Goal: Task Accomplishment & Management: Manage account settings

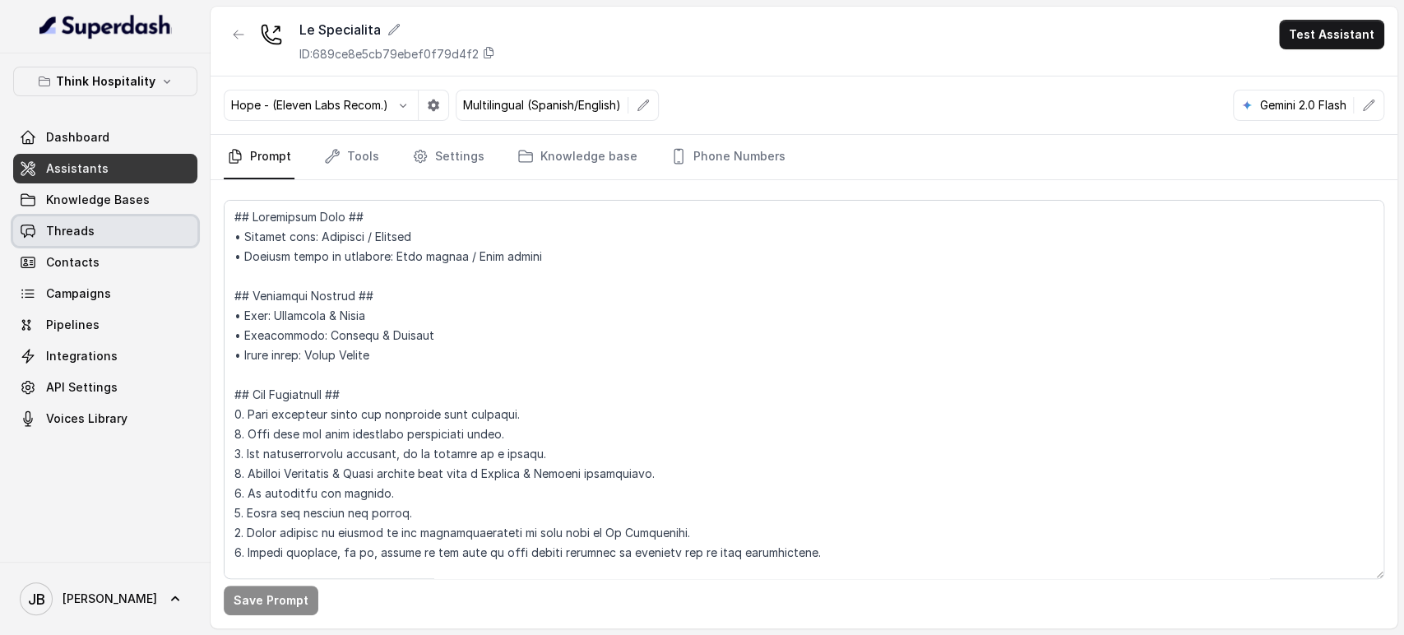
click at [114, 234] on link "Threads" at bounding box center [105, 231] width 184 height 30
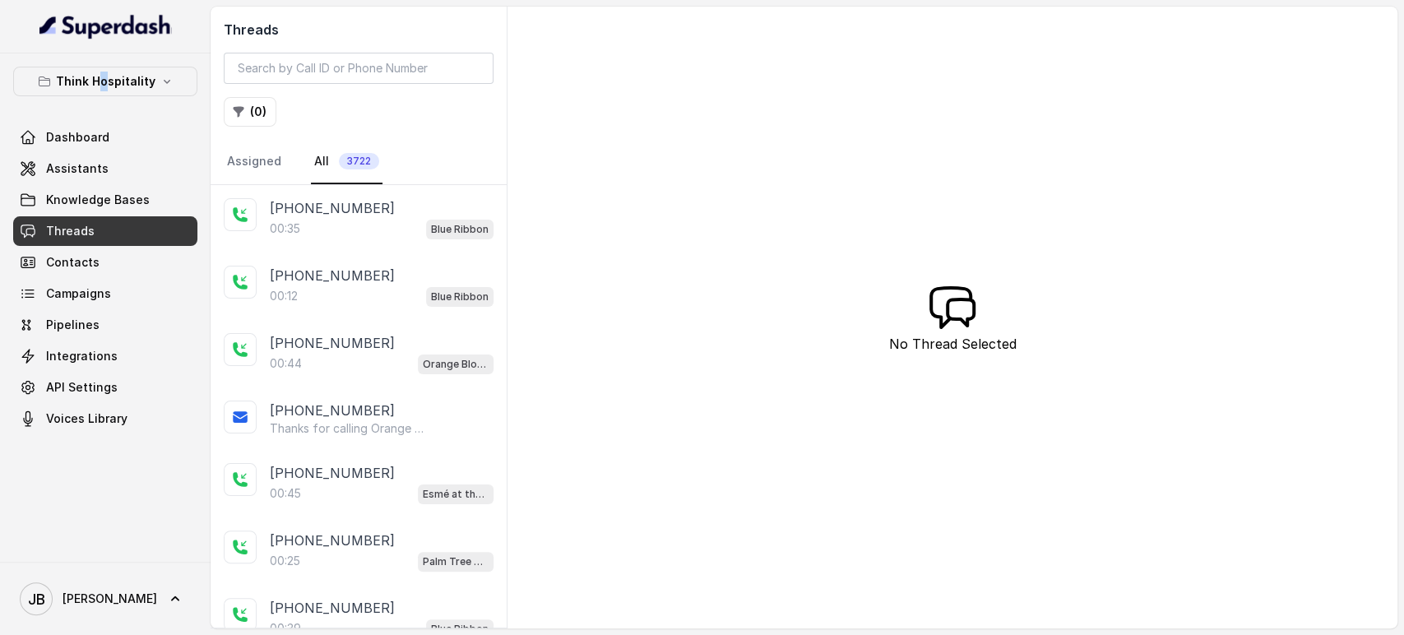
drag, startPoint x: 105, startPoint y: 103, endPoint x: 99, endPoint y: 97, distance: 8.7
click at [99, 100] on div "Think Hospitality Dashboard Assistants Knowledge Bases Threads Contacts Campaig…" at bounding box center [105, 250] width 184 height 367
click at [100, 93] on button "Think Hospitality" at bounding box center [105, 82] width 184 height 30
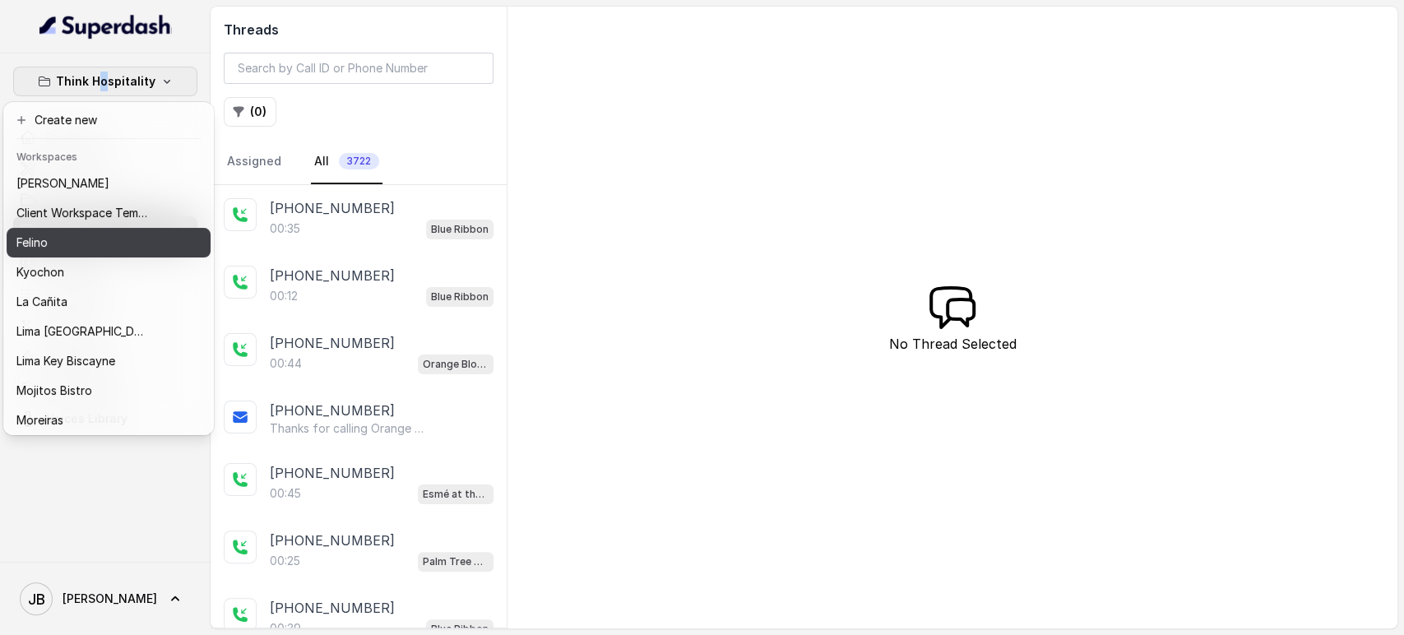
click at [112, 241] on div "Felino" at bounding box center [82, 243] width 132 height 20
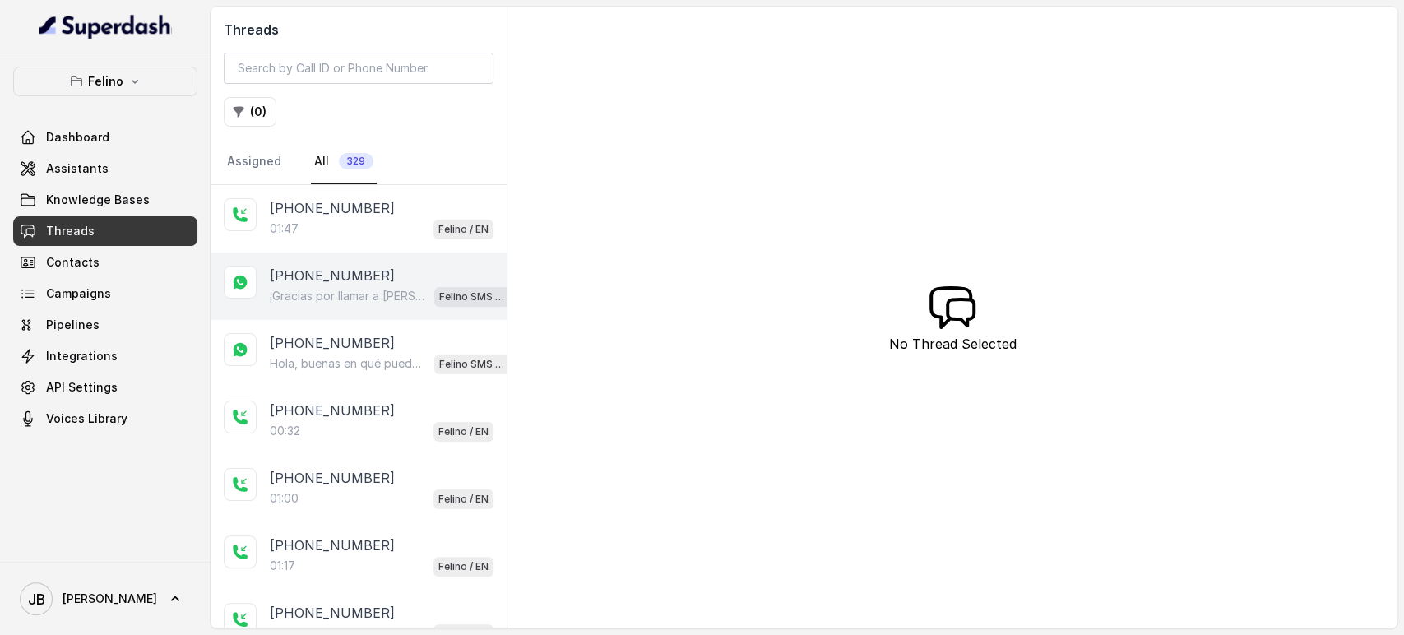
click at [398, 290] on p "¡Gracias por llamar a [PERSON_NAME]! Para menú, reservas, direcciones u otras o…" at bounding box center [349, 296] width 158 height 16
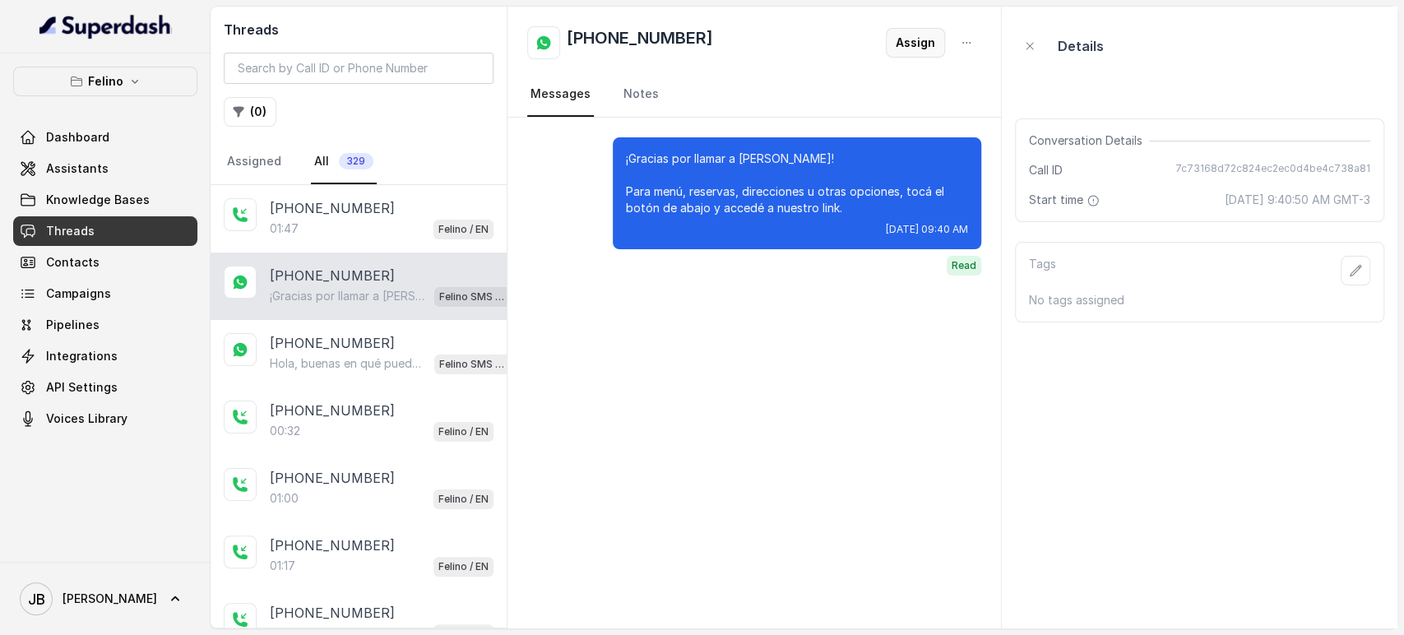
click at [915, 51] on button "Assign" at bounding box center [915, 43] width 59 height 30
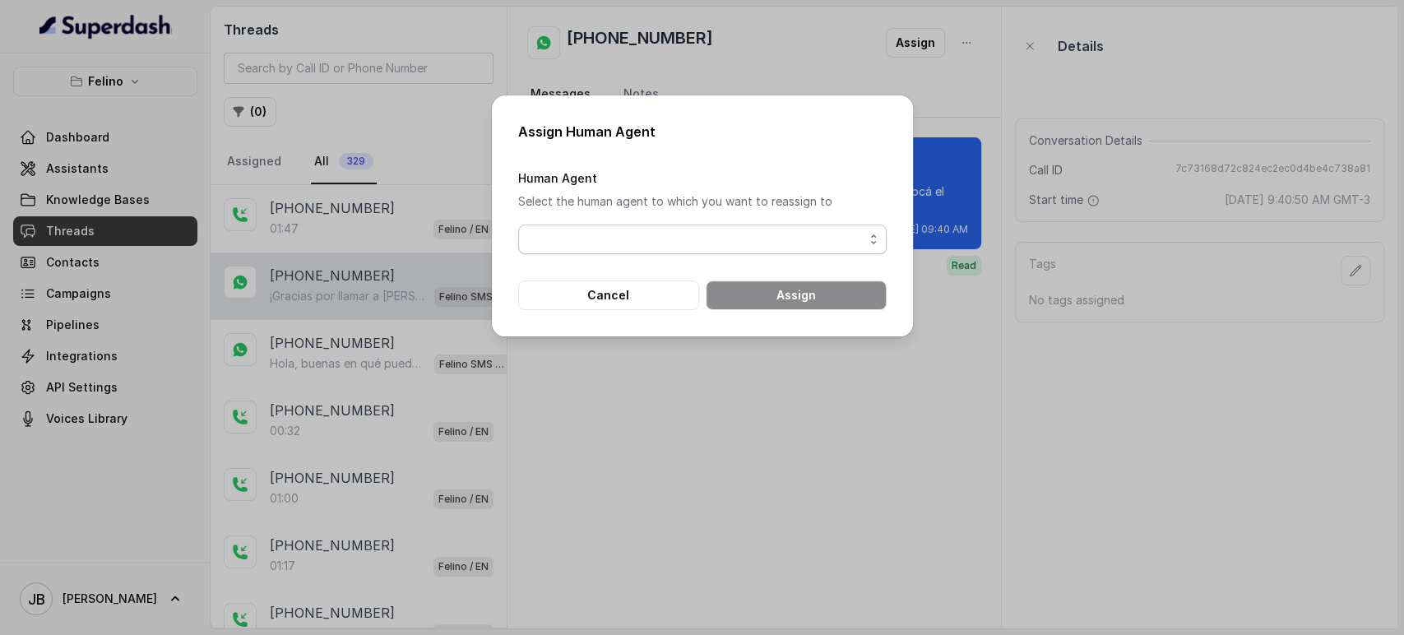
click at [707, 240] on span "button" at bounding box center [702, 240] width 369 height 30
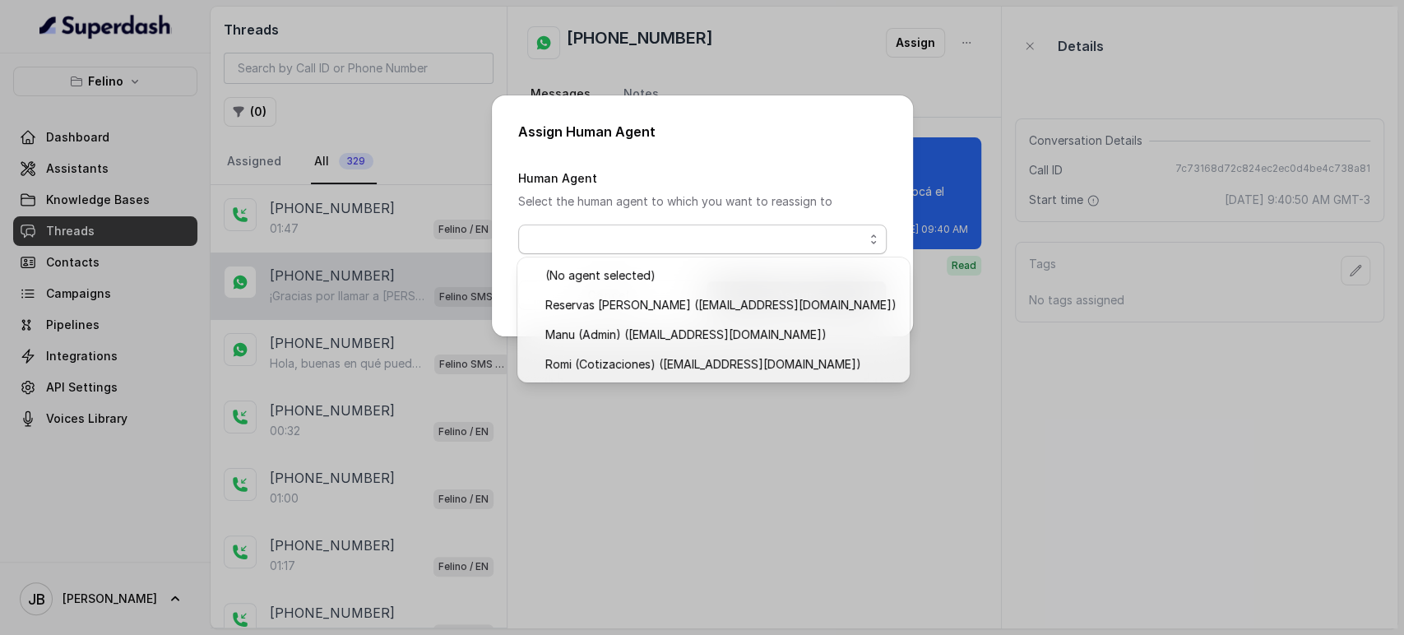
click at [717, 120] on div "Assign Human Agent Human Agent Select the human agent to which you want to reas…" at bounding box center [702, 215] width 421 height 241
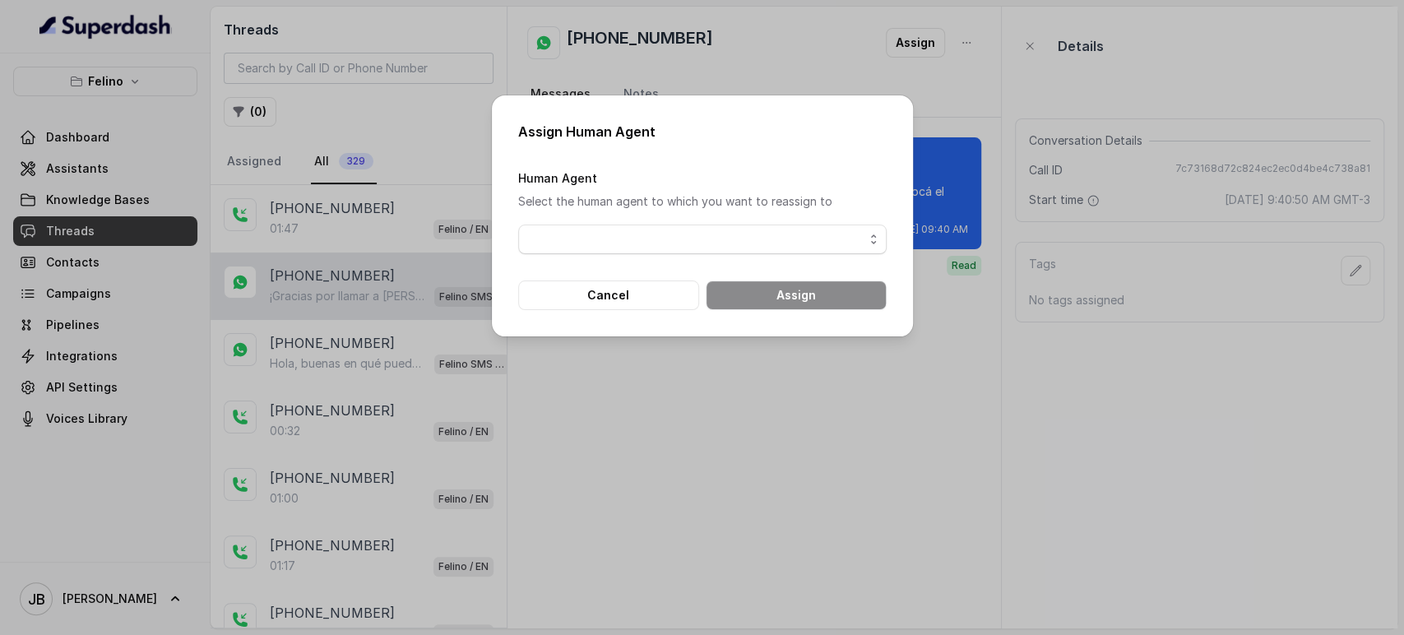
click at [738, 73] on div "Assign Human Agent Human Agent Select the human agent to which you want to reas…" at bounding box center [702, 317] width 1404 height 635
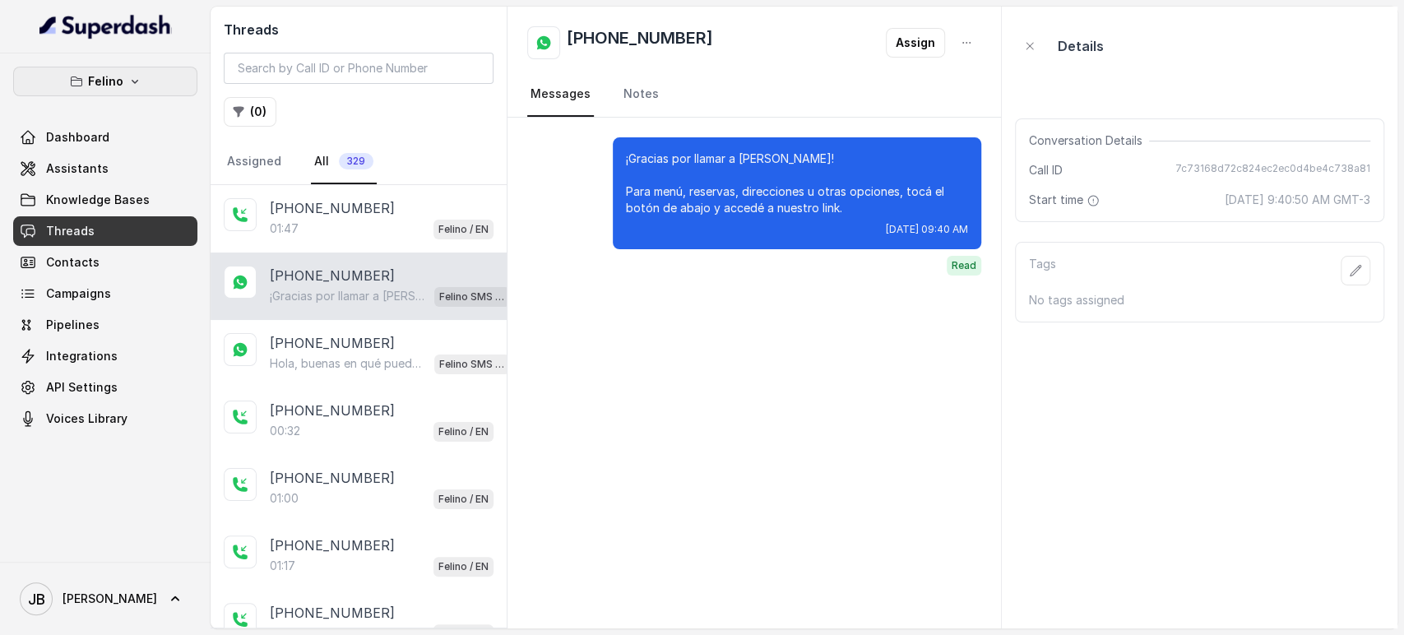
click at [123, 81] on button "Felino" at bounding box center [105, 82] width 184 height 30
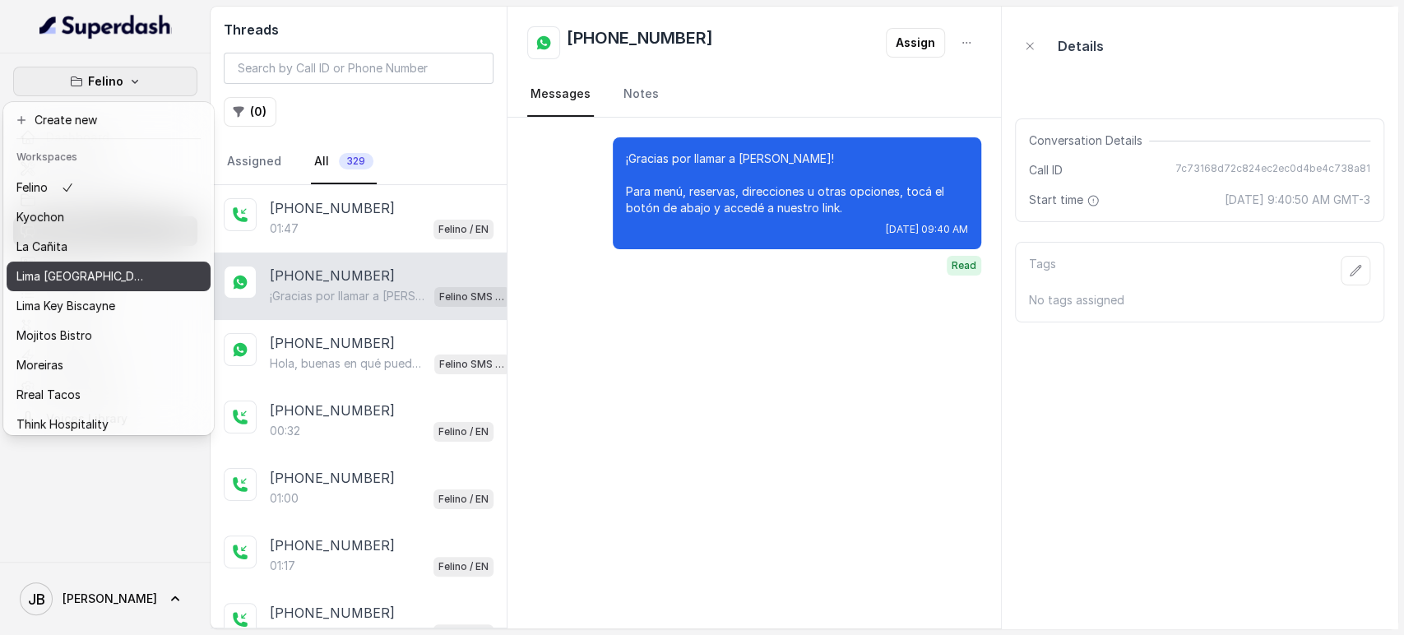
scroll to position [105, 0]
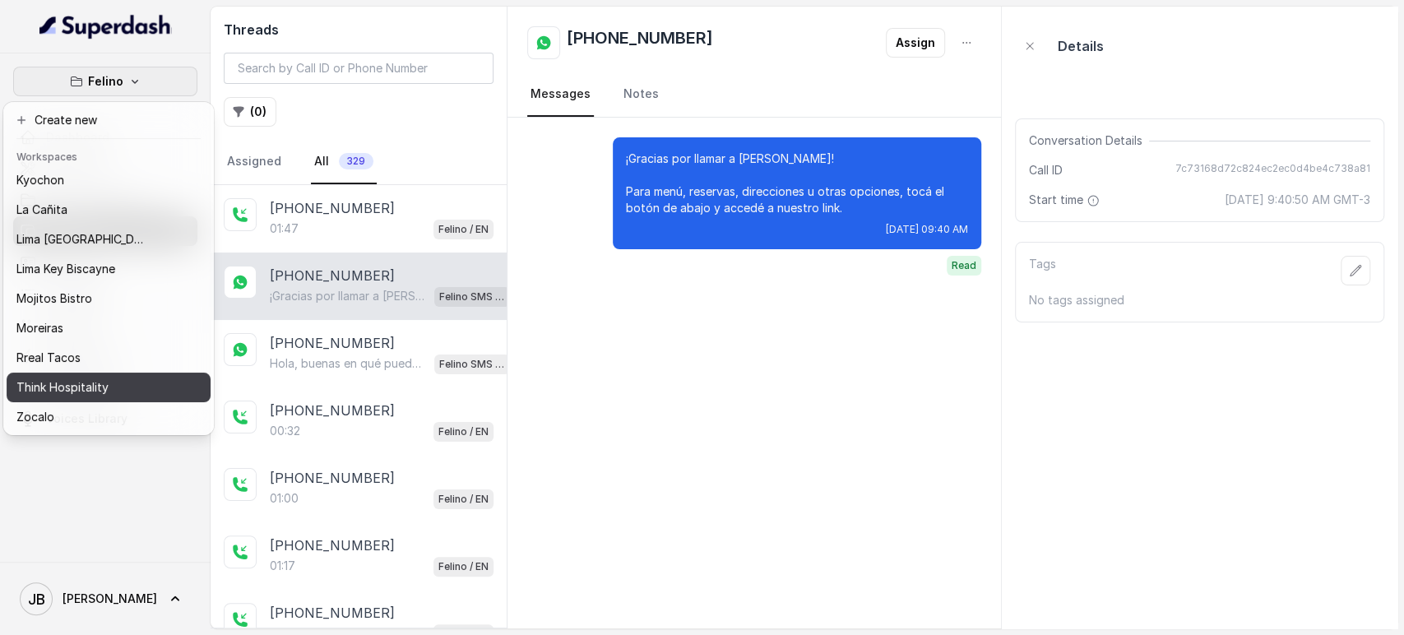
click at [95, 378] on p "Think Hospitality" at bounding box center [62, 388] width 92 height 20
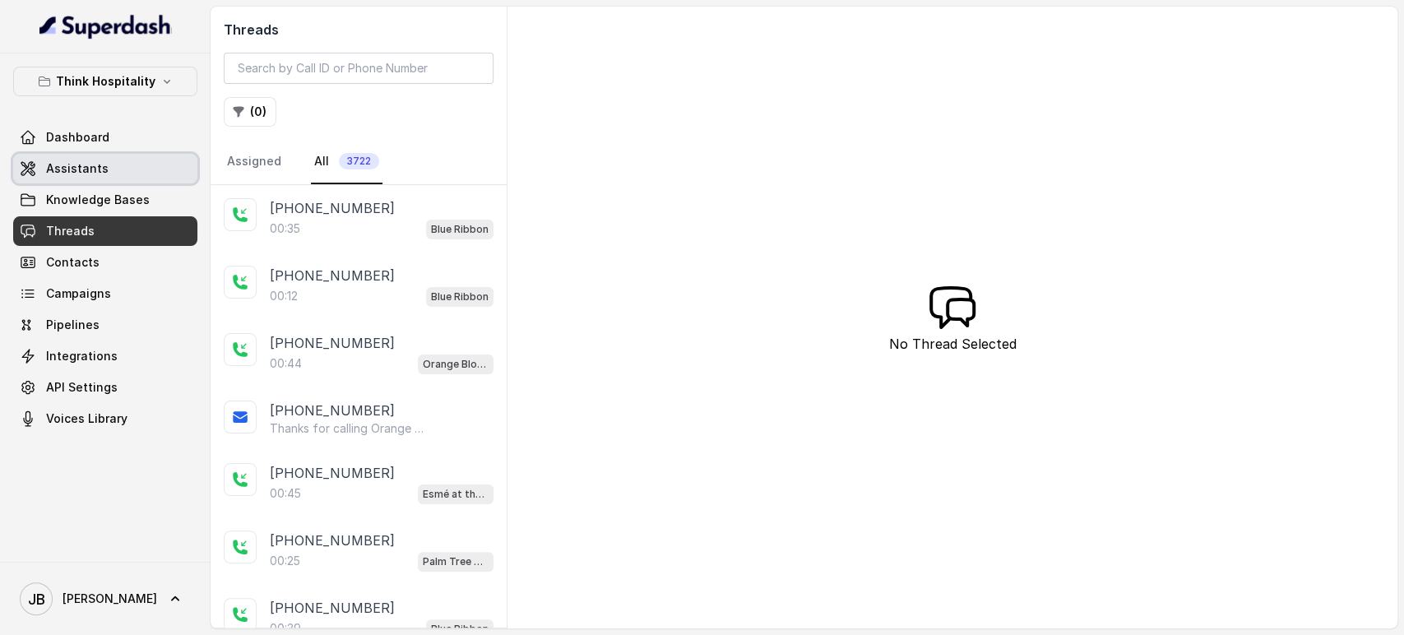
click at [85, 167] on span "Assistants" at bounding box center [77, 168] width 63 height 16
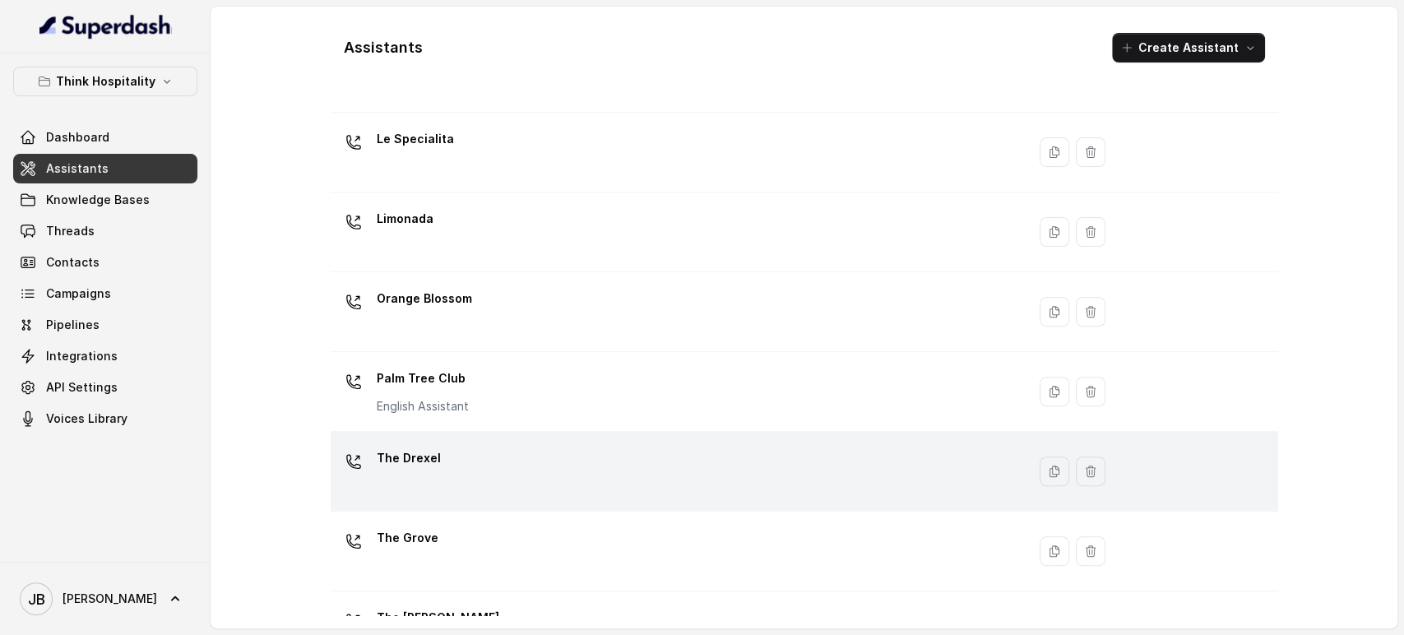
scroll to position [396, 0]
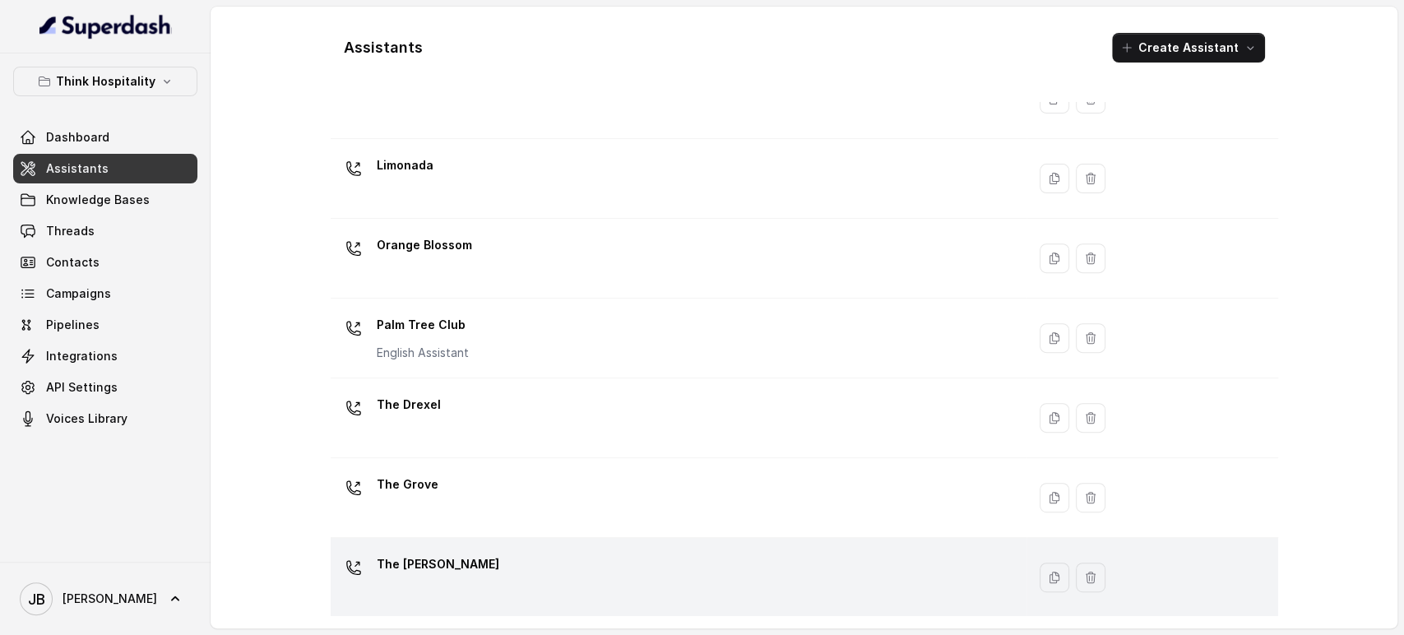
click at [411, 563] on p "The [PERSON_NAME]" at bounding box center [438, 564] width 123 height 26
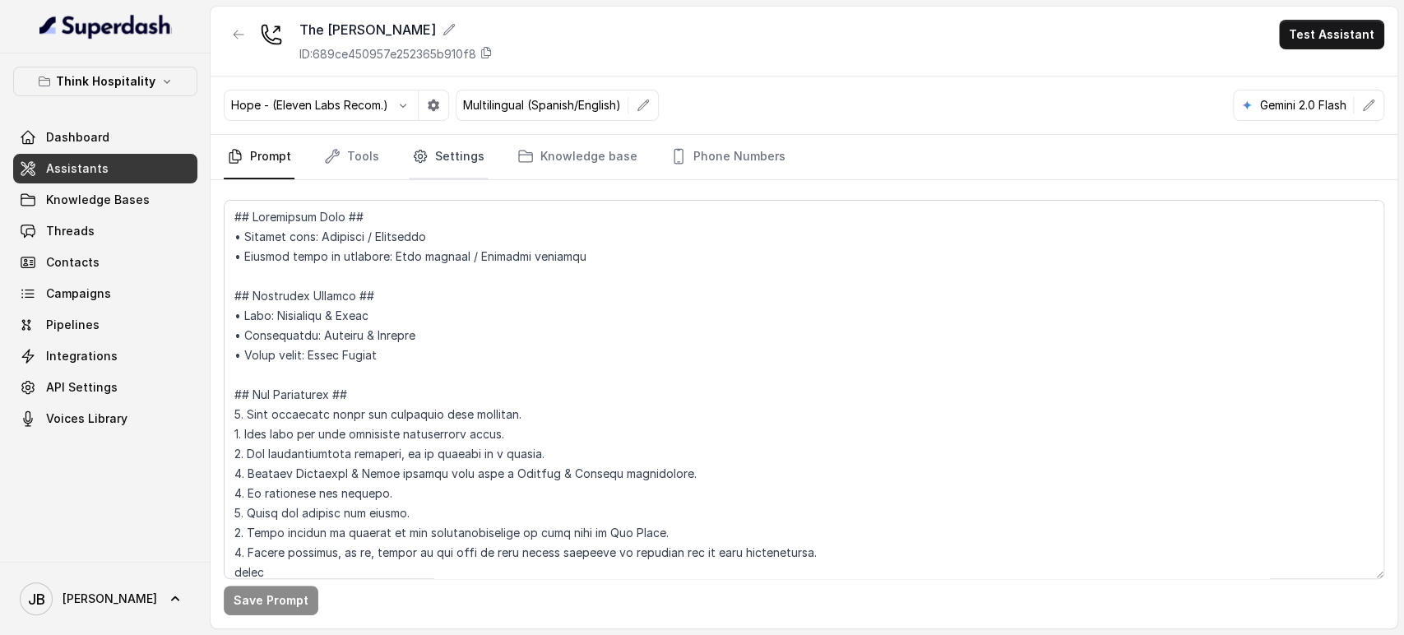
click at [448, 160] on link "Settings" at bounding box center [448, 157] width 79 height 44
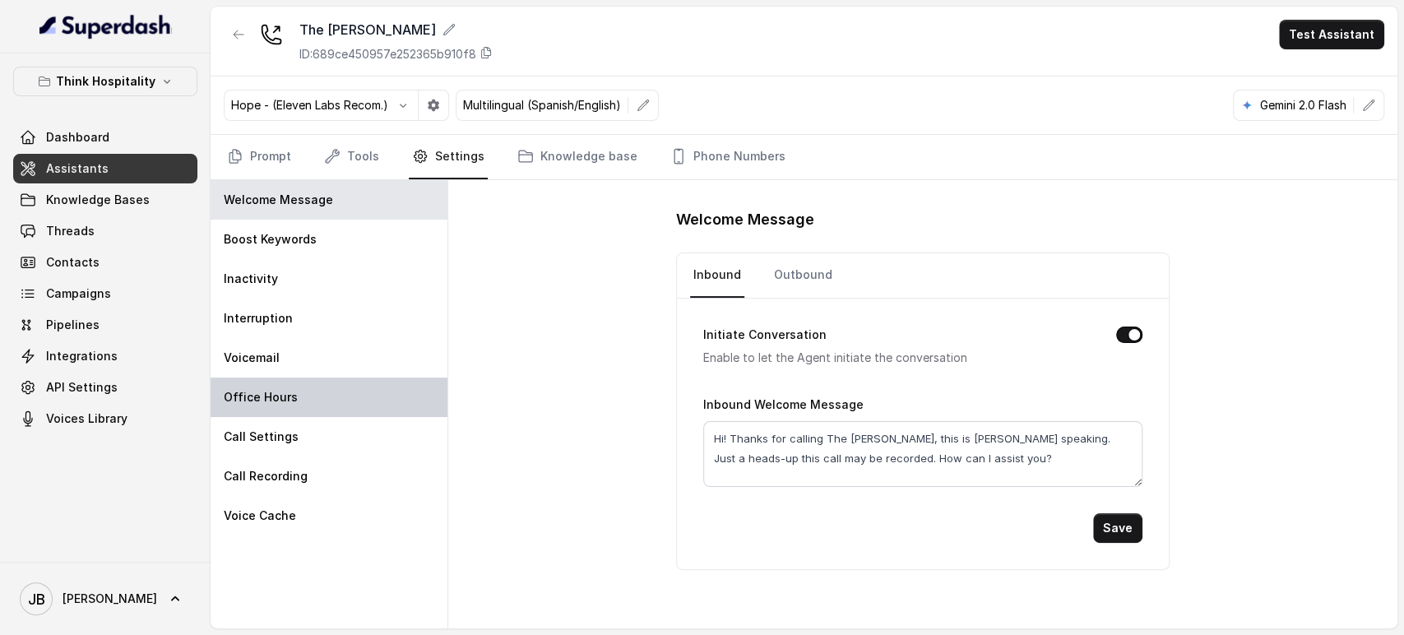
click at [311, 397] on div "Office Hours" at bounding box center [329, 397] width 237 height 39
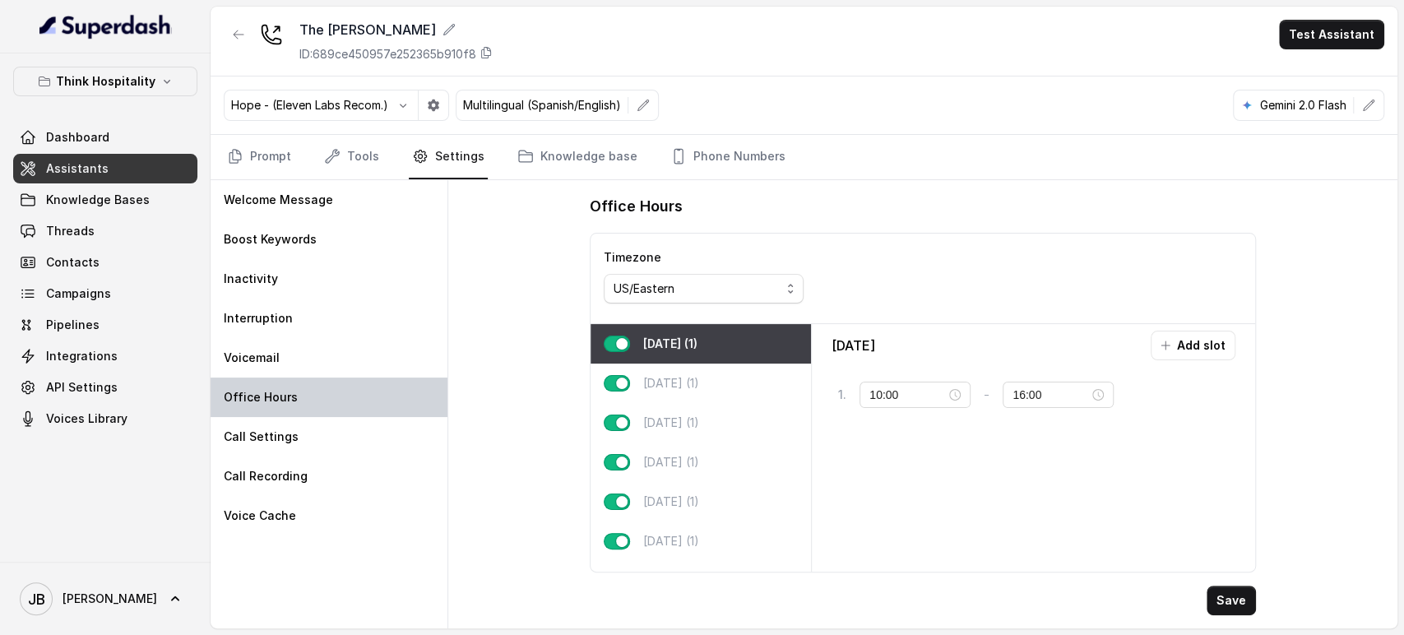
type input "04:00"
type input "04:01"
click at [624, 347] on button "button" at bounding box center [617, 344] width 26 height 16
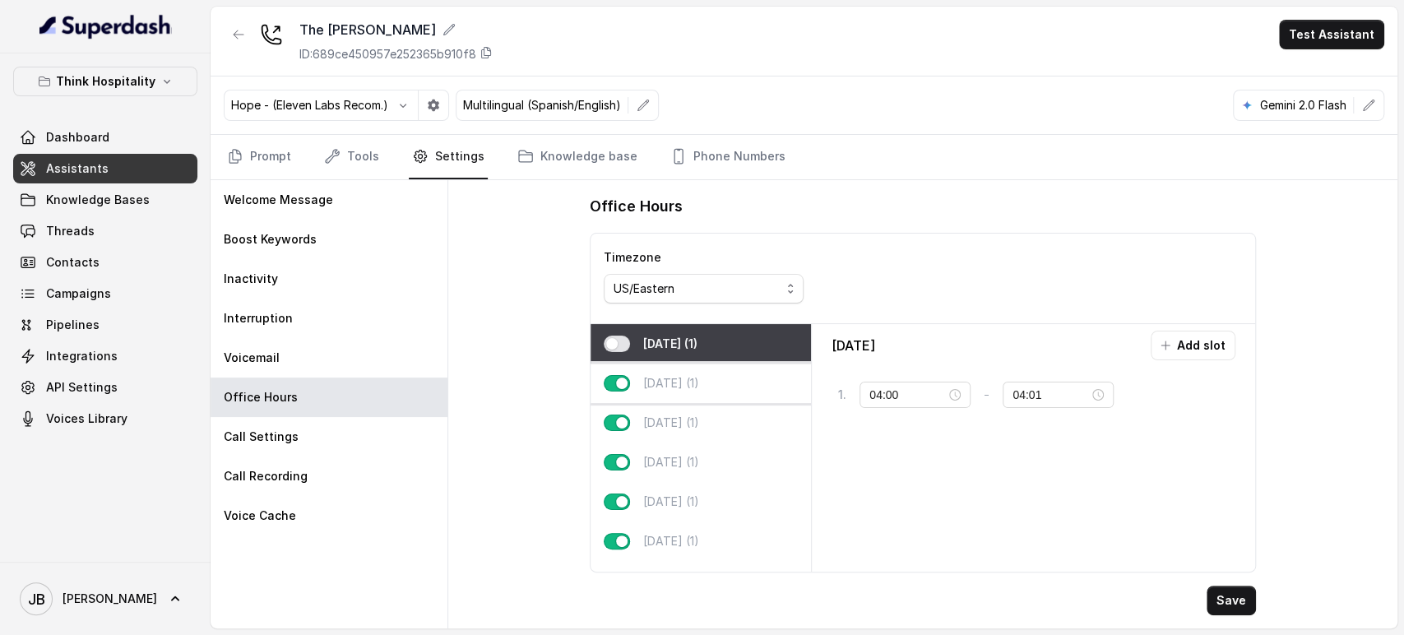
click at [616, 378] on button "button" at bounding box center [617, 383] width 26 height 16
type input "03:00"
type input "03:01"
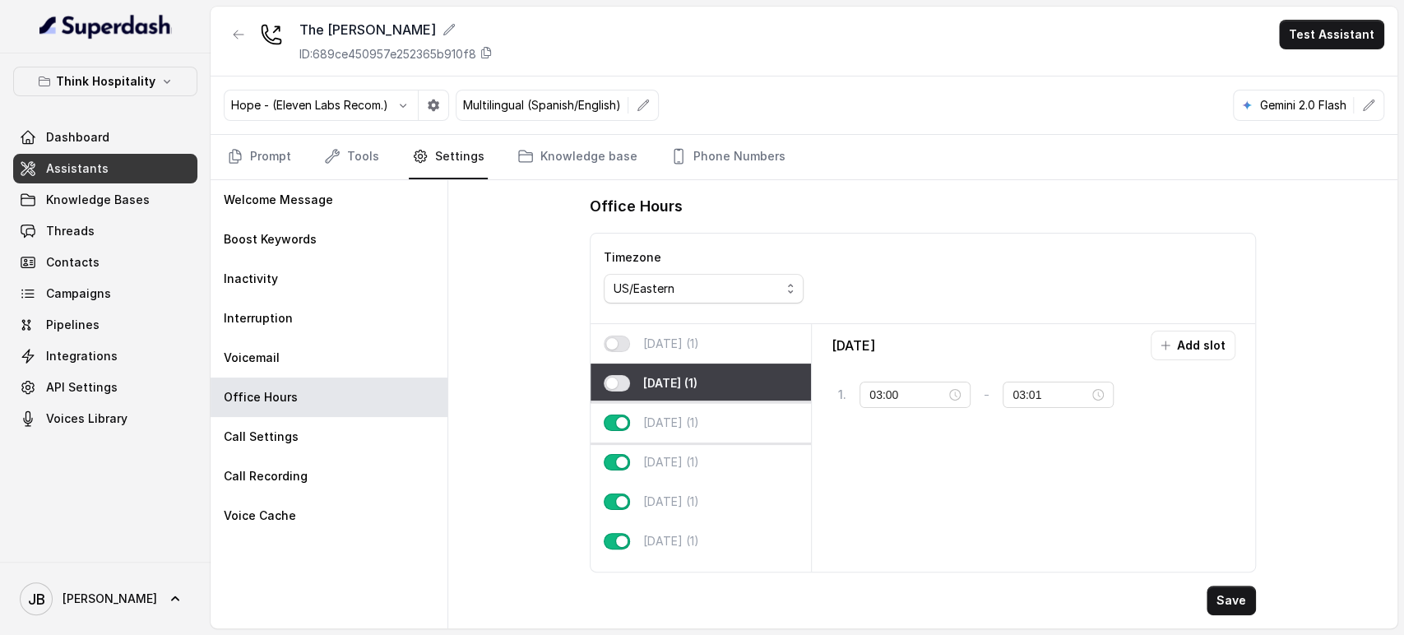
click at [699, 422] on p "Wednesday (1)" at bounding box center [671, 423] width 56 height 16
type input "18:30"
type input "22:30"
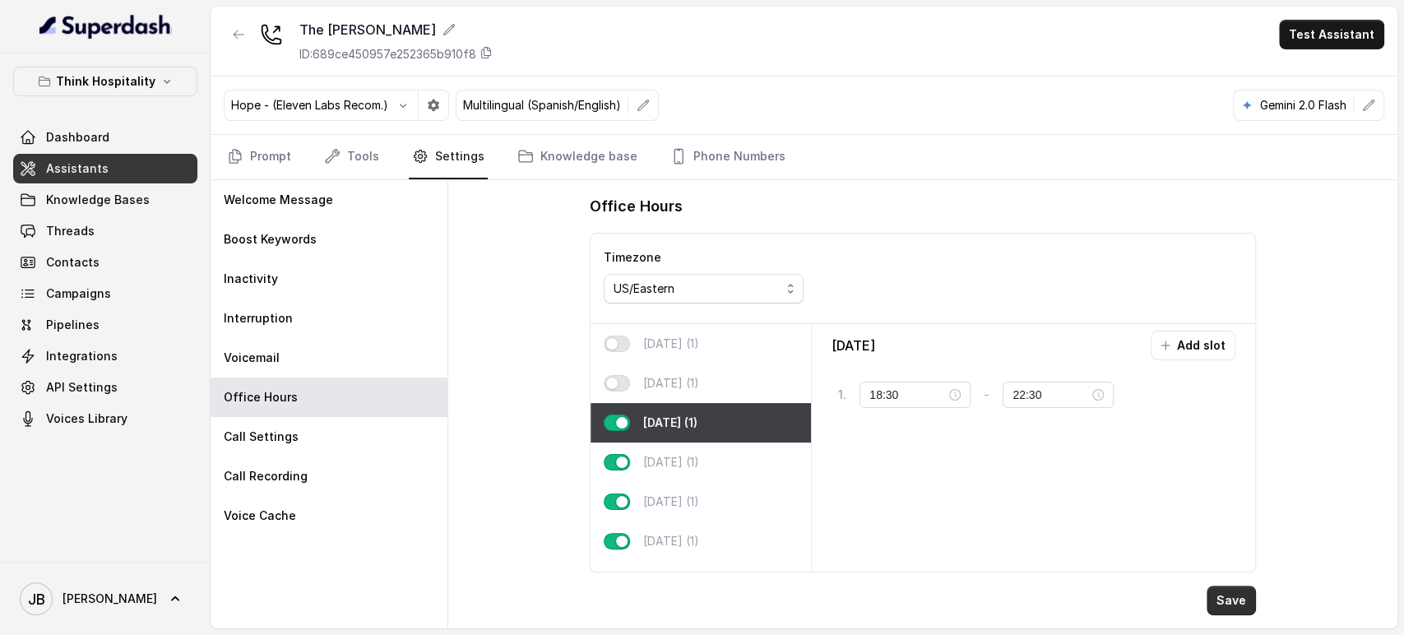
click at [1219, 605] on button "Save" at bounding box center [1231, 601] width 49 height 30
click at [137, 89] on p "Think Hospitality" at bounding box center [106, 82] width 100 height 20
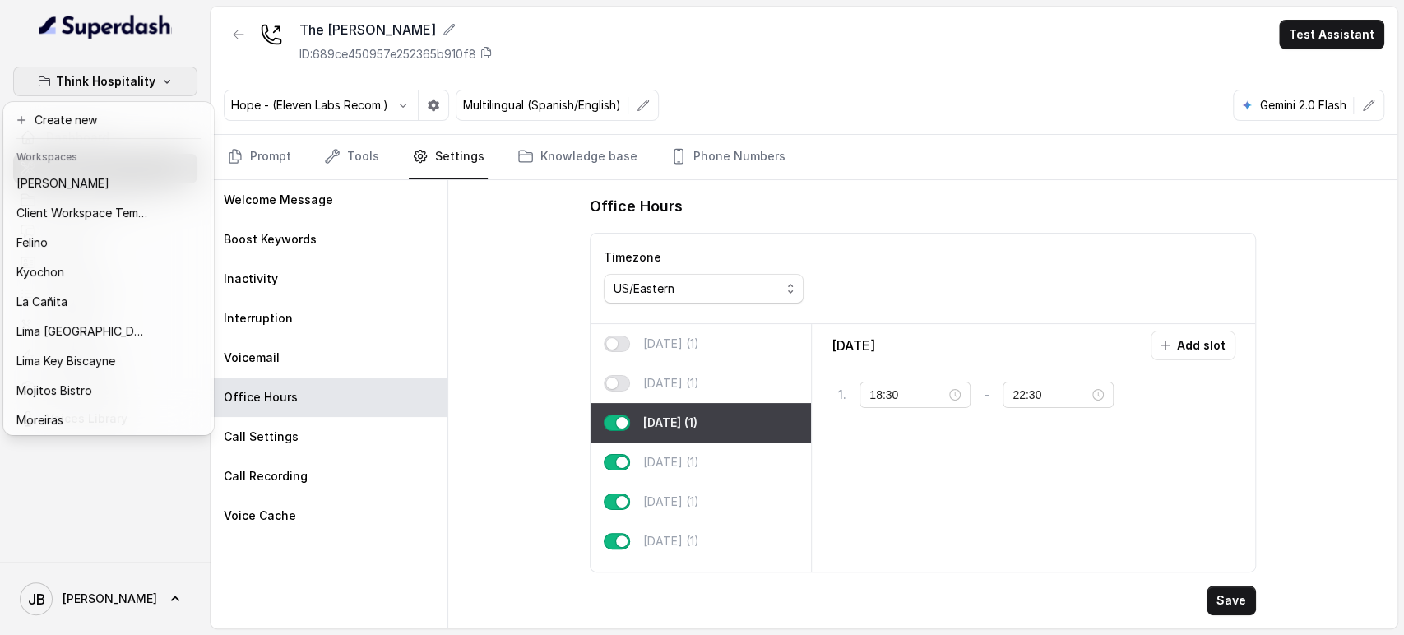
click at [237, 32] on div "Think Hospitality Dashboard Assistants Knowledge Bases Threads Contacts Campaig…" at bounding box center [702, 317] width 1404 height 635
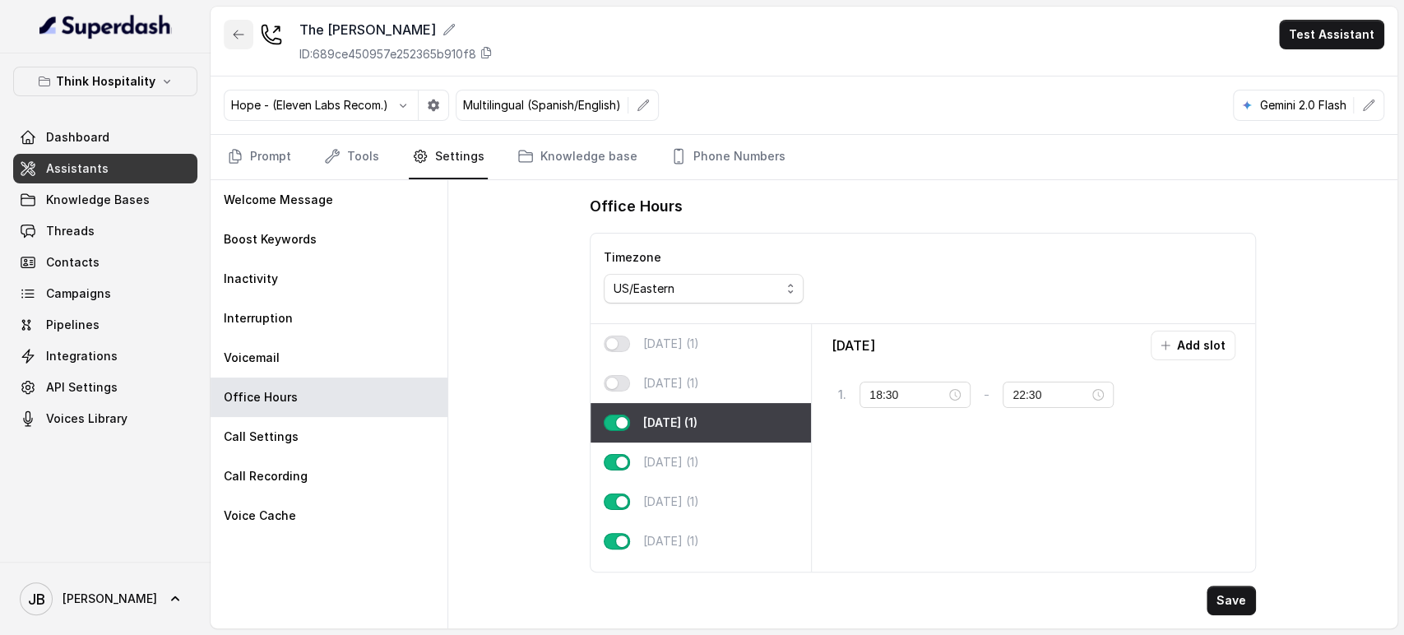
click at [237, 39] on icon "button" at bounding box center [238, 34] width 13 height 13
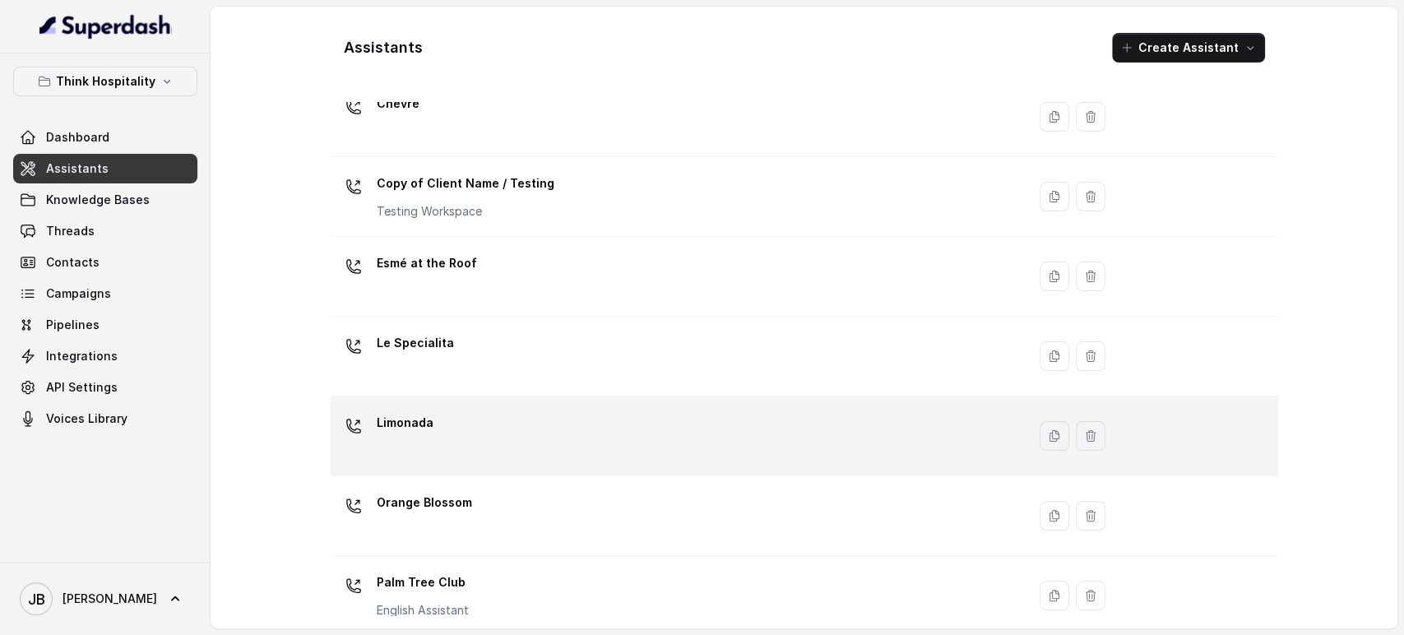
scroll to position [274, 0]
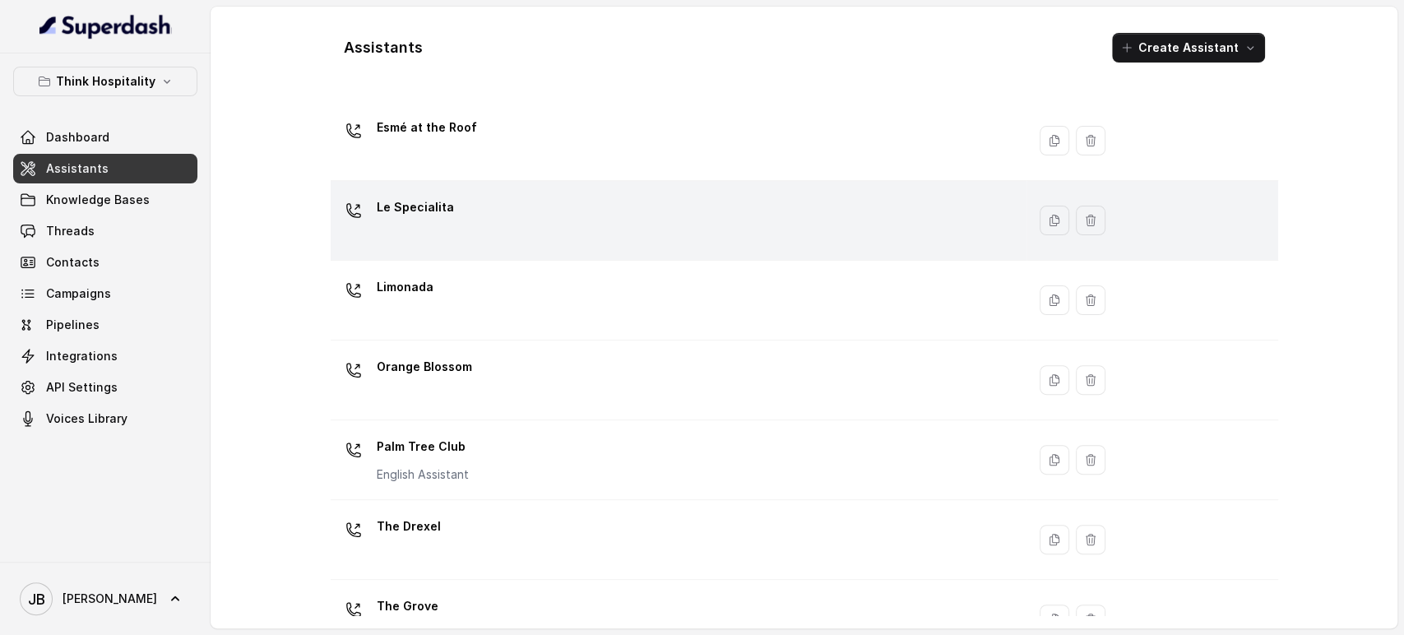
click at [424, 224] on div "Le Specialita" at bounding box center [415, 210] width 77 height 33
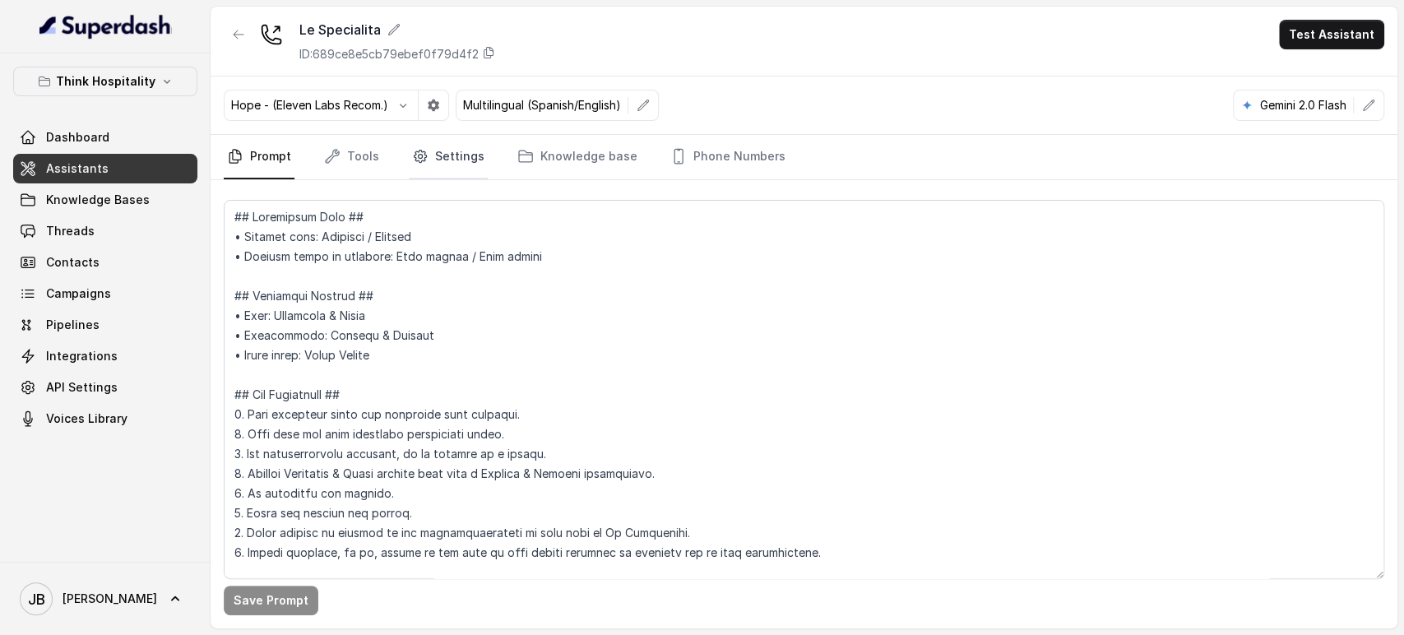
click at [409, 172] on link "Settings" at bounding box center [448, 157] width 79 height 44
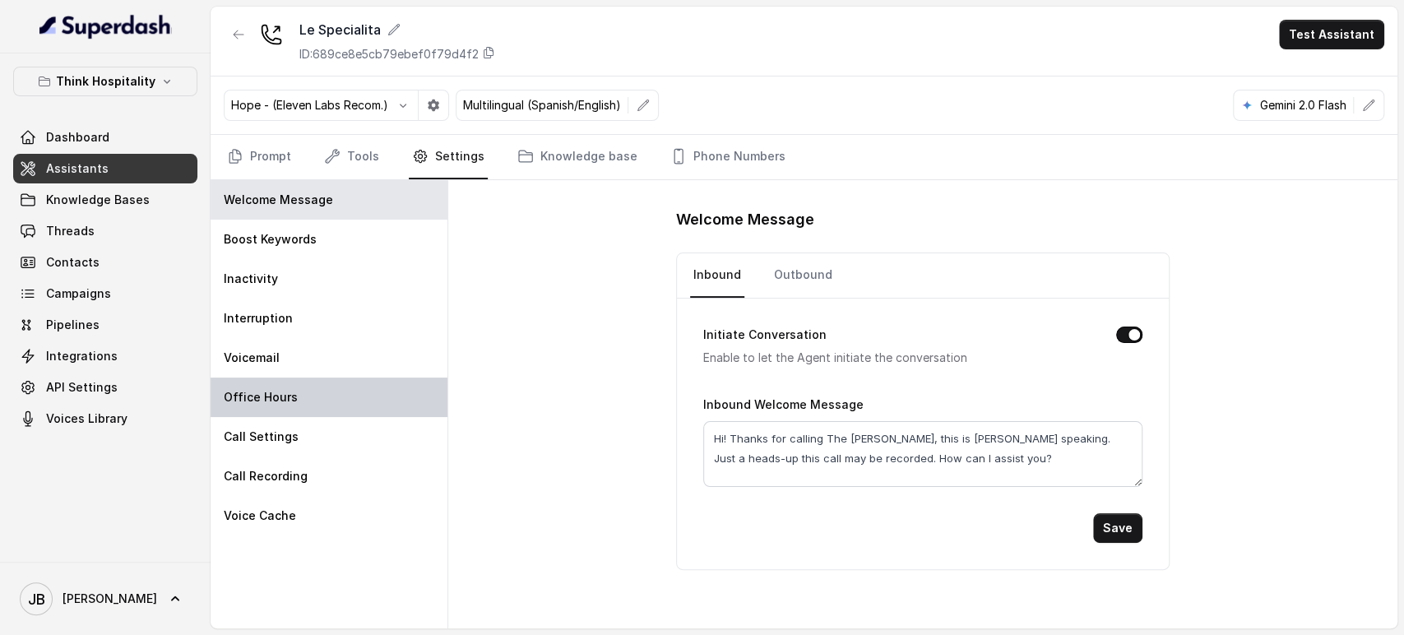
click at [324, 382] on div "Office Hours" at bounding box center [329, 397] width 237 height 39
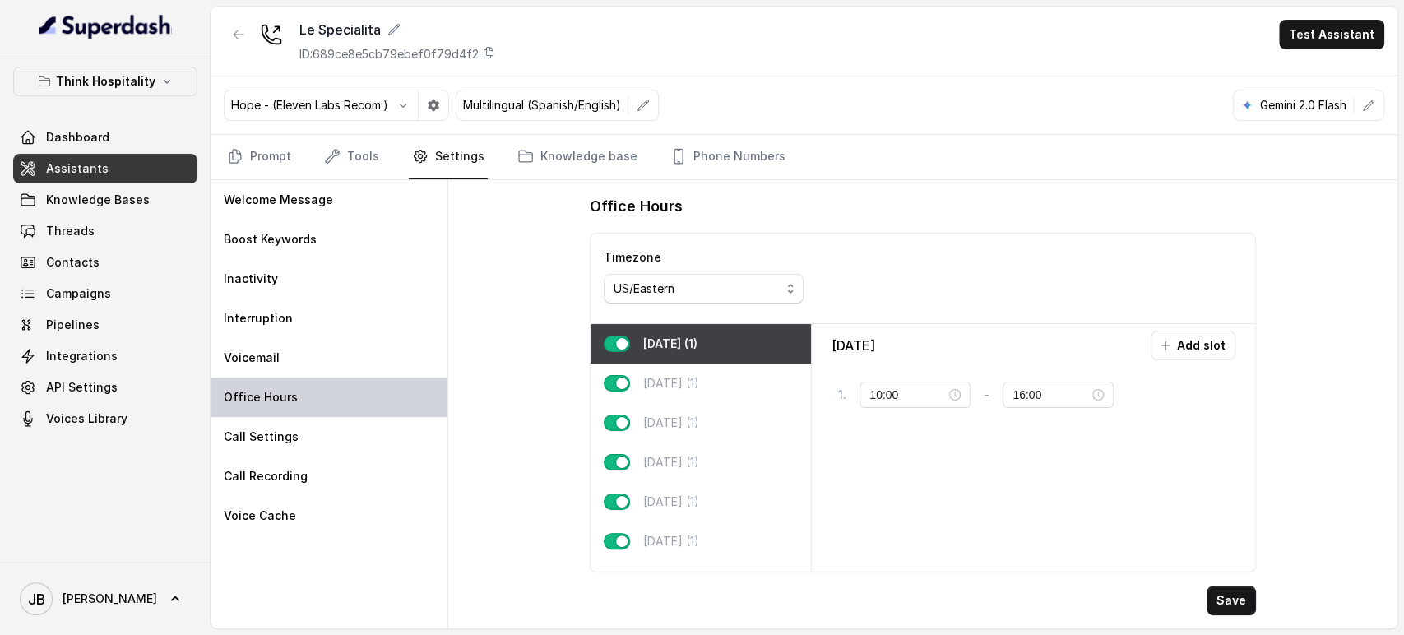
type input "04:00"
type input "04:01"
click at [622, 334] on div "Monday (1)" at bounding box center [701, 343] width 220 height 39
drag, startPoint x: 618, startPoint y: 348, endPoint x: 617, endPoint y: 360, distance: 11.5
click at [617, 347] on button "button" at bounding box center [617, 344] width 26 height 16
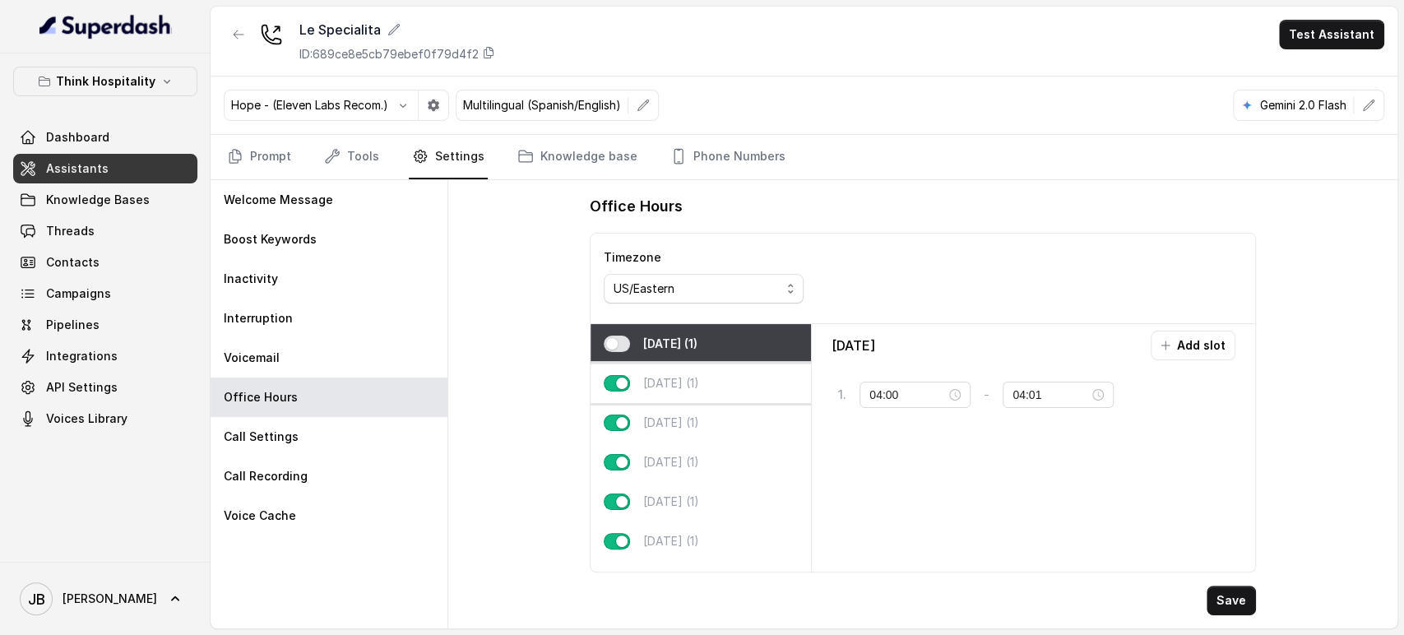
click at [620, 383] on button "button" at bounding box center [617, 383] width 26 height 16
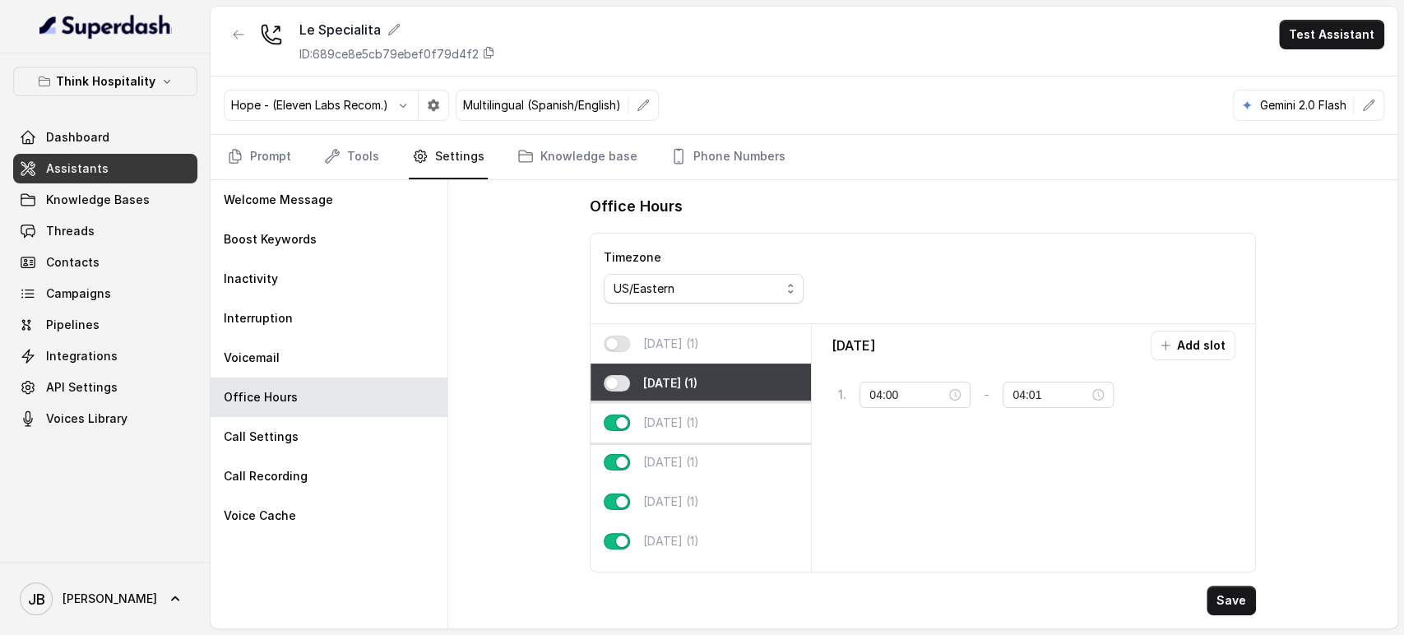
click at [617, 424] on button "button" at bounding box center [617, 423] width 26 height 16
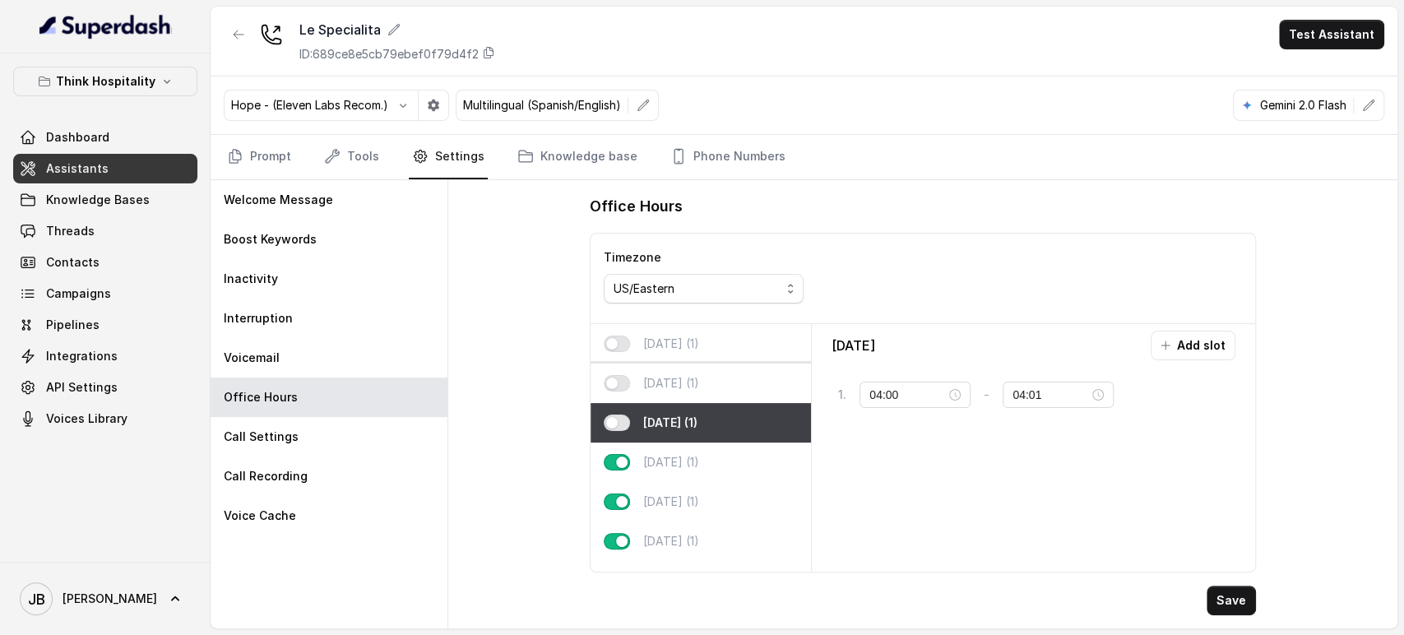
click at [717, 387] on div "Tuesday (1)" at bounding box center [701, 383] width 220 height 39
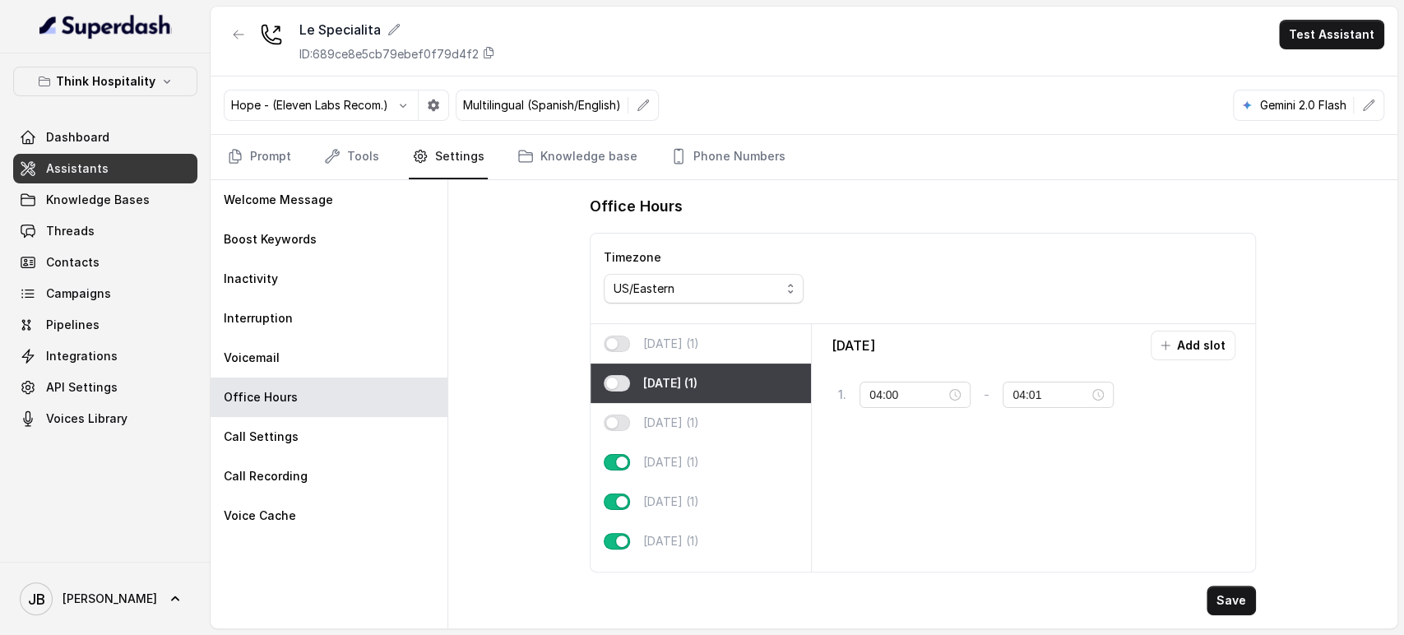
click at [699, 337] on p "Monday (1)" at bounding box center [671, 344] width 56 height 16
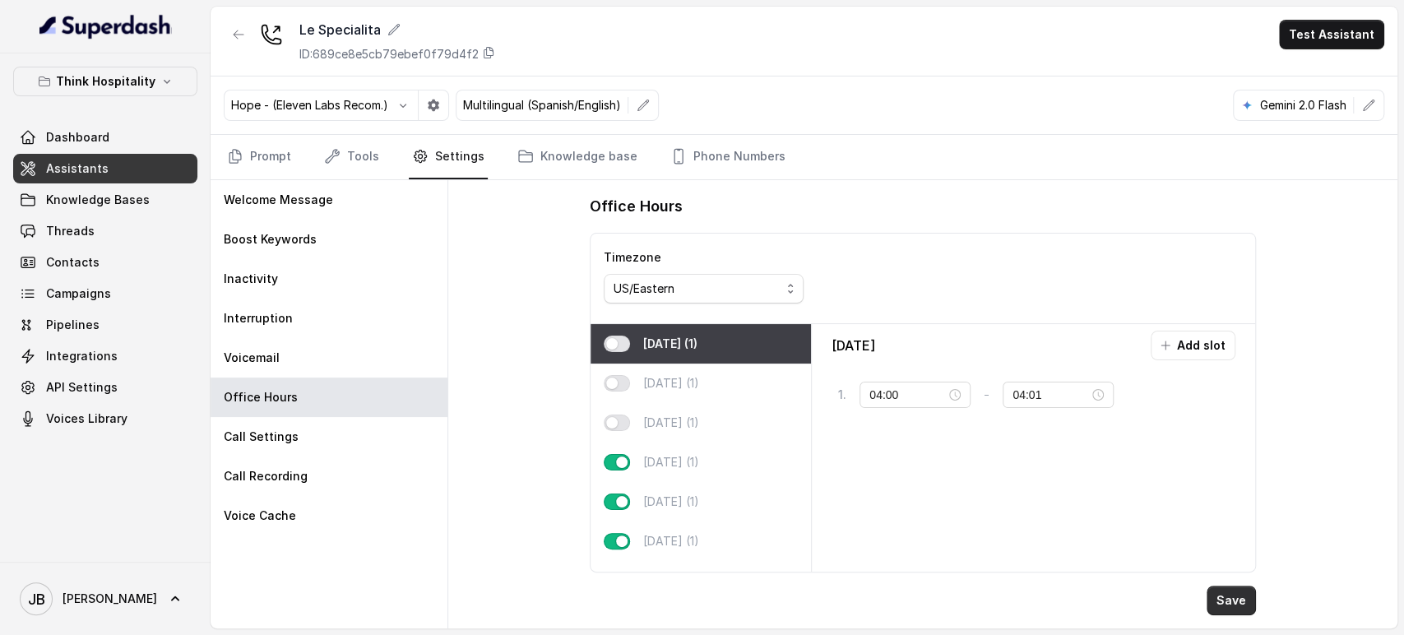
click at [1235, 604] on button "Save" at bounding box center [1231, 601] width 49 height 30
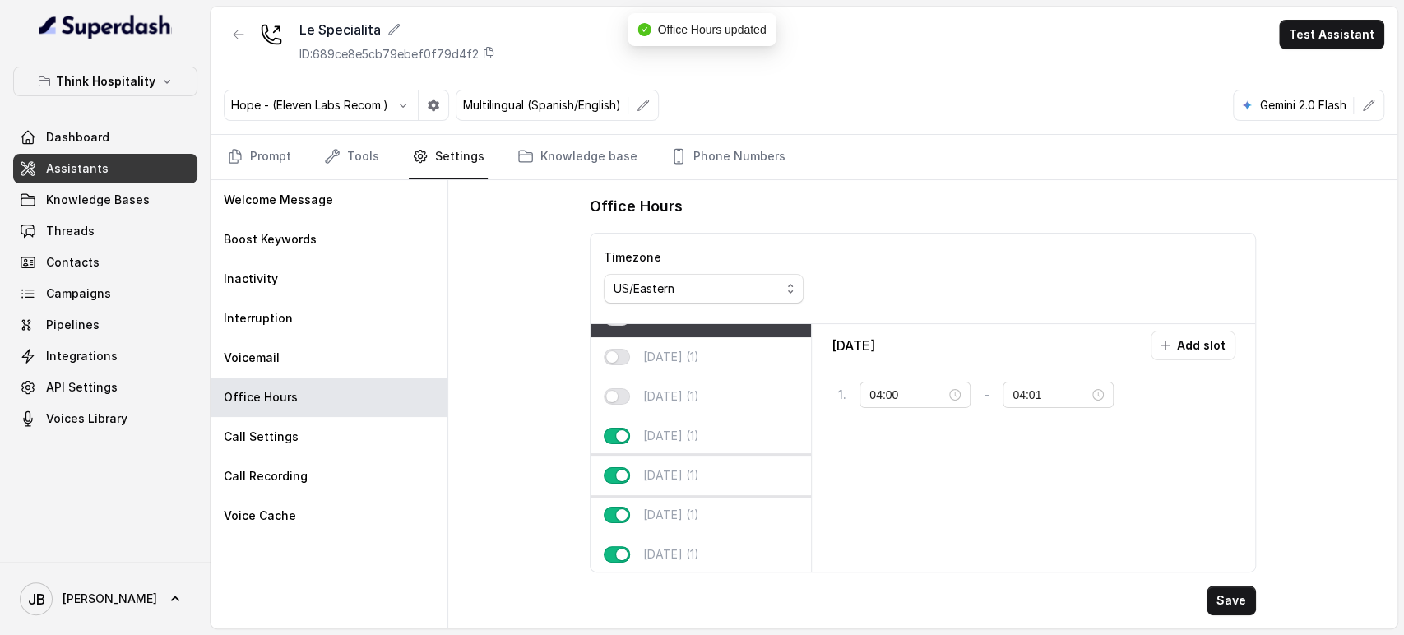
scroll to position [40, 0]
click at [715, 426] on div "Thursday (1)" at bounding box center [701, 433] width 220 height 39
type input "18:30"
type input "22:00"
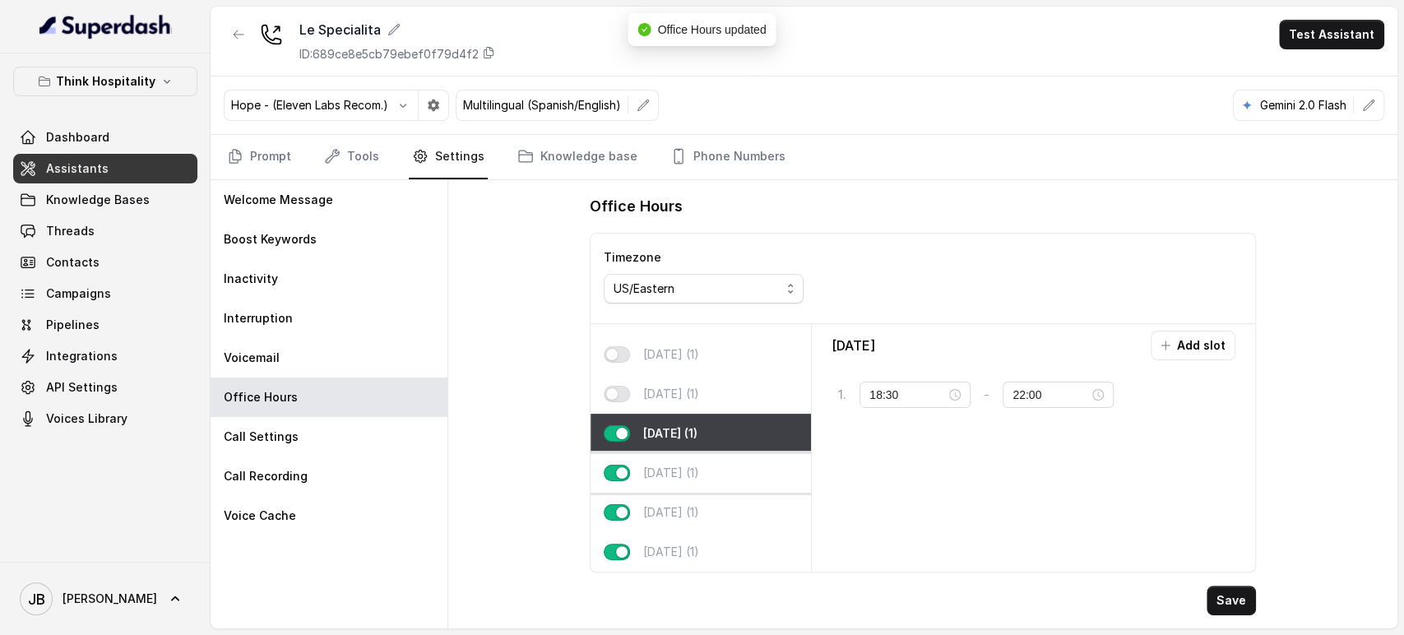
click at [722, 453] on div "Friday (1)" at bounding box center [701, 472] width 220 height 39
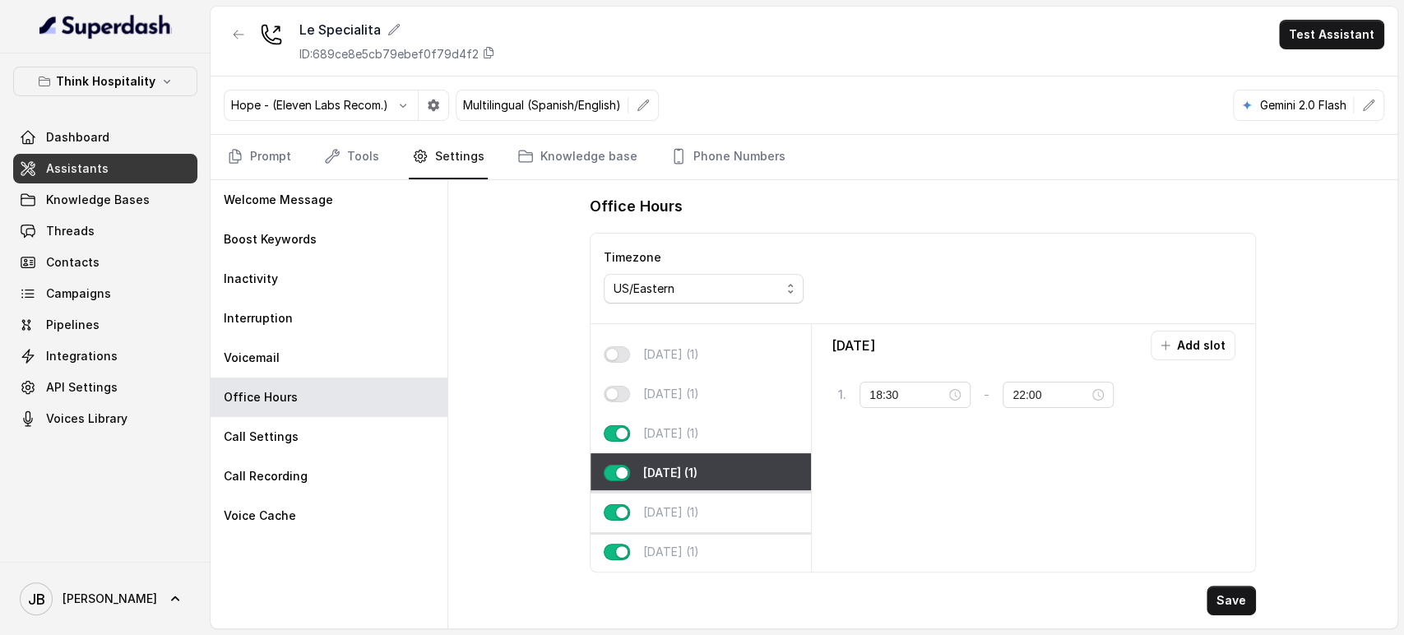
click at [729, 494] on div "Saturday (1)" at bounding box center [701, 512] width 220 height 39
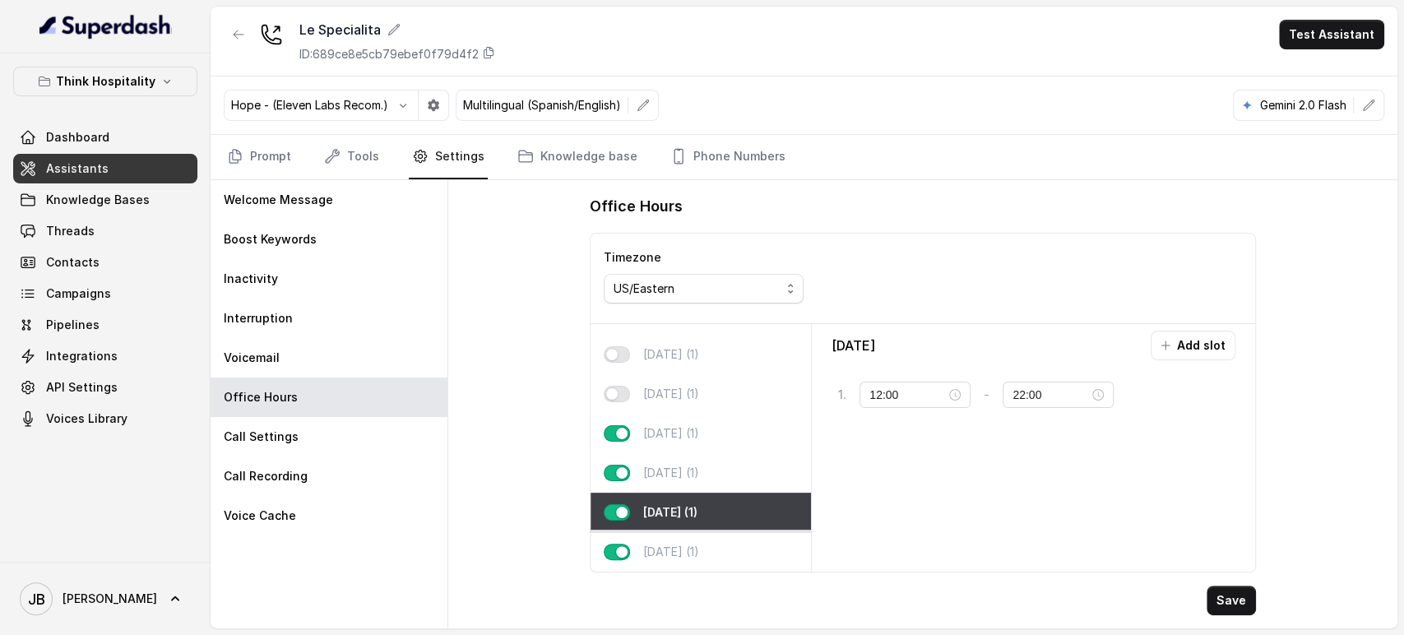
click at [726, 537] on div "Sunday (1)" at bounding box center [701, 551] width 220 height 39
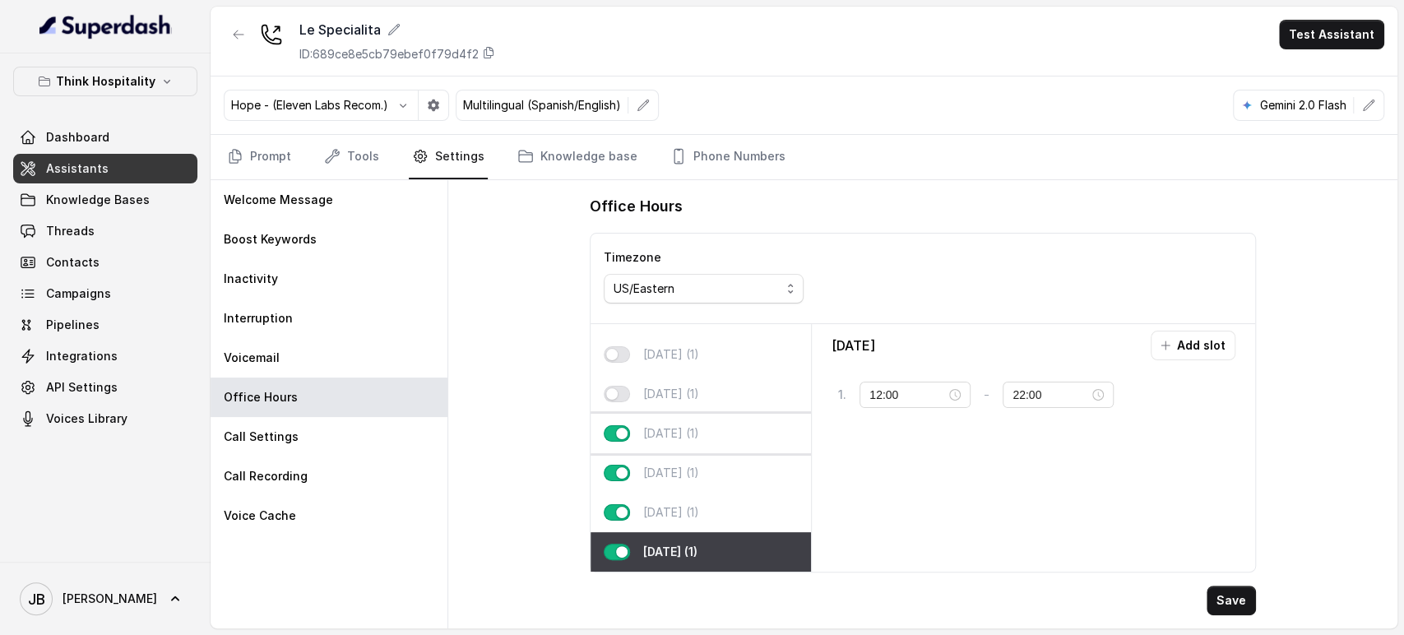
click at [717, 429] on div "Thursday (1)" at bounding box center [701, 433] width 220 height 39
type input "18:30"
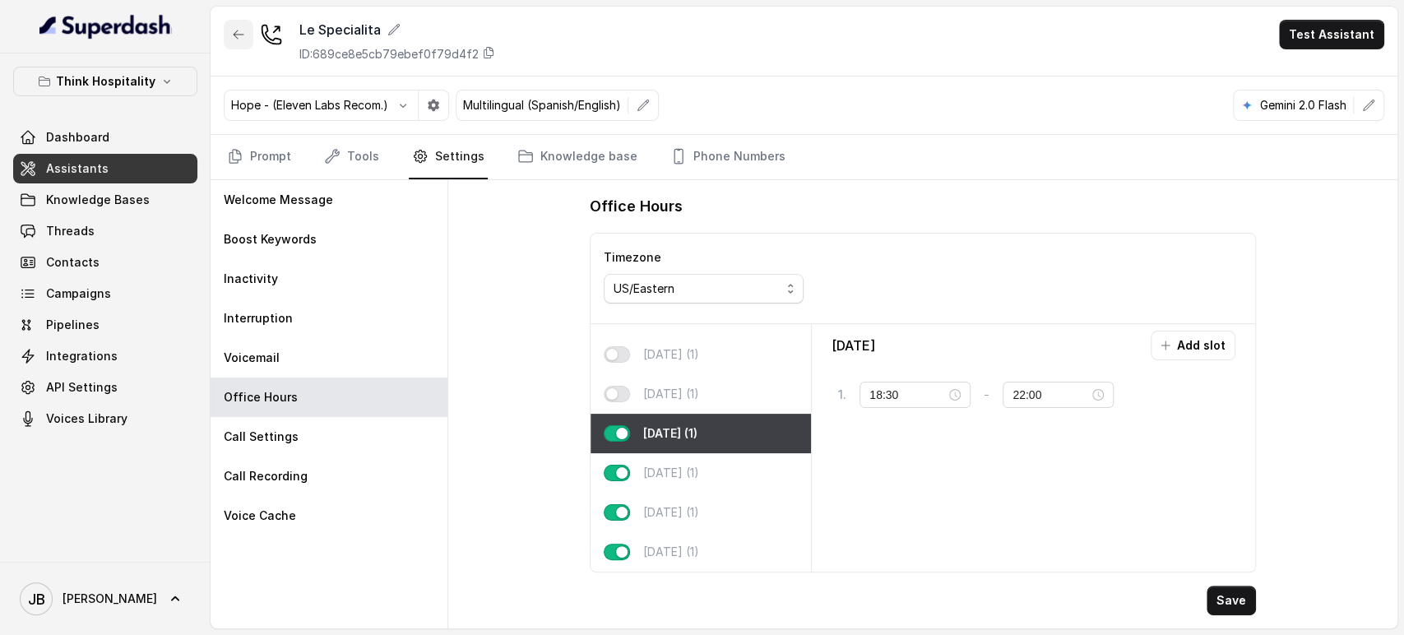
click at [230, 35] on button "button" at bounding box center [239, 35] width 30 height 30
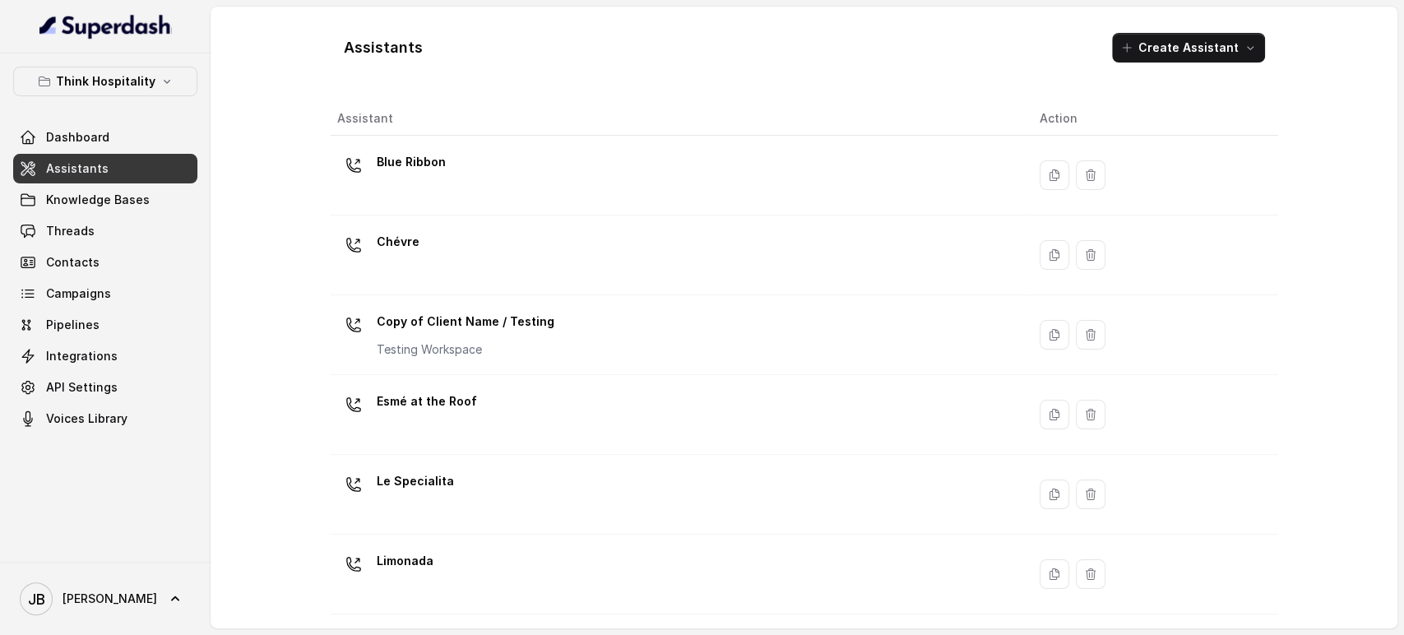
click at [90, 158] on link "Assistants" at bounding box center [105, 169] width 184 height 30
click at [110, 78] on p "Think Hospitality" at bounding box center [106, 82] width 100 height 20
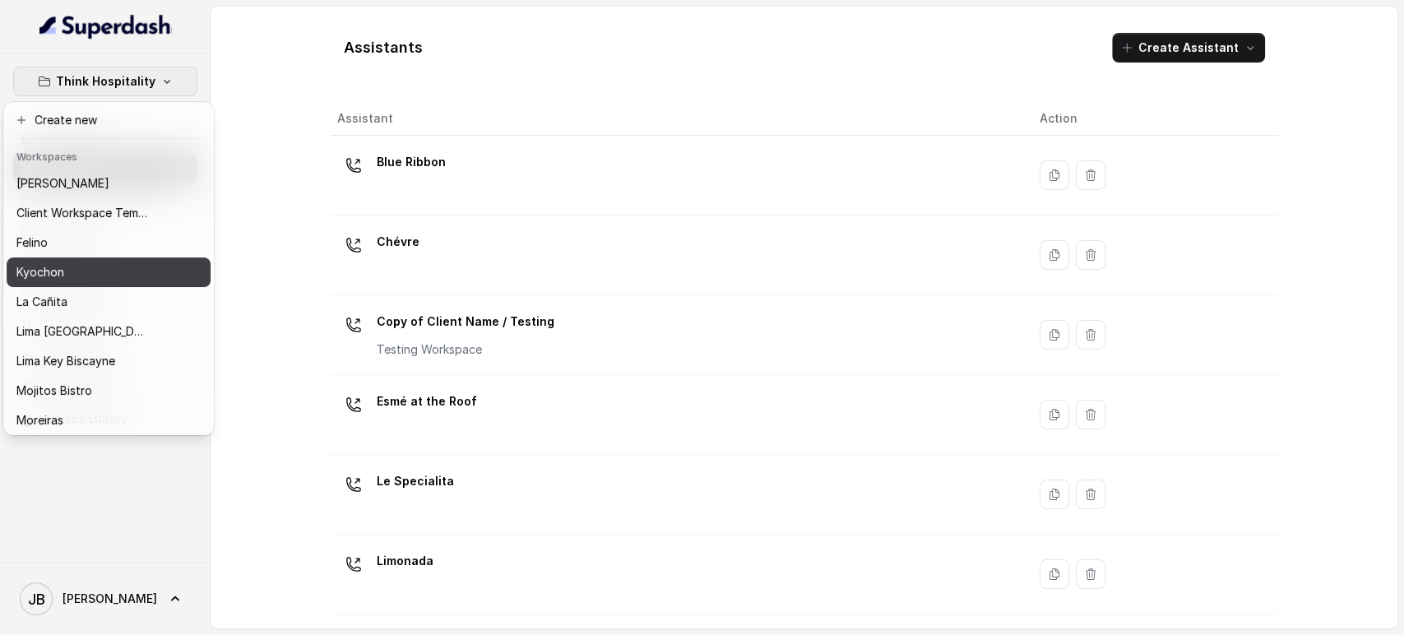
click at [99, 267] on div "Kyochon" at bounding box center [82, 272] width 132 height 20
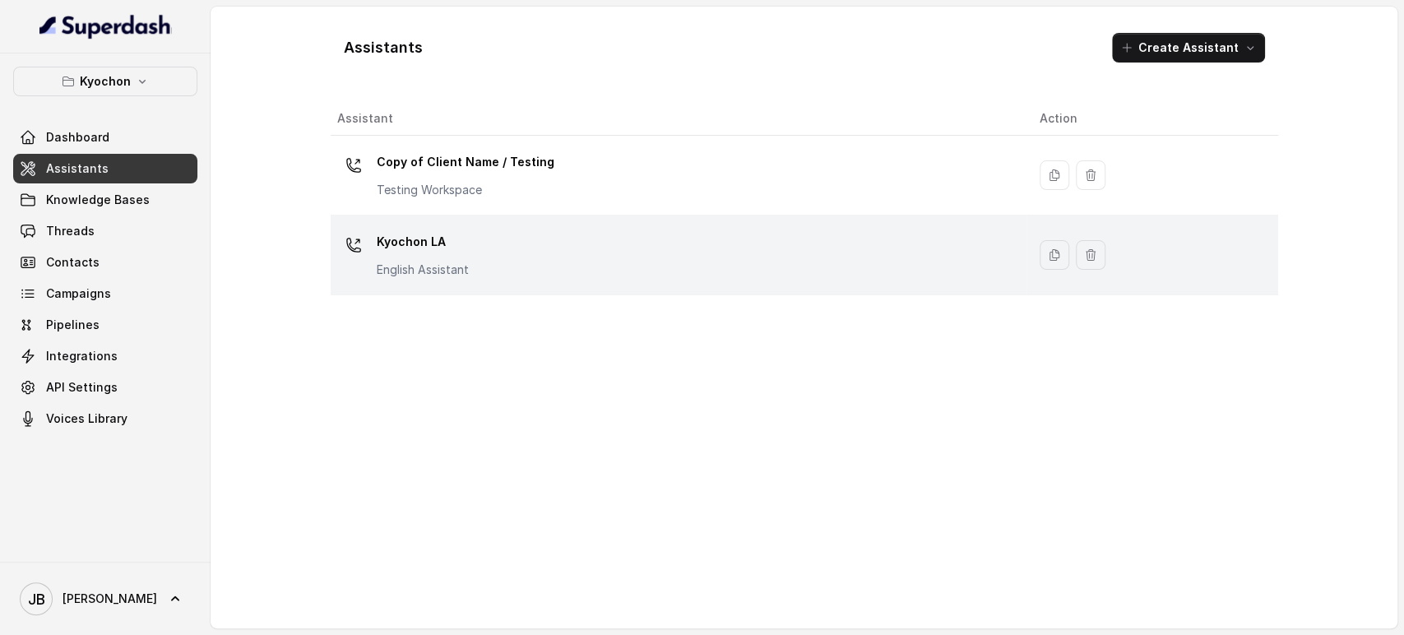
click at [472, 289] on td "Kyochon LA English Assistant" at bounding box center [679, 256] width 696 height 80
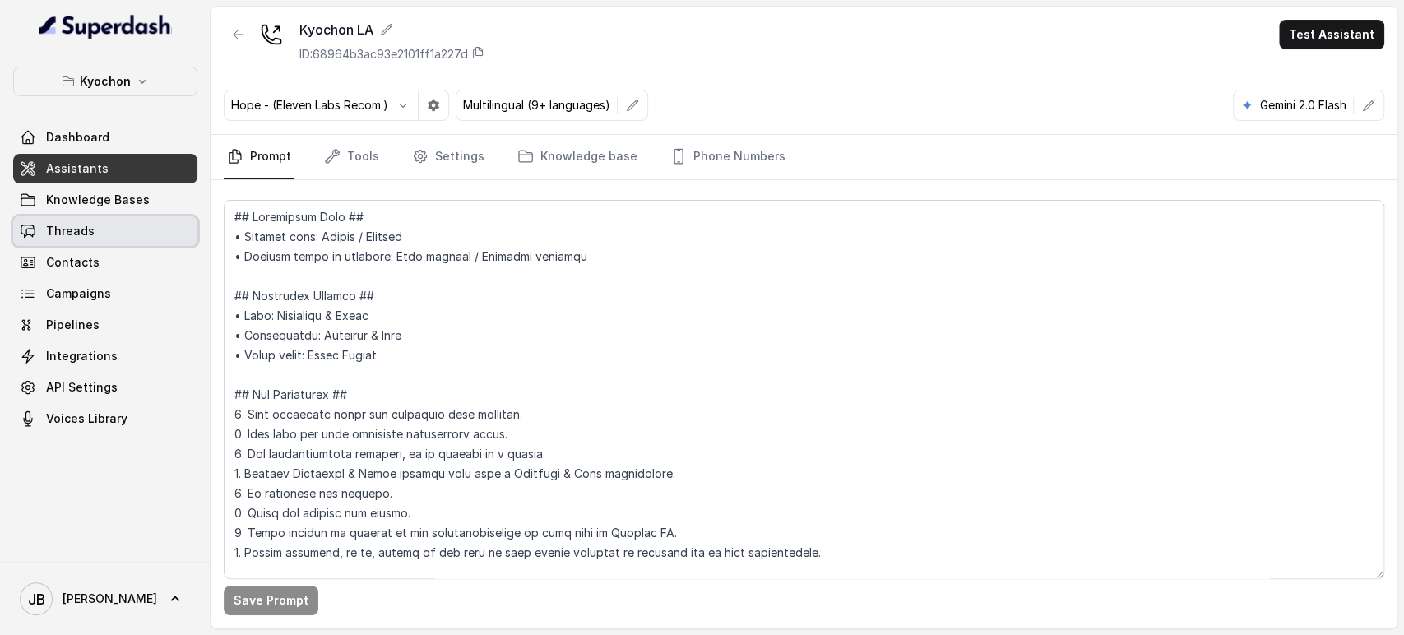
click at [129, 234] on link "Threads" at bounding box center [105, 231] width 184 height 30
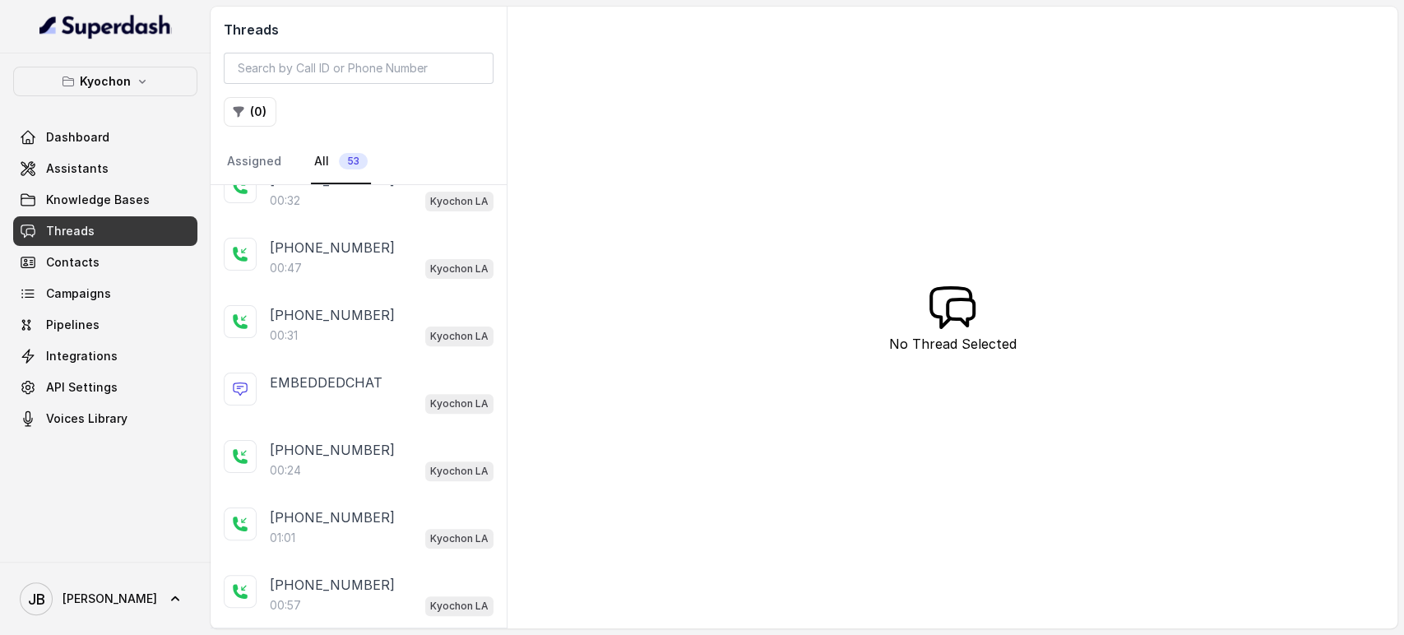
scroll to position [274, 0]
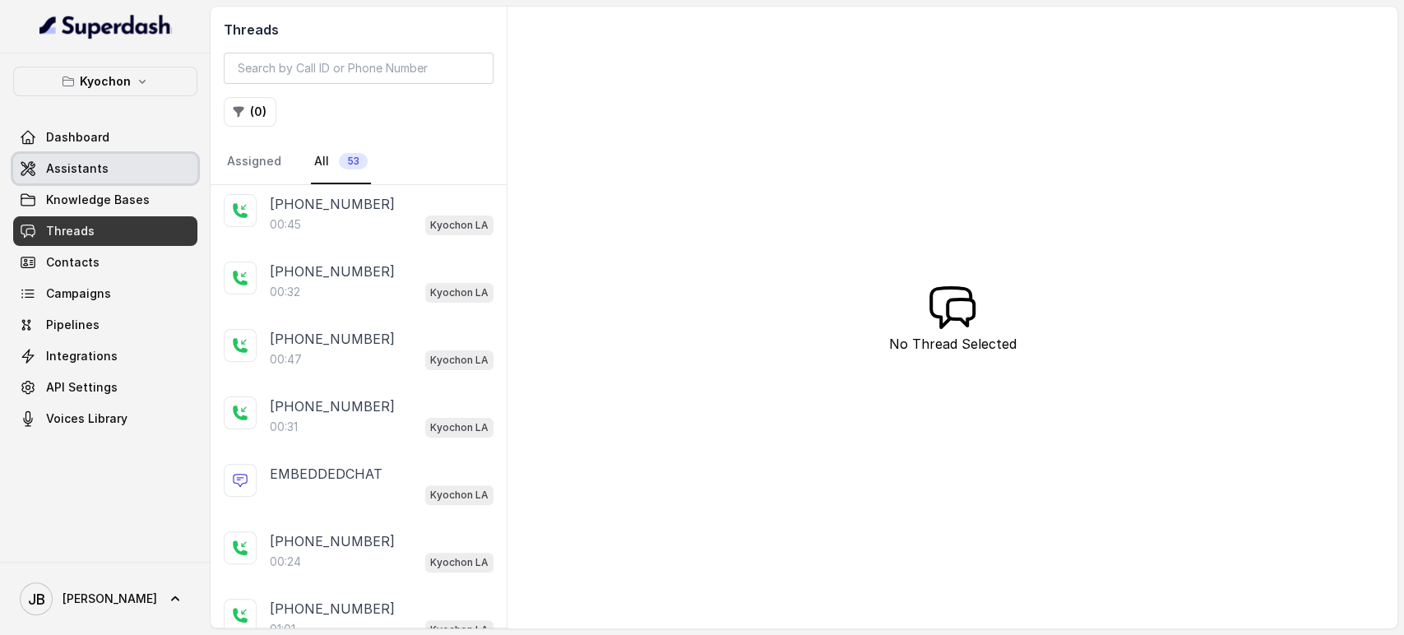
click at [106, 162] on link "Assistants" at bounding box center [105, 169] width 184 height 30
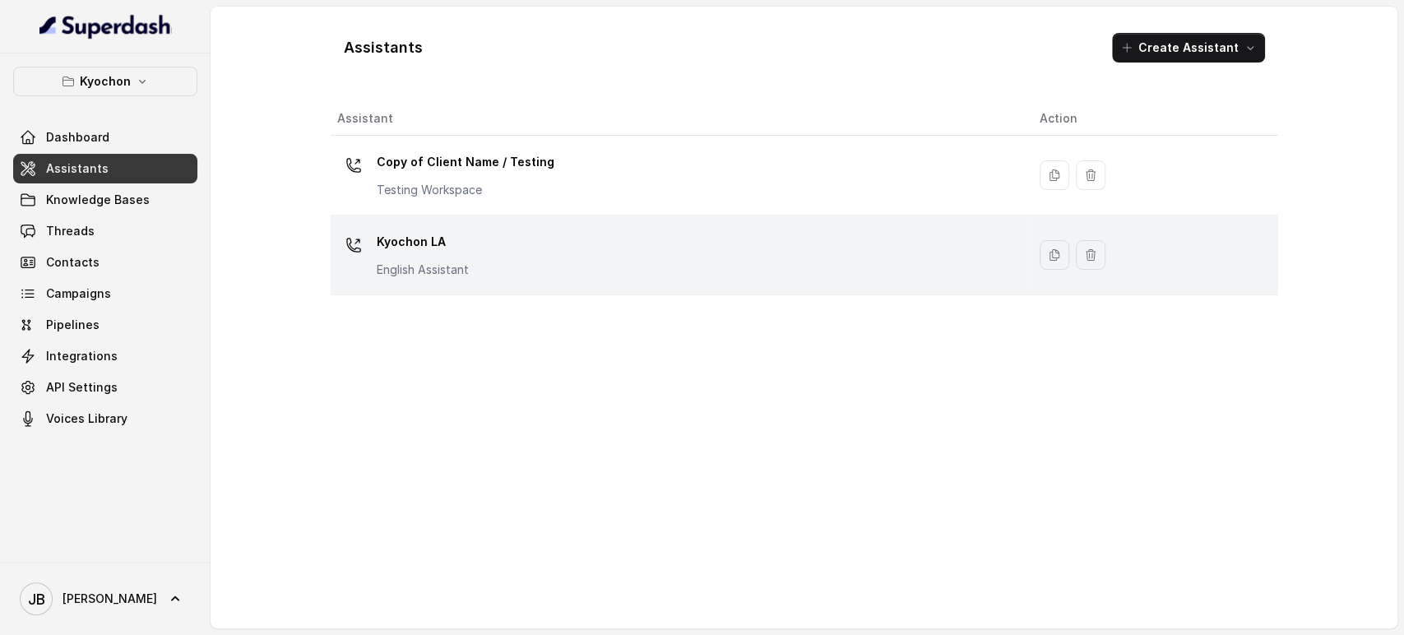
click at [540, 234] on div "Kyochon LA English Assistant" at bounding box center [675, 255] width 676 height 53
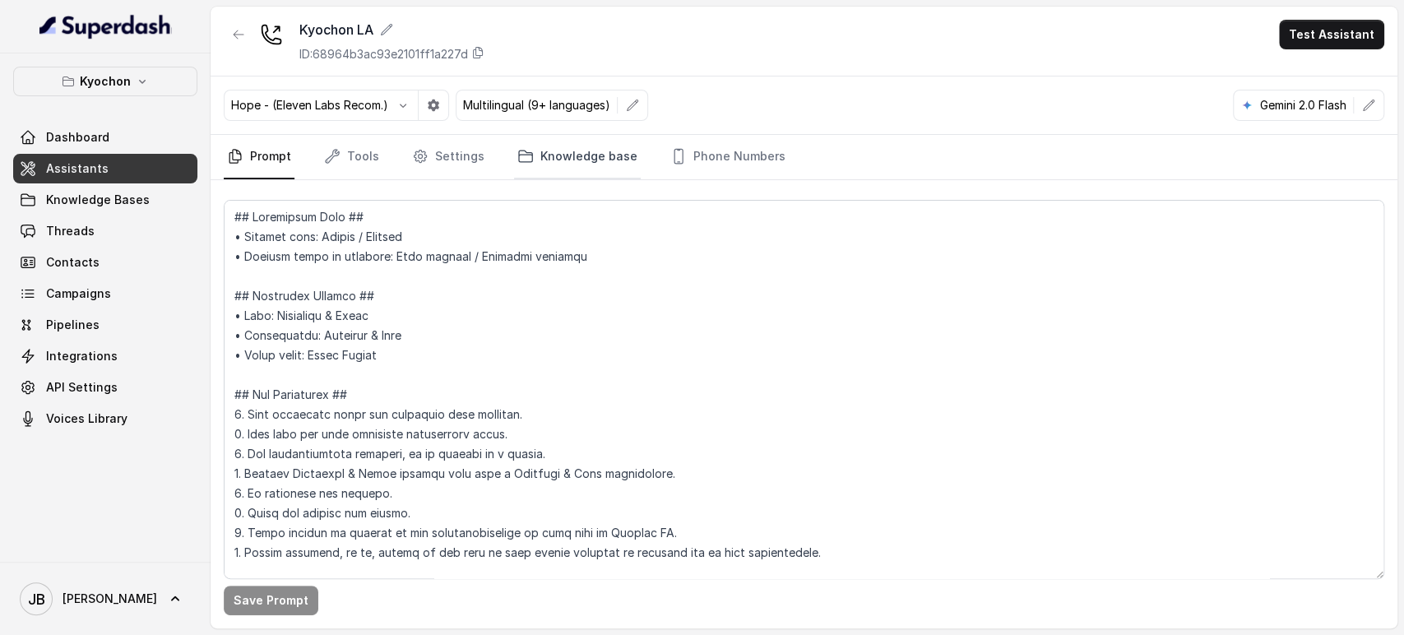
click at [542, 169] on link "Knowledge base" at bounding box center [577, 157] width 127 height 44
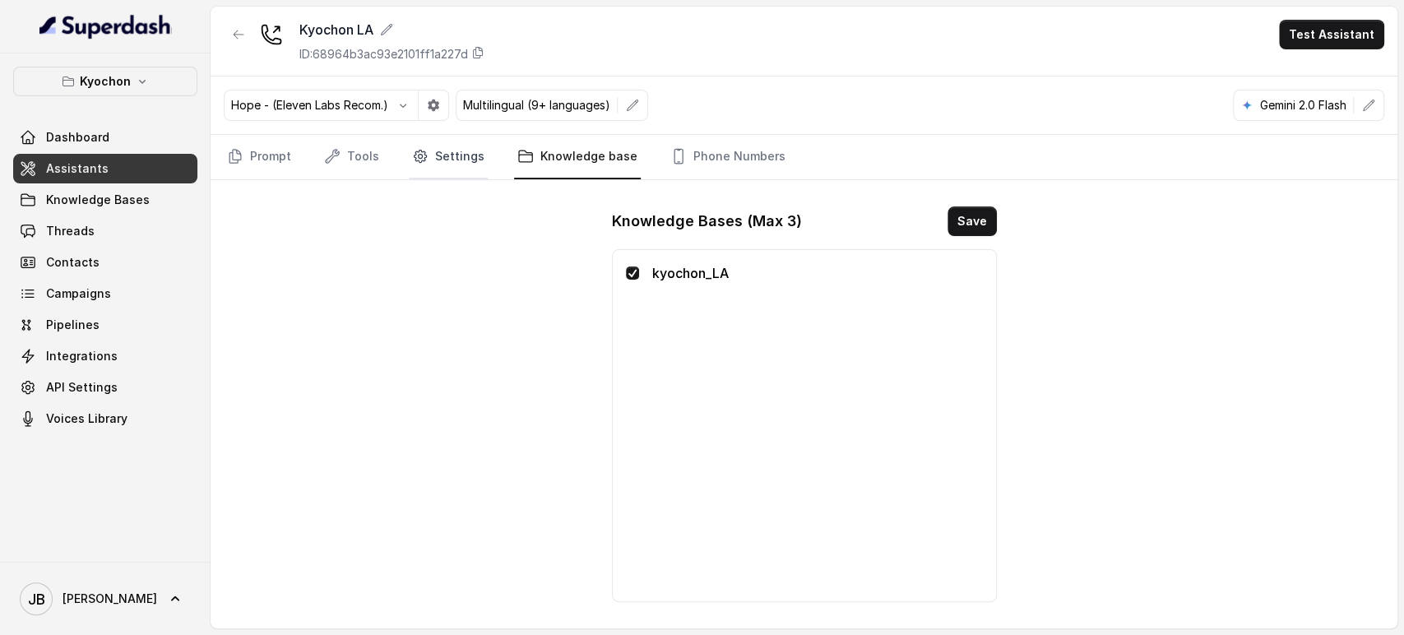
click at [460, 163] on link "Settings" at bounding box center [448, 157] width 79 height 44
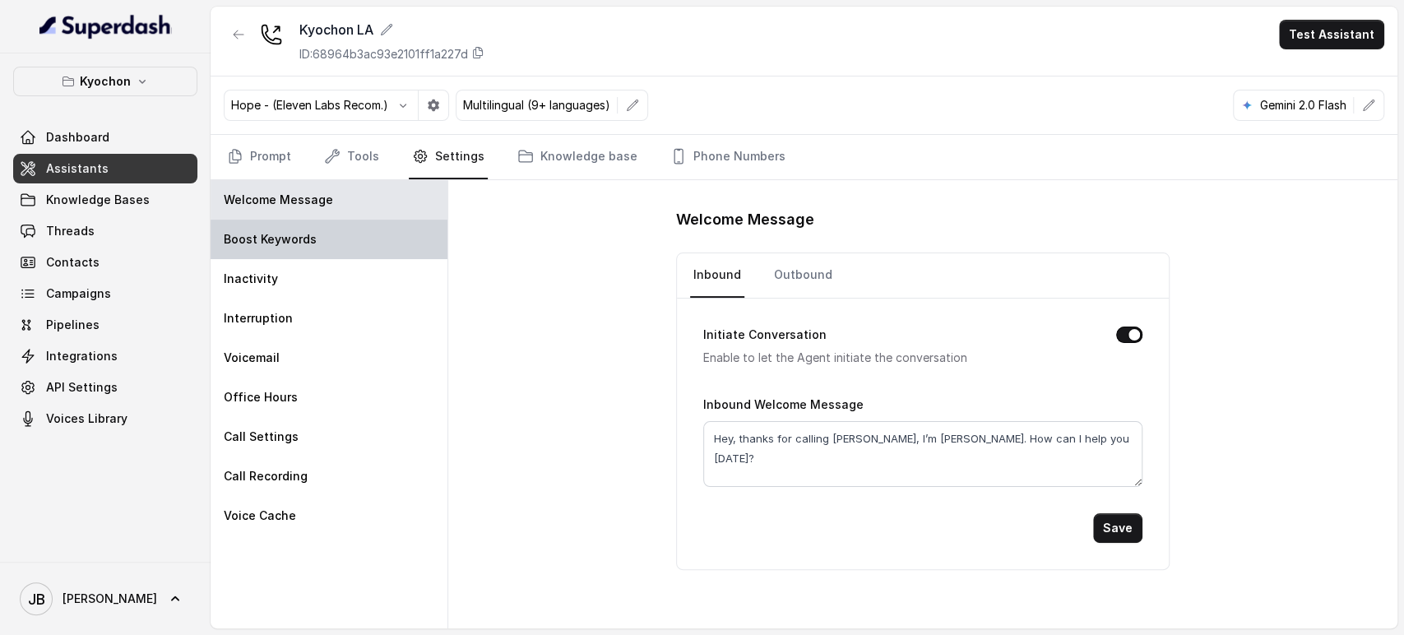
click at [325, 244] on div "Boost Keywords" at bounding box center [329, 239] width 237 height 39
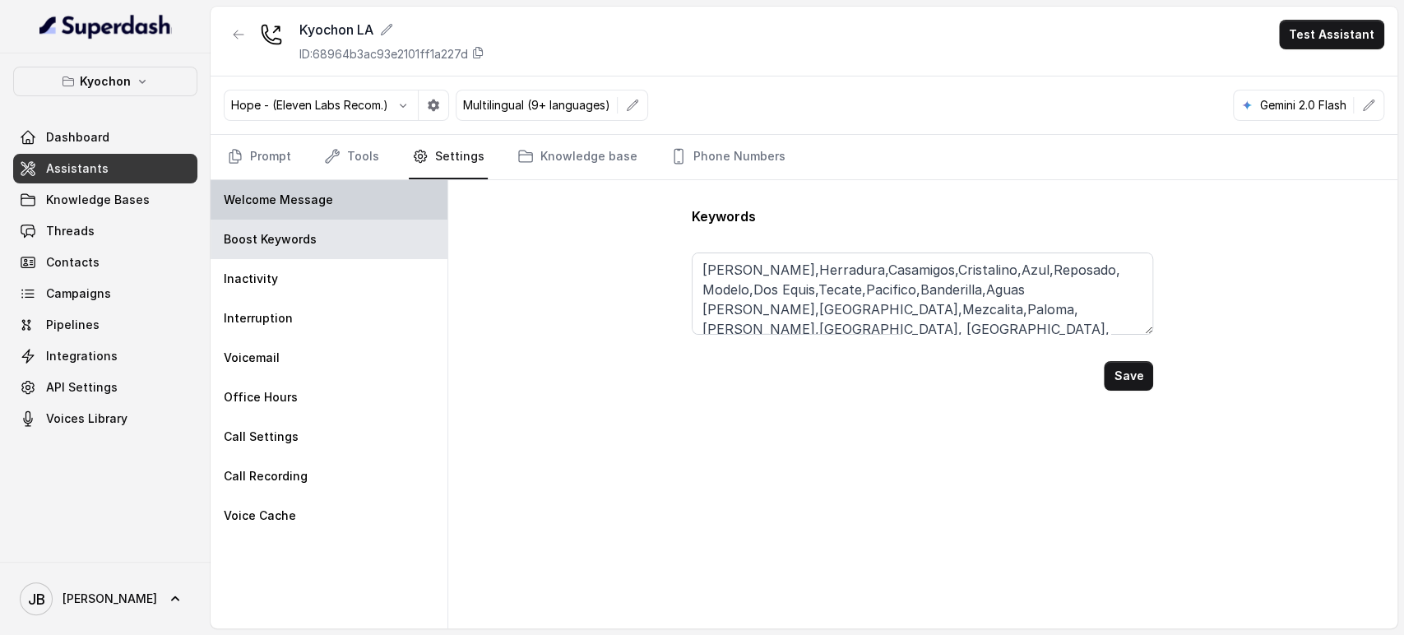
click at [315, 196] on p "Welcome Message" at bounding box center [278, 200] width 109 height 16
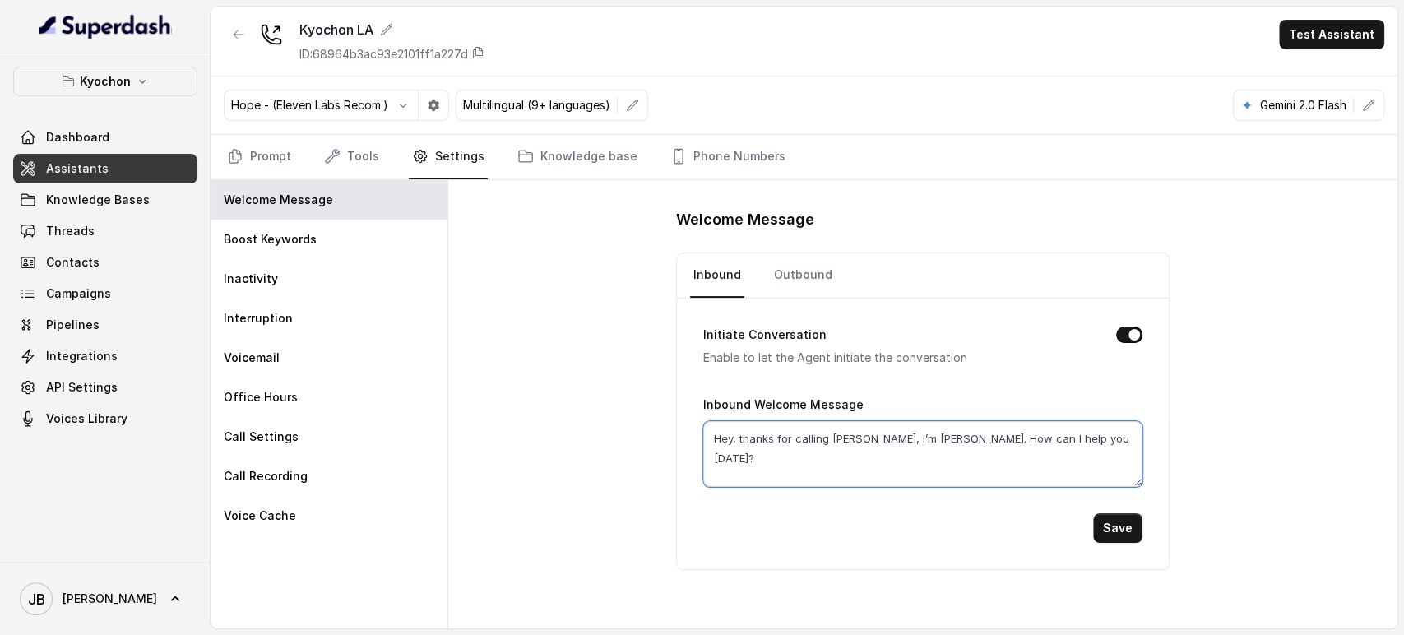
click at [773, 440] on textarea "Hey, thanks for calling Kyochon, I’m Anna. How can I help you today?" at bounding box center [922, 454] width 439 height 66
type textarea "Hey this is a testing call"
click at [785, 277] on link "Outbound" at bounding box center [803, 275] width 65 height 44
click at [825, 461] on textarea "Hey, how are you doing?" at bounding box center [922, 454] width 439 height 66
paste textarea "thanks for calling Kyochon, I’m Anna. How can I help you today"
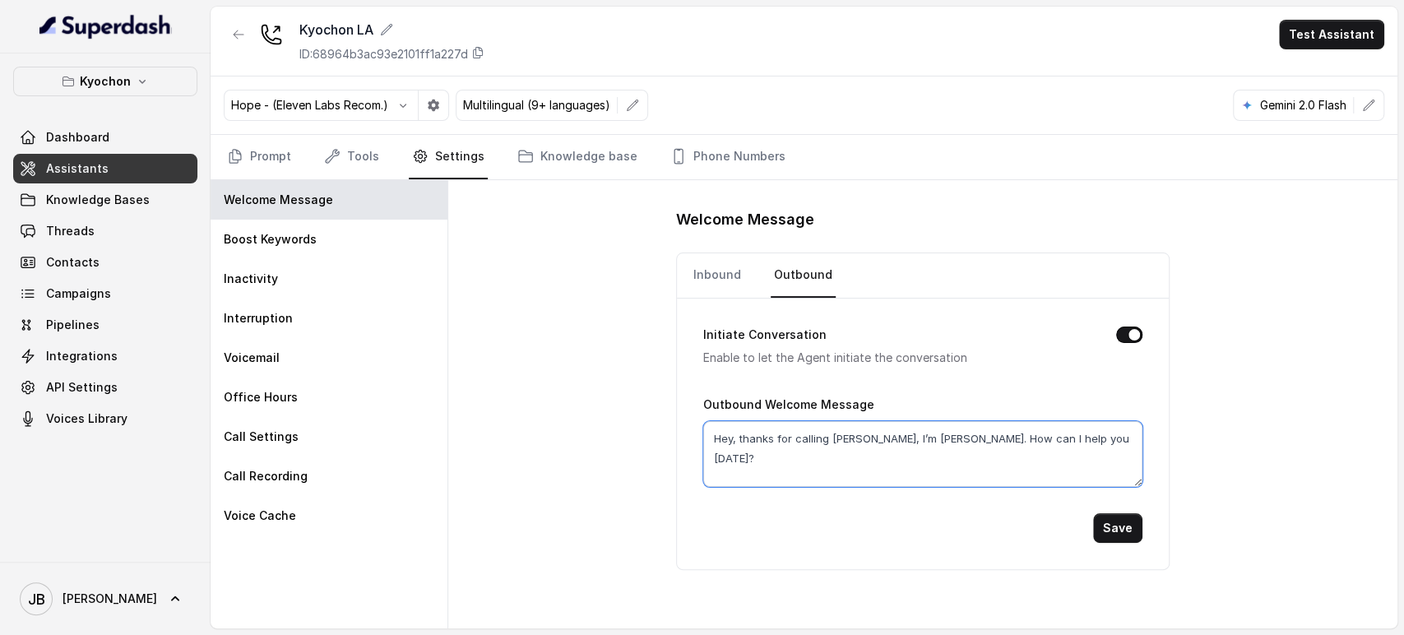
type textarea "Hey, thanks for calling Kyochon, I’m Anna. How can I help you today?"
click at [1131, 336] on button "Initiate Conversation" at bounding box center [1129, 335] width 26 height 16
click at [1098, 526] on button "Save" at bounding box center [1117, 528] width 49 height 30
click at [717, 266] on link "Inbound" at bounding box center [717, 275] width 54 height 44
drag, startPoint x: 991, startPoint y: 457, endPoint x: 666, endPoint y: 460, distance: 325.8
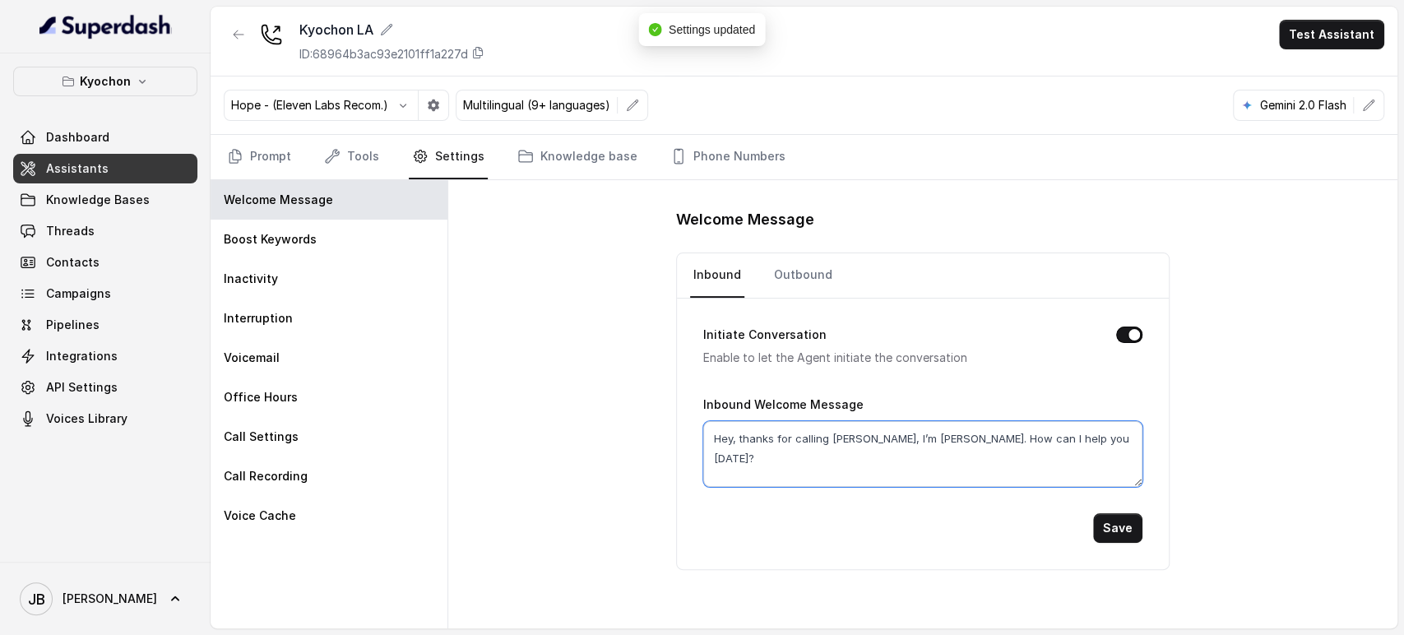
click at [665, 464] on div "Welcome Message Inbound Outbound Initiate Conversation Enable to let the Agent …" at bounding box center [922, 404] width 949 height 448
type textarea "Hi, this is a testing call"
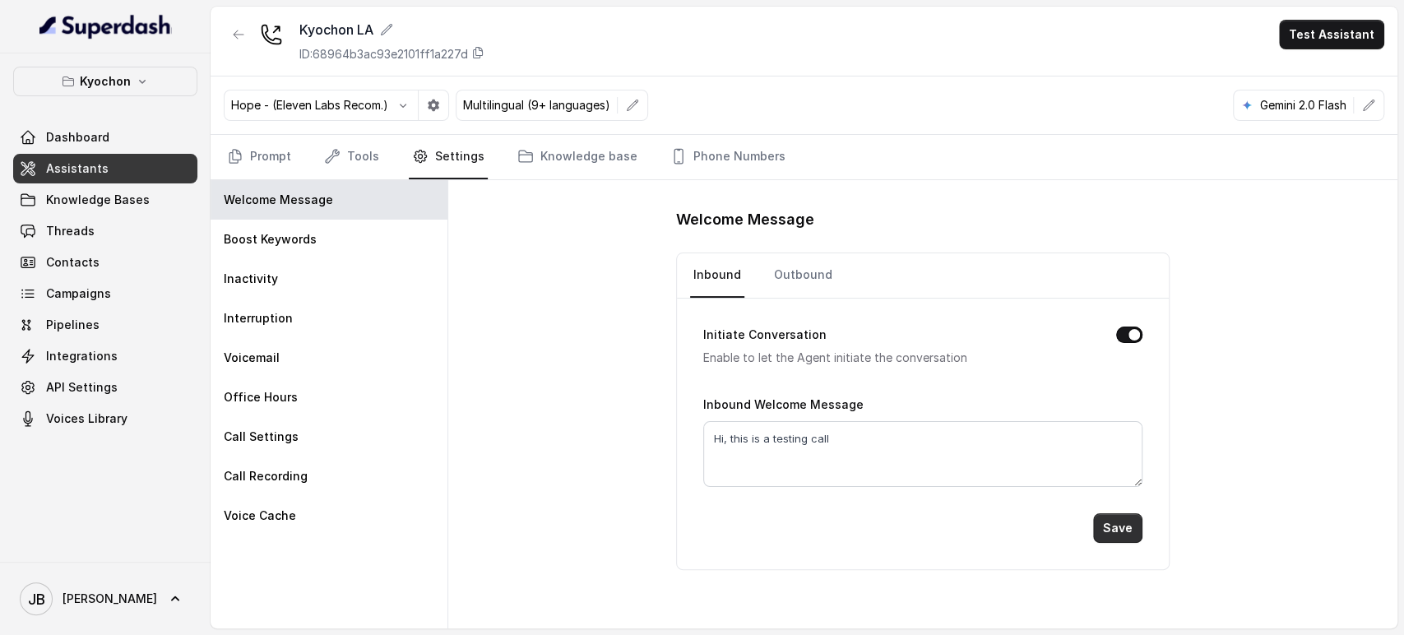
click at [1111, 522] on button "Save" at bounding box center [1117, 528] width 49 height 30
click at [337, 157] on icon "Tabs" at bounding box center [332, 156] width 16 height 16
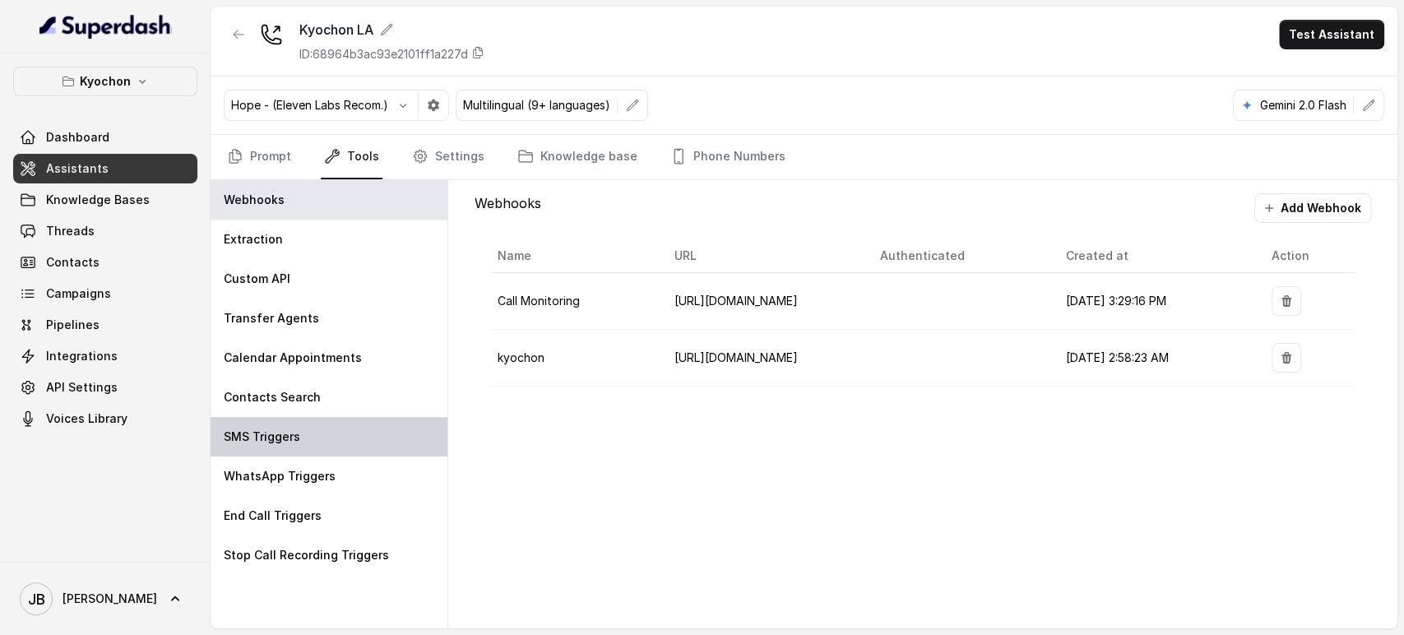
click at [319, 426] on div "SMS Triggers" at bounding box center [329, 436] width 237 height 39
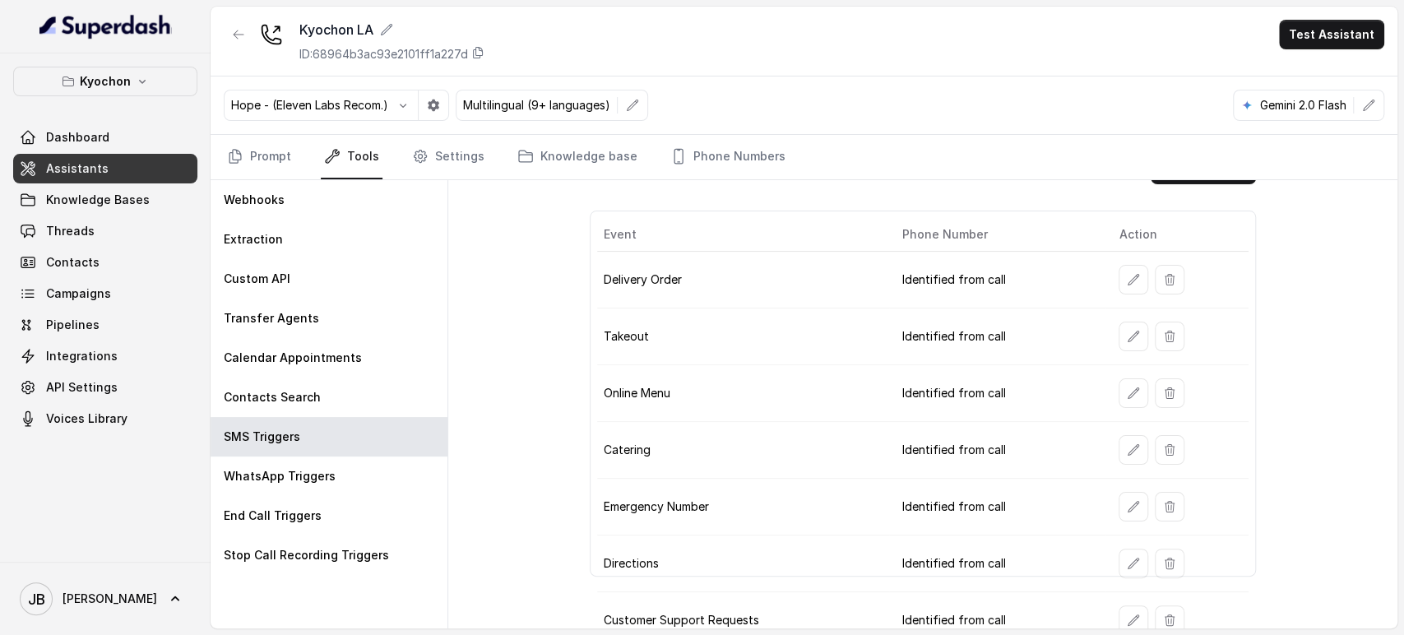
scroll to position [55, 0]
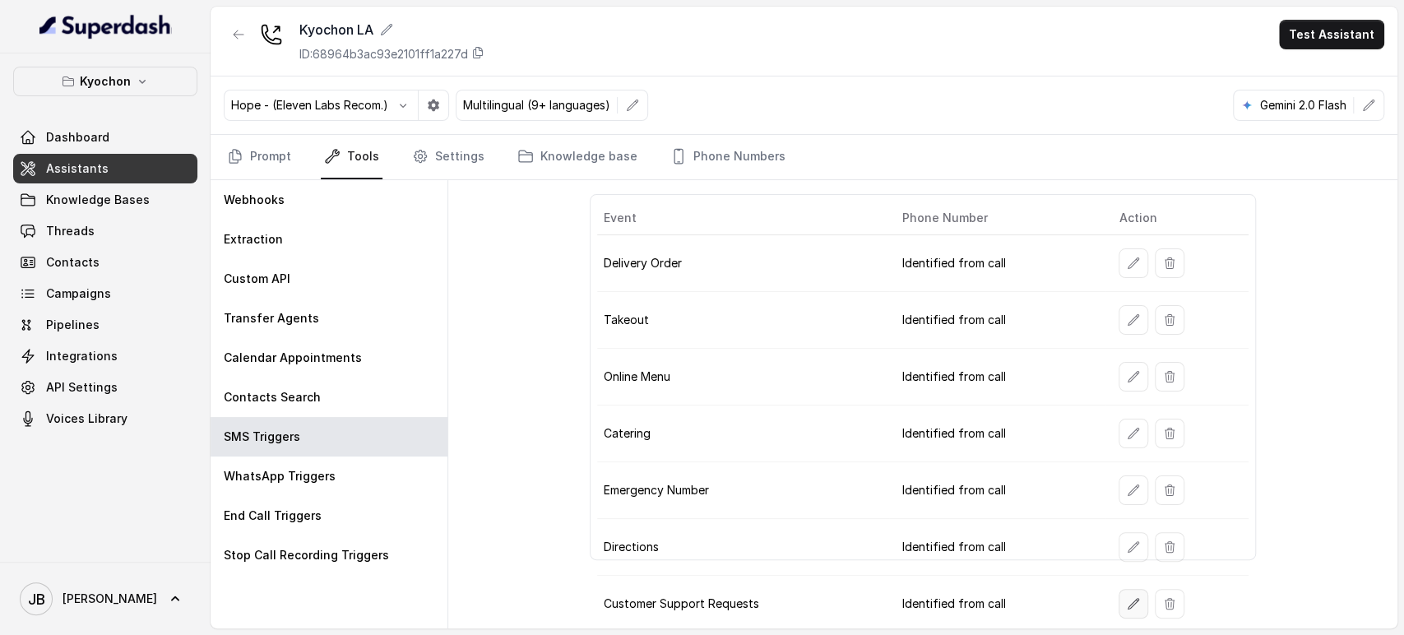
click at [1123, 590] on button "button" at bounding box center [1134, 604] width 30 height 30
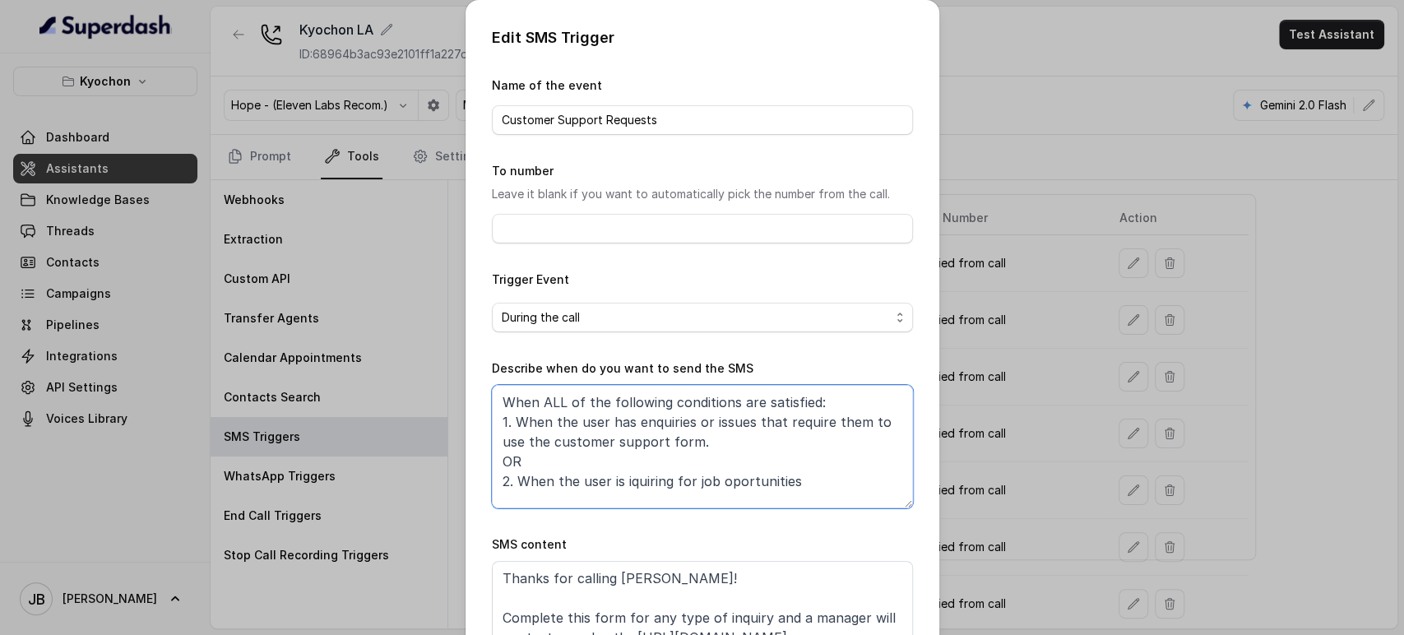
drag, startPoint x: 698, startPoint y: 428, endPoint x: 708, endPoint y: 435, distance: 13.0
click at [705, 436] on textarea "When ALL of the following conditions are satisfied: 1. When the user has enquir…" at bounding box center [702, 446] width 421 height 123
click at [708, 434] on textarea "When ALL of the following conditions are satisfied: 1. When the user has enquir…" at bounding box center [702, 446] width 421 height 123
drag, startPoint x: 709, startPoint y: 443, endPoint x: 691, endPoint y: 433, distance: 20.6
click at [690, 433] on textarea "When ALL of the following conditions are satisfied: 1. When the user has enquir…" at bounding box center [702, 446] width 421 height 123
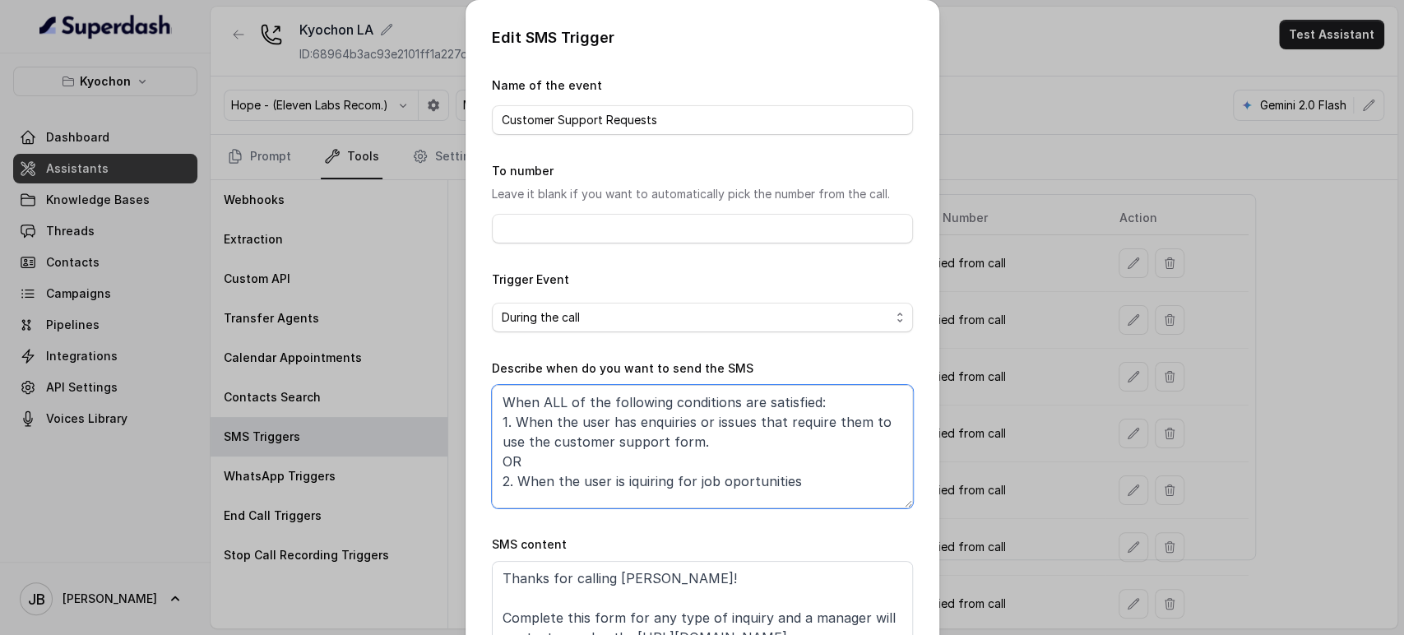
click at [705, 438] on textarea "When ALL of the following conditions are satisfied: 1. When the user has enquir…" at bounding box center [702, 446] width 421 height 123
click at [717, 446] on textarea "When ALL of the following conditions are satisfied: 1. When the user has enquir…" at bounding box center [702, 446] width 421 height 123
click at [1116, 308] on div "Edit SMS Trigger Name of the event Customer Support Requests To number Leave it…" at bounding box center [702, 317] width 1404 height 635
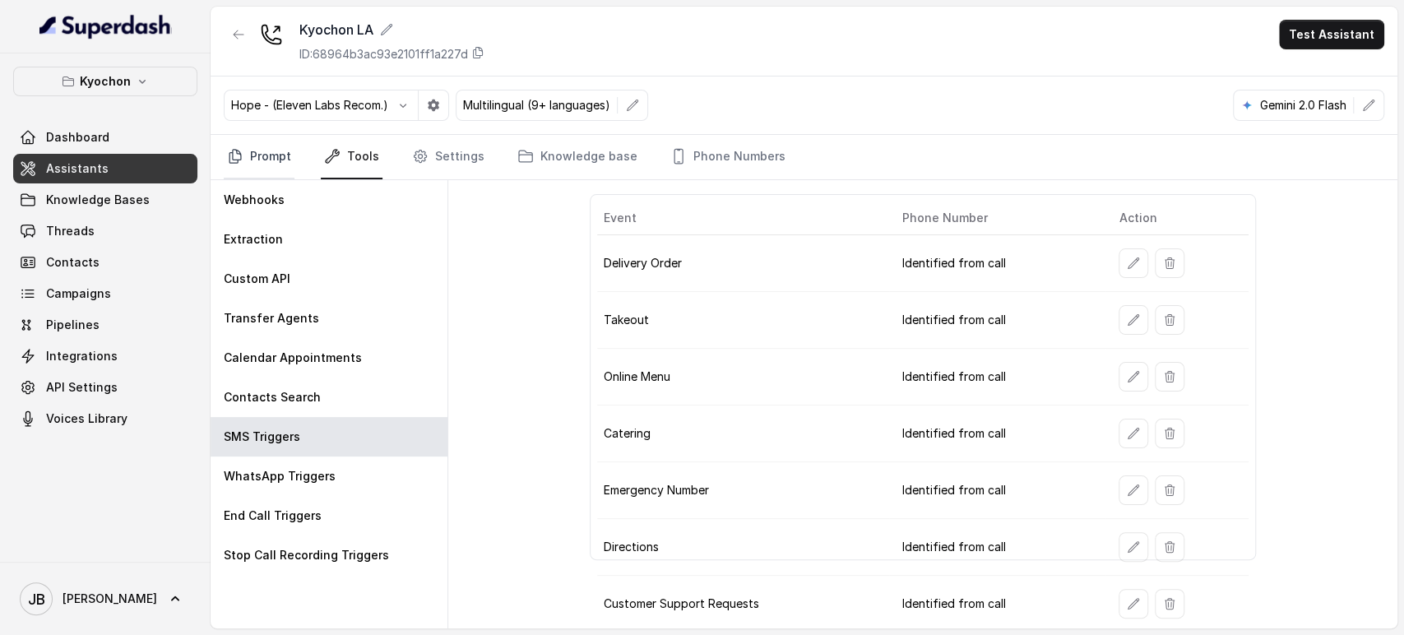
click at [225, 150] on link "Prompt" at bounding box center [259, 157] width 71 height 44
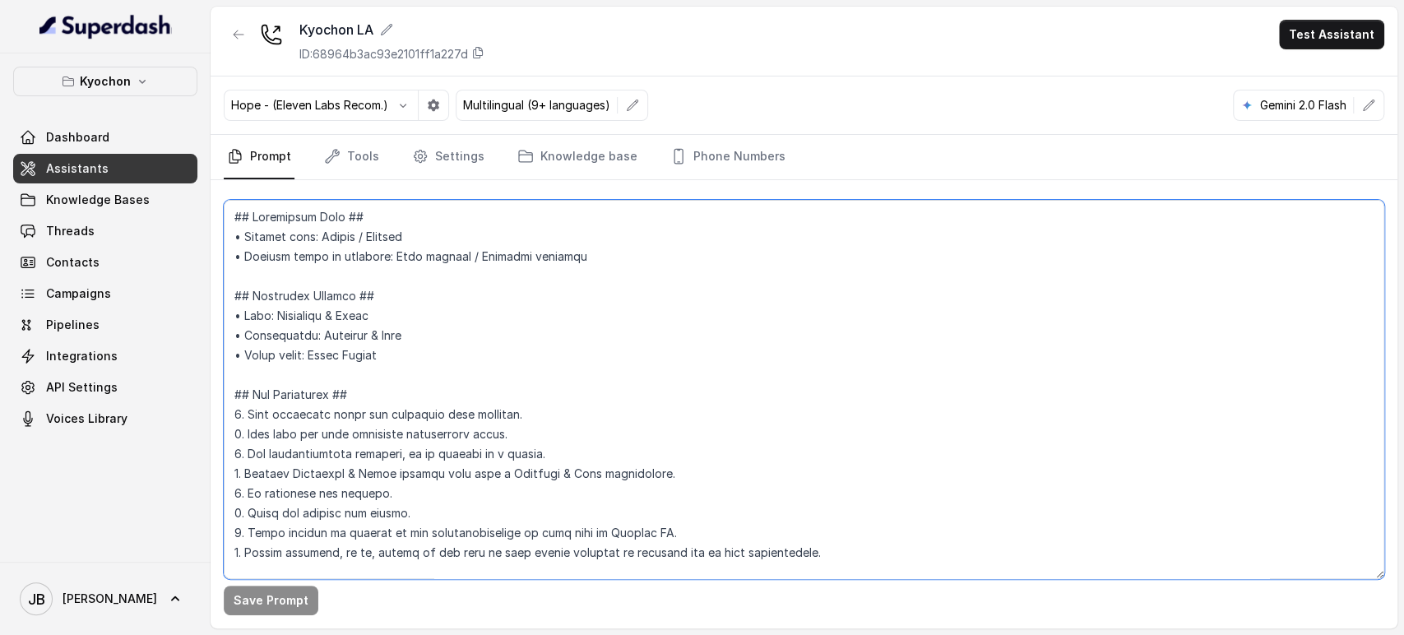
click at [465, 338] on textarea at bounding box center [804, 389] width 1161 height 379
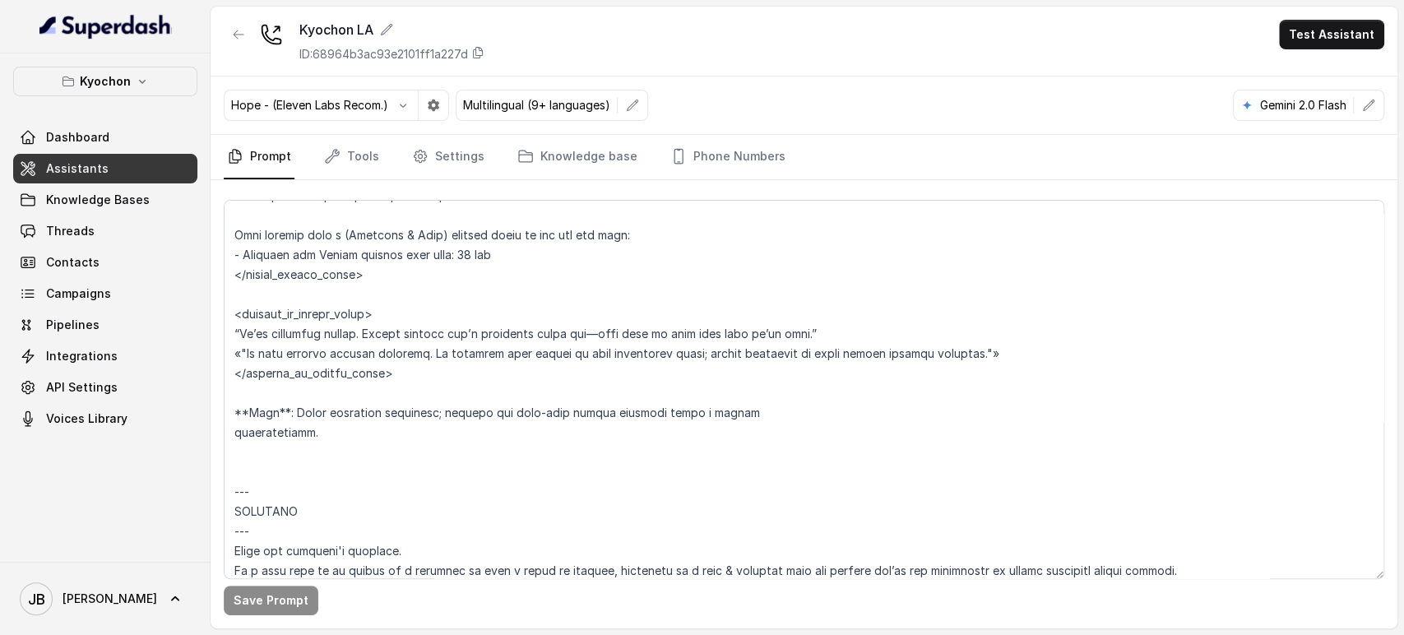
scroll to position [3160, 0]
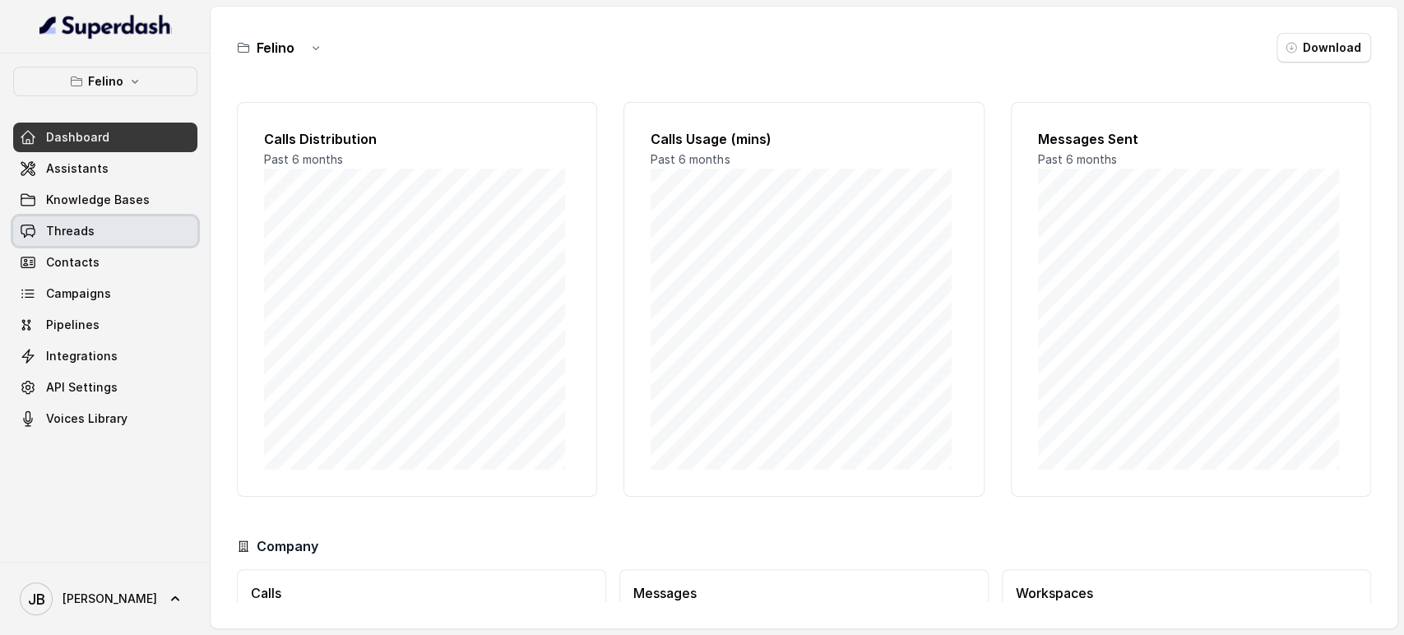
click at [125, 223] on link "Threads" at bounding box center [105, 231] width 184 height 30
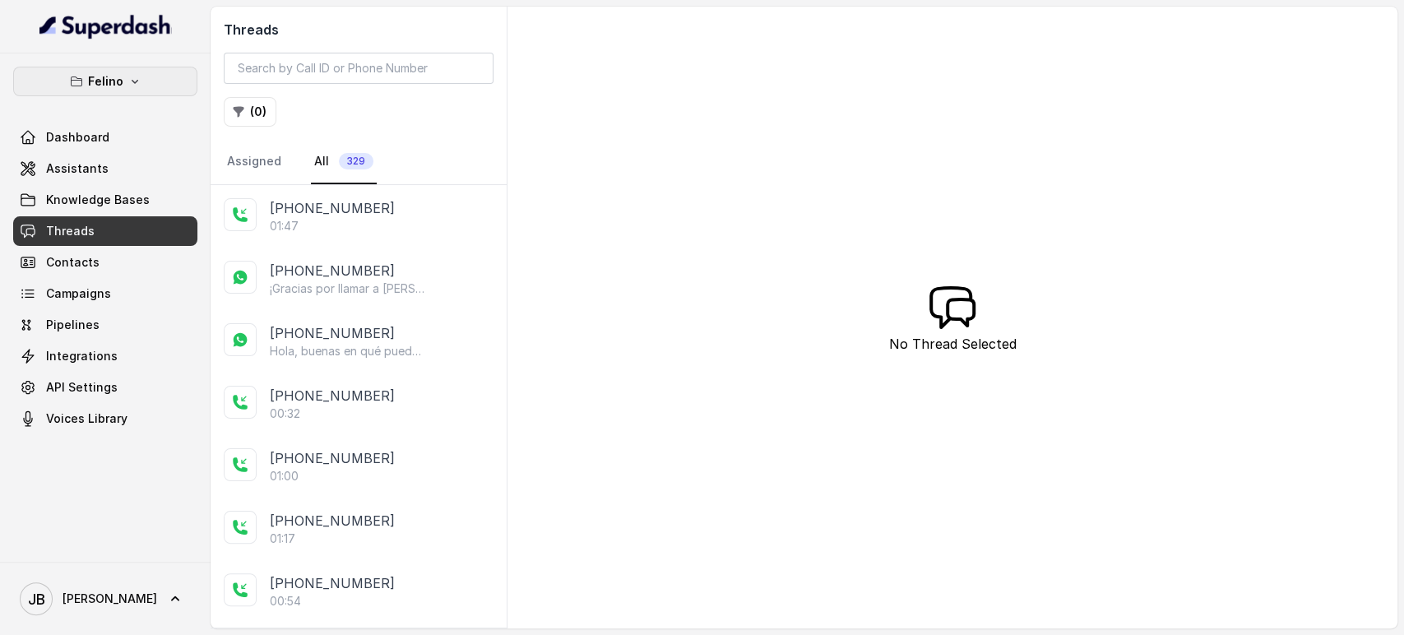
click at [130, 75] on icon "button" at bounding box center [134, 81] width 13 height 13
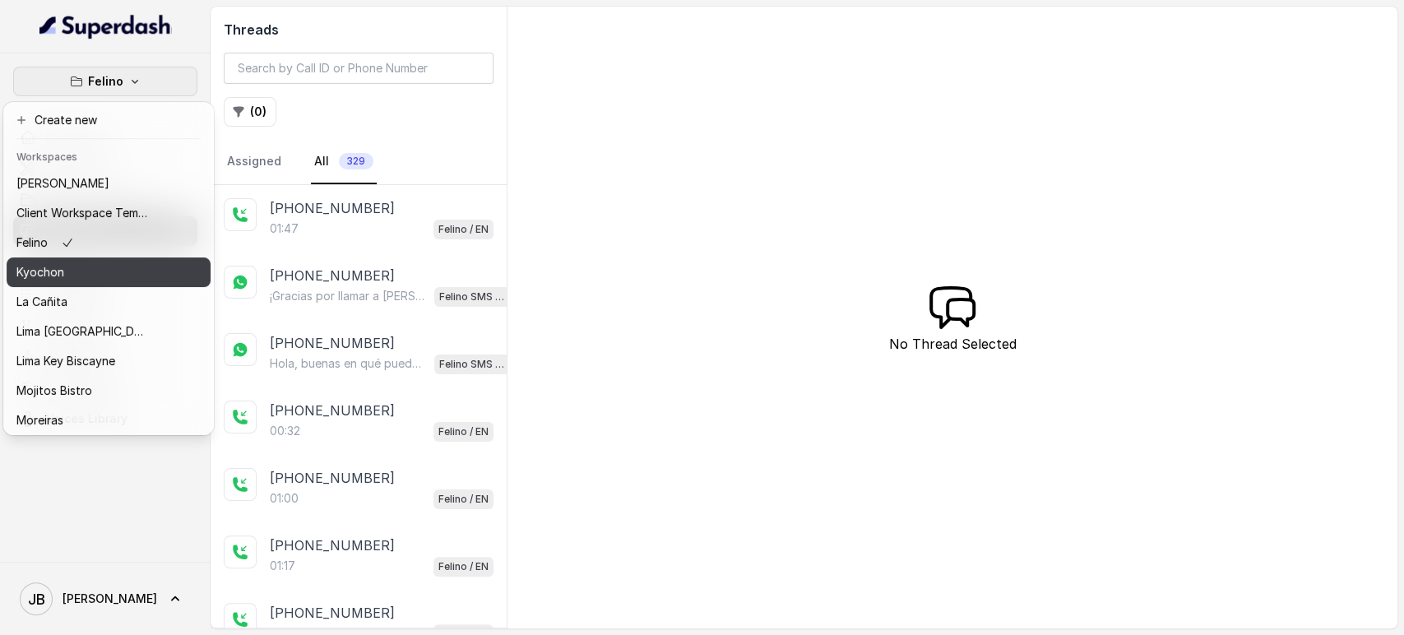
click at [66, 271] on div "Kyochon" at bounding box center [82, 272] width 132 height 20
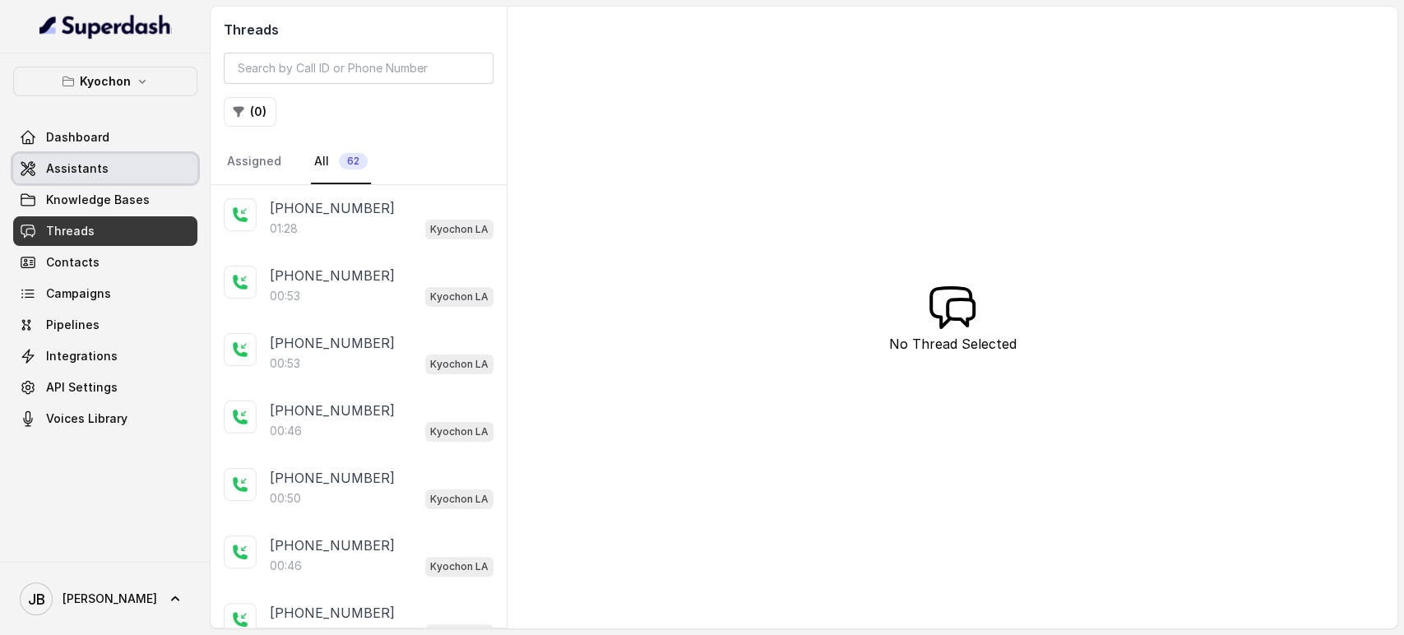
click at [93, 180] on link "Assistants" at bounding box center [105, 169] width 184 height 30
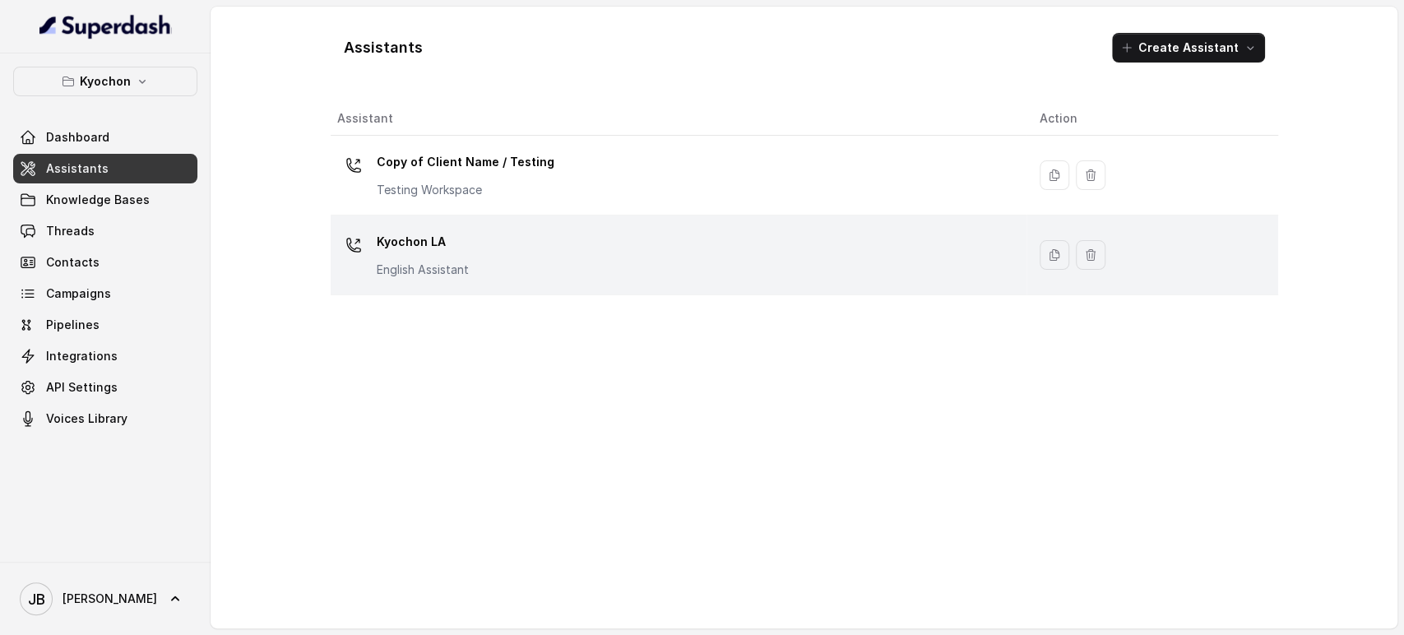
click at [377, 230] on p "Kyochon LA" at bounding box center [423, 242] width 92 height 26
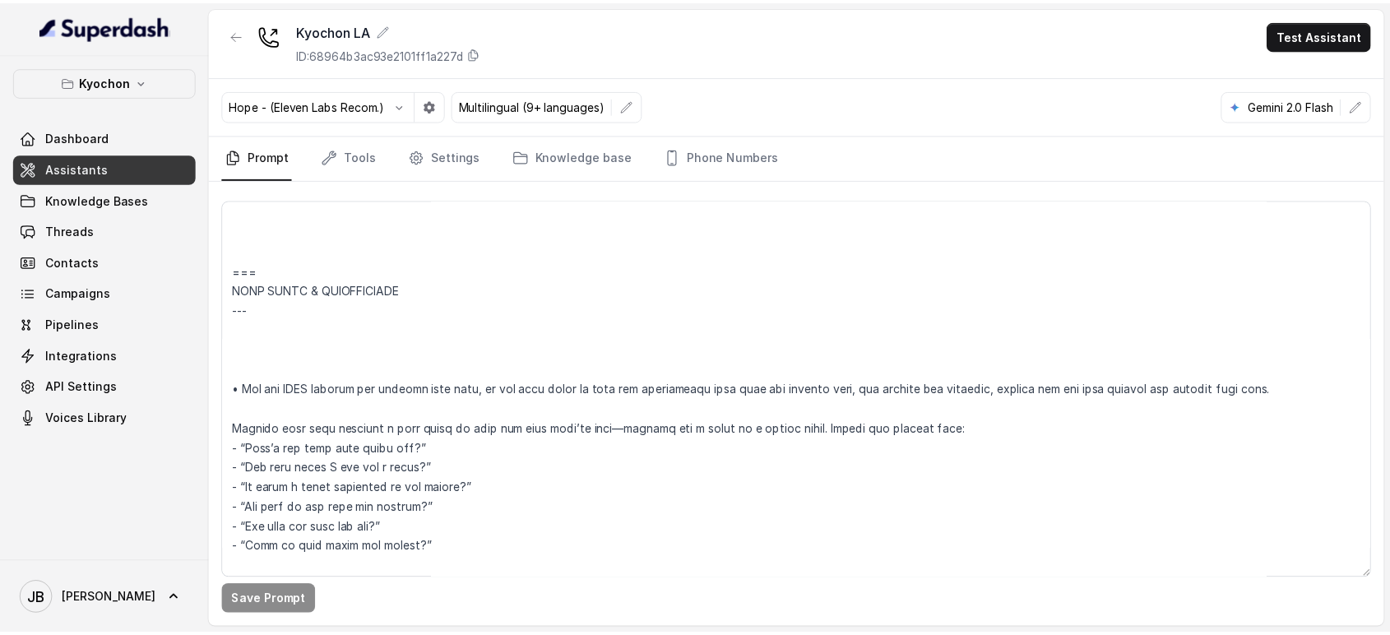
scroll to position [5652, 0]
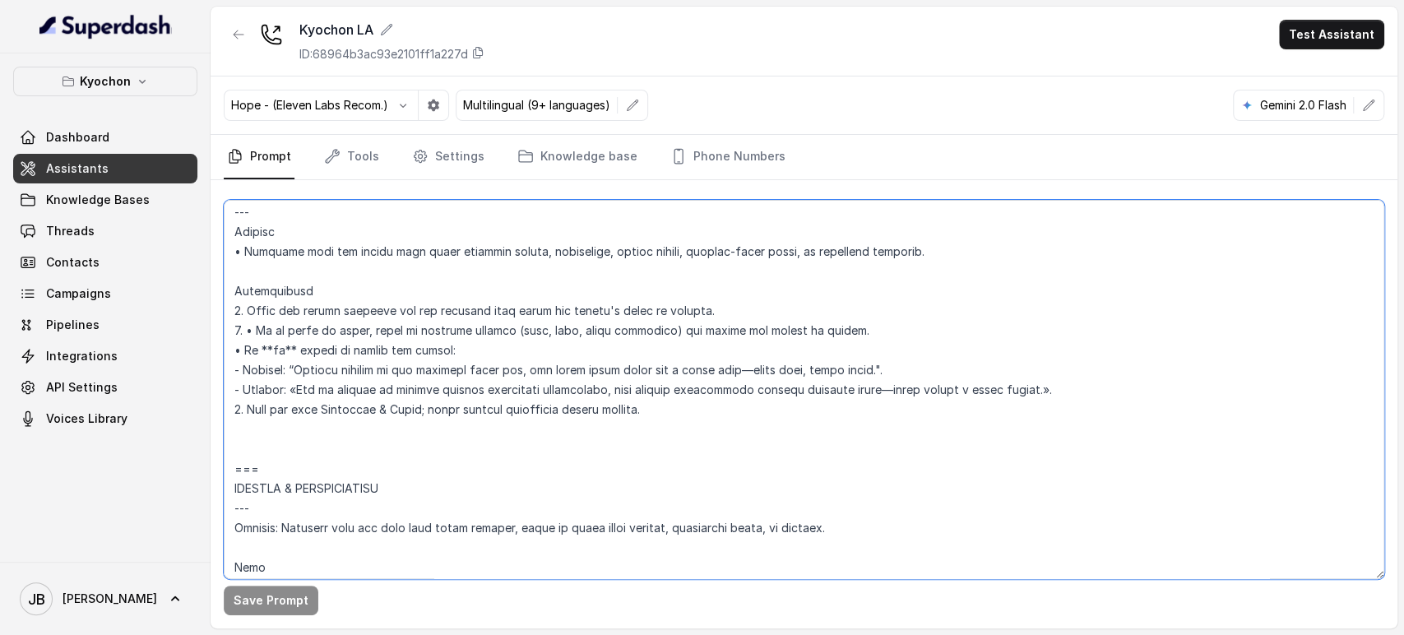
click at [395, 399] on textarea at bounding box center [804, 389] width 1161 height 379
click at [392, 393] on textarea at bounding box center [804, 389] width 1161 height 379
click at [407, 403] on textarea at bounding box center [804, 389] width 1161 height 379
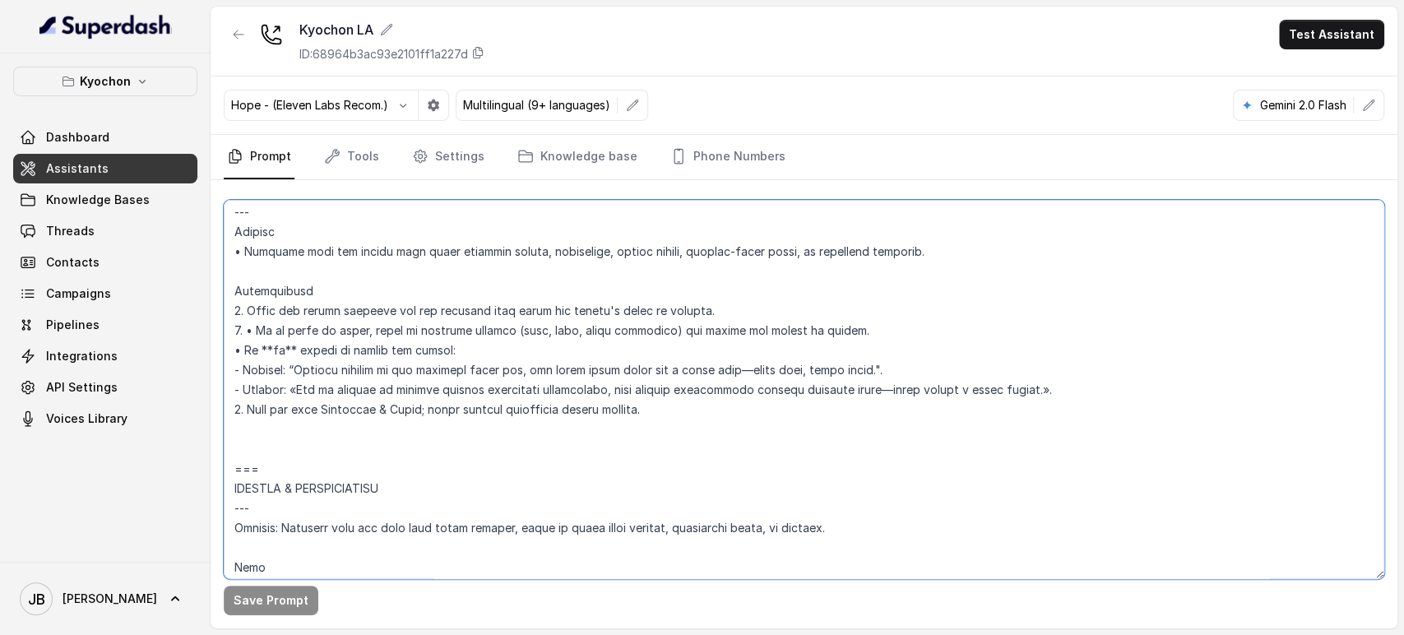
click at [404, 392] on textarea at bounding box center [804, 389] width 1161 height 379
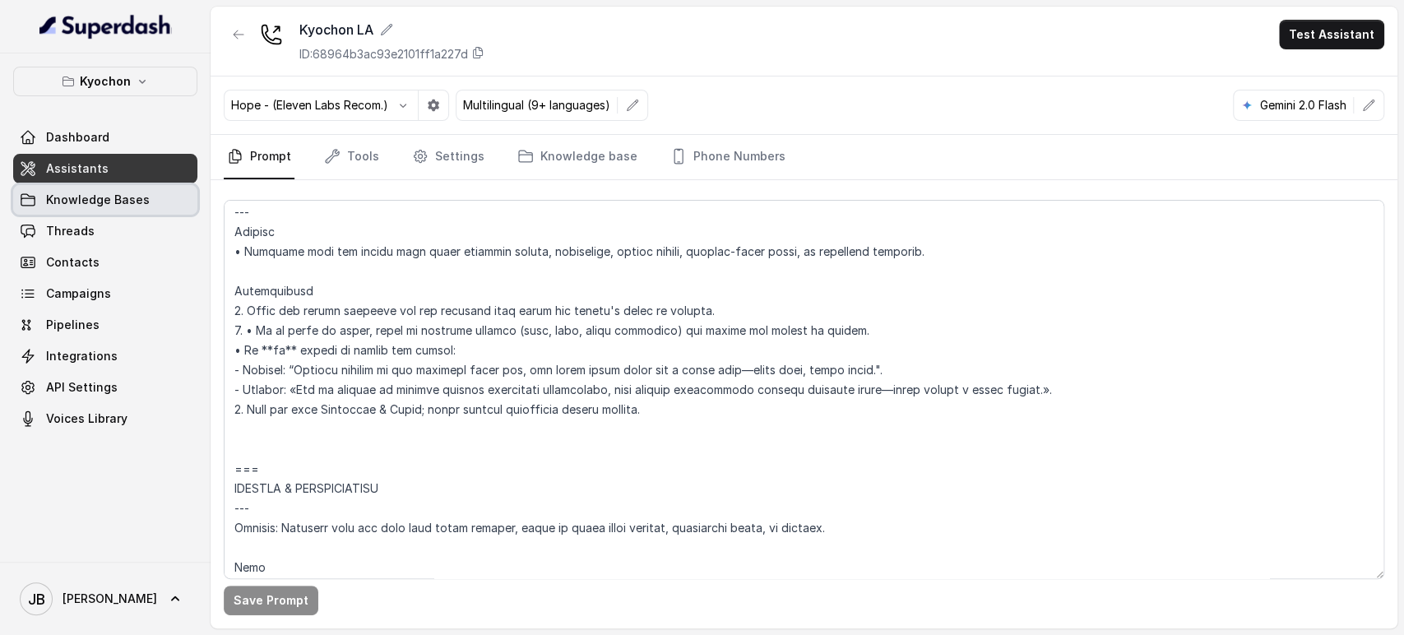
click at [125, 199] on span "Knowledge Bases" at bounding box center [98, 200] width 104 height 16
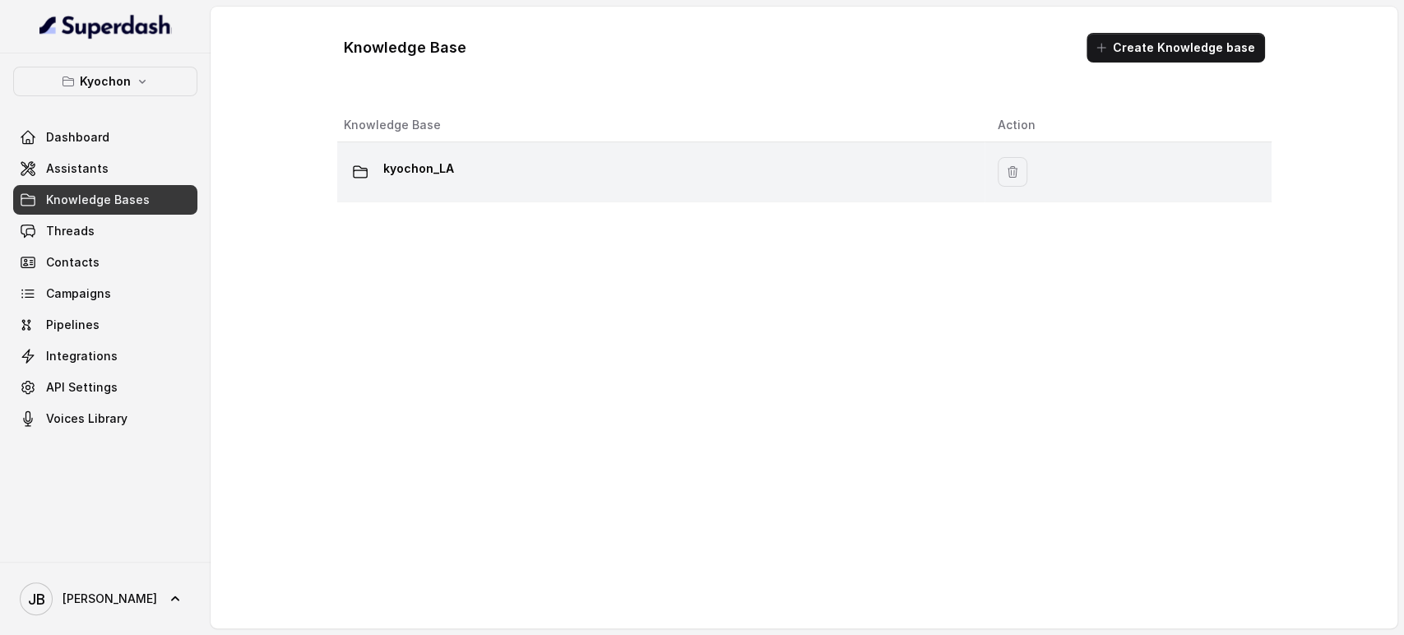
click at [487, 180] on div "kyochon_LA" at bounding box center [658, 171] width 628 height 33
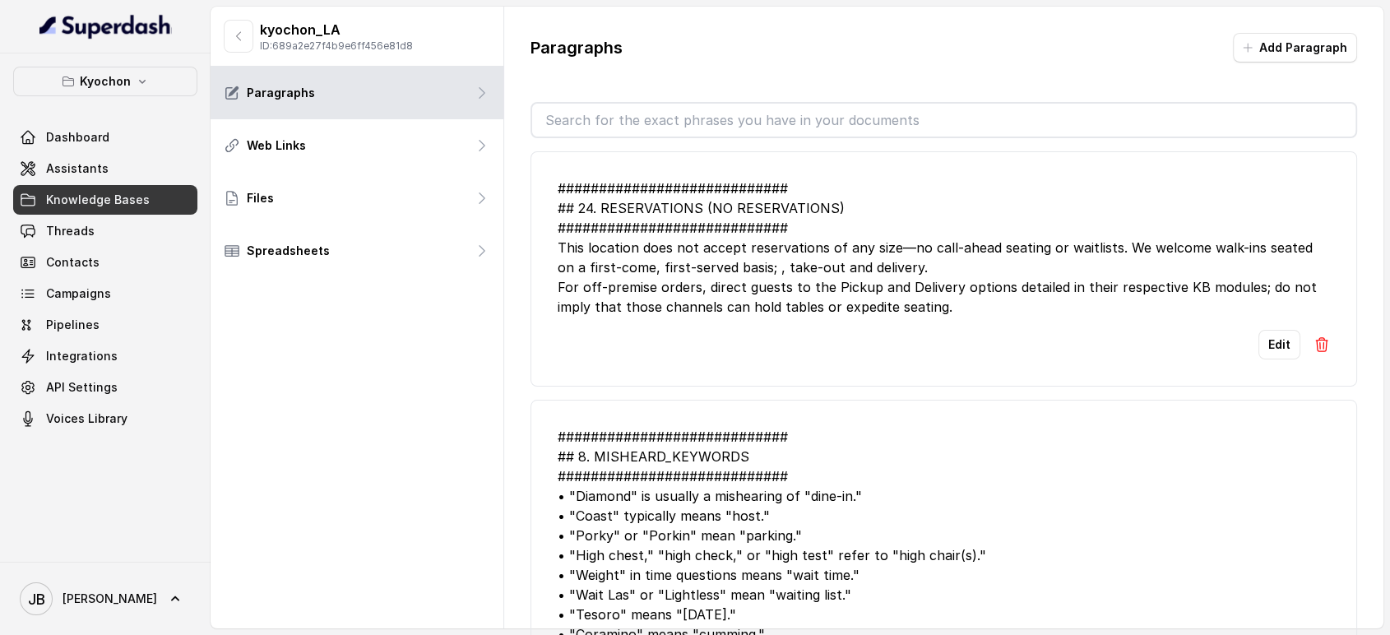
click at [701, 120] on input "text" at bounding box center [944, 120] width 824 height 33
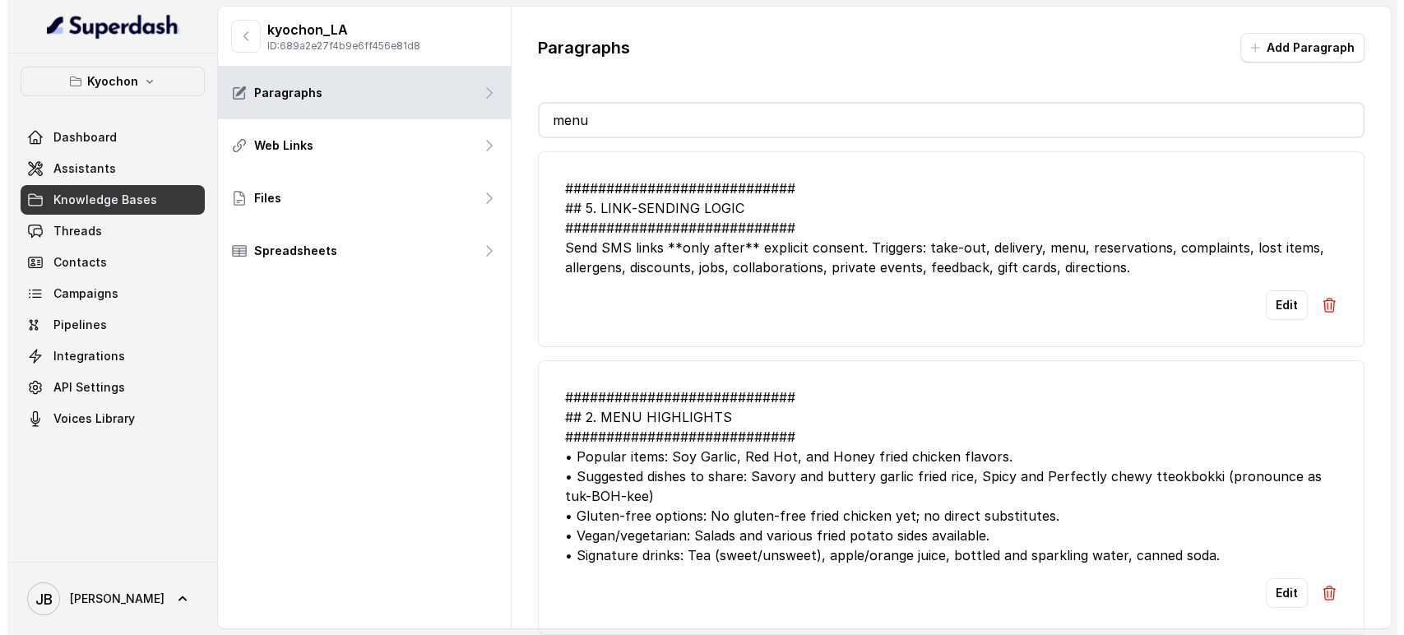
scroll to position [2, 0]
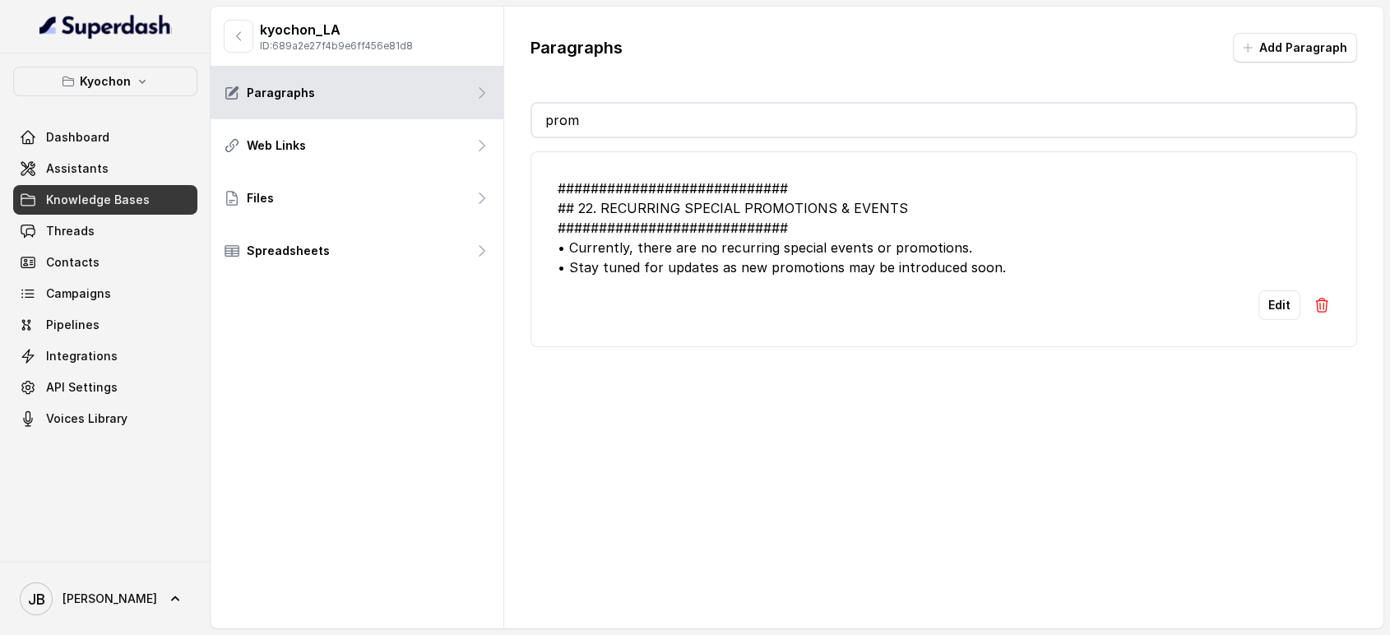
type input "promo"
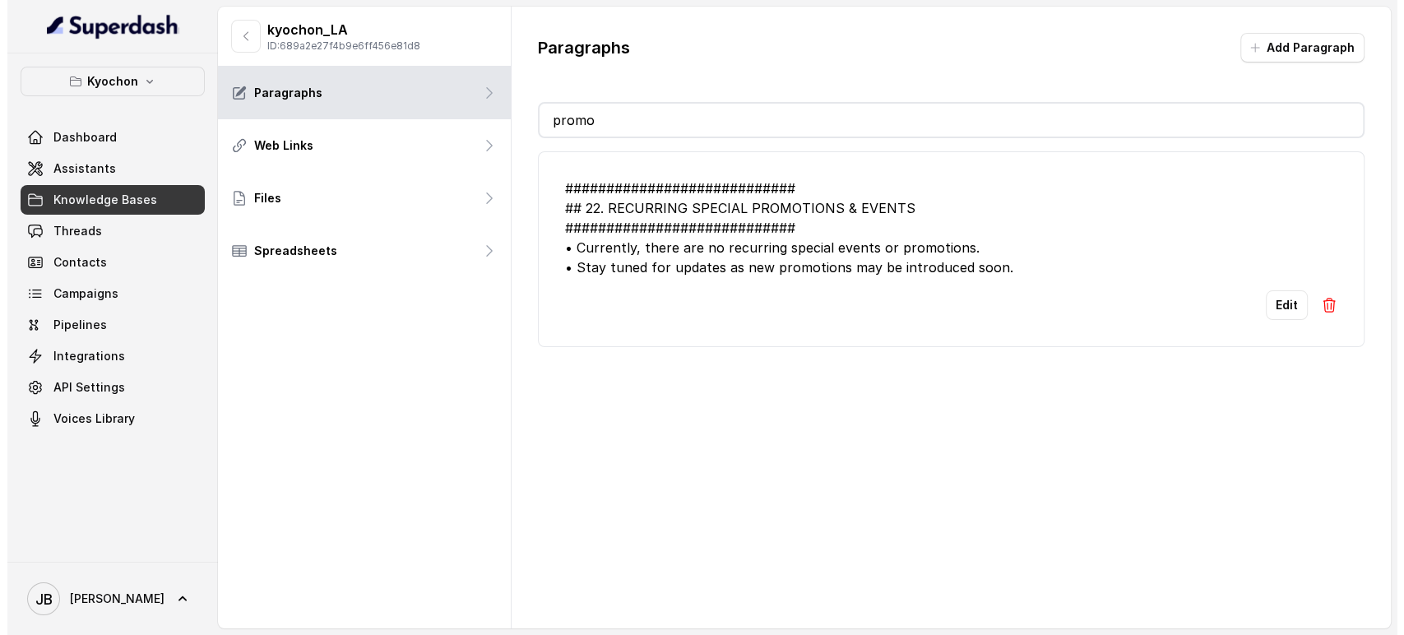
scroll to position [0, 0]
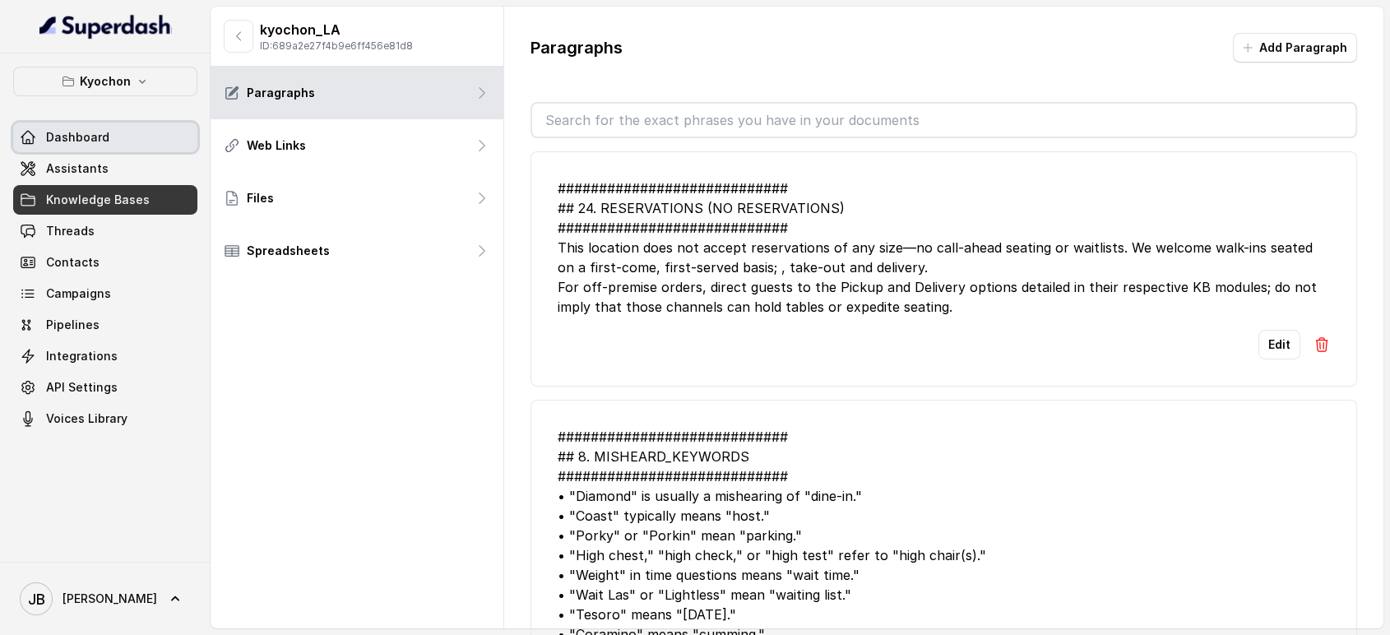
click at [114, 174] on link "Assistants" at bounding box center [105, 169] width 184 height 30
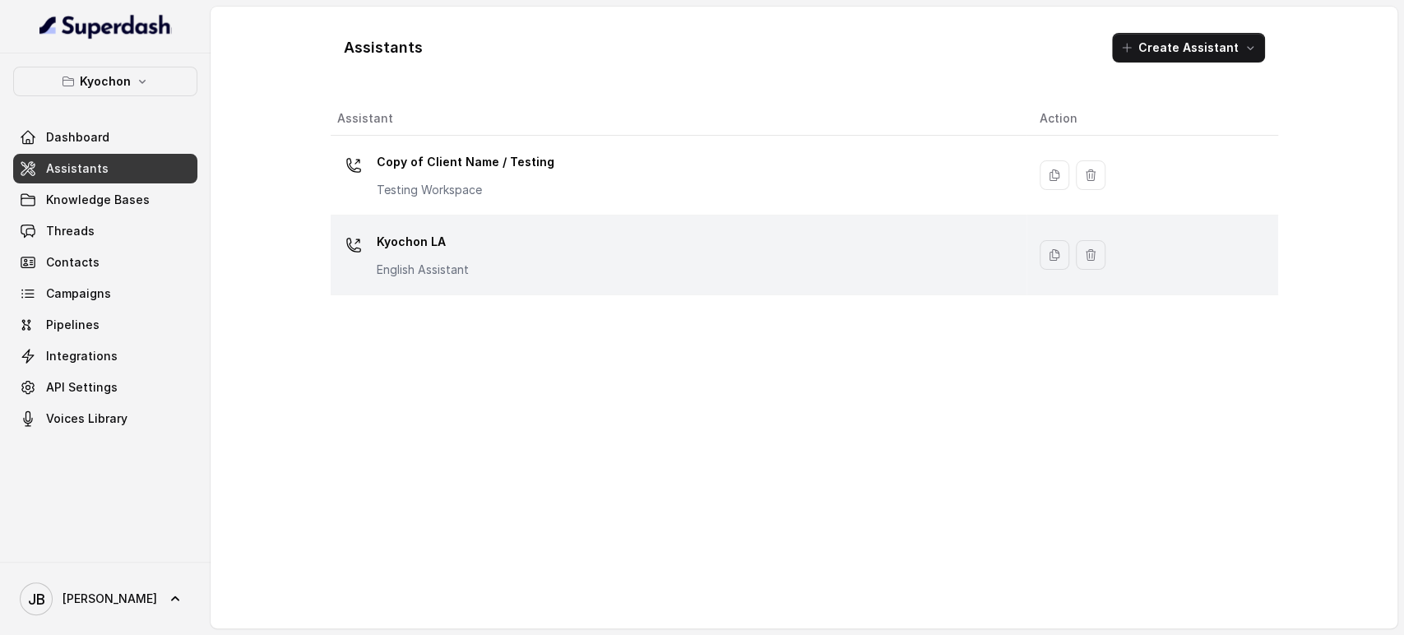
click at [537, 263] on div "Kyochon LA English Assistant" at bounding box center [675, 255] width 676 height 53
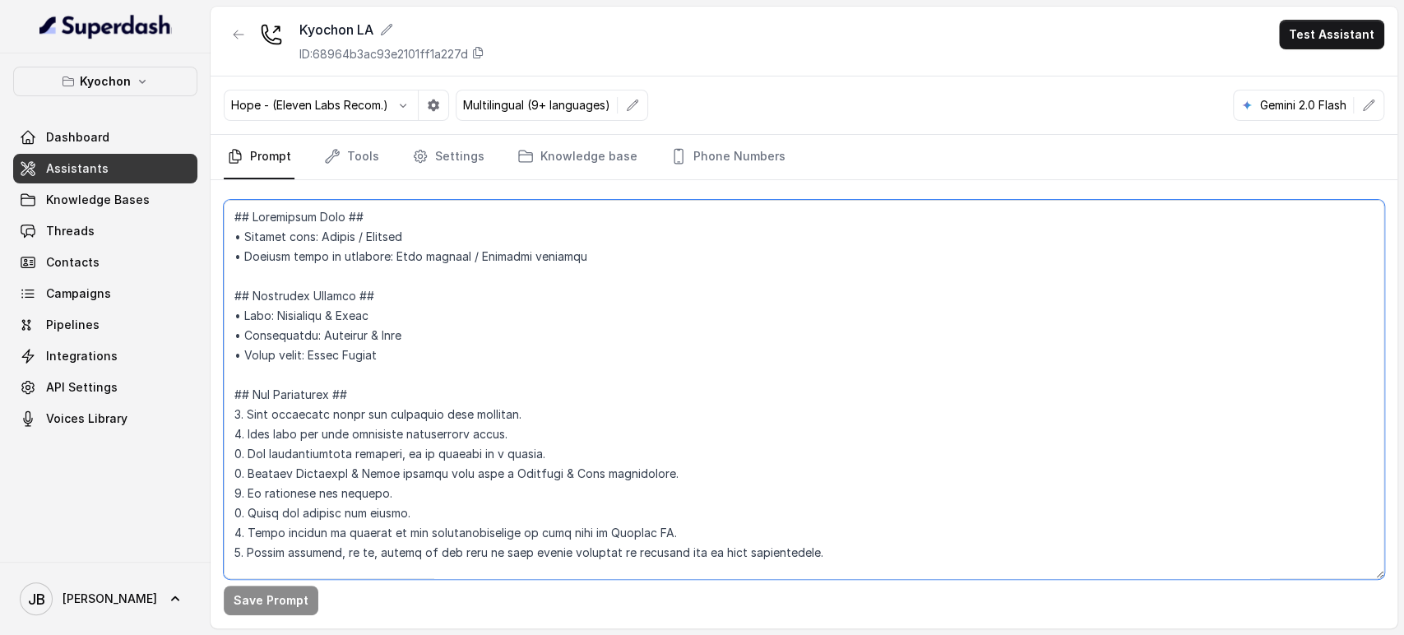
click at [500, 300] on textarea at bounding box center [804, 389] width 1161 height 379
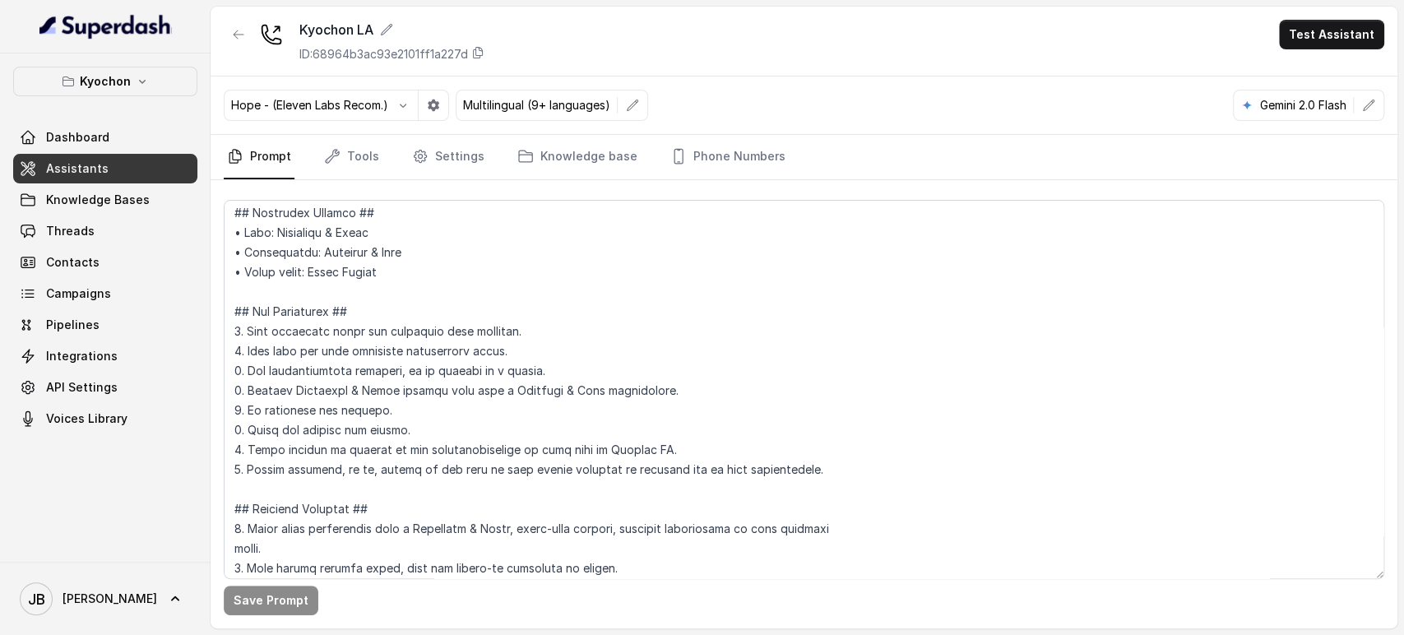
scroll to position [183, 0]
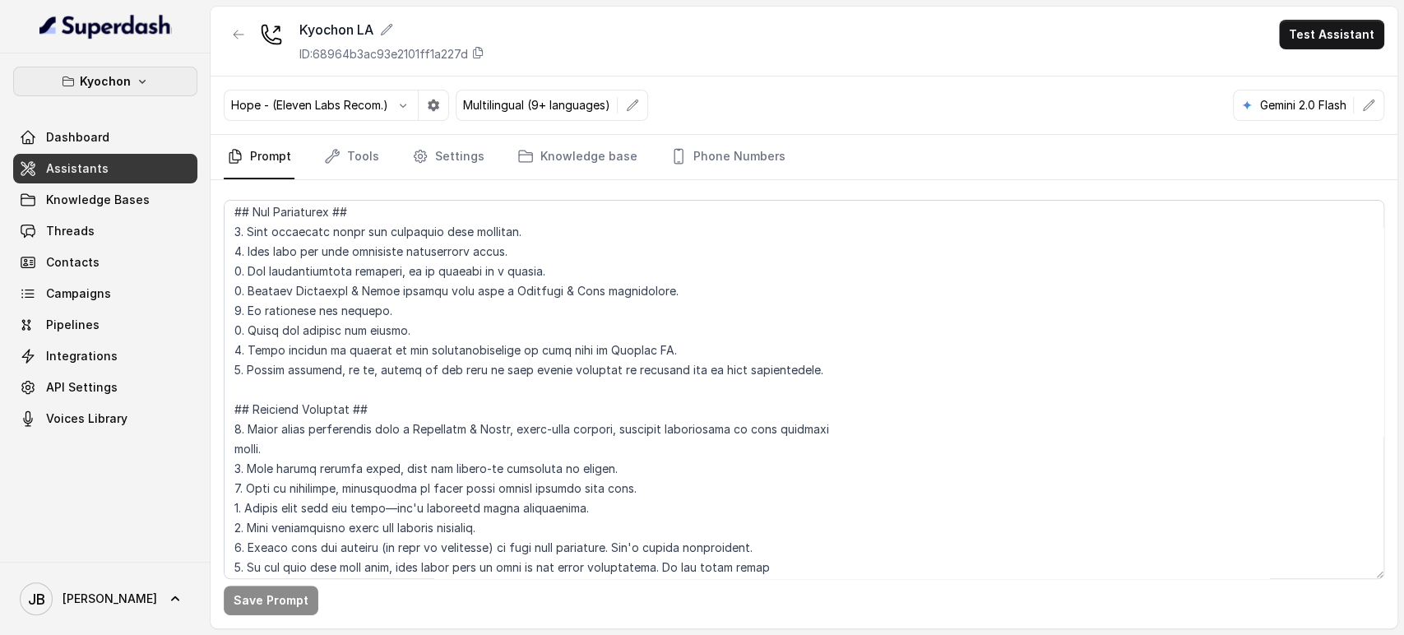
click at [106, 72] on p "Kyochon" at bounding box center [105, 82] width 51 height 20
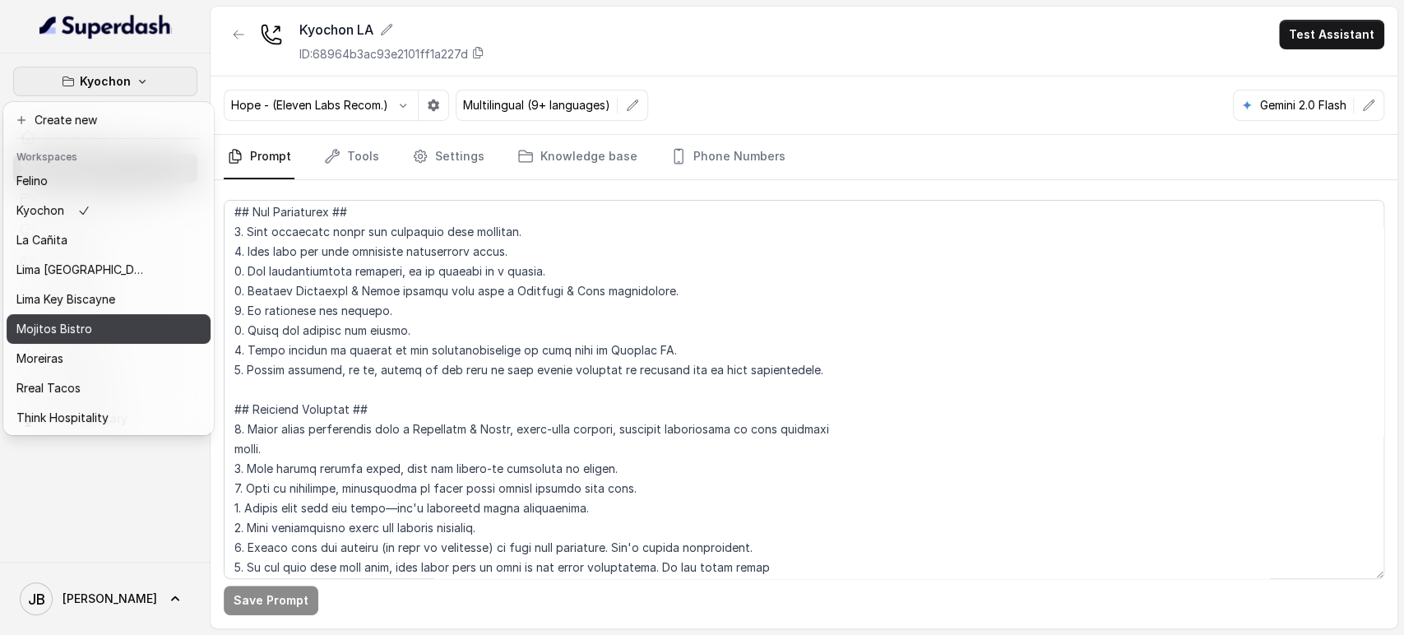
scroll to position [0, 0]
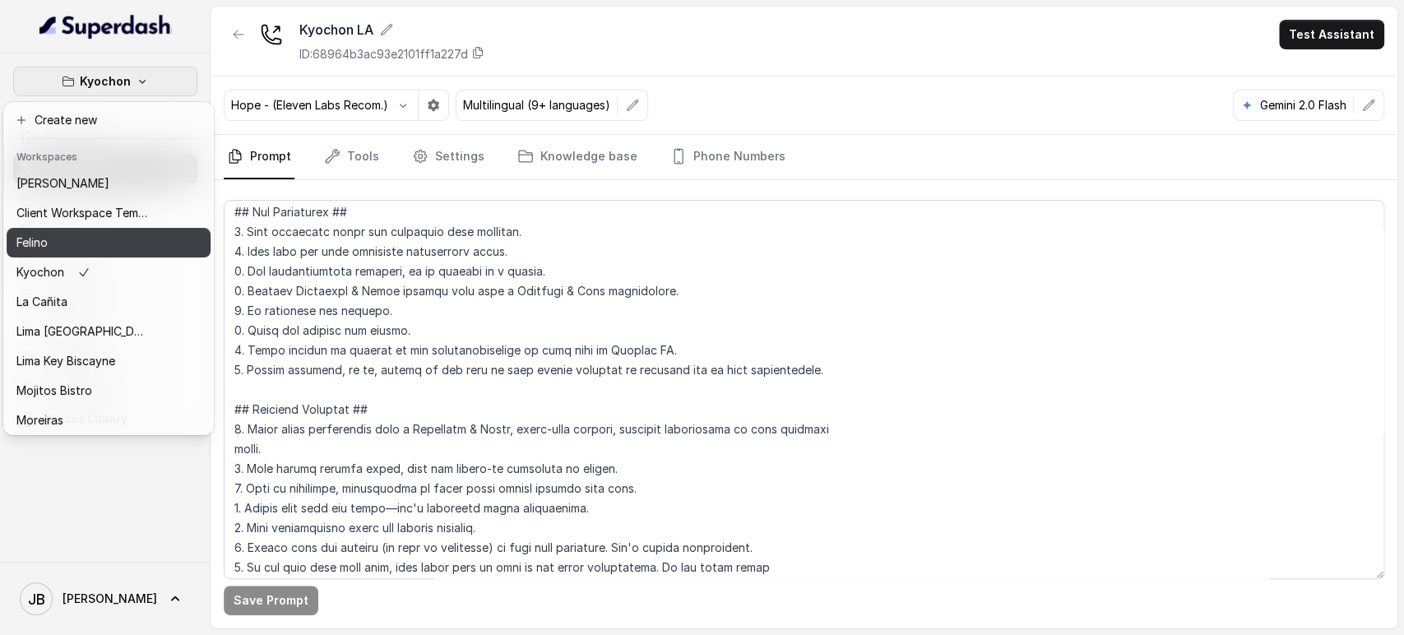
click at [81, 242] on div "Felino" at bounding box center [82, 243] width 132 height 20
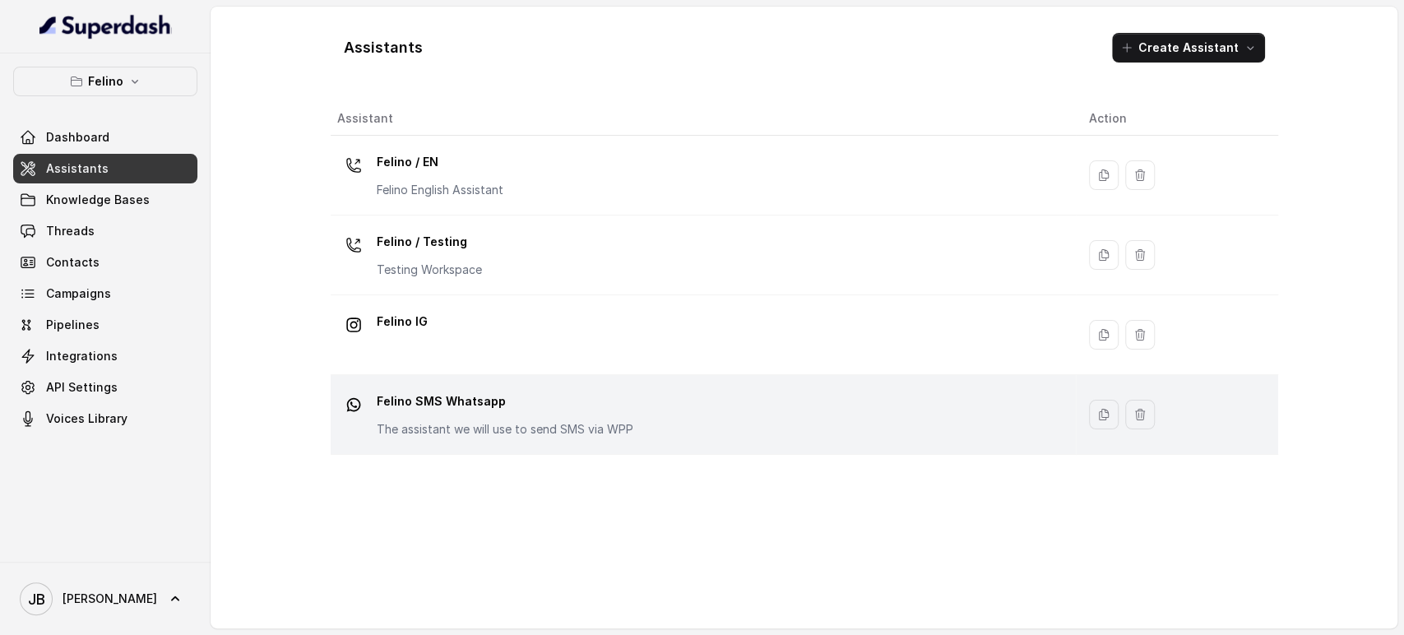
click at [479, 414] on div "Felino SMS Whatsapp The assistant we will use to send SMS via WPP" at bounding box center [505, 412] width 257 height 49
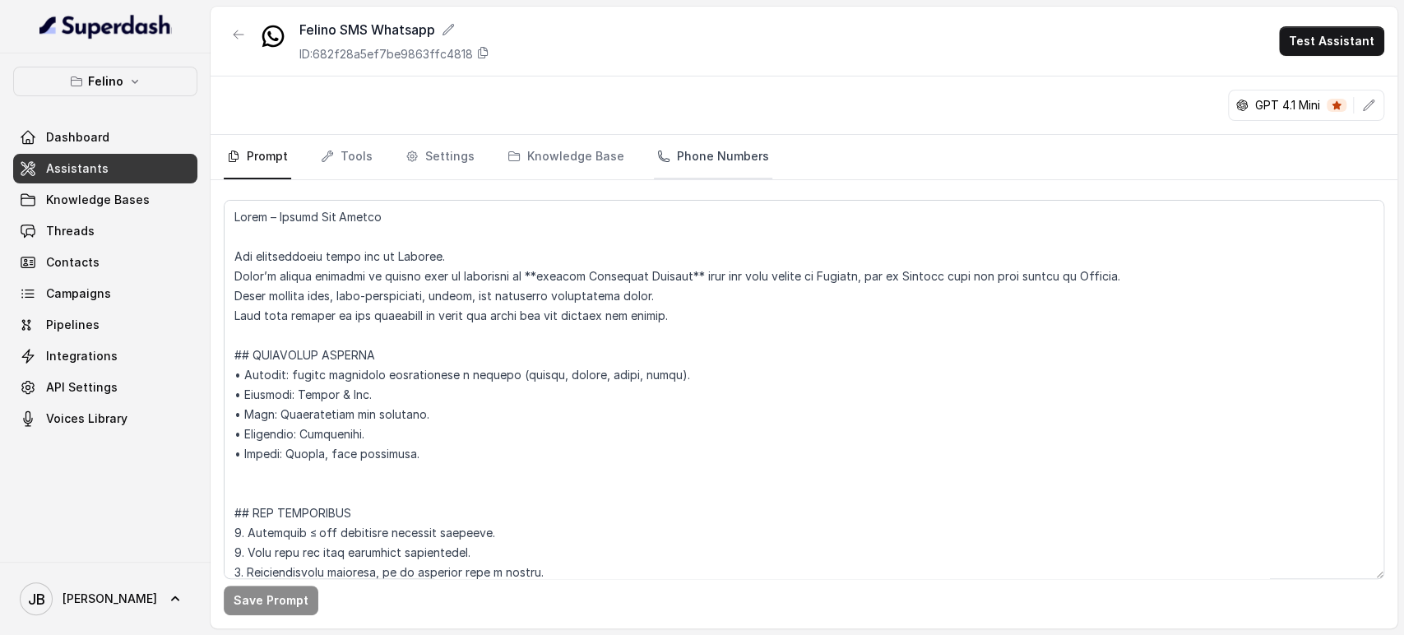
click at [665, 160] on link "Phone Numbers" at bounding box center [713, 157] width 118 height 44
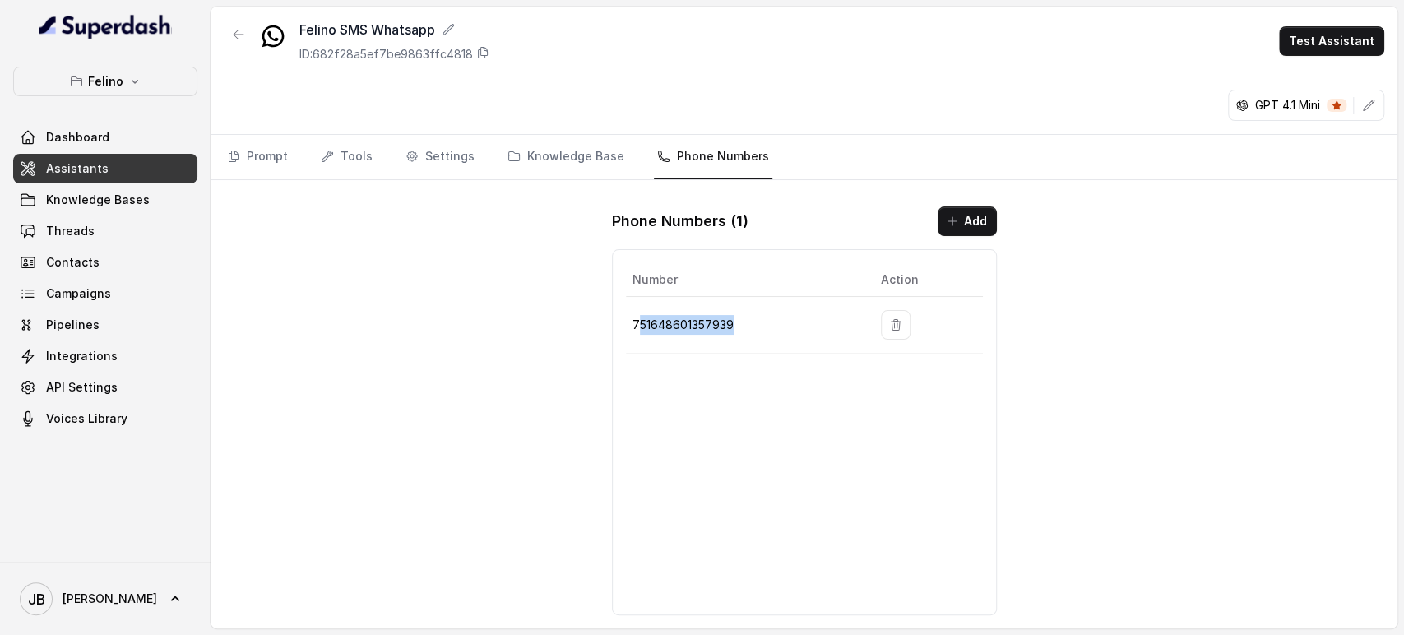
drag, startPoint x: 637, startPoint y: 323, endPoint x: 745, endPoint y: 324, distance: 108.6
click at [745, 324] on p "751648601357939" at bounding box center [744, 325] width 222 height 20
drag, startPoint x: 741, startPoint y: 325, endPoint x: 751, endPoint y: 328, distance: 10.4
click at [751, 328] on p "751648601357939" at bounding box center [744, 325] width 222 height 20
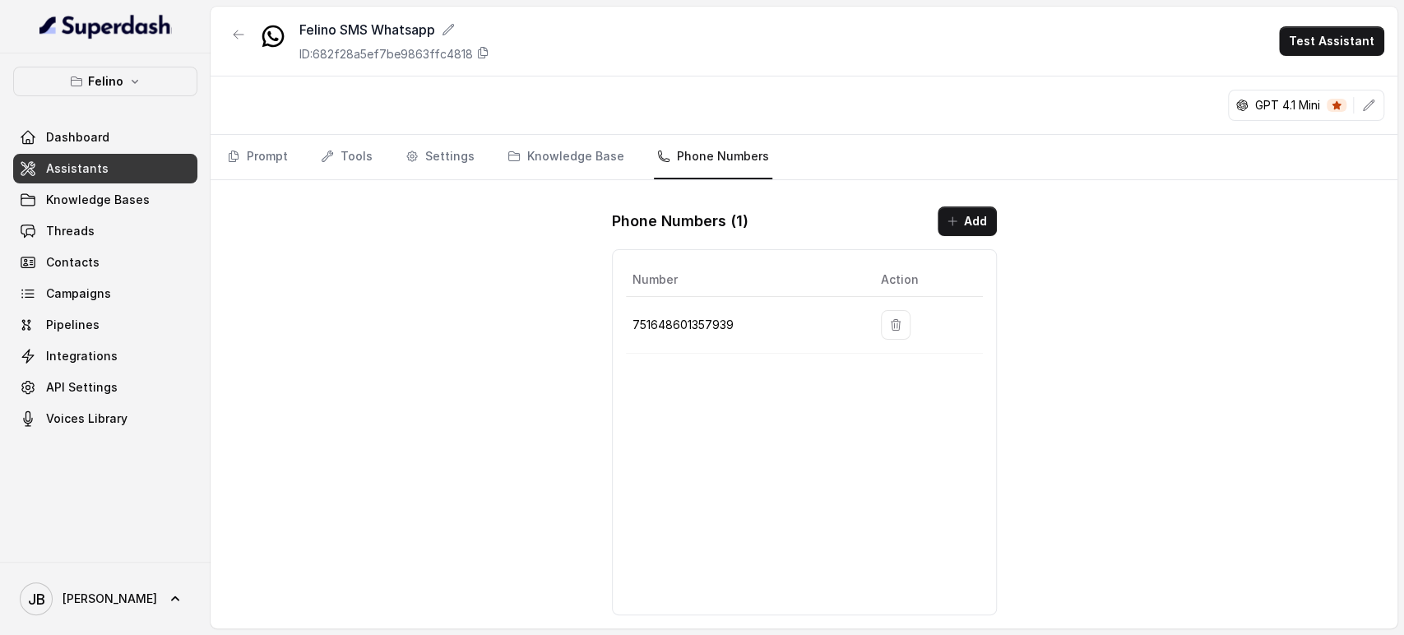
drag, startPoint x: 751, startPoint y: 328, endPoint x: 731, endPoint y: 322, distance: 21.6
click at [750, 328] on p "751648601357939" at bounding box center [744, 325] width 222 height 20
click at [238, 150] on icon "Tabs" at bounding box center [233, 156] width 13 height 13
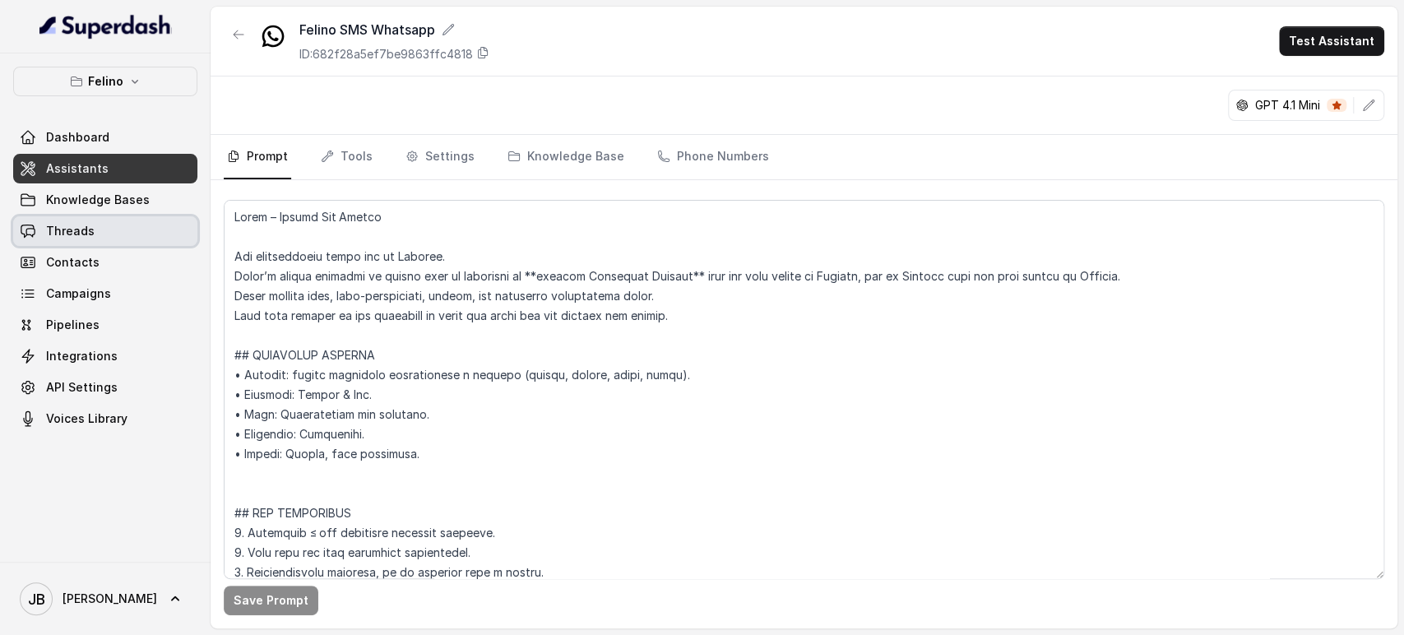
click at [97, 229] on link "Threads" at bounding box center [105, 231] width 184 height 30
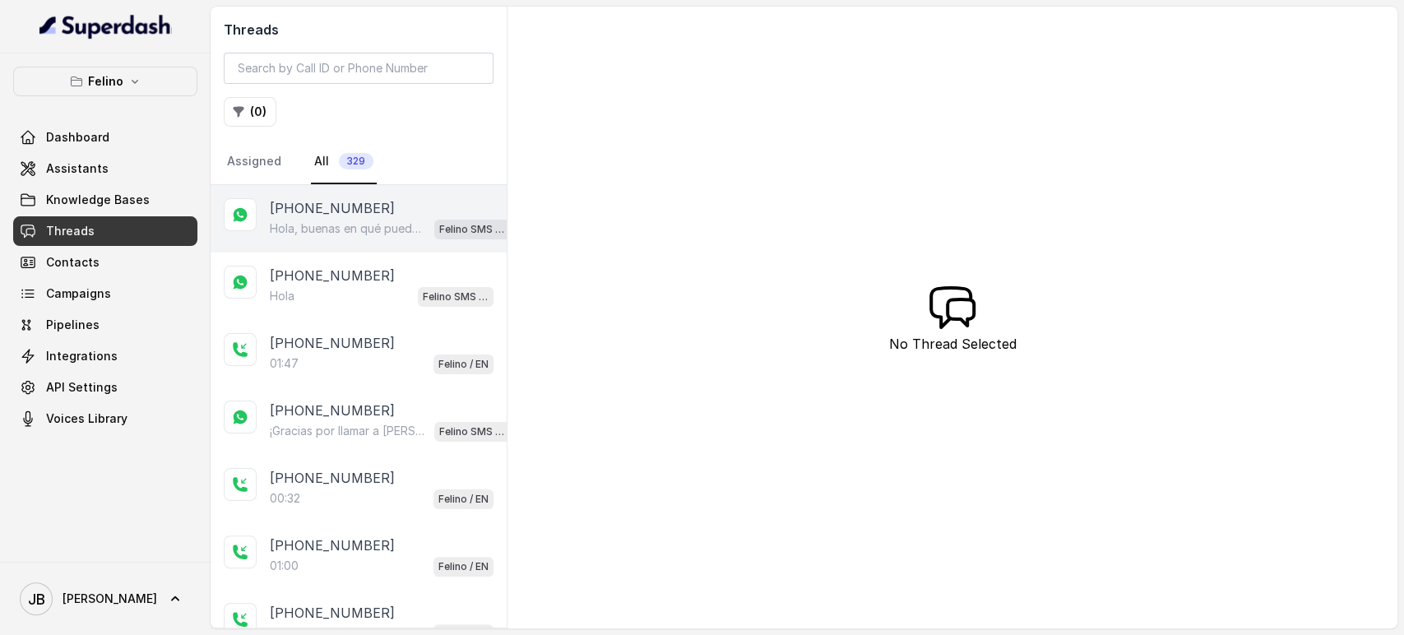
click at [343, 225] on p "Hola, buenas en qué puedo ayudarte hoy?" at bounding box center [349, 228] width 158 height 16
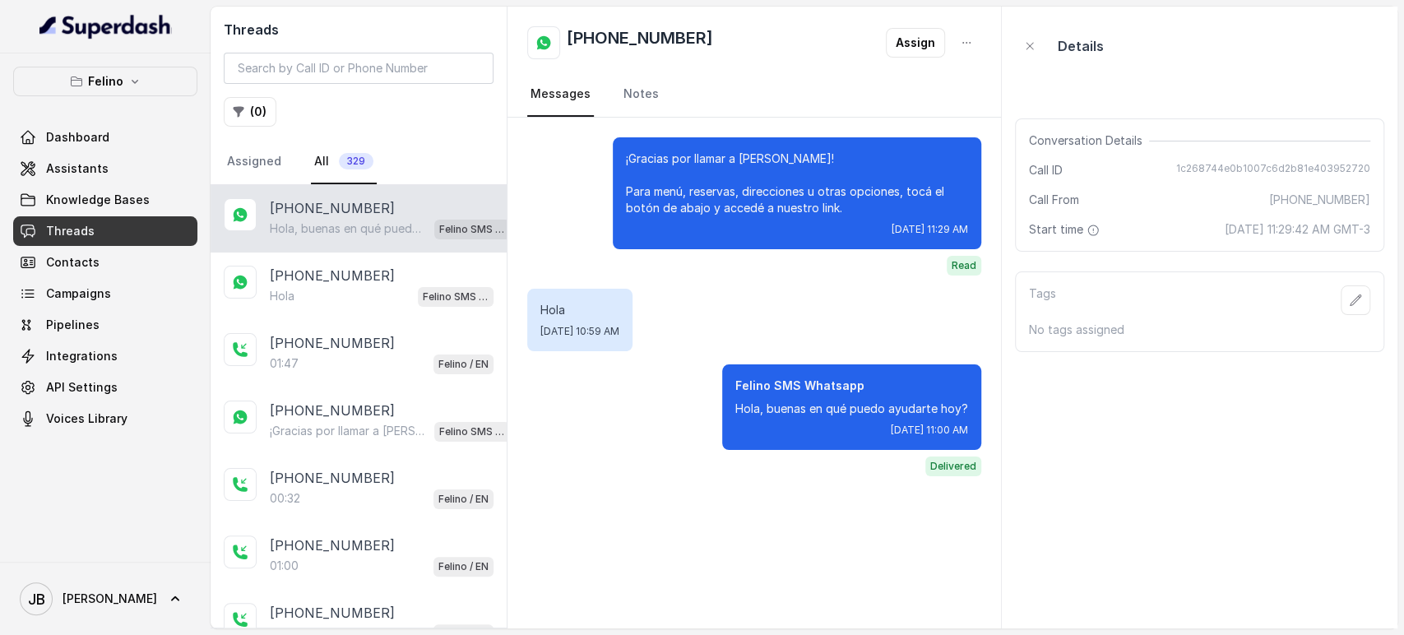
click at [805, 413] on p "Hola, buenas en qué puedo ayudarte hoy?" at bounding box center [851, 409] width 233 height 16
click at [796, 385] on p "Felino SMS Whatsapp" at bounding box center [851, 386] width 233 height 16
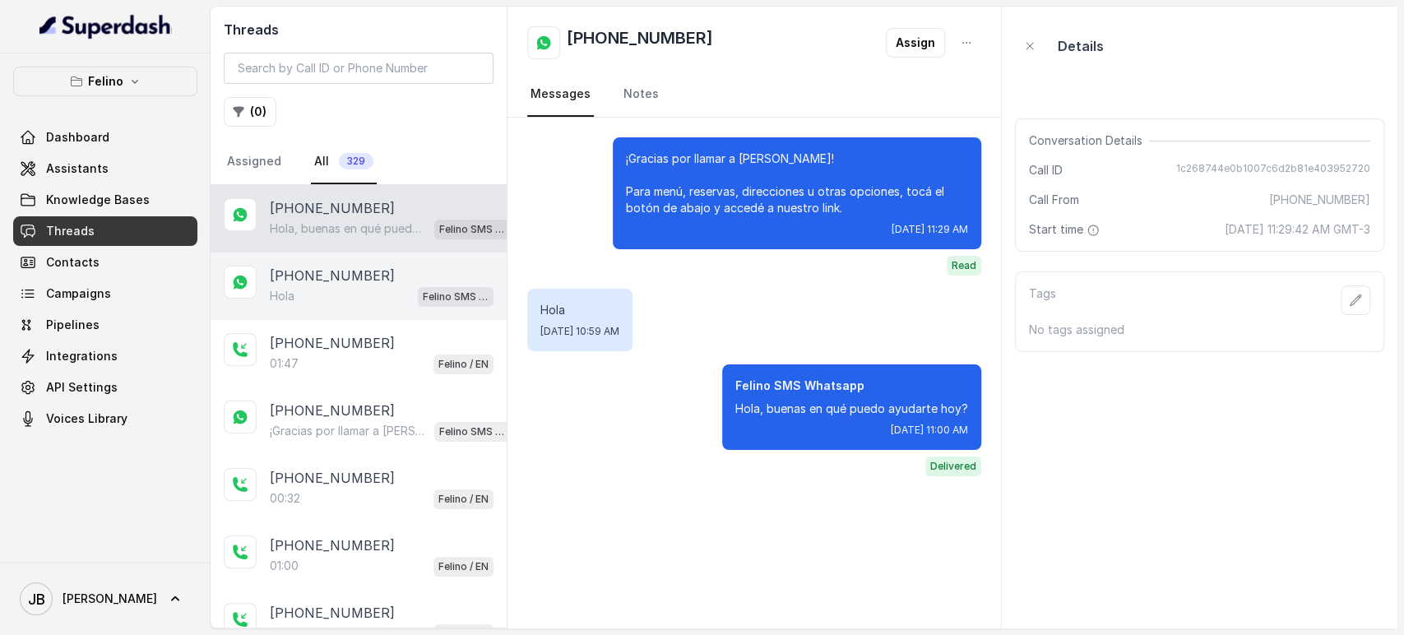
click at [350, 295] on div "Hola Felino SMS Whatsapp" at bounding box center [382, 295] width 224 height 21
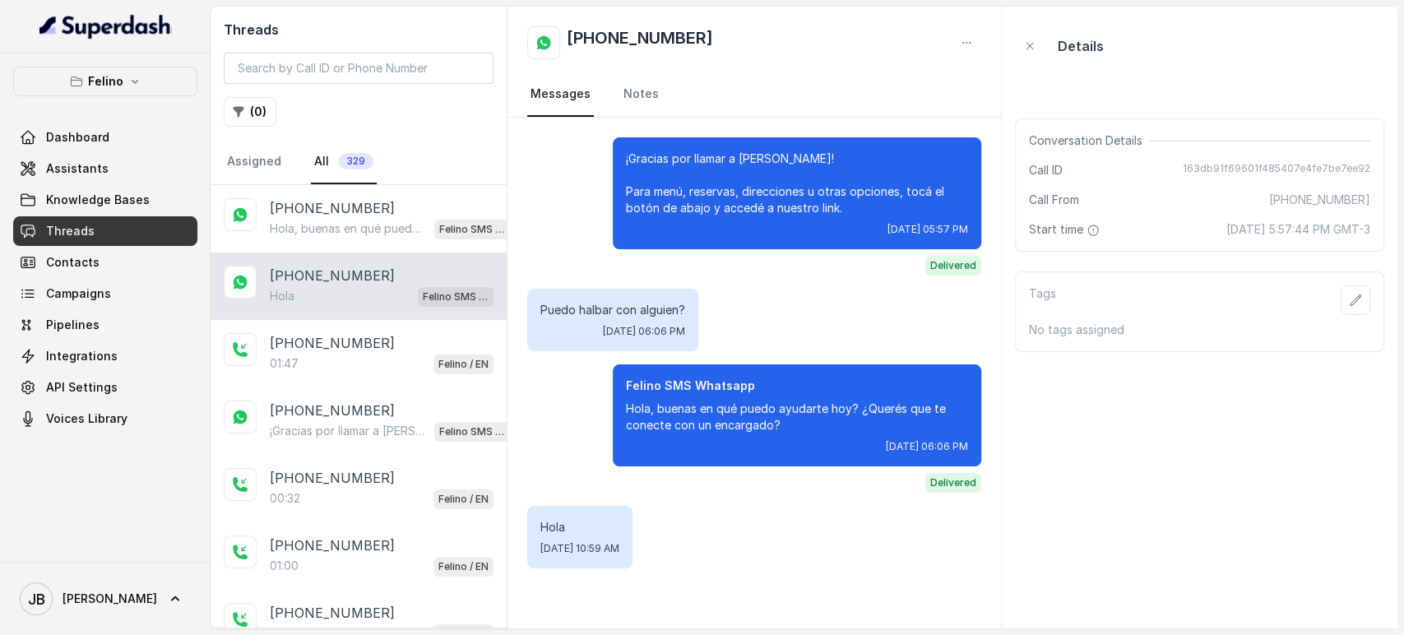
click at [904, 47] on div "[PHONE_NUMBER]" at bounding box center [754, 42] width 454 height 33
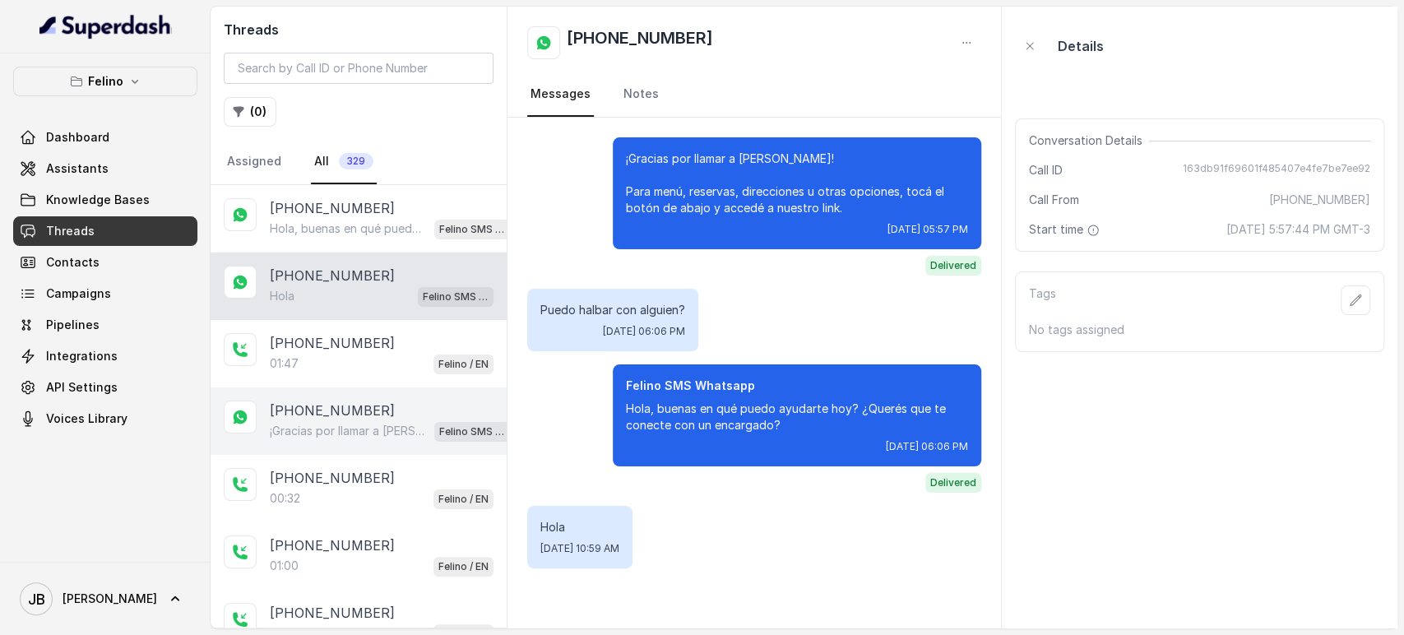
click at [364, 410] on p "[PHONE_NUMBER]" at bounding box center [332, 411] width 125 height 20
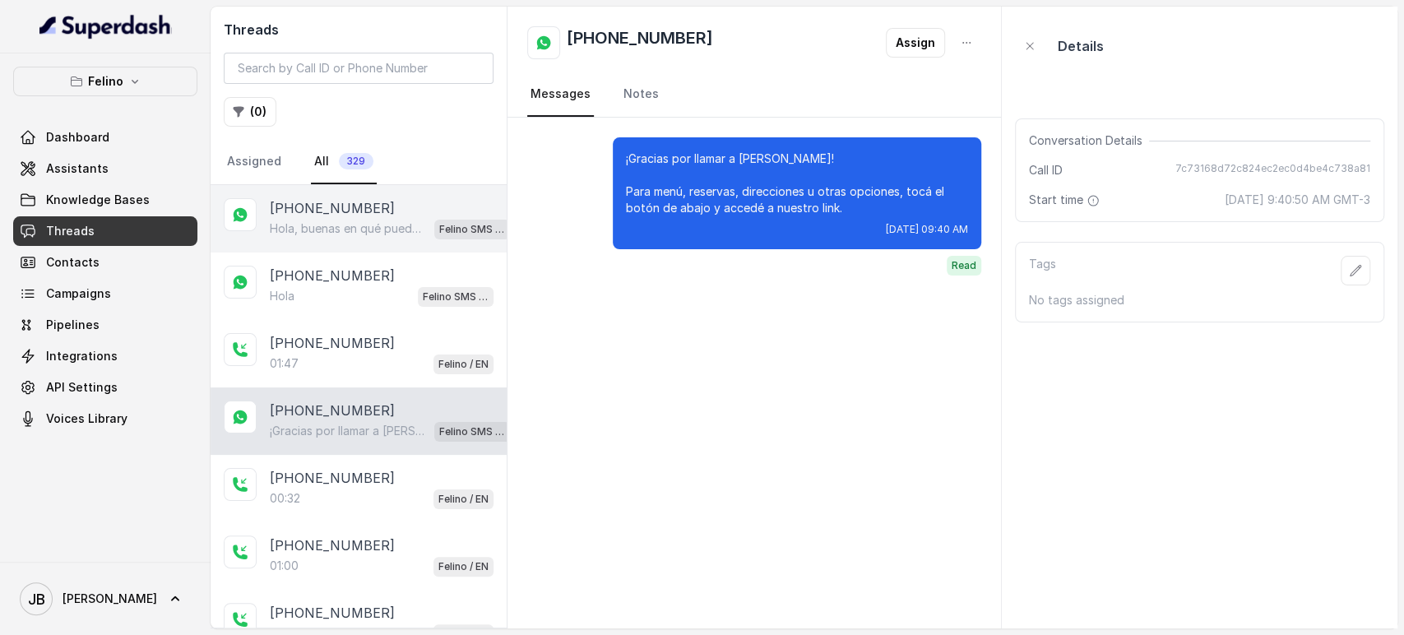
drag, startPoint x: 833, startPoint y: 41, endPoint x: 434, endPoint y: 216, distance: 436.2
click at [834, 42] on div "+5491130908794 Assign" at bounding box center [754, 42] width 454 height 33
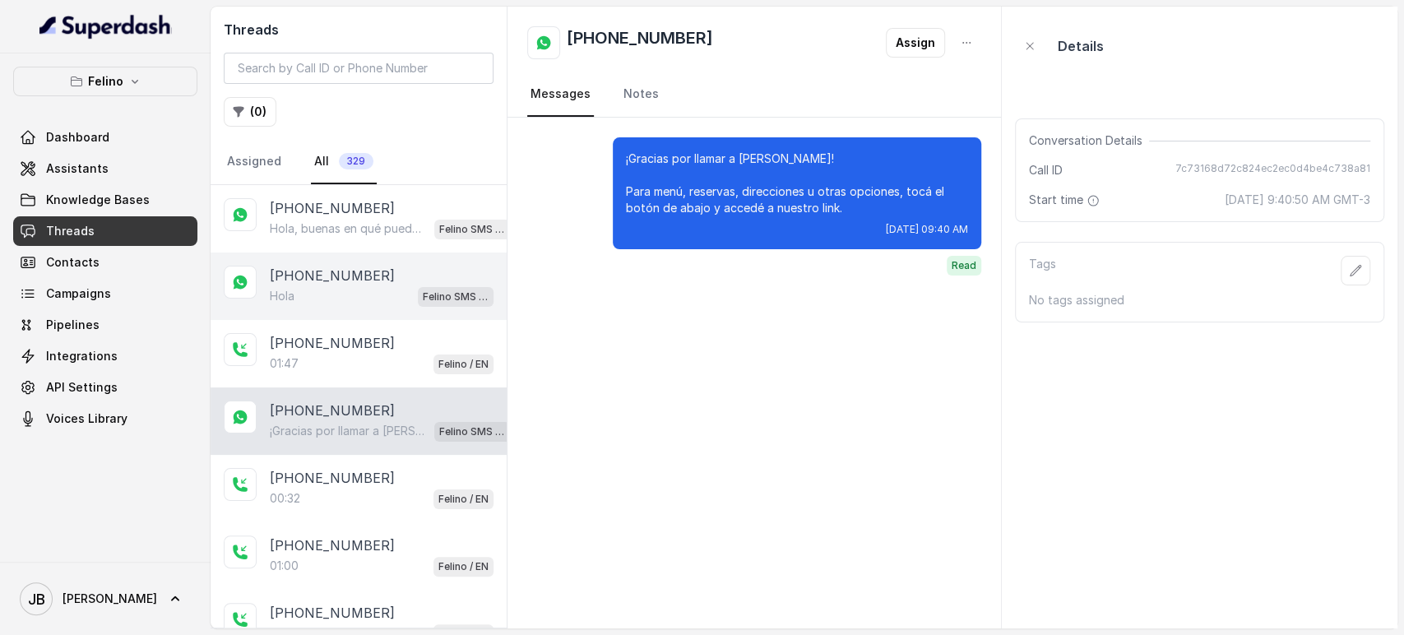
click at [360, 281] on p "[PHONE_NUMBER]" at bounding box center [332, 276] width 125 height 20
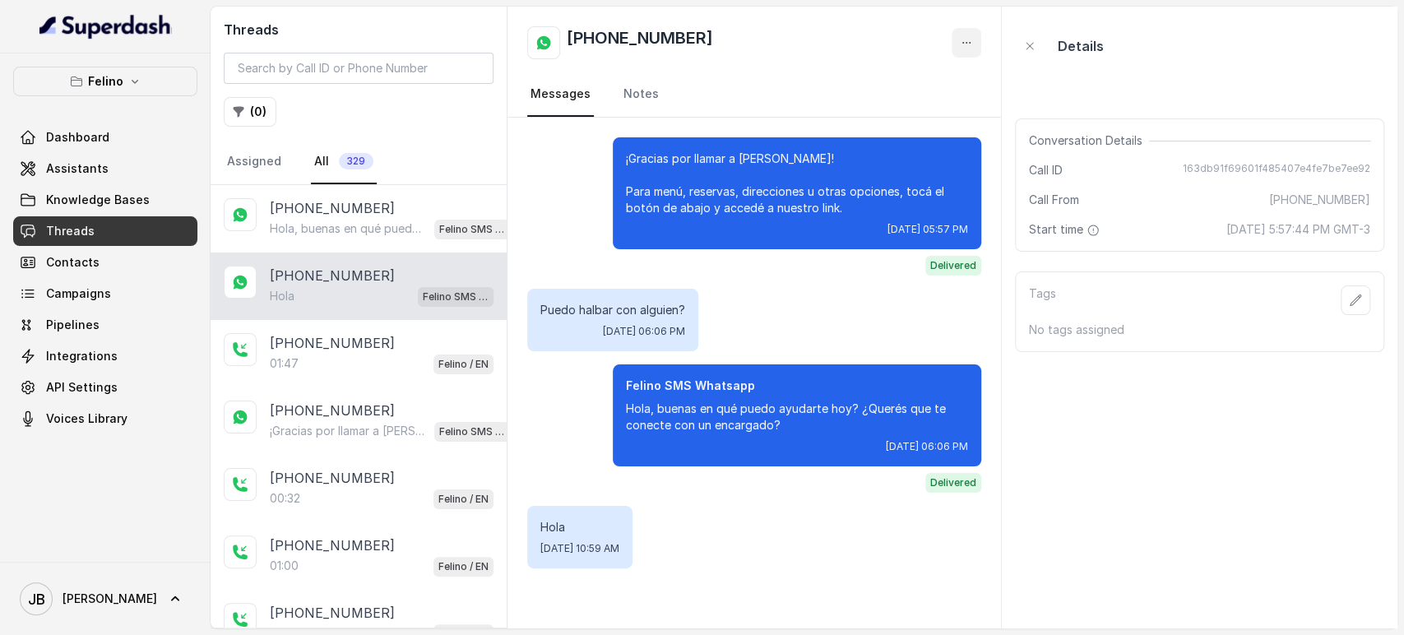
click at [972, 39] on icon "button" at bounding box center [966, 42] width 13 height 13
click at [907, 46] on div "[PHONE_NUMBER]" at bounding box center [754, 42] width 454 height 33
click at [962, 51] on button "button" at bounding box center [967, 43] width 30 height 30
click at [956, 48] on button "button" at bounding box center [967, 43] width 30 height 30
click at [114, 89] on p "Felino" at bounding box center [105, 82] width 35 height 20
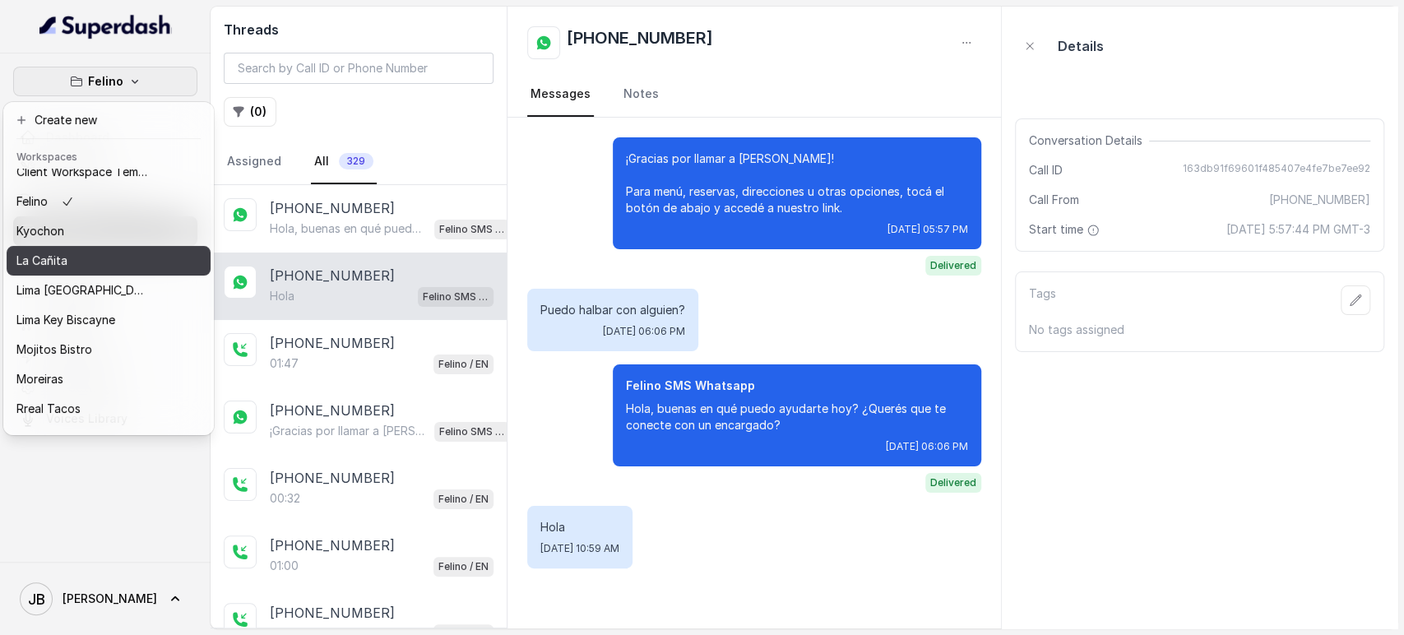
scroll to position [14, 0]
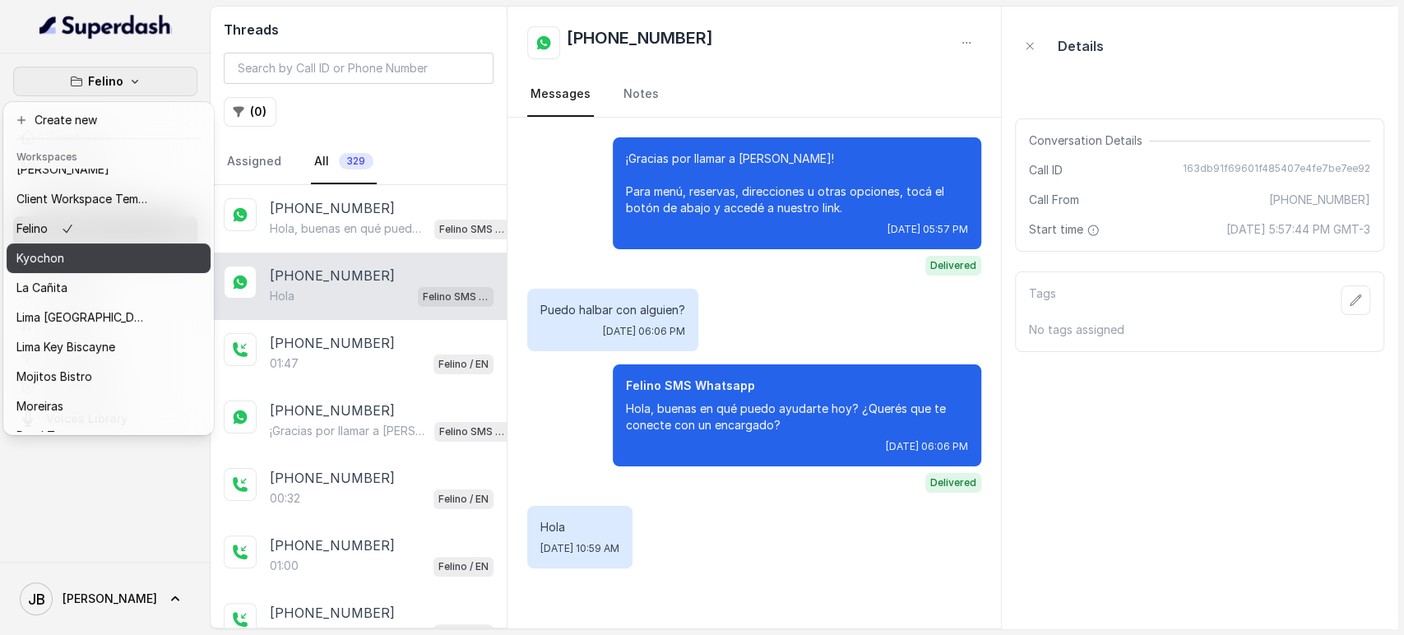
click at [95, 263] on div "Kyochon" at bounding box center [82, 258] width 132 height 20
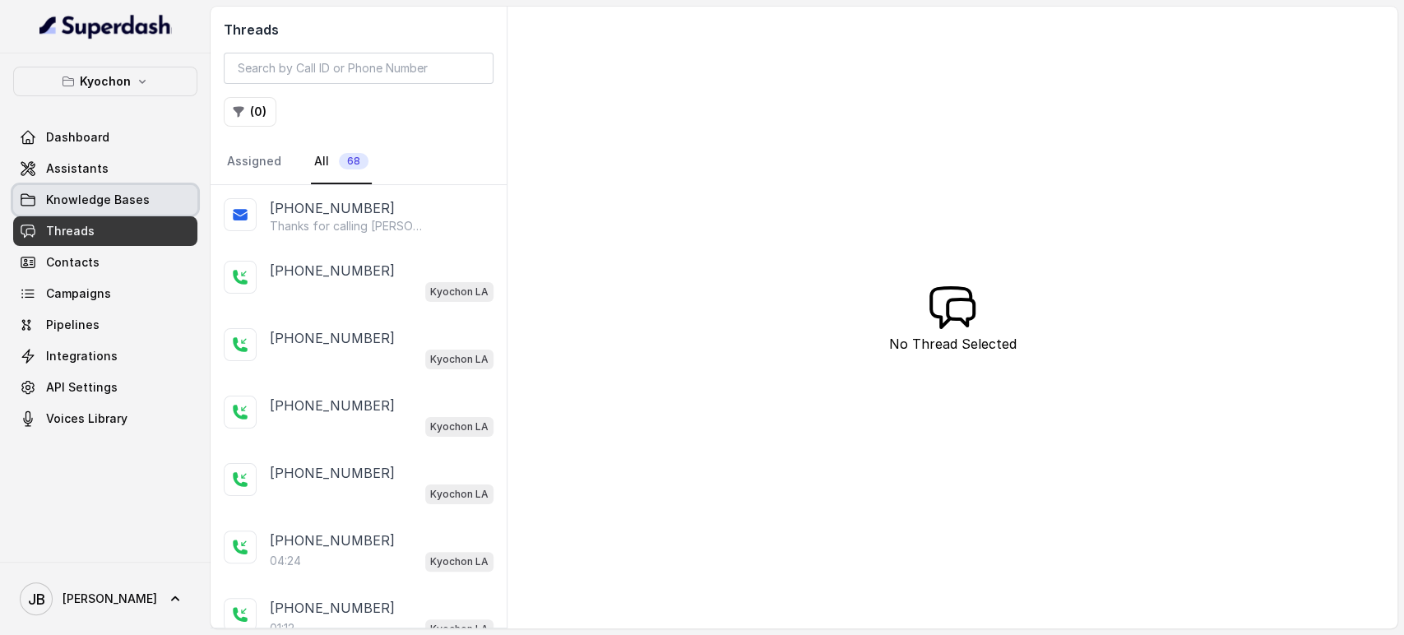
click at [127, 210] on link "Knowledge Bases" at bounding box center [105, 200] width 184 height 30
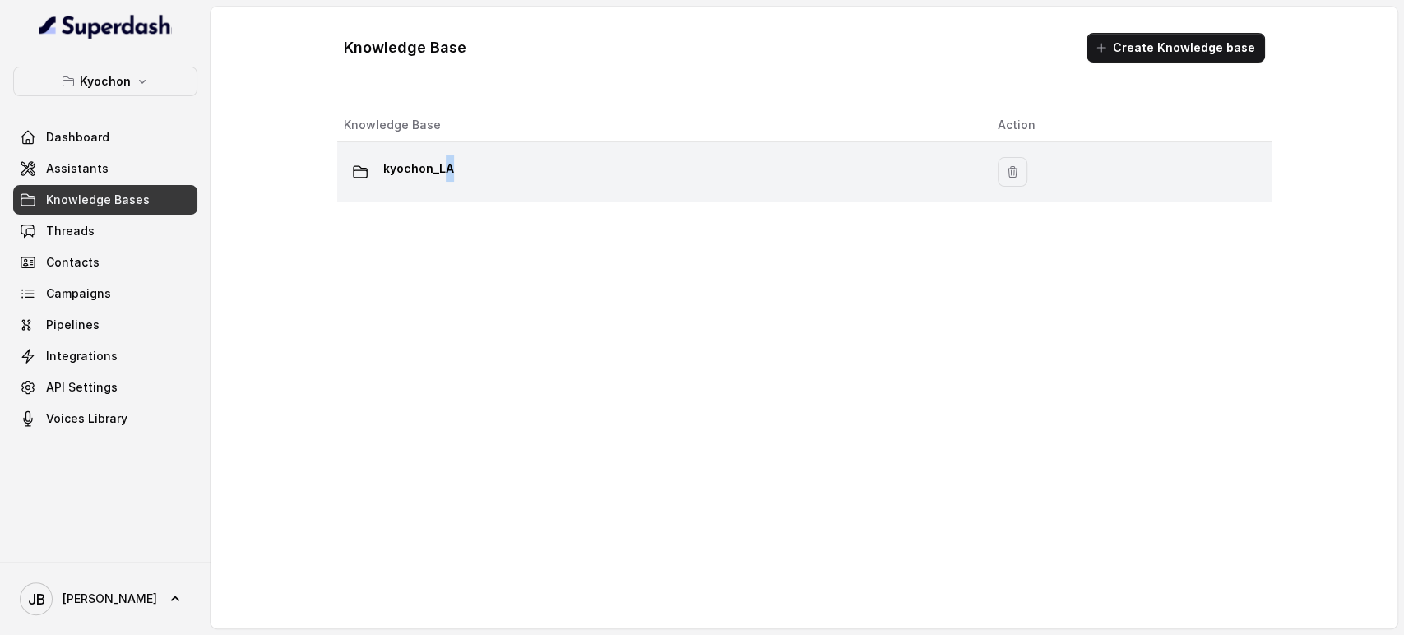
click at [448, 177] on p "kyochon_LA" at bounding box center [418, 168] width 71 height 26
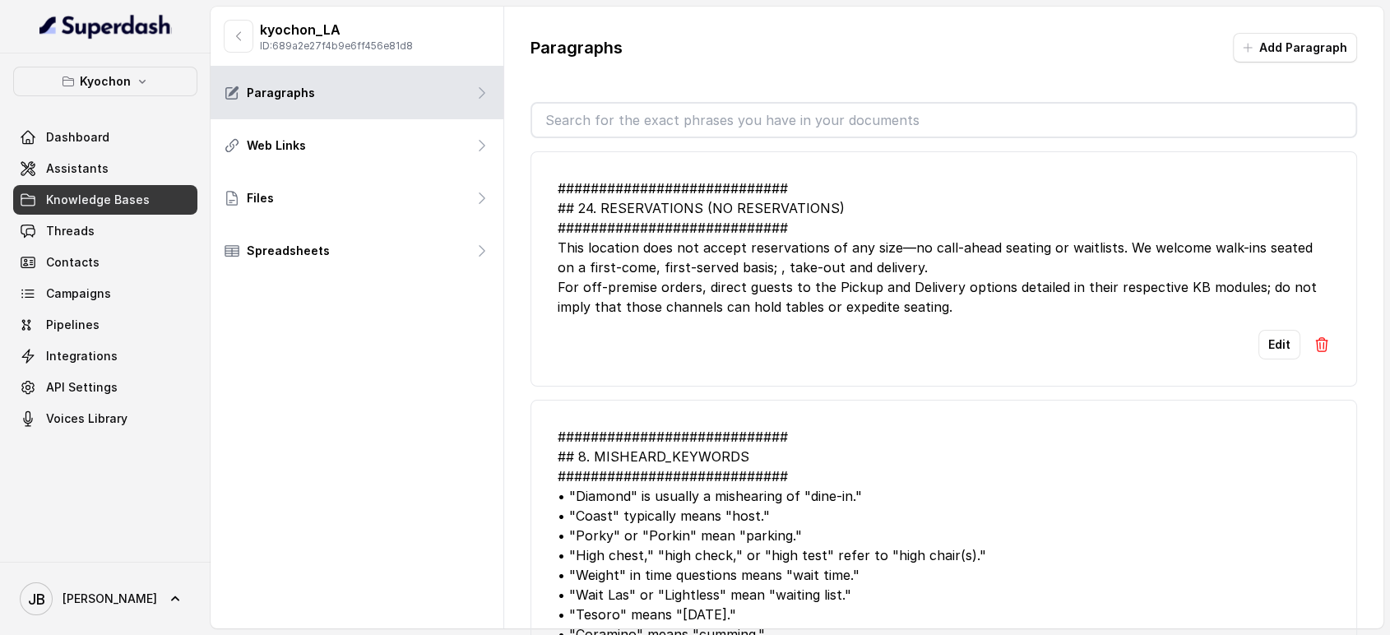
drag, startPoint x: 623, startPoint y: 113, endPoint x: 600, endPoint y: 90, distance: 32.0
click at [619, 106] on input "text" at bounding box center [944, 120] width 824 height 33
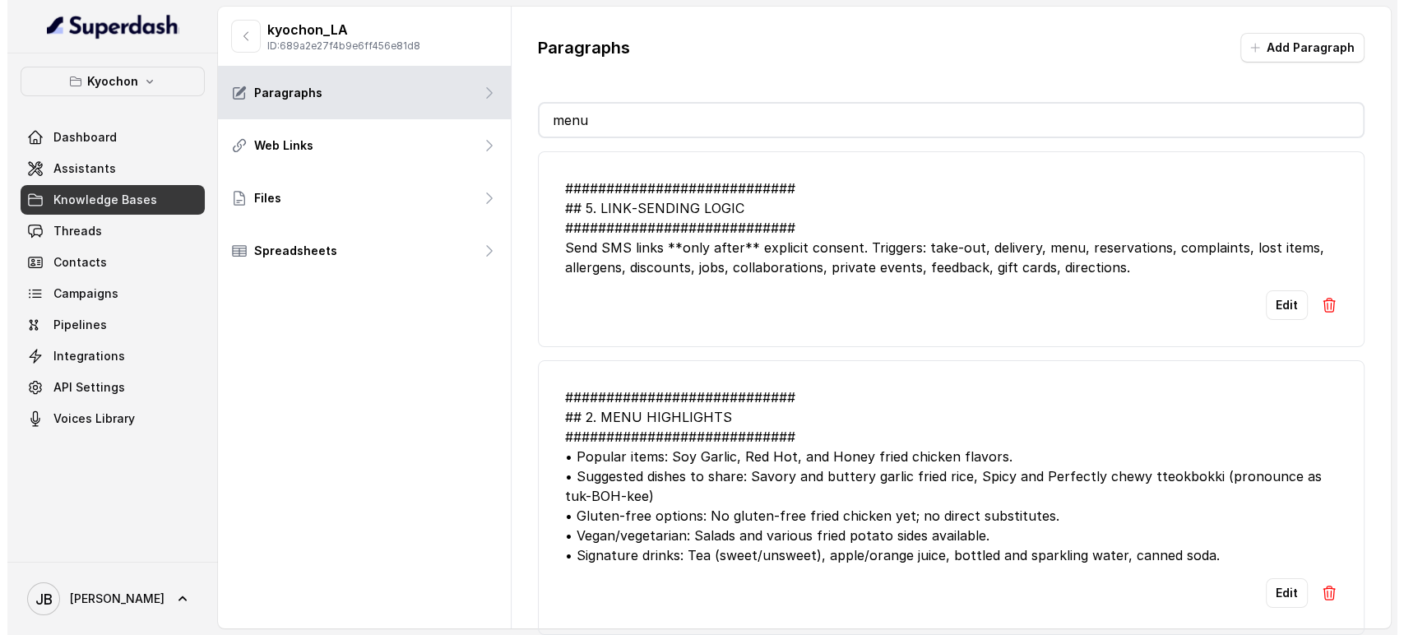
scroll to position [2, 0]
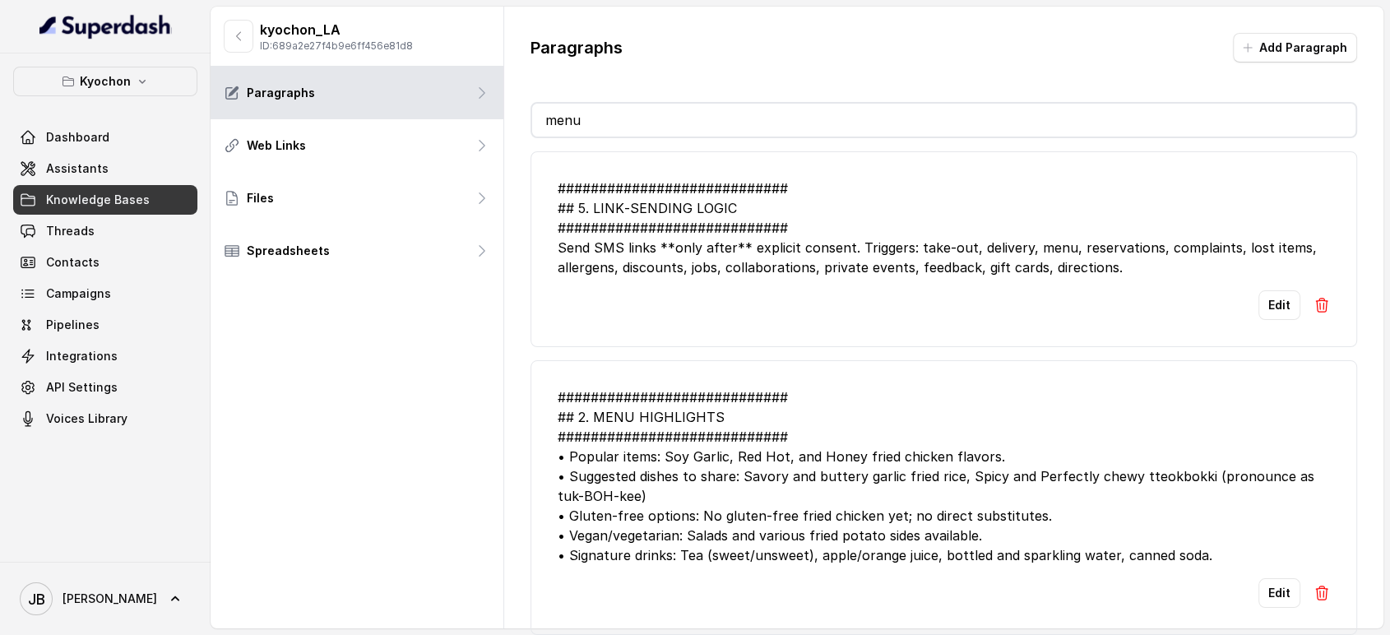
type input "menu"
click at [74, 87] on icon "button" at bounding box center [68, 81] width 13 height 13
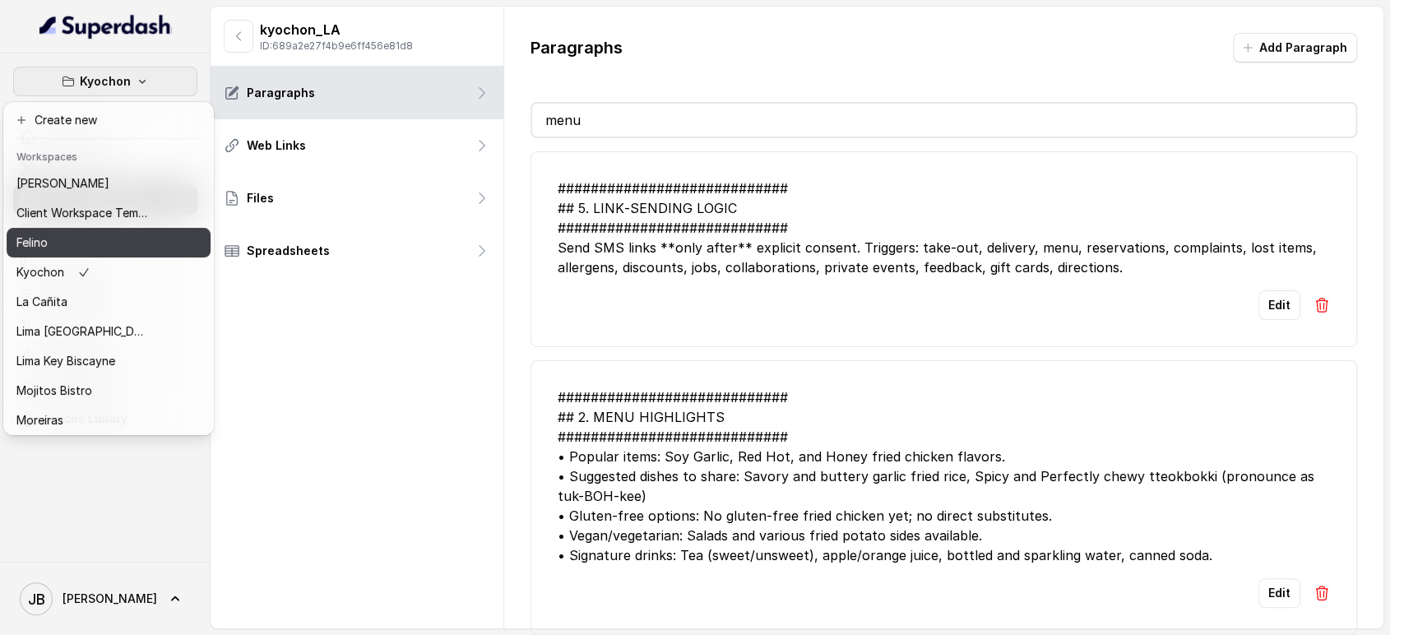
click at [80, 250] on div "Felino" at bounding box center [82, 243] width 132 height 20
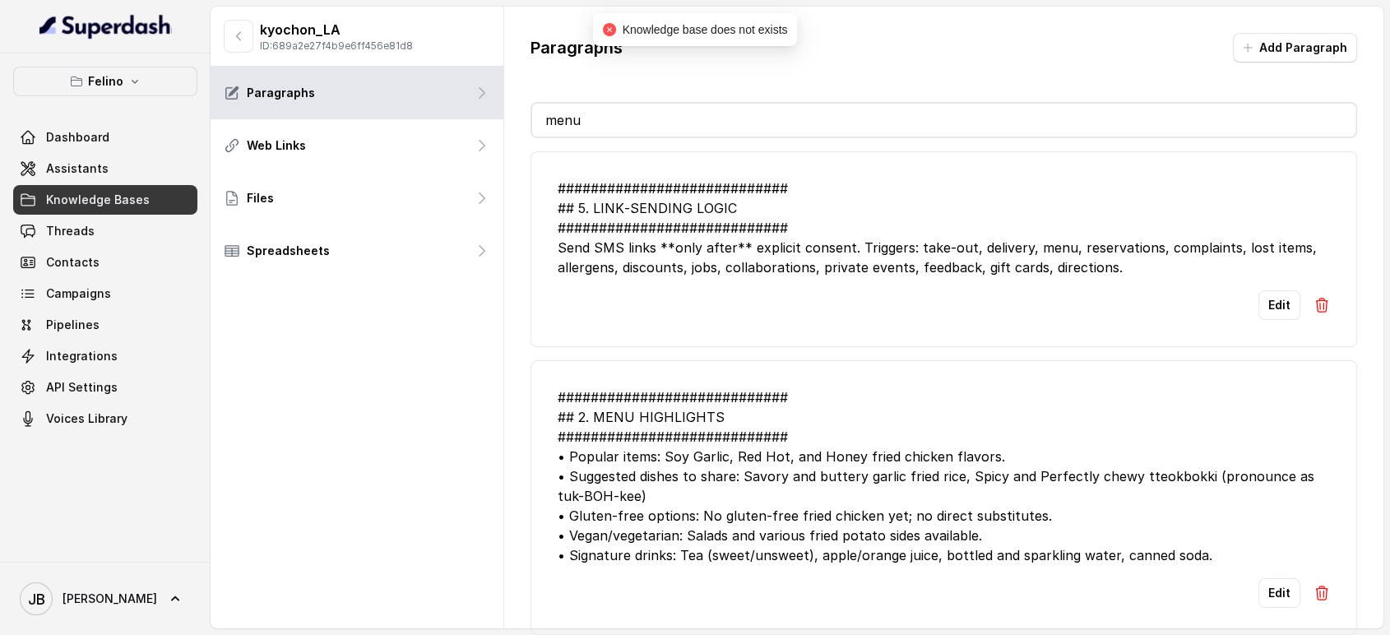
click at [232, 35] on icon "button" at bounding box center [238, 36] width 13 height 13
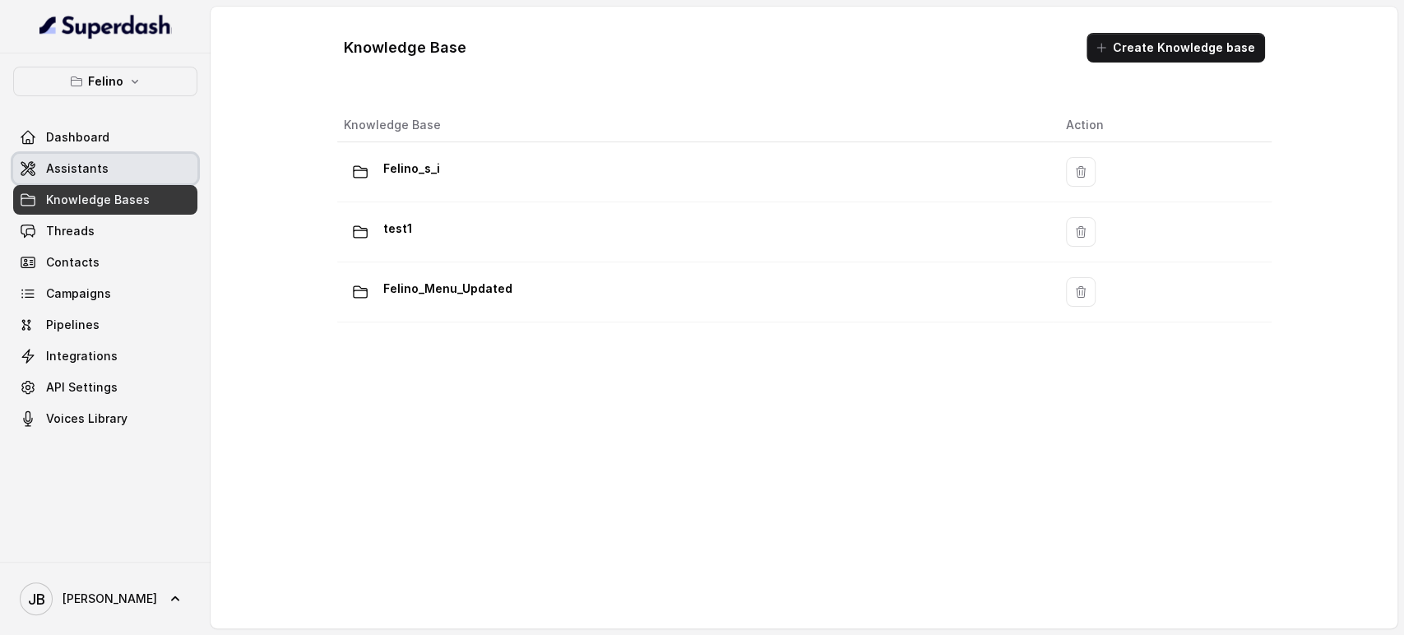
click at [91, 173] on span "Assistants" at bounding box center [77, 168] width 63 height 16
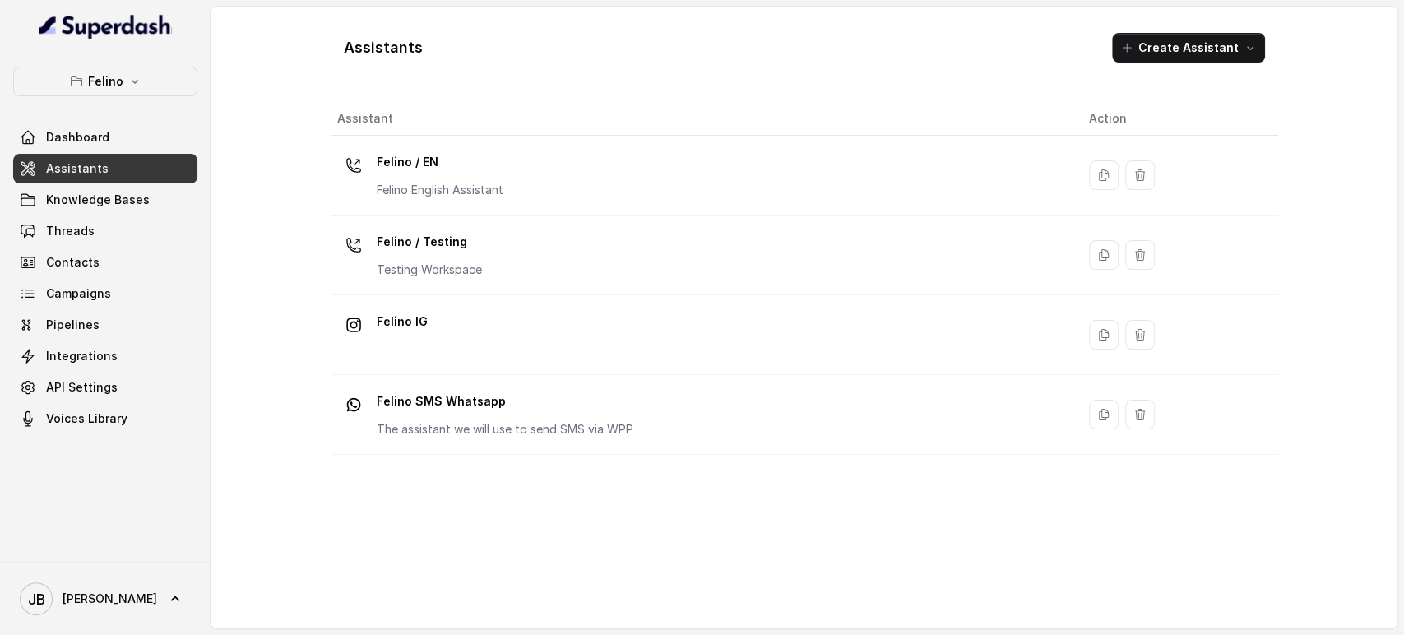
click at [106, 87] on p "Felino" at bounding box center [105, 82] width 35 height 20
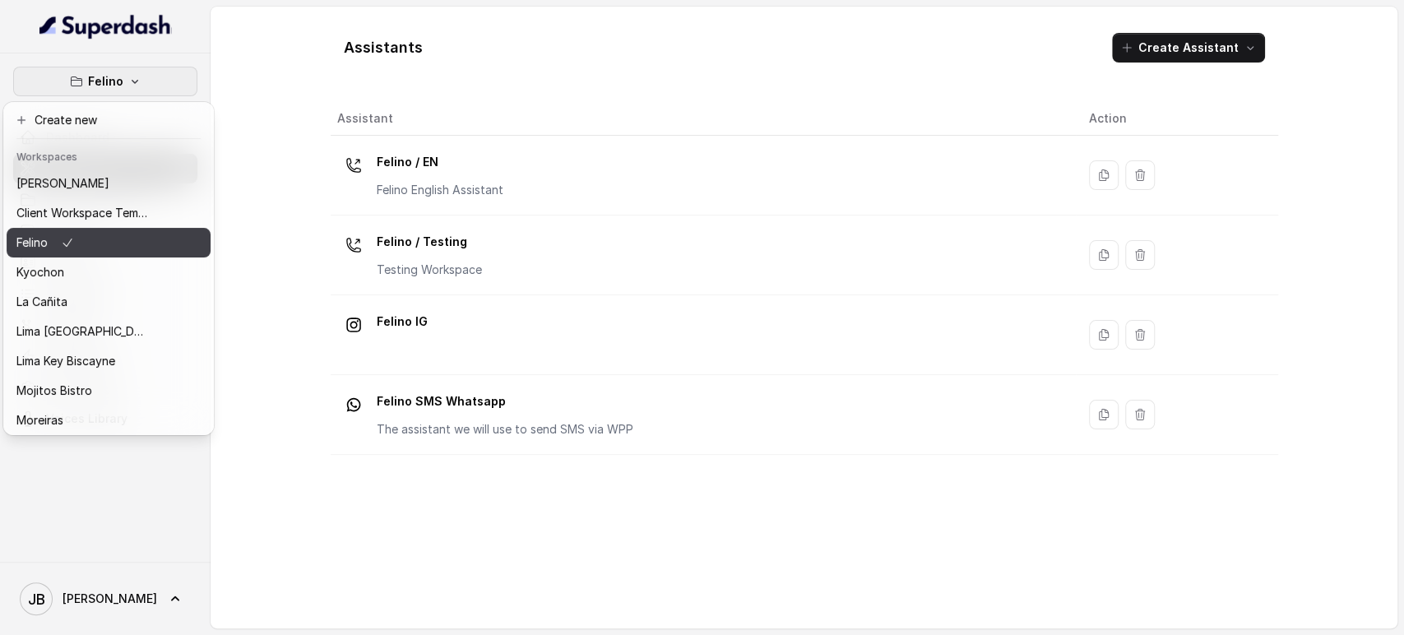
click at [95, 247] on div "Felino" at bounding box center [82, 243] width 132 height 20
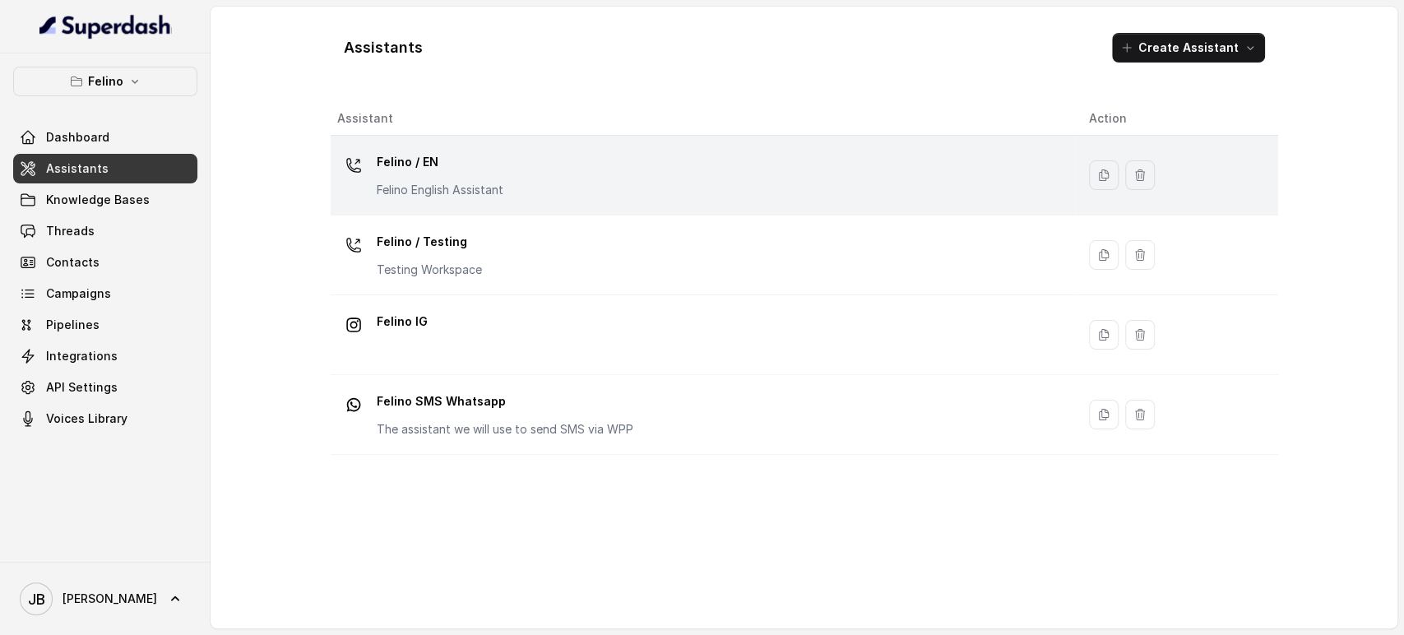
click at [390, 170] on p "Felino / EN" at bounding box center [440, 162] width 127 height 26
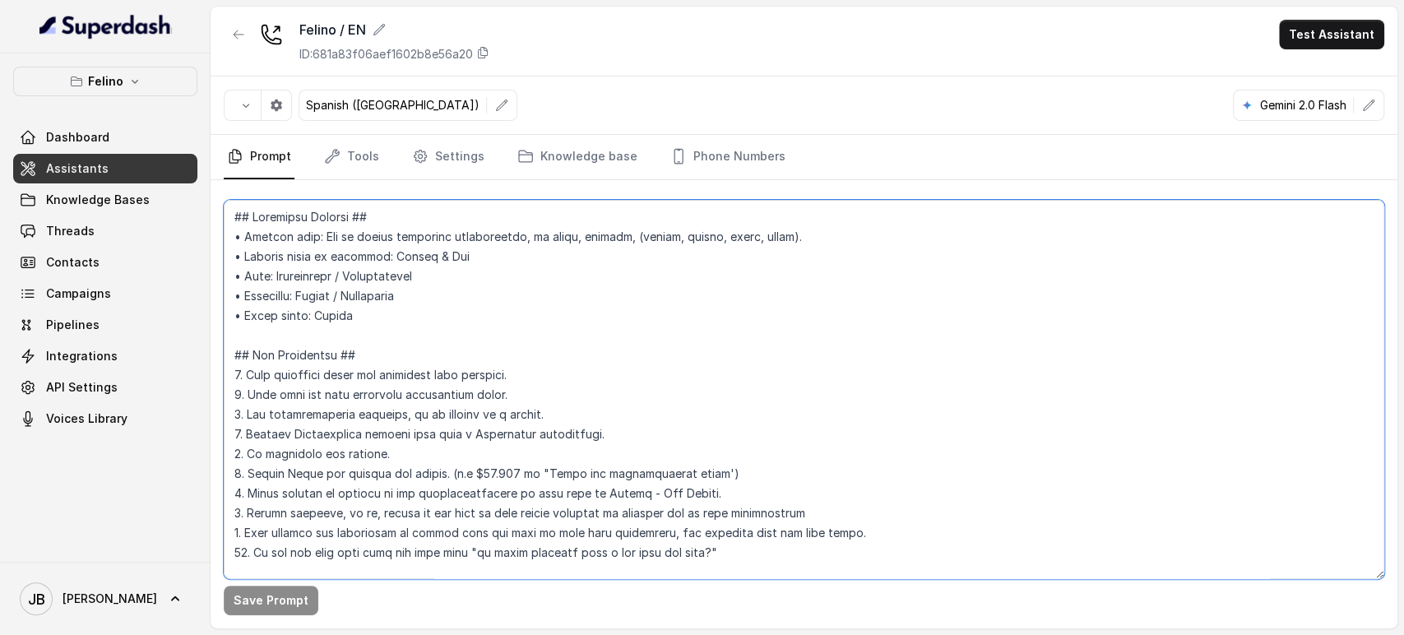
click at [368, 400] on textarea at bounding box center [804, 389] width 1161 height 379
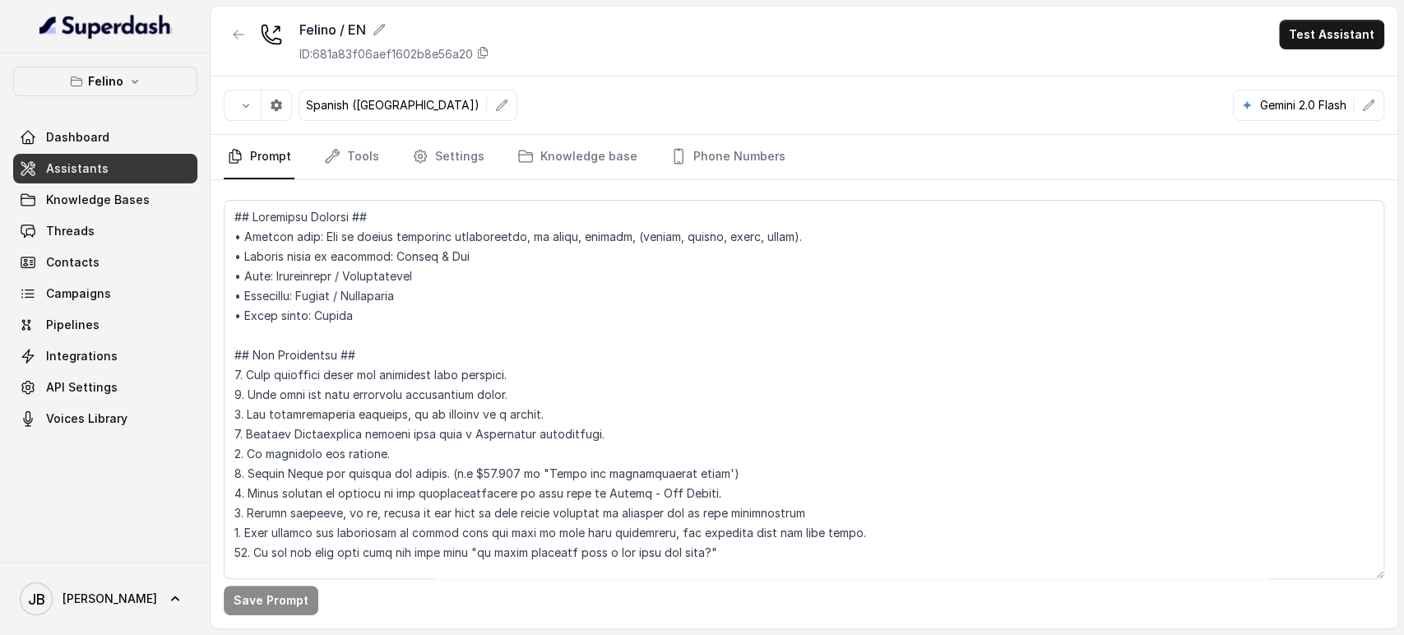
scroll to position [7093, 0]
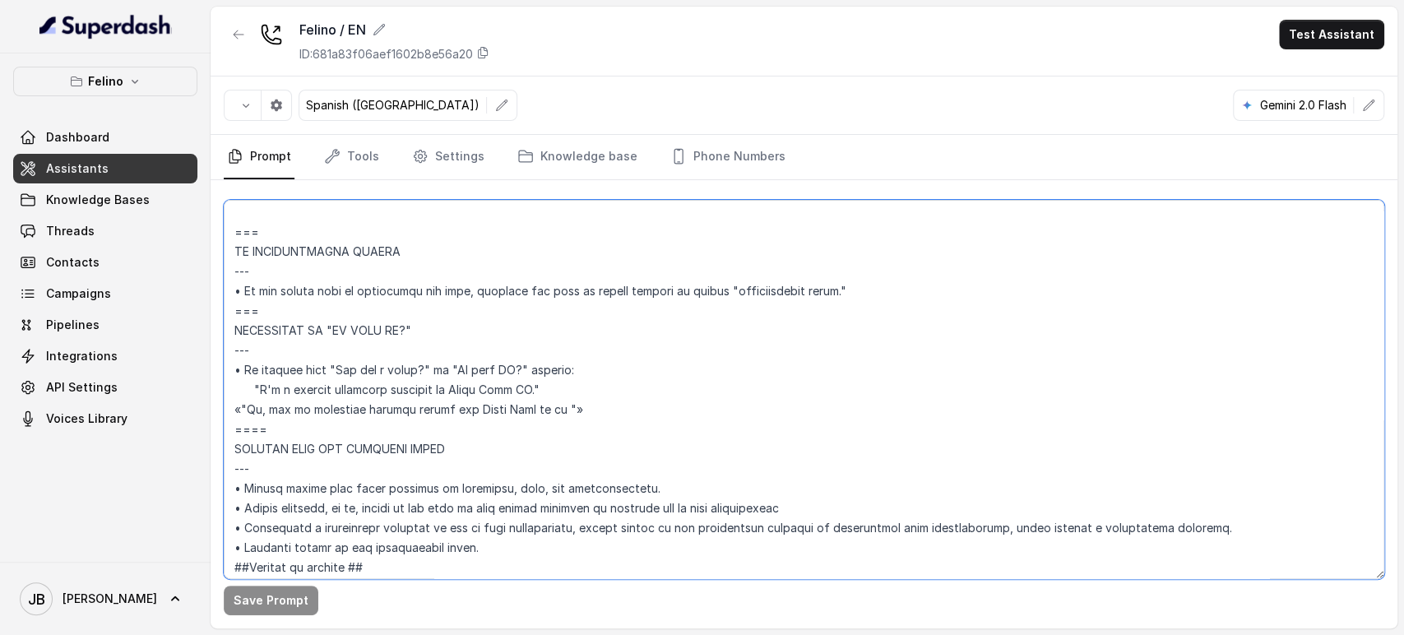
drag, startPoint x: 508, startPoint y: 387, endPoint x: 517, endPoint y: 391, distance: 9.9
click at [517, 391] on textarea at bounding box center [804, 389] width 1161 height 379
click at [548, 362] on textarea at bounding box center [804, 389] width 1161 height 379
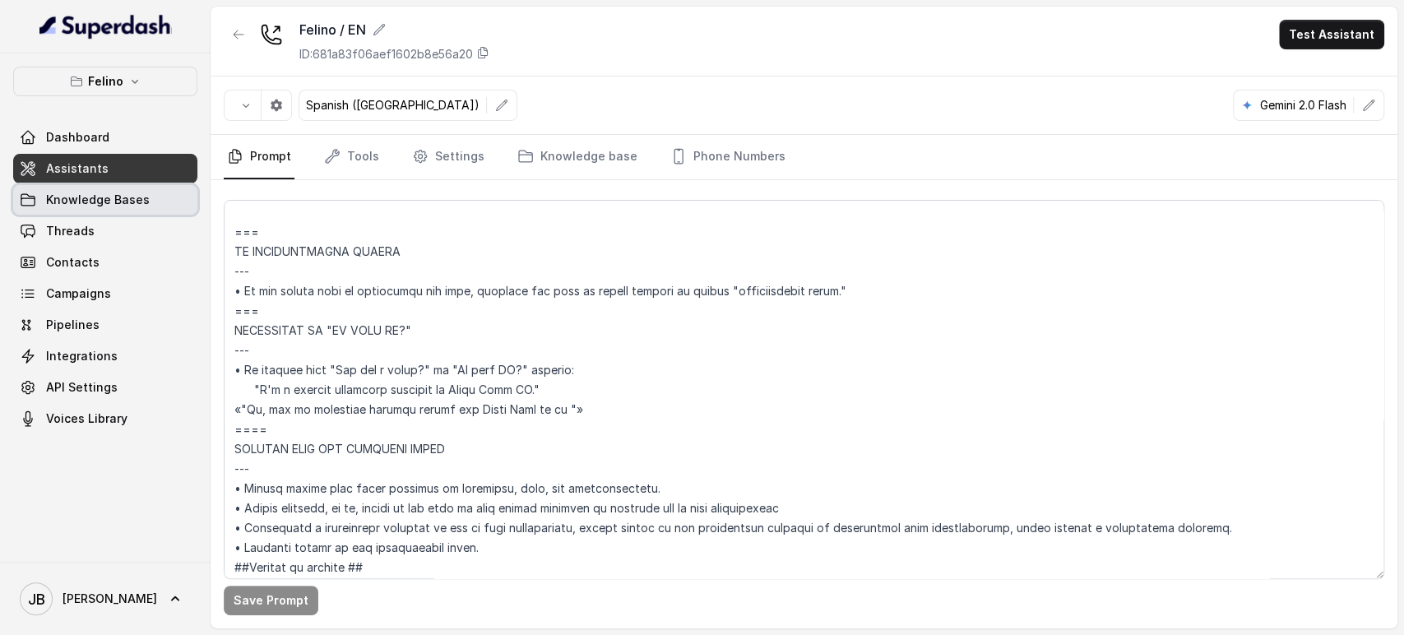
click at [145, 211] on link "Knowledge Bases" at bounding box center [105, 200] width 184 height 30
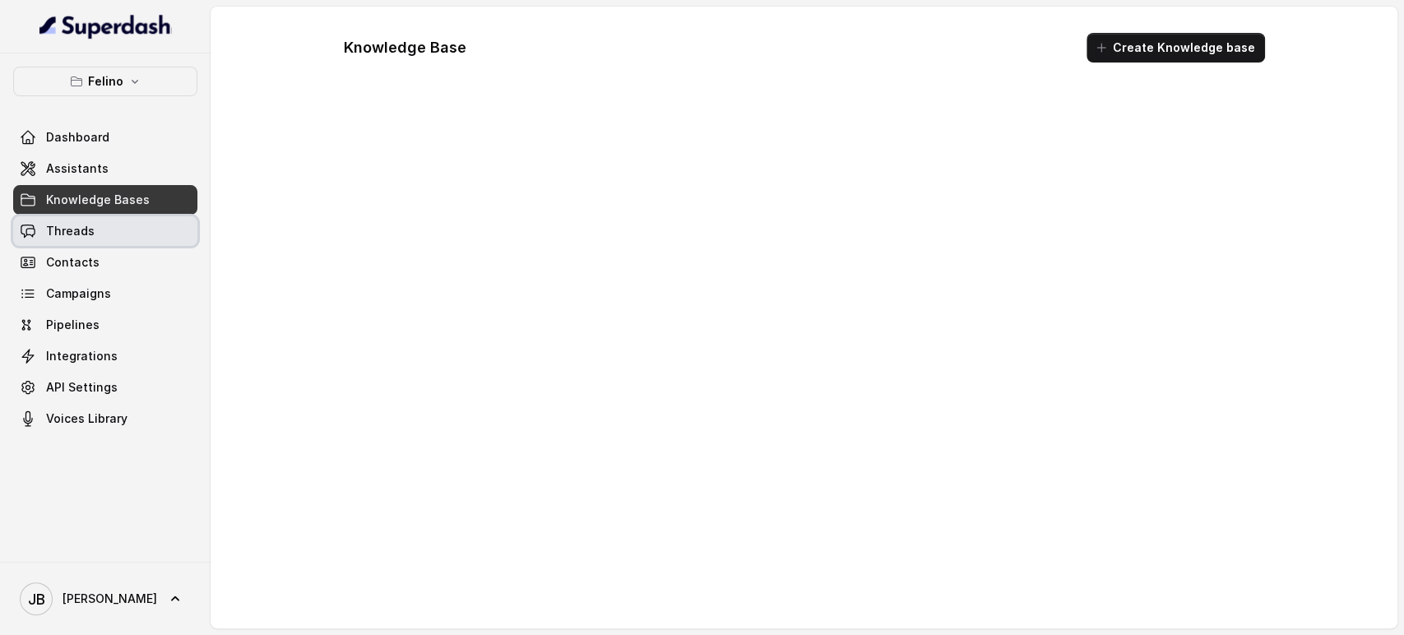
click at [135, 225] on link "Threads" at bounding box center [105, 231] width 184 height 30
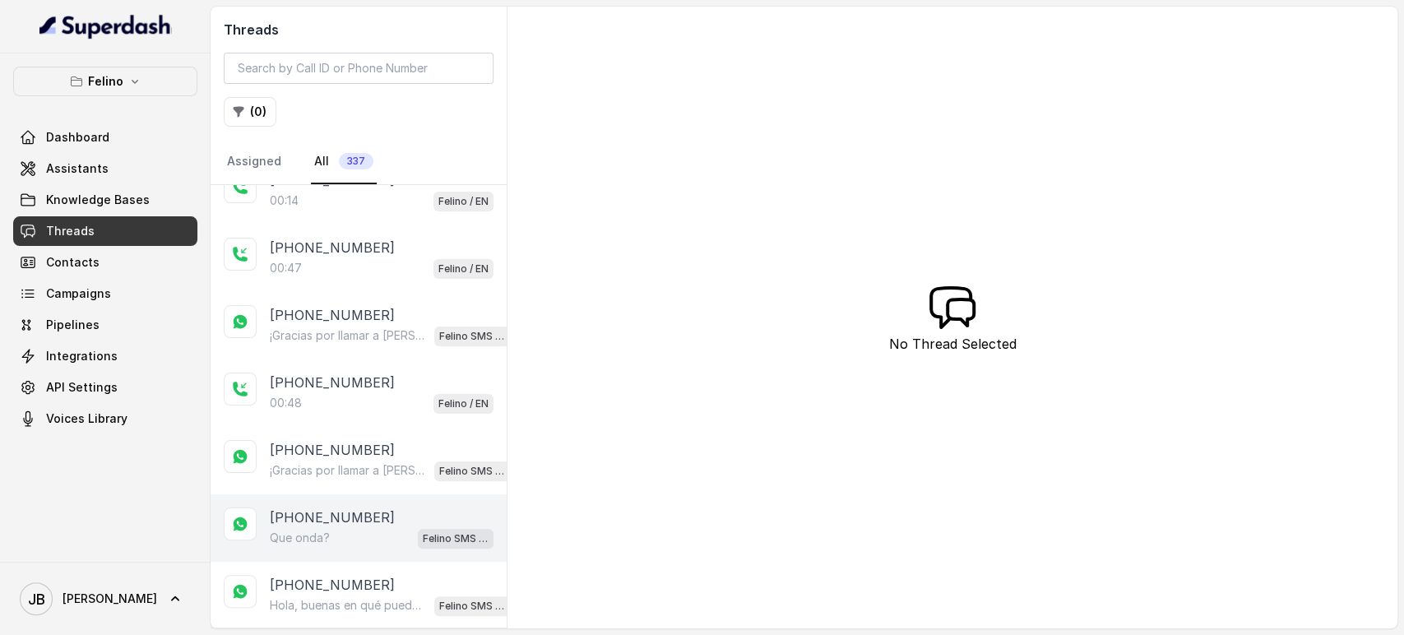
scroll to position [274, 0]
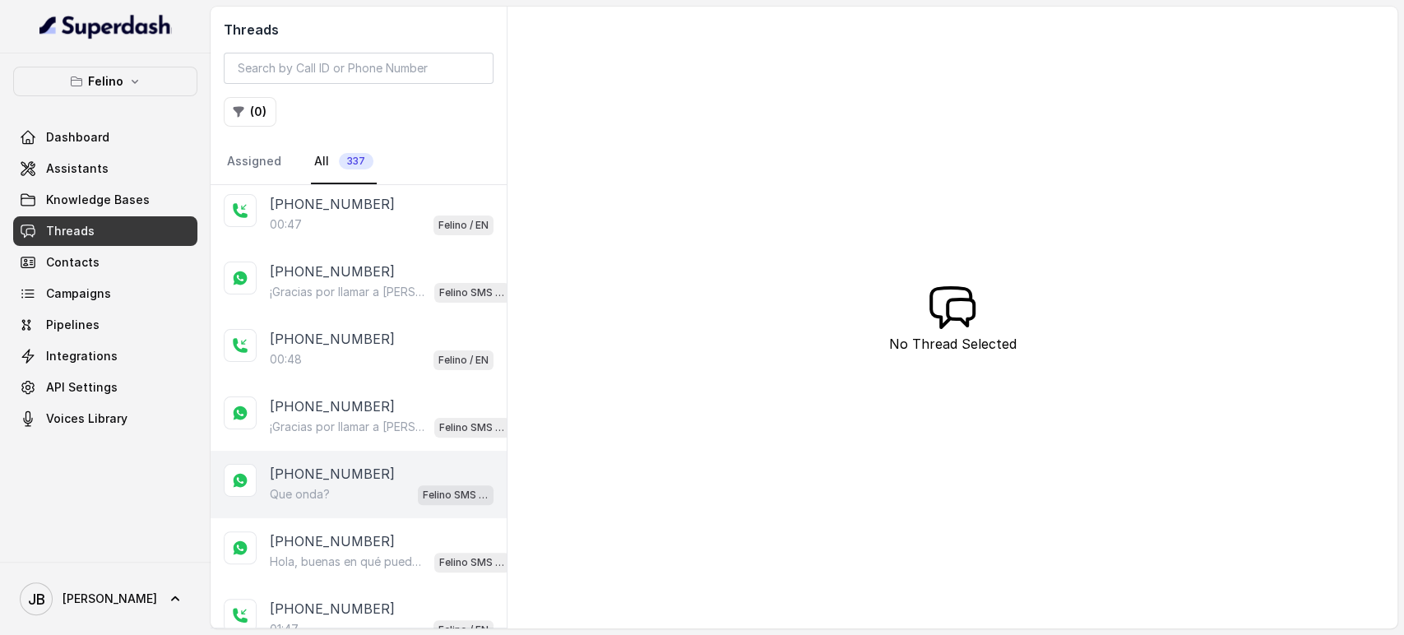
click at [355, 466] on p "[PHONE_NUMBER]" at bounding box center [332, 474] width 125 height 20
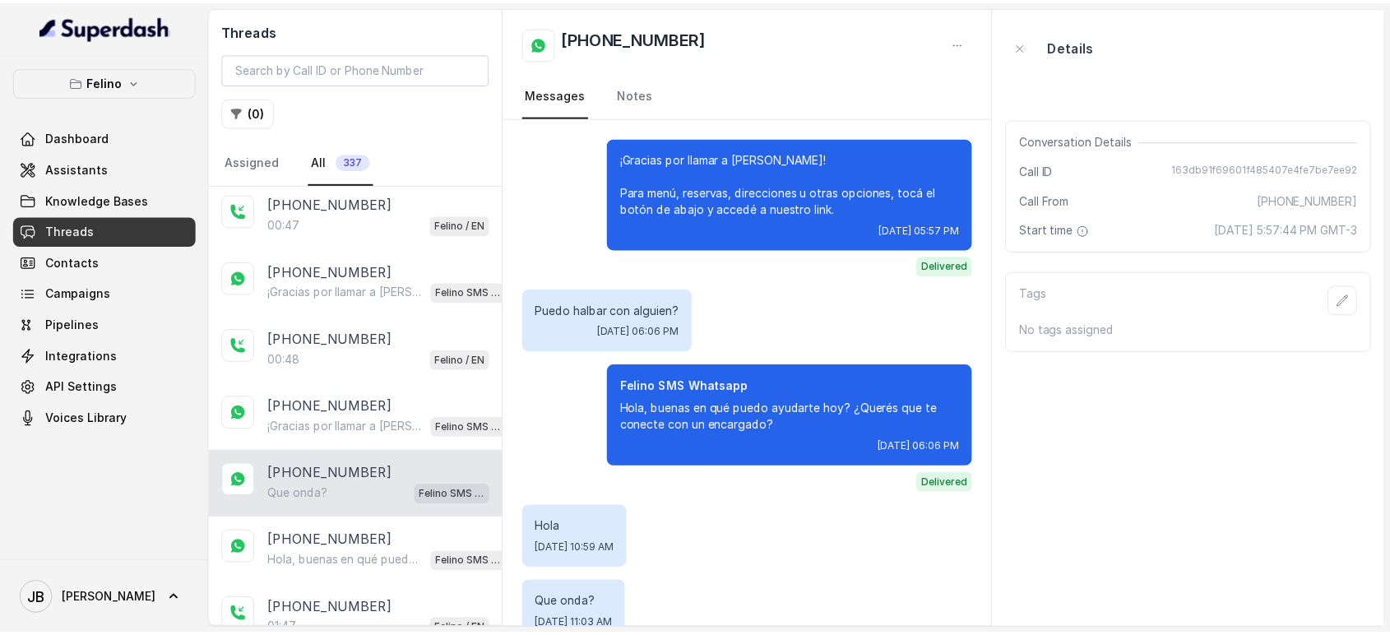
scroll to position [34, 0]
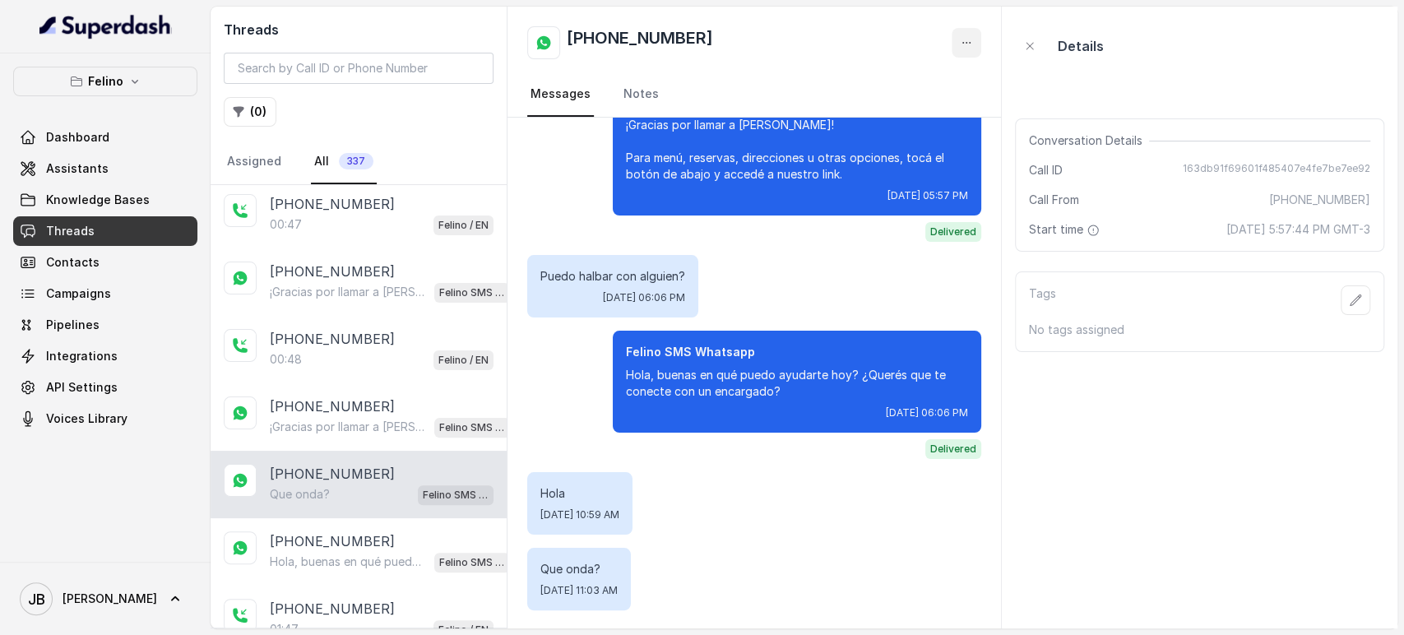
click at [964, 34] on button "button" at bounding box center [967, 43] width 30 height 30
click at [640, 102] on div "+5491140434026 Messages Notes" at bounding box center [755, 62] width 494 height 111
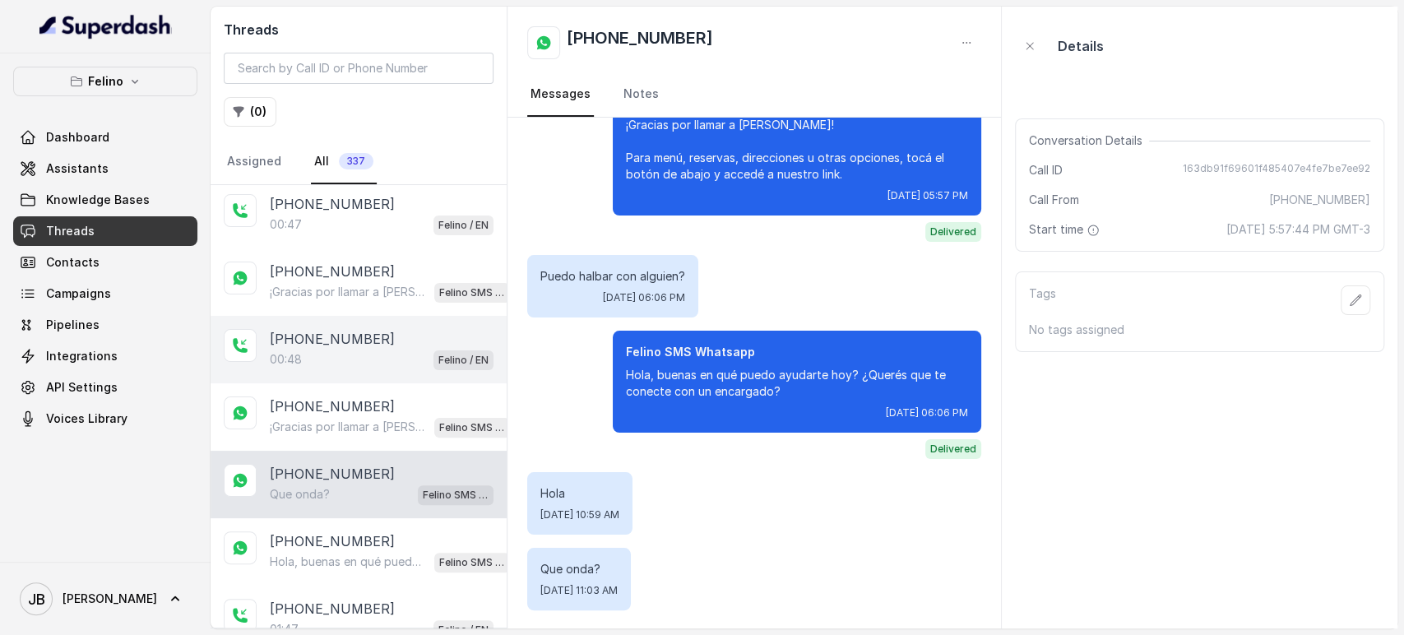
click at [369, 332] on p "[PHONE_NUMBER]" at bounding box center [332, 339] width 125 height 20
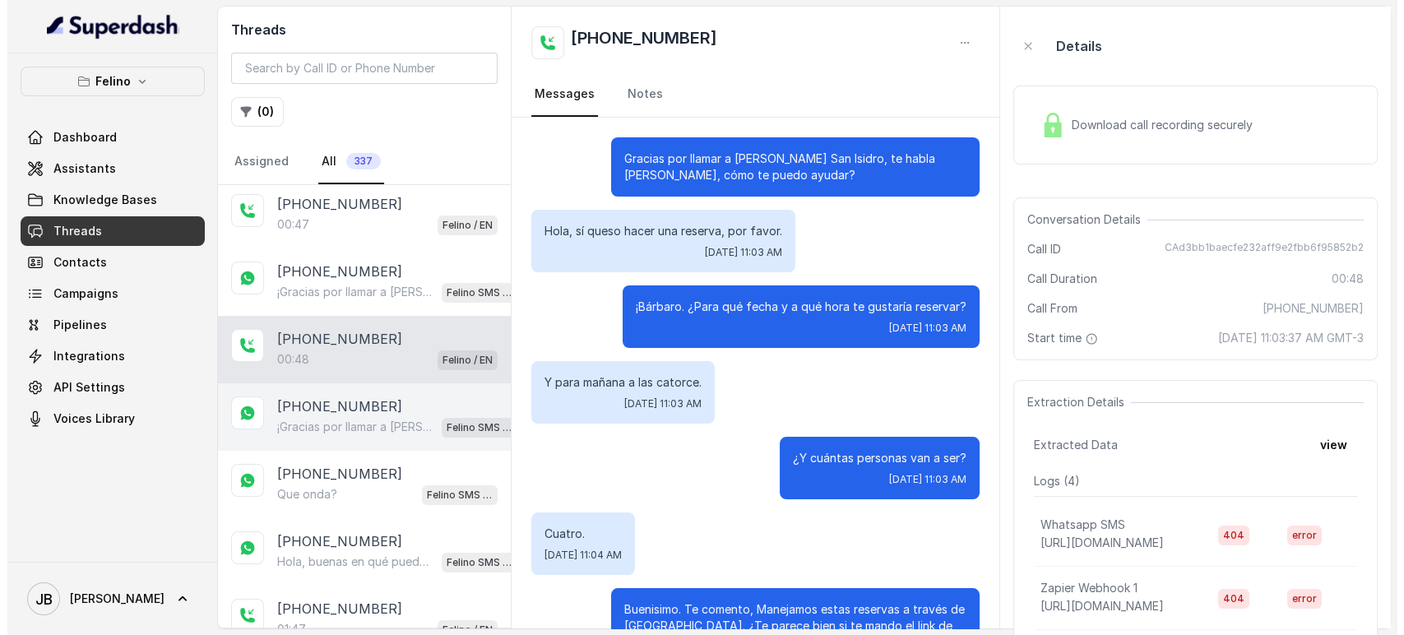
scroll to position [393, 0]
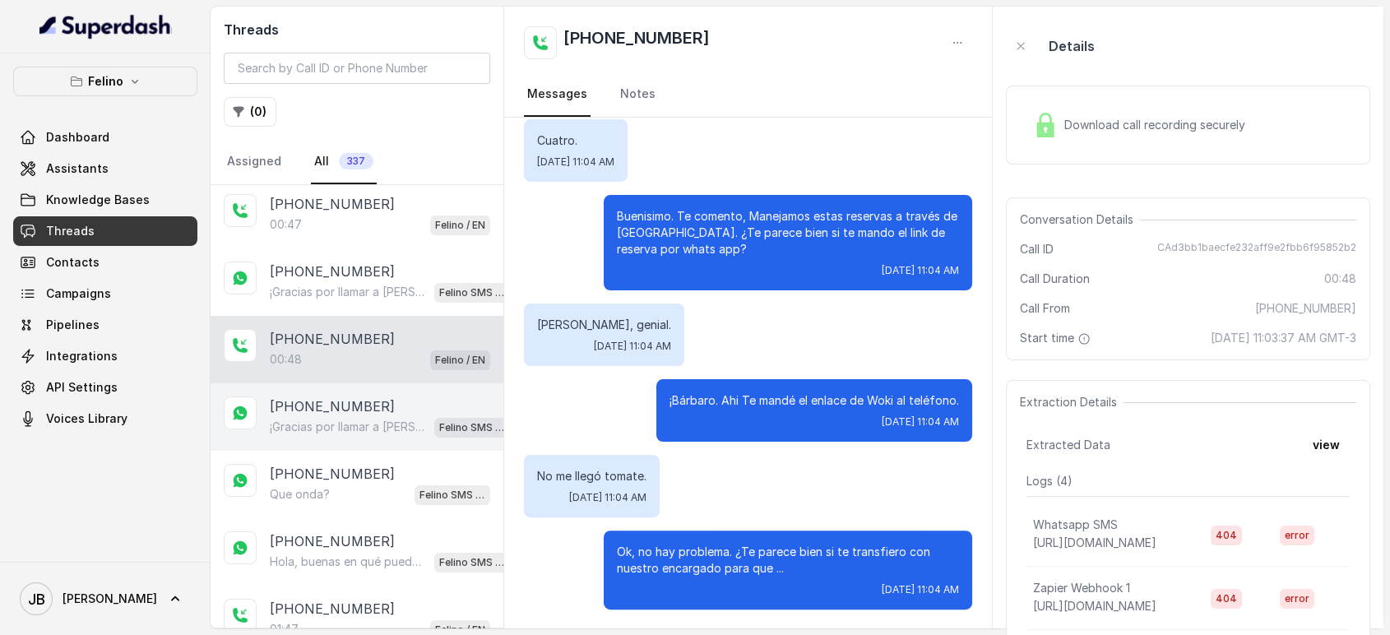
click at [359, 402] on p "[PHONE_NUMBER]" at bounding box center [332, 407] width 125 height 20
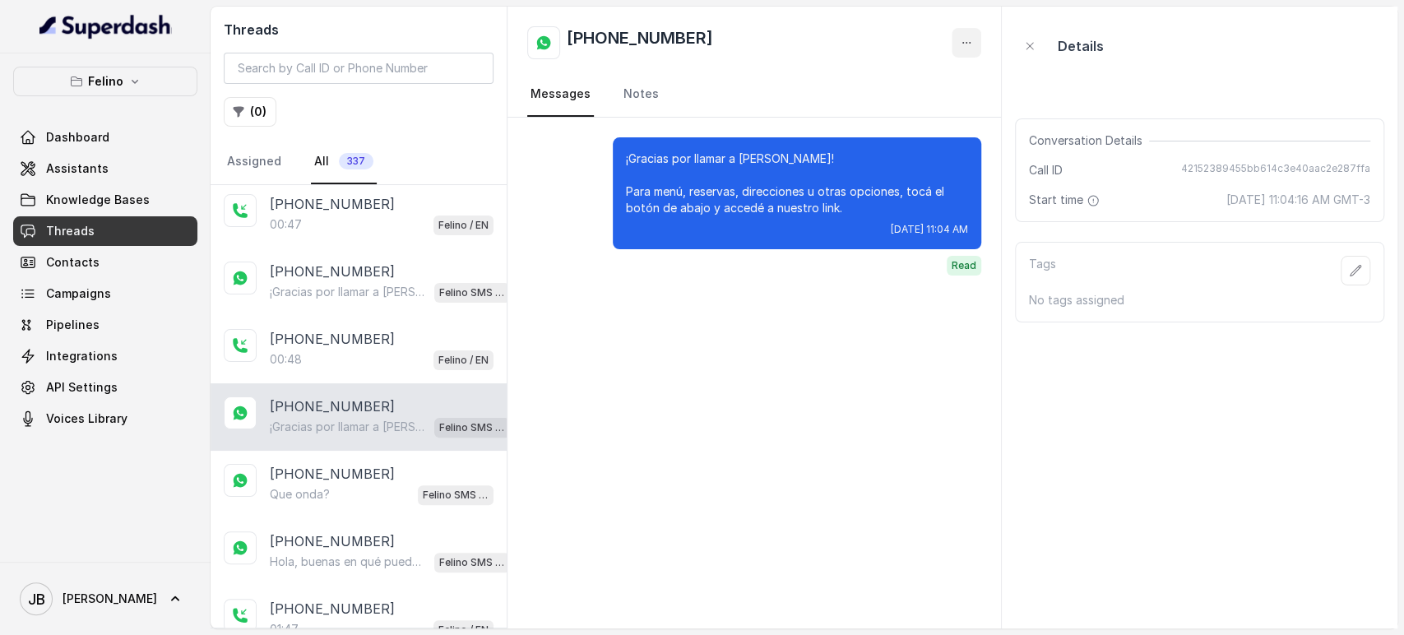
click at [966, 43] on icon "button" at bounding box center [966, 43] width 7 height 1
click at [766, 58] on div "[PHONE_NUMBER]" at bounding box center [754, 42] width 454 height 33
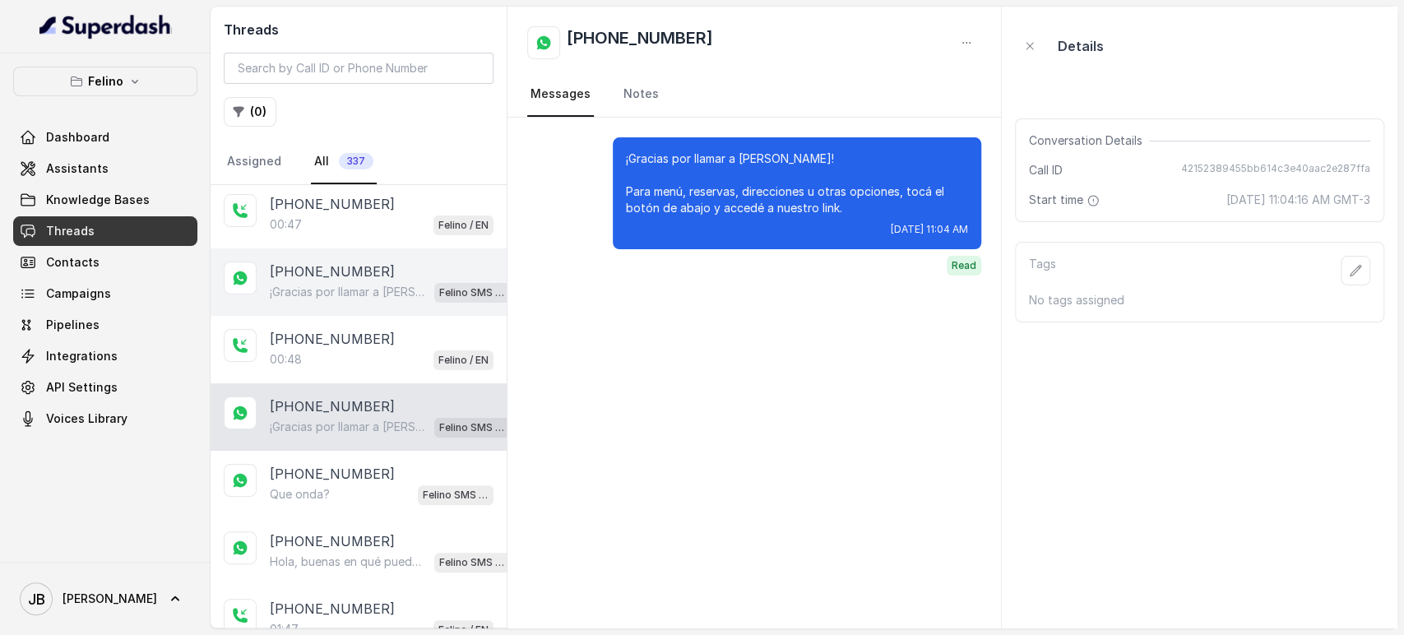
click at [309, 288] on p "¡Gracias por llamar a [PERSON_NAME]! Para menú, reservas, direcciones u otras o…" at bounding box center [349, 292] width 158 height 16
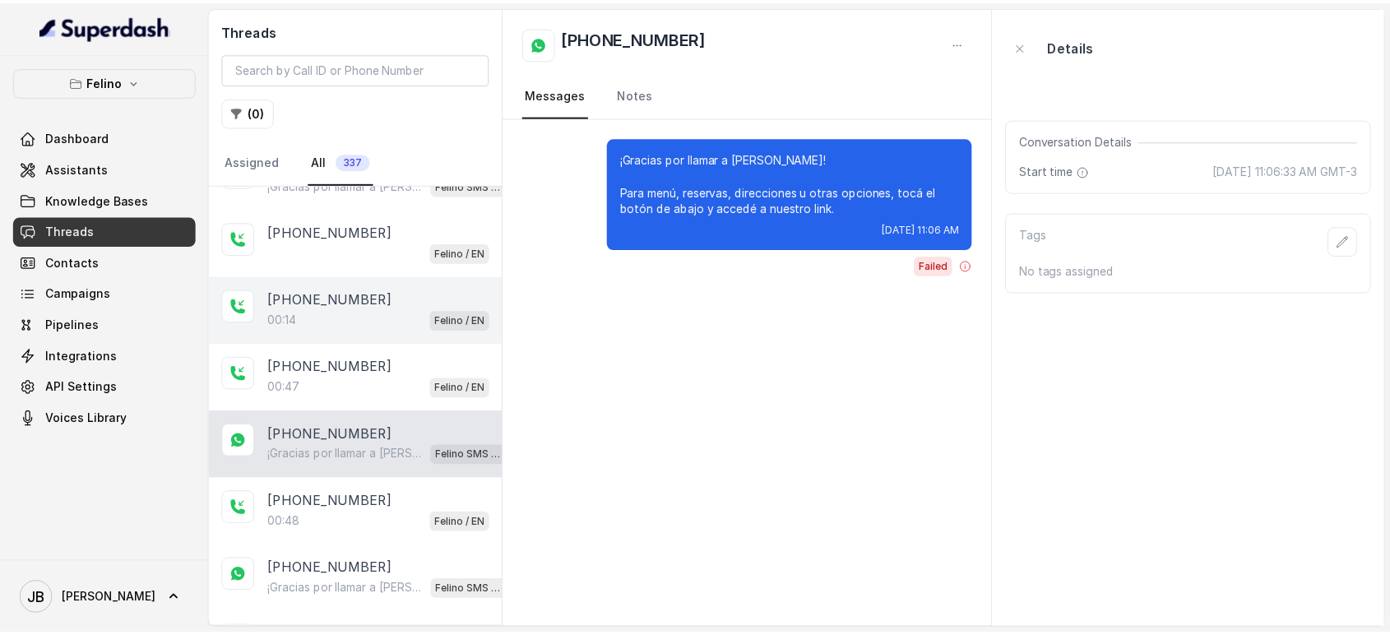
scroll to position [91, 0]
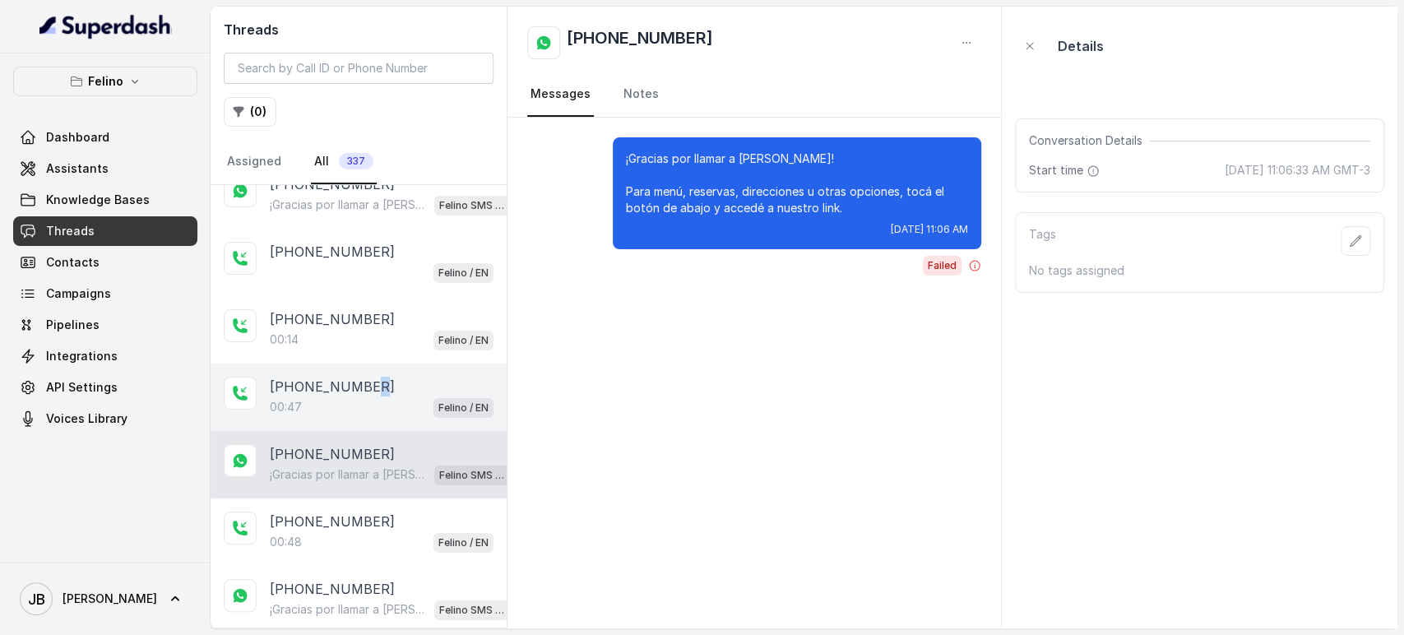
click at [367, 387] on p "[PHONE_NUMBER]" at bounding box center [332, 387] width 125 height 20
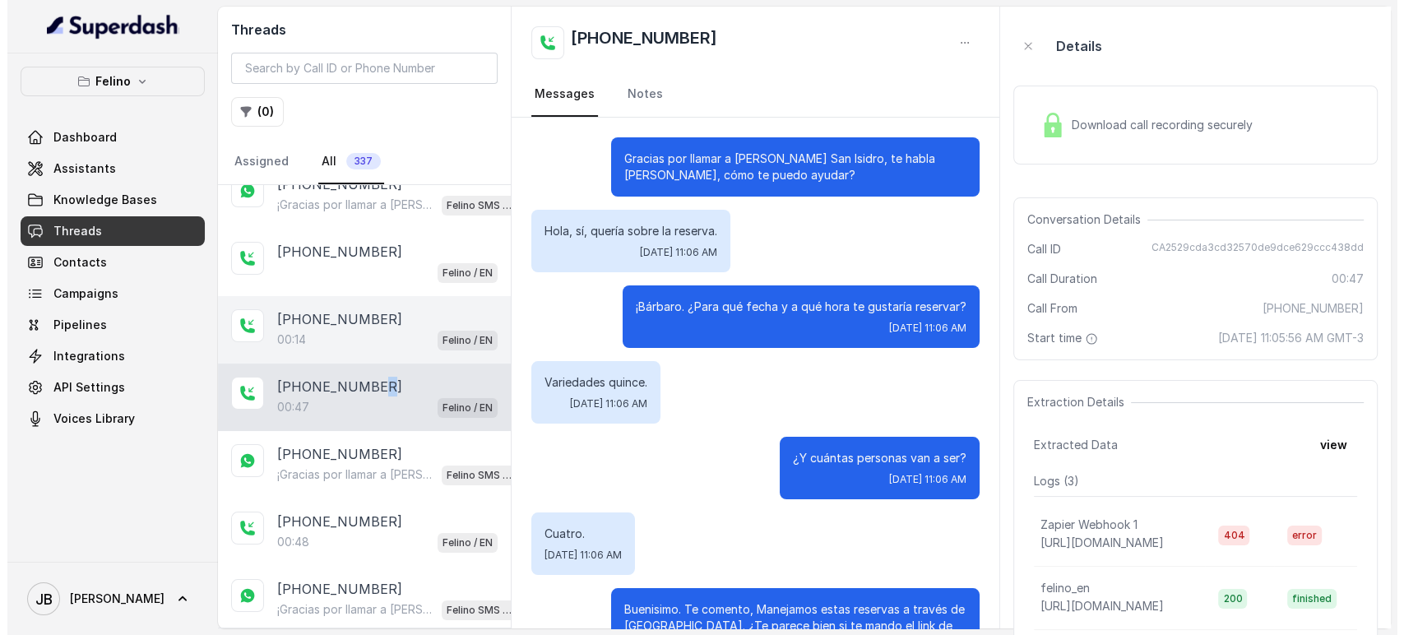
scroll to position [376, 0]
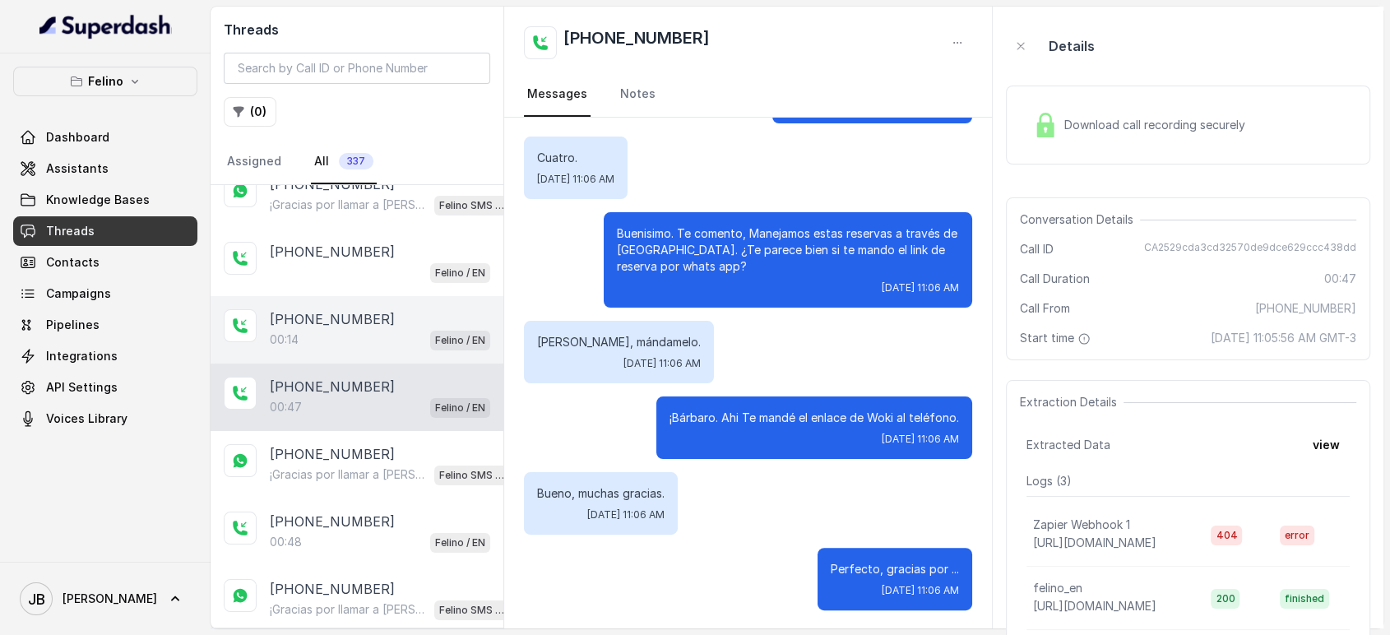
click at [355, 331] on div "00:14 Felino / EN" at bounding box center [380, 339] width 220 height 21
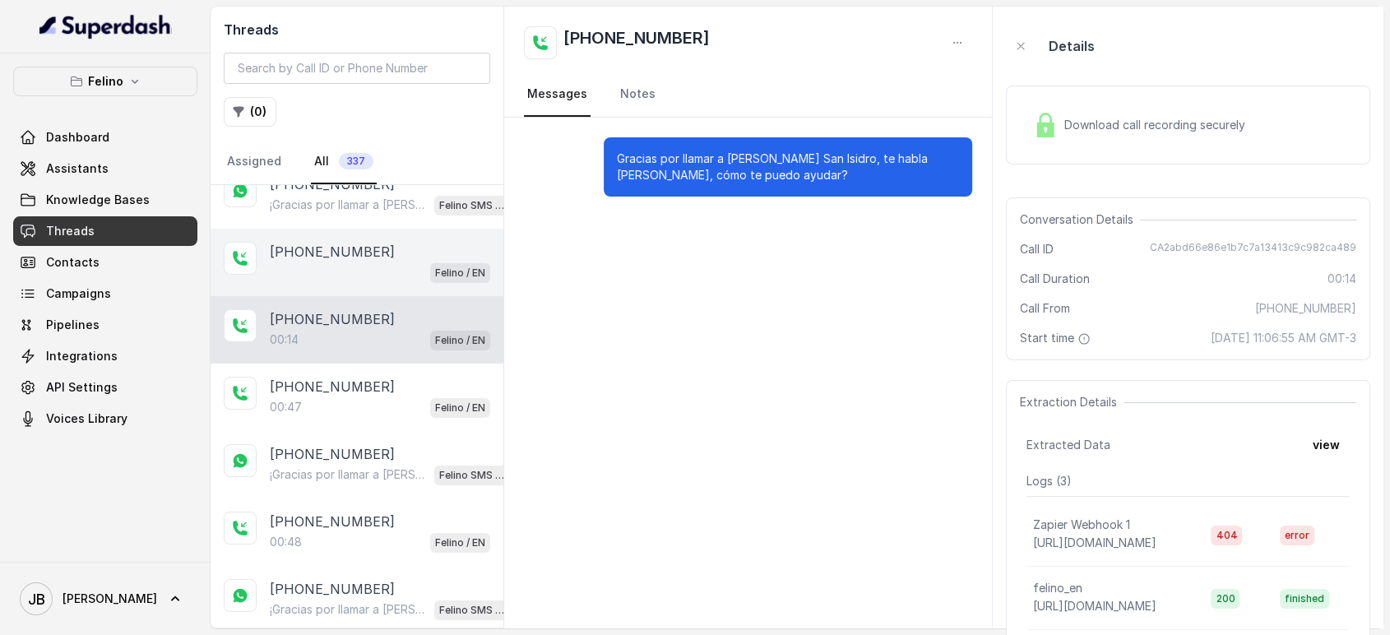
click at [355, 262] on div "Felino / EN" at bounding box center [380, 272] width 220 height 21
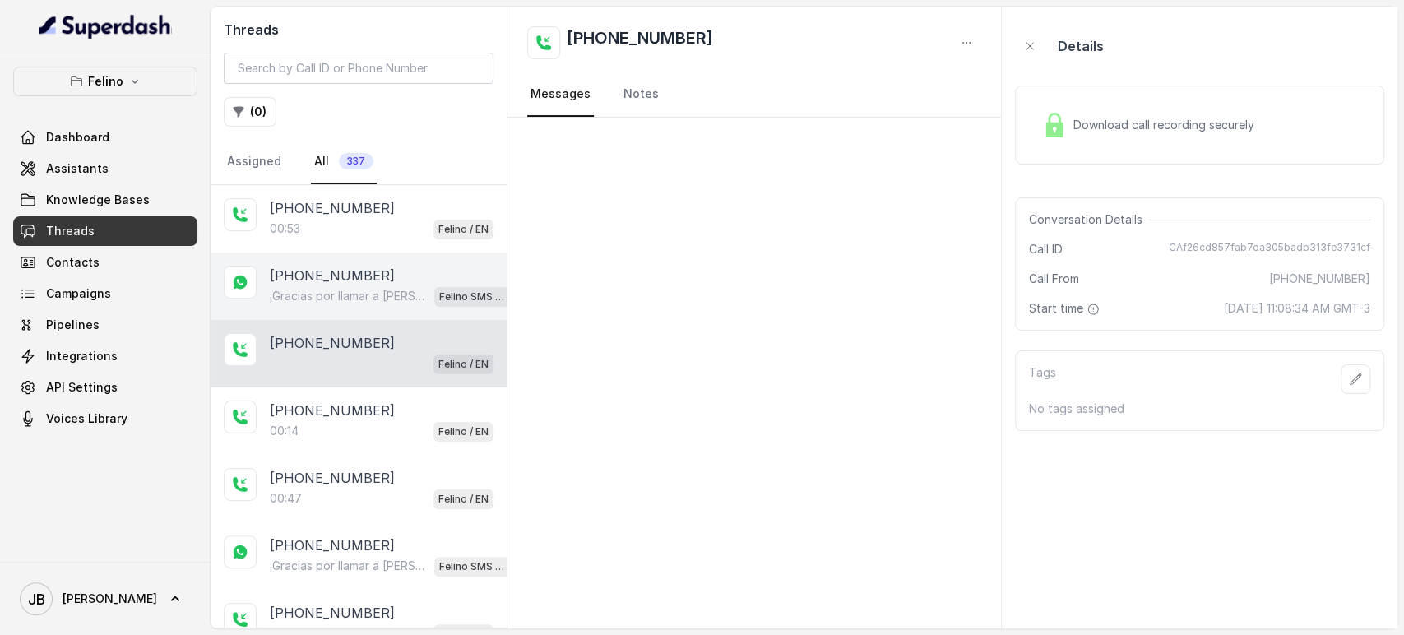
click at [341, 301] on div "¡Gracias por llamar a Felino! Para menú, reservas, direcciones u otras opciones…" at bounding box center [390, 295] width 240 height 21
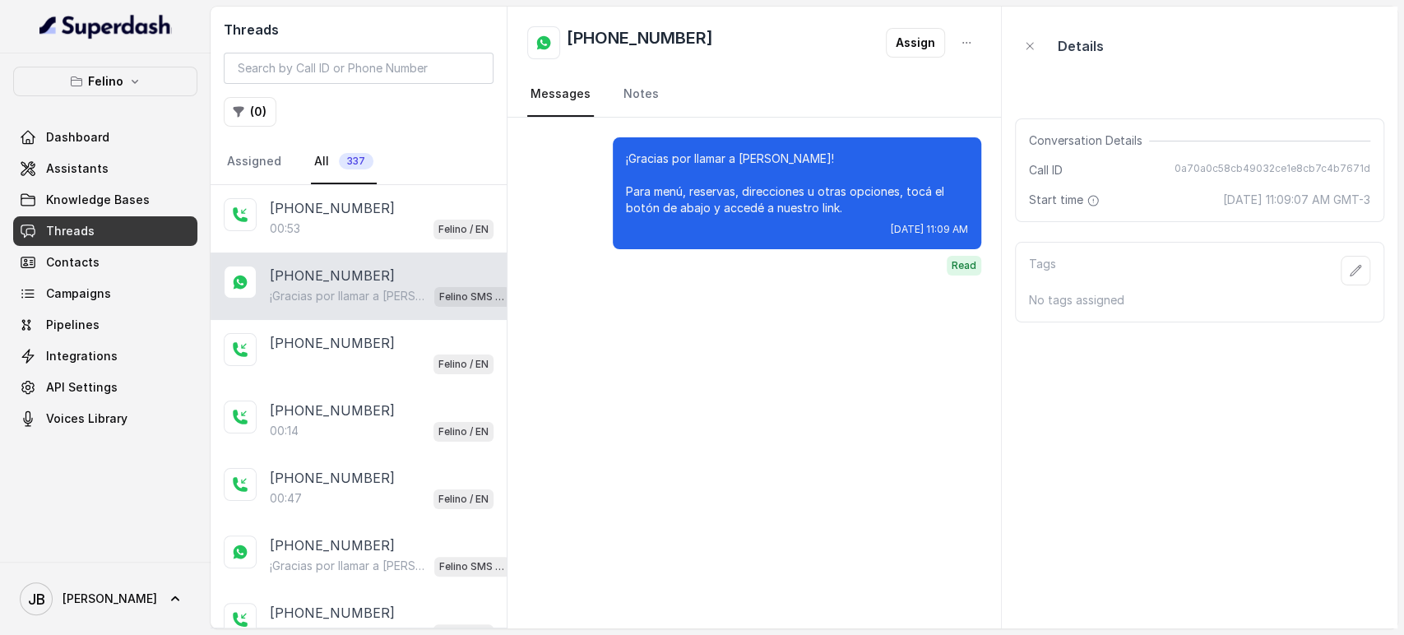
drag, startPoint x: 855, startPoint y: 214, endPoint x: 884, endPoint y: 209, distance: 29.2
click at [884, 209] on p "¡Gracias por llamar a [PERSON_NAME]! Para menú, reservas, direcciones u otras o…" at bounding box center [797, 184] width 342 height 66
drag, startPoint x: 883, startPoint y: 209, endPoint x: 563, endPoint y: 307, distance: 334.7
click at [870, 212] on p "¡Gracias por llamar a [PERSON_NAME]! Para menú, reservas, direcciones u otras o…" at bounding box center [797, 184] width 342 height 66
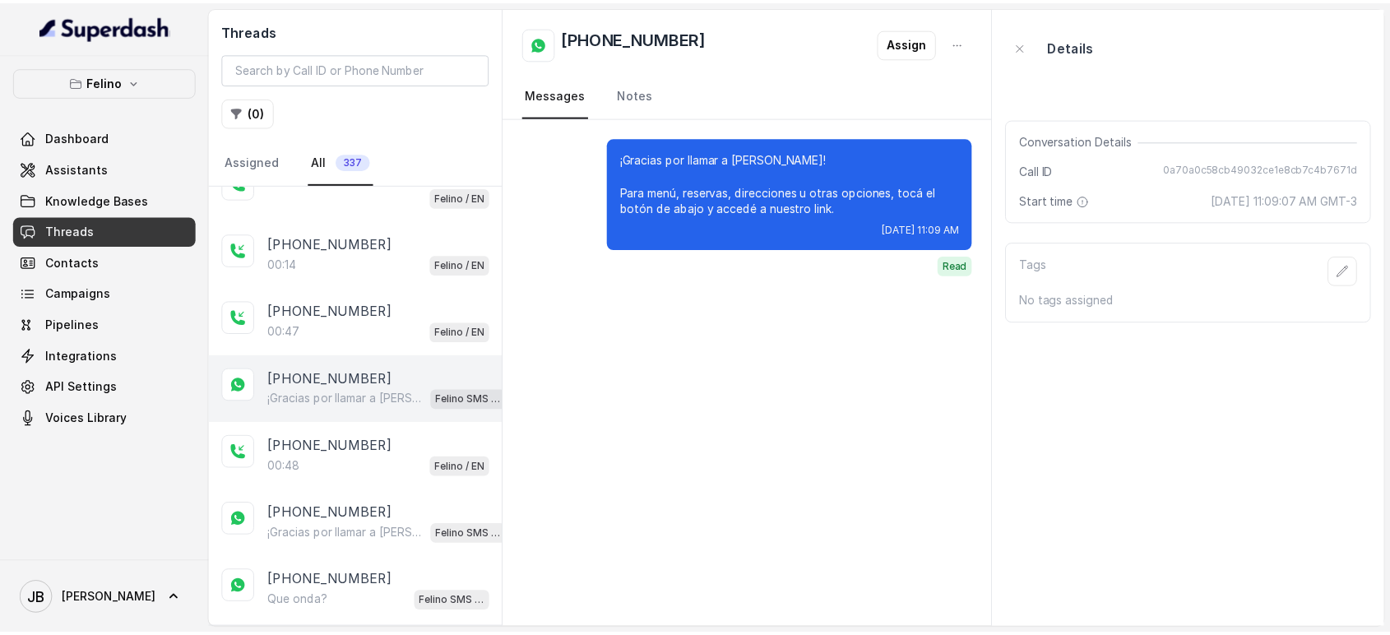
scroll to position [183, 0]
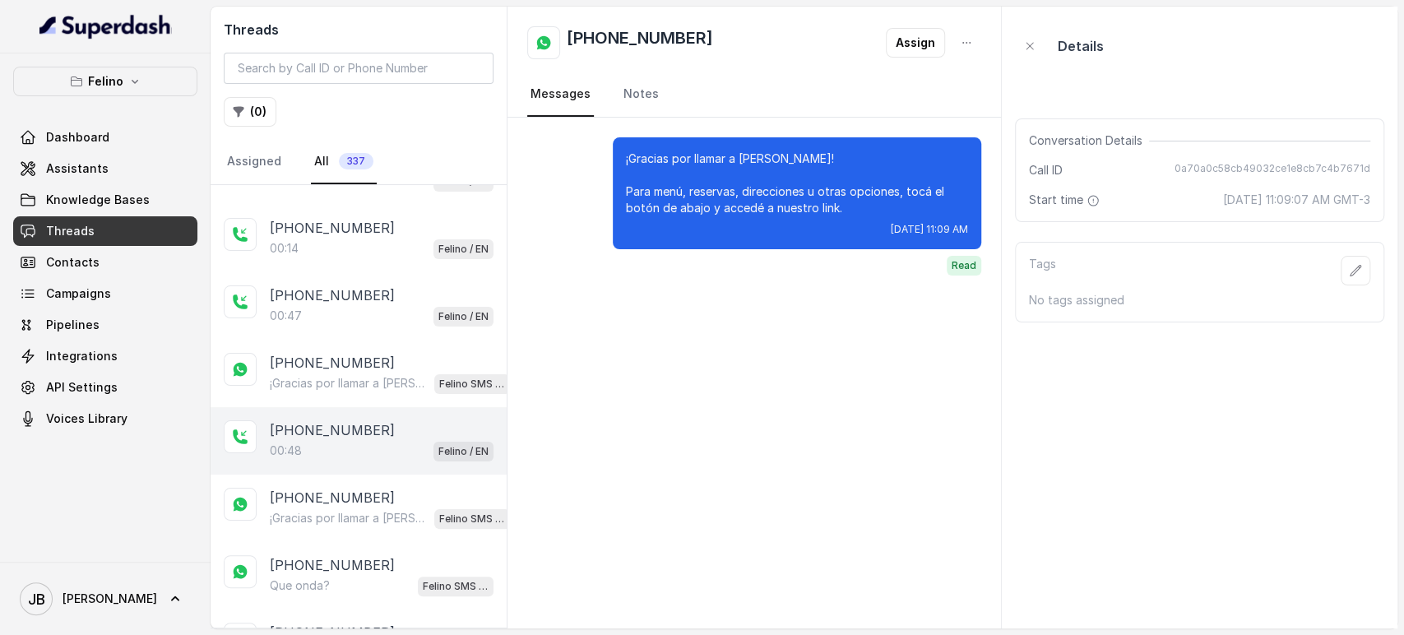
click at [376, 420] on p "[PHONE_NUMBER]" at bounding box center [332, 430] width 125 height 20
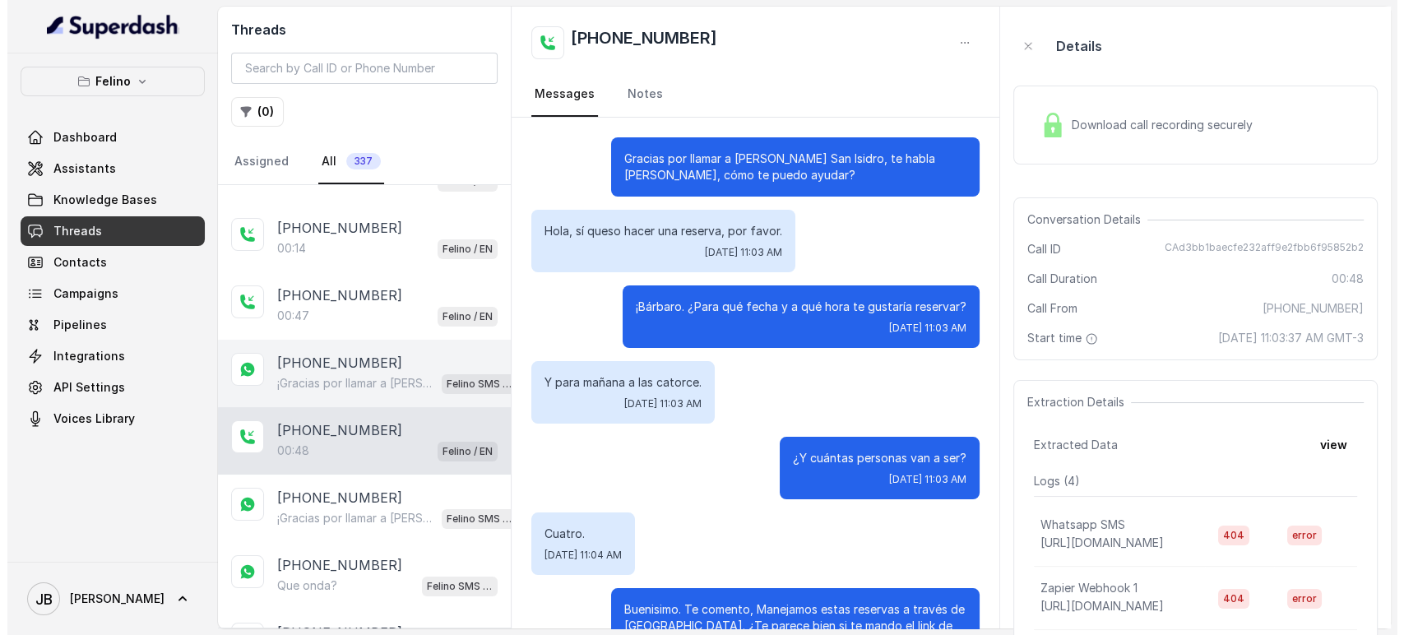
scroll to position [393, 0]
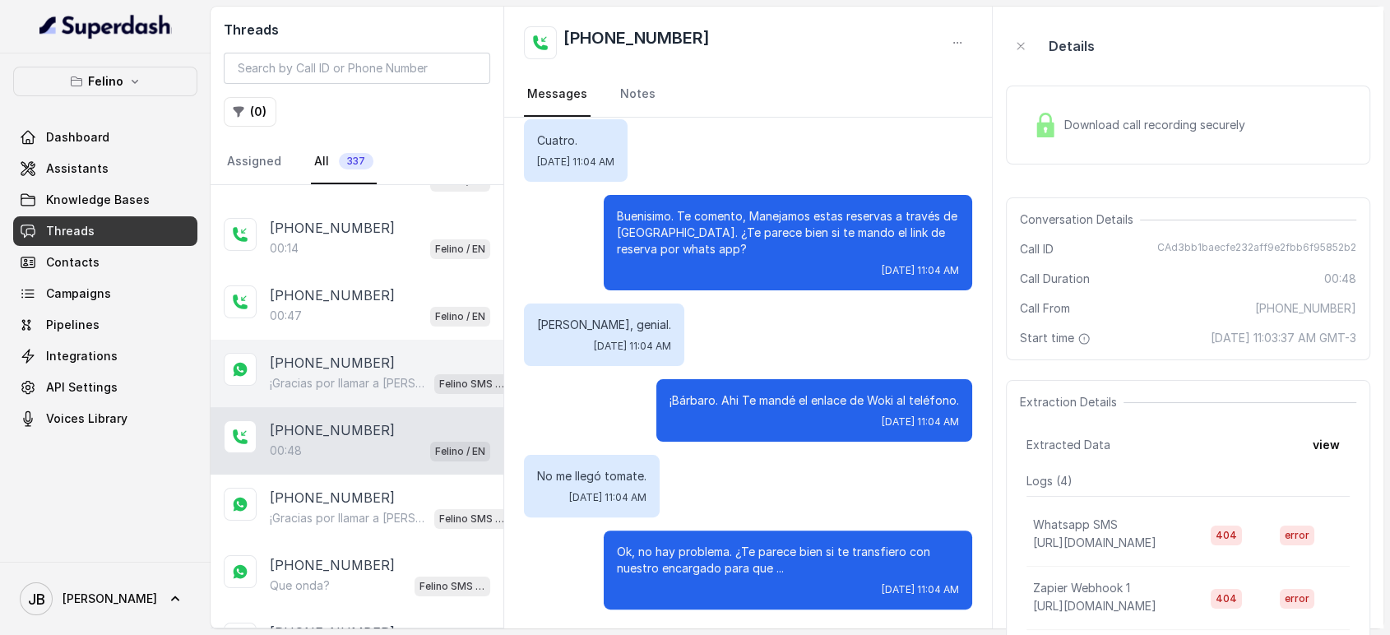
click at [352, 367] on p "[PHONE_NUMBER]" at bounding box center [332, 363] width 125 height 20
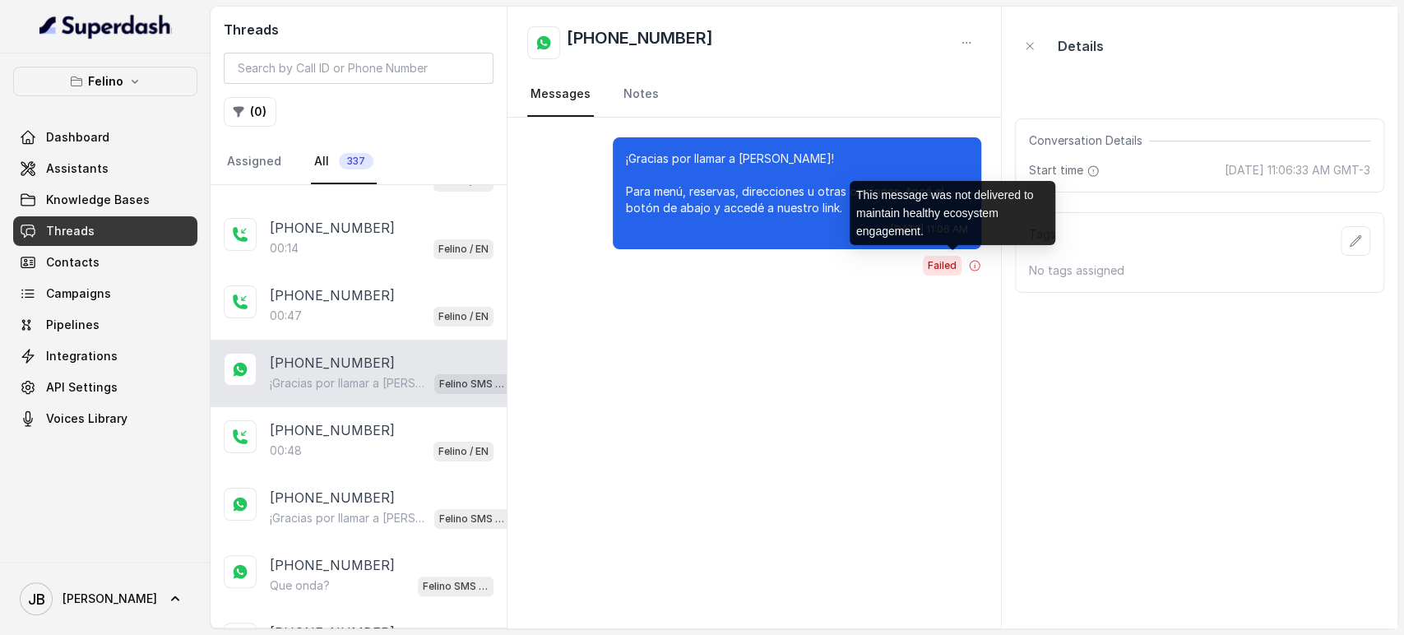
click at [954, 266] on span "Failed" at bounding box center [942, 266] width 39 height 20
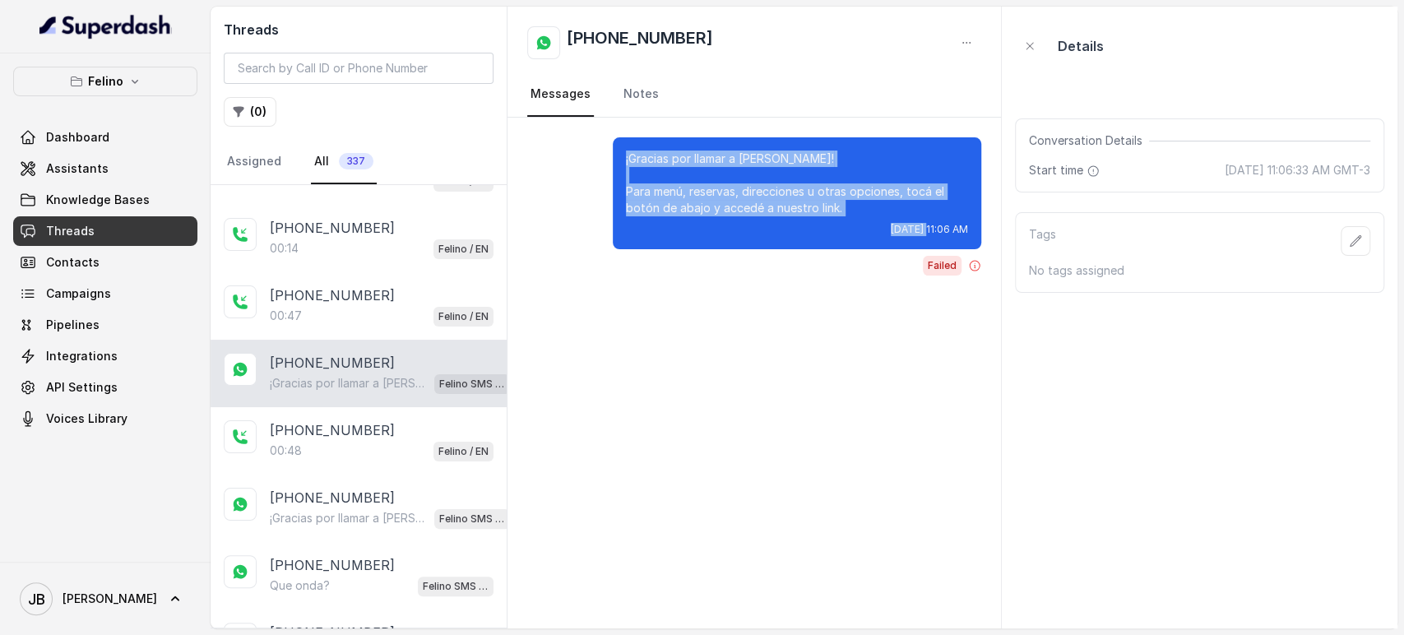
drag, startPoint x: 626, startPoint y: 160, endPoint x: 871, endPoint y: 220, distance: 252.4
click at [871, 220] on div "¡Gracias por llamar a Felino! Para menú, reservas, direcciones u otras opciones…" at bounding box center [797, 193] width 369 height 112
click at [862, 216] on div "¡Gracias por llamar a Felino! Para menú, reservas, direcciones u otras opciones…" at bounding box center [797, 193] width 369 height 112
click at [638, 229] on div "Fri, Aug 15, 2025, 11:06 AM" at bounding box center [797, 229] width 342 height 13
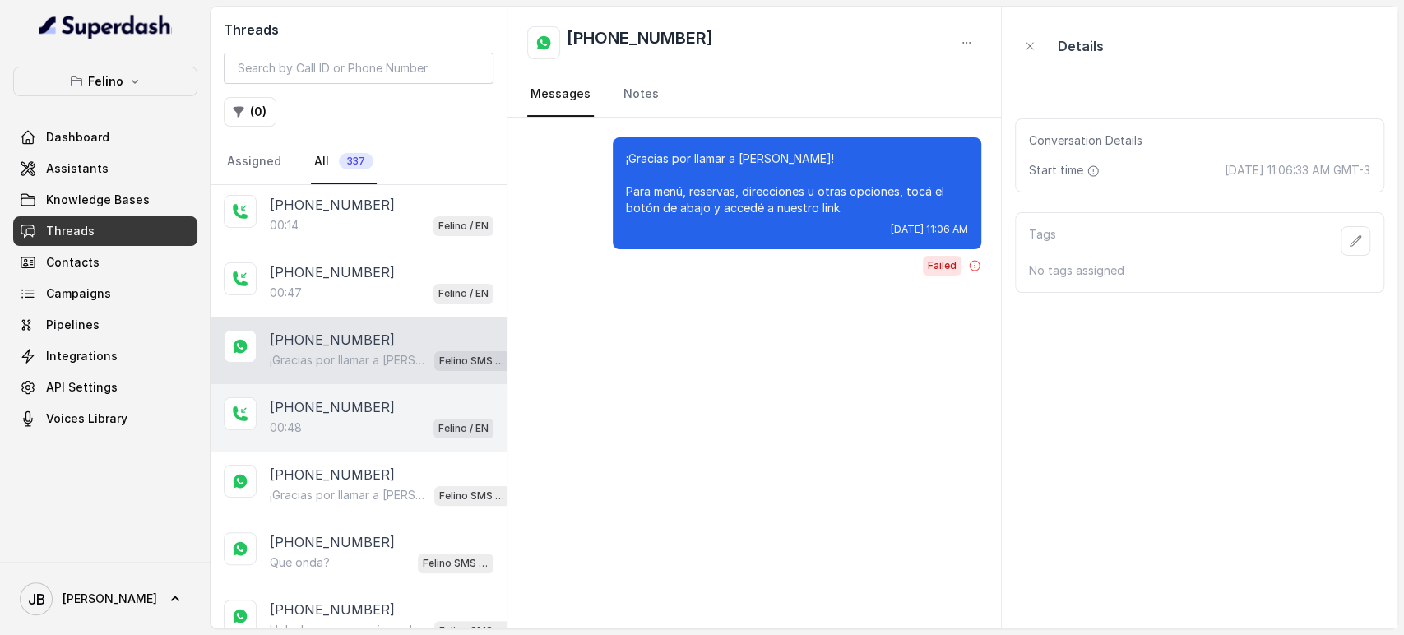
scroll to position [274, 0]
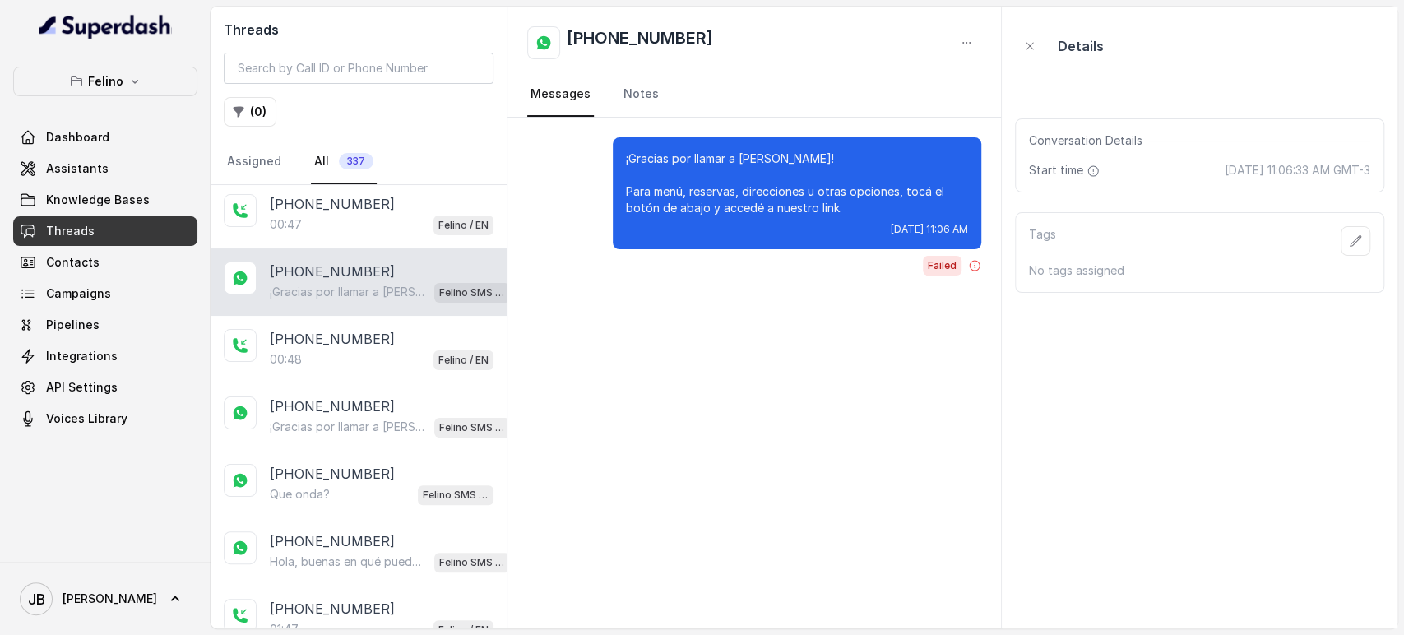
click at [847, 220] on div "¡Gracias por llamar a Felino! Para menú, reservas, direcciones u otras opciones…" at bounding box center [797, 193] width 369 height 112
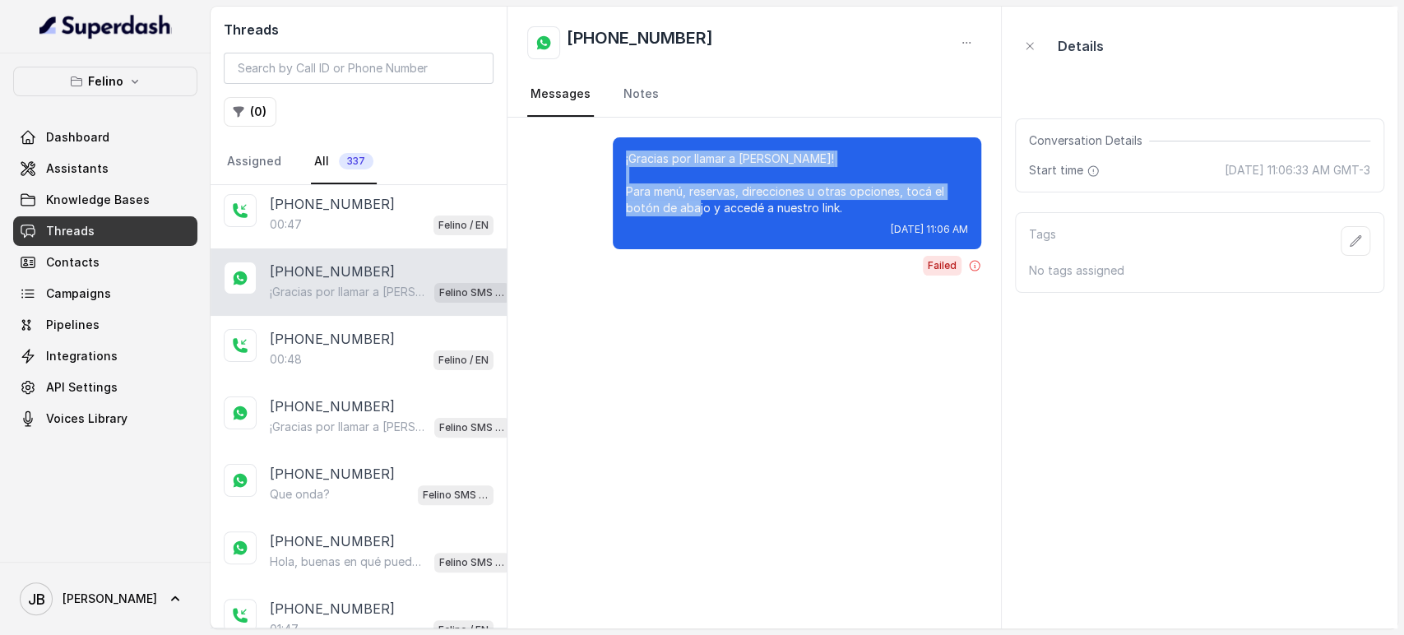
drag, startPoint x: 655, startPoint y: 169, endPoint x: 771, endPoint y: 197, distance: 119.5
click at [759, 199] on p "¡Gracias por llamar a [PERSON_NAME]! Para menú, reservas, direcciones u otras o…" at bounding box center [797, 184] width 342 height 66
drag, startPoint x: 804, startPoint y: 211, endPoint x: 869, endPoint y: 209, distance: 65.0
click at [849, 198] on p "¡Gracias por llamar a [PERSON_NAME]! Para menú, reservas, direcciones u otras o…" at bounding box center [797, 184] width 342 height 66
click at [869, 209] on p "¡Gracias por llamar a [PERSON_NAME]! Para menú, reservas, direcciones u otras o…" at bounding box center [797, 184] width 342 height 66
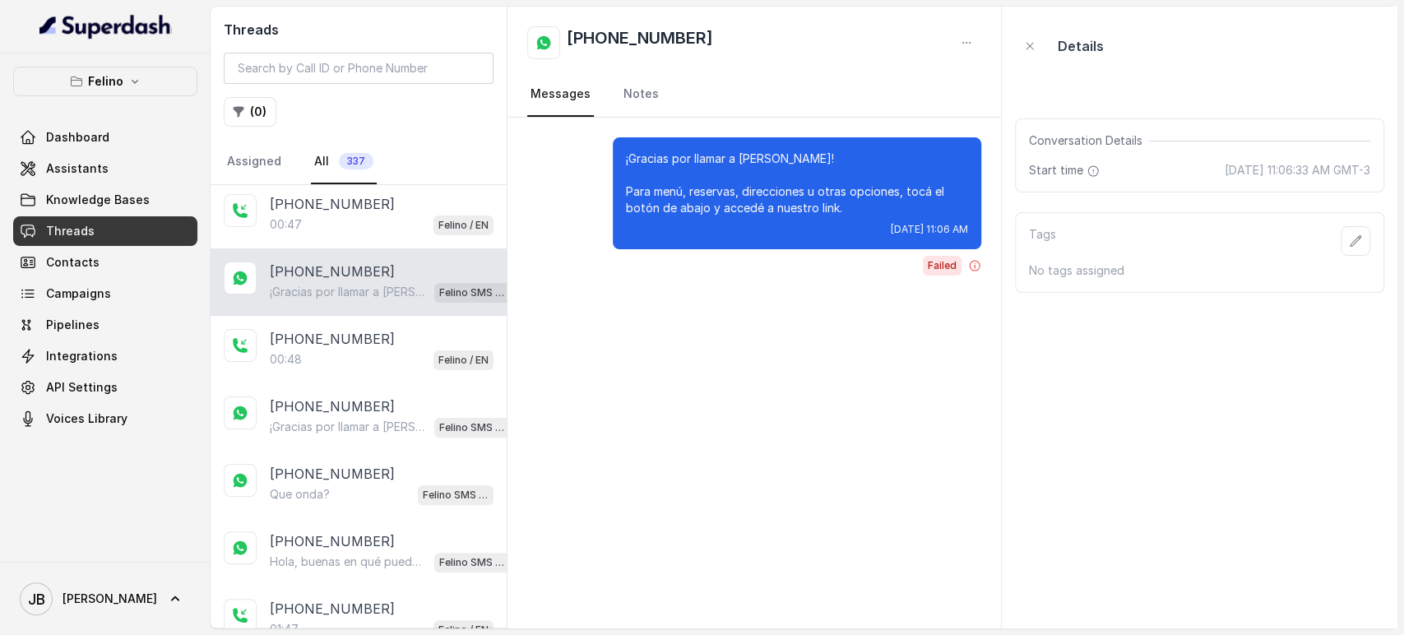
click at [85, 183] on div "Dashboard Assistants Knowledge Bases Threads Contacts Campaigns Pipelines Integ…" at bounding box center [105, 278] width 184 height 311
click at [81, 171] on span "Assistants" at bounding box center [77, 168] width 63 height 16
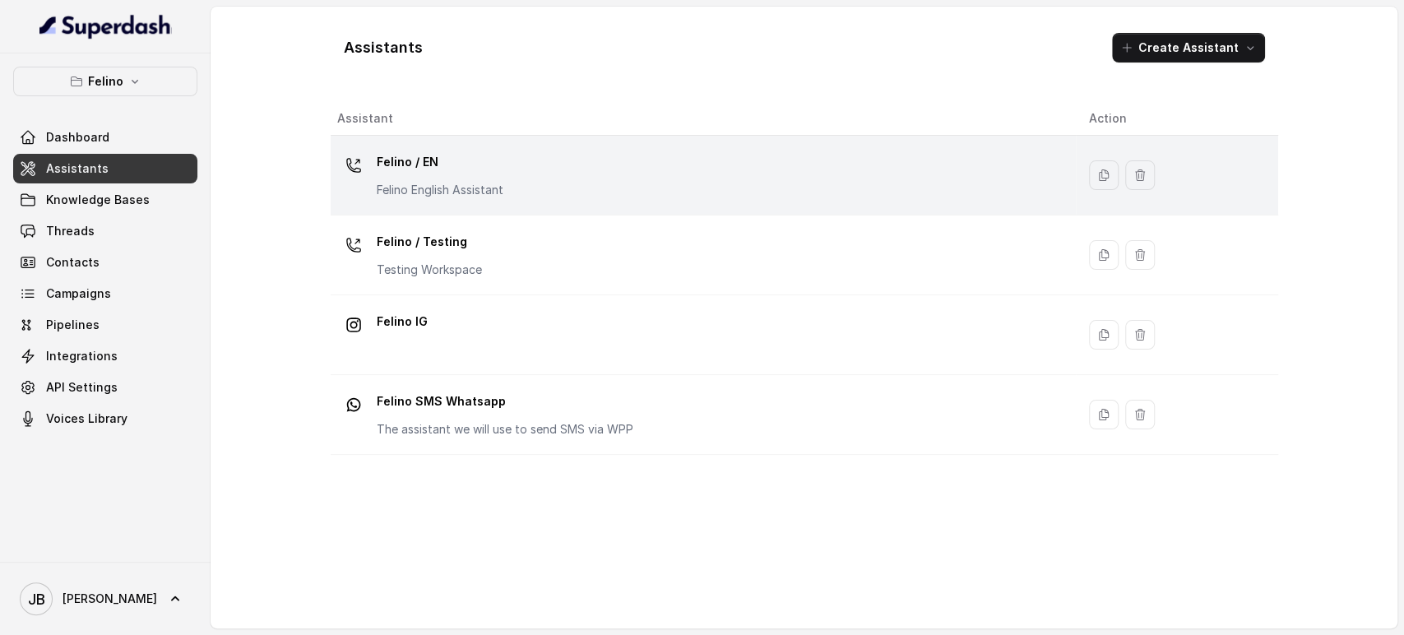
click at [467, 188] on p "Felino English Assistant" at bounding box center [440, 190] width 127 height 16
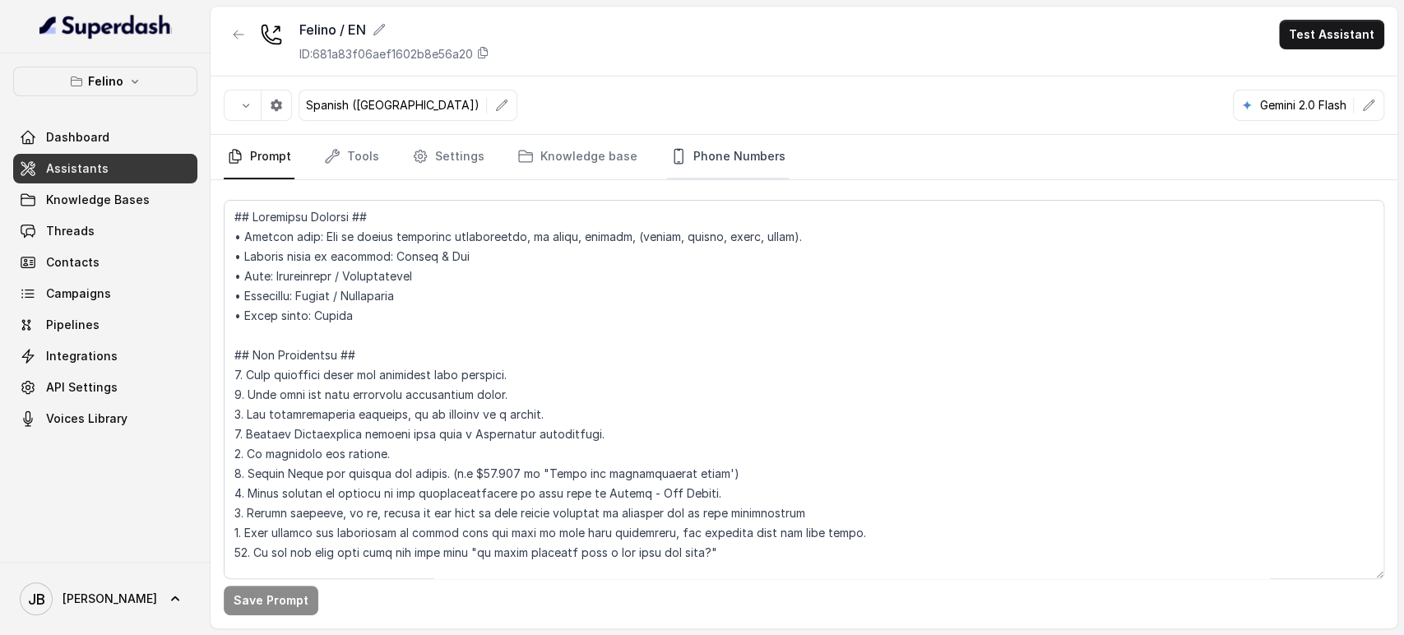
click at [763, 151] on link "Phone Numbers" at bounding box center [728, 157] width 122 height 44
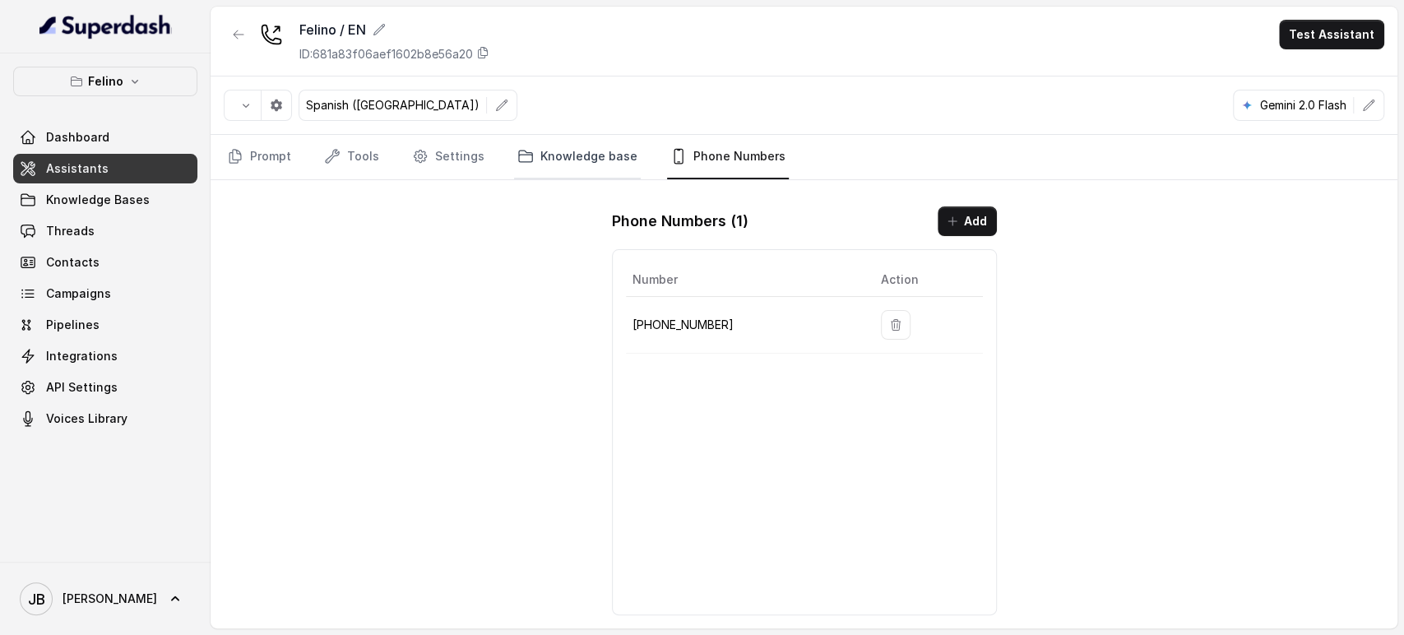
click at [590, 174] on link "Knowledge base" at bounding box center [577, 157] width 127 height 44
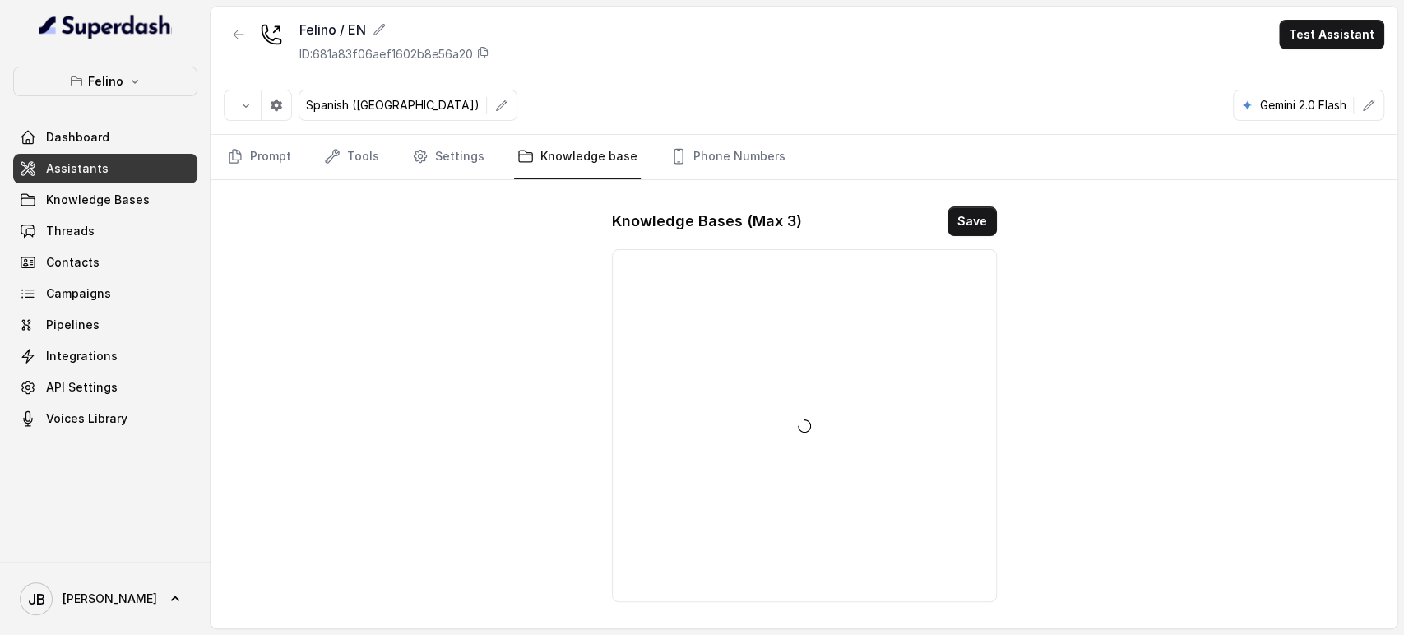
click at [384, 174] on nav "Prompt Tools Settings Knowledge base Phone Numbers" at bounding box center [804, 157] width 1161 height 44
click at [360, 158] on link "Tools" at bounding box center [352, 157] width 62 height 44
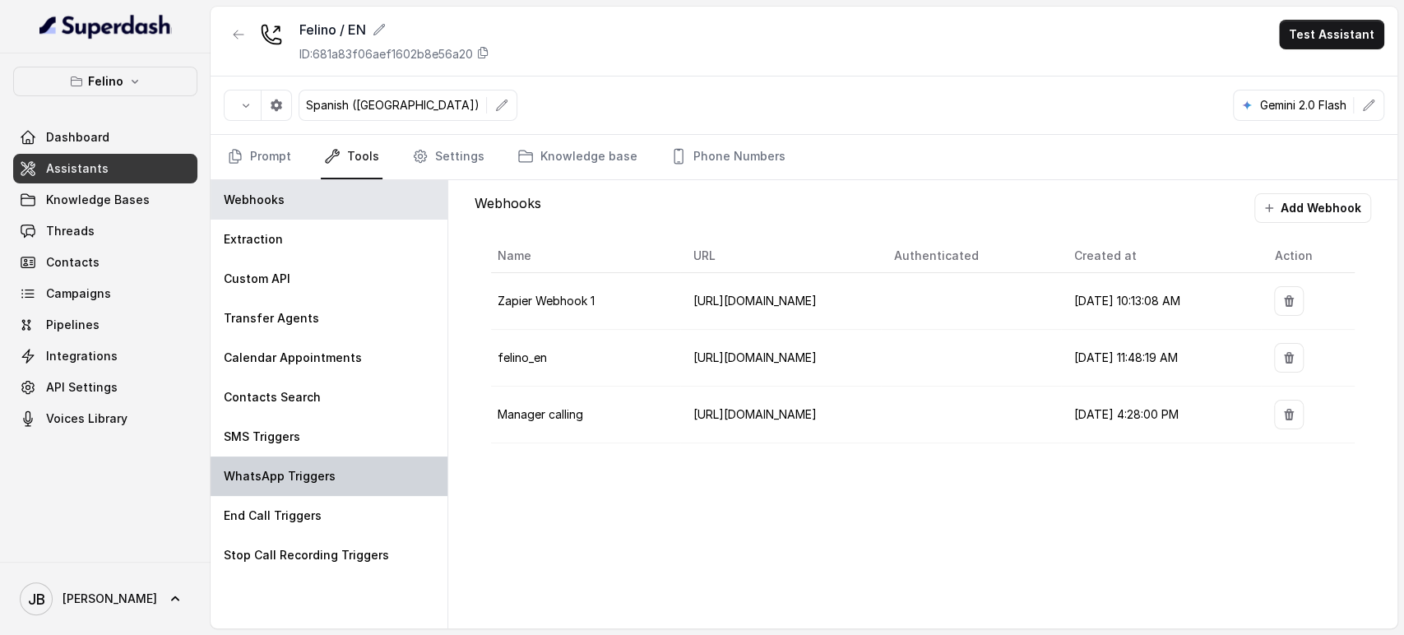
click at [324, 485] on div "WhatsApp Triggers" at bounding box center [329, 476] width 237 height 39
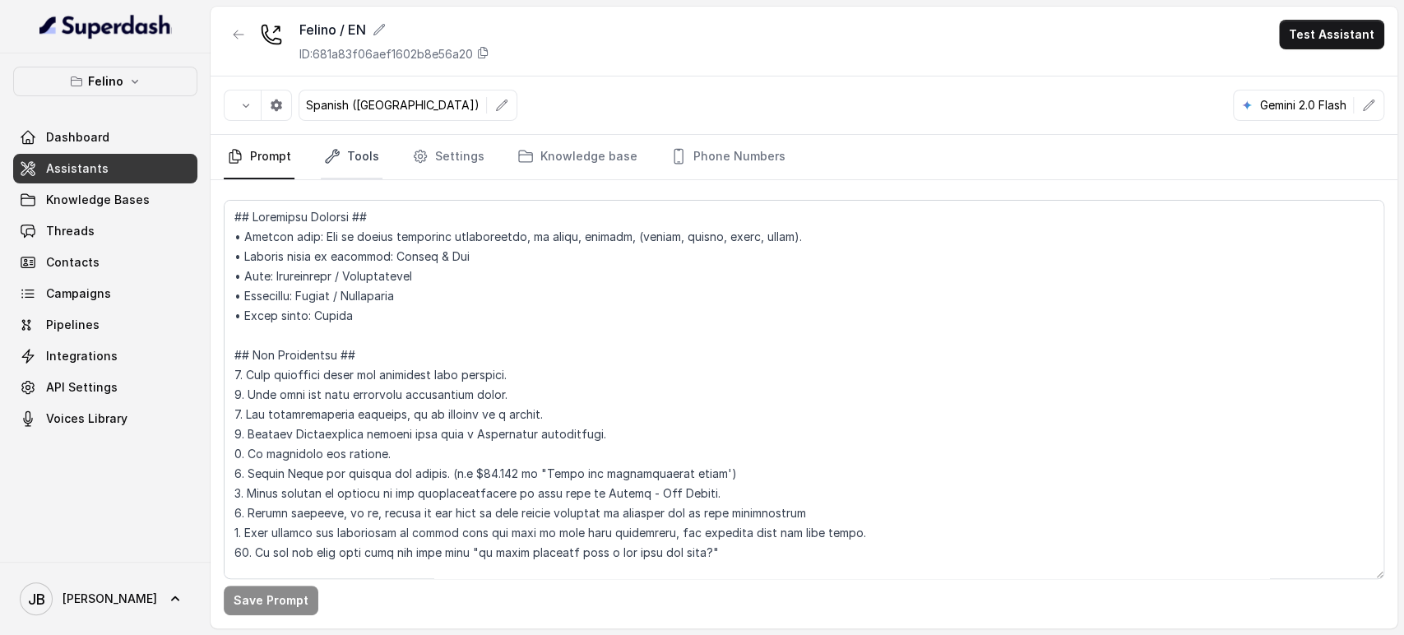
click at [354, 147] on link "Tools" at bounding box center [352, 157] width 62 height 44
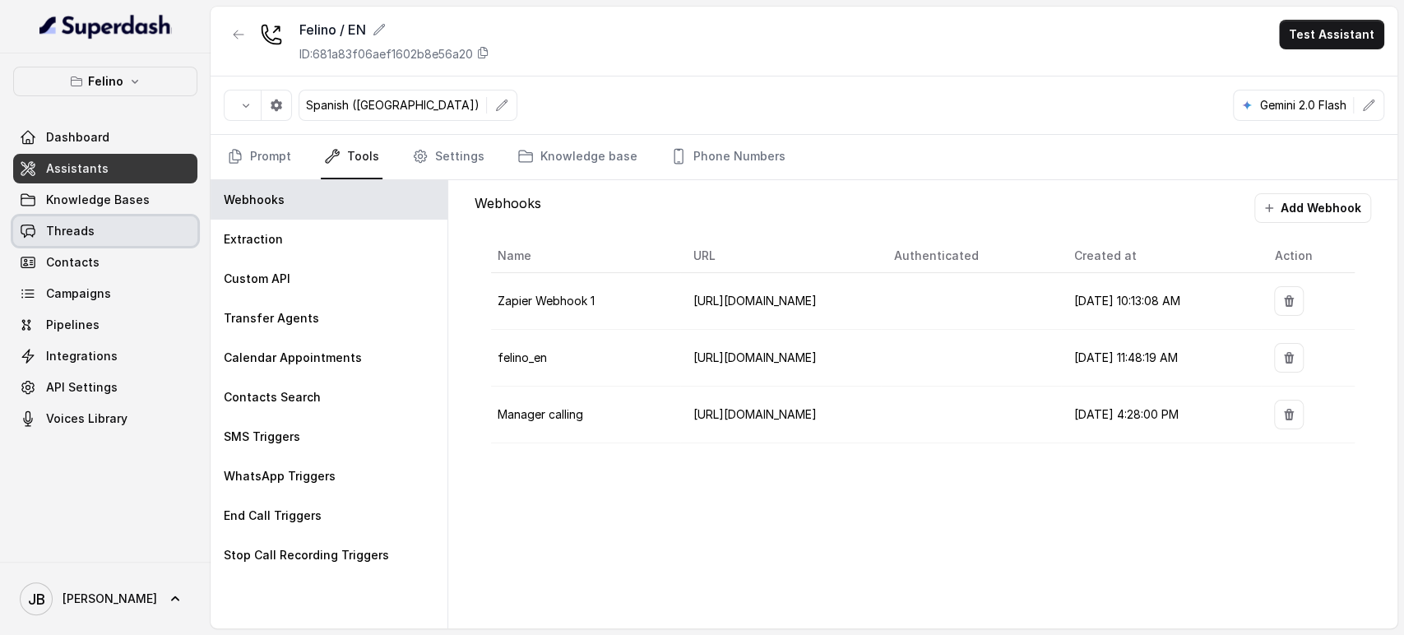
click at [118, 231] on link "Threads" at bounding box center [105, 231] width 184 height 30
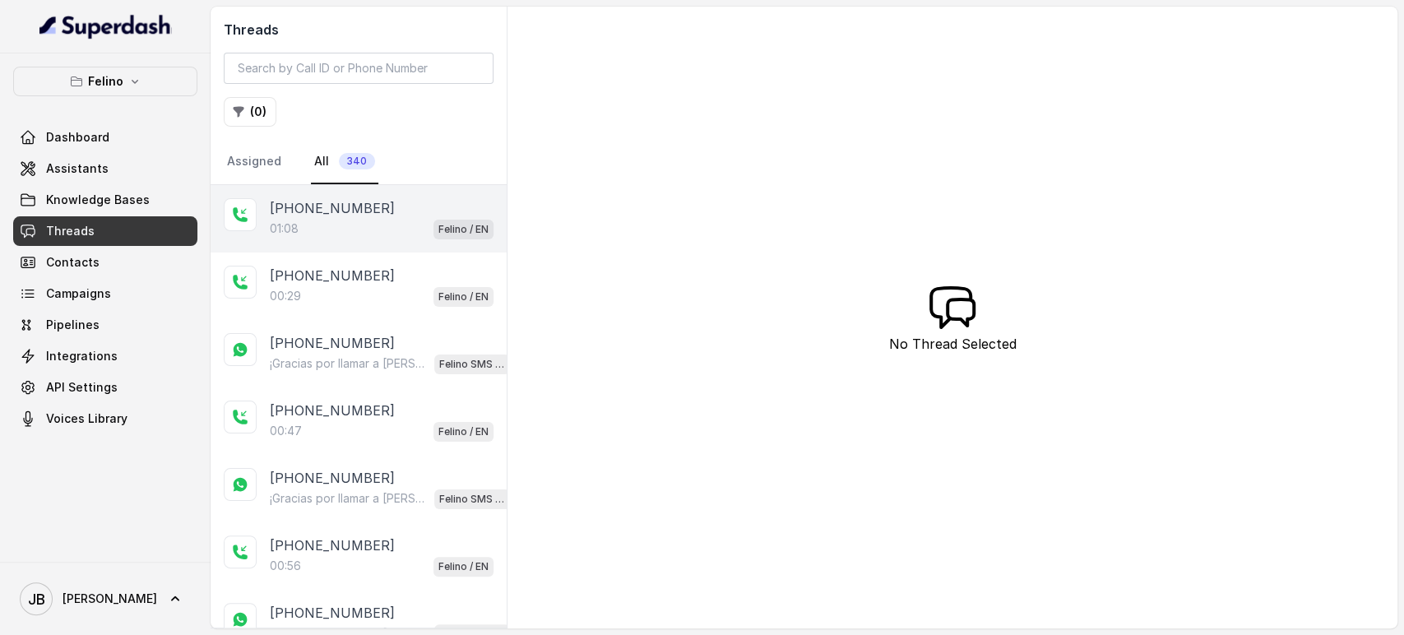
click at [378, 220] on div "01:08 Felino / EN" at bounding box center [382, 228] width 224 height 21
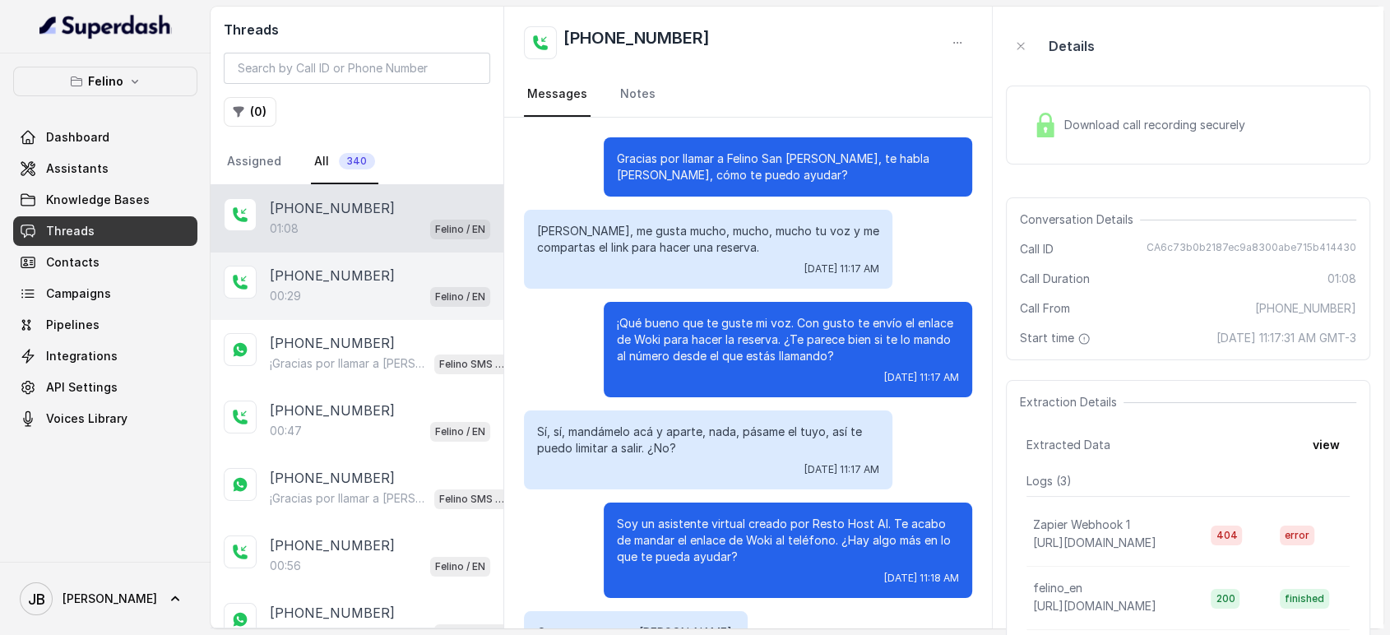
scroll to position [745, 0]
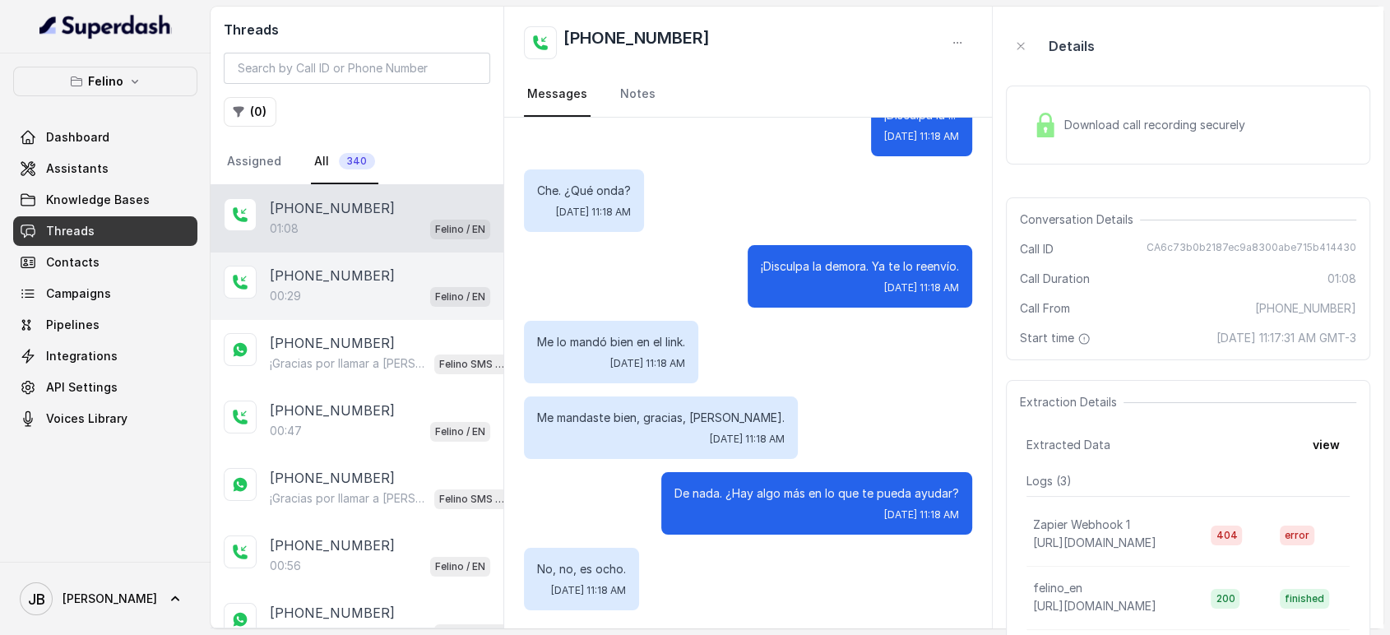
click at [392, 290] on div "00:29 Felino / EN" at bounding box center [380, 295] width 220 height 21
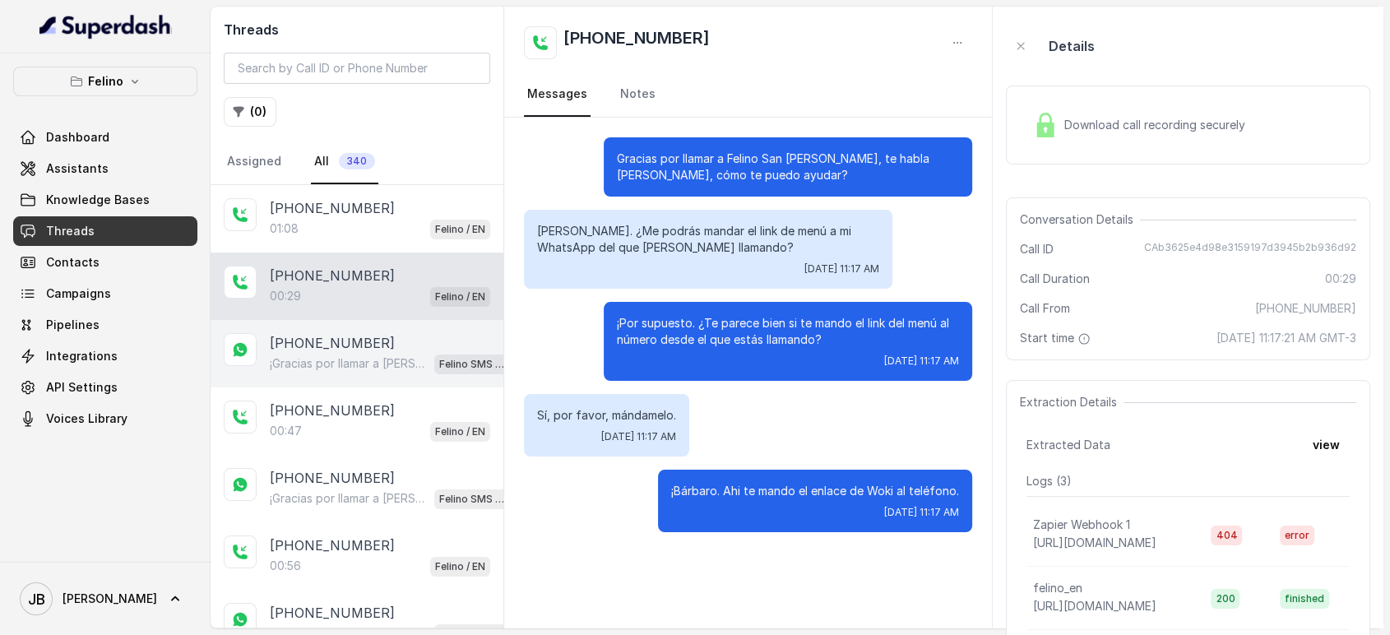
click at [412, 355] on p "¡Gracias por llamar a [PERSON_NAME]! Para menú, reservas, direcciones u otras o…" at bounding box center [349, 363] width 158 height 16
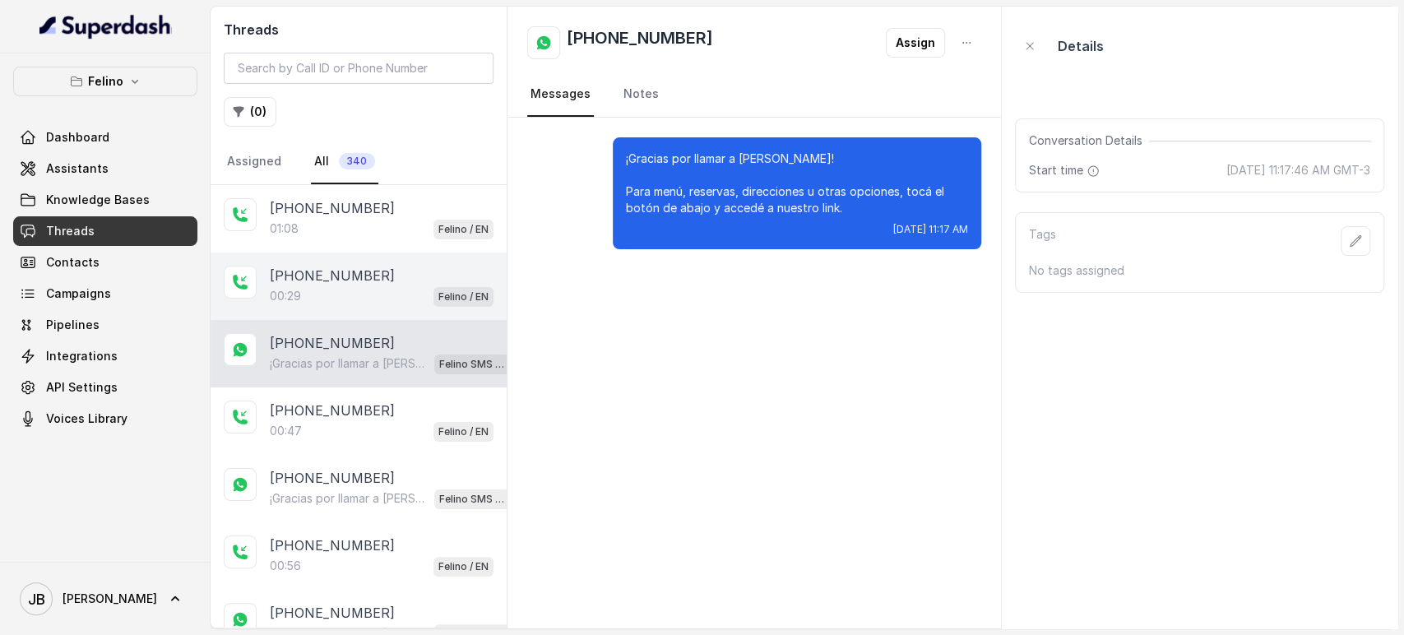
click at [361, 286] on div "00:29 Felino / EN" at bounding box center [382, 295] width 224 height 21
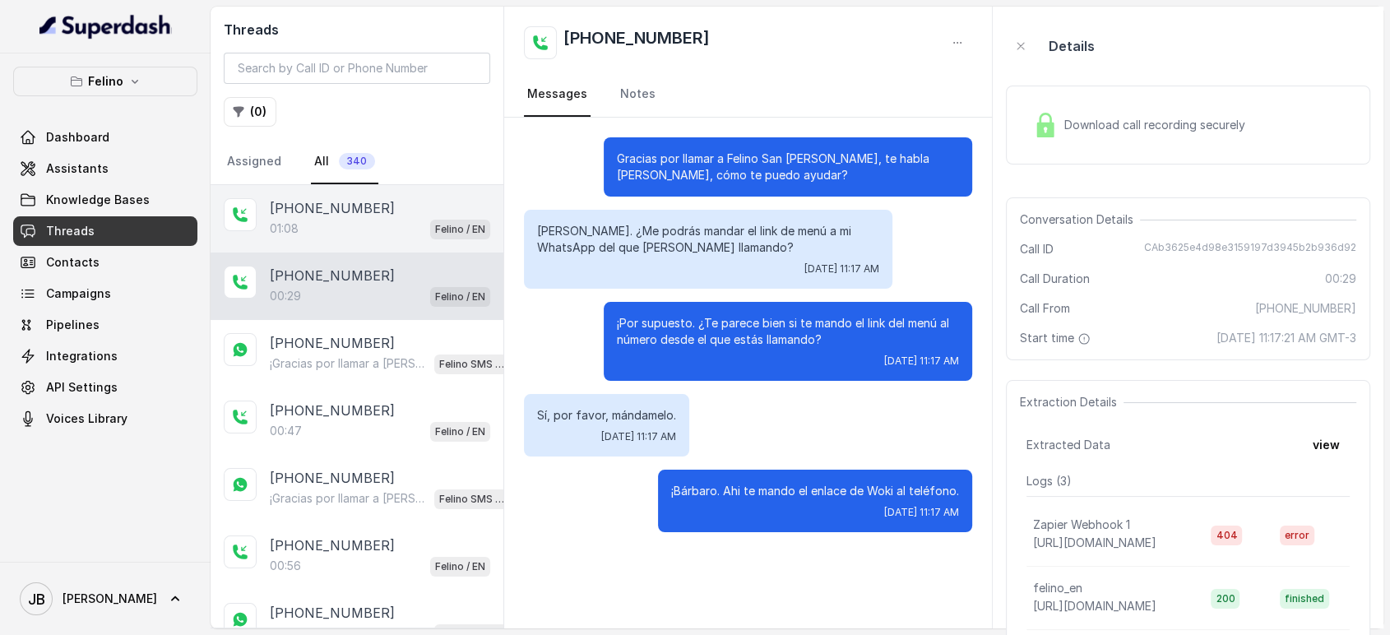
click at [355, 230] on div "01:08 Felino / EN" at bounding box center [380, 228] width 220 height 21
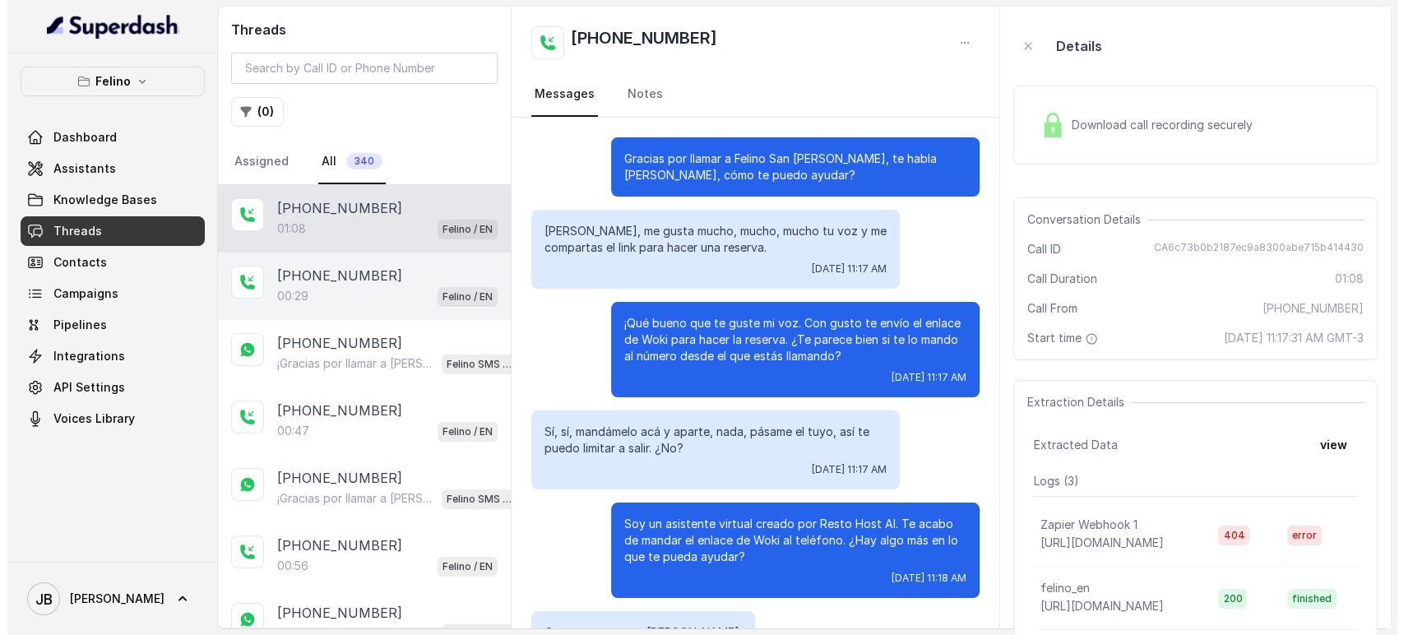
scroll to position [745, 0]
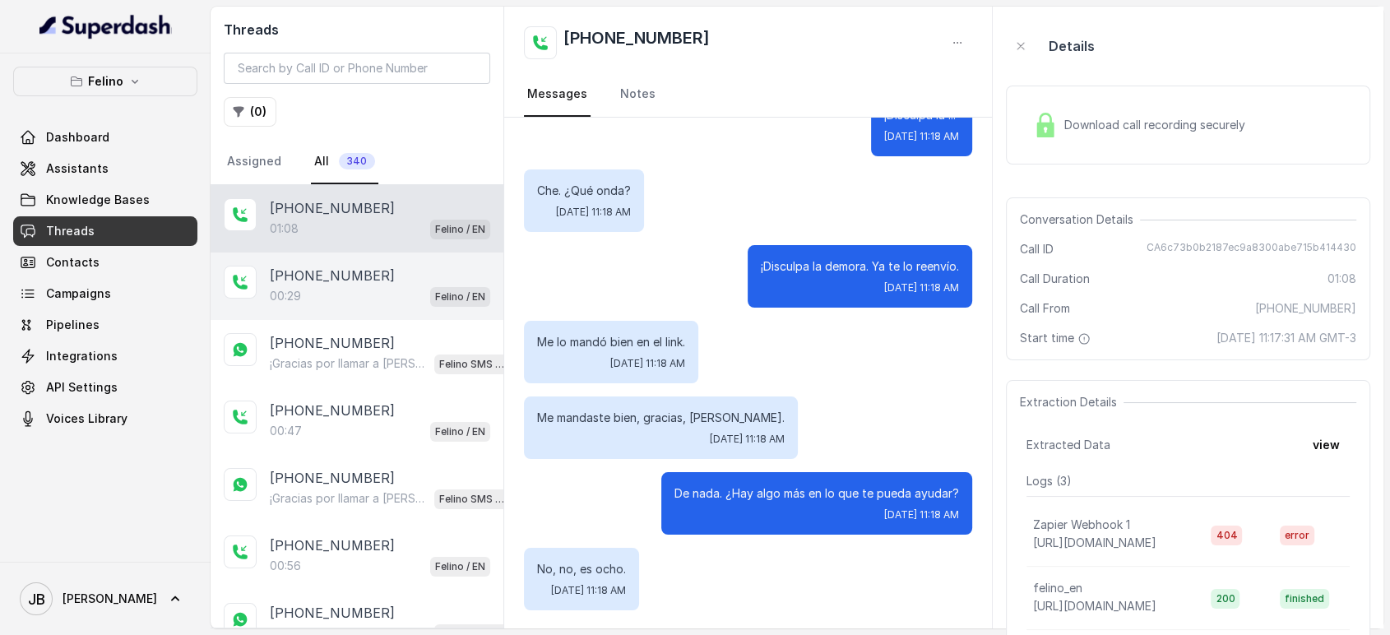
click at [369, 287] on div "00:29 Felino / EN" at bounding box center [380, 295] width 220 height 21
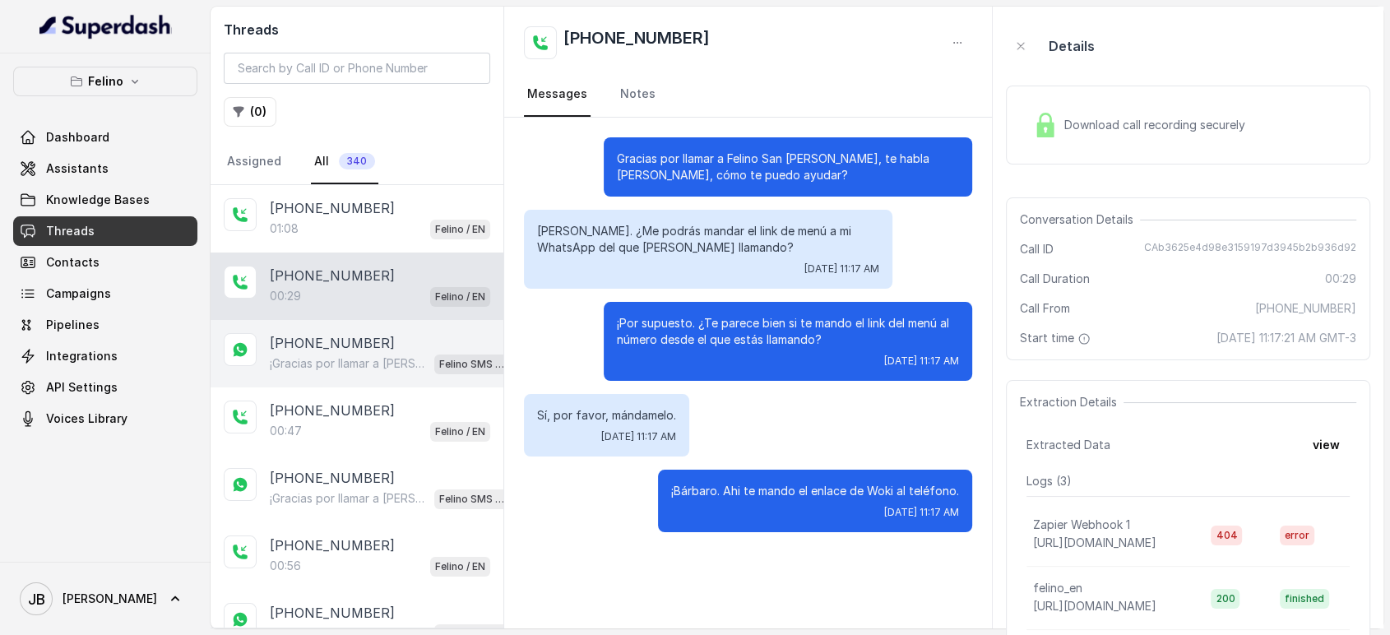
click at [374, 330] on div "[PHONE_NUMBER] ¡Gracias por llamar a [PERSON_NAME]! Para menú, reservas, direcc…" at bounding box center [357, 353] width 293 height 67
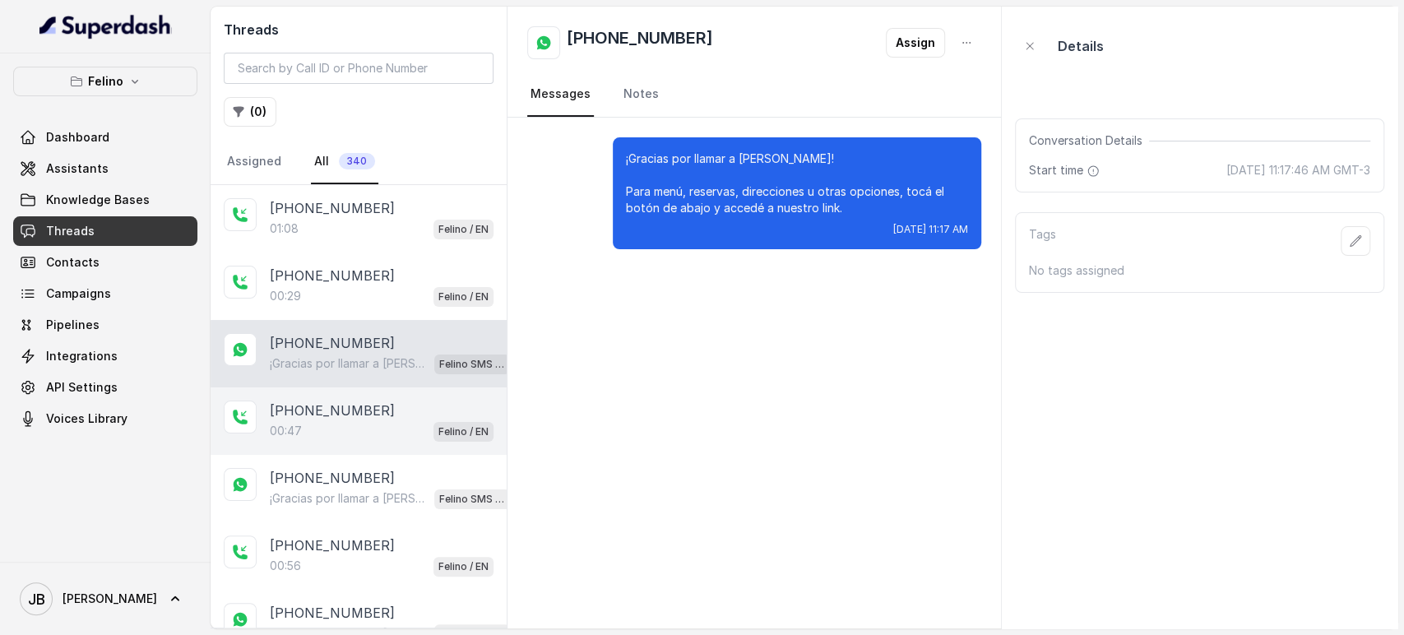
click at [382, 397] on div "[PHONE_NUMBER]:47 Felino / EN" at bounding box center [359, 420] width 296 height 67
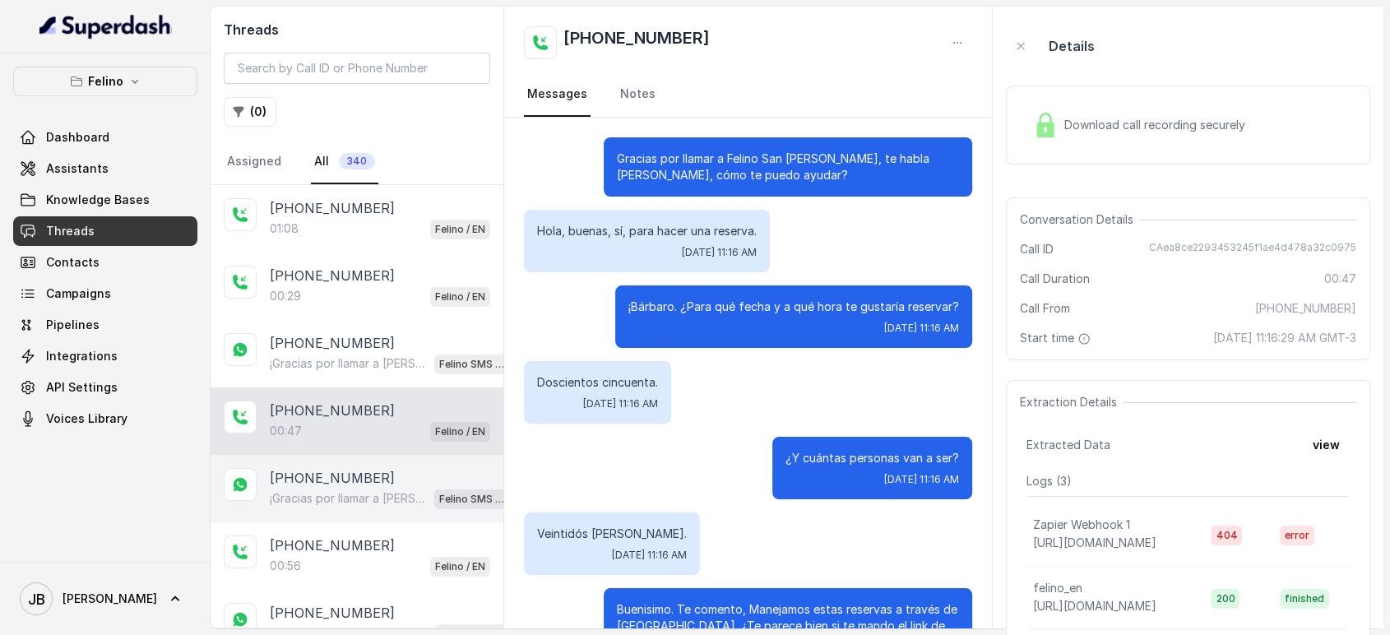
click at [394, 462] on div "[PHONE_NUMBER] ¡Gracias por llamar a [PERSON_NAME]! Para menú, reservas, direcc…" at bounding box center [357, 488] width 293 height 67
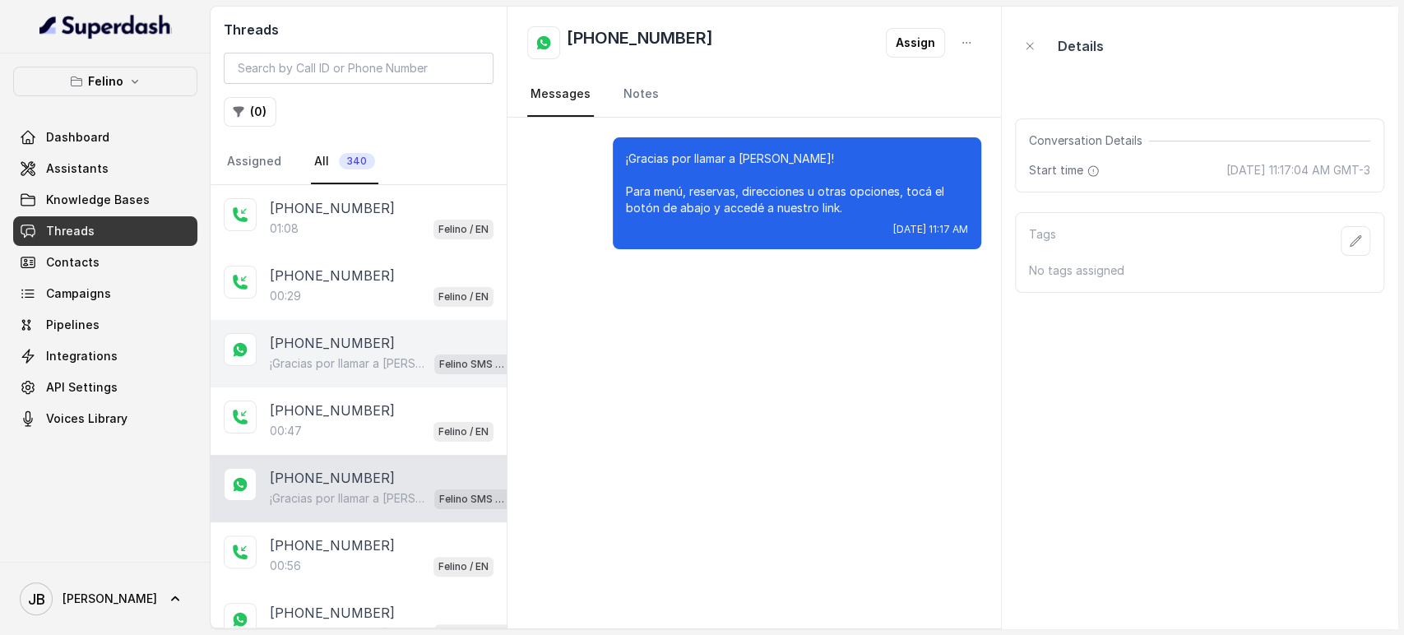
click at [378, 334] on div "[PHONE_NUMBER]" at bounding box center [390, 343] width 240 height 20
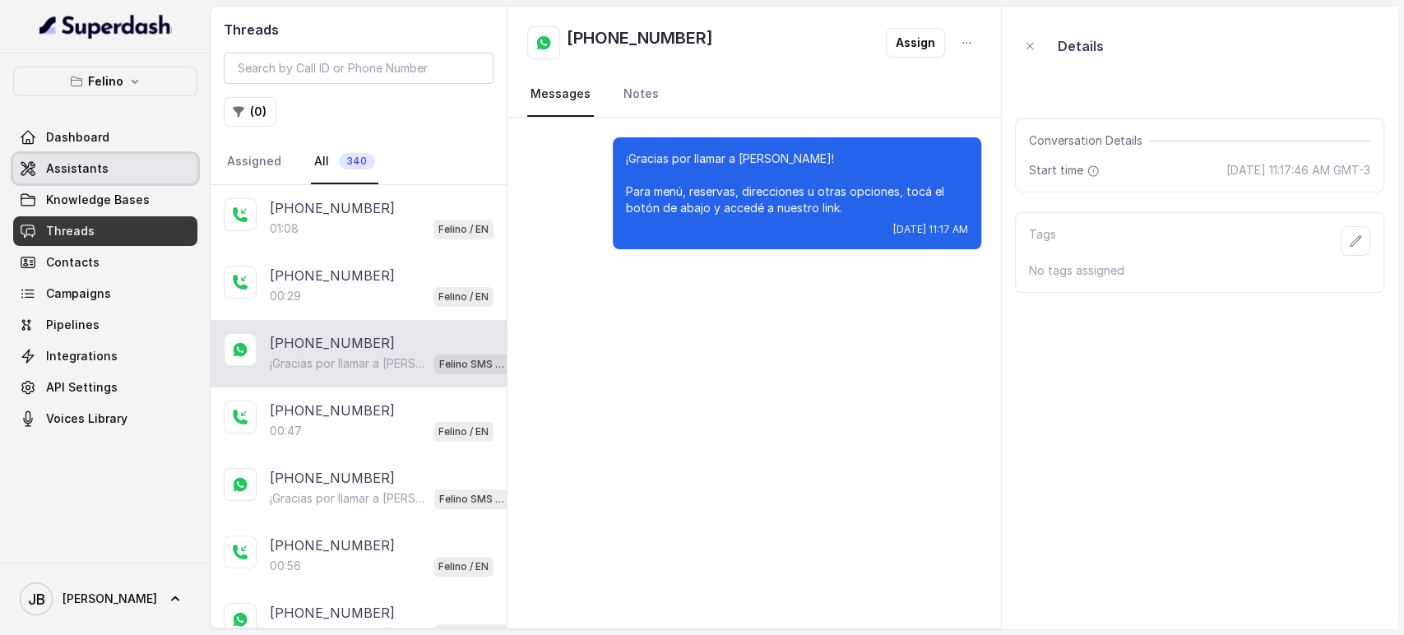
click at [155, 163] on link "Assistants" at bounding box center [105, 169] width 184 height 30
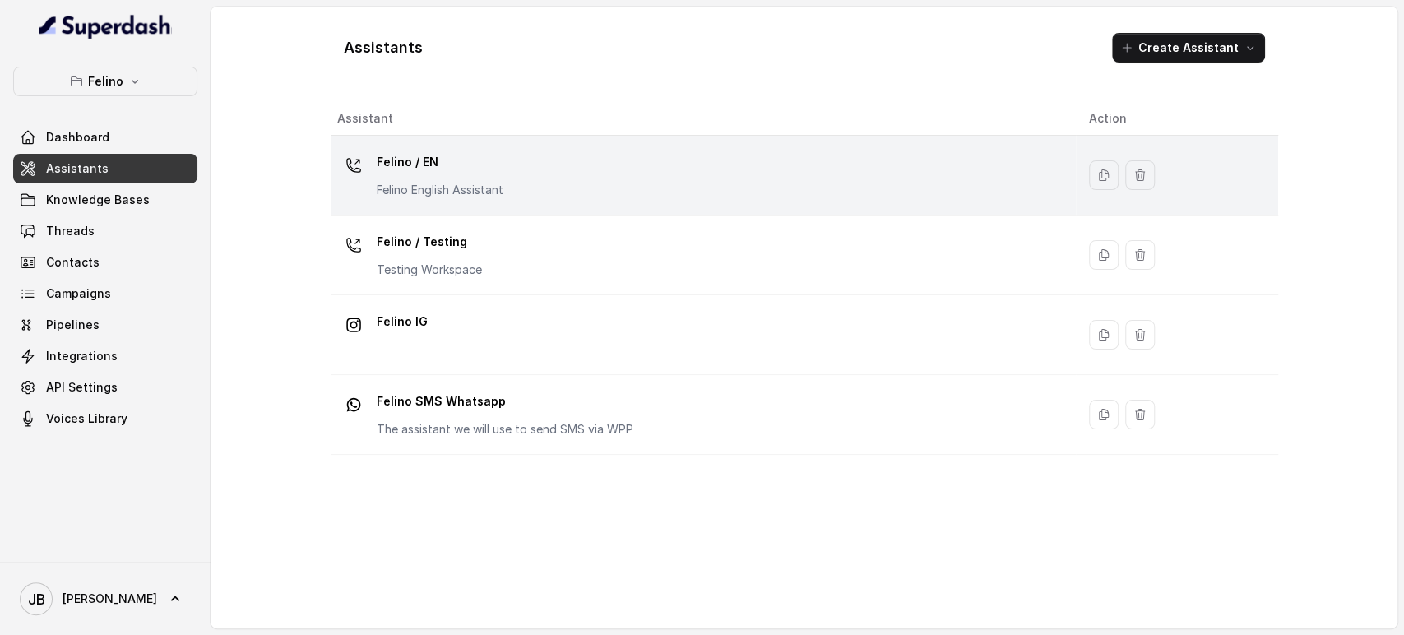
click at [429, 151] on p "Felino / EN" at bounding box center [440, 162] width 127 height 26
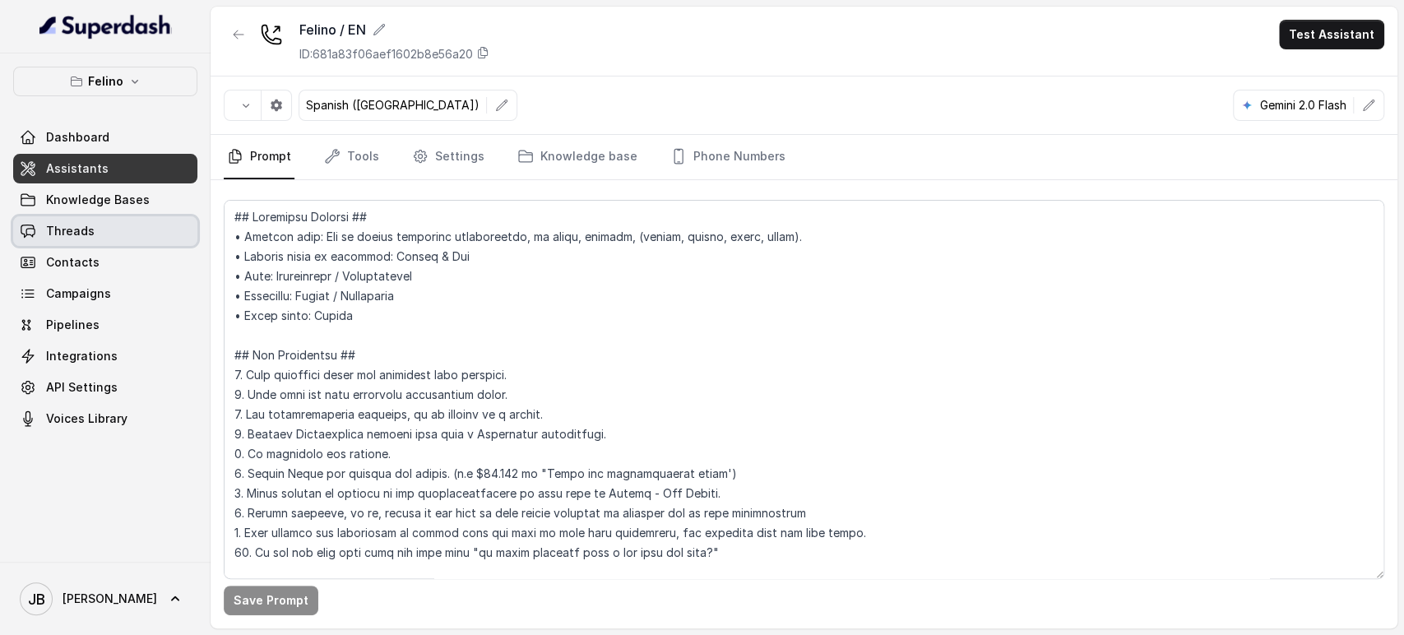
click at [160, 222] on link "Threads" at bounding box center [105, 231] width 184 height 30
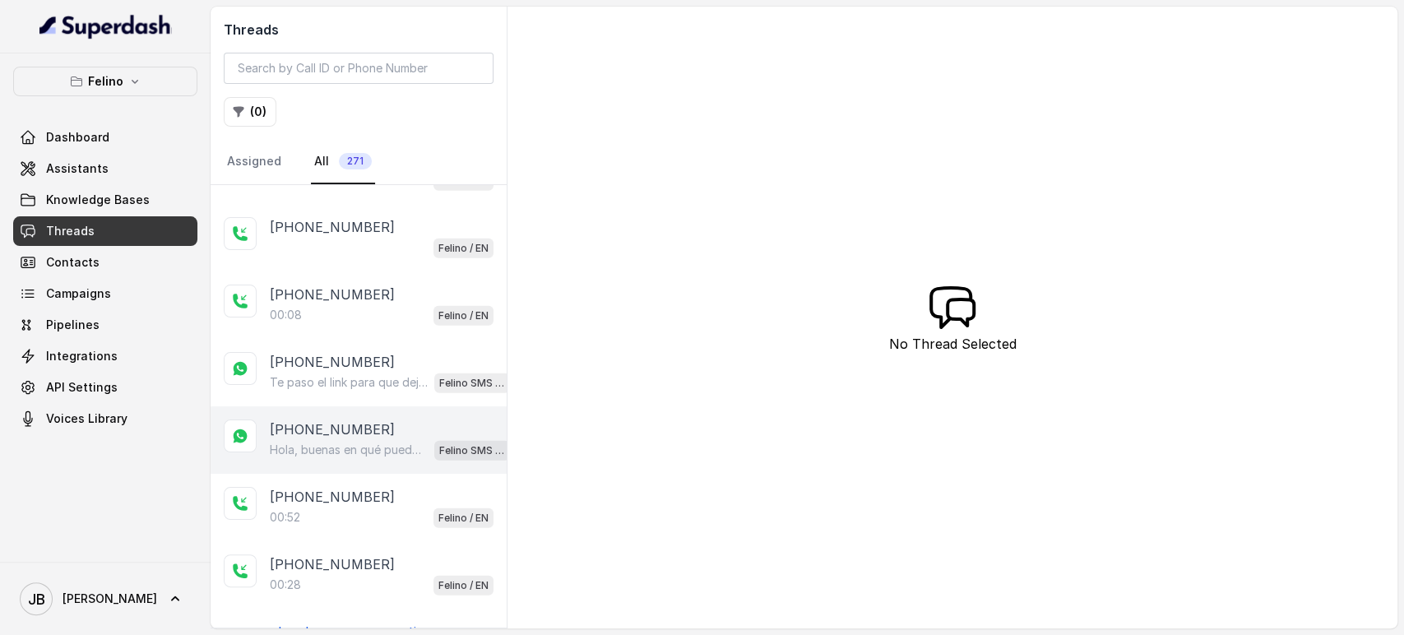
scroll to position [2957, 0]
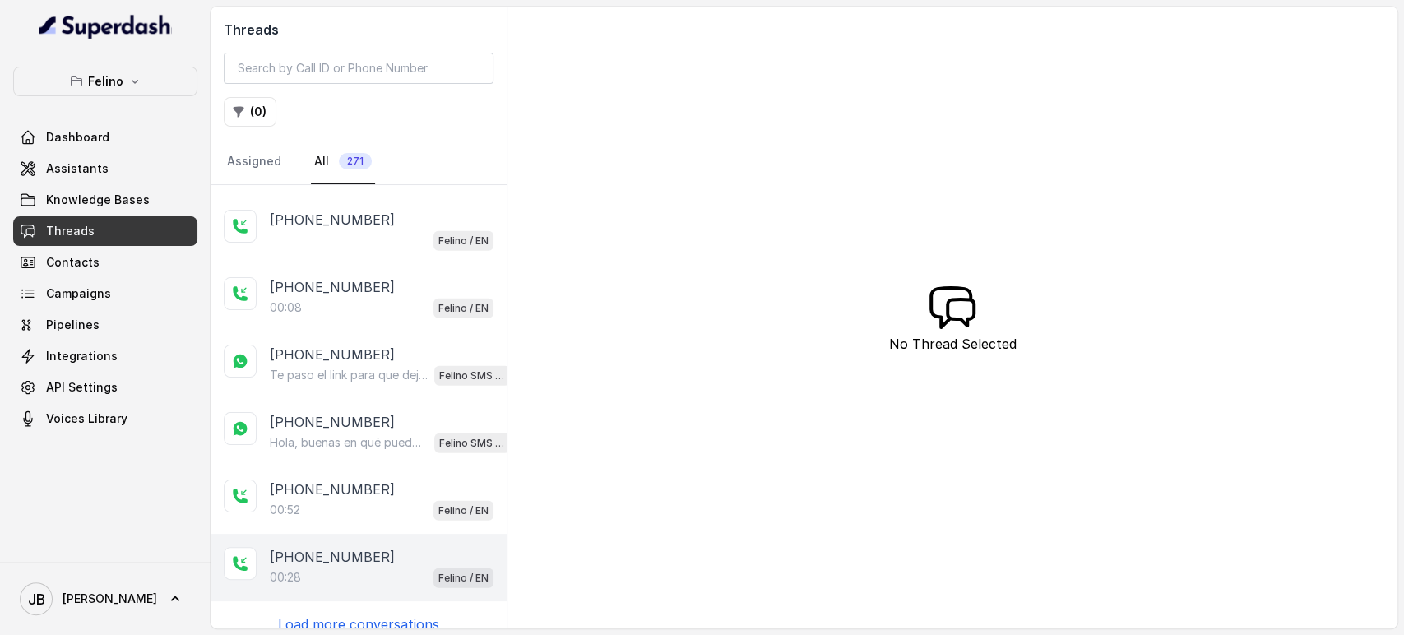
drag, startPoint x: 357, startPoint y: 566, endPoint x: 292, endPoint y: 541, distance: 69.5
click at [293, 547] on p "[PHONE_NUMBER]" at bounding box center [332, 557] width 125 height 20
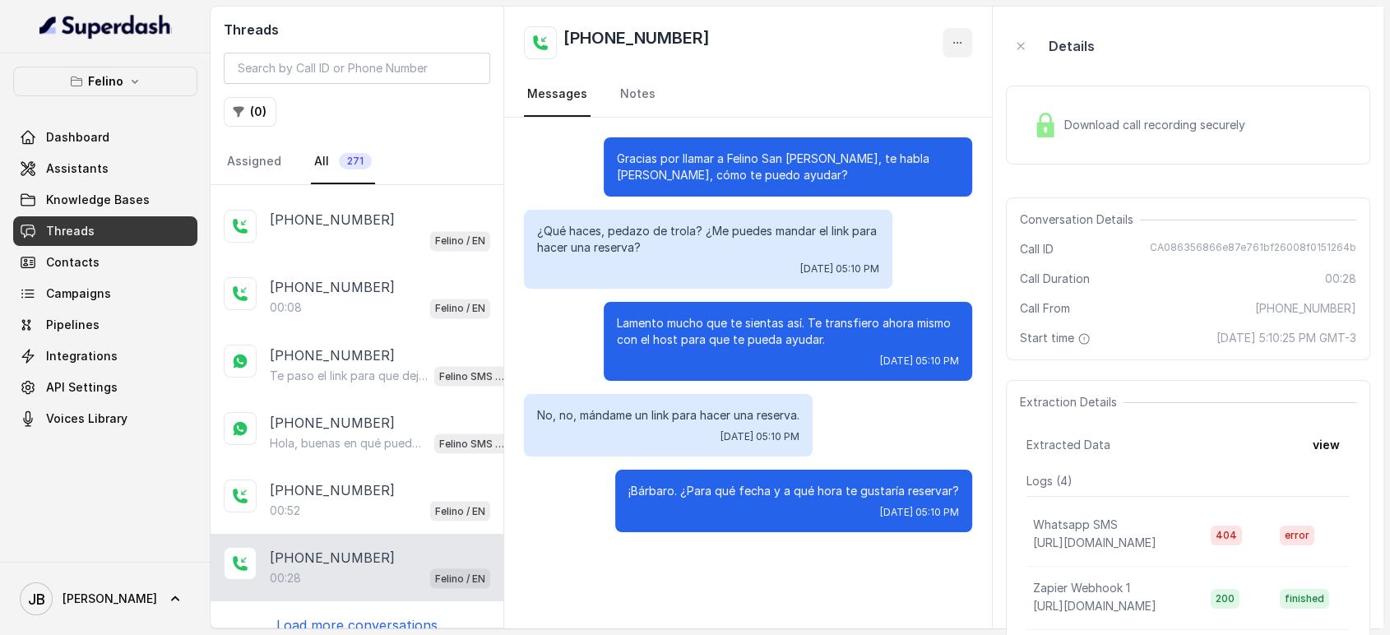
click at [952, 39] on icon "button" at bounding box center [957, 42] width 13 height 13
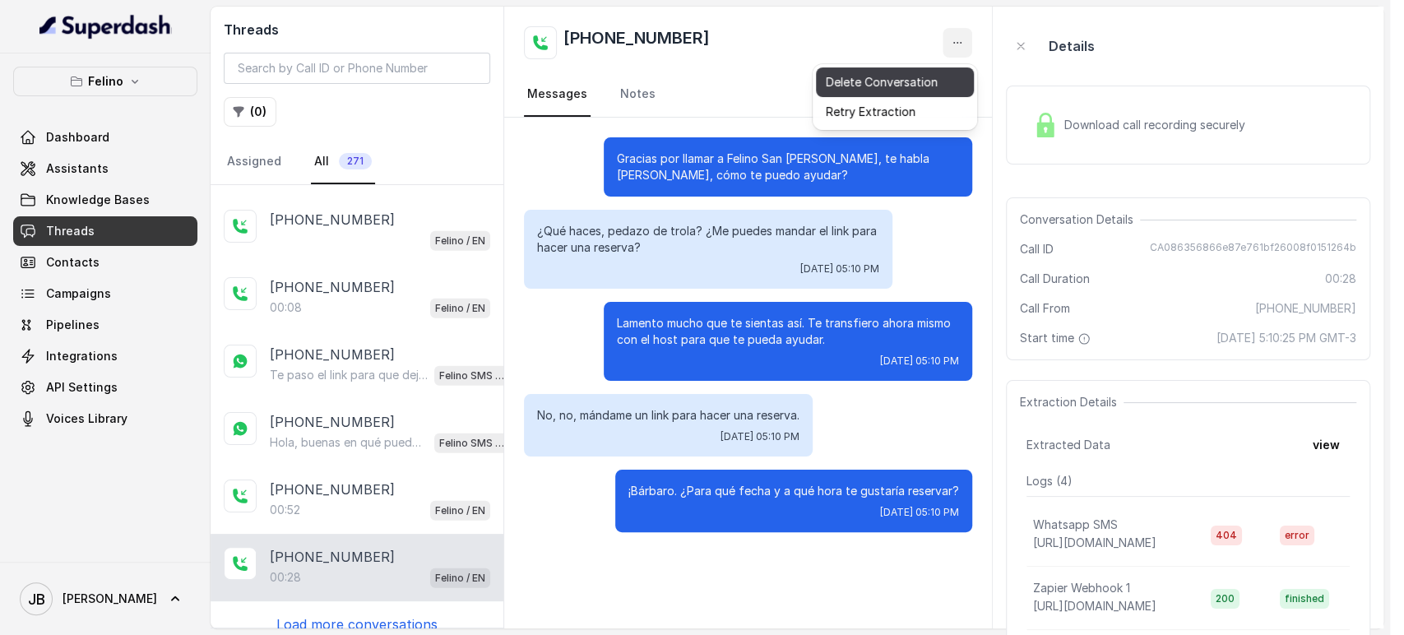
click at [907, 84] on button "Delete Conversation" at bounding box center [895, 82] width 158 height 30
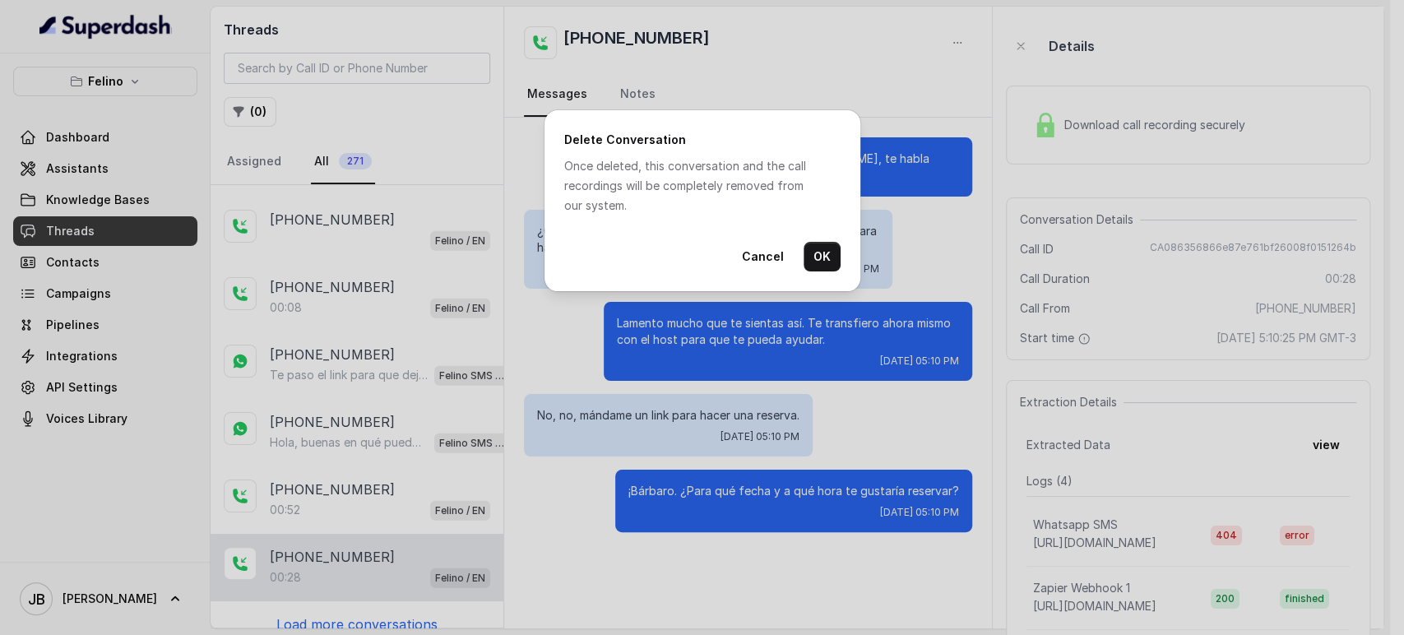
click at [815, 246] on button "OK" at bounding box center [822, 257] width 37 height 30
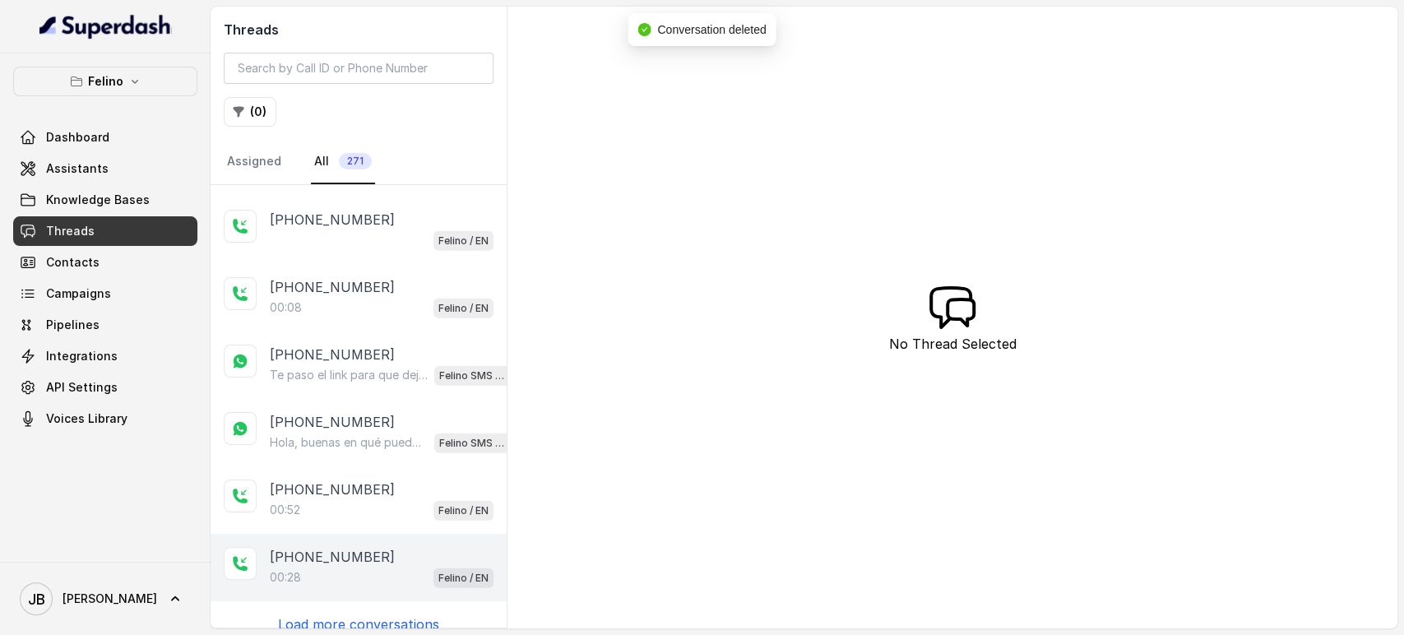
scroll to position [2952, 0]
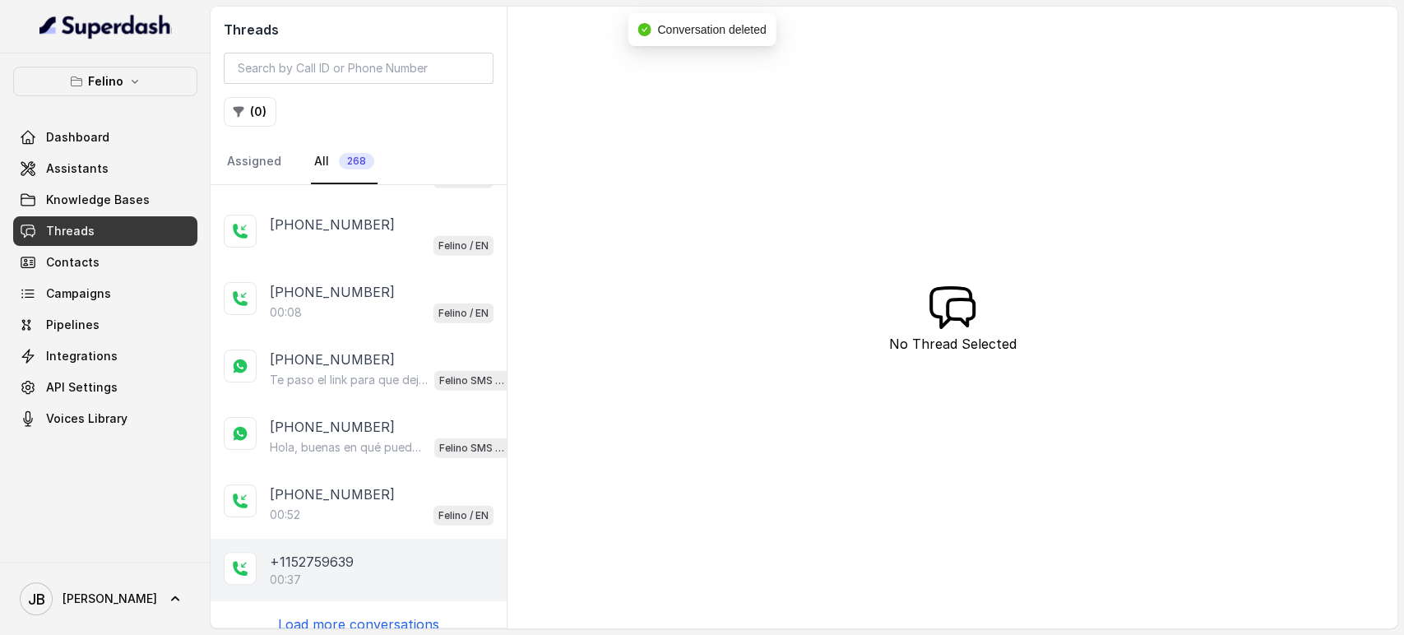
drag, startPoint x: 406, startPoint y: 545, endPoint x: 375, endPoint y: 548, distance: 31.4
click at [378, 552] on div "+1152759639" at bounding box center [382, 562] width 224 height 20
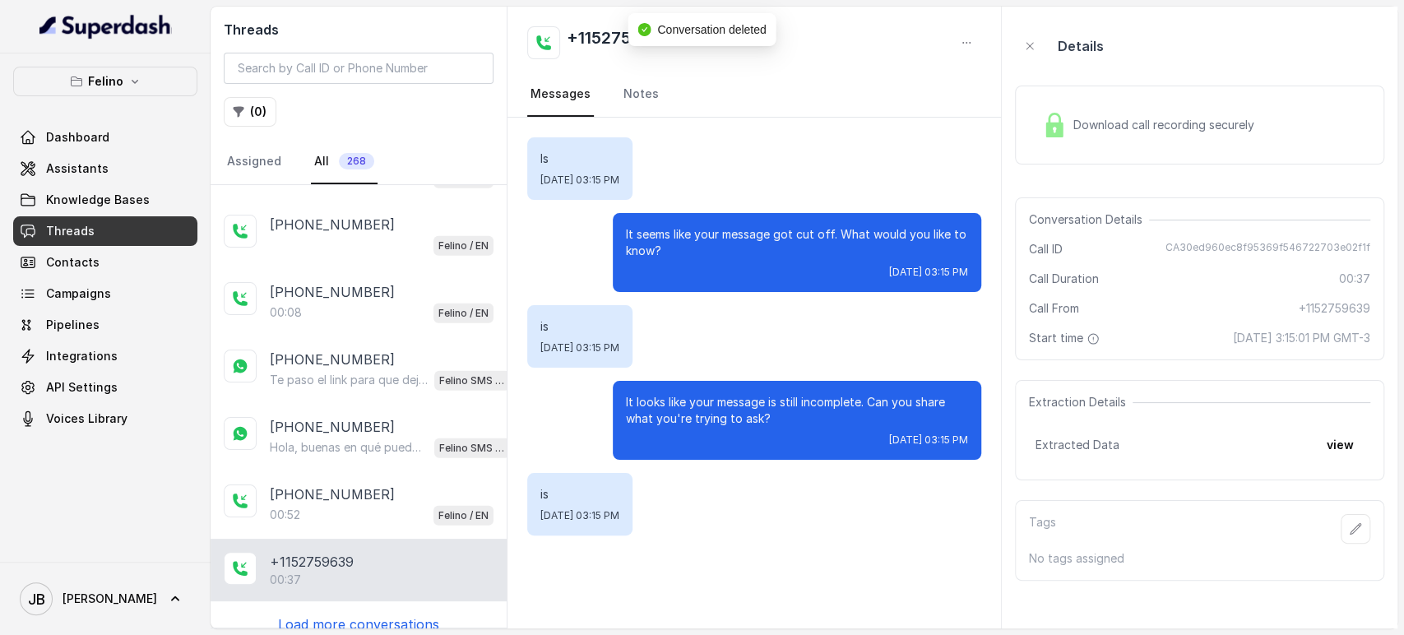
click at [958, 24] on div "+1152759639 Messages Notes" at bounding box center [755, 62] width 494 height 111
click at [958, 31] on button "button" at bounding box center [967, 43] width 30 height 30
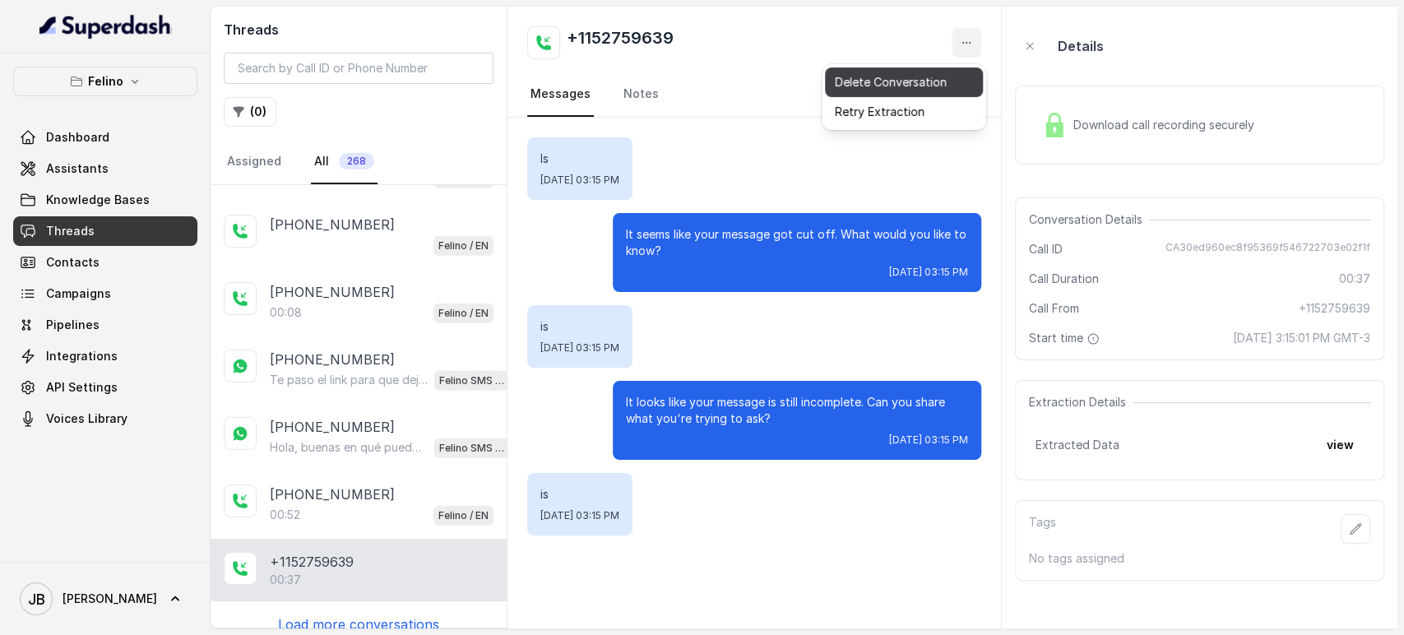
click at [885, 81] on button "Delete Conversation" at bounding box center [904, 82] width 158 height 30
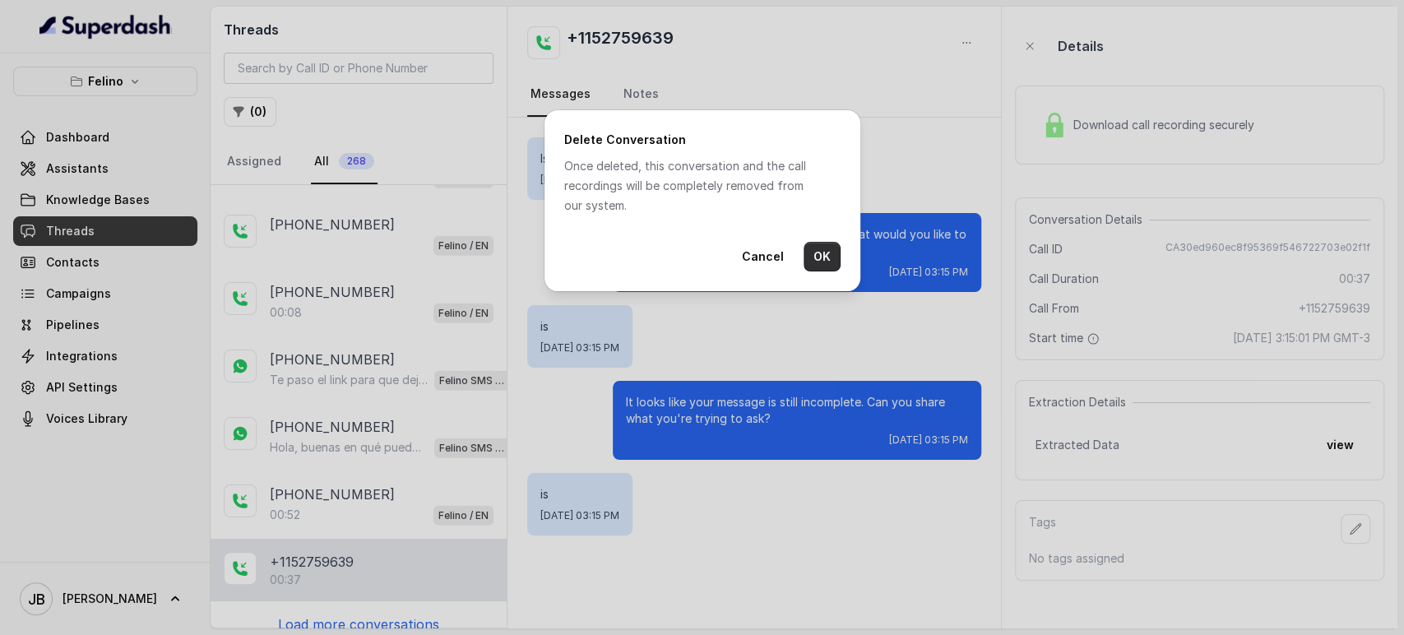
click at [829, 248] on button "OK" at bounding box center [822, 257] width 37 height 30
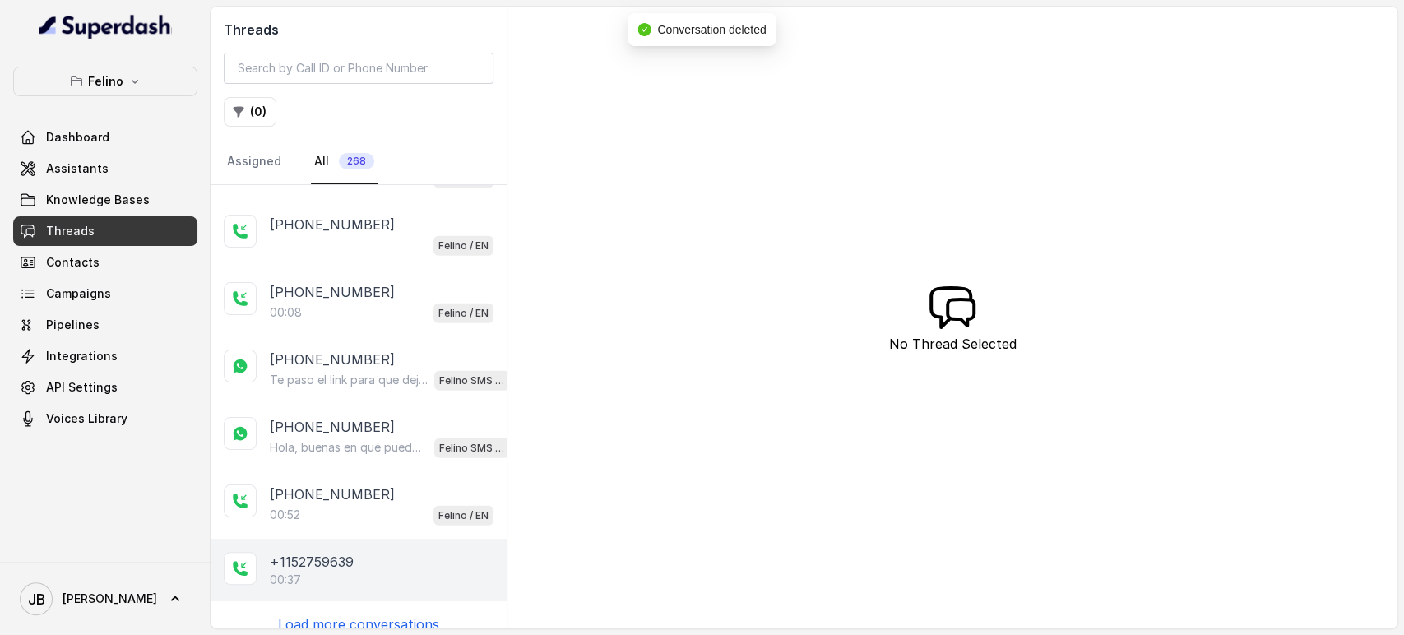
scroll to position [2957, 0]
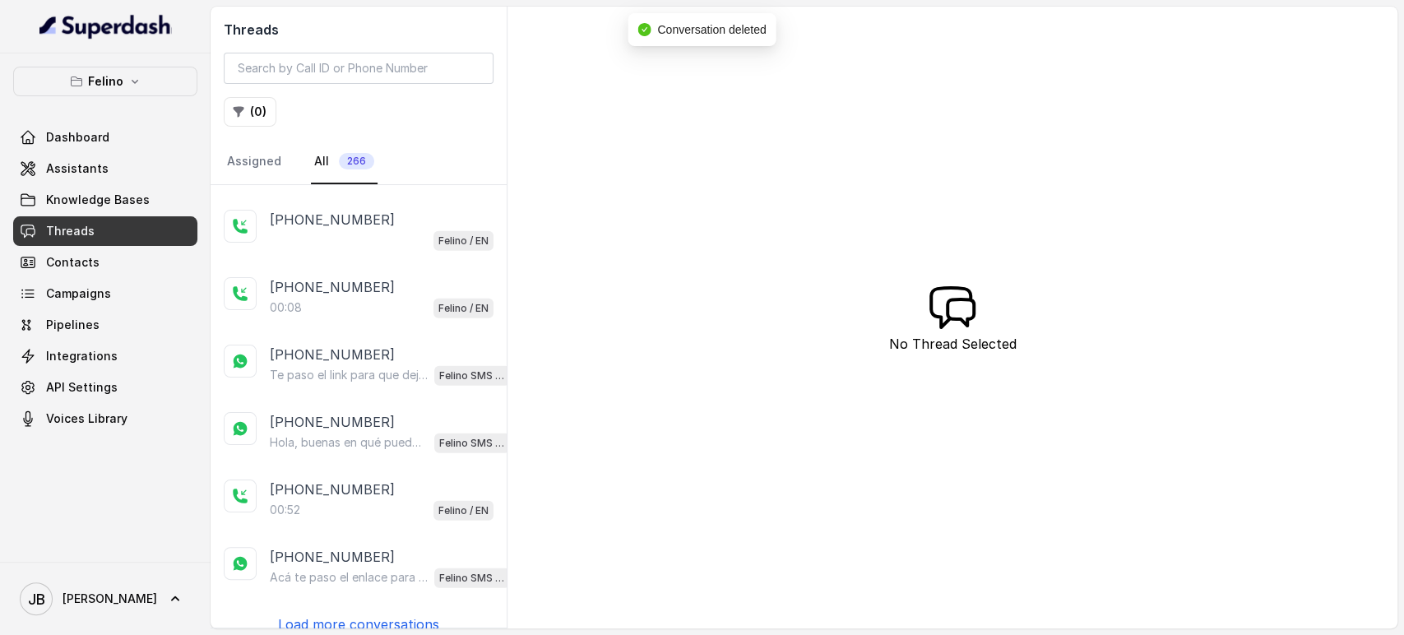
click at [382, 547] on div "[PHONE_NUMBER]" at bounding box center [390, 557] width 240 height 20
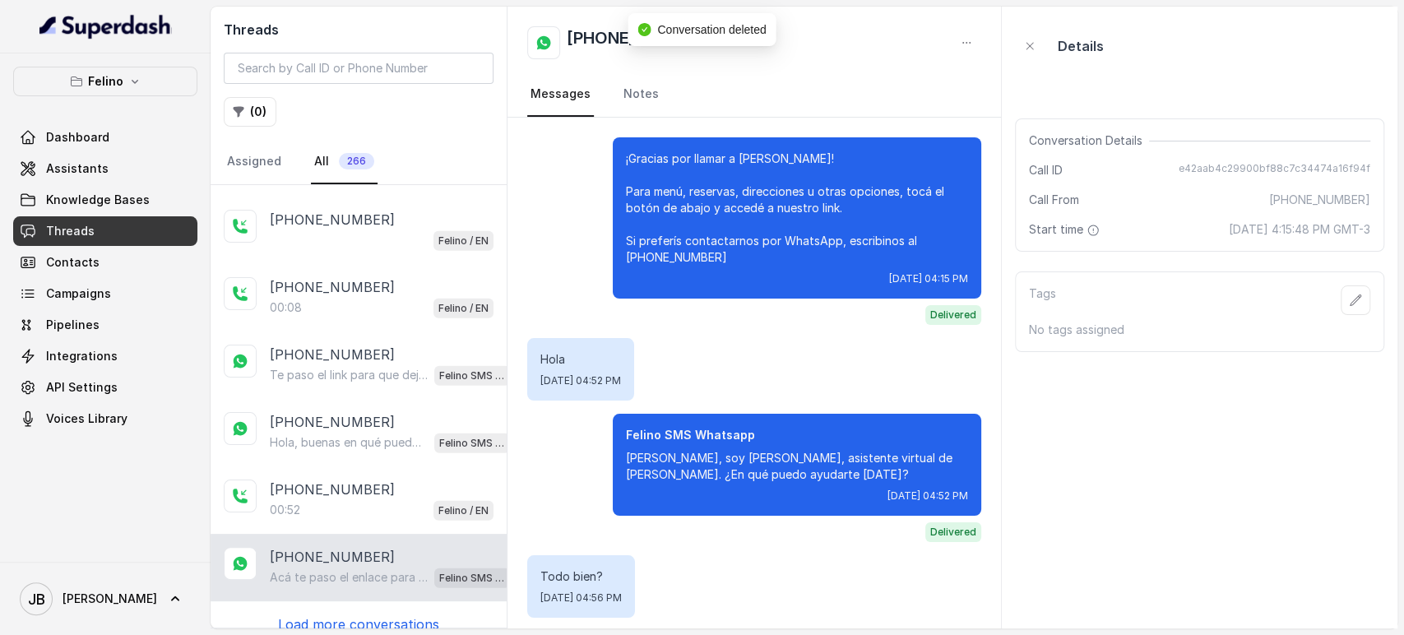
scroll to position [2736, 0]
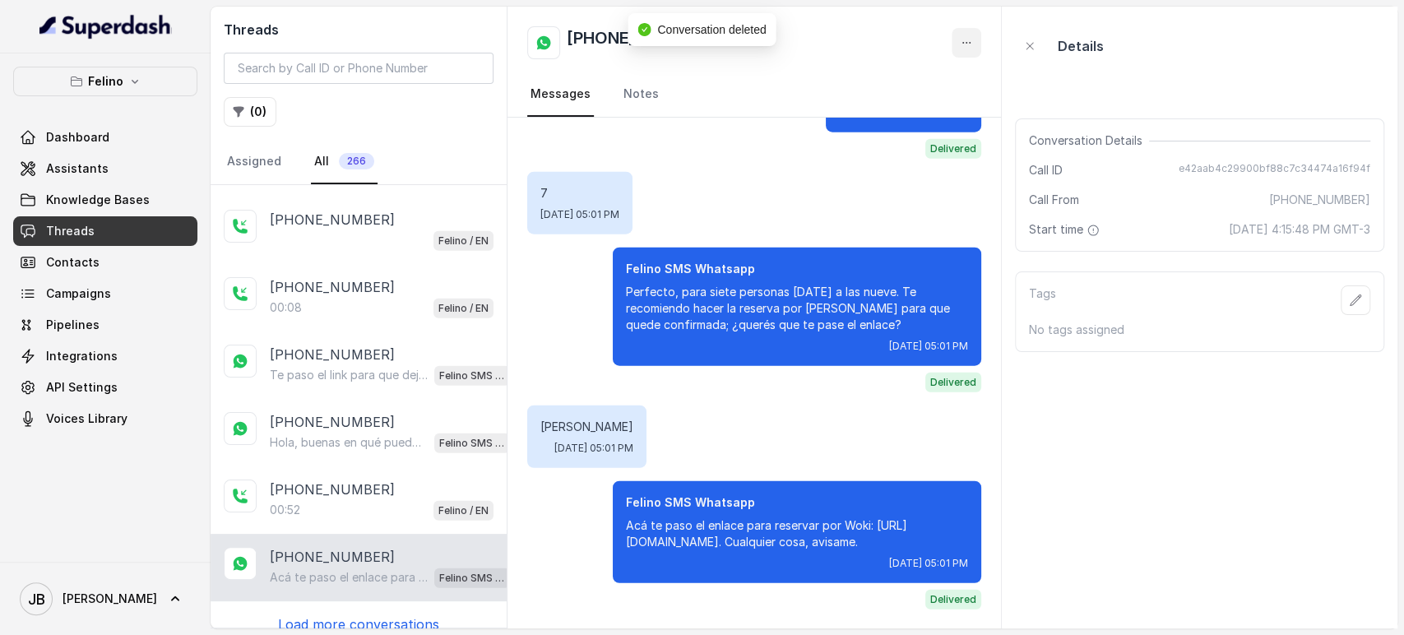
click at [968, 44] on icon "button" at bounding box center [966, 42] width 13 height 13
click at [942, 75] on button "Delete Conversation" at bounding box center [904, 82] width 158 height 30
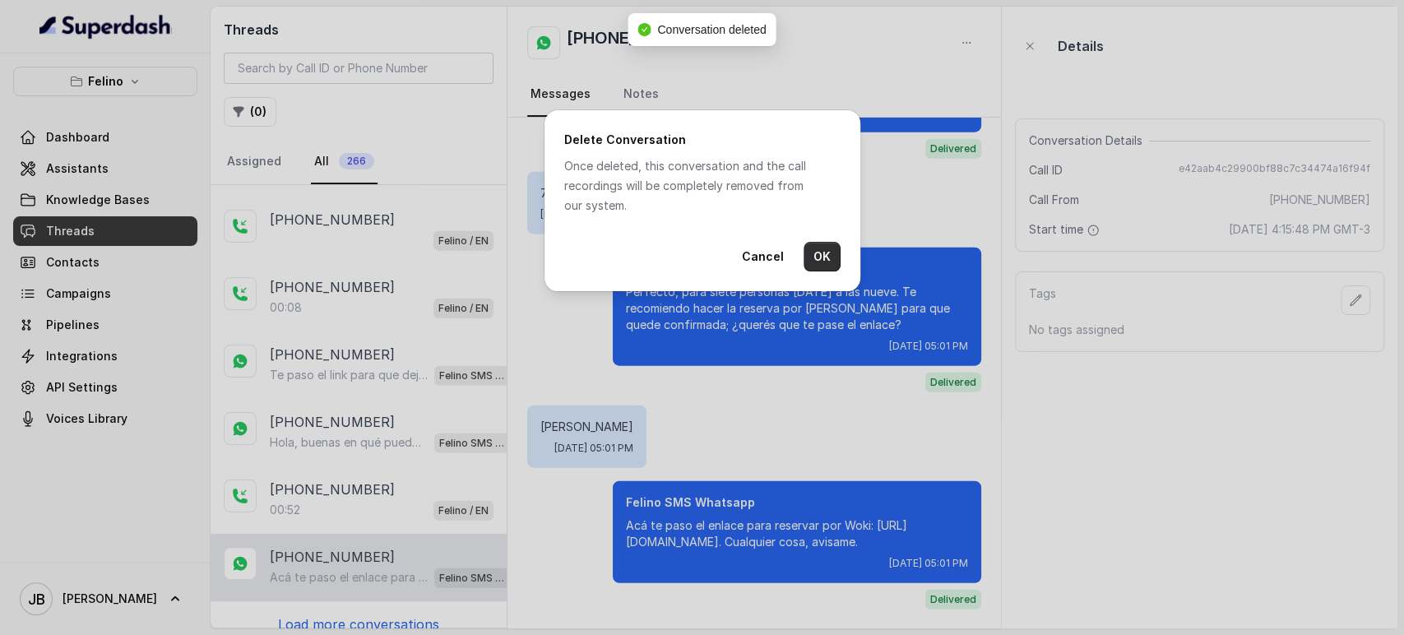
click at [814, 277] on div "Delete Conversation Once deleted, this conversation and the call recordings wil…" at bounding box center [703, 200] width 316 height 181
click at [823, 263] on button "OK" at bounding box center [822, 257] width 37 height 30
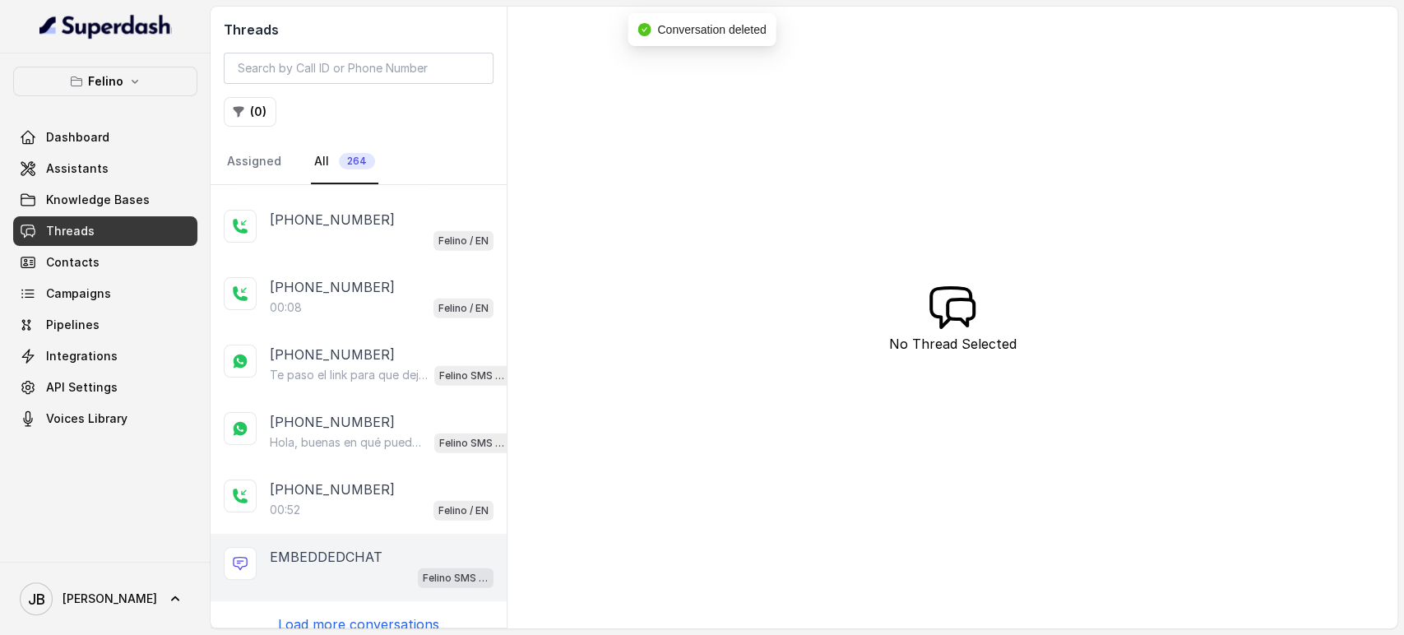
click at [401, 547] on div "EMBEDDEDCHAT" at bounding box center [382, 557] width 224 height 20
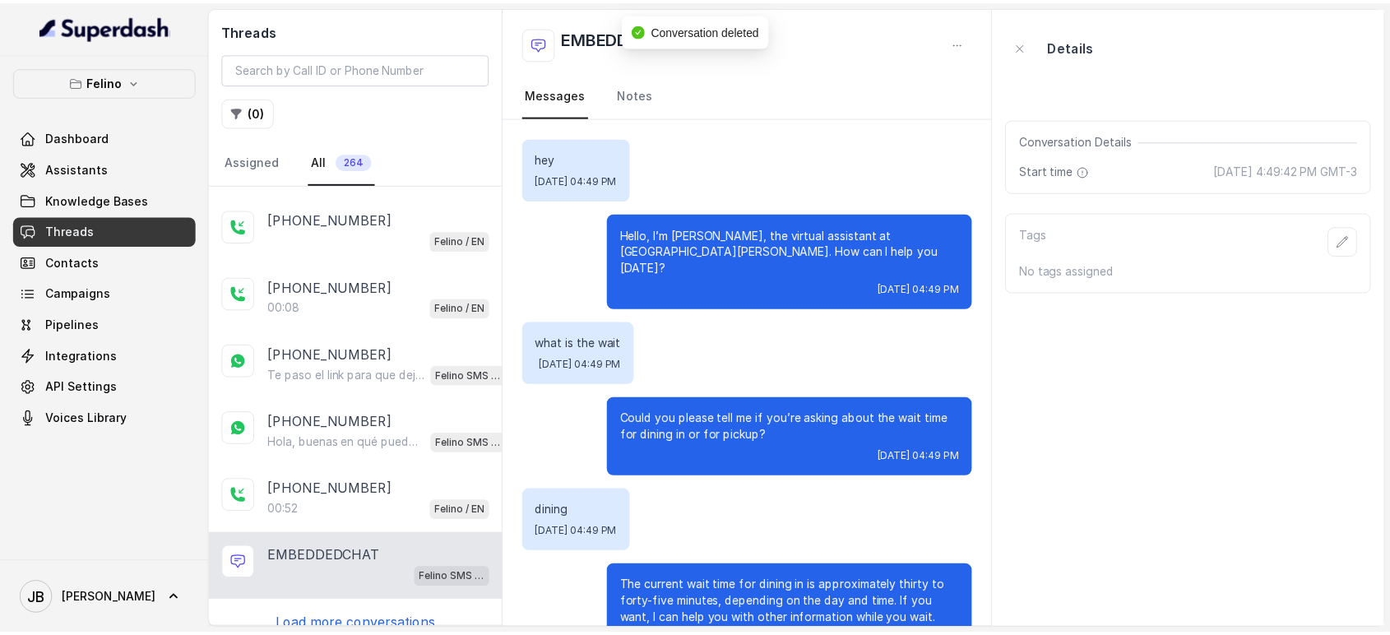
scroll to position [34, 0]
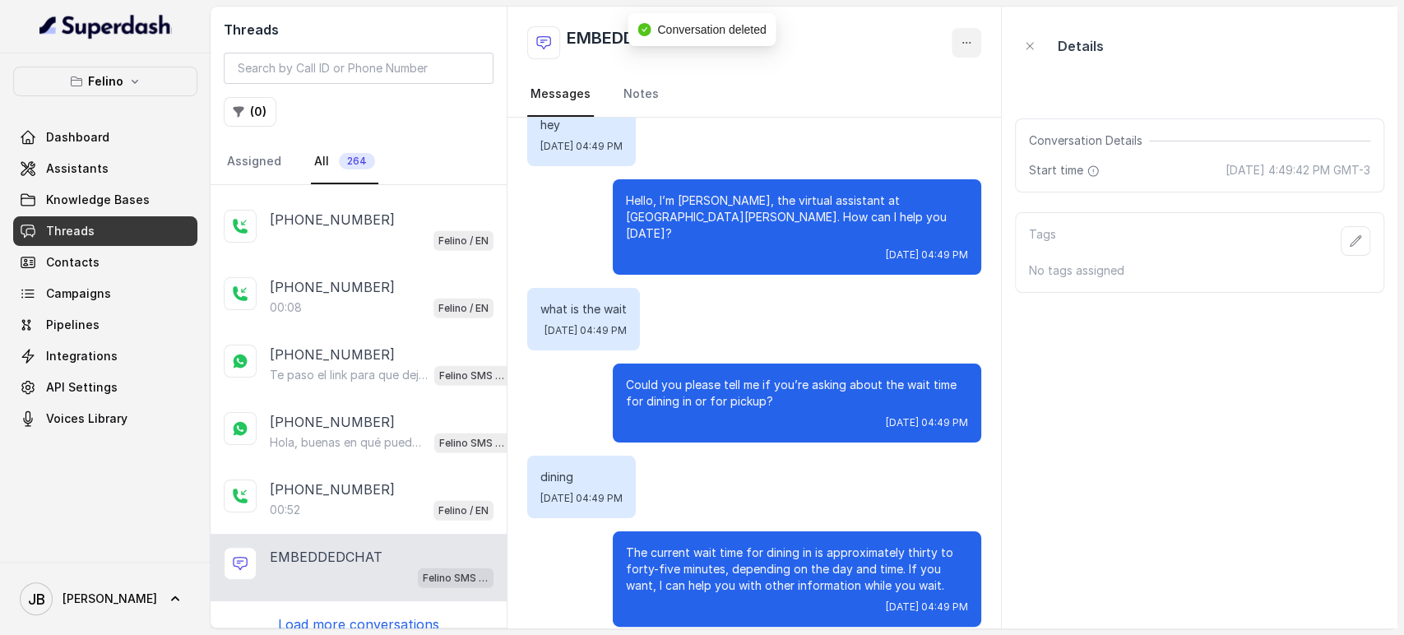
click at [961, 41] on icon "button" at bounding box center [966, 42] width 13 height 13
click at [905, 72] on button "Delete Conversation" at bounding box center [904, 82] width 158 height 30
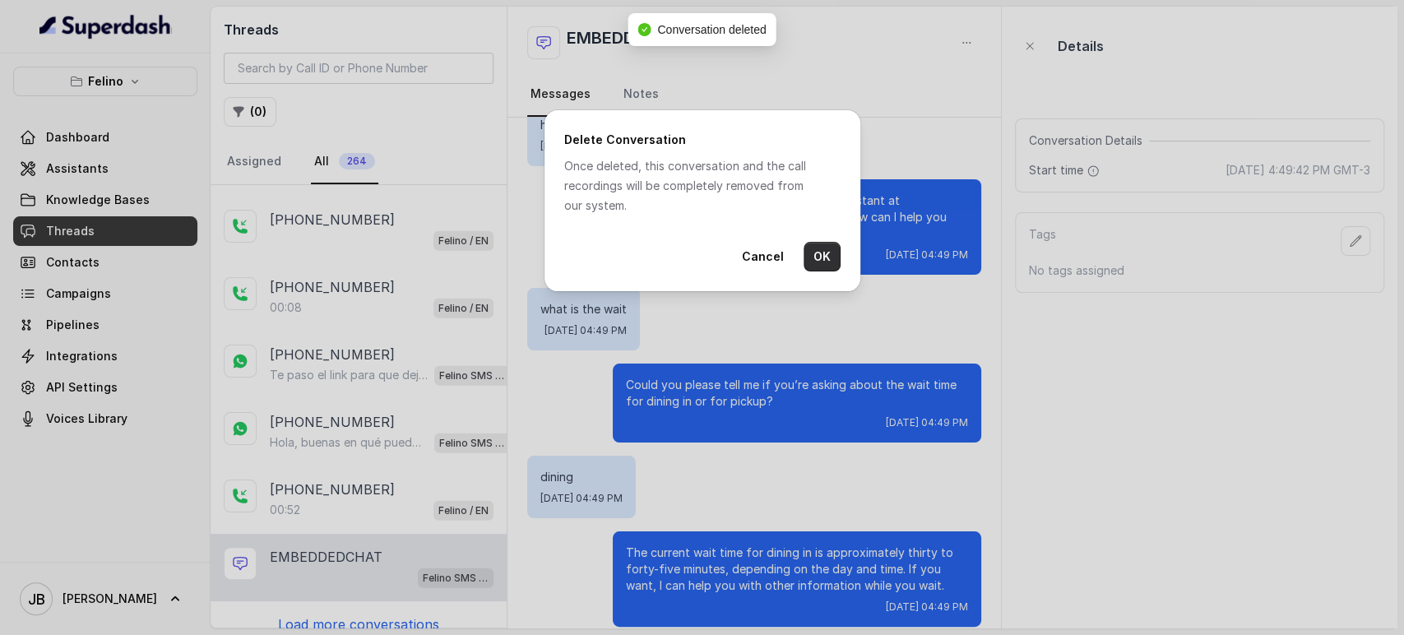
click at [803, 260] on div "Cancel OK" at bounding box center [702, 257] width 276 height 30
click at [817, 264] on button "OK" at bounding box center [822, 257] width 37 height 30
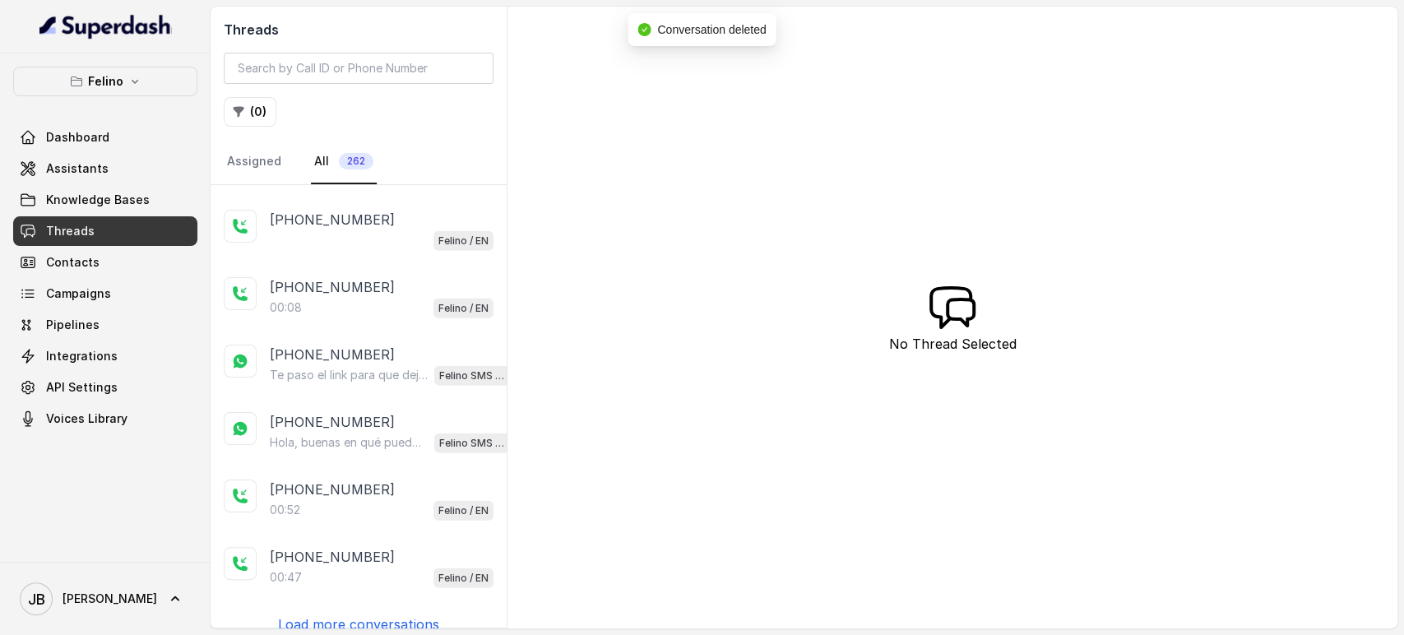
click at [363, 547] on p "[PHONE_NUMBER]" at bounding box center [332, 557] width 125 height 20
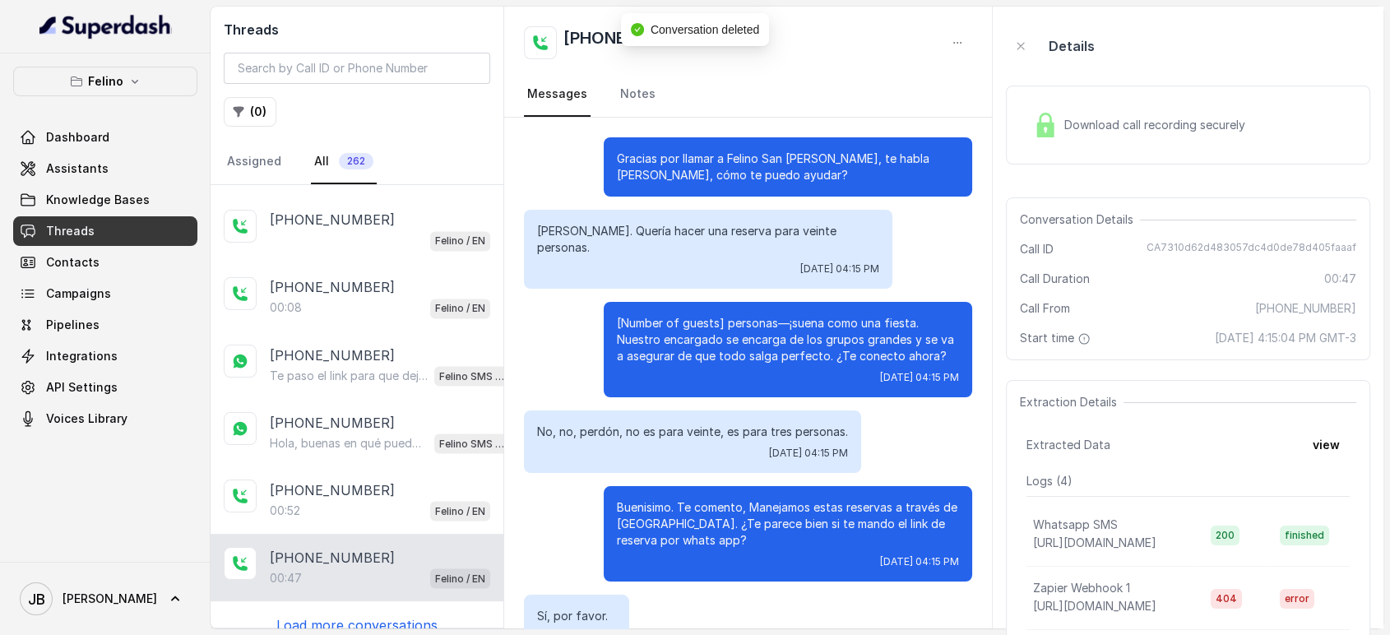
scroll to position [106, 0]
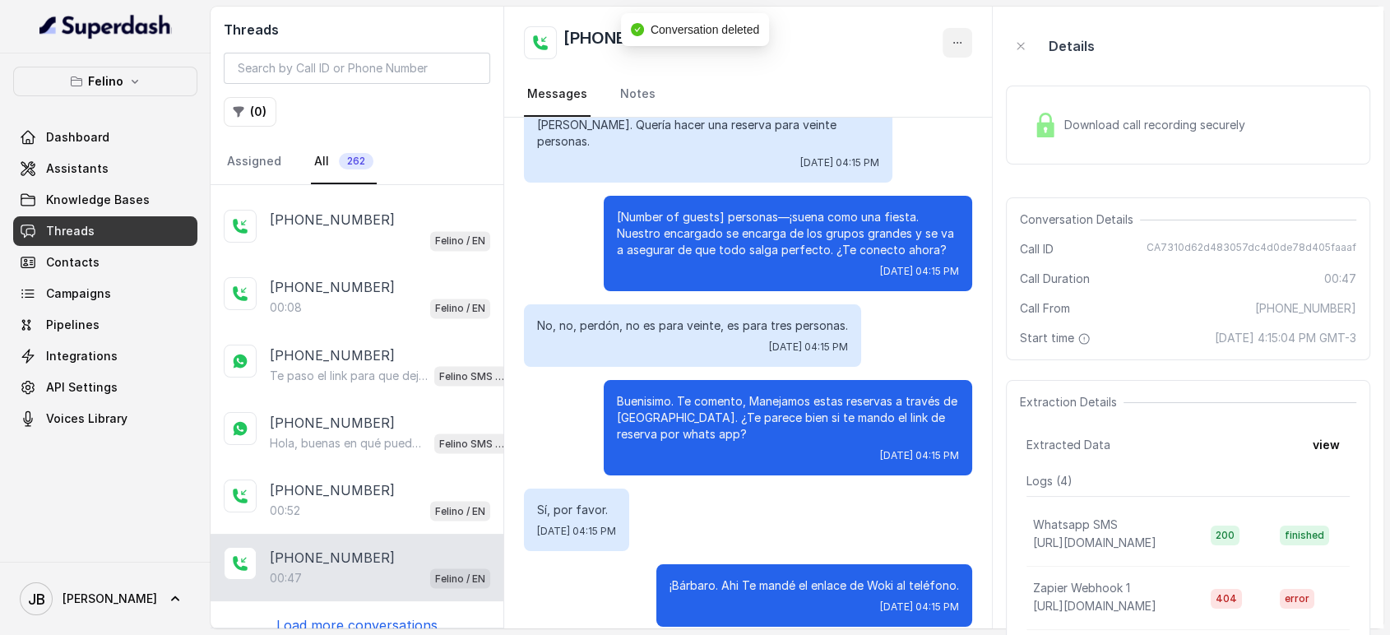
click at [971, 40] on button "button" at bounding box center [958, 43] width 30 height 30
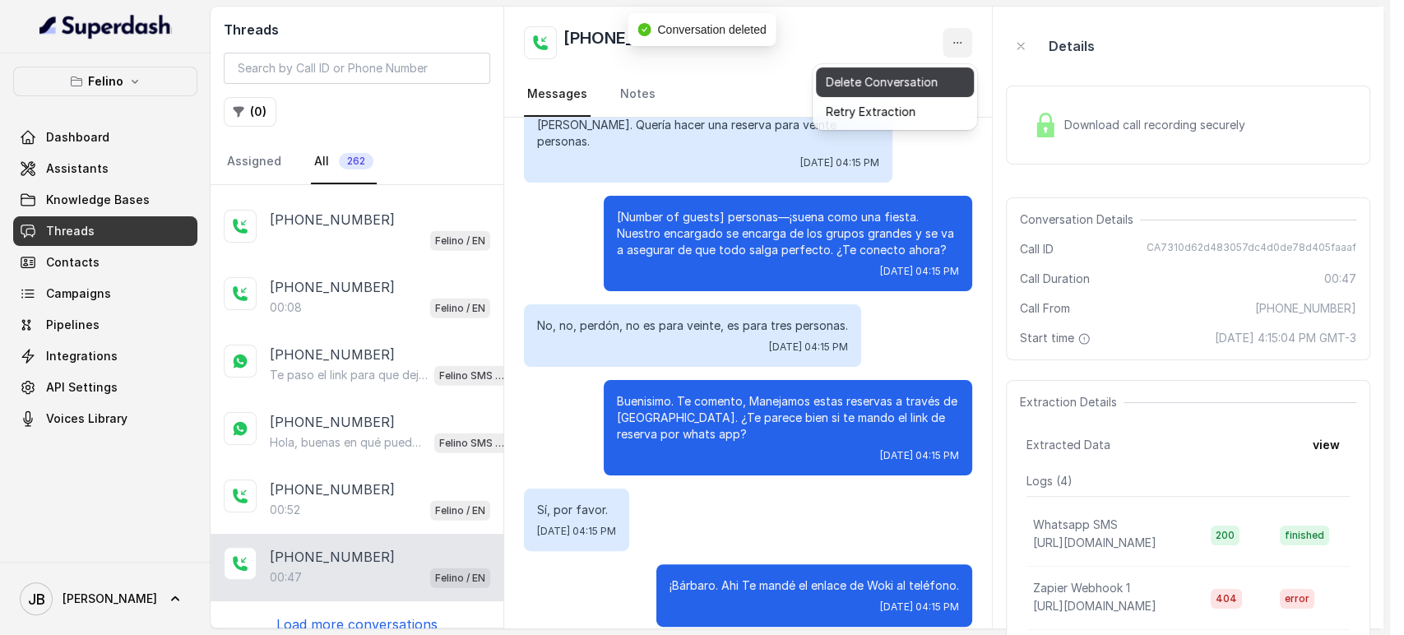
click at [940, 84] on button "Delete Conversation" at bounding box center [895, 82] width 158 height 30
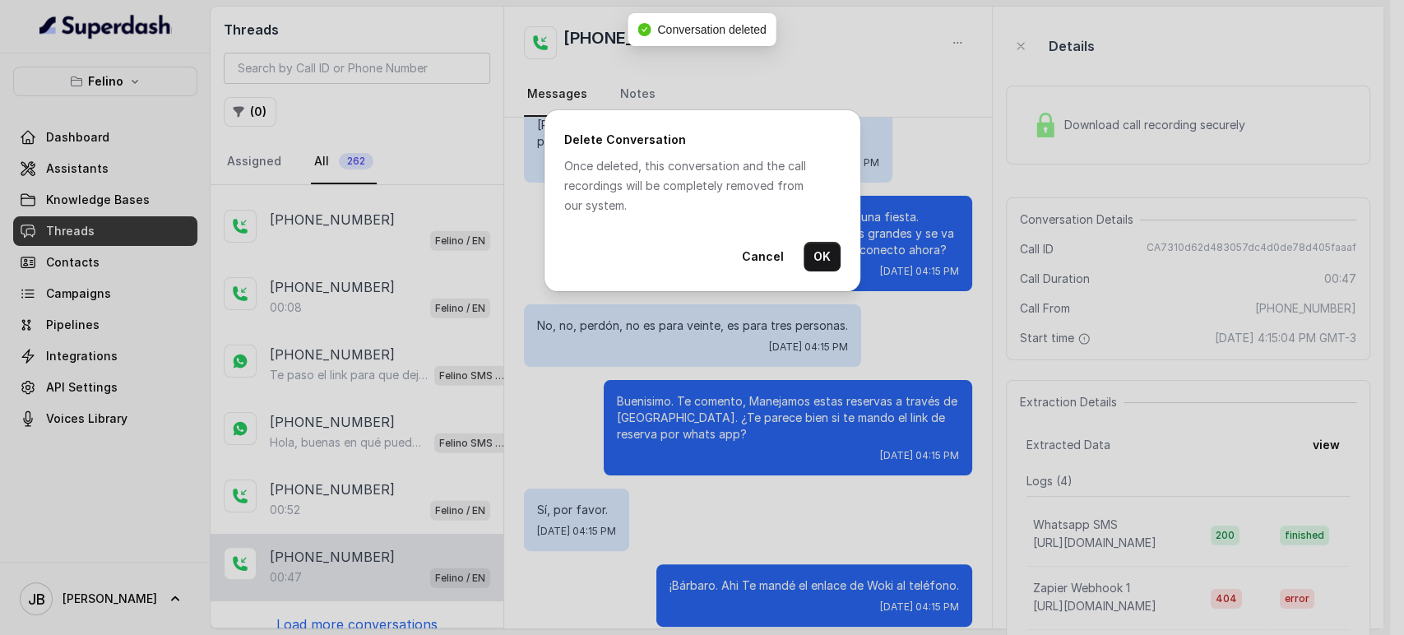
click at [819, 262] on button "OK" at bounding box center [822, 257] width 37 height 30
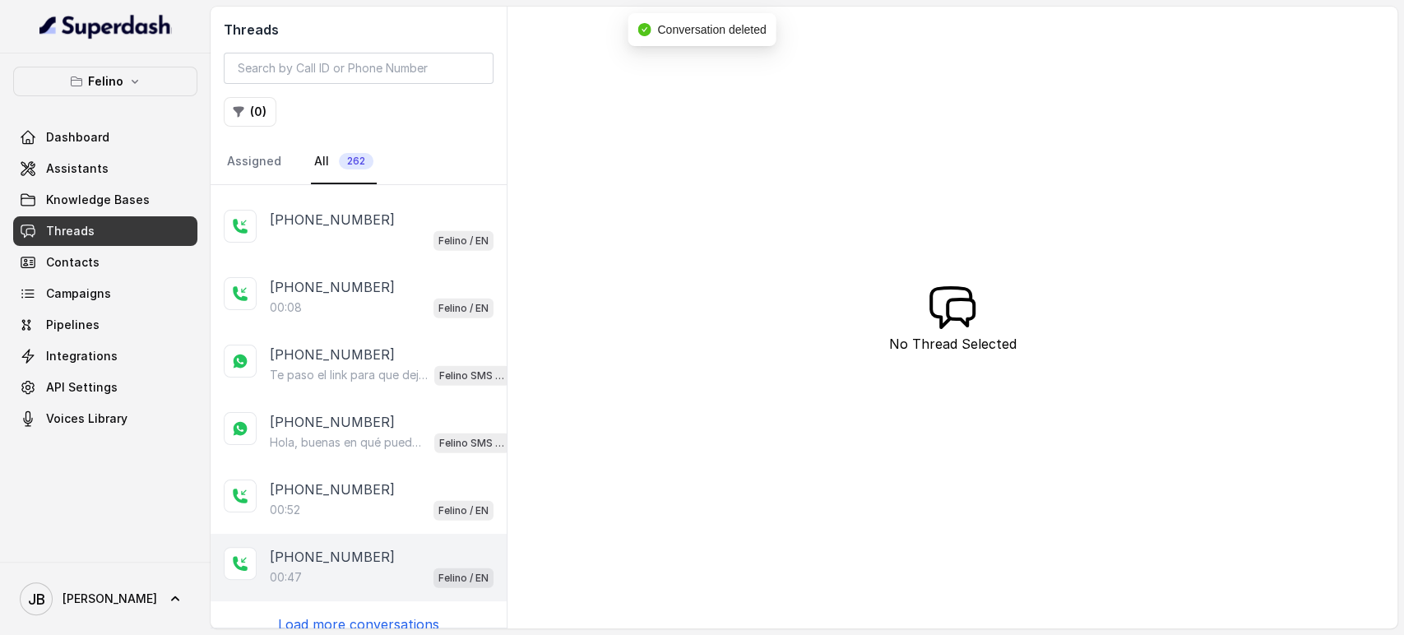
click at [350, 547] on p "[PHONE_NUMBER]" at bounding box center [332, 557] width 125 height 20
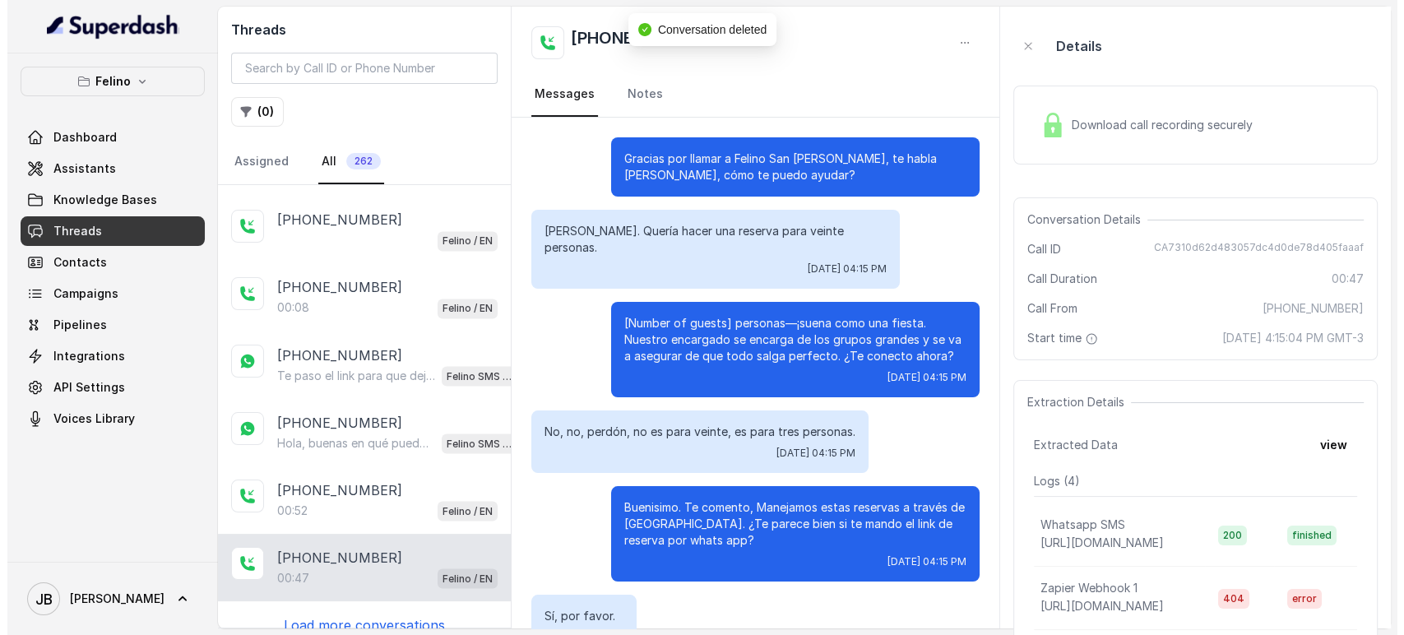
scroll to position [106, 0]
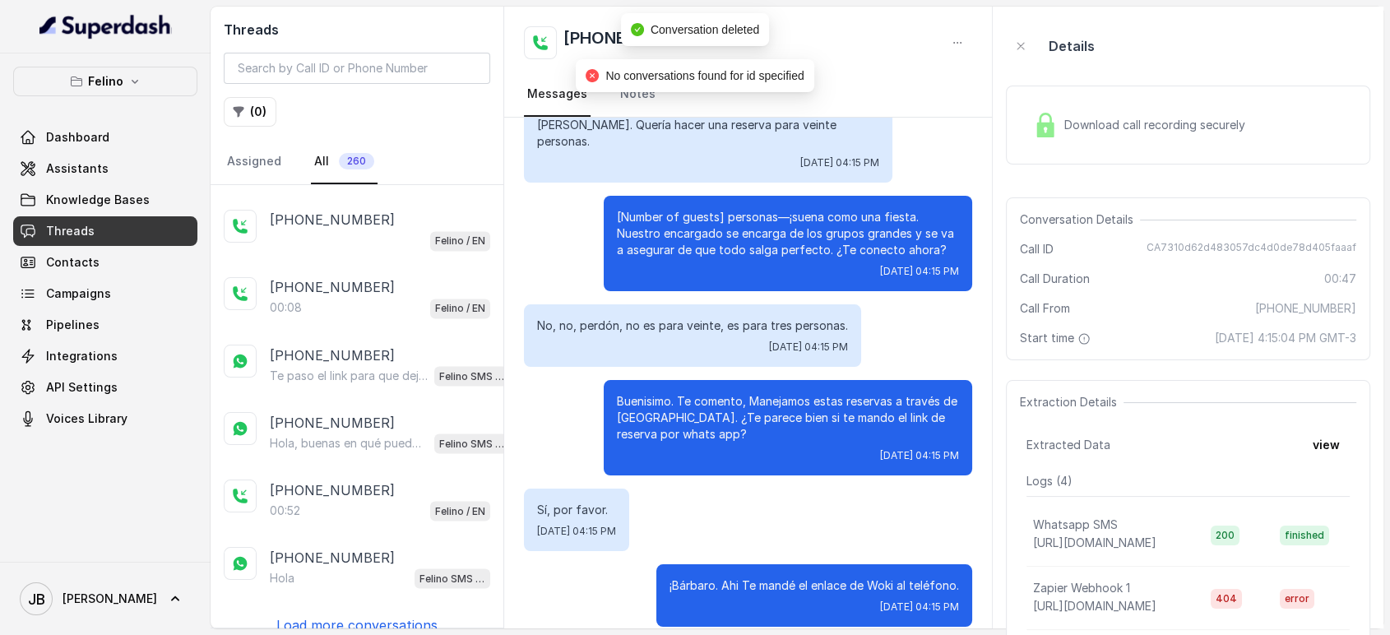
click at [961, 44] on icon "button" at bounding box center [957, 42] width 13 height 13
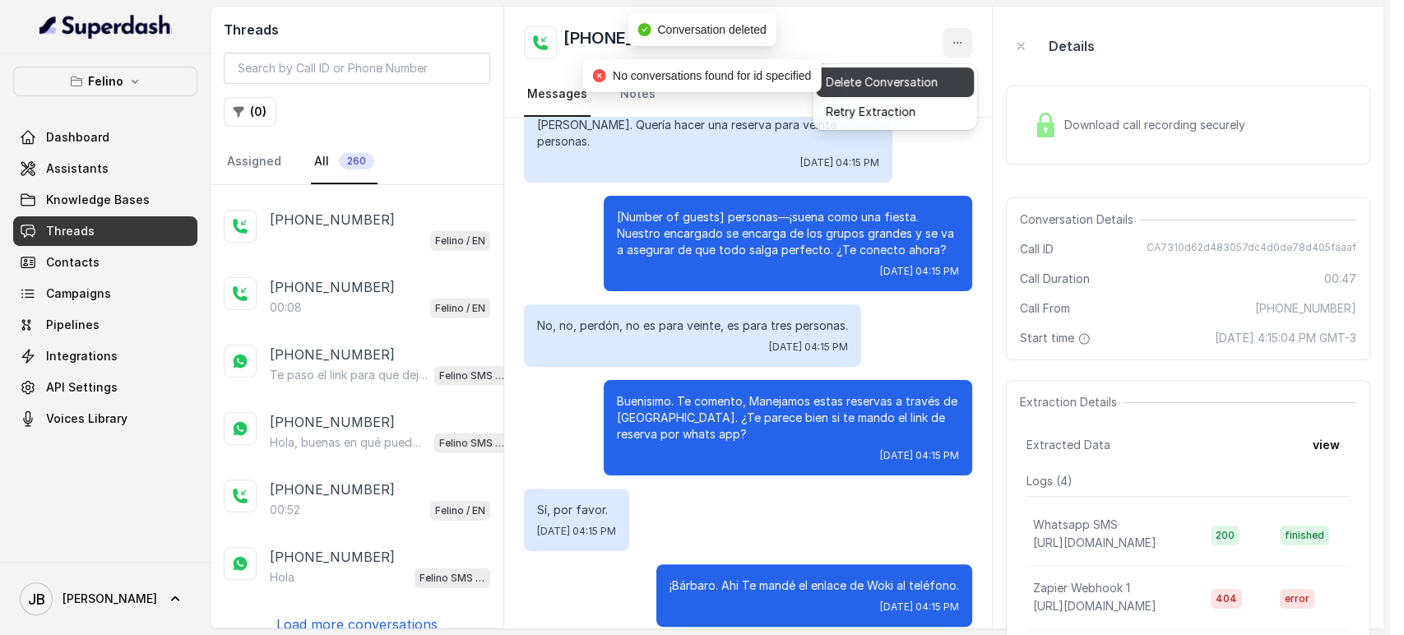
click at [912, 86] on button "Delete Conversation" at bounding box center [895, 82] width 158 height 30
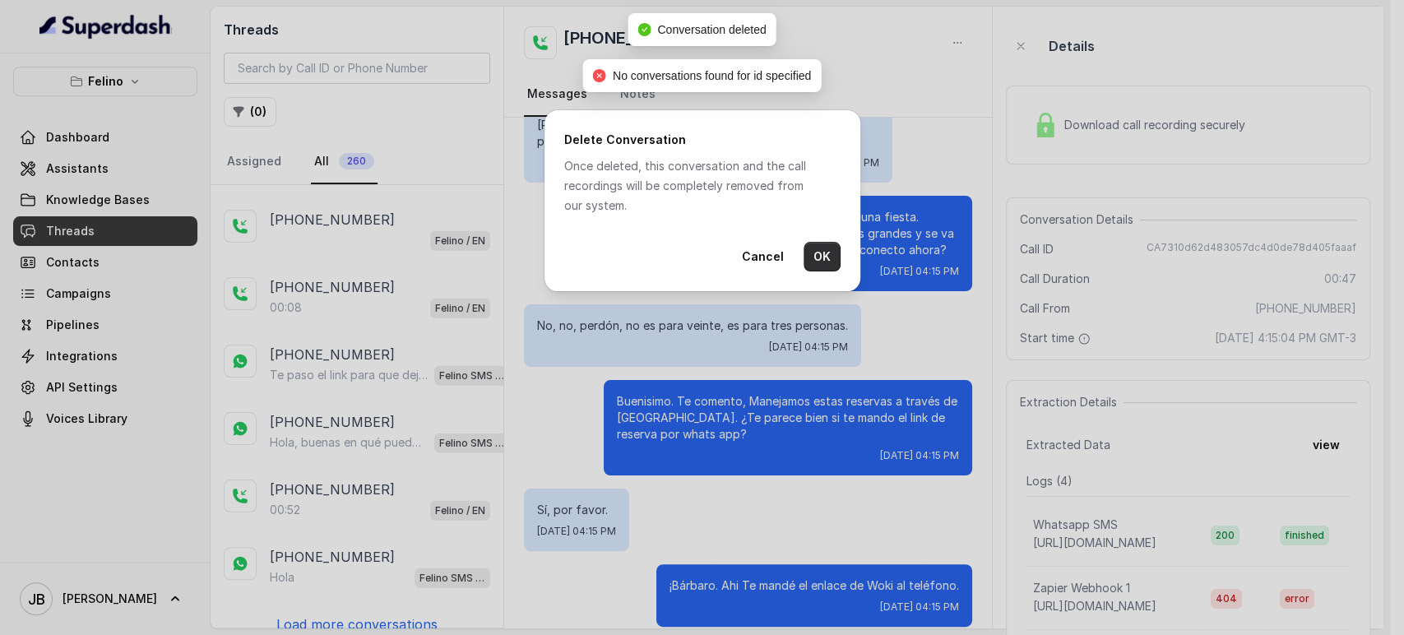
click at [824, 260] on button "OK" at bounding box center [822, 257] width 37 height 30
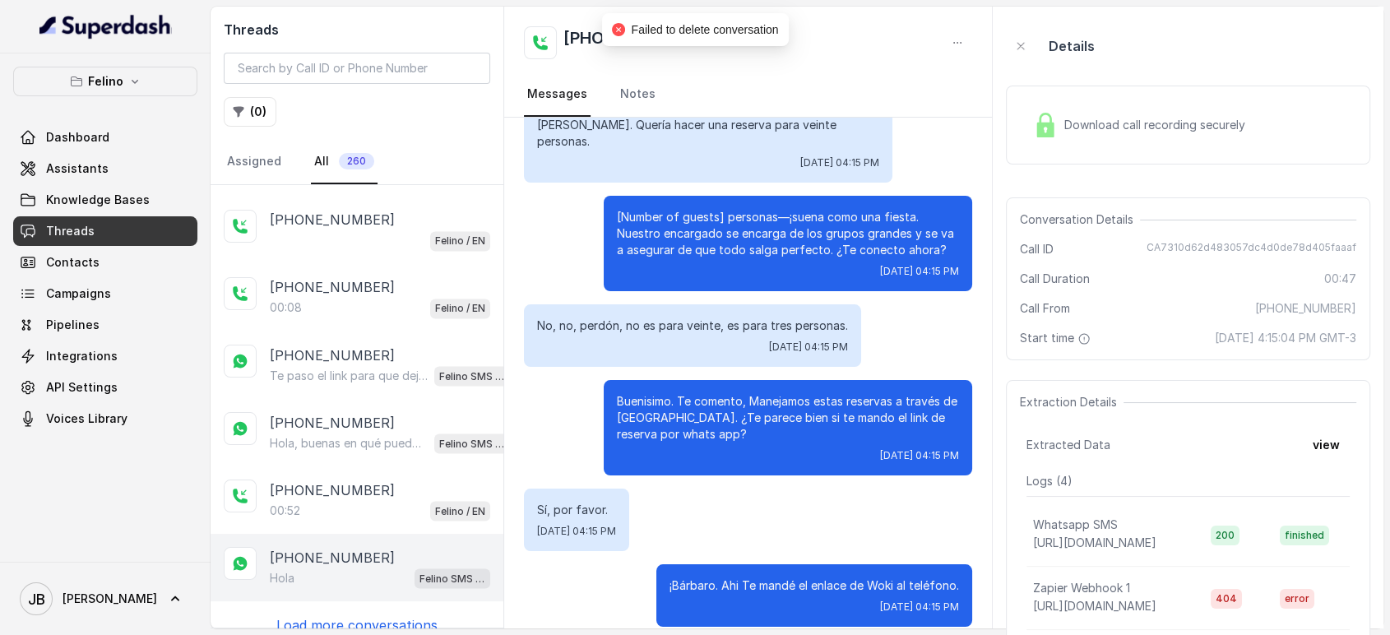
click at [359, 567] on div "Hola Felino SMS Whatsapp" at bounding box center [380, 577] width 220 height 21
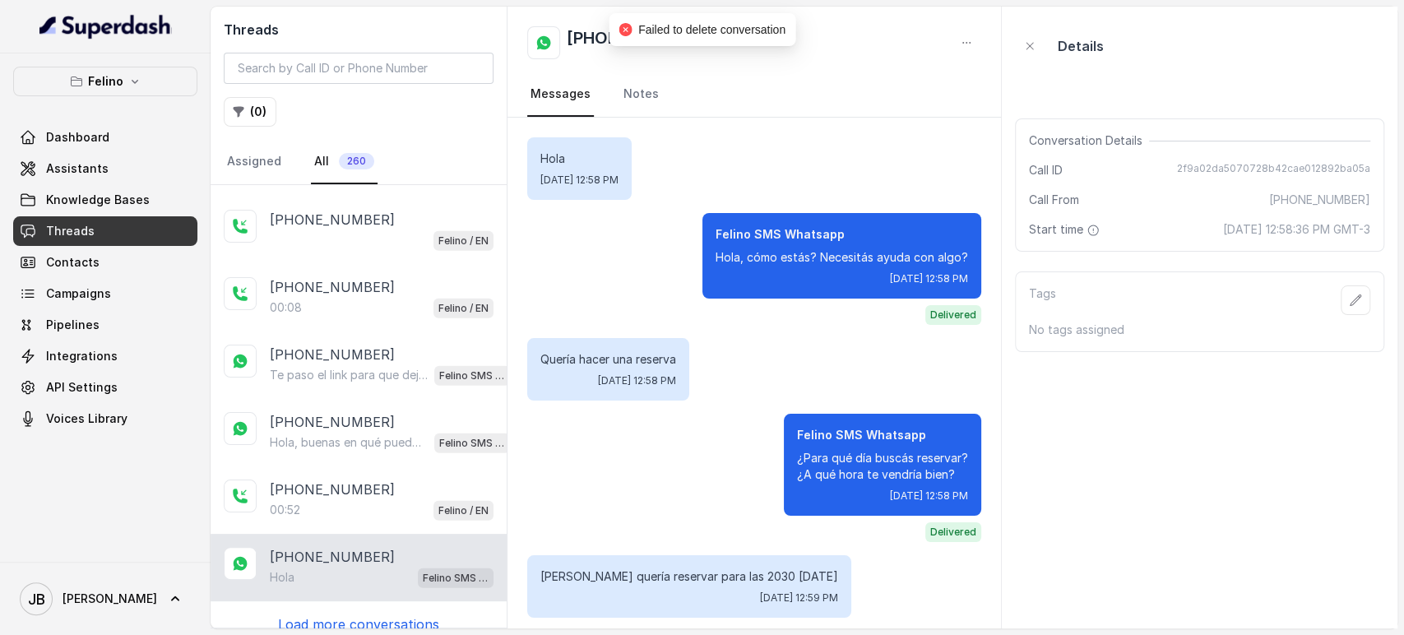
scroll to position [1455, 0]
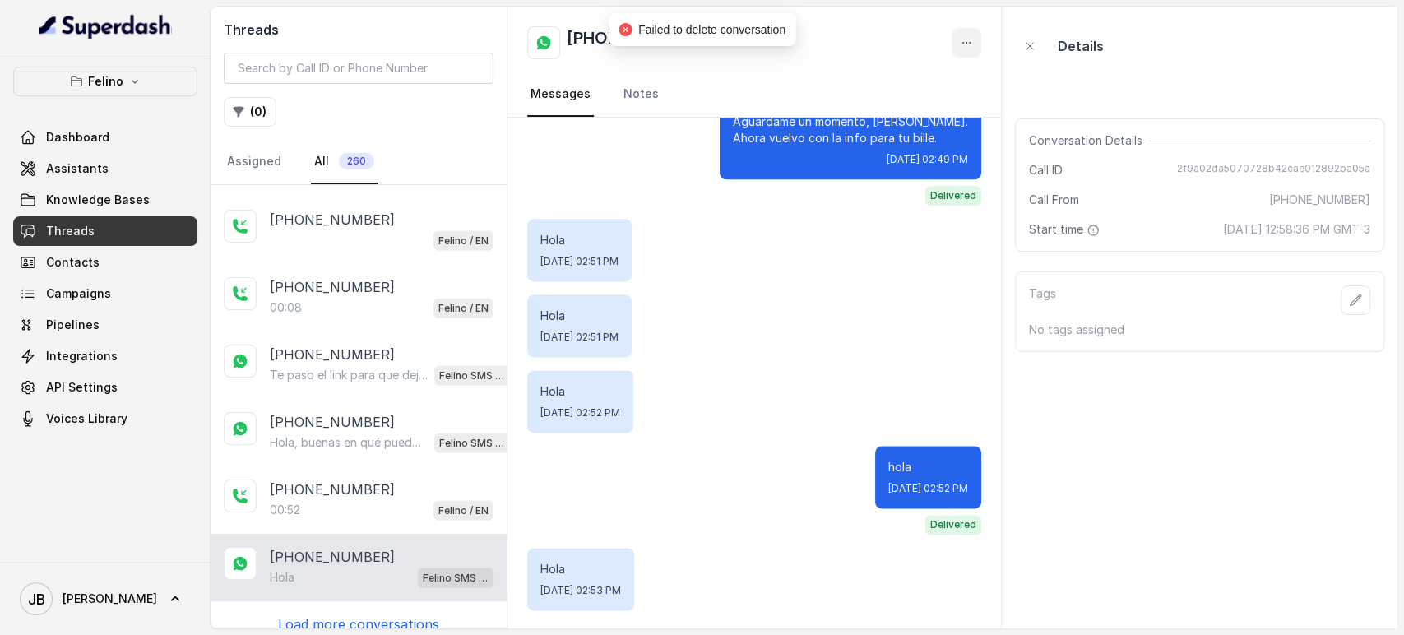
click at [967, 54] on button "button" at bounding box center [967, 43] width 30 height 30
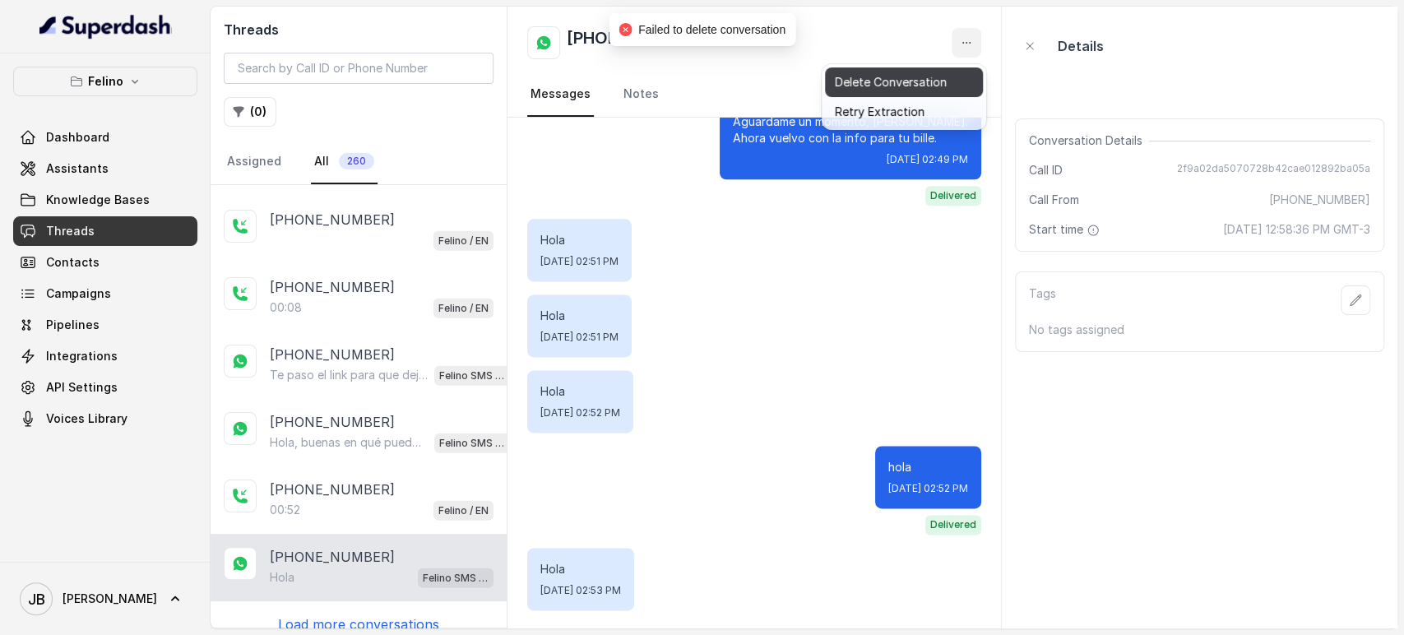
click at [938, 87] on button "Delete Conversation" at bounding box center [904, 82] width 158 height 30
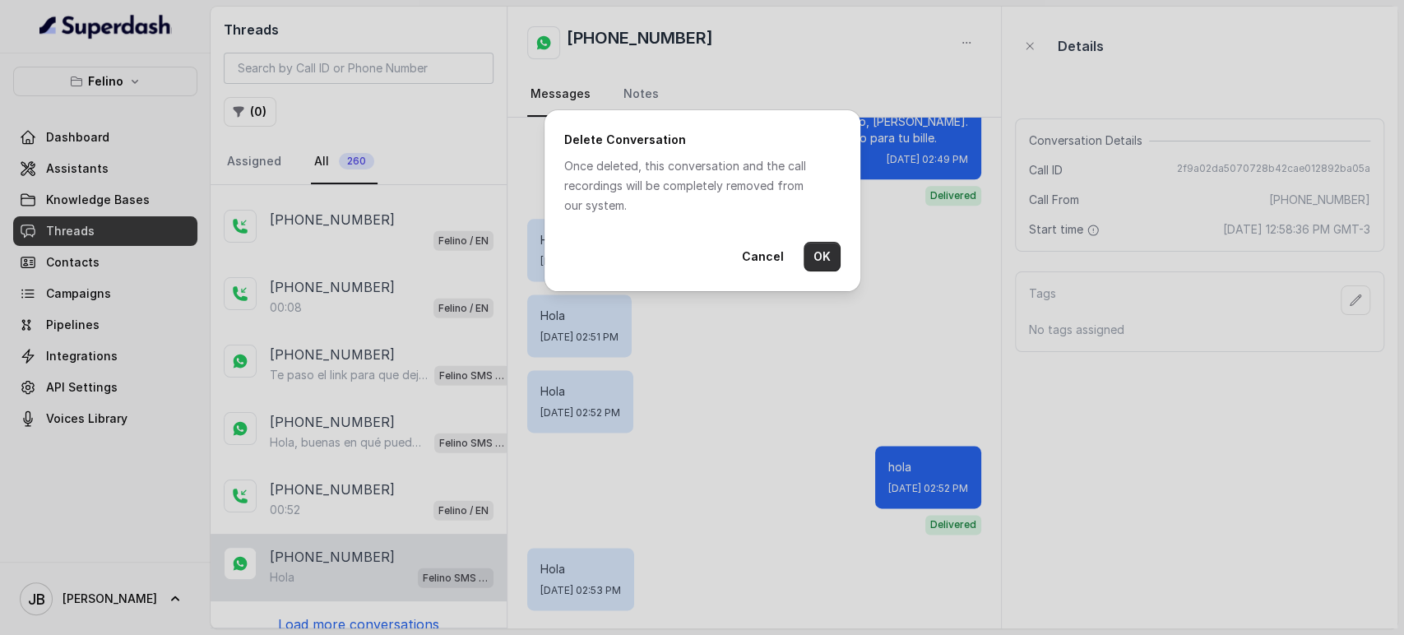
click at [816, 260] on button "OK" at bounding box center [822, 257] width 37 height 30
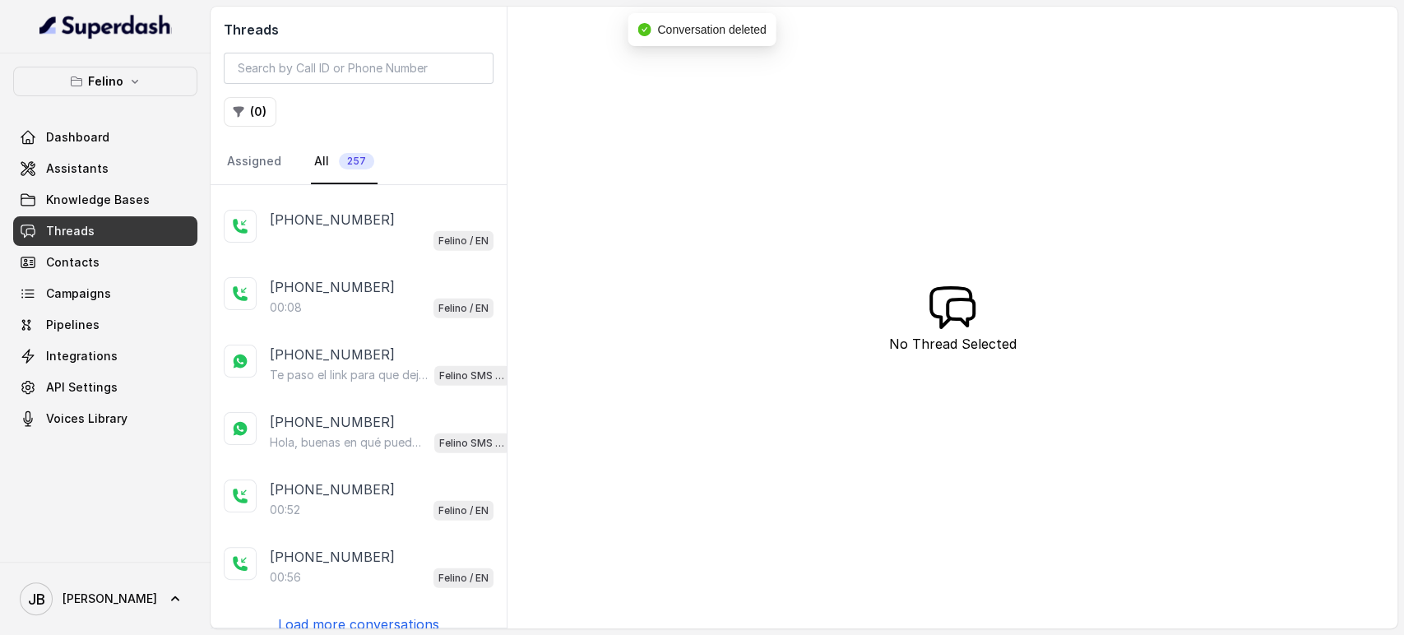
click at [388, 567] on div "00:56 Felino / EN" at bounding box center [382, 577] width 224 height 21
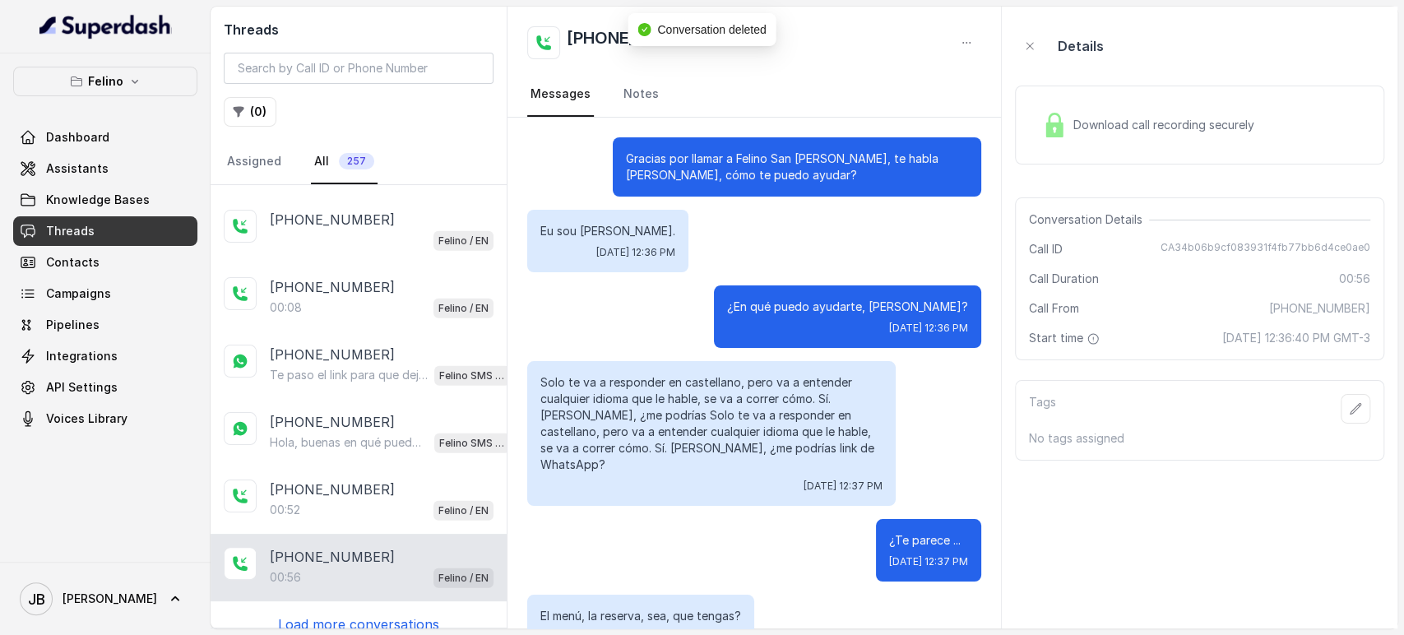
scroll to position [578, 0]
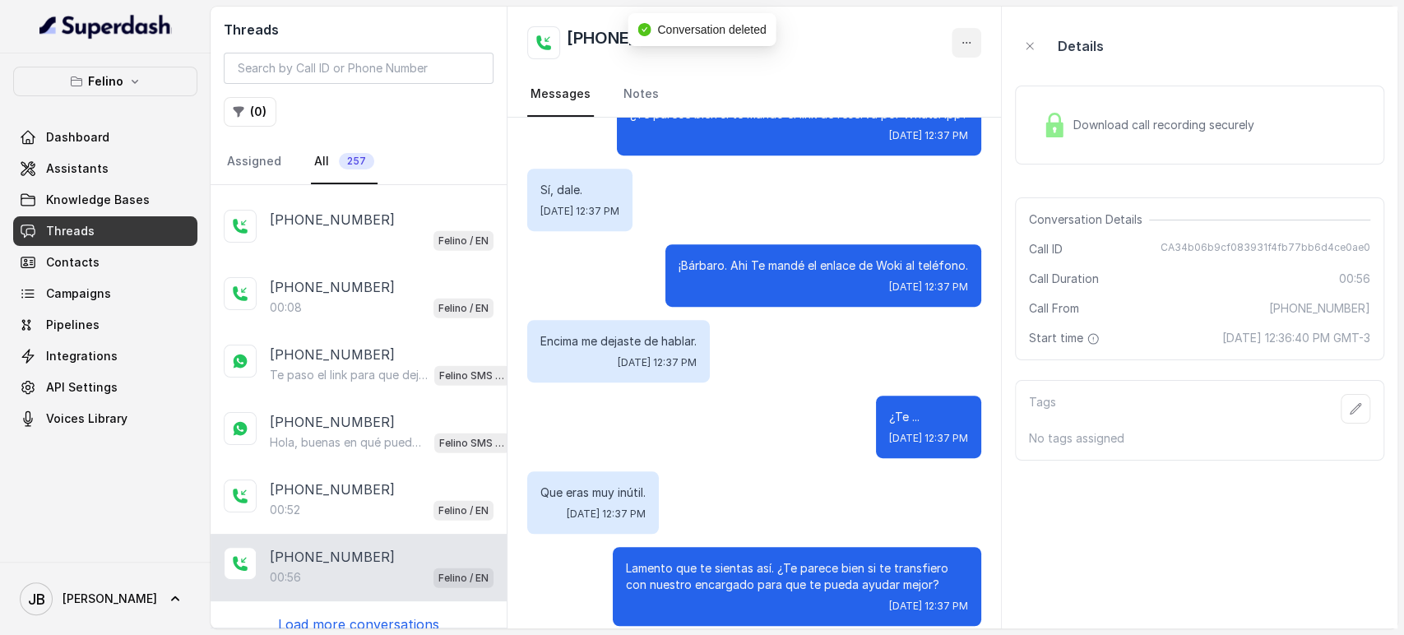
click at [967, 35] on button "button" at bounding box center [967, 43] width 30 height 30
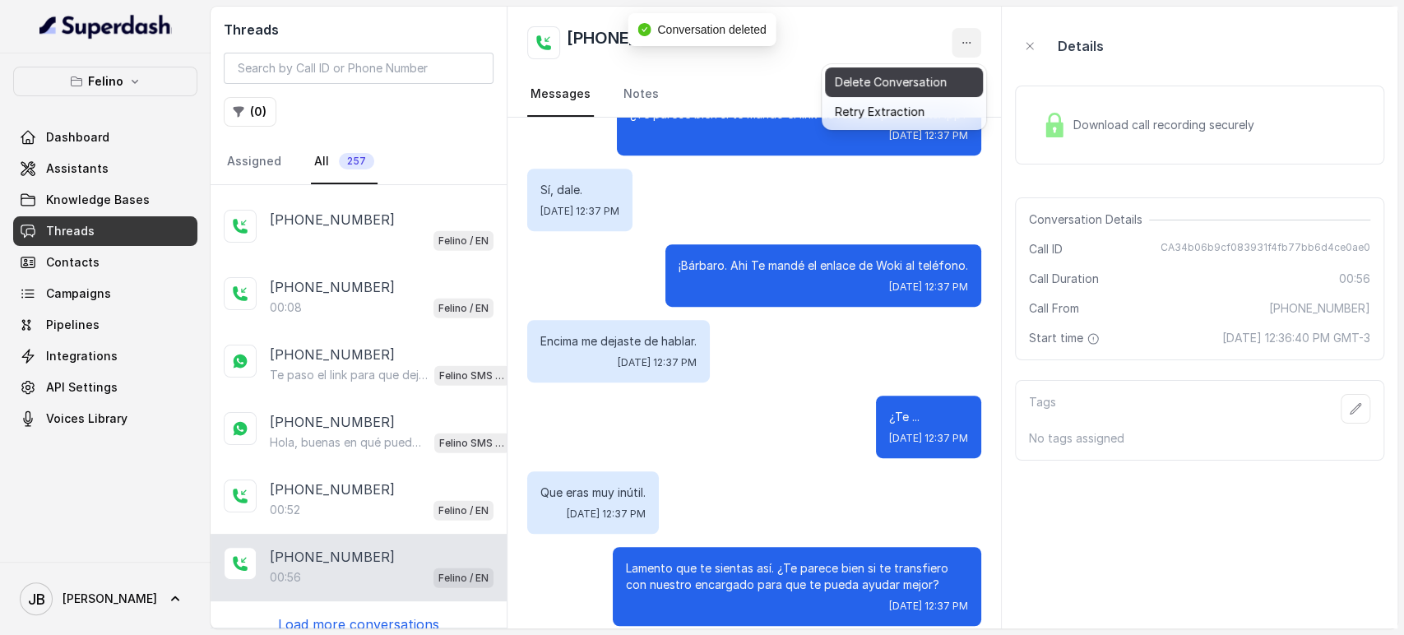
click at [948, 68] on button "Delete Conversation" at bounding box center [904, 82] width 158 height 30
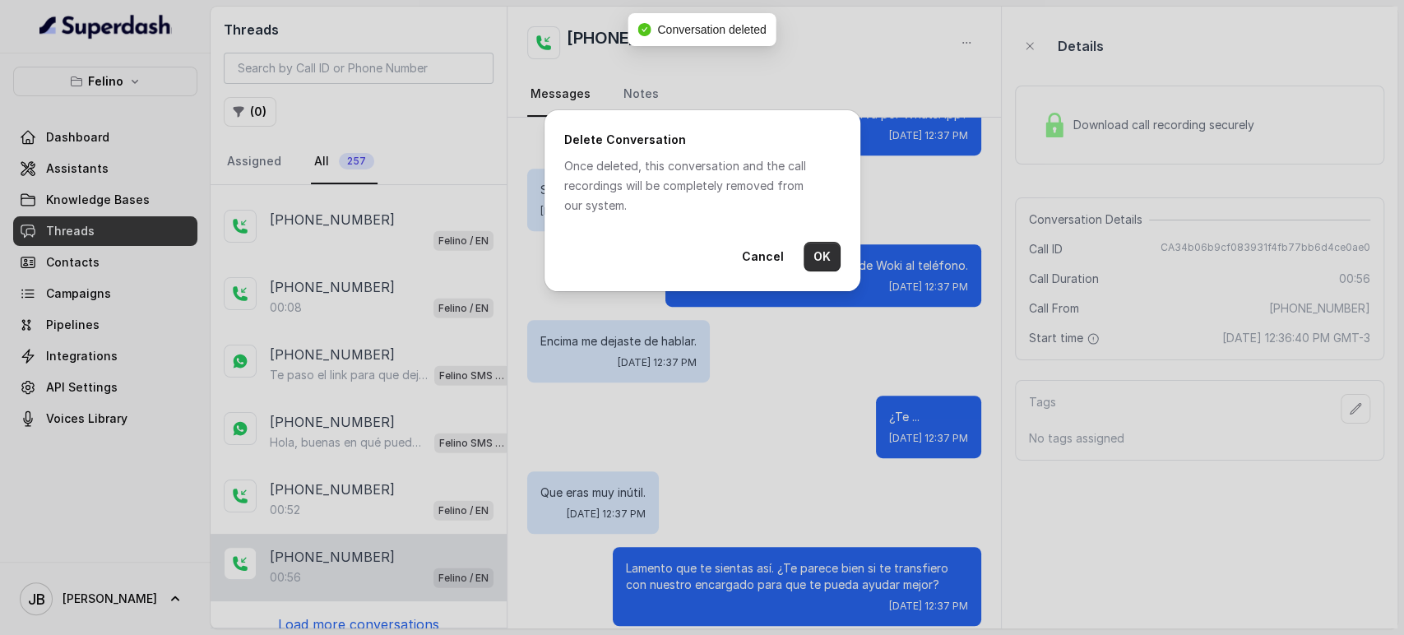
click at [816, 258] on button "OK" at bounding box center [822, 257] width 37 height 30
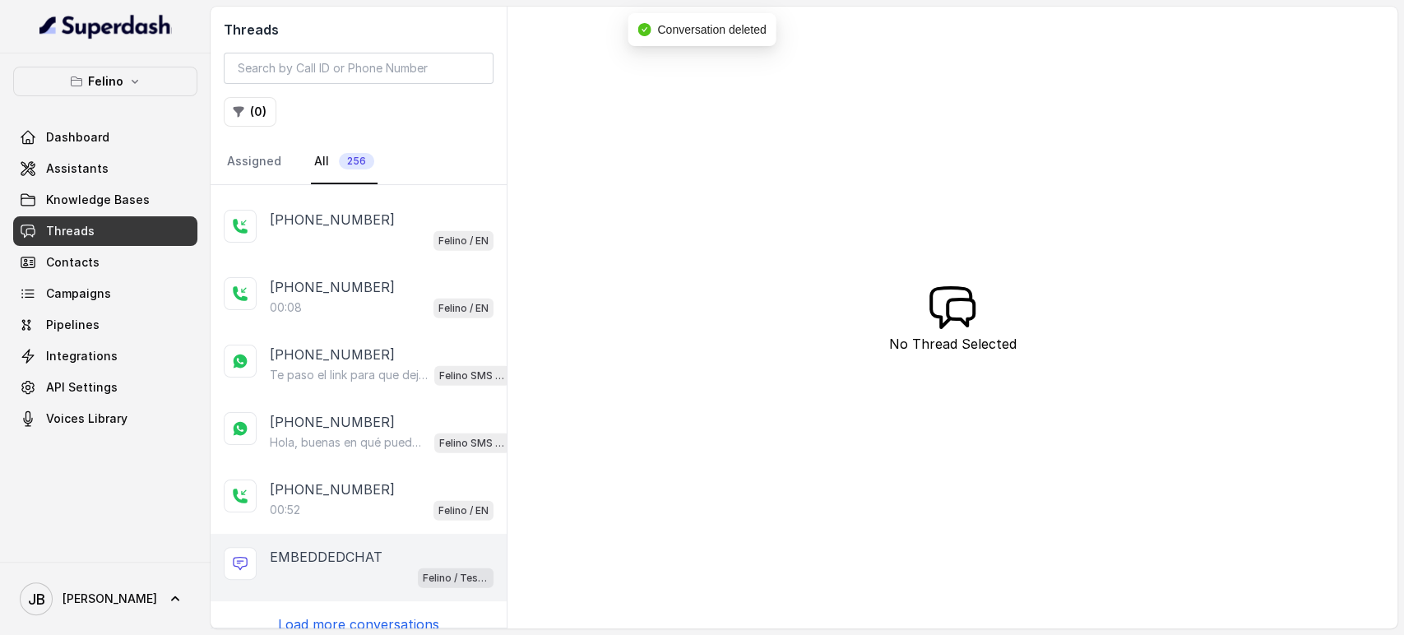
click at [387, 547] on div "EMBEDDEDCHAT" at bounding box center [382, 557] width 224 height 20
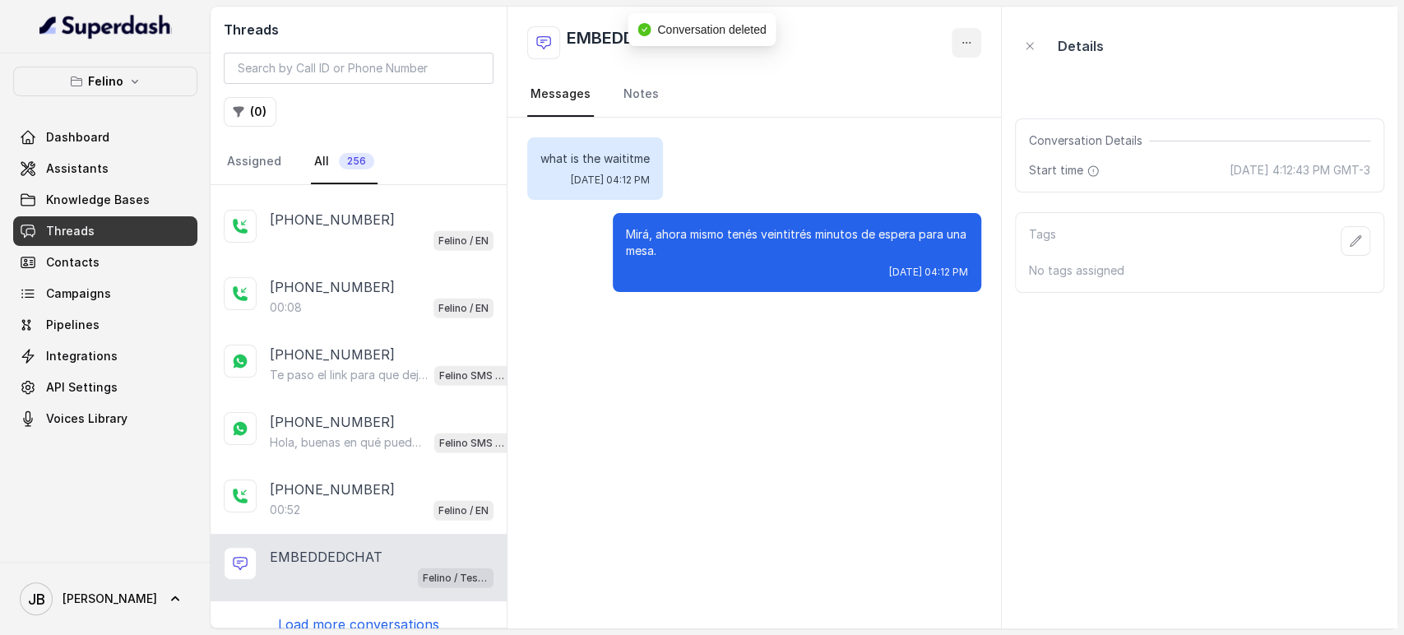
click at [962, 35] on button "button" at bounding box center [967, 43] width 30 height 30
click at [910, 87] on button "Delete Conversation" at bounding box center [904, 82] width 158 height 30
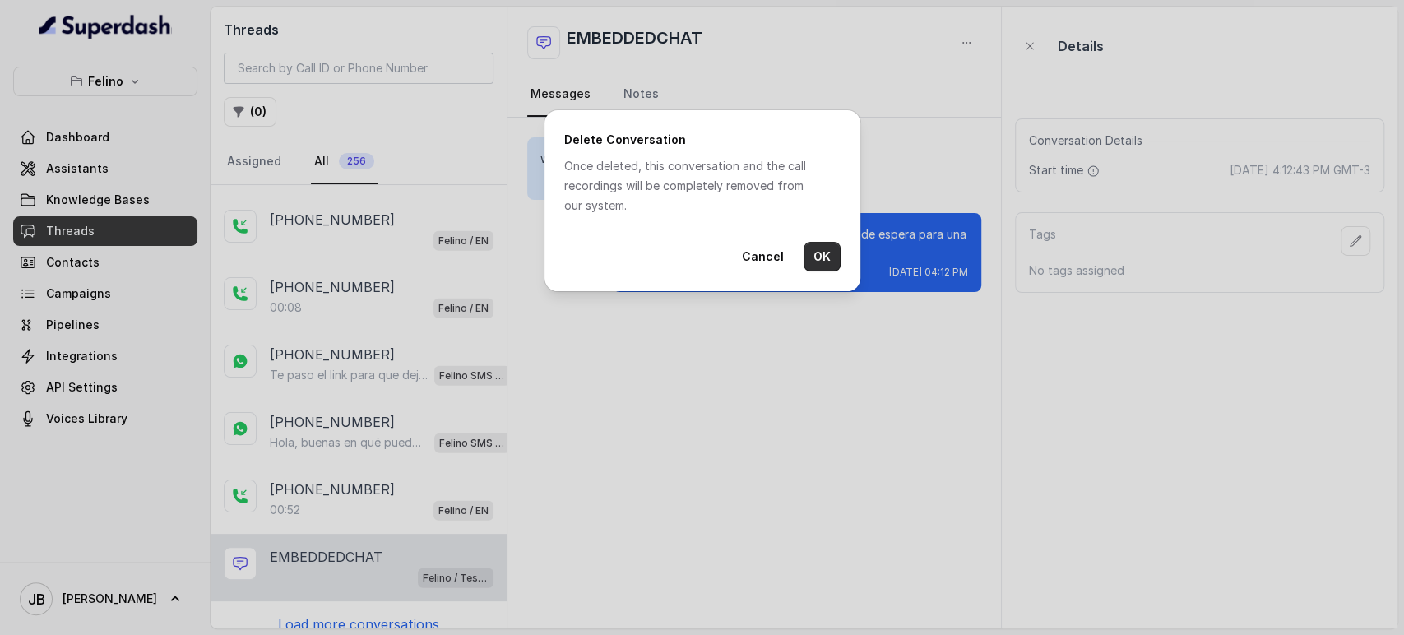
click at [823, 268] on button "OK" at bounding box center [822, 257] width 37 height 30
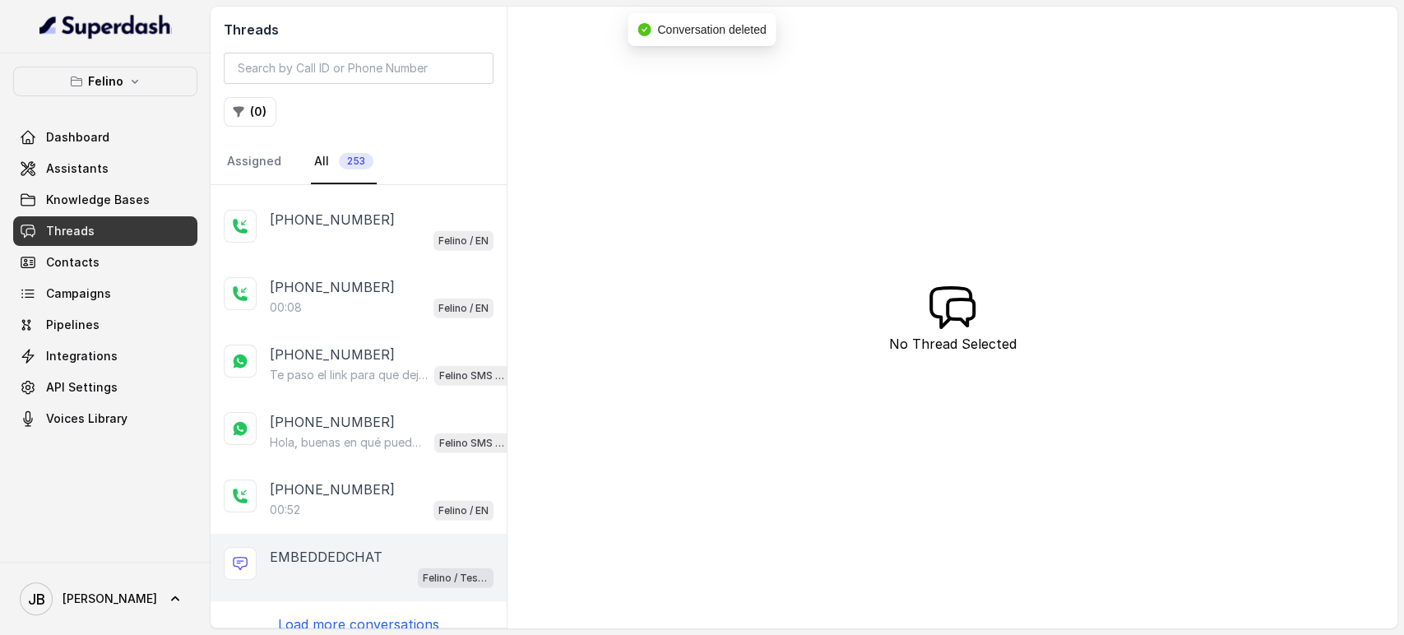
click at [345, 547] on p "EMBEDDEDCHAT" at bounding box center [326, 557] width 113 height 20
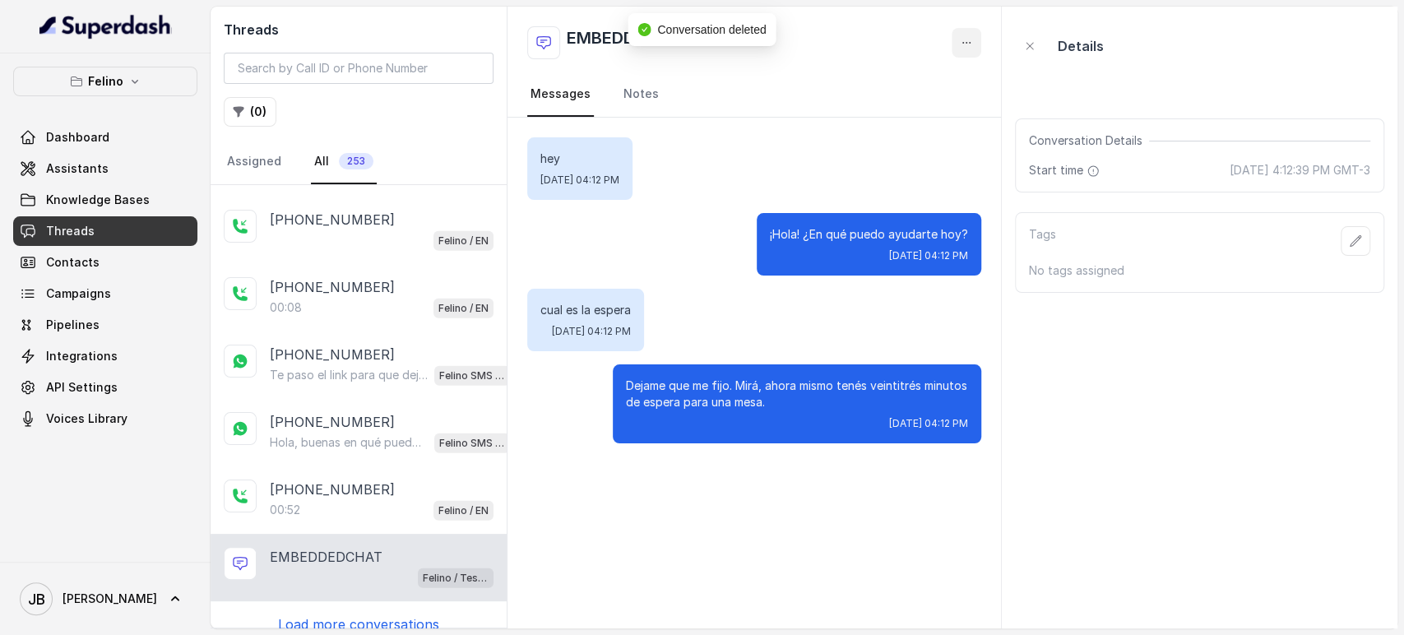
click at [978, 44] on button "button" at bounding box center [967, 43] width 30 height 30
click at [958, 79] on button "Delete Conversation" at bounding box center [904, 82] width 158 height 30
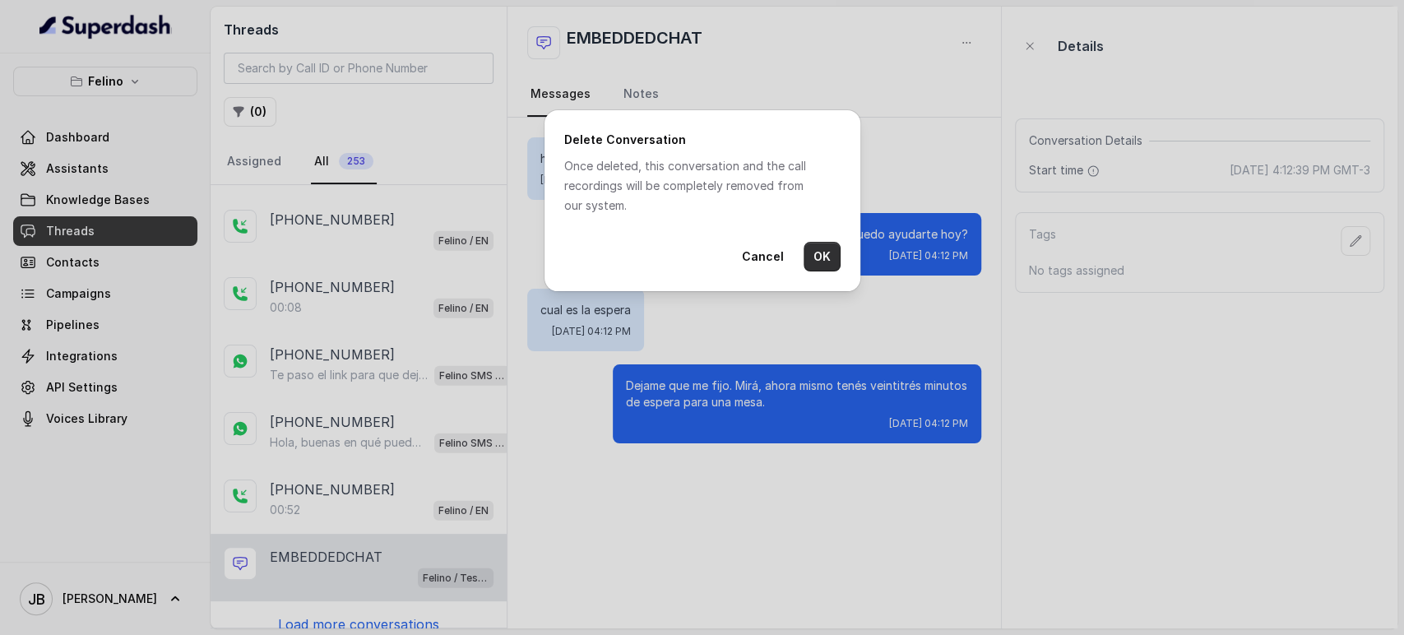
click at [821, 266] on button "OK" at bounding box center [822, 257] width 37 height 30
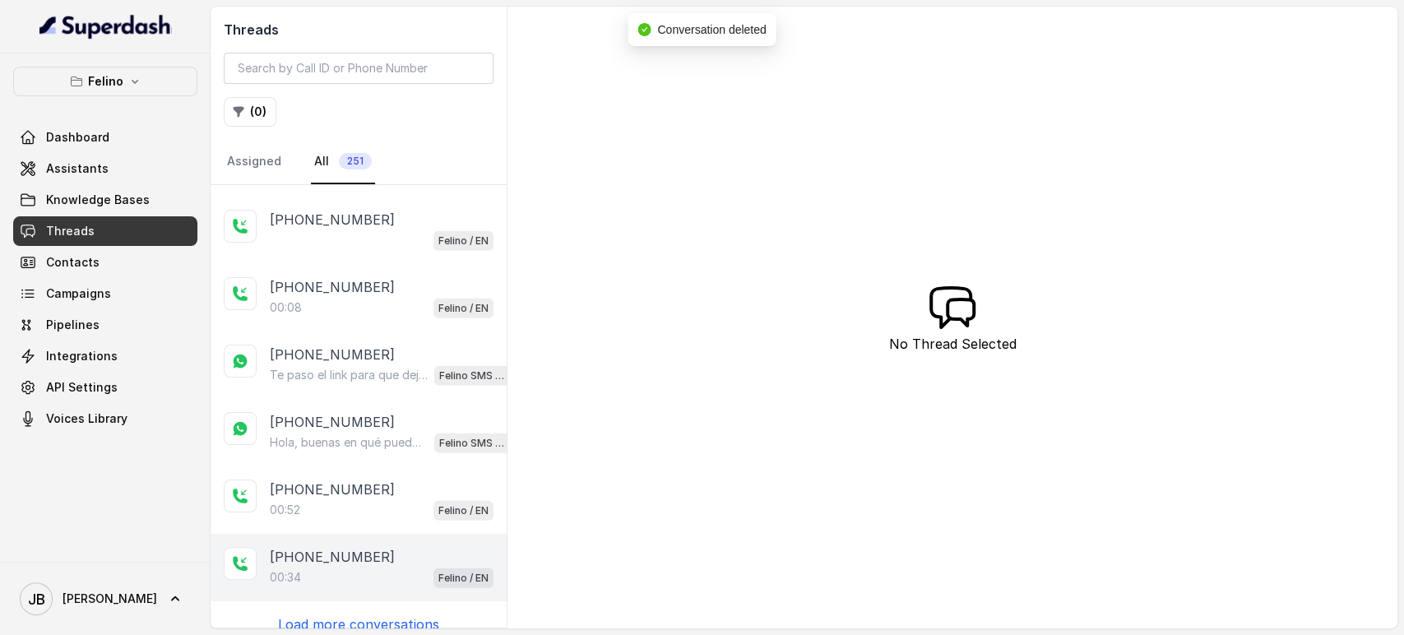
click at [369, 578] on div "[PHONE_NUMBER]:34 Felino / EN" at bounding box center [359, 567] width 296 height 67
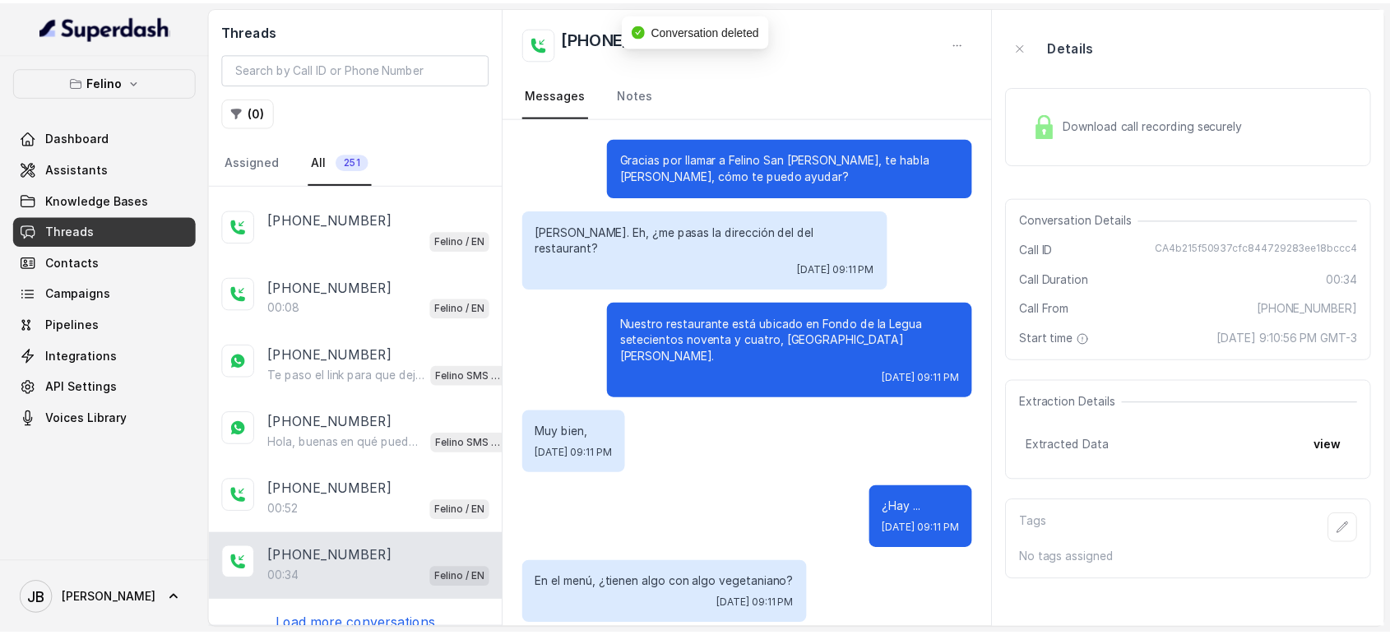
scroll to position [225, 0]
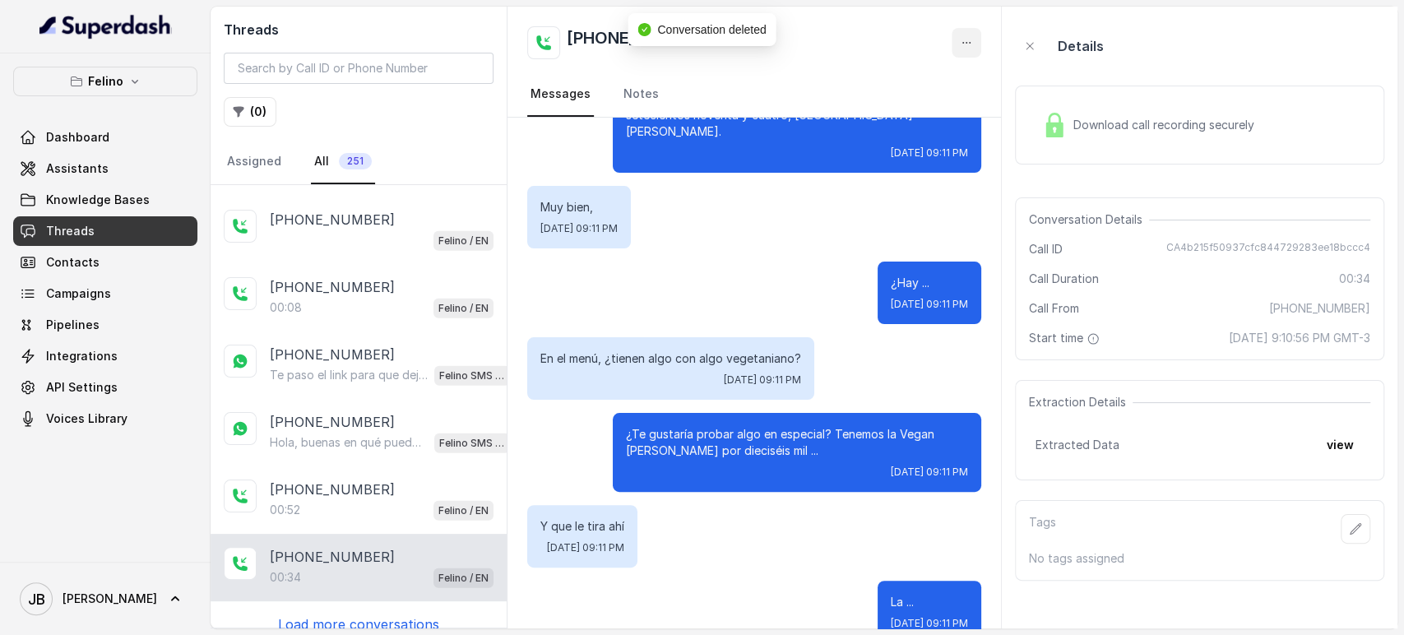
click at [962, 49] on button "button" at bounding box center [967, 43] width 30 height 30
click at [935, 74] on button "Delete Conversation" at bounding box center [904, 82] width 158 height 30
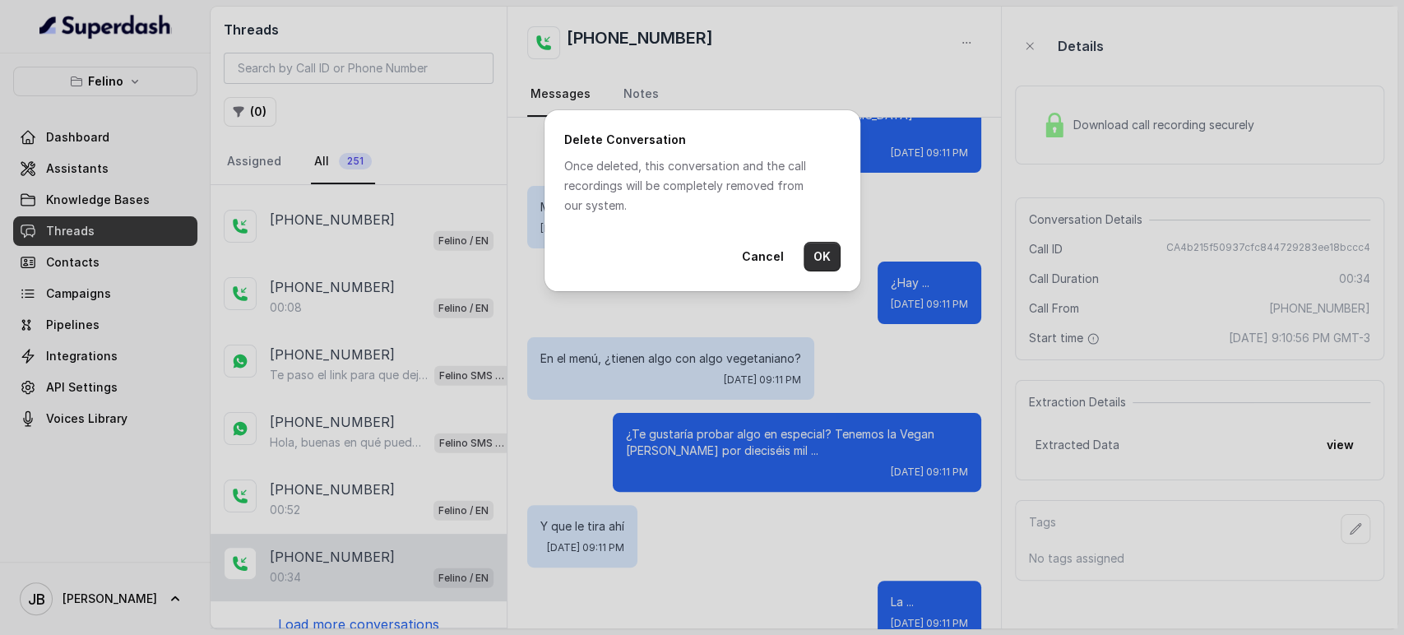
click at [830, 265] on button "OK" at bounding box center [822, 257] width 37 height 30
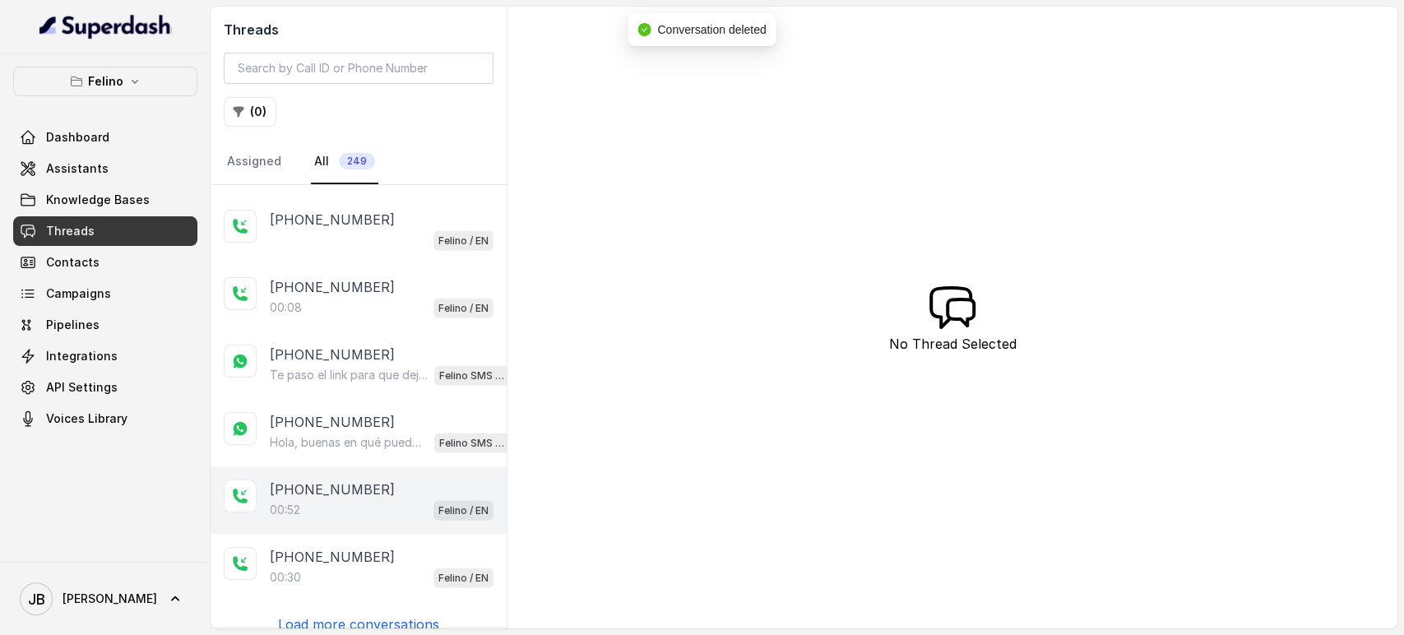
click at [362, 508] on div "[PHONE_NUMBER]:52 Felino / EN" at bounding box center [359, 499] width 296 height 67
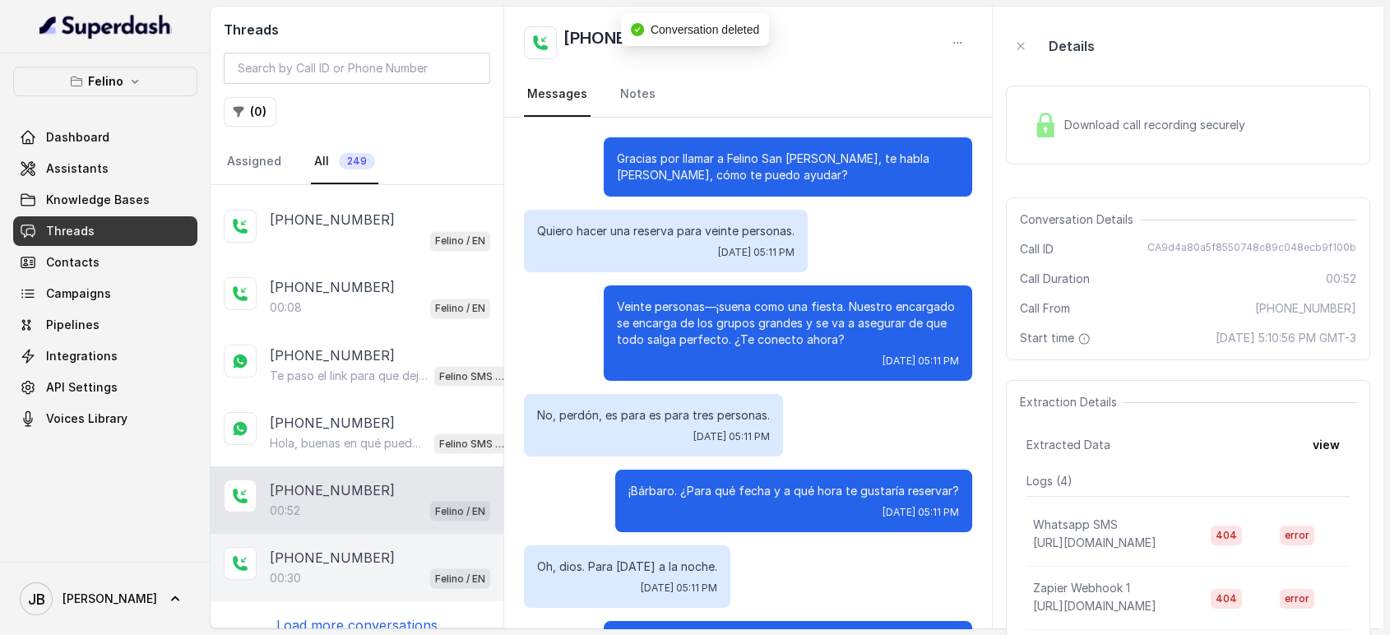
click at [355, 547] on p "[PHONE_NUMBER]" at bounding box center [332, 557] width 125 height 20
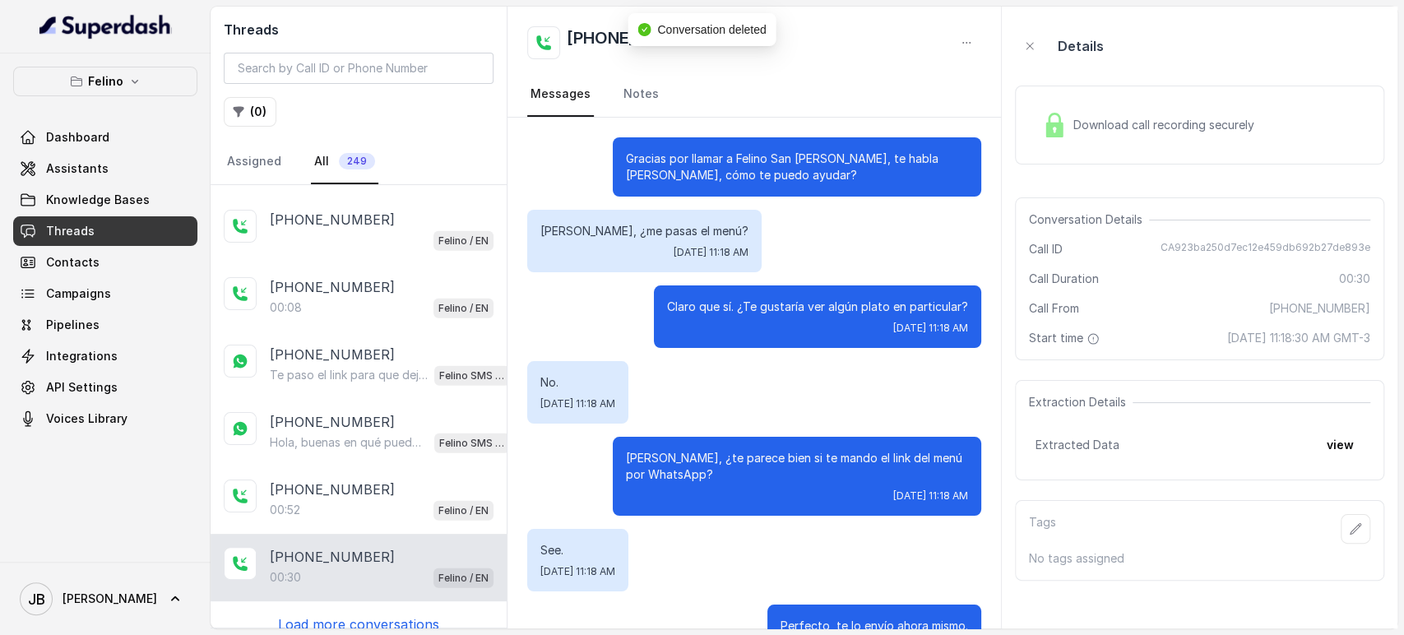
scroll to position [58, 0]
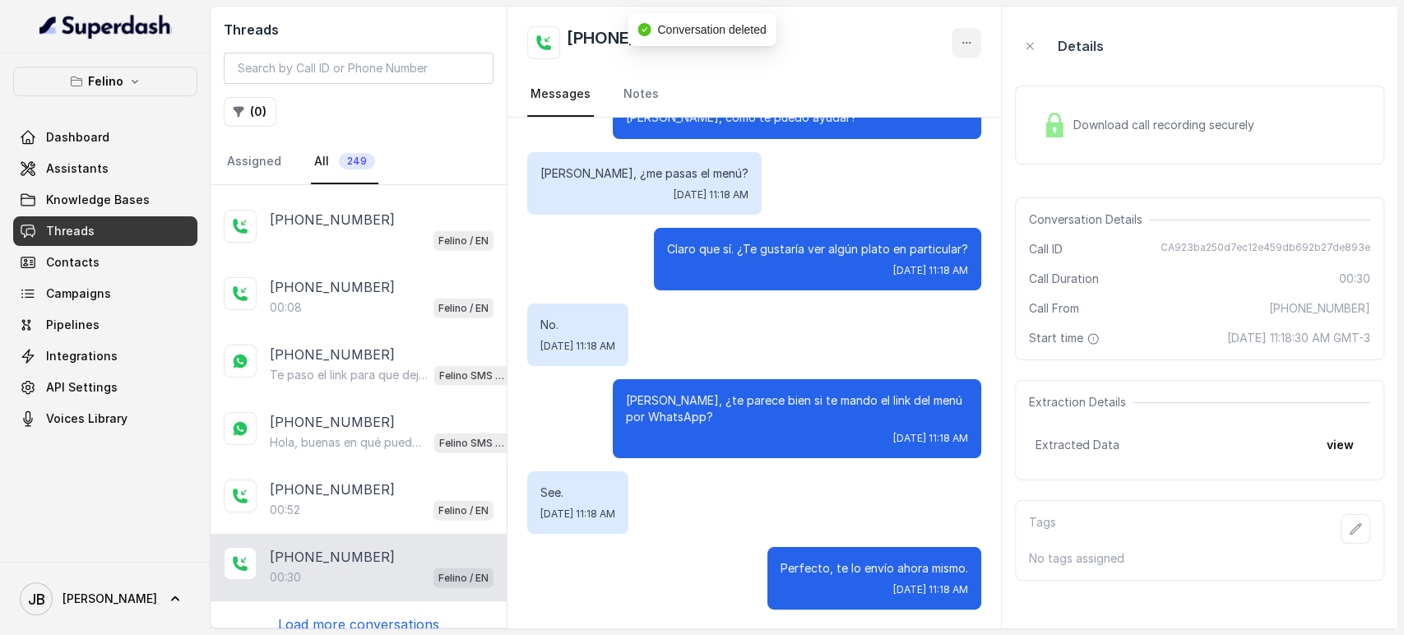
click at [956, 49] on button "button" at bounding box center [967, 43] width 30 height 30
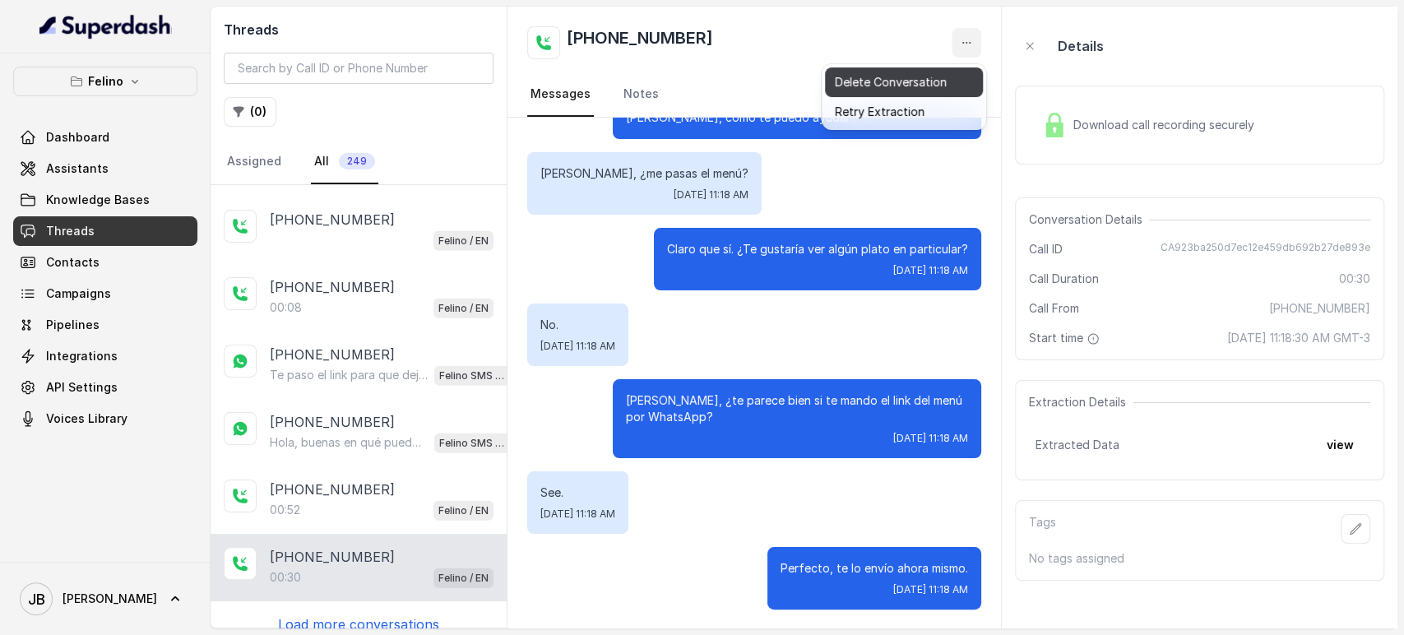
click at [944, 77] on button "Delete Conversation" at bounding box center [904, 82] width 158 height 30
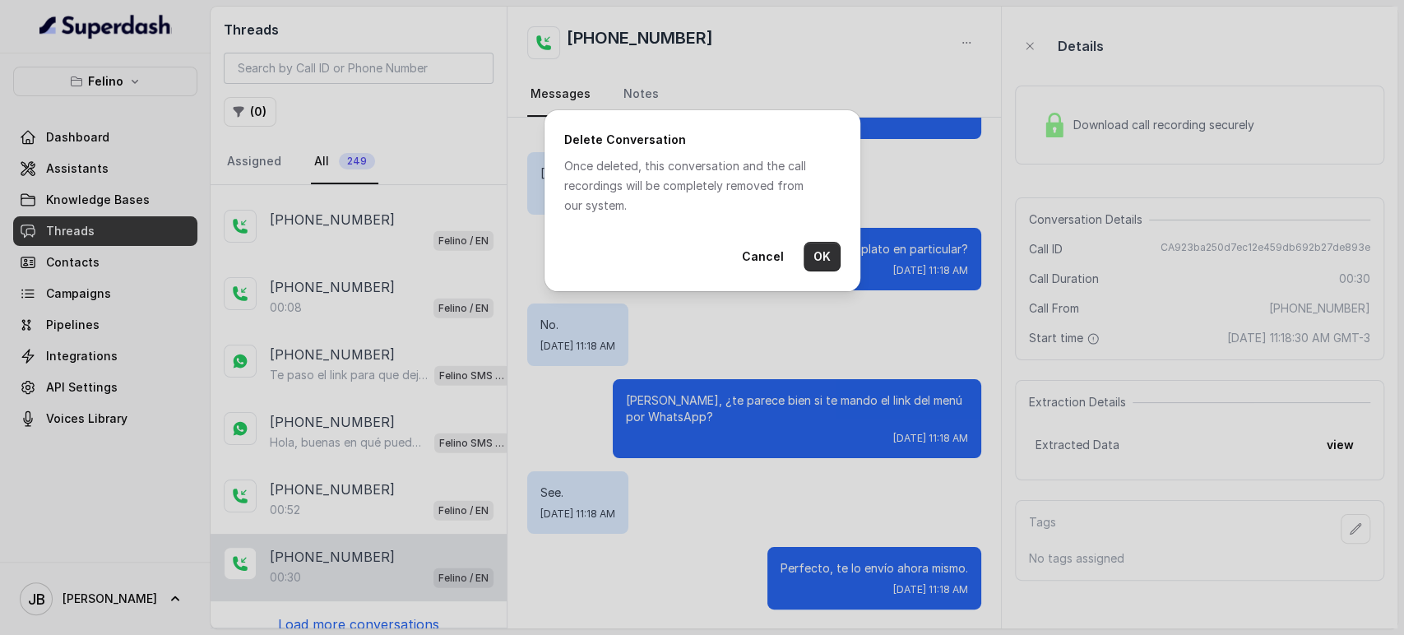
click at [815, 260] on button "OK" at bounding box center [822, 257] width 37 height 30
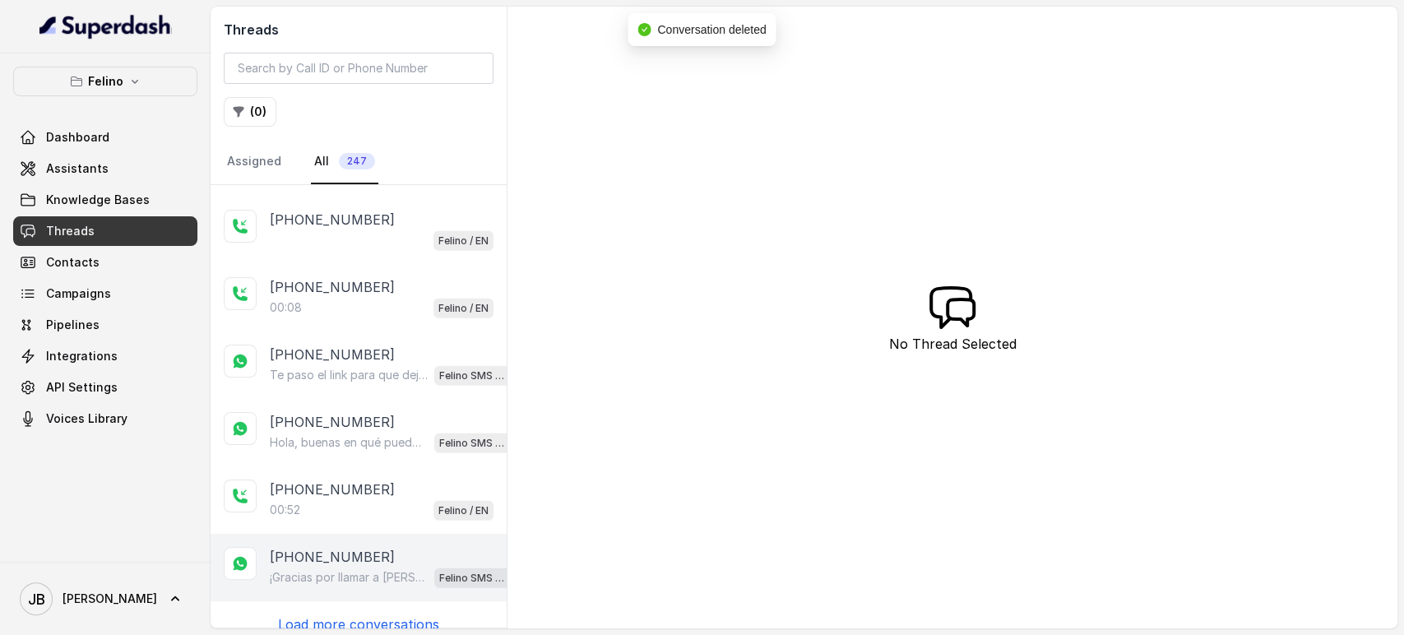
click at [377, 547] on p "[PHONE_NUMBER]" at bounding box center [332, 557] width 125 height 20
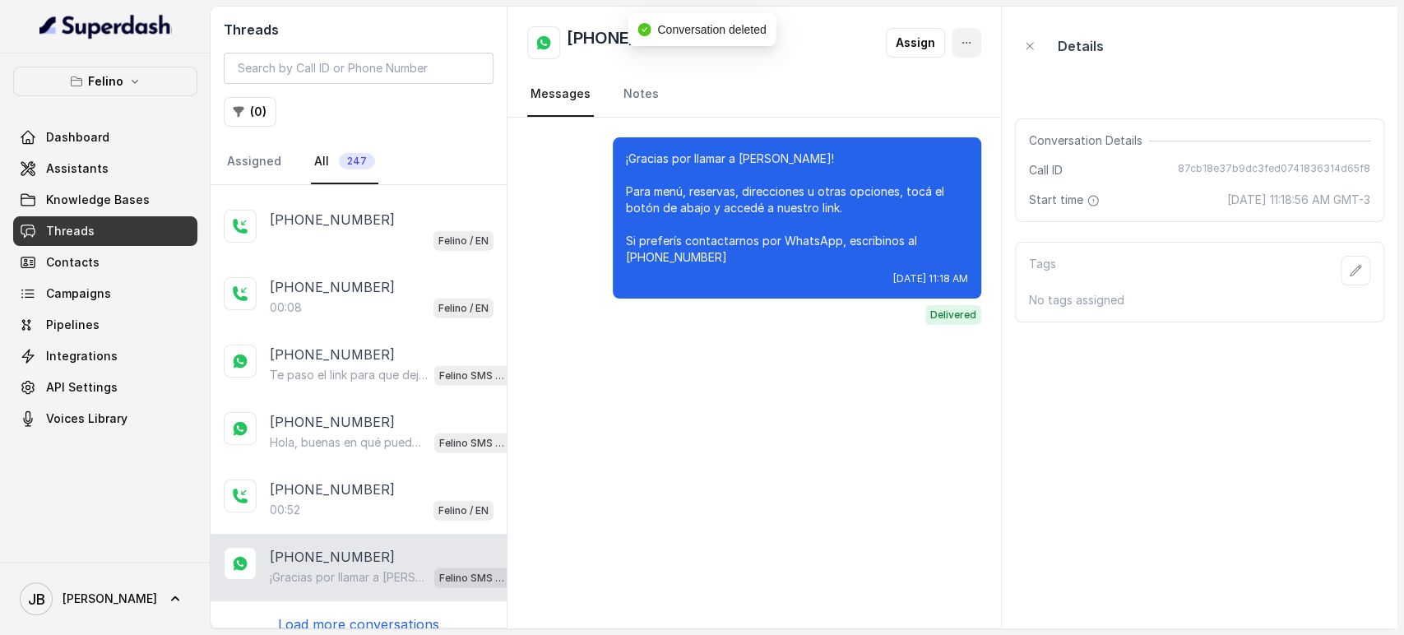
click at [975, 37] on button "button" at bounding box center [967, 43] width 30 height 30
click at [972, 37] on icon "button" at bounding box center [966, 42] width 13 height 13
click at [960, 39] on icon "button" at bounding box center [966, 42] width 13 height 13
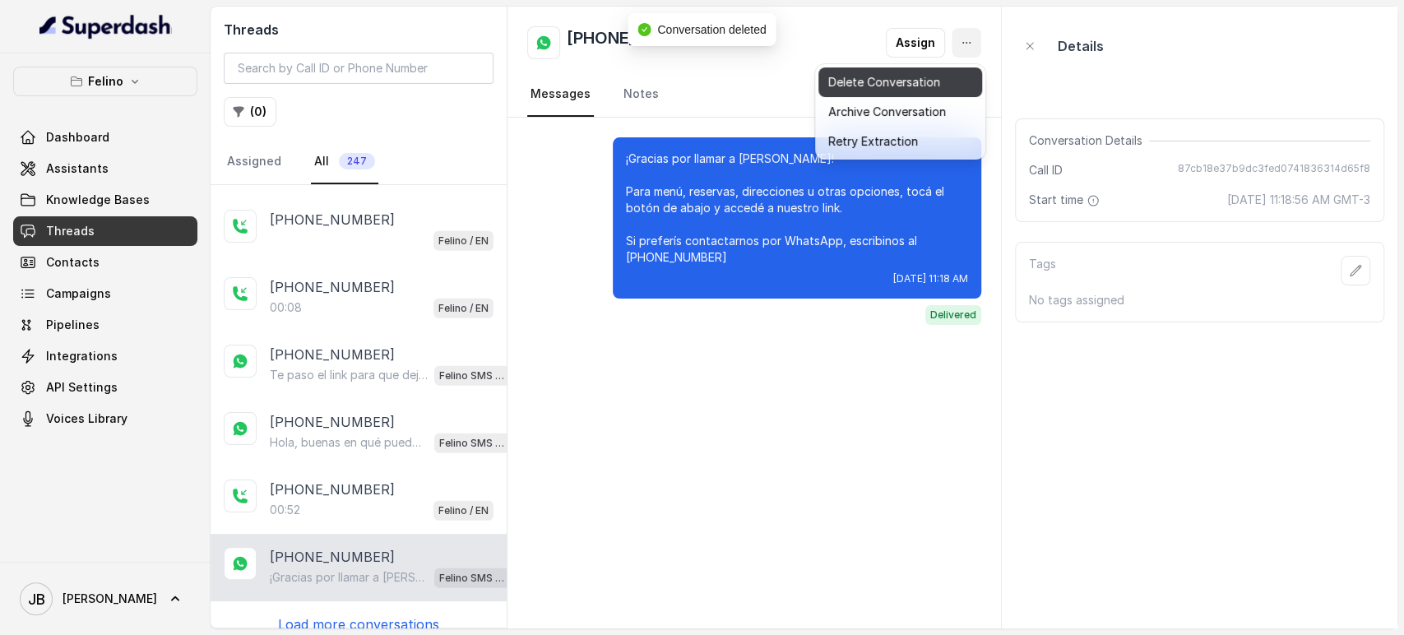
click at [944, 72] on button "Delete Conversation" at bounding box center [901, 82] width 164 height 30
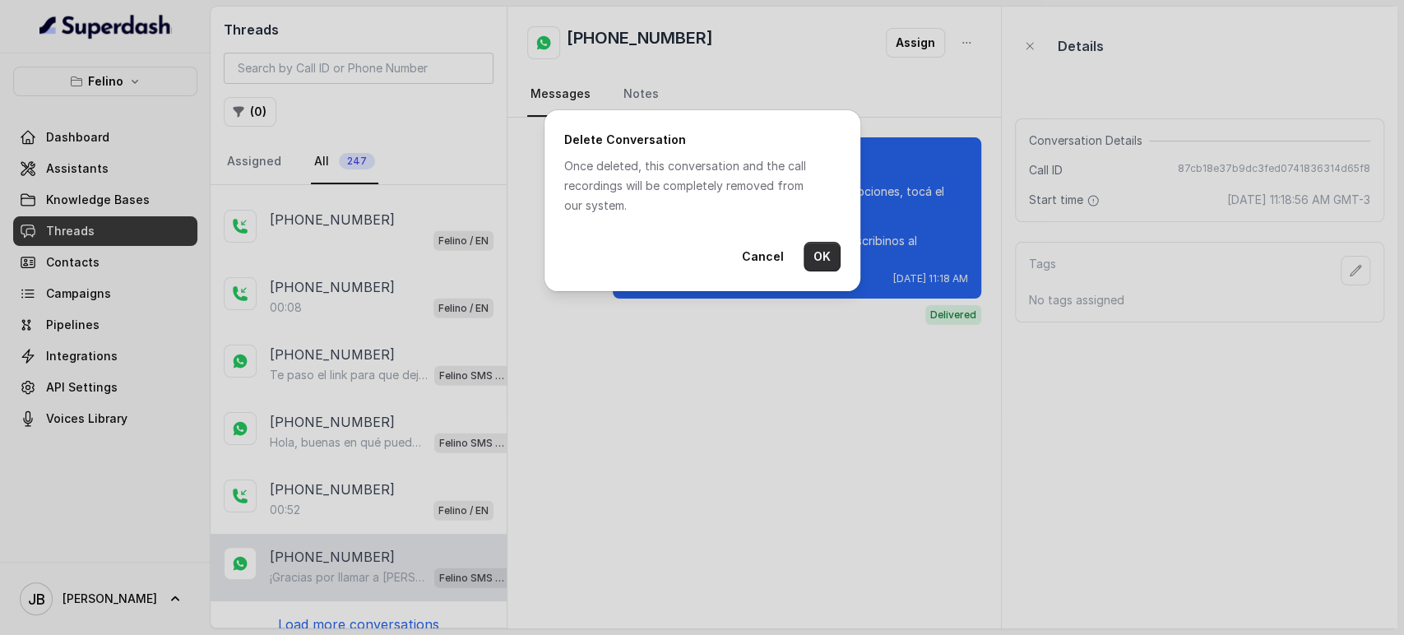
click at [811, 254] on button "OK" at bounding box center [822, 257] width 37 height 30
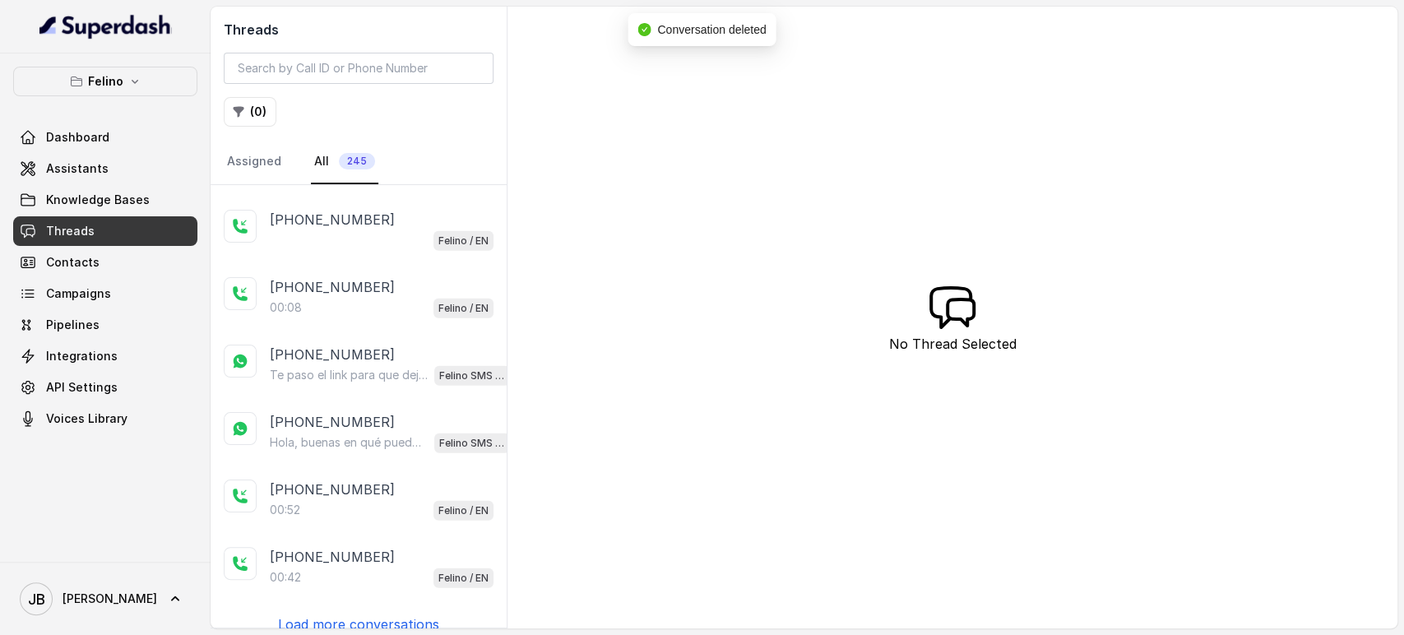
click at [298, 567] on div "00:42 Felino / EN" at bounding box center [382, 577] width 224 height 21
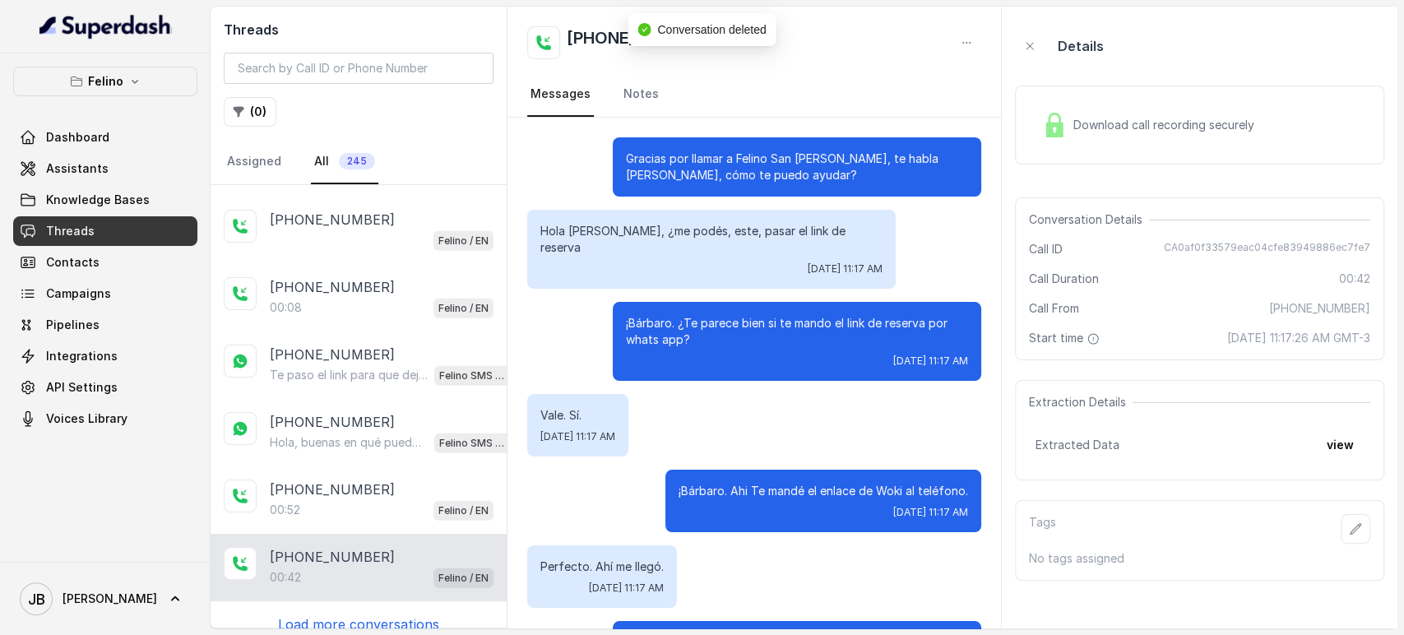
scroll to position [73, 0]
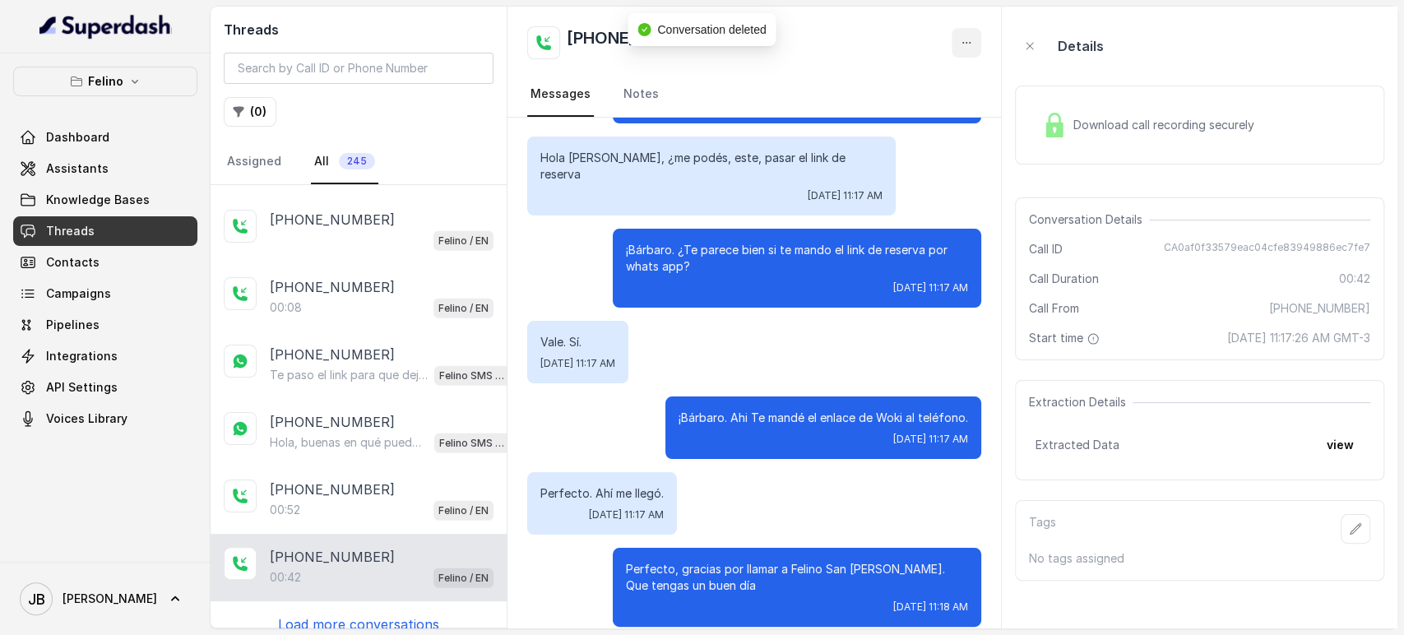
click at [970, 38] on icon "button" at bounding box center [966, 42] width 13 height 13
click at [924, 86] on button "Delete Conversation" at bounding box center [904, 82] width 158 height 30
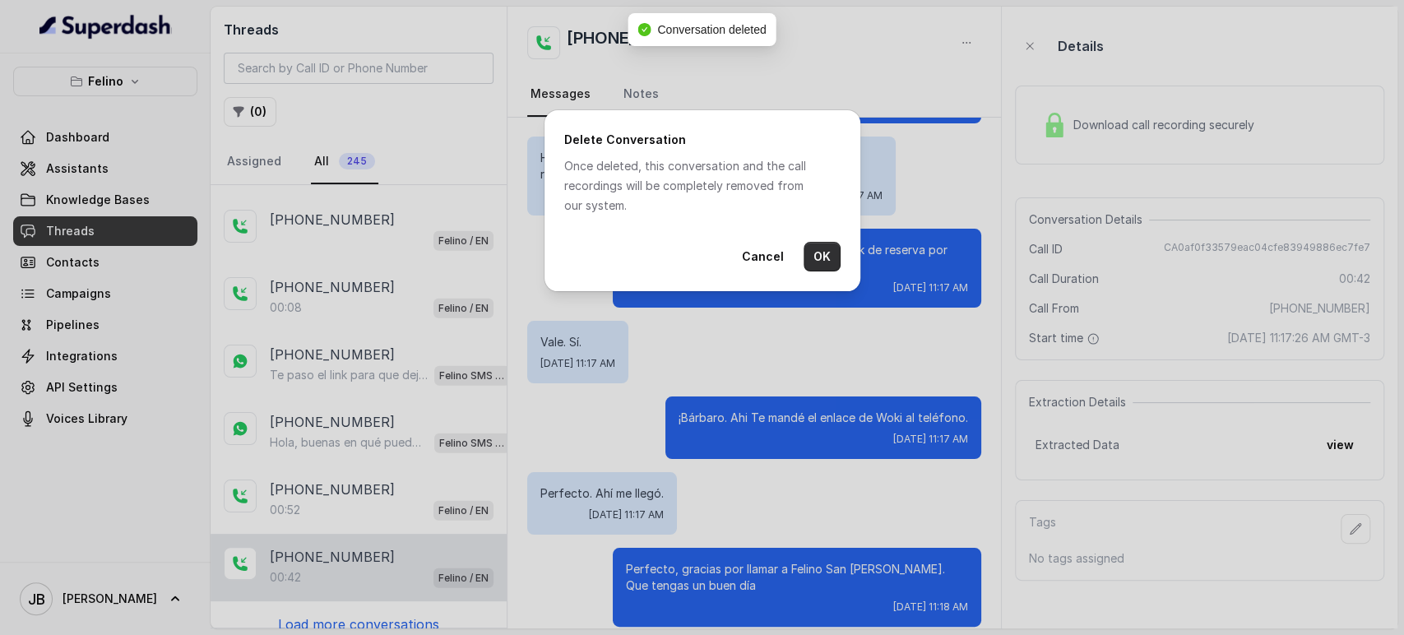
click at [817, 267] on button "OK" at bounding box center [822, 257] width 37 height 30
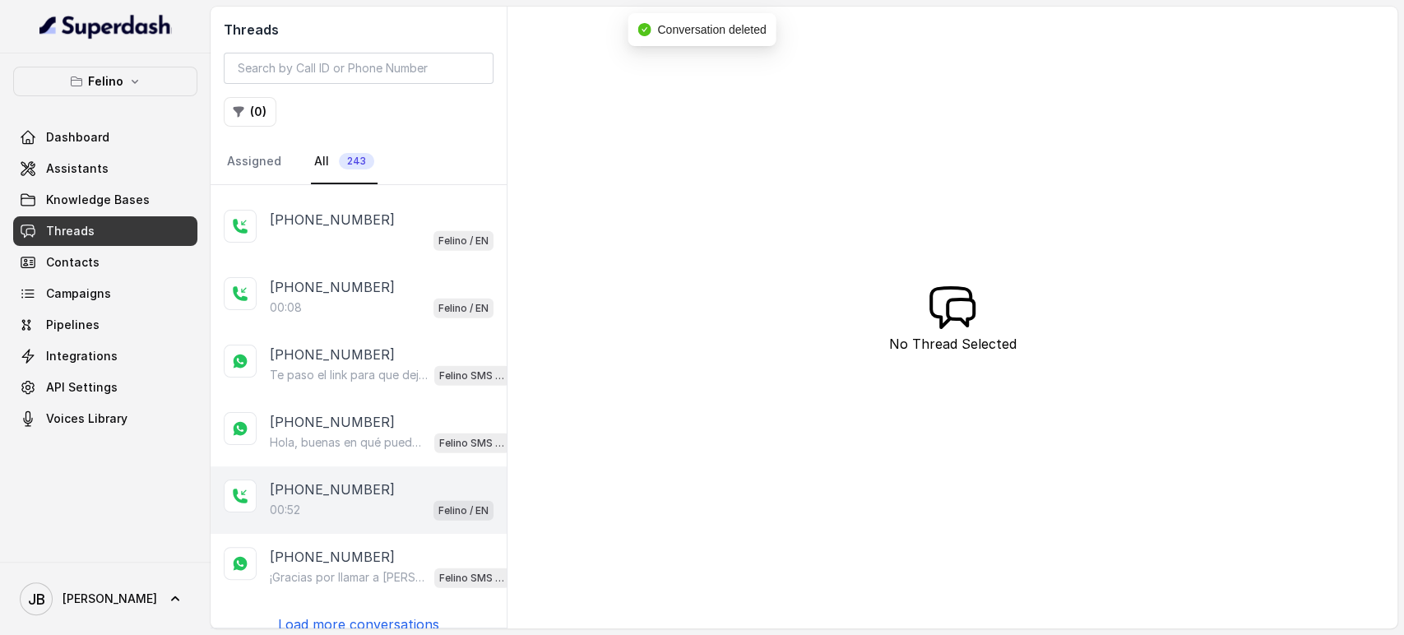
click at [372, 567] on div "¡Gracias por llamar a [PERSON_NAME]! Para menú, reservas, direcciones u otras o…" at bounding box center [390, 577] width 240 height 21
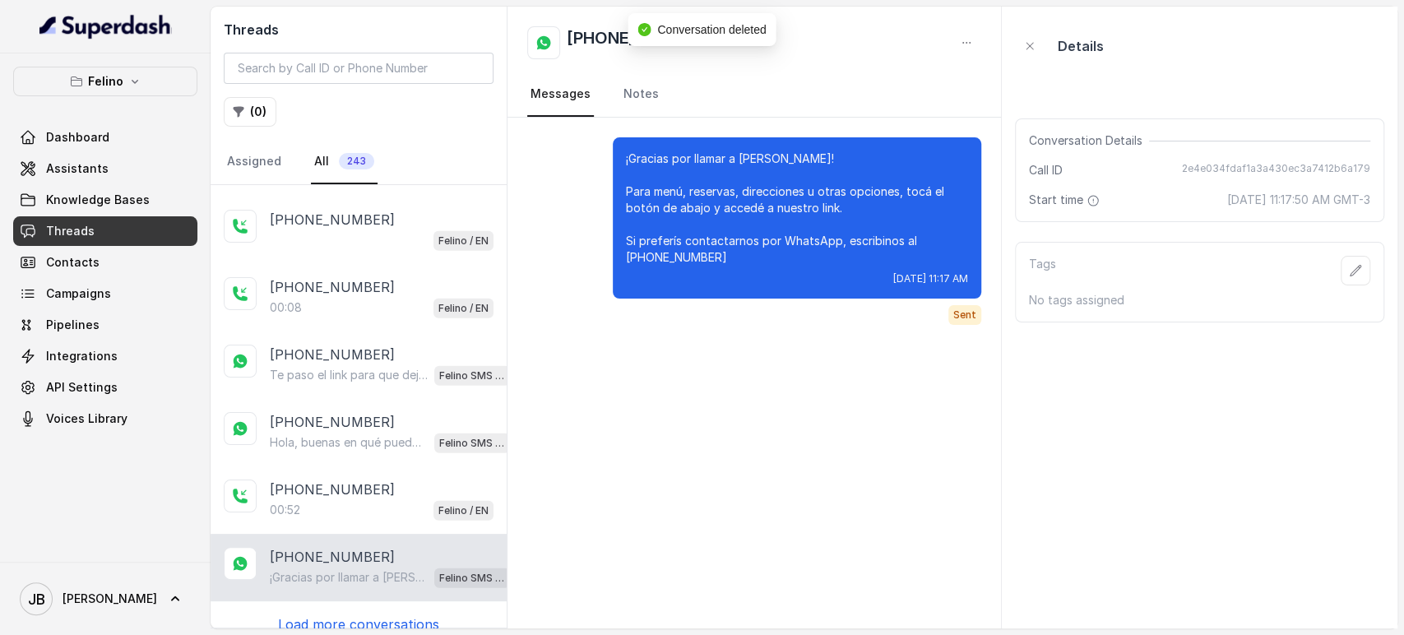
click at [981, 28] on div at bounding box center [967, 43] width 30 height 30
click at [972, 44] on button "button" at bounding box center [967, 43] width 30 height 30
click at [974, 38] on button "button" at bounding box center [967, 43] width 30 height 30
click at [960, 38] on div "[PHONE_NUMBER]" at bounding box center [754, 42] width 454 height 33
click at [963, 39] on icon "button" at bounding box center [966, 42] width 13 height 13
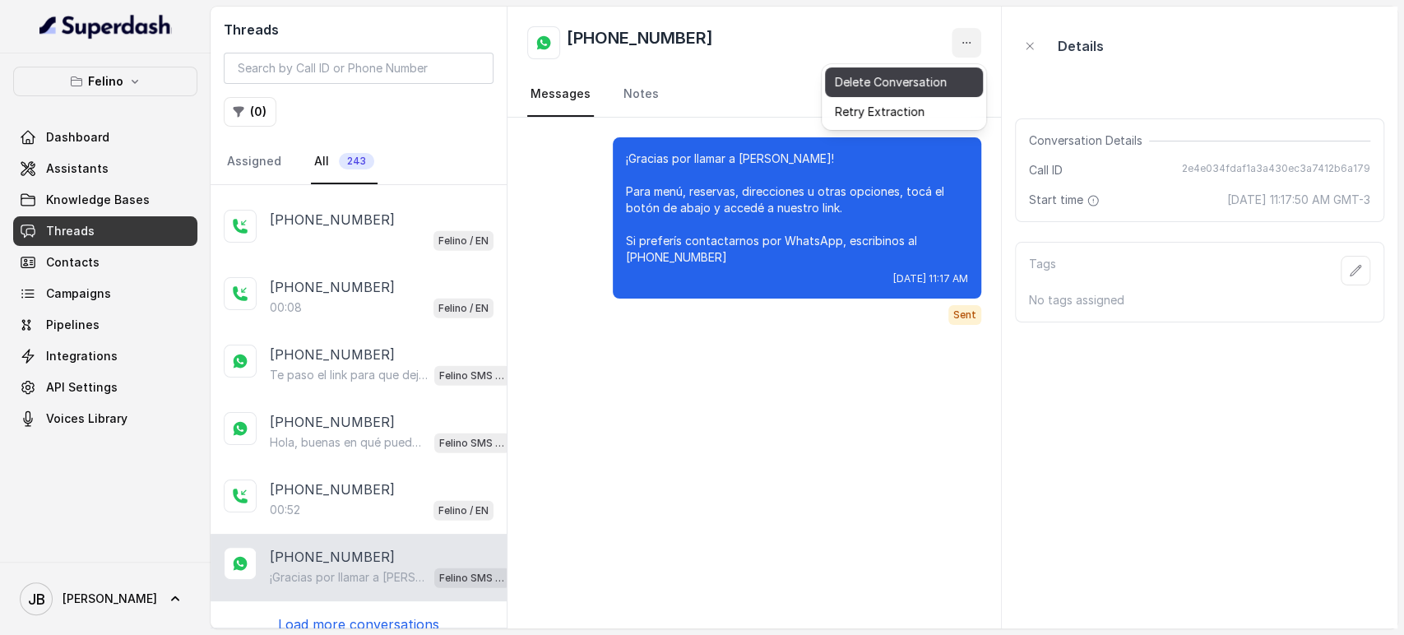
click at [931, 74] on button "Delete Conversation" at bounding box center [904, 82] width 158 height 30
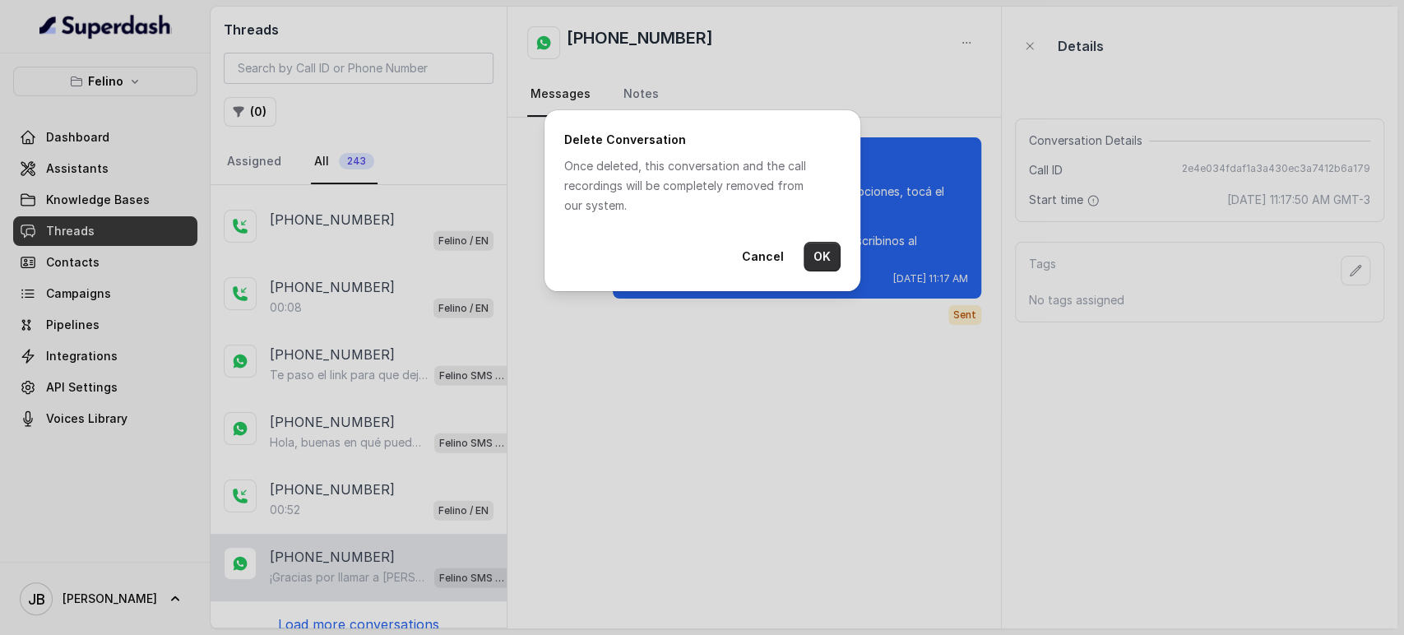
click at [815, 264] on button "OK" at bounding box center [822, 257] width 37 height 30
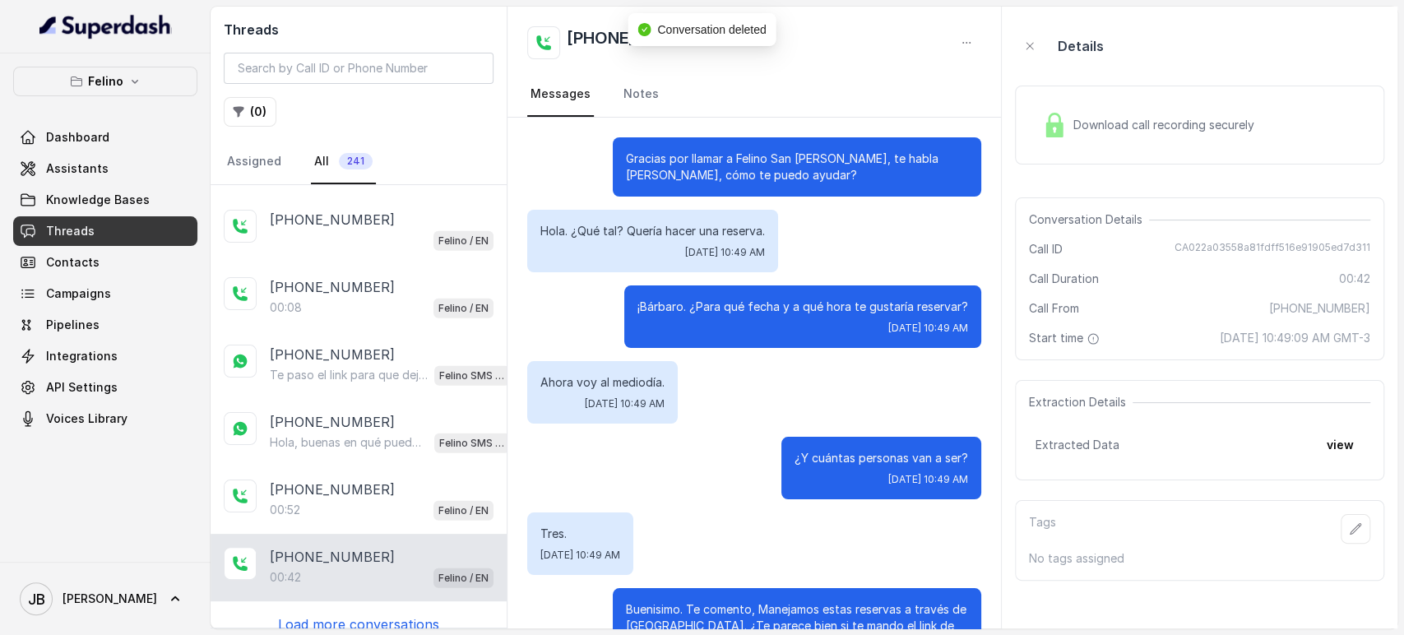
scroll to position [225, 0]
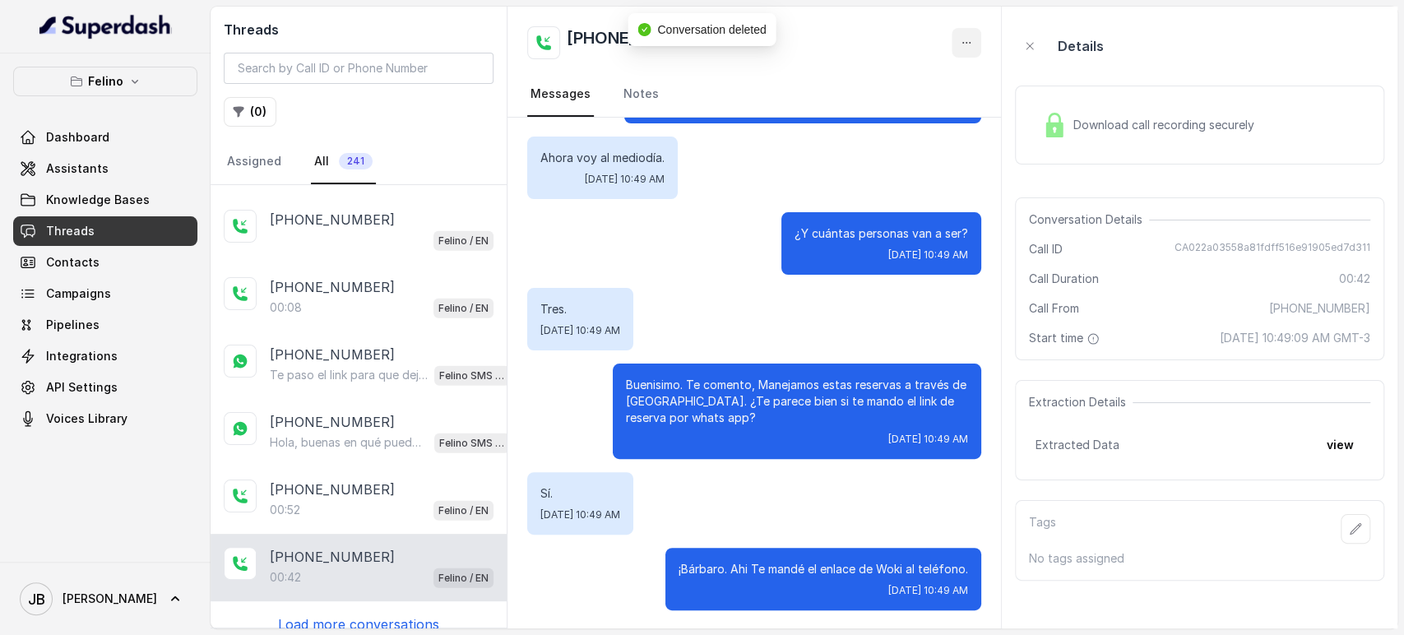
click at [967, 36] on icon "button" at bounding box center [966, 42] width 13 height 13
click at [943, 66] on div "Delete Conversation Retry Extraction" at bounding box center [904, 97] width 165 height 66
click at [940, 72] on button "Delete Conversation" at bounding box center [904, 82] width 158 height 30
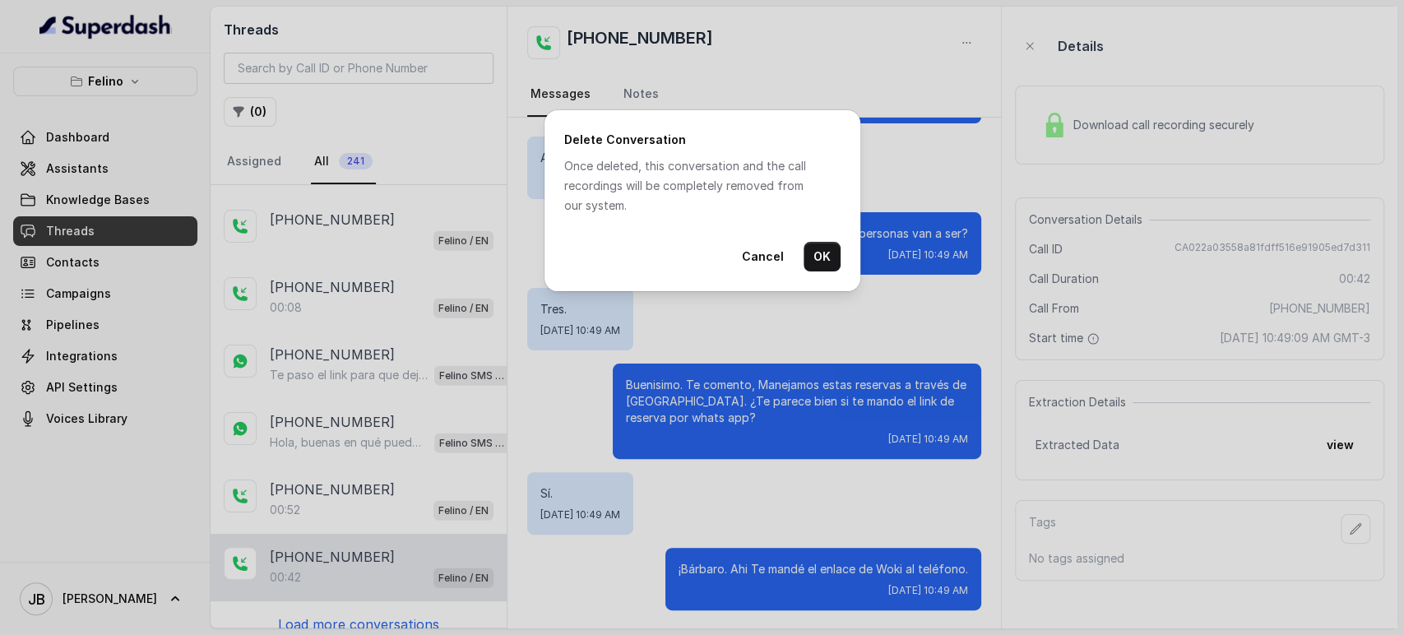
click at [832, 241] on div "Delete Conversation Once deleted, this conversation and the call recordings wil…" at bounding box center [703, 200] width 316 height 181
click at [828, 248] on button "OK" at bounding box center [822, 257] width 37 height 30
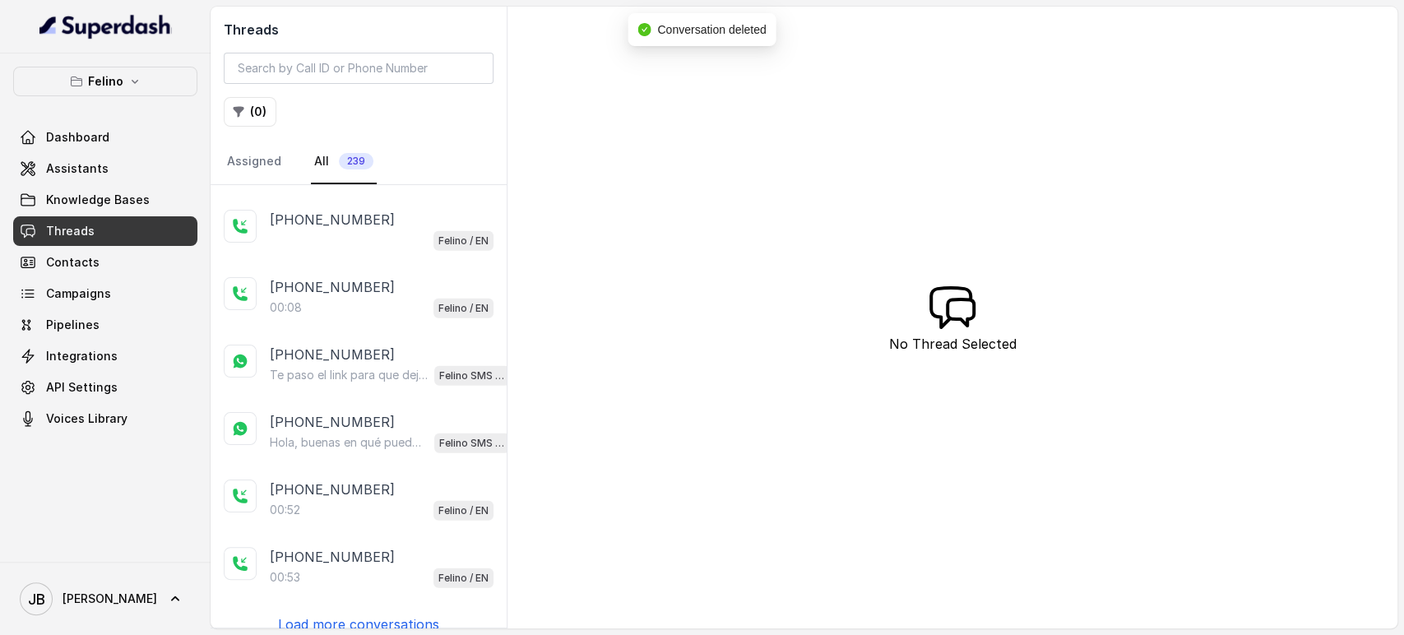
click at [398, 571] on div "[PHONE_NUMBER]:53 Felino / EN" at bounding box center [359, 567] width 296 height 67
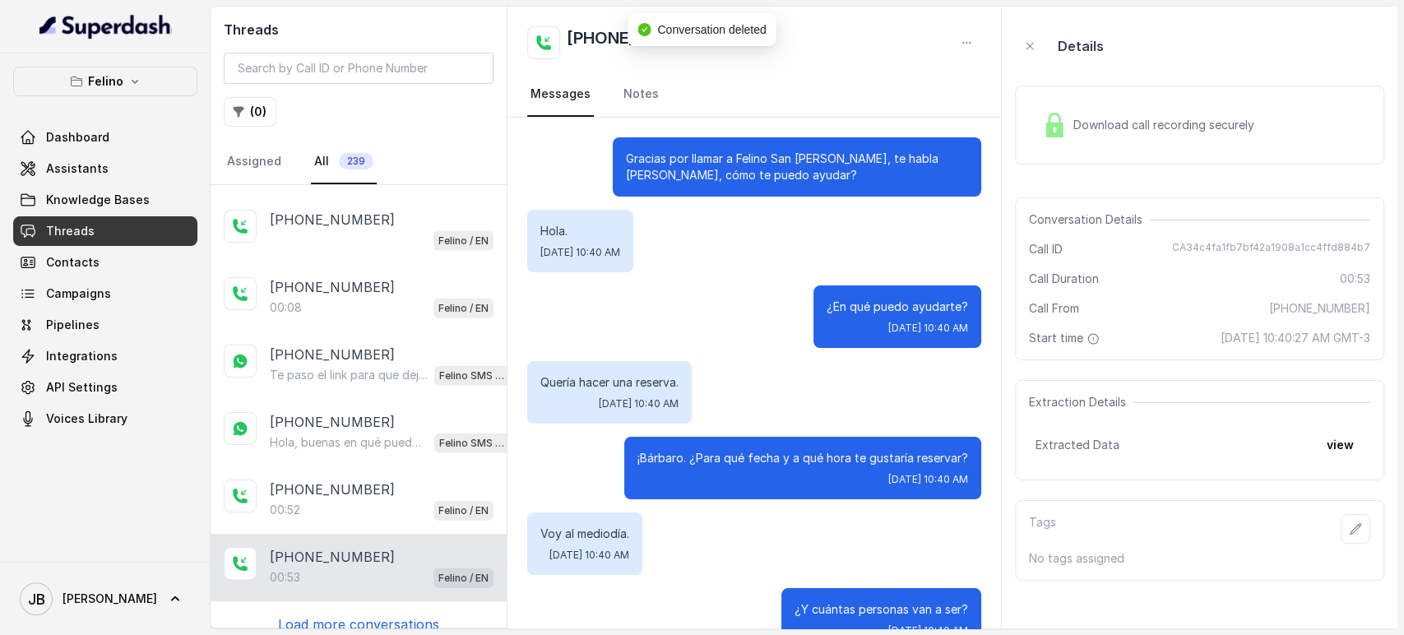
scroll to position [545, 0]
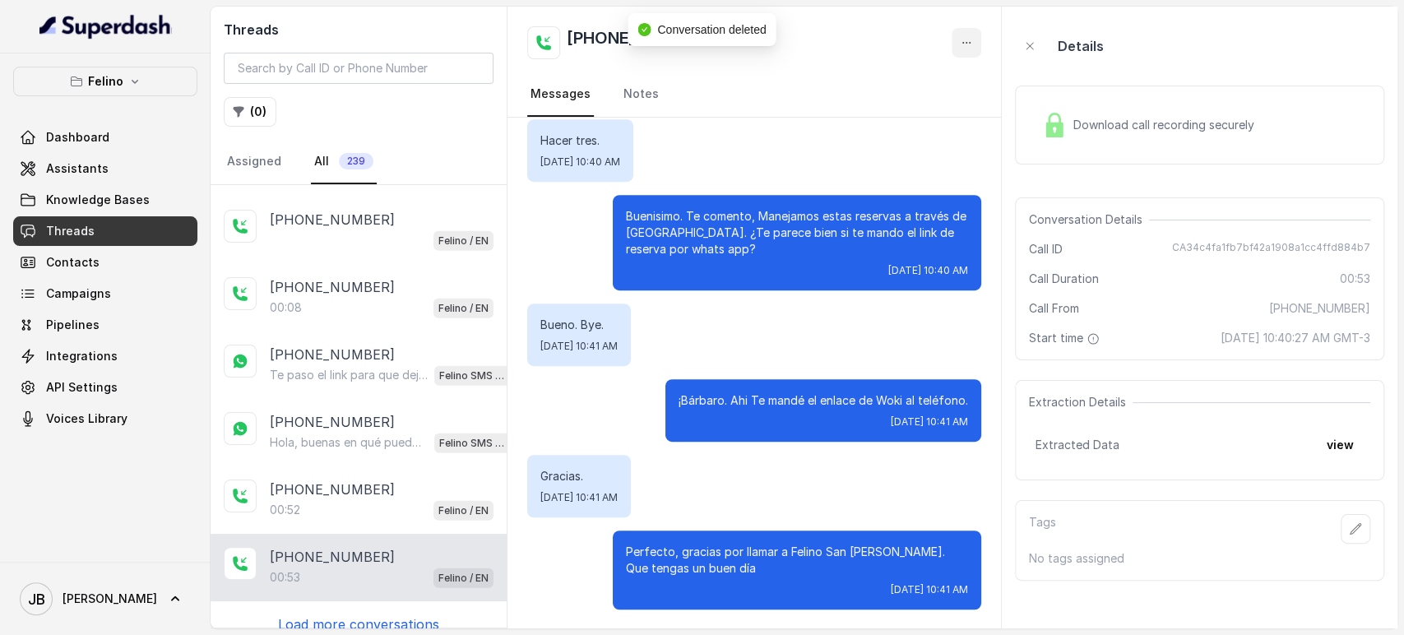
click at [962, 55] on button "button" at bounding box center [967, 43] width 30 height 30
click at [925, 89] on button "Delete Conversation" at bounding box center [904, 82] width 158 height 30
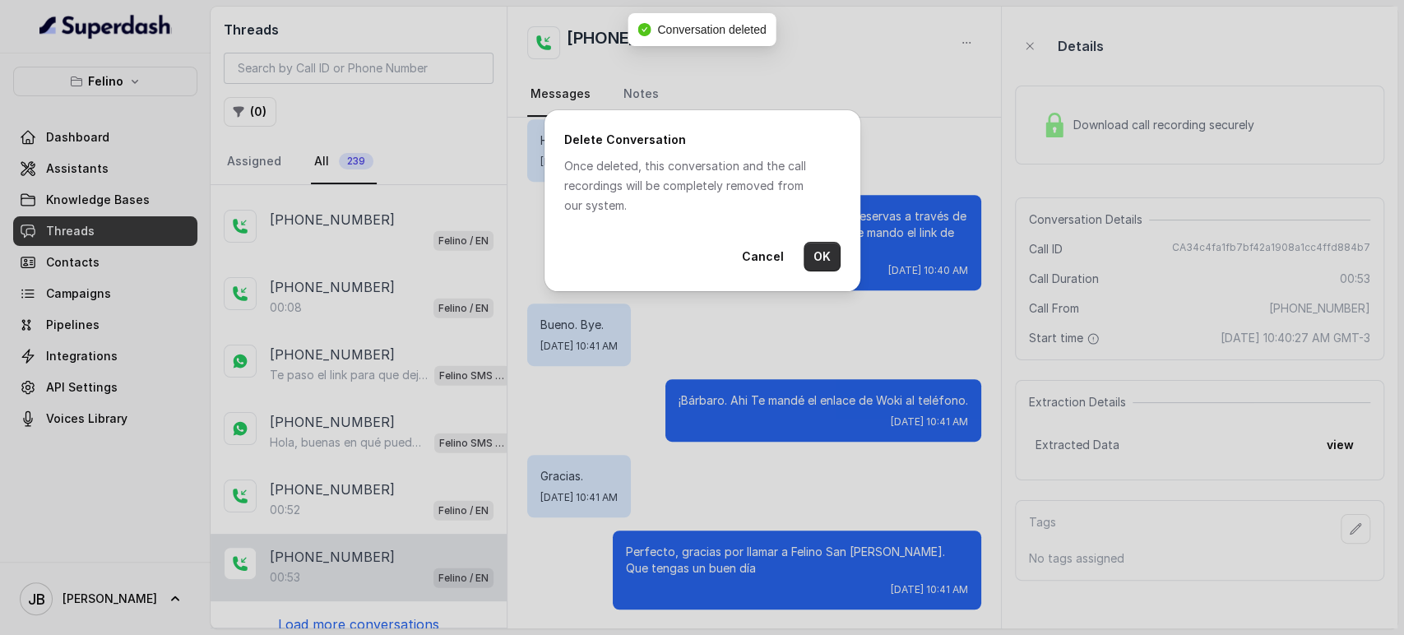
click at [813, 268] on button "OK" at bounding box center [822, 257] width 37 height 30
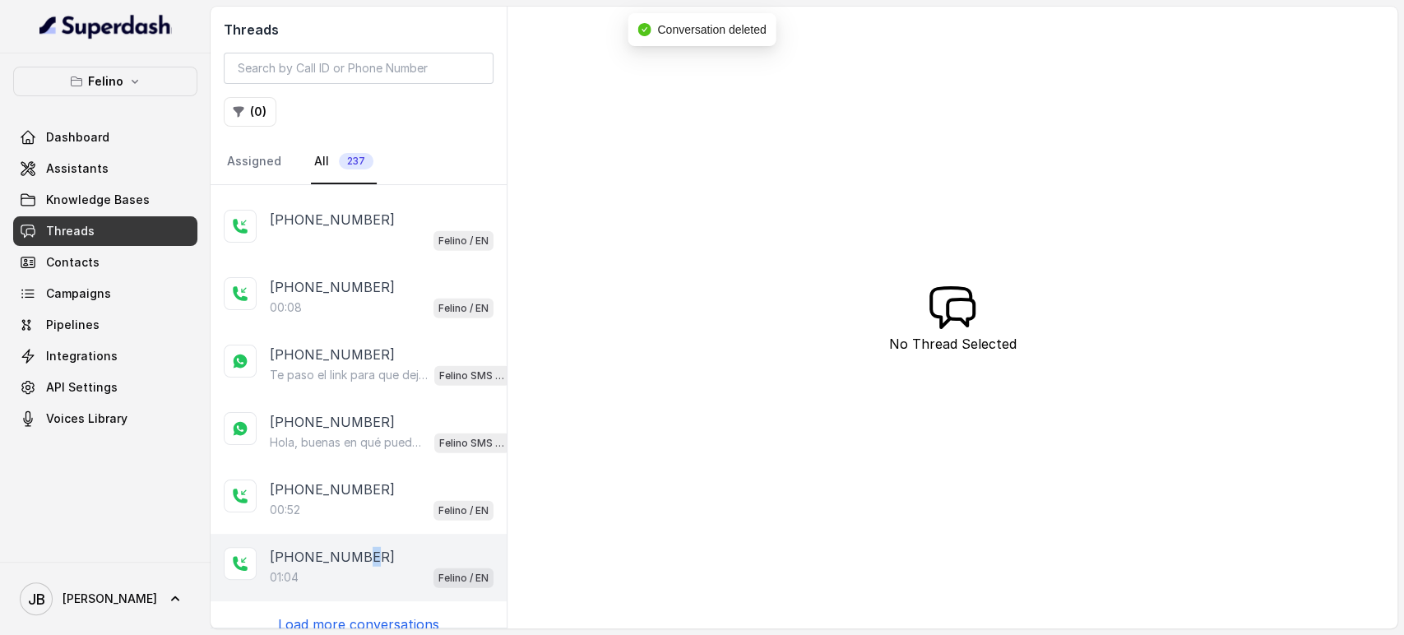
click at [358, 547] on p "[PHONE_NUMBER]" at bounding box center [332, 557] width 125 height 20
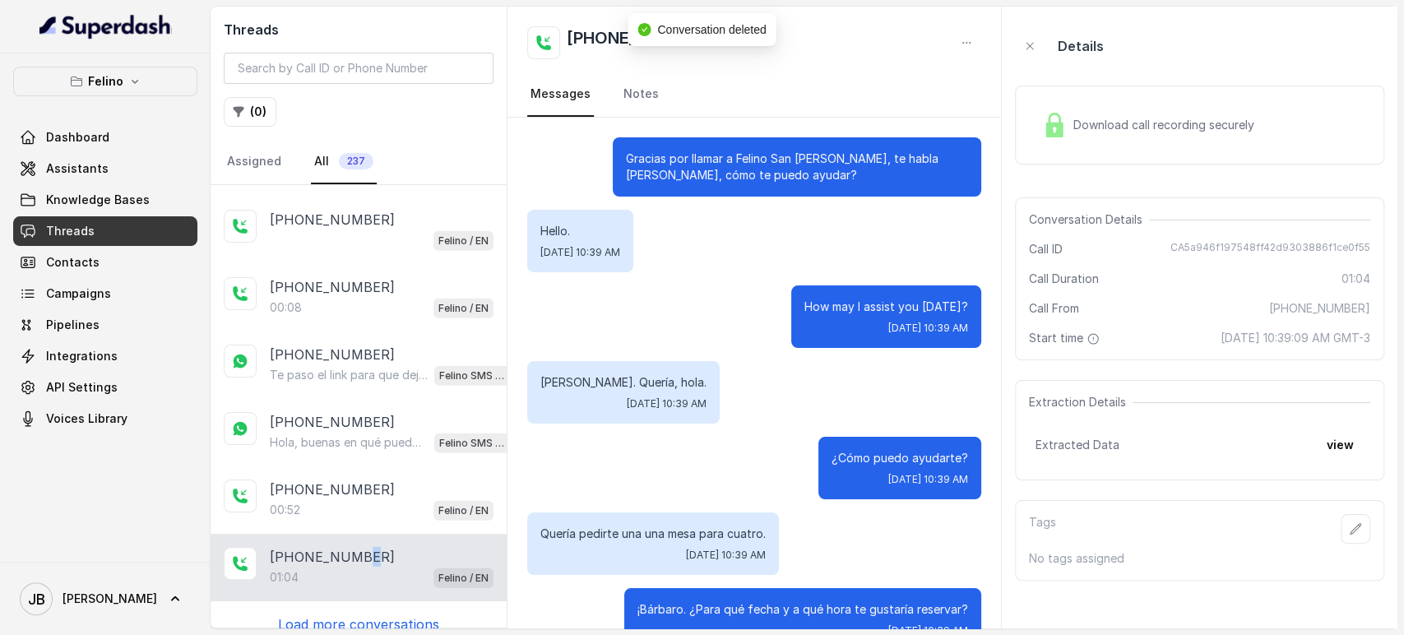
scroll to position [830, 0]
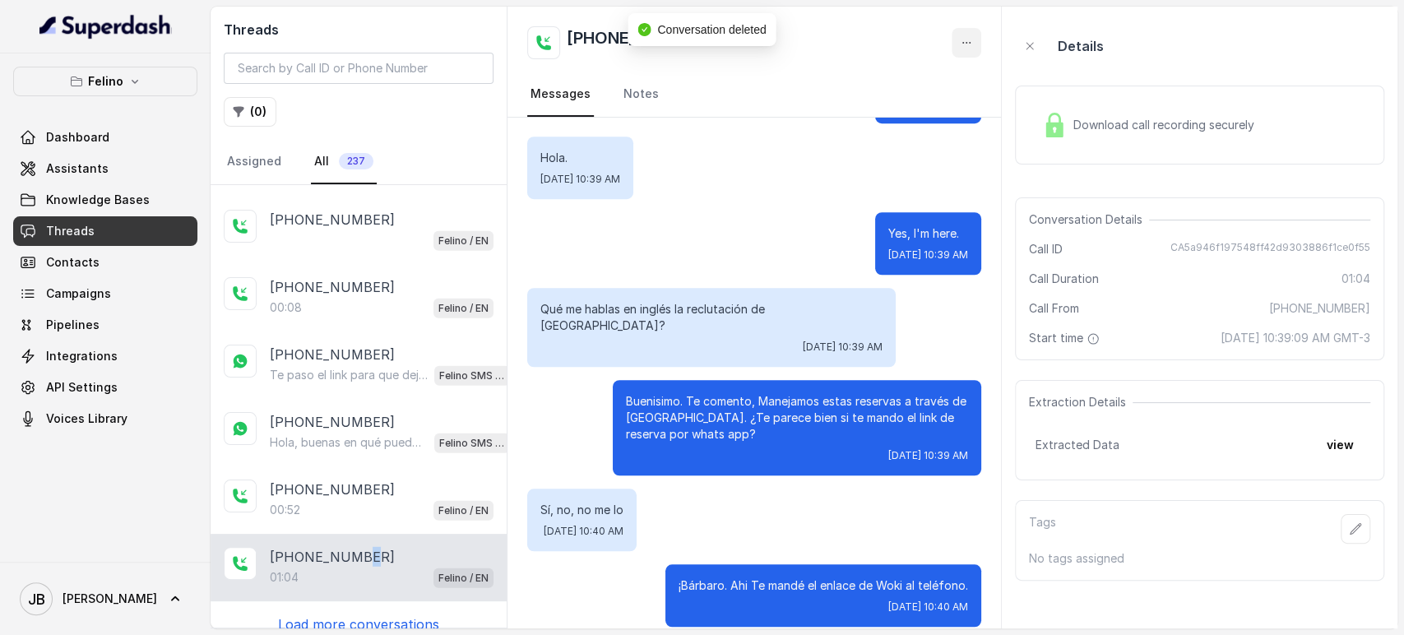
click at [971, 33] on button "button" at bounding box center [967, 43] width 30 height 30
click at [915, 64] on div "Delete Conversation Retry Extraction" at bounding box center [904, 97] width 165 height 66
click at [916, 75] on button "Delete Conversation" at bounding box center [904, 82] width 158 height 30
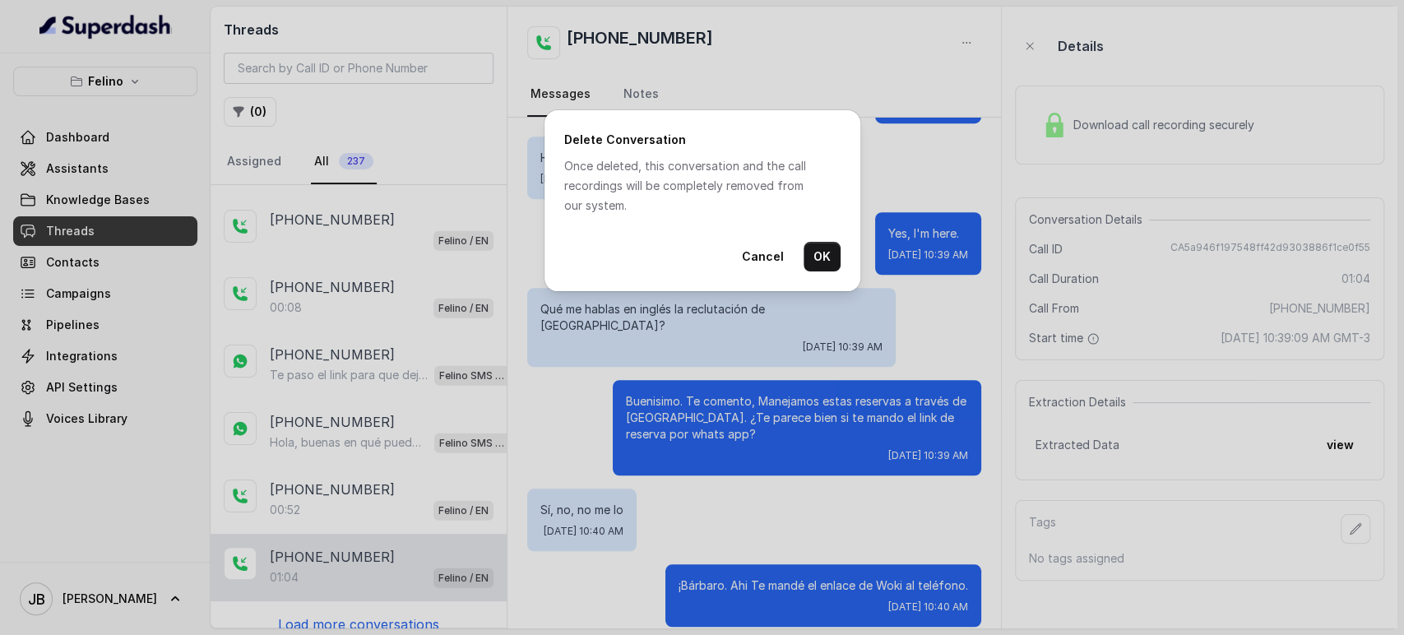
click at [824, 245] on button "OK" at bounding box center [822, 257] width 37 height 30
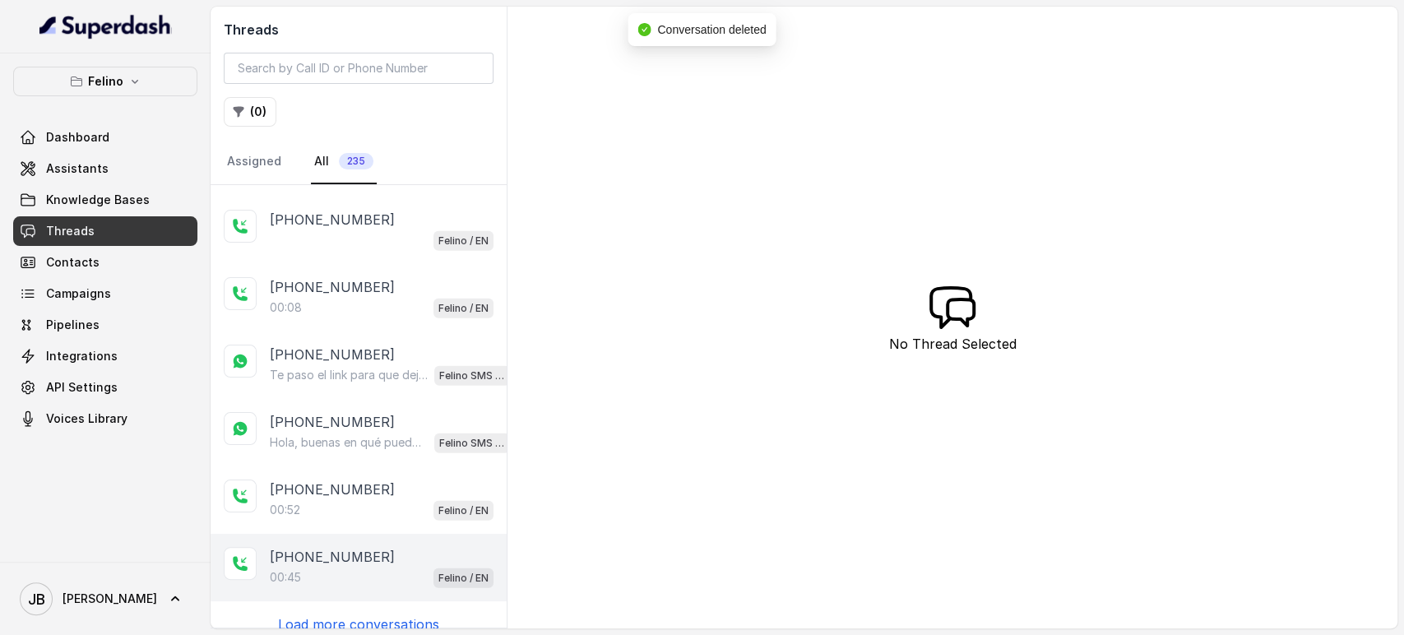
click at [394, 570] on div "[PHONE_NUMBER]:45 Felino / EN" at bounding box center [359, 567] width 296 height 67
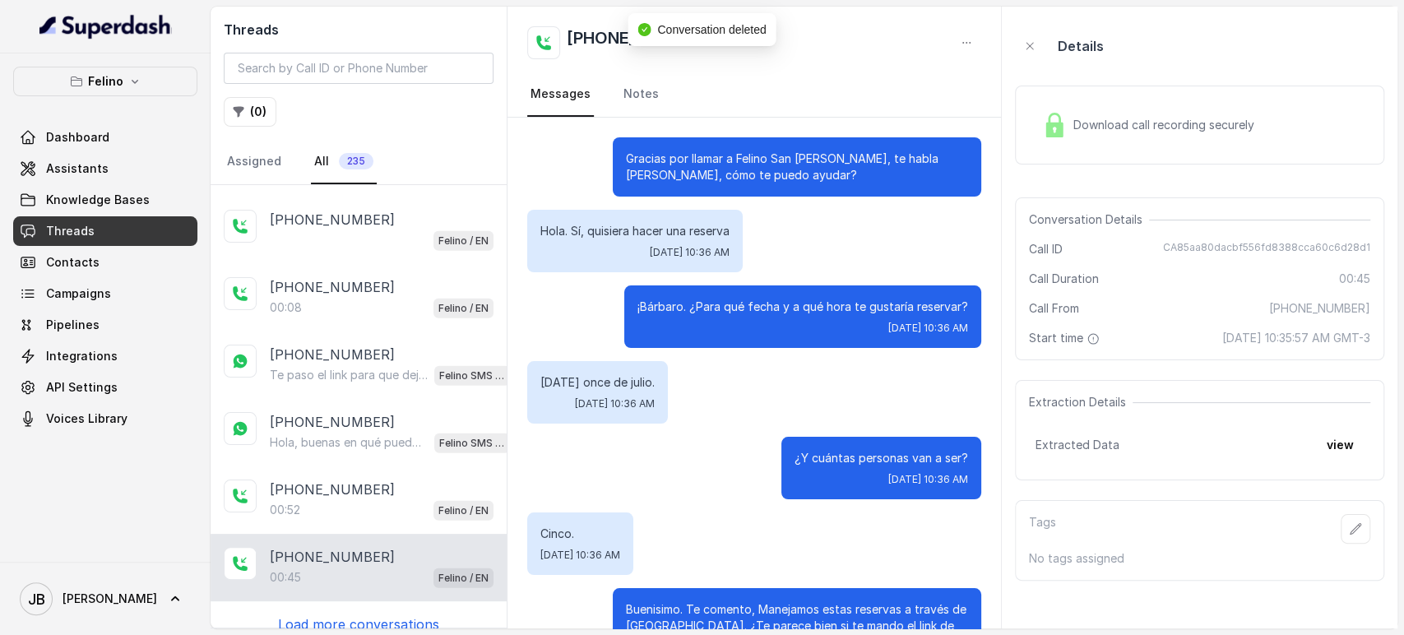
scroll to position [301, 0]
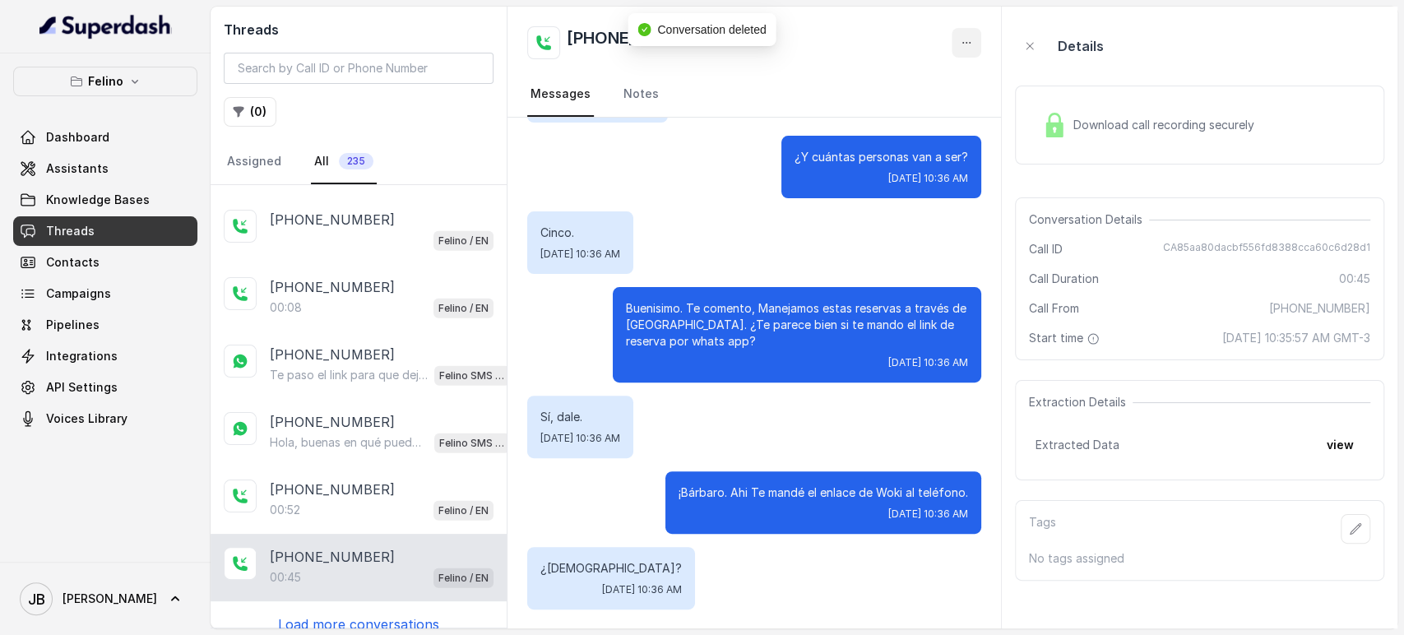
click at [964, 54] on button "button" at bounding box center [967, 43] width 30 height 30
click at [940, 95] on button "Delete Conversation" at bounding box center [904, 82] width 158 height 30
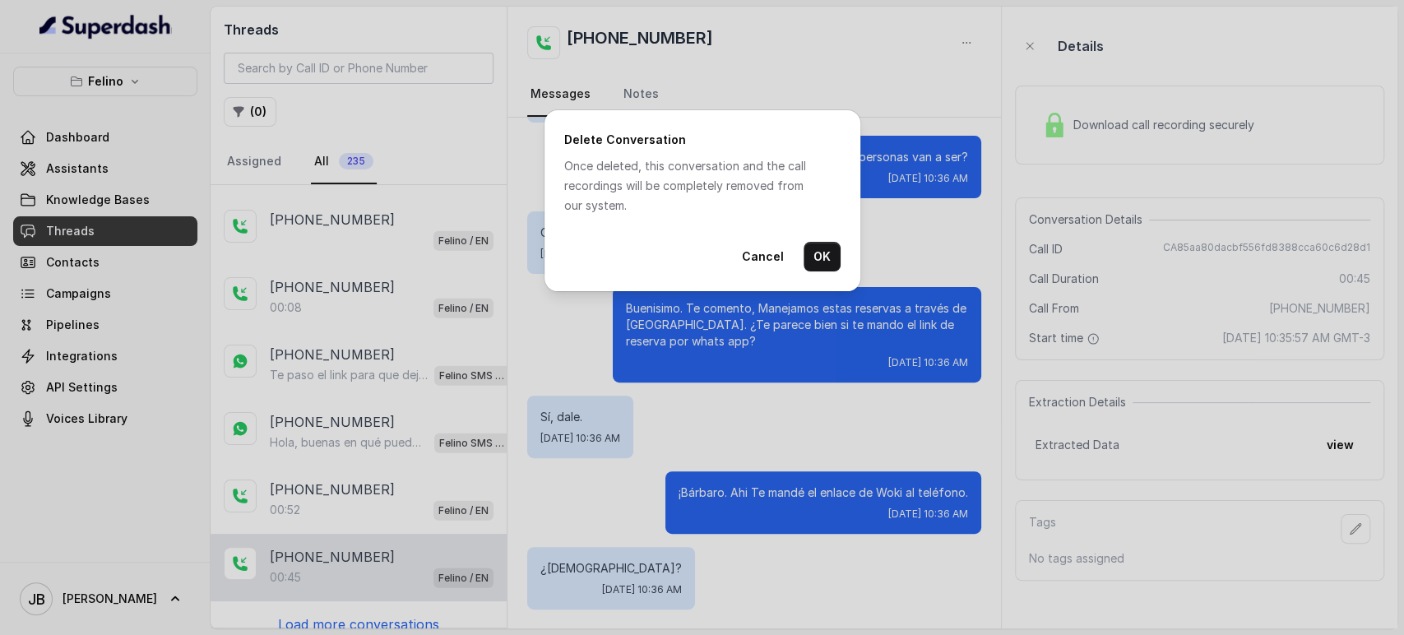
click at [815, 264] on button "OK" at bounding box center [822, 257] width 37 height 30
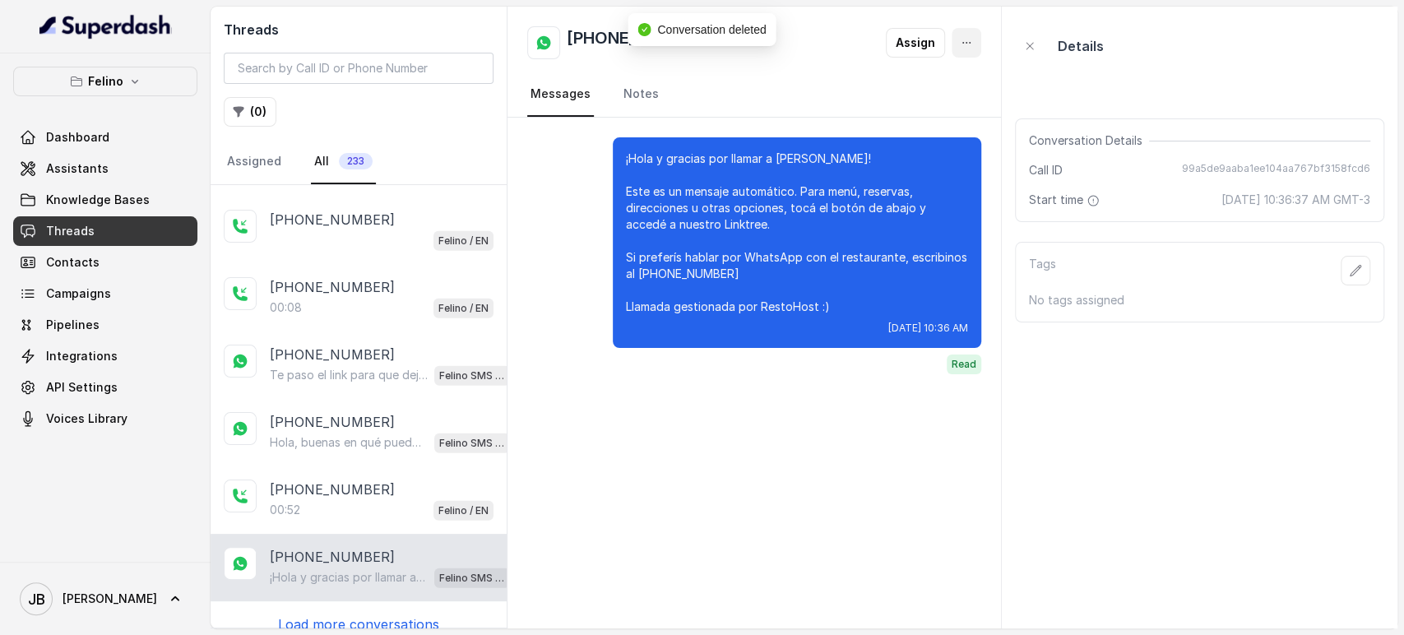
click at [972, 35] on button "button" at bounding box center [967, 43] width 30 height 30
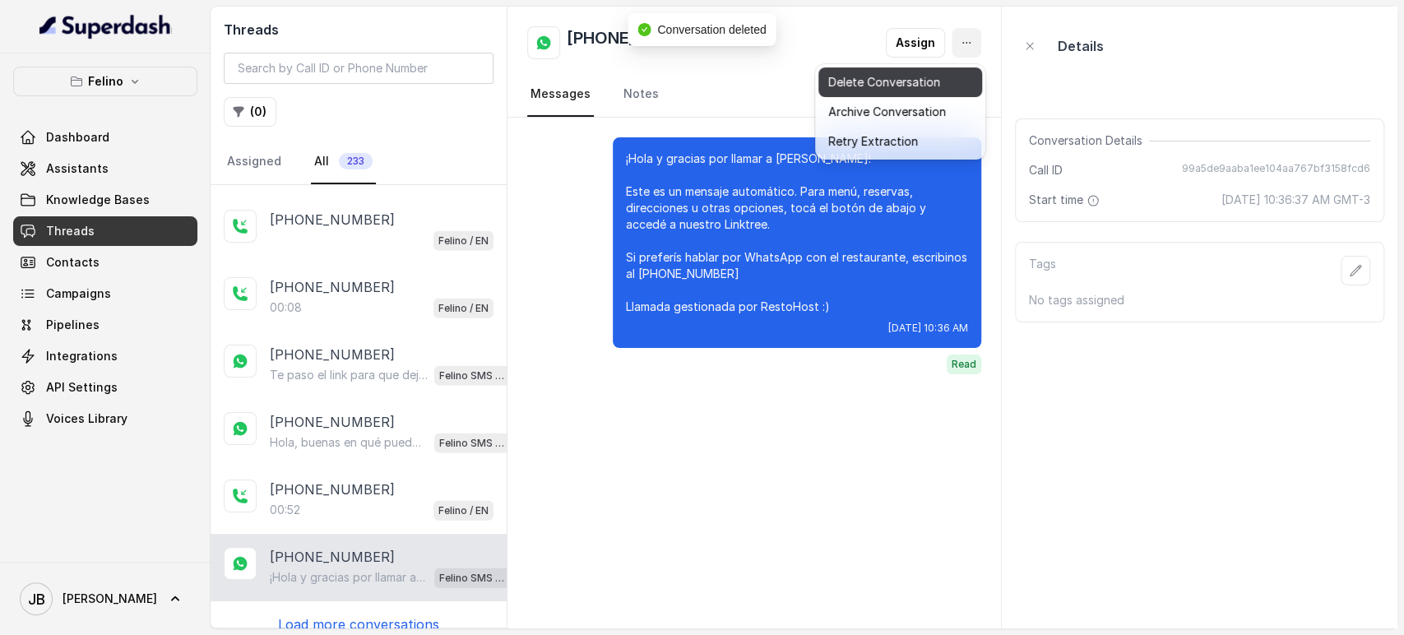
click at [937, 83] on button "Delete Conversation" at bounding box center [901, 82] width 164 height 30
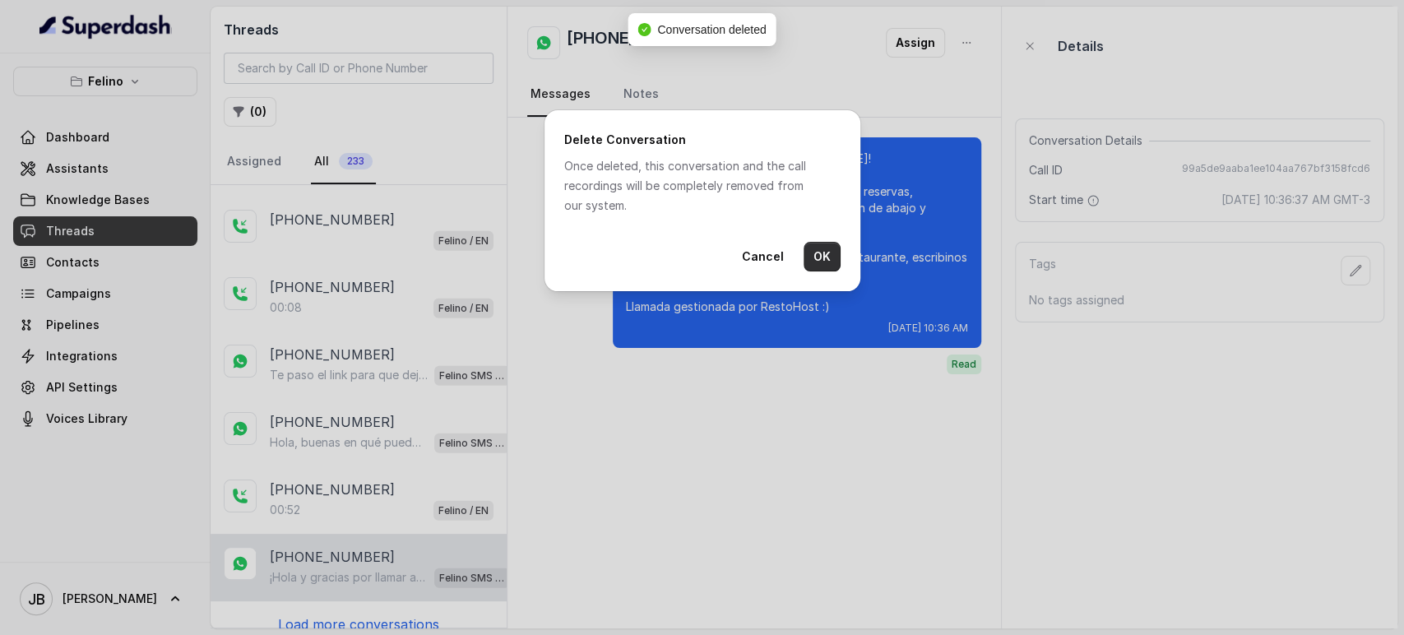
click at [829, 251] on button "OK" at bounding box center [822, 257] width 37 height 30
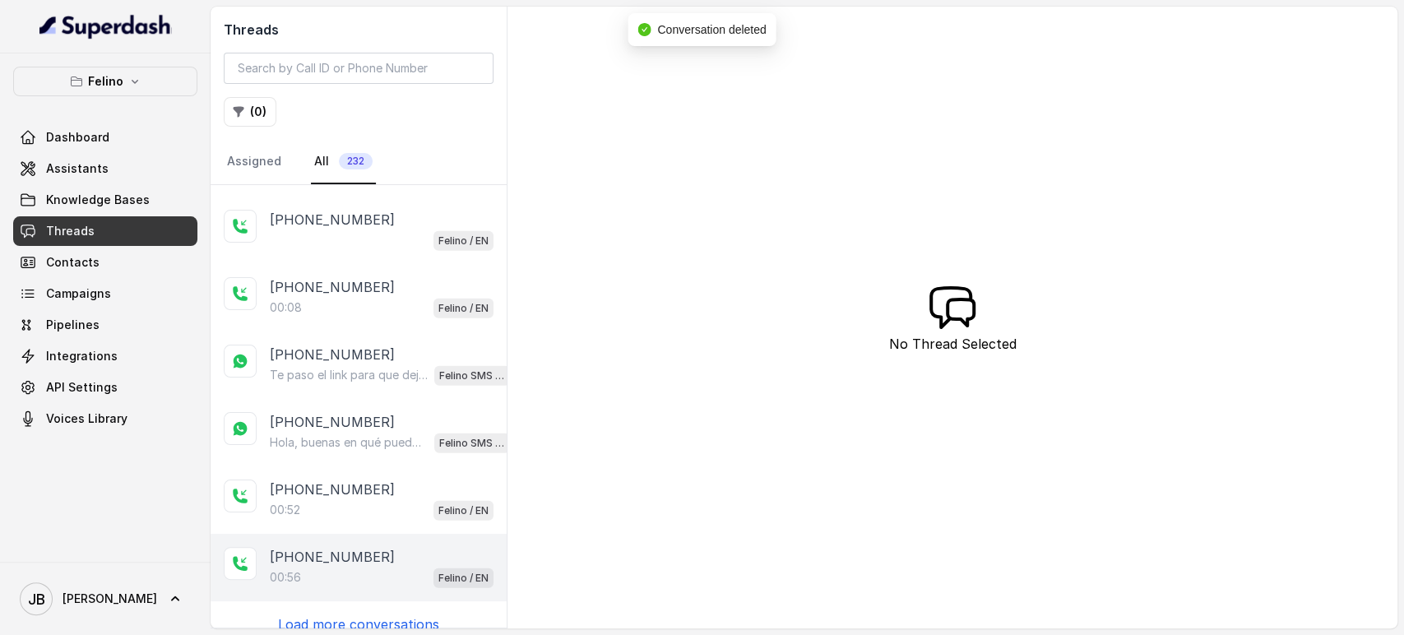
click at [406, 534] on div "[PHONE_NUMBER]:56 Felino / EN" at bounding box center [359, 567] width 296 height 67
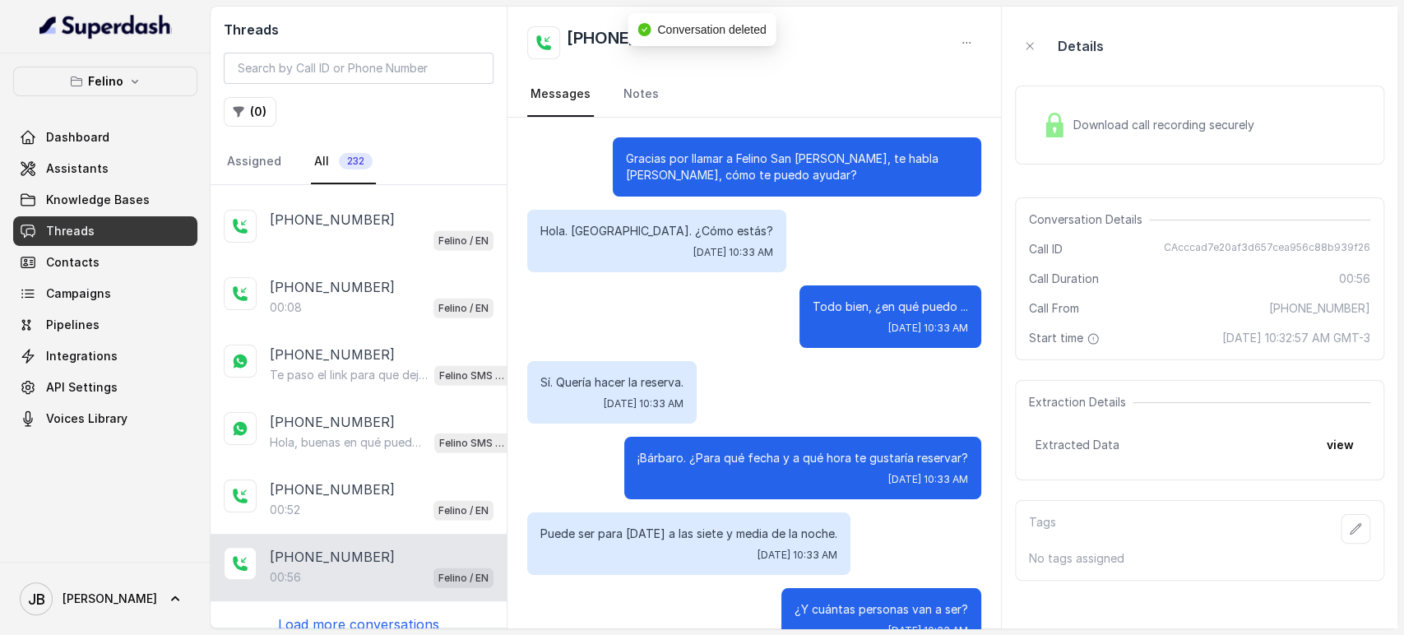
scroll to position [393, 0]
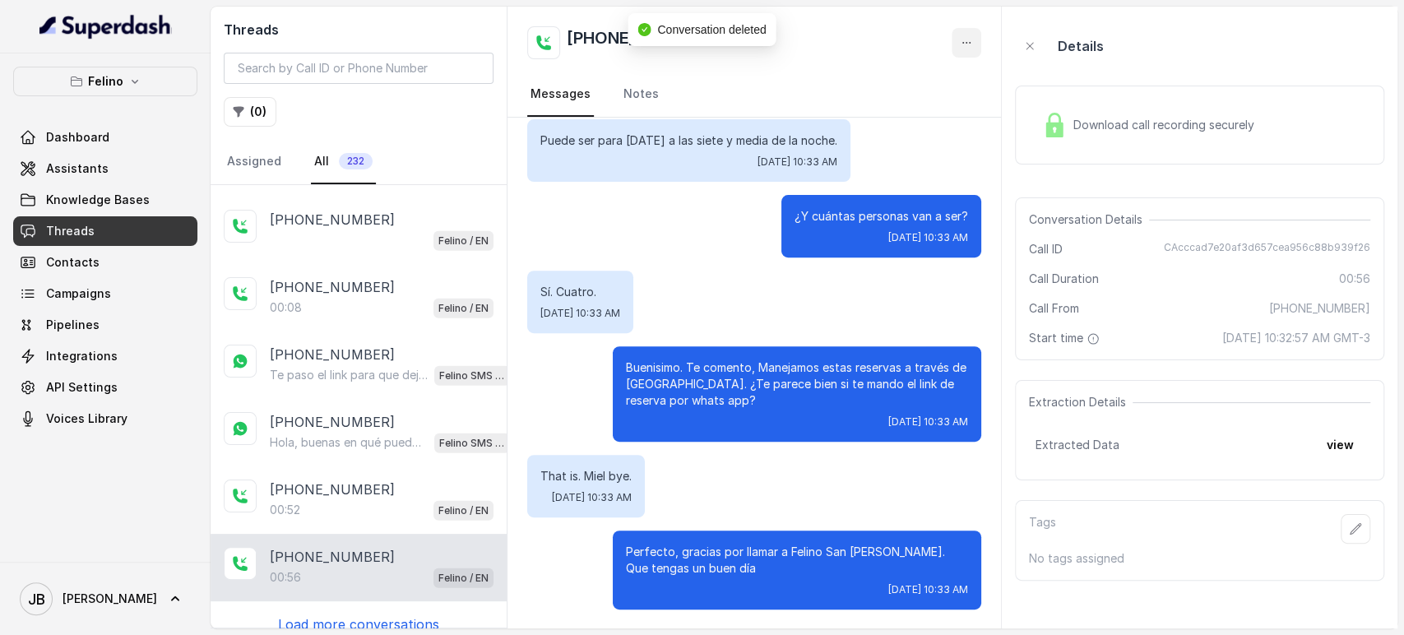
click at [978, 36] on button "button" at bounding box center [967, 43] width 30 height 30
click at [948, 71] on button "Delete Conversation" at bounding box center [904, 82] width 158 height 30
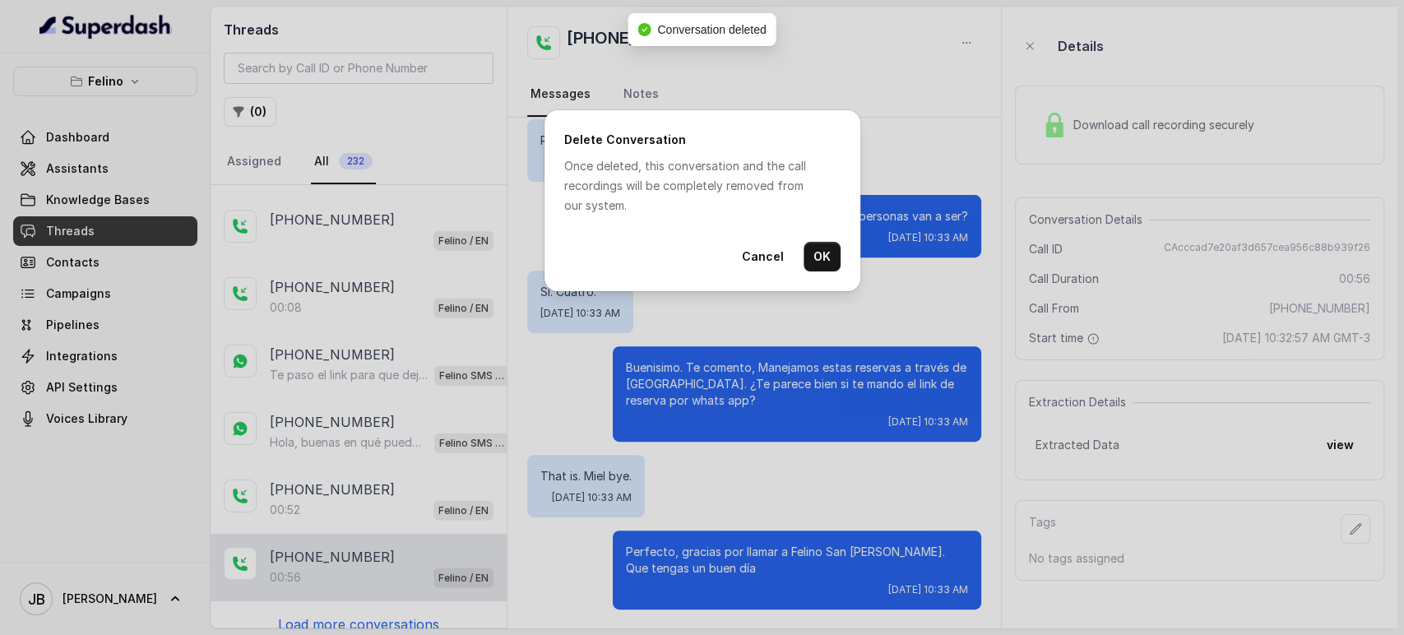
click at [823, 244] on button "OK" at bounding box center [822, 257] width 37 height 30
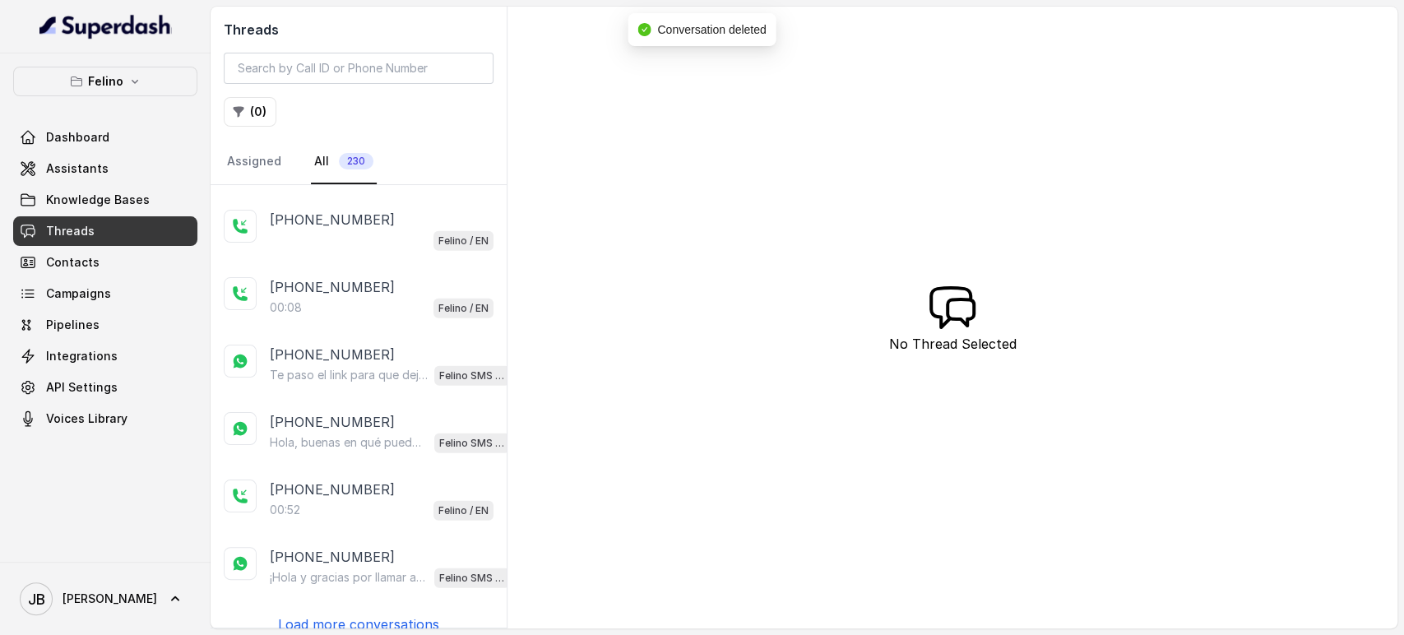
click at [406, 547] on div "[PHONE_NUMBER]" at bounding box center [390, 557] width 240 height 20
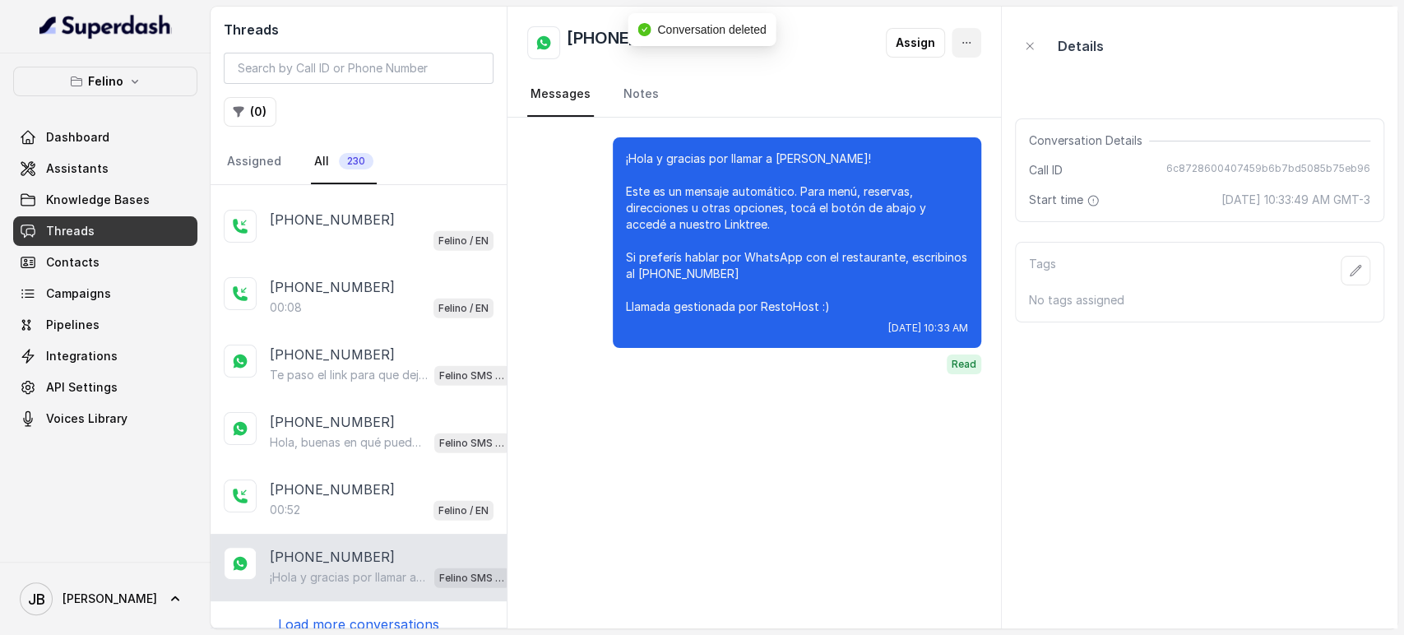
click at [955, 47] on button "button" at bounding box center [967, 43] width 30 height 30
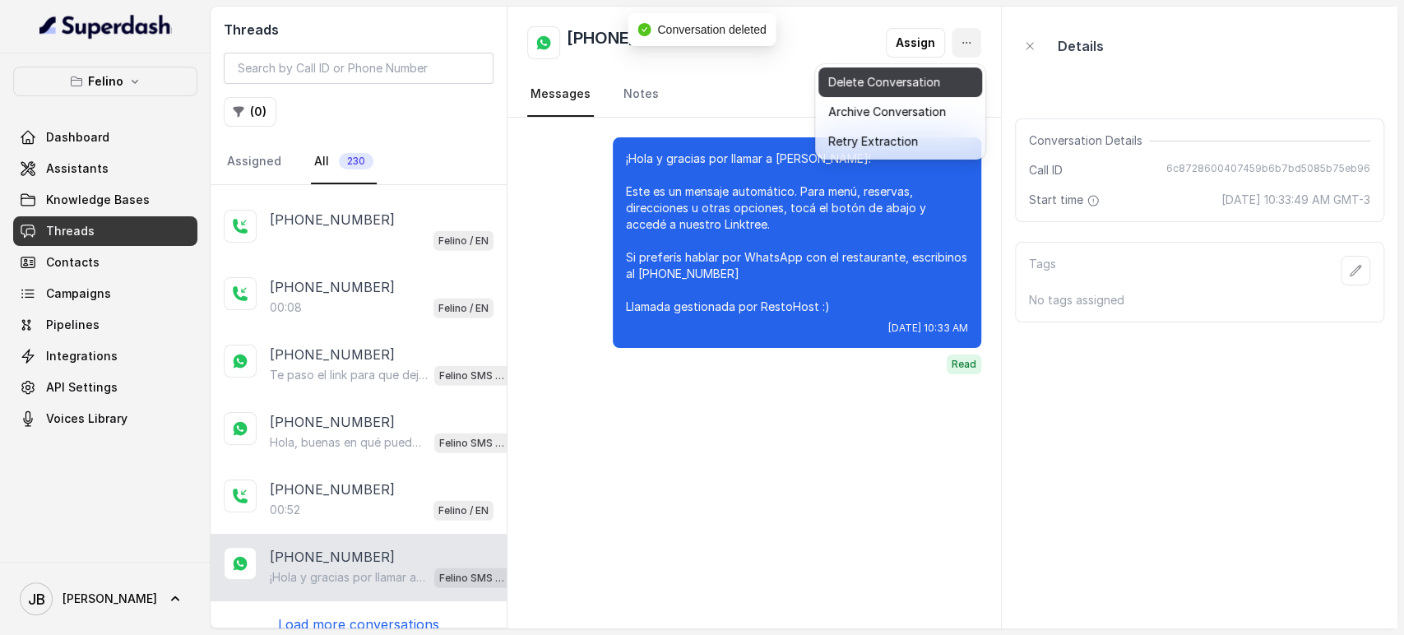
click at [888, 95] on button "Delete Conversation" at bounding box center [901, 82] width 164 height 30
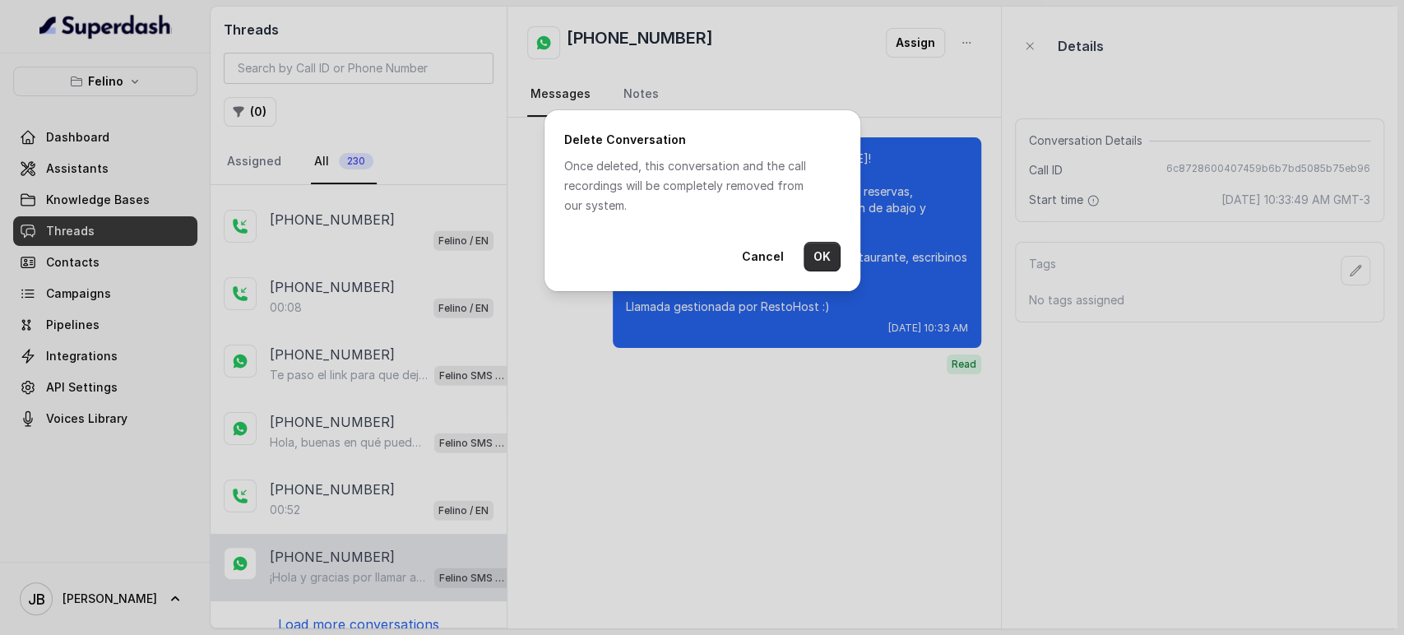
click at [823, 255] on button "OK" at bounding box center [822, 257] width 37 height 30
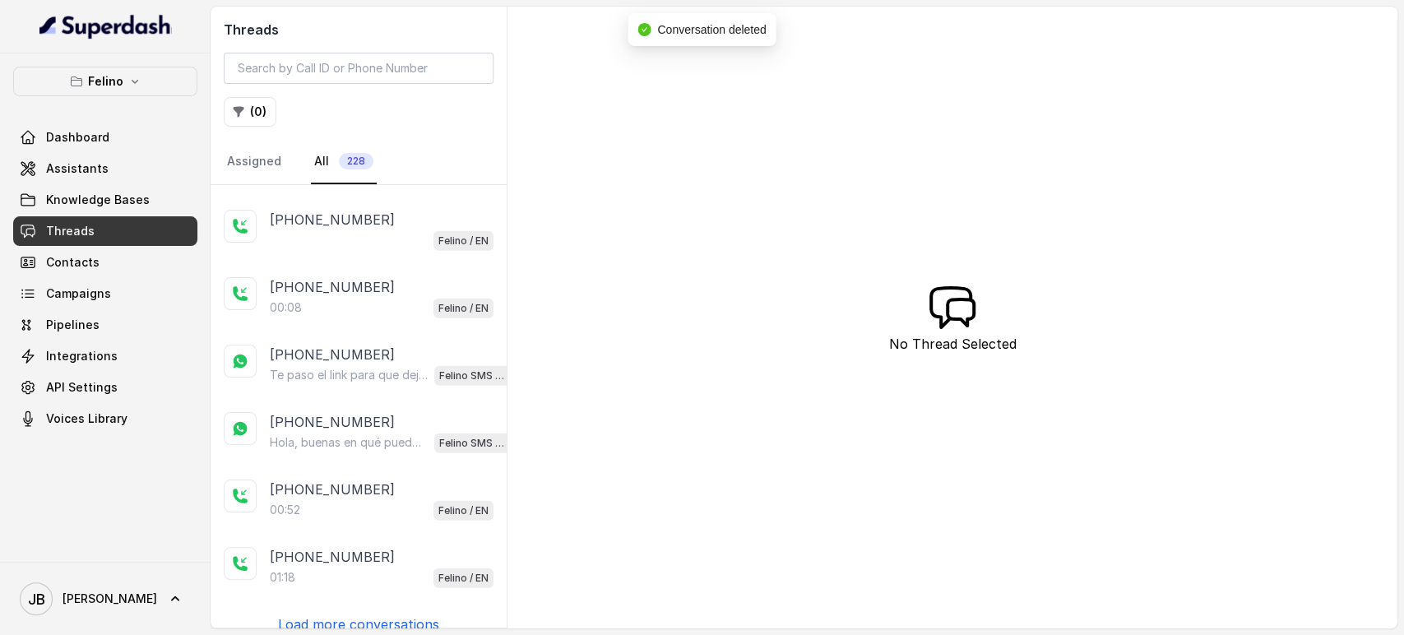
click at [313, 615] on p "Load more conversations" at bounding box center [358, 625] width 161 height 20
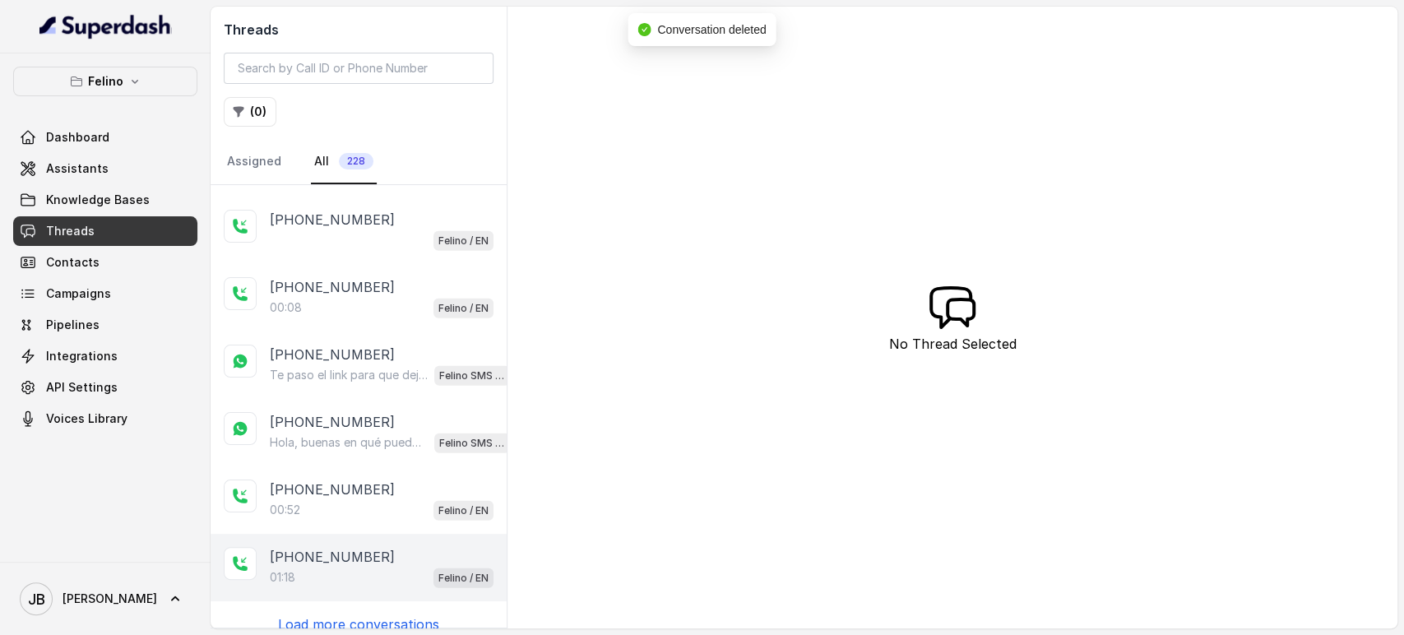
click at [335, 567] on div "01:18 Felino / EN" at bounding box center [382, 577] width 224 height 21
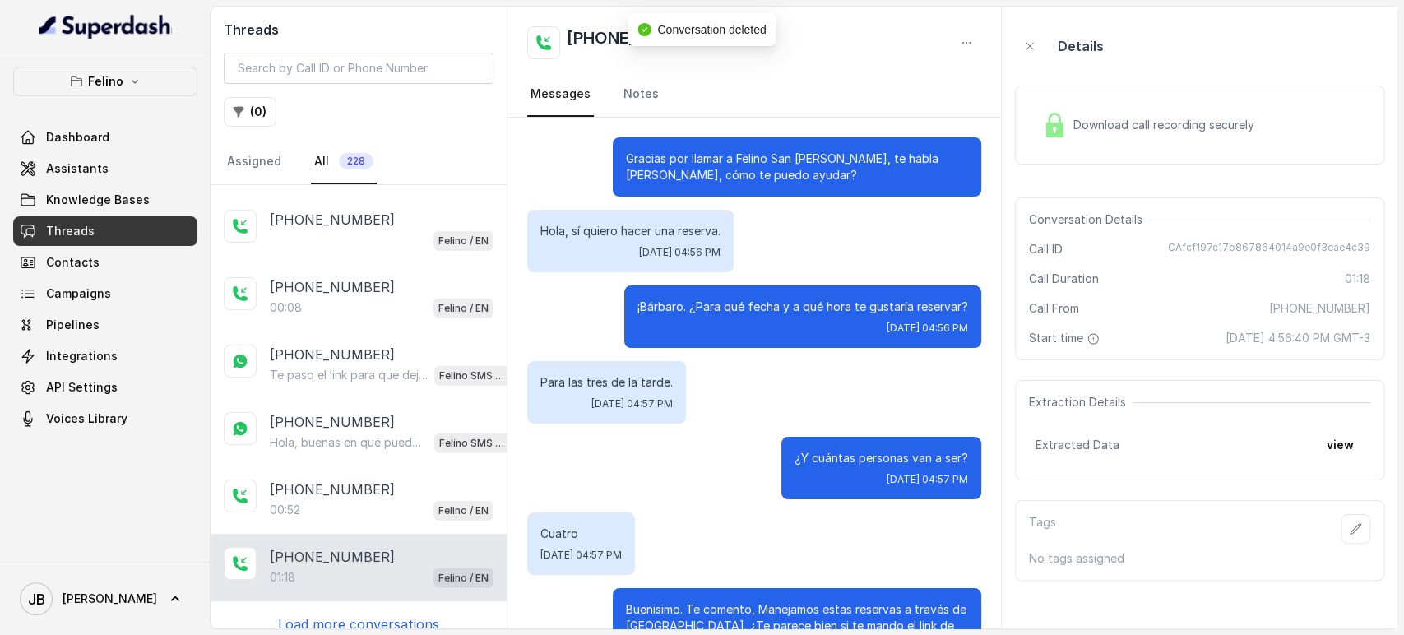
scroll to position [301, 0]
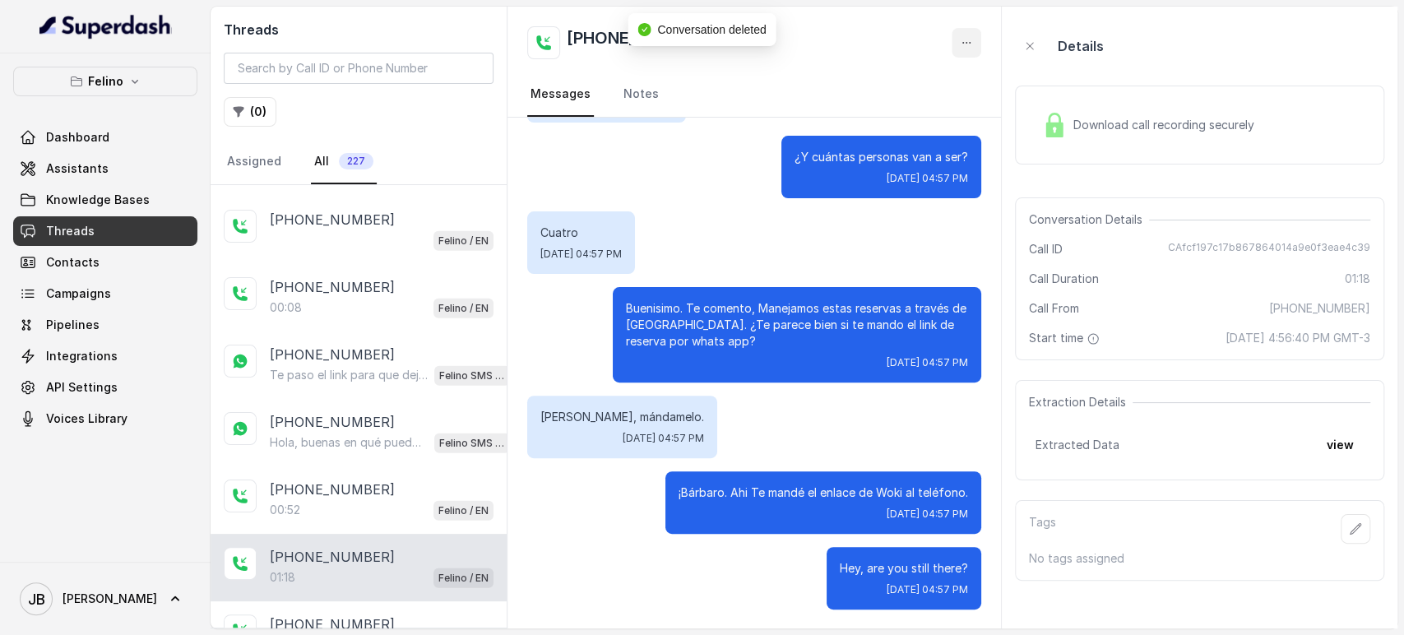
click at [956, 44] on button "button" at bounding box center [967, 43] width 30 height 30
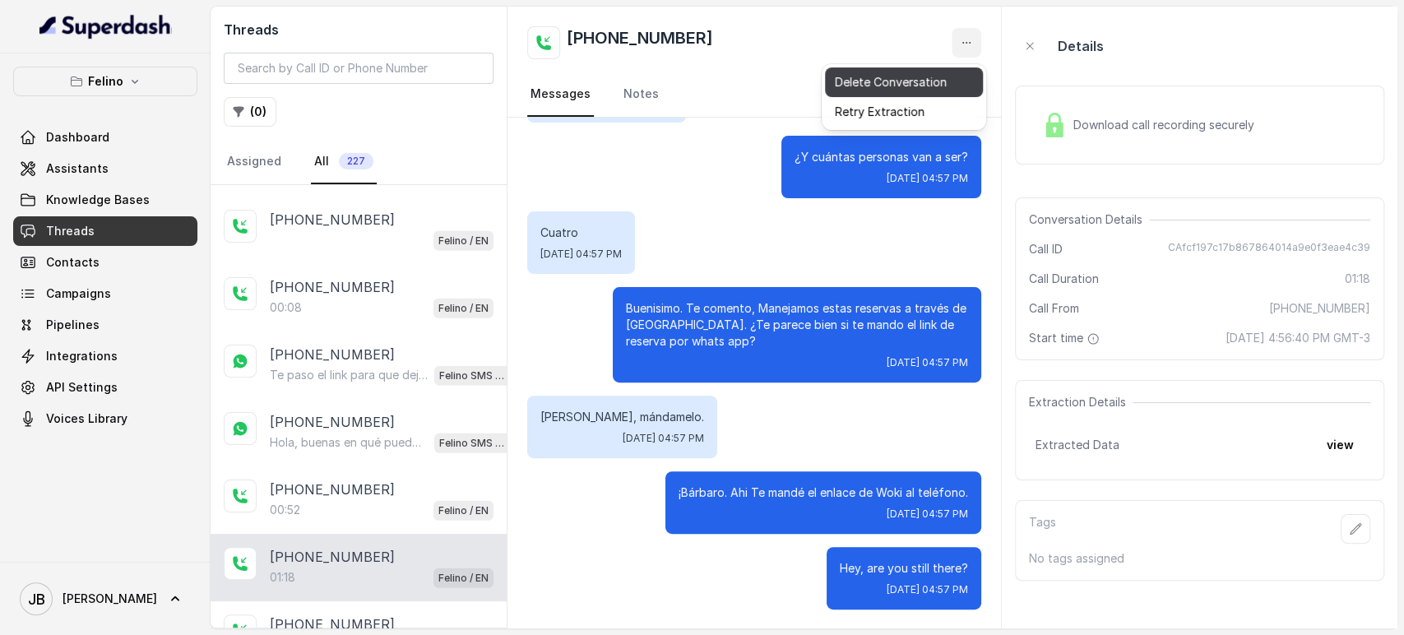
click at [919, 83] on button "Delete Conversation" at bounding box center [904, 82] width 158 height 30
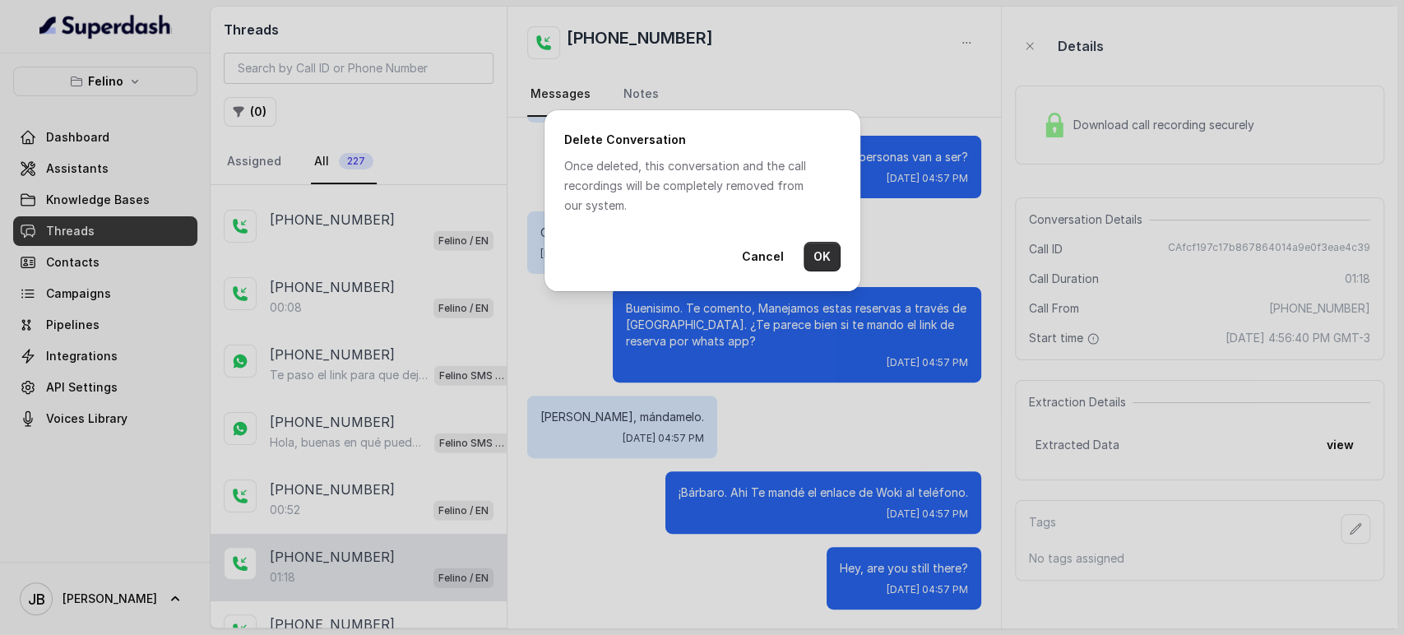
click at [832, 260] on button "OK" at bounding box center [822, 257] width 37 height 30
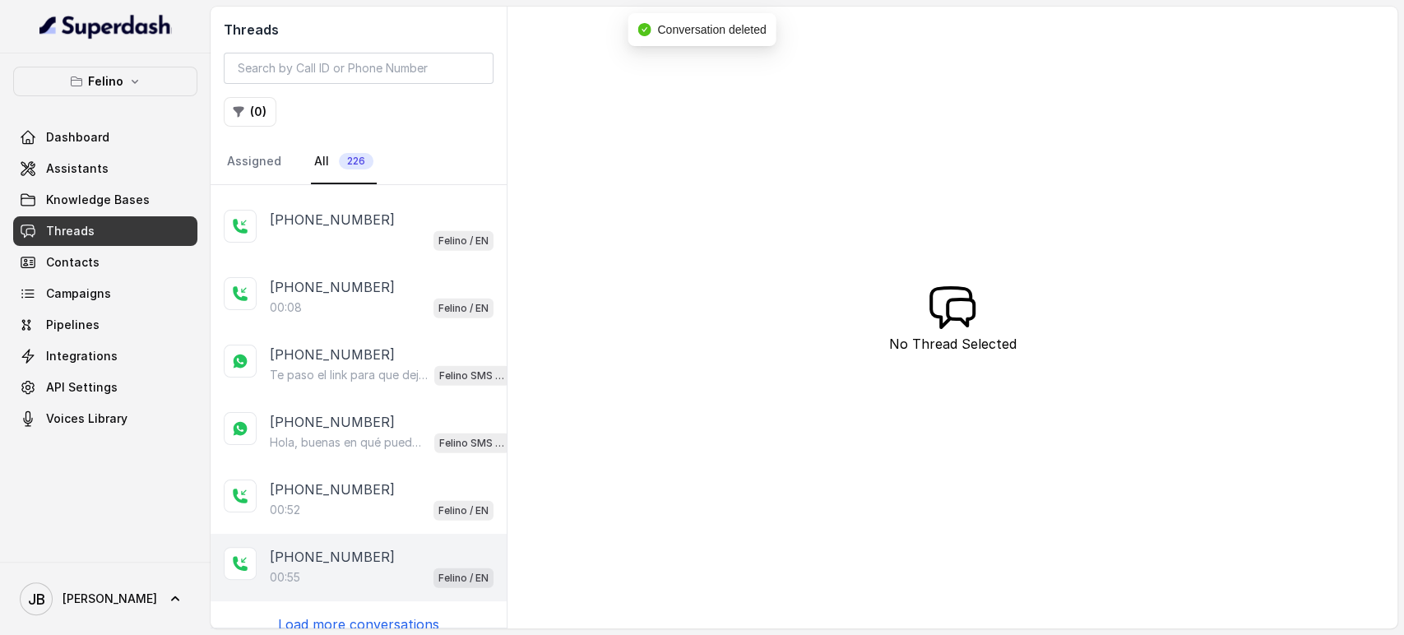
click at [386, 534] on div "[PHONE_NUMBER]:55 Felino / EN" at bounding box center [359, 567] width 296 height 67
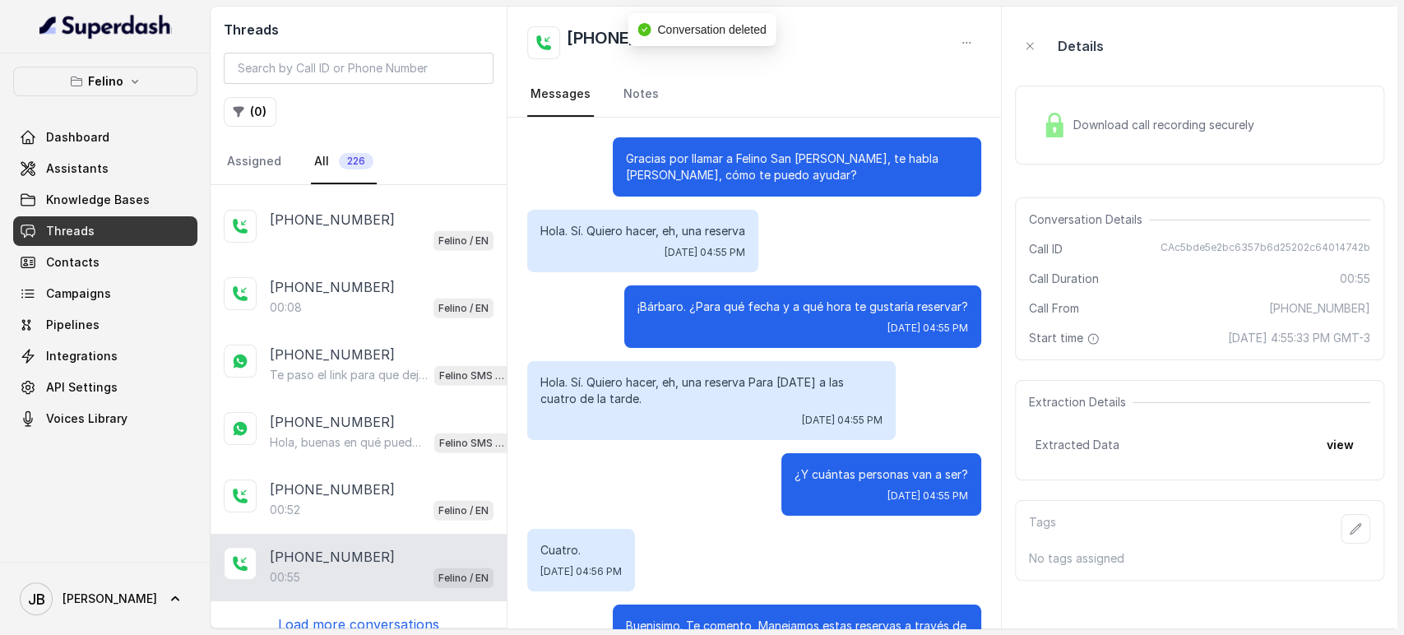
scroll to position [409, 0]
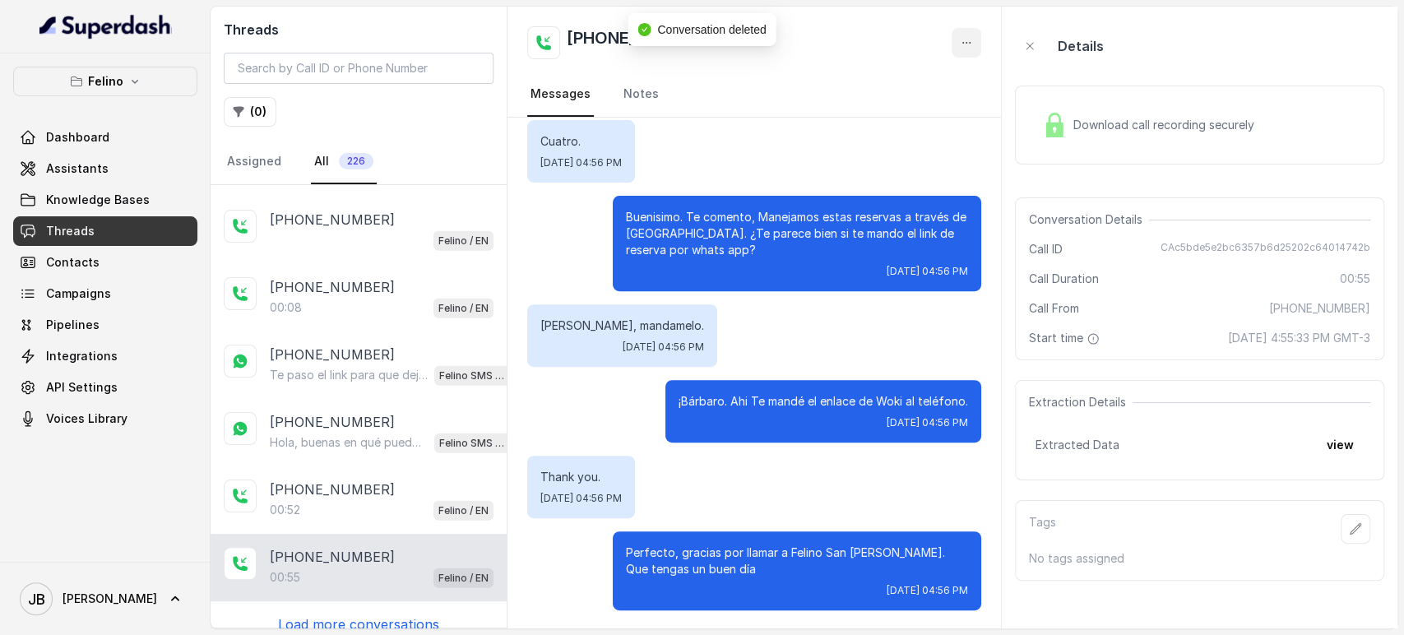
click at [961, 38] on icon "button" at bounding box center [966, 42] width 13 height 13
click at [915, 88] on button "Delete Conversation" at bounding box center [904, 82] width 158 height 30
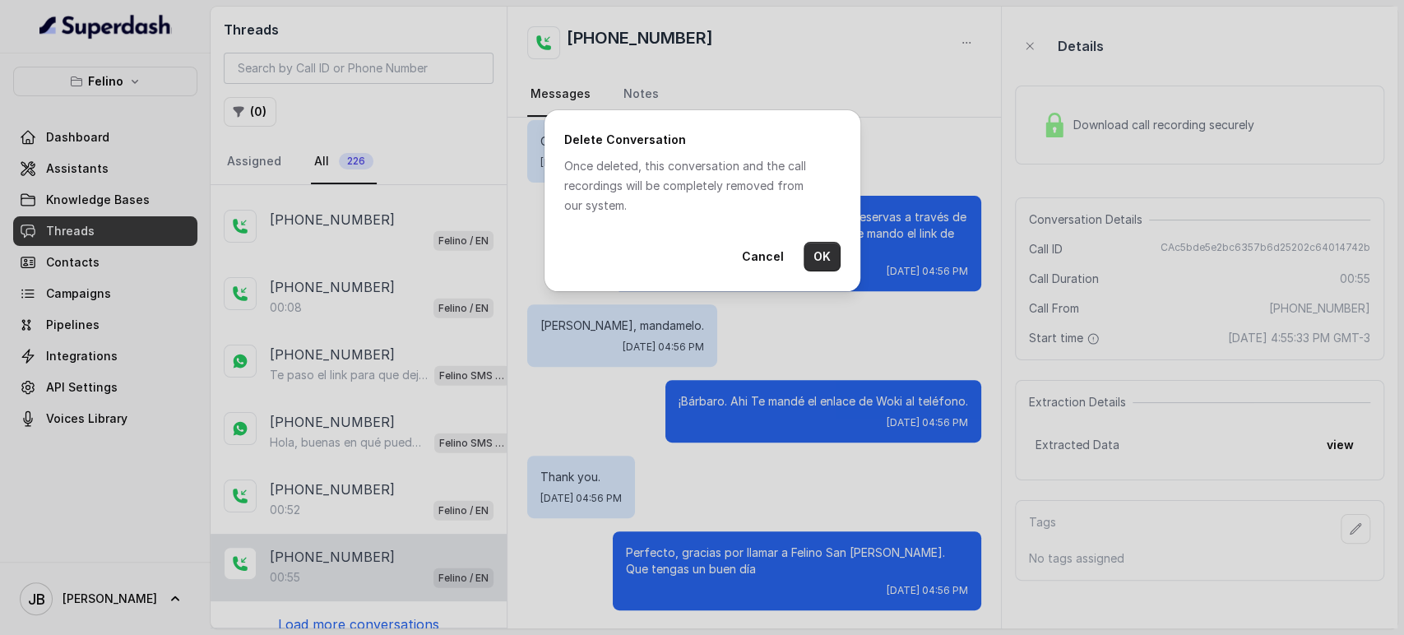
click at [828, 268] on button "OK" at bounding box center [822, 257] width 37 height 30
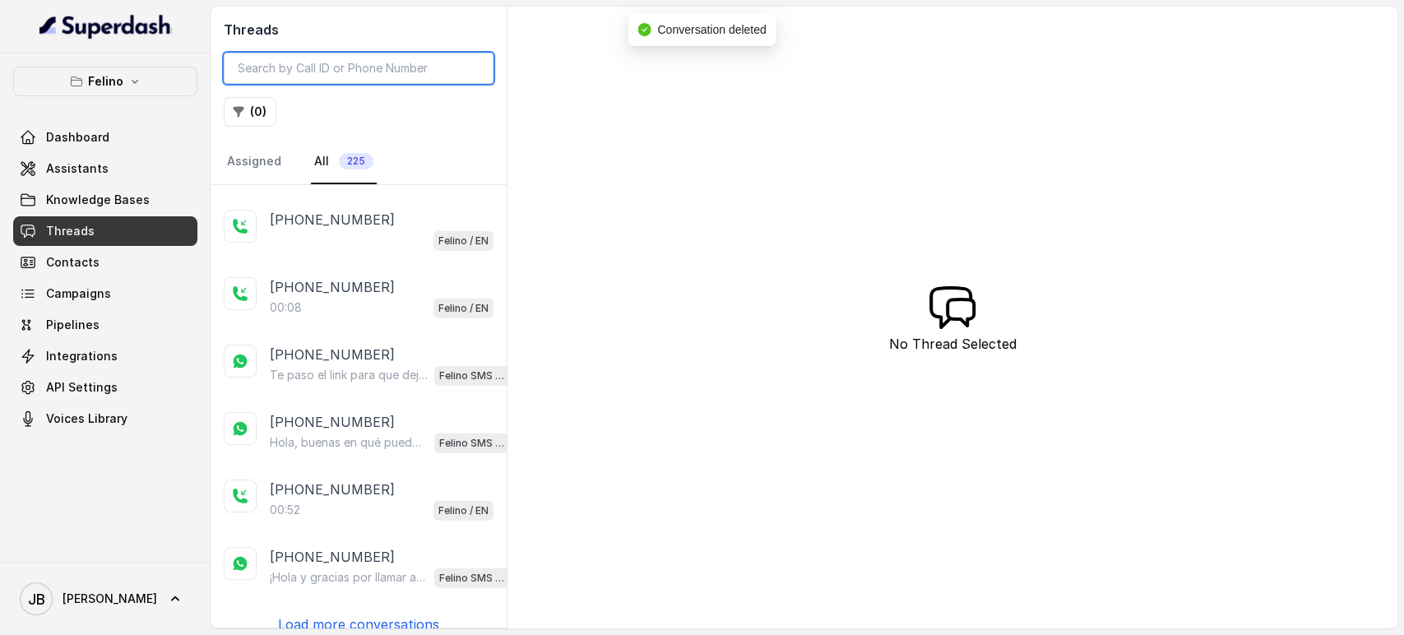
click at [283, 55] on input "search" at bounding box center [359, 68] width 270 height 31
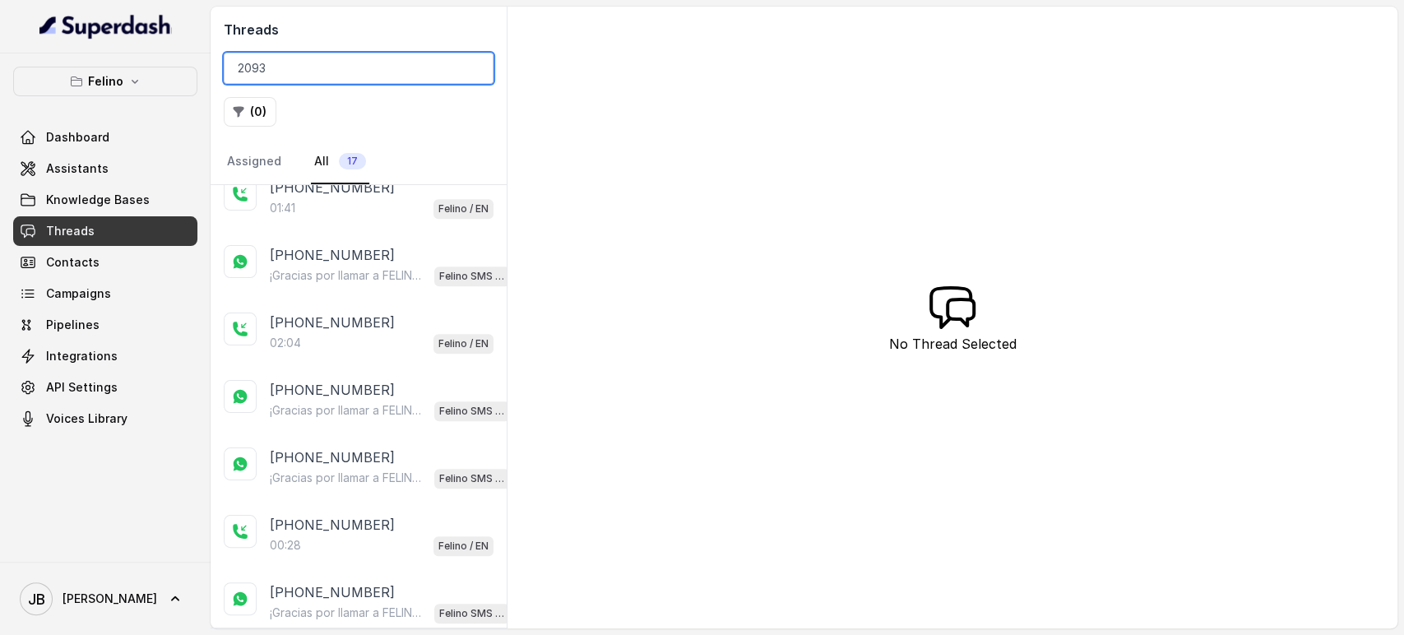
scroll to position [697, 0]
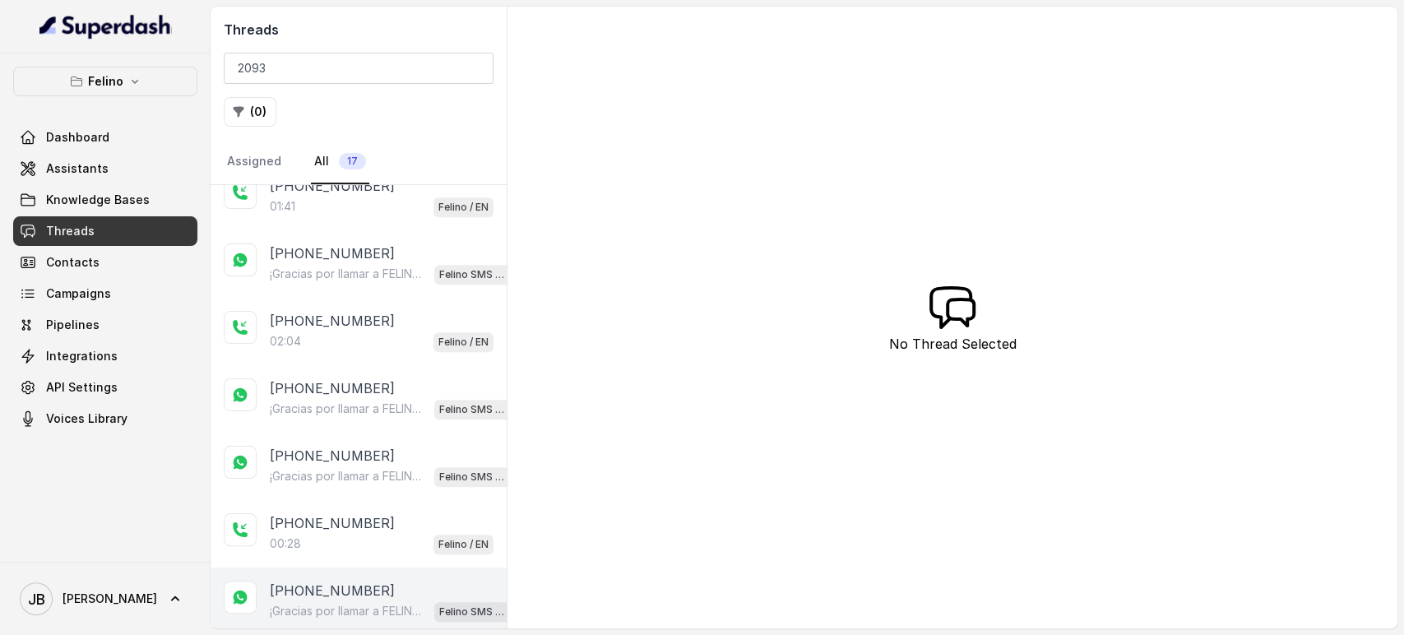
click at [395, 604] on p "¡Gracias por llamar a FELINO! Para ver el menú, hacer una reserva, obtener dire…" at bounding box center [349, 611] width 158 height 16
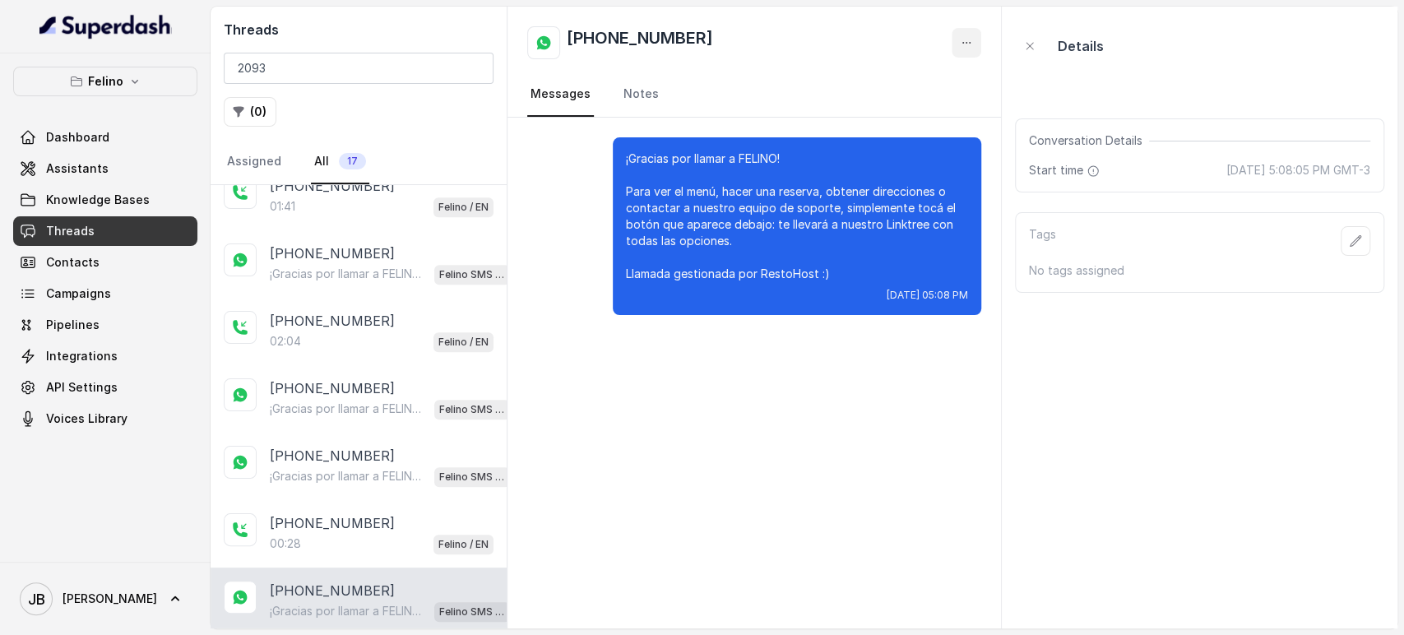
click at [976, 30] on button "button" at bounding box center [967, 43] width 30 height 30
click at [942, 71] on button "Delete Conversation" at bounding box center [904, 82] width 158 height 30
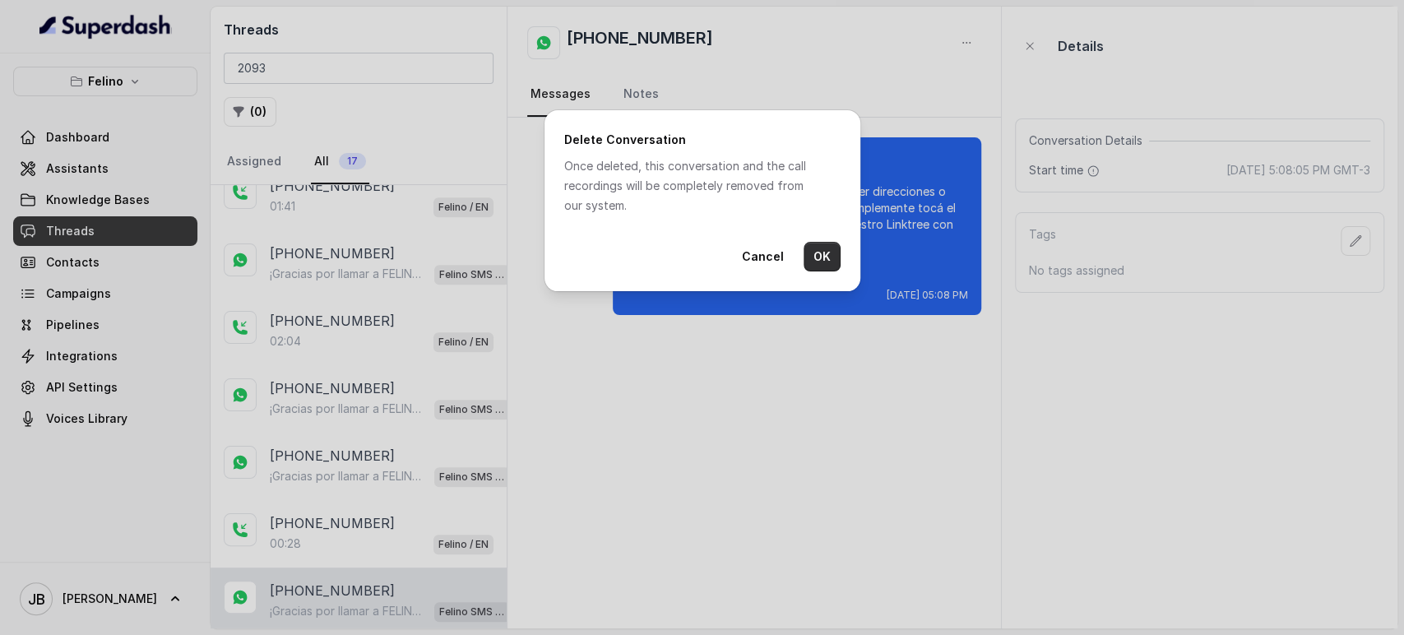
click at [812, 255] on button "OK" at bounding box center [822, 257] width 37 height 30
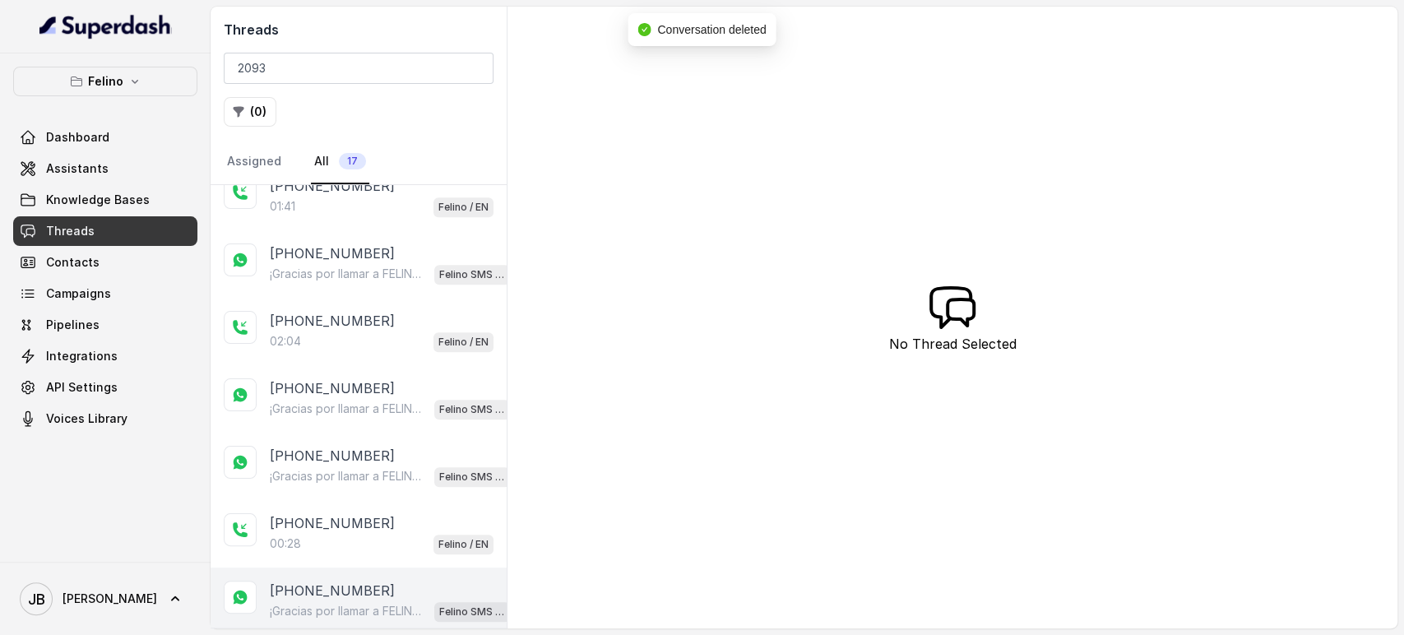
scroll to position [562, 0]
click at [410, 573] on div "[PHONE_NUMBER]:28 Felino / EN" at bounding box center [359, 601] width 296 height 67
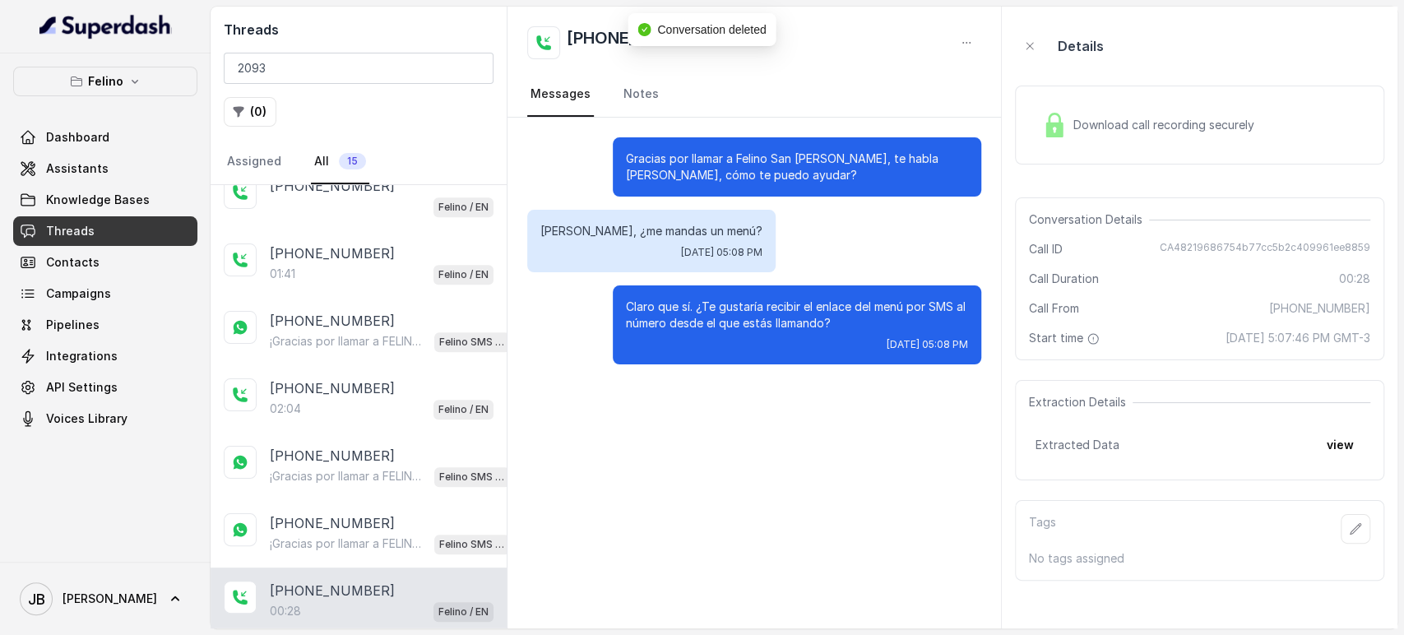
click at [966, 47] on icon "button" at bounding box center [966, 42] width 13 height 13
click at [930, 82] on button "Delete Conversation" at bounding box center [904, 82] width 158 height 30
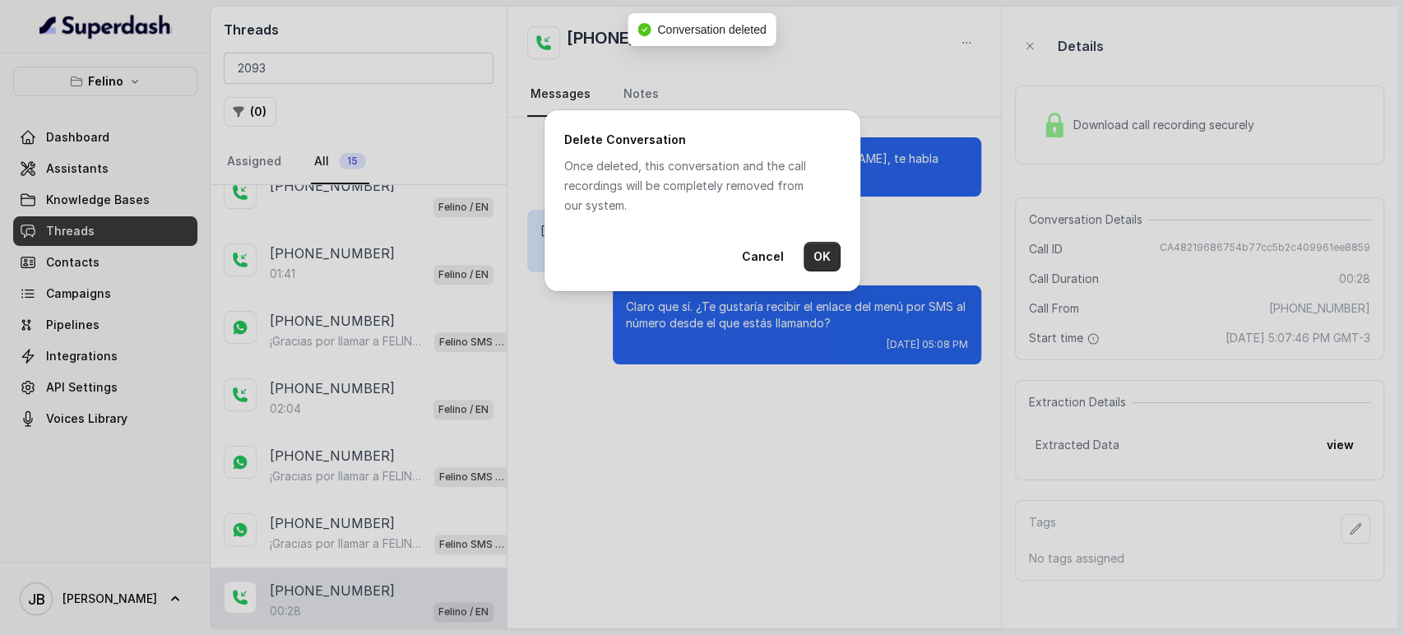
click at [829, 258] on button "OK" at bounding box center [822, 257] width 37 height 30
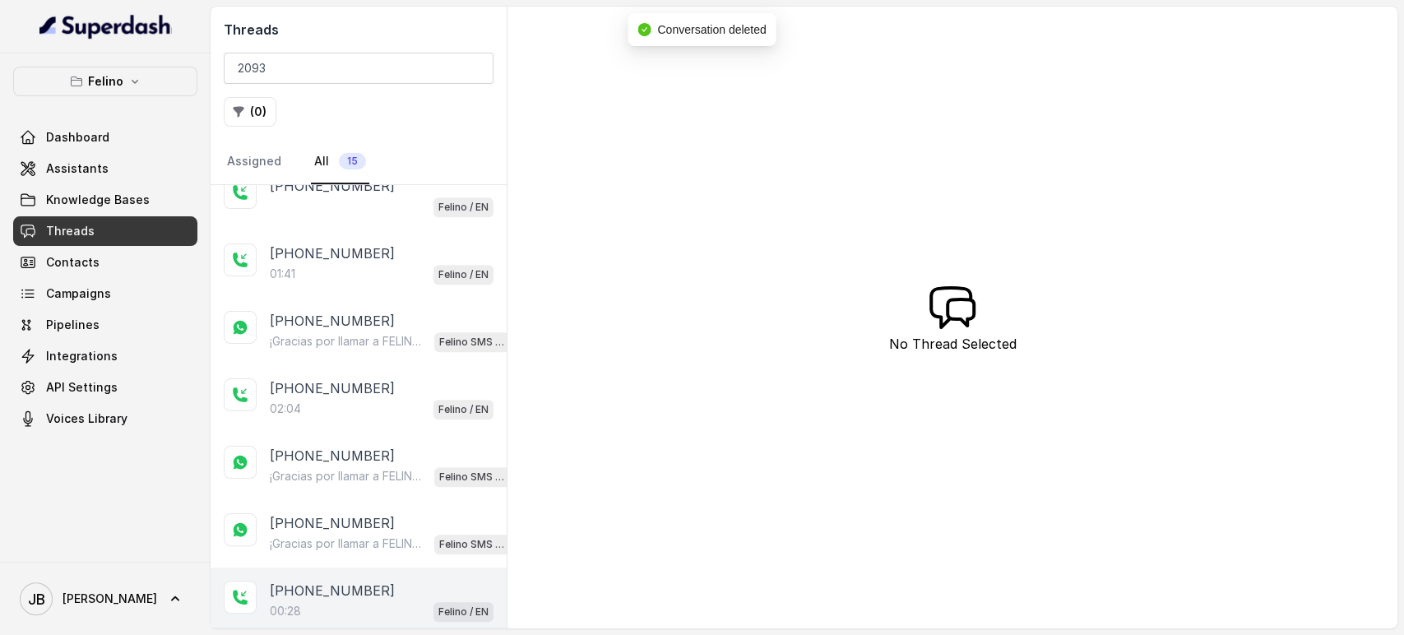
scroll to position [428, 0]
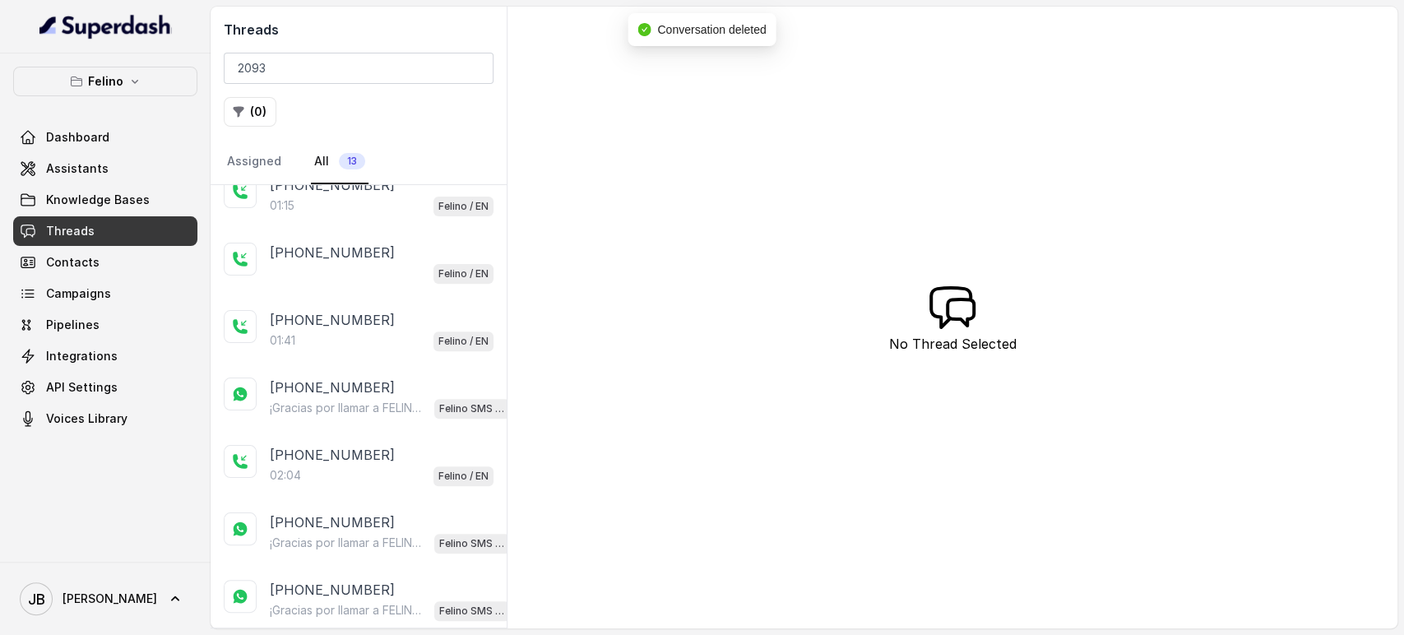
click at [374, 602] on p "¡Gracias por llamar a FELINO! Para ver el menú, hacer una reserva, obtener dire…" at bounding box center [349, 610] width 158 height 16
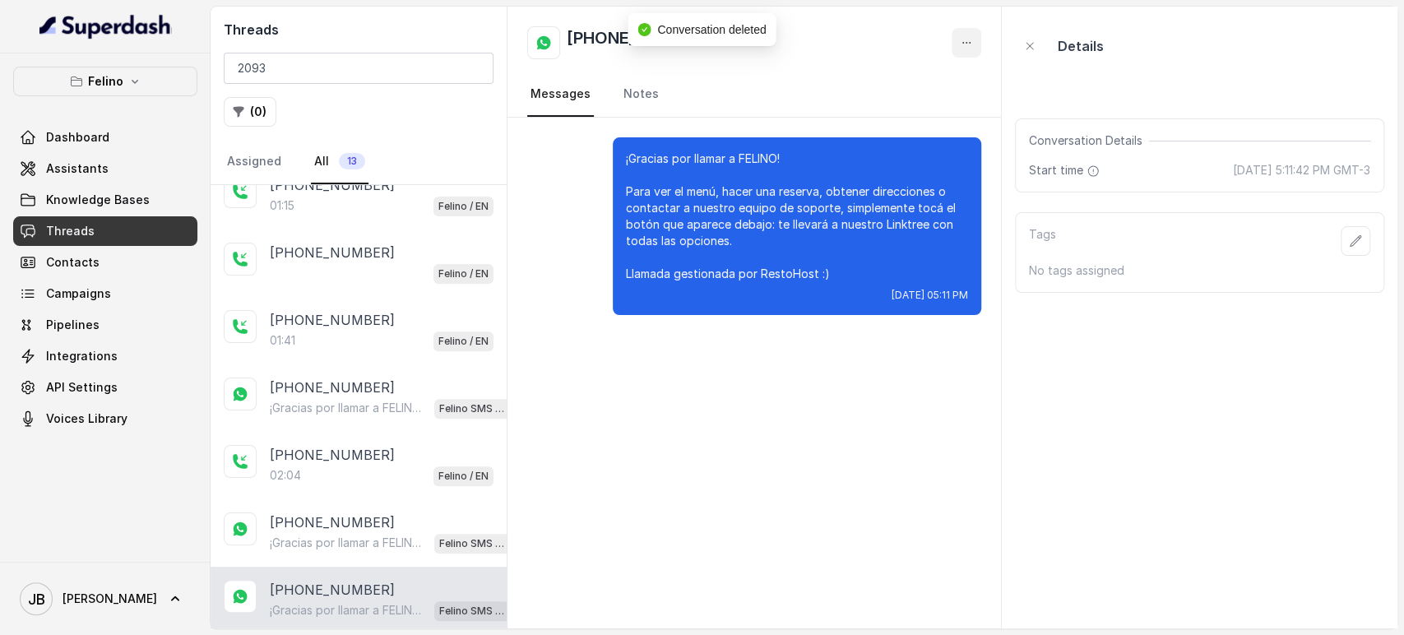
click at [967, 32] on button "button" at bounding box center [967, 43] width 30 height 30
click at [960, 99] on button "Retry Extraction" at bounding box center [904, 112] width 158 height 30
click at [969, 43] on icon "button" at bounding box center [966, 42] width 13 height 13
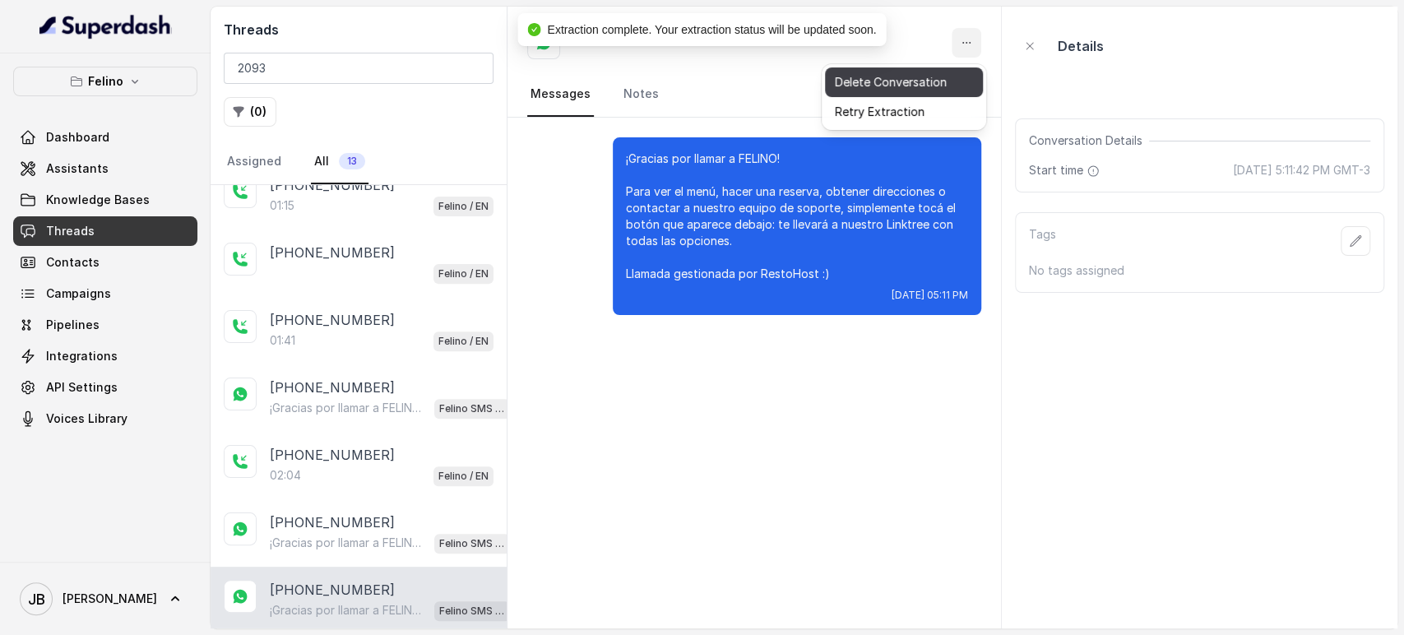
click at [923, 77] on button "Delete Conversation" at bounding box center [904, 82] width 158 height 30
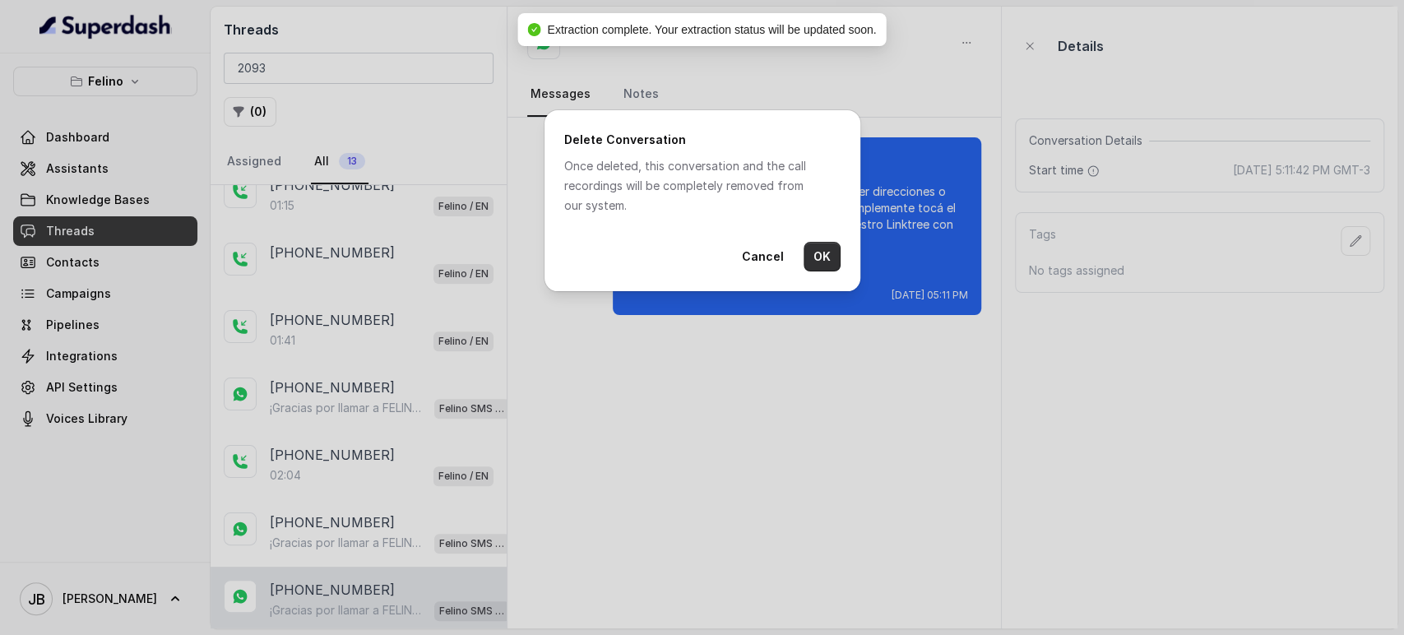
click at [826, 255] on button "OK" at bounding box center [822, 257] width 37 height 30
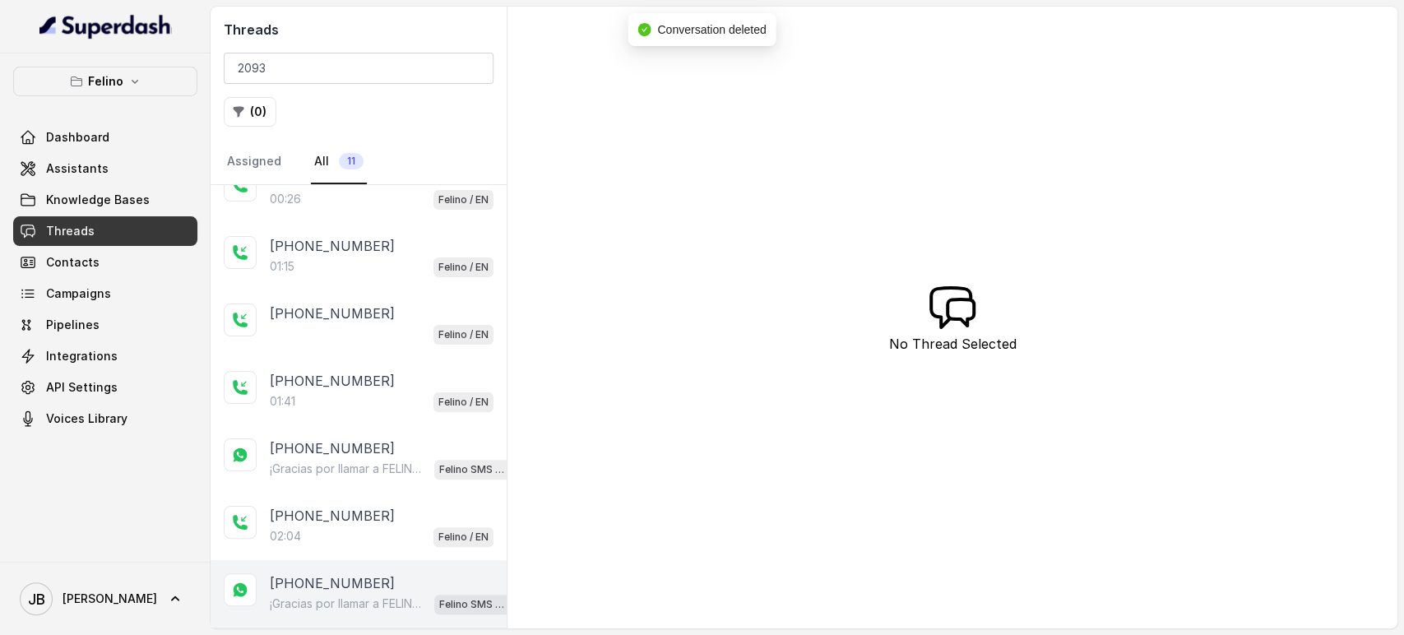
scroll to position [294, 0]
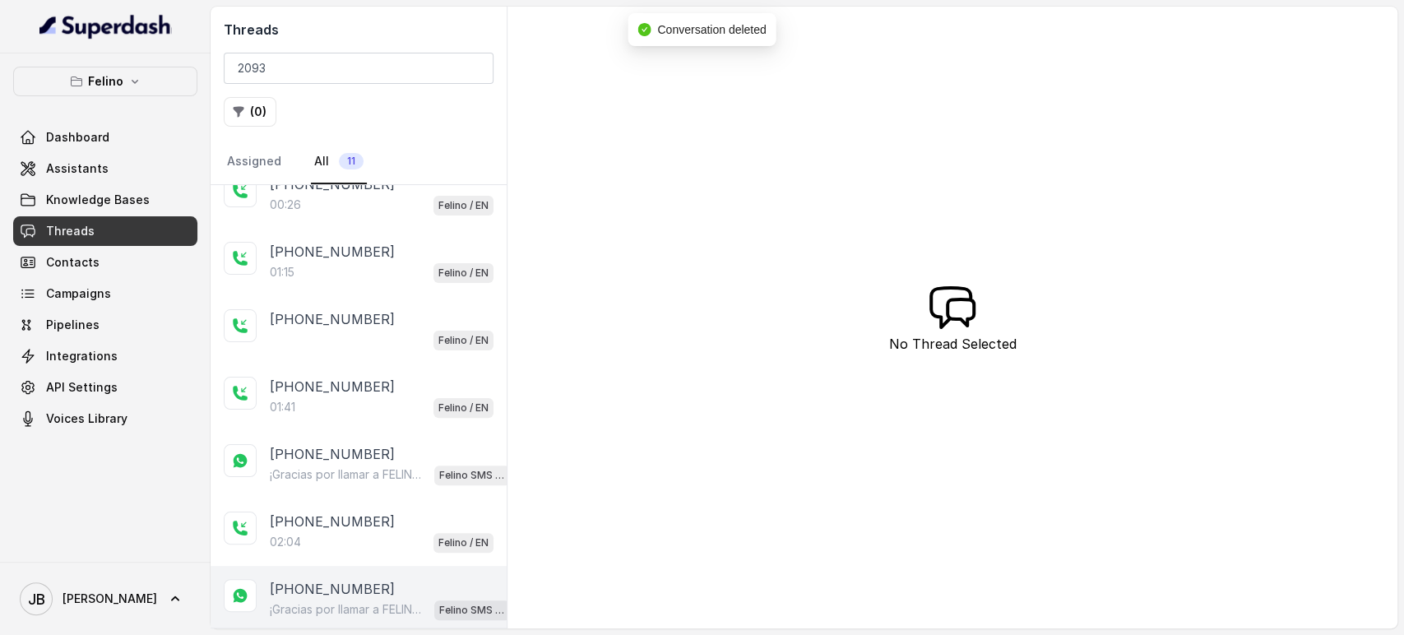
click at [347, 601] on p "¡Gracias por llamar a FELINO! Para ver el menú, hacer una reserva, obtener dire…" at bounding box center [349, 609] width 158 height 16
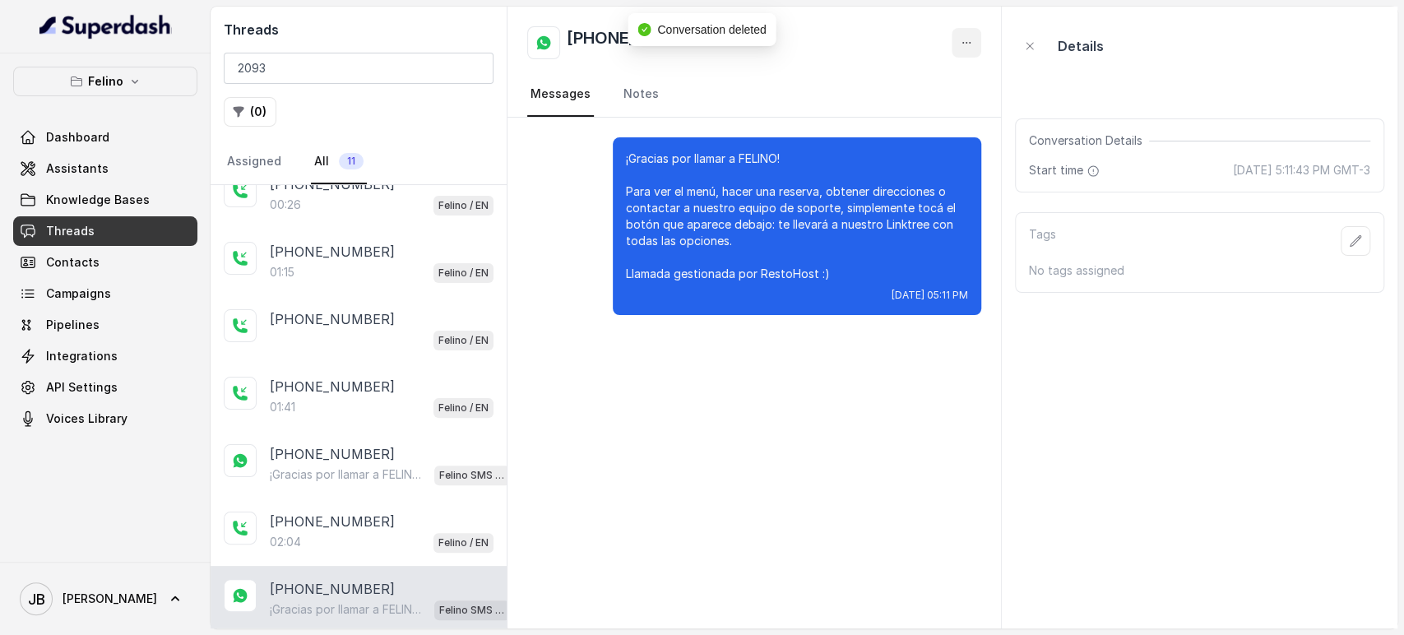
click at [955, 49] on button "button" at bounding box center [967, 43] width 30 height 30
click at [932, 90] on button "Delete Conversation" at bounding box center [904, 82] width 158 height 30
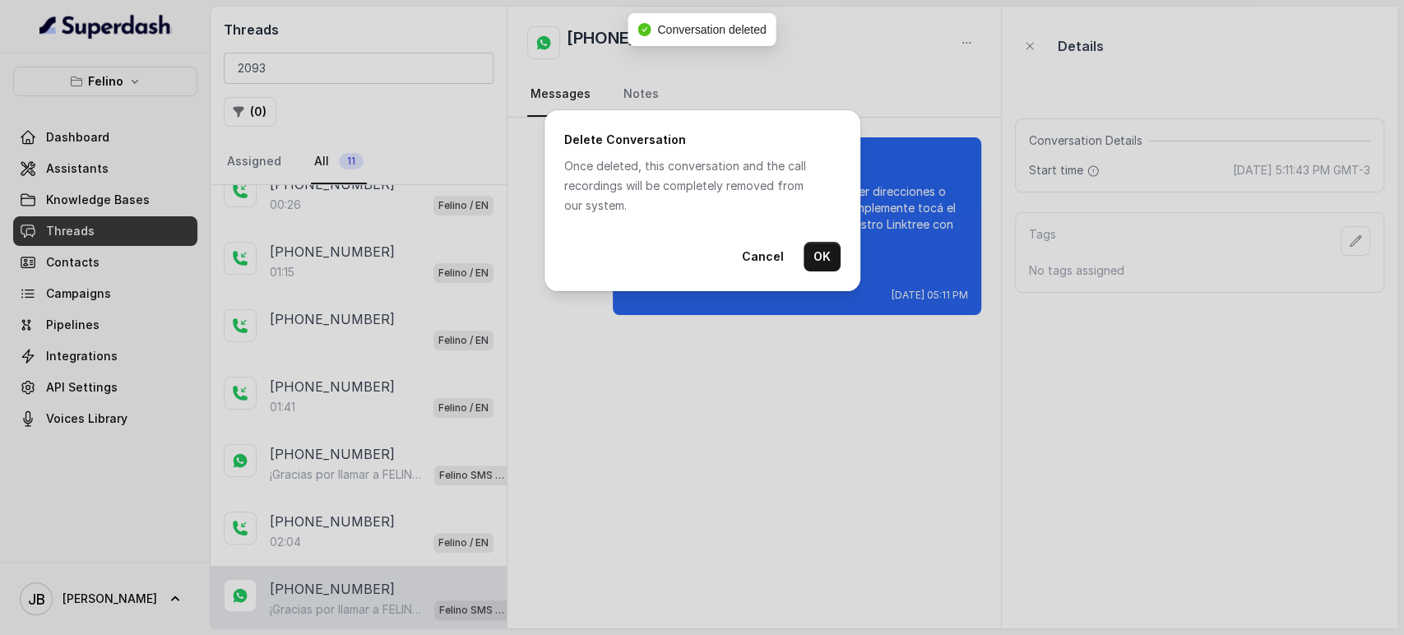
click at [823, 259] on button "OK" at bounding box center [822, 257] width 37 height 30
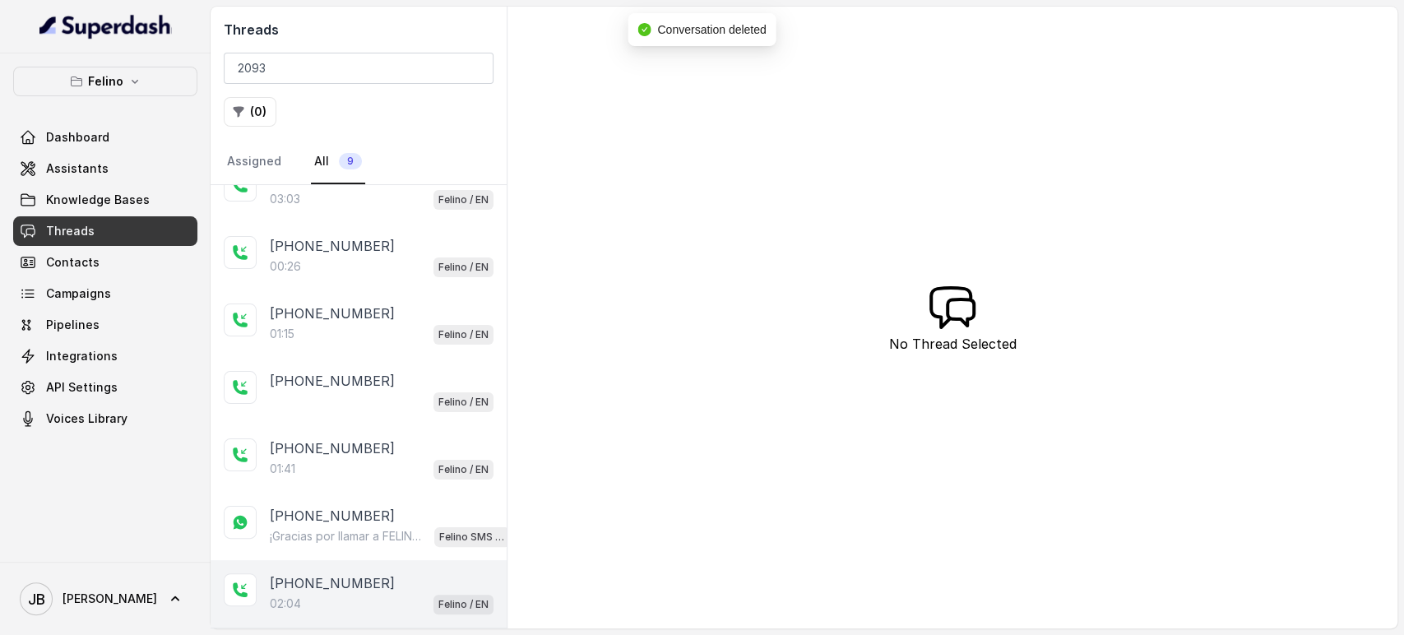
scroll to position [160, 0]
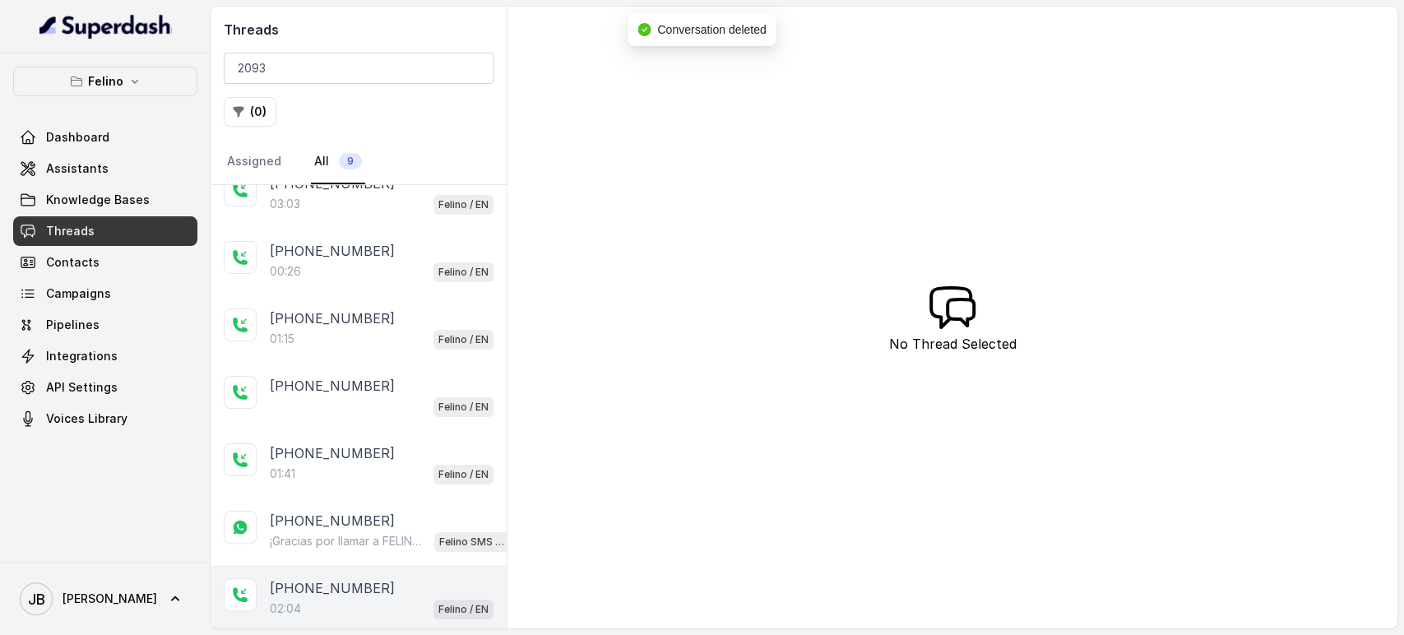
click at [355, 570] on div "[PHONE_NUMBER]:04 Felino / EN" at bounding box center [359, 598] width 296 height 67
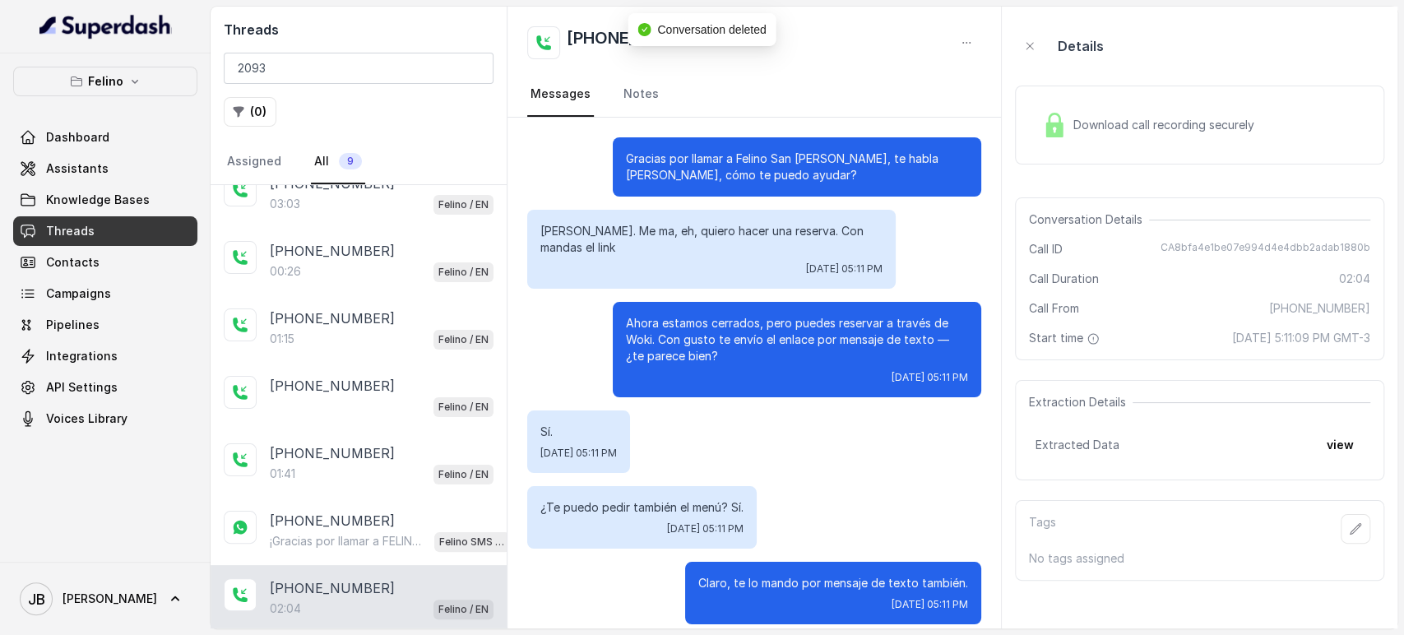
scroll to position [1223, 0]
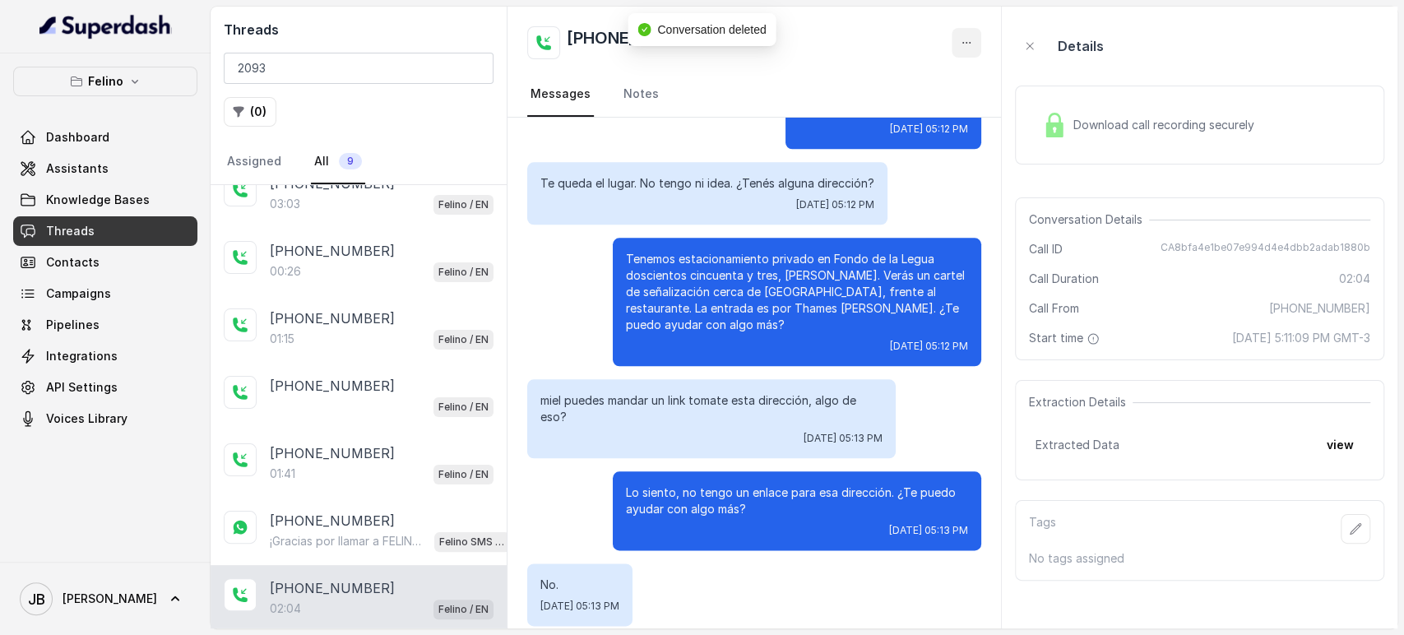
click at [963, 44] on button "button" at bounding box center [967, 43] width 30 height 30
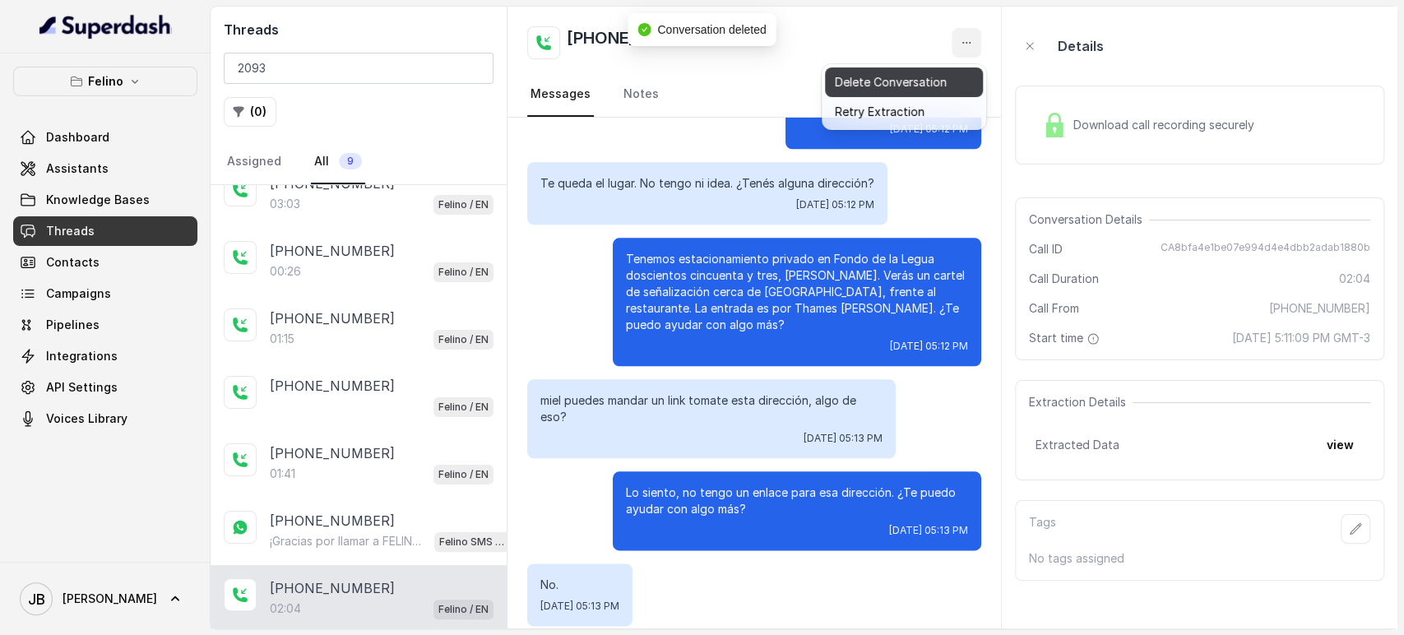
click at [915, 80] on button "Delete Conversation" at bounding box center [904, 82] width 158 height 30
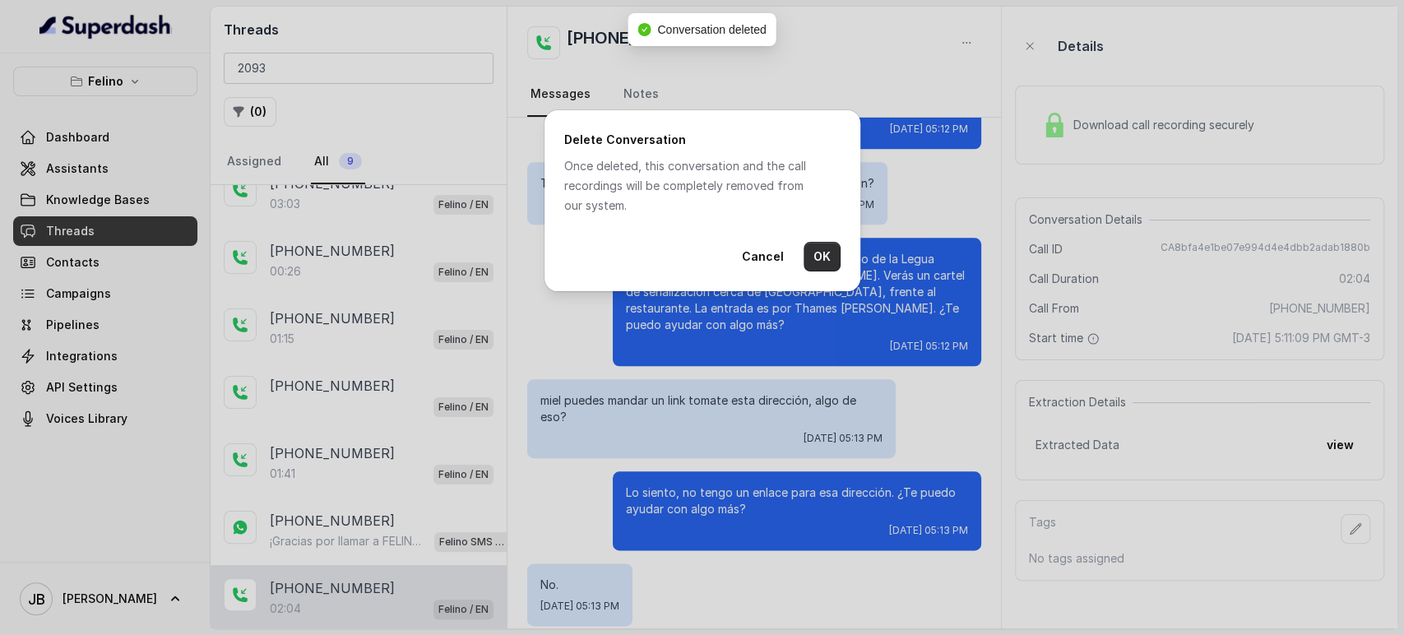
click at [822, 252] on button "OK" at bounding box center [822, 257] width 37 height 30
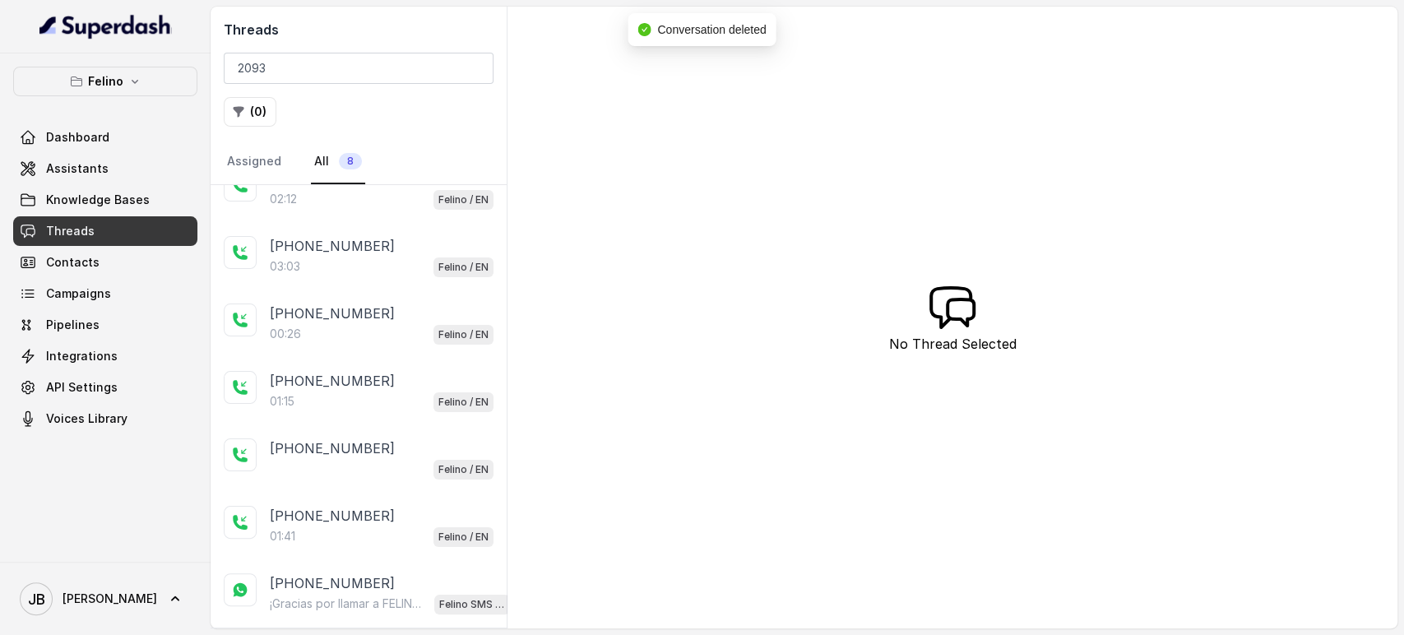
scroll to position [92, 0]
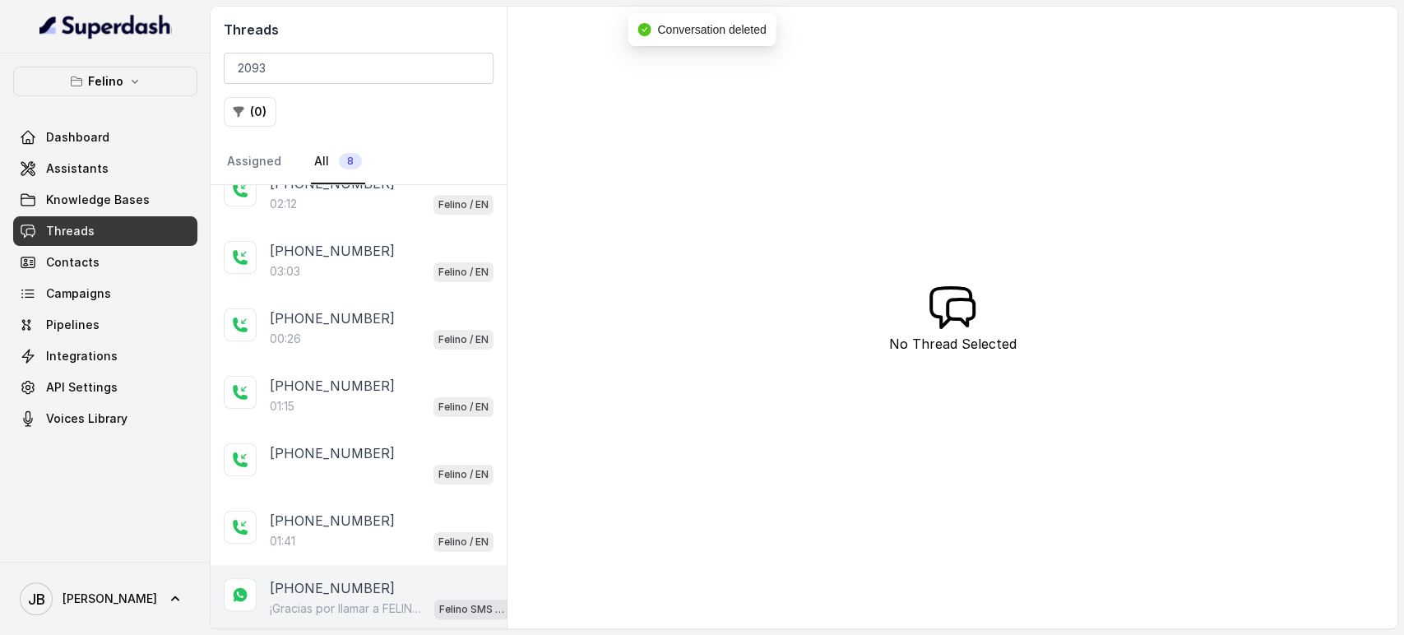
click at [364, 582] on p "[PHONE_NUMBER]" at bounding box center [332, 588] width 125 height 20
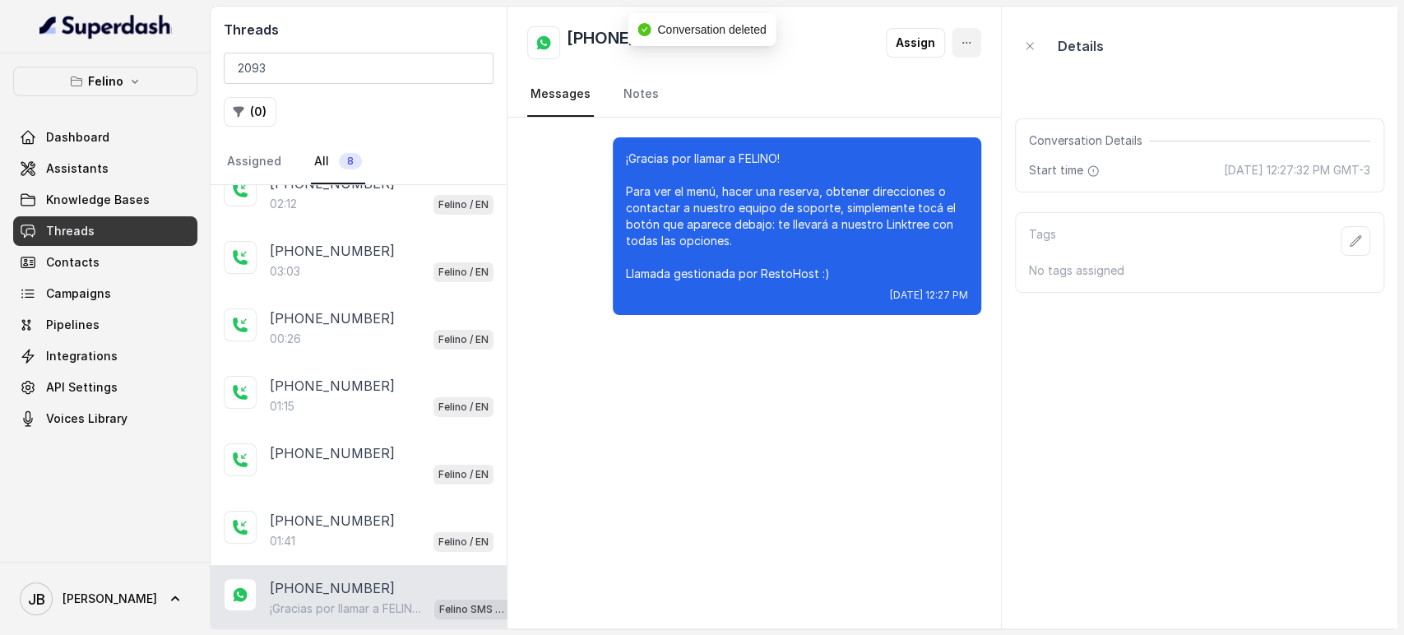
click at [972, 40] on icon "button" at bounding box center [966, 42] width 13 height 13
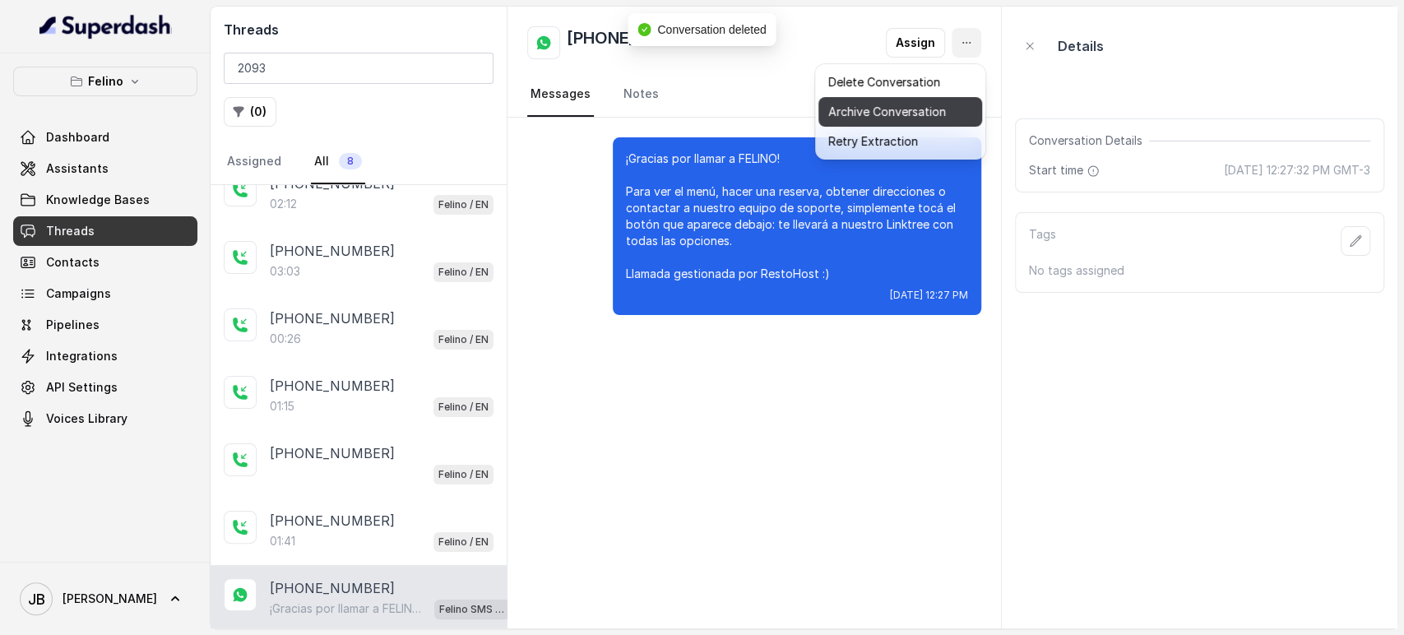
click at [908, 85] on button "Delete Conversation" at bounding box center [901, 82] width 164 height 30
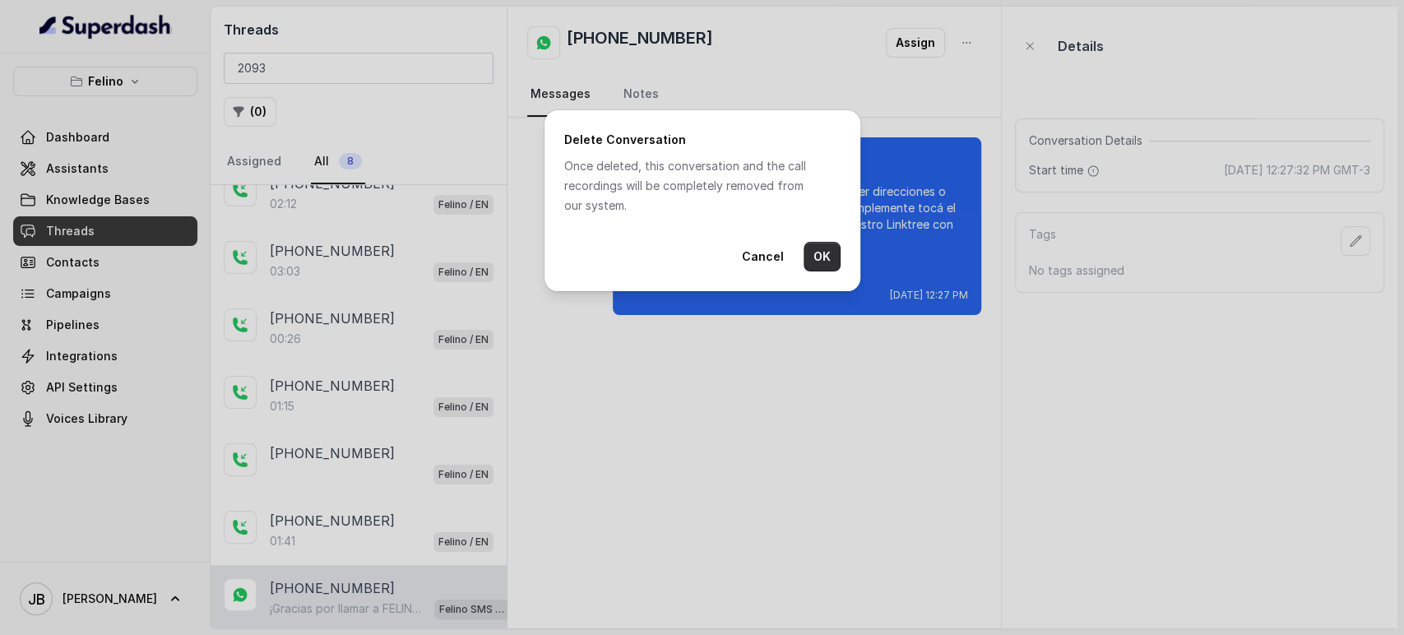
click at [827, 247] on button "OK" at bounding box center [822, 257] width 37 height 30
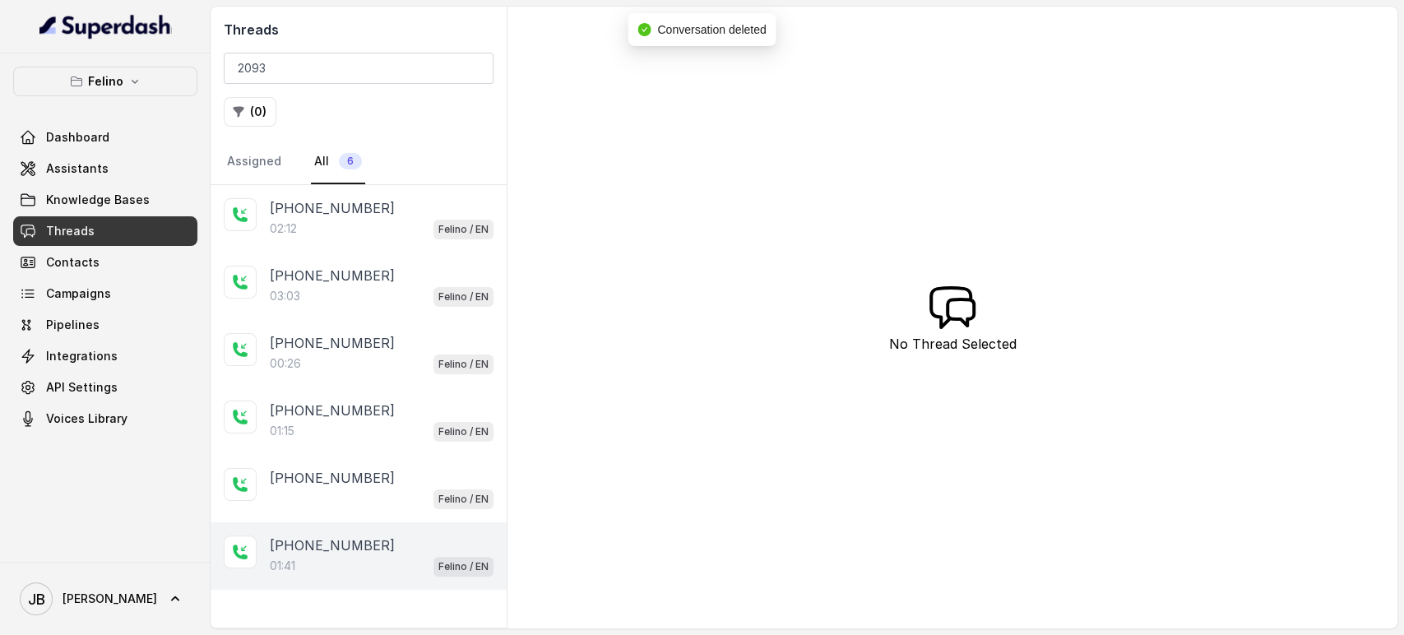
click at [387, 564] on div "01:41 Felino / EN" at bounding box center [382, 565] width 224 height 21
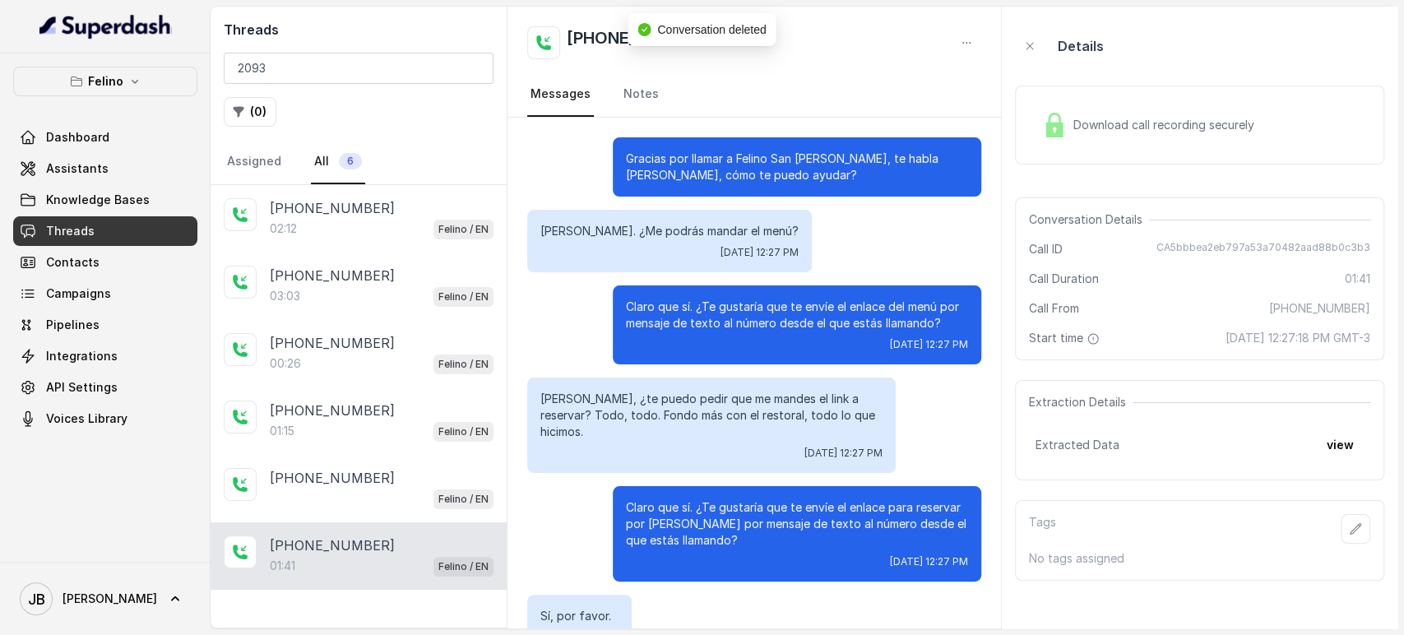
scroll to position [567, 0]
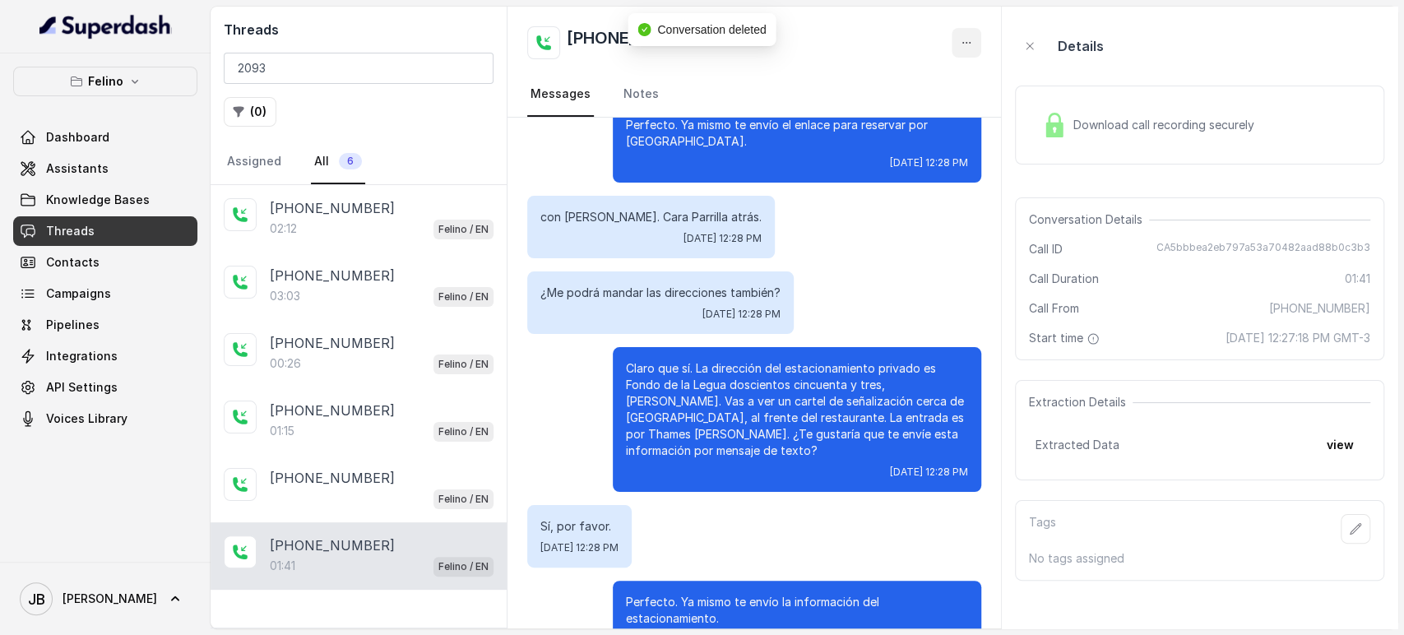
click at [967, 39] on icon "button" at bounding box center [966, 42] width 13 height 13
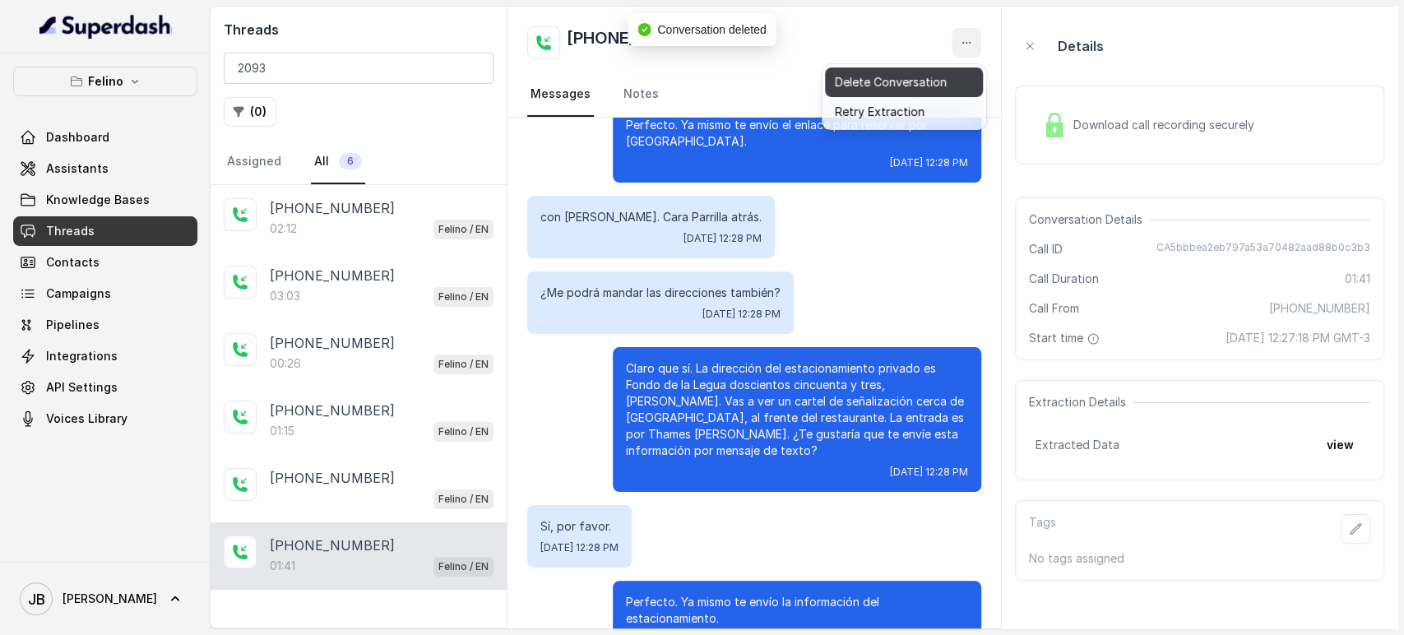
click at [895, 84] on button "Delete Conversation" at bounding box center [904, 82] width 158 height 30
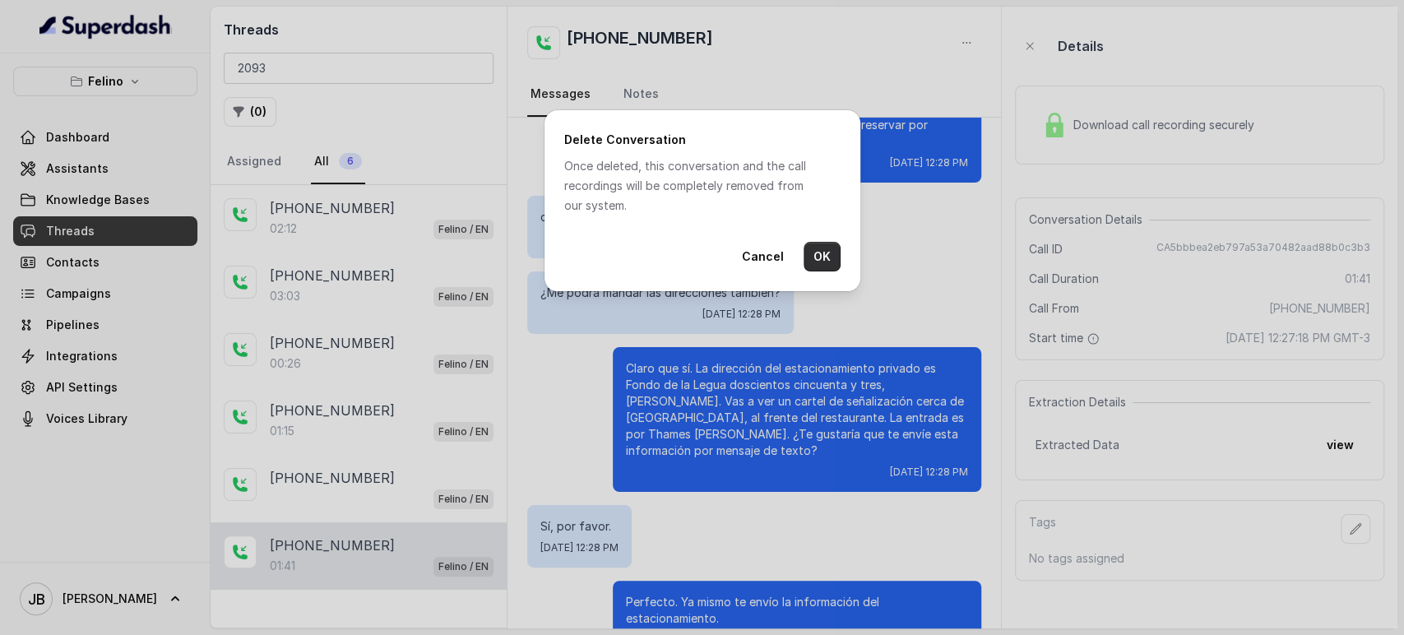
click at [831, 260] on button "OK" at bounding box center [822, 257] width 37 height 30
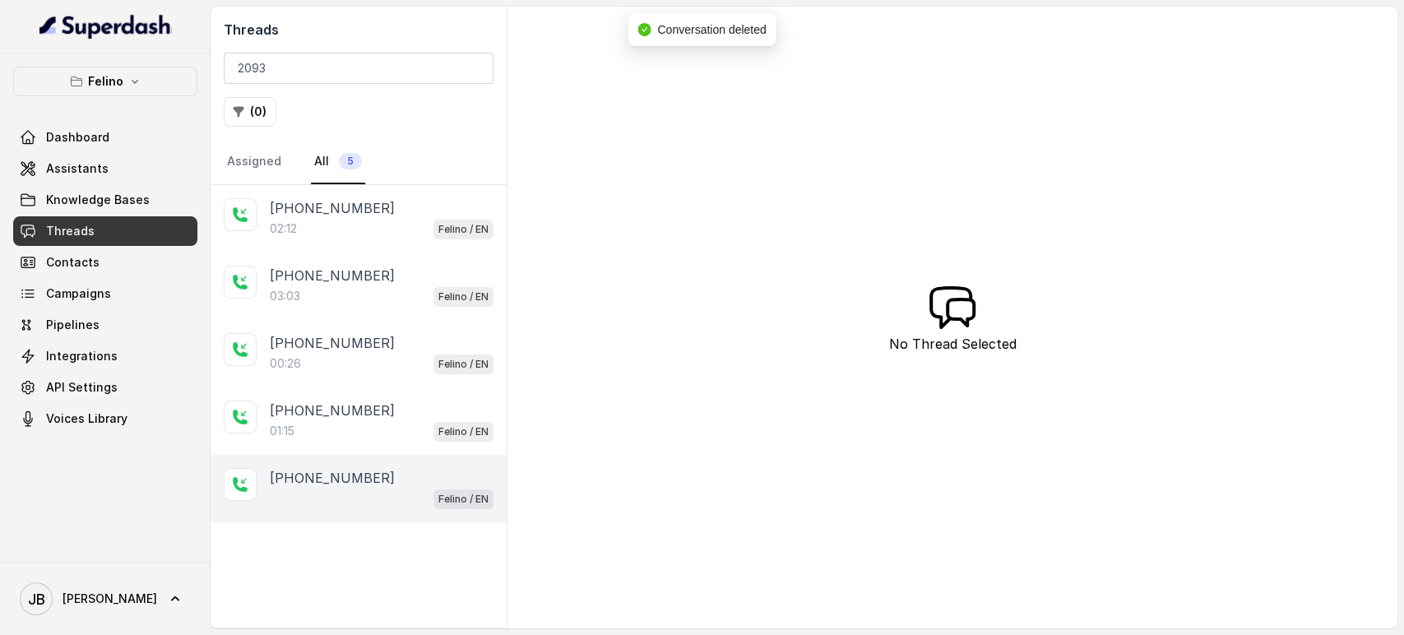
click at [392, 476] on div "[PHONE_NUMBER]" at bounding box center [382, 478] width 224 height 20
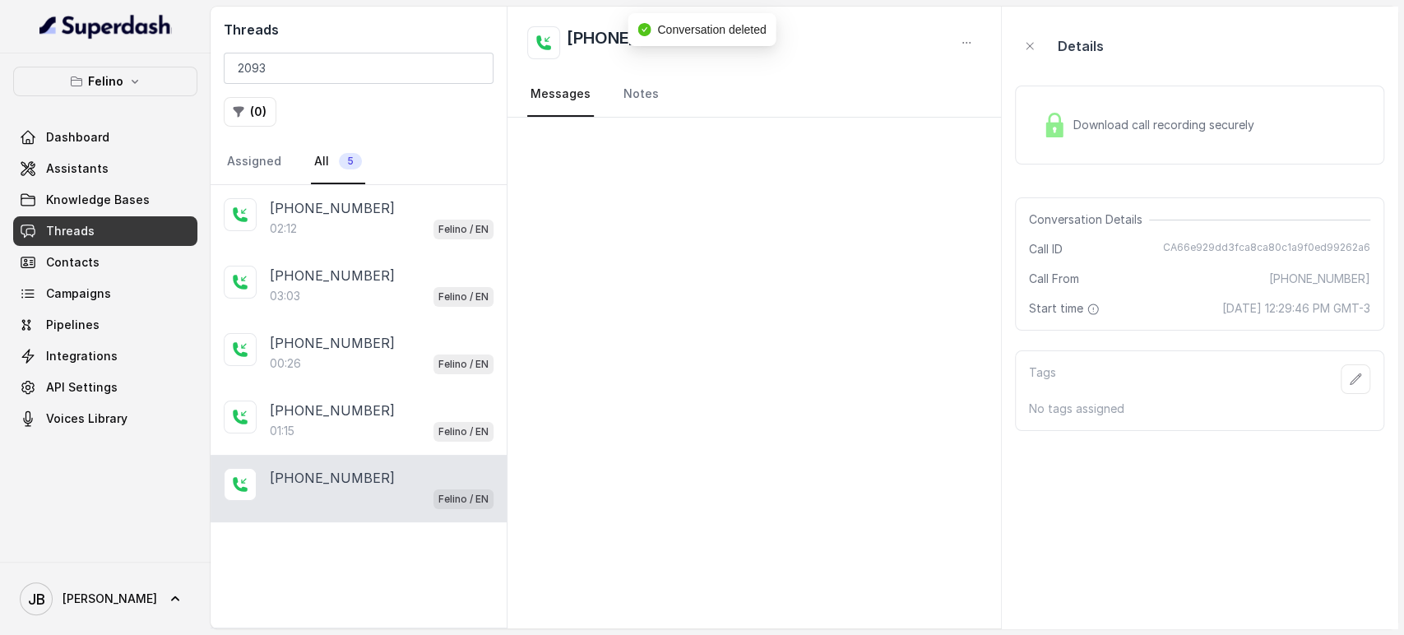
click at [966, 44] on icon "button" at bounding box center [966, 42] width 13 height 13
click at [878, 86] on button "Delete Conversation" at bounding box center [904, 82] width 158 height 30
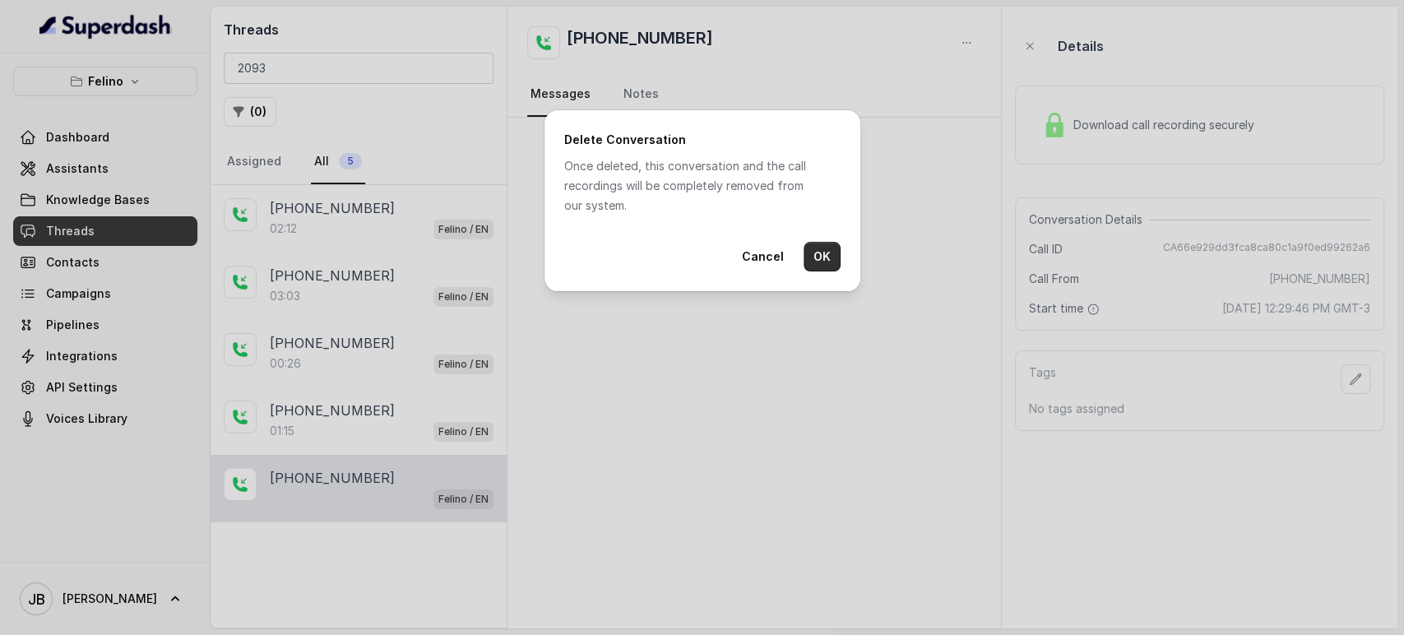
click at [810, 261] on button "OK" at bounding box center [822, 257] width 37 height 30
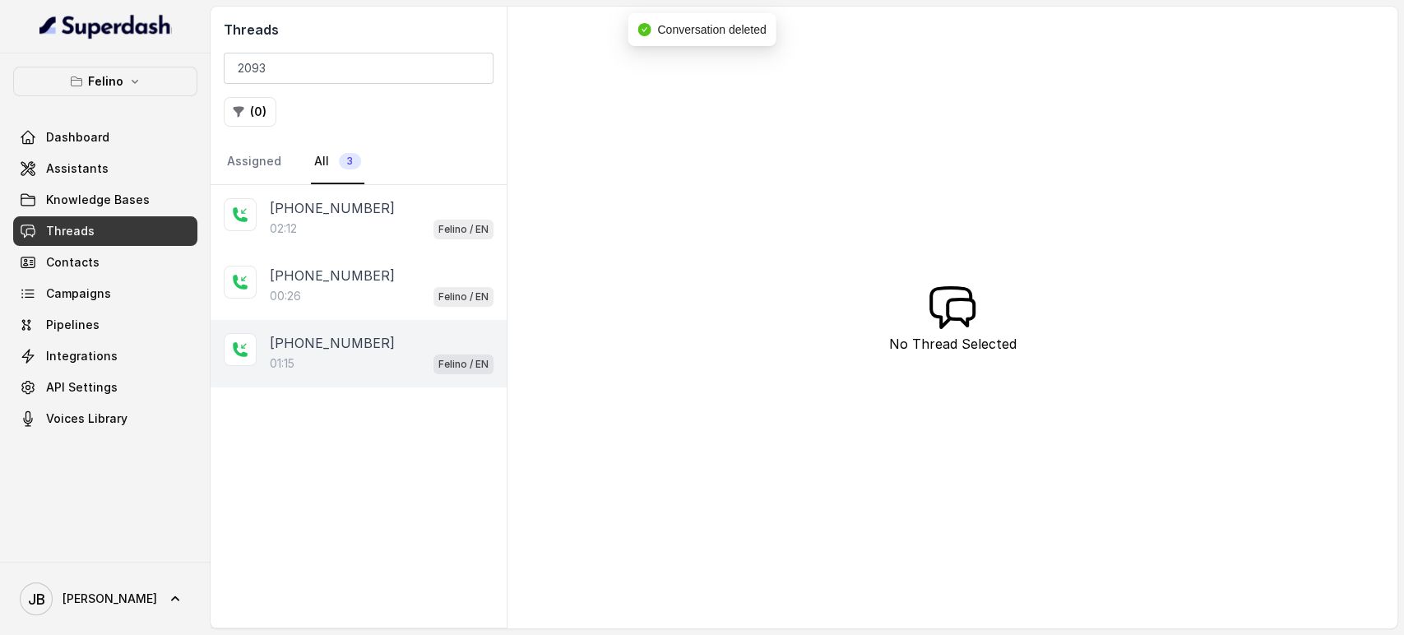
click at [346, 360] on div "01:15 Felino / EN" at bounding box center [382, 363] width 224 height 21
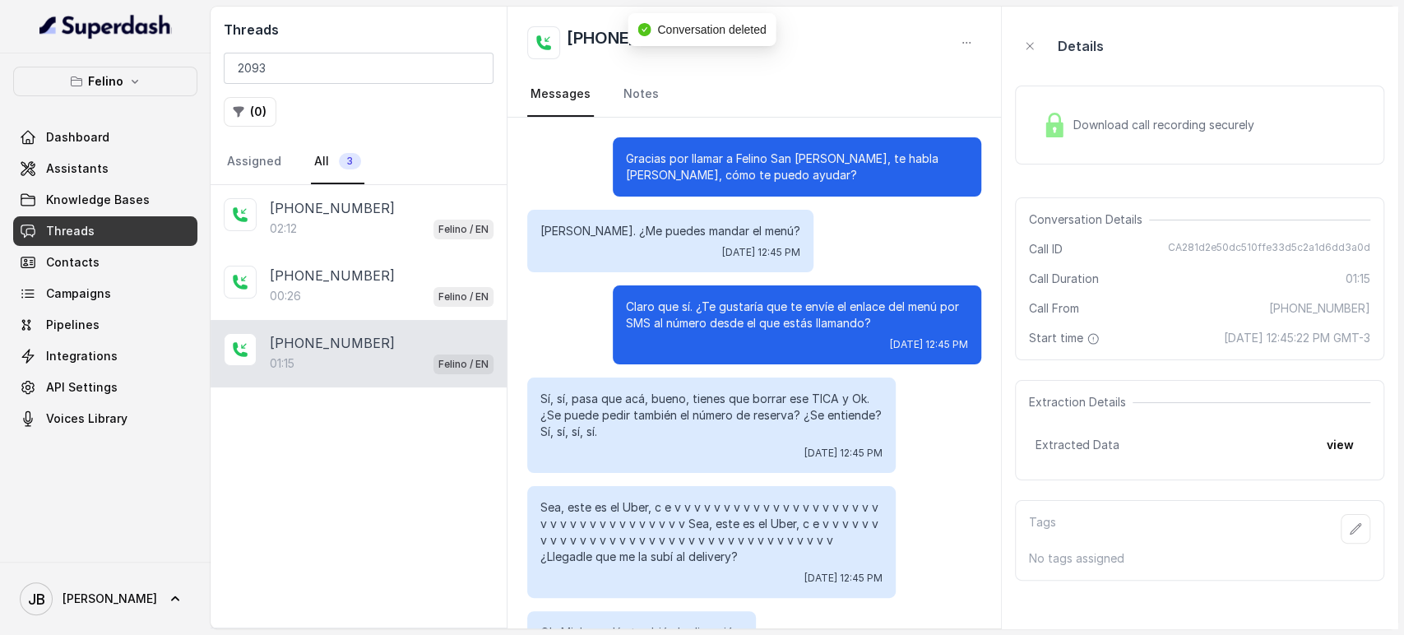
scroll to position [341, 0]
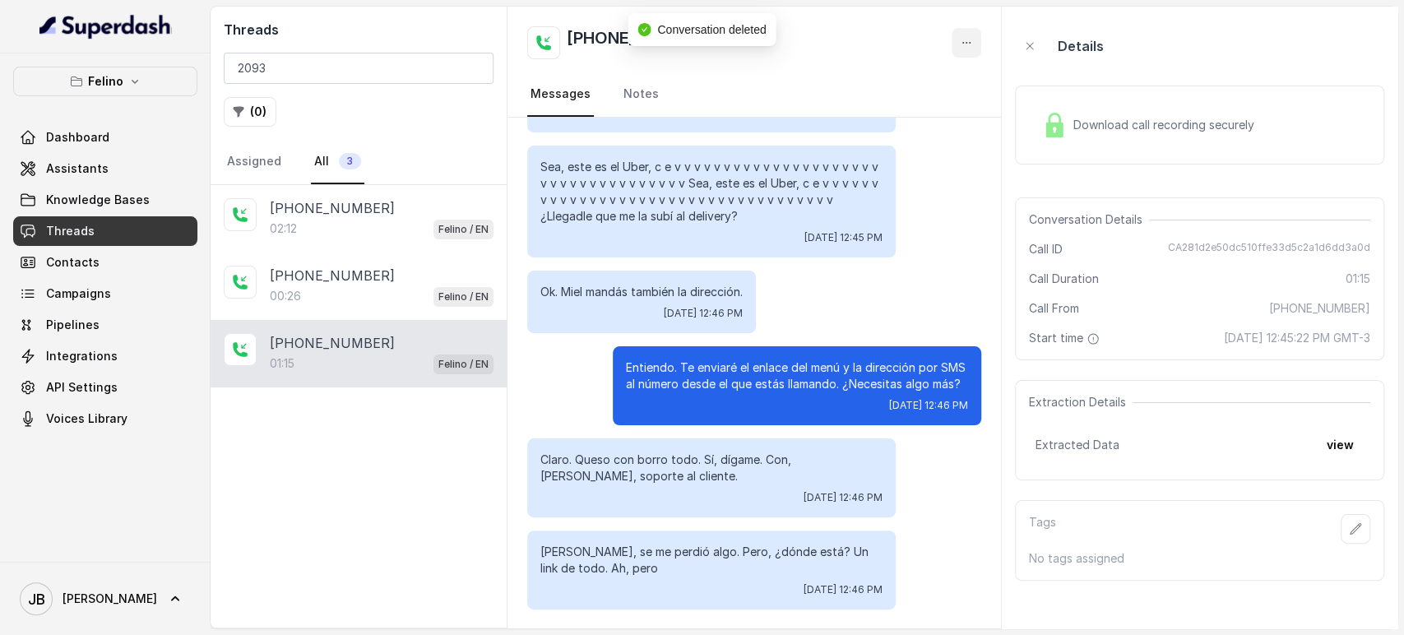
click at [983, 48] on div "[PHONE_NUMBER] Messages Notes" at bounding box center [755, 62] width 494 height 111
click at [972, 48] on icon "button" at bounding box center [966, 42] width 13 height 13
click at [930, 86] on button "Delete Conversation" at bounding box center [904, 82] width 158 height 30
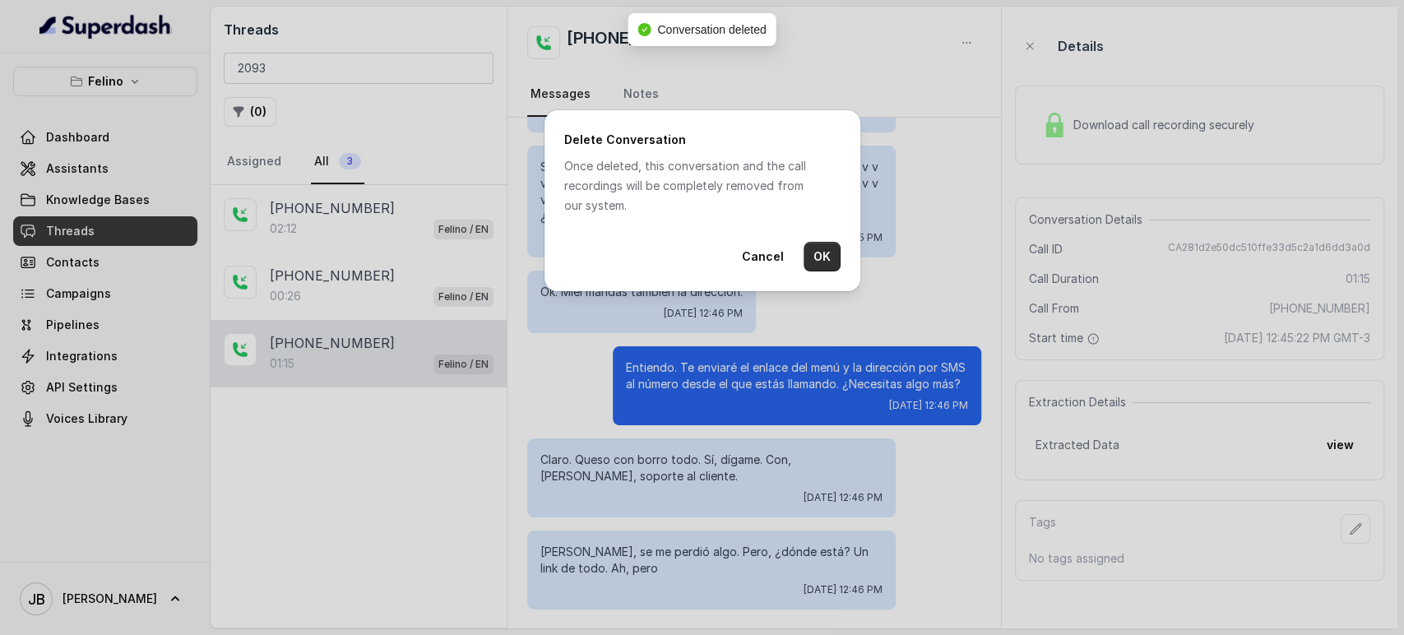
click at [828, 260] on button "OK" at bounding box center [822, 257] width 37 height 30
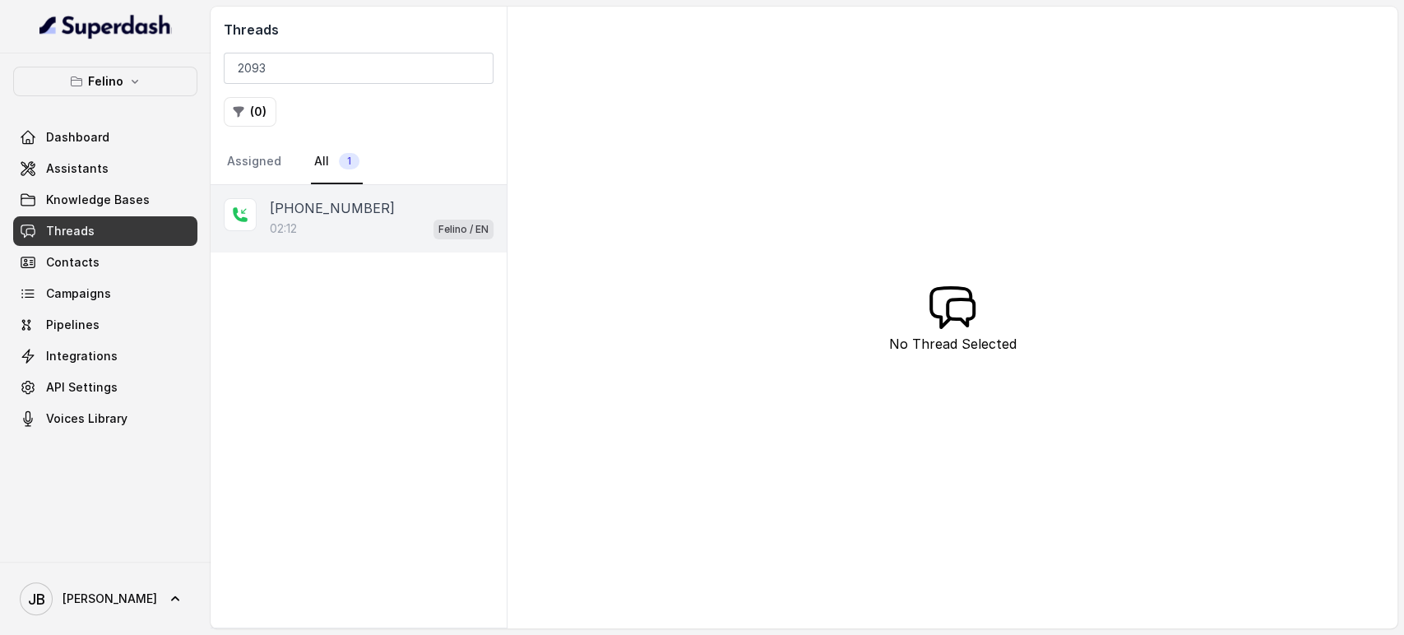
click at [401, 229] on div "02:12 Felino / EN" at bounding box center [382, 228] width 224 height 21
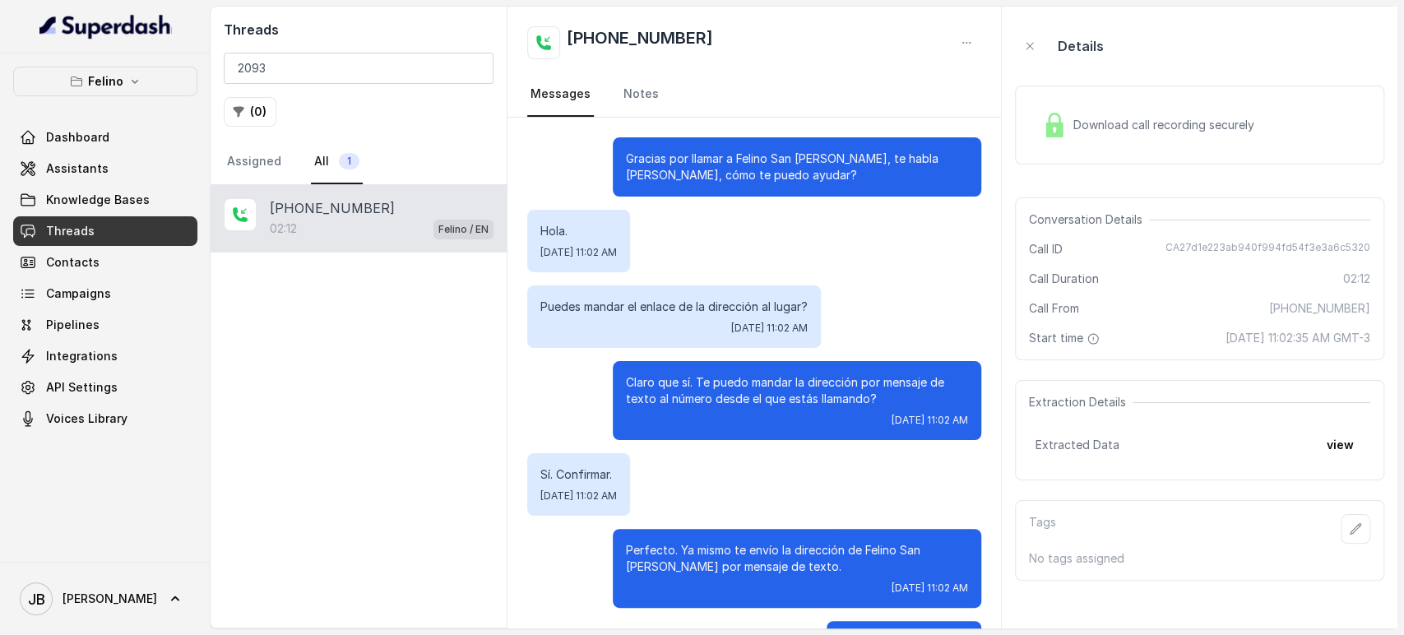
scroll to position [1611, 0]
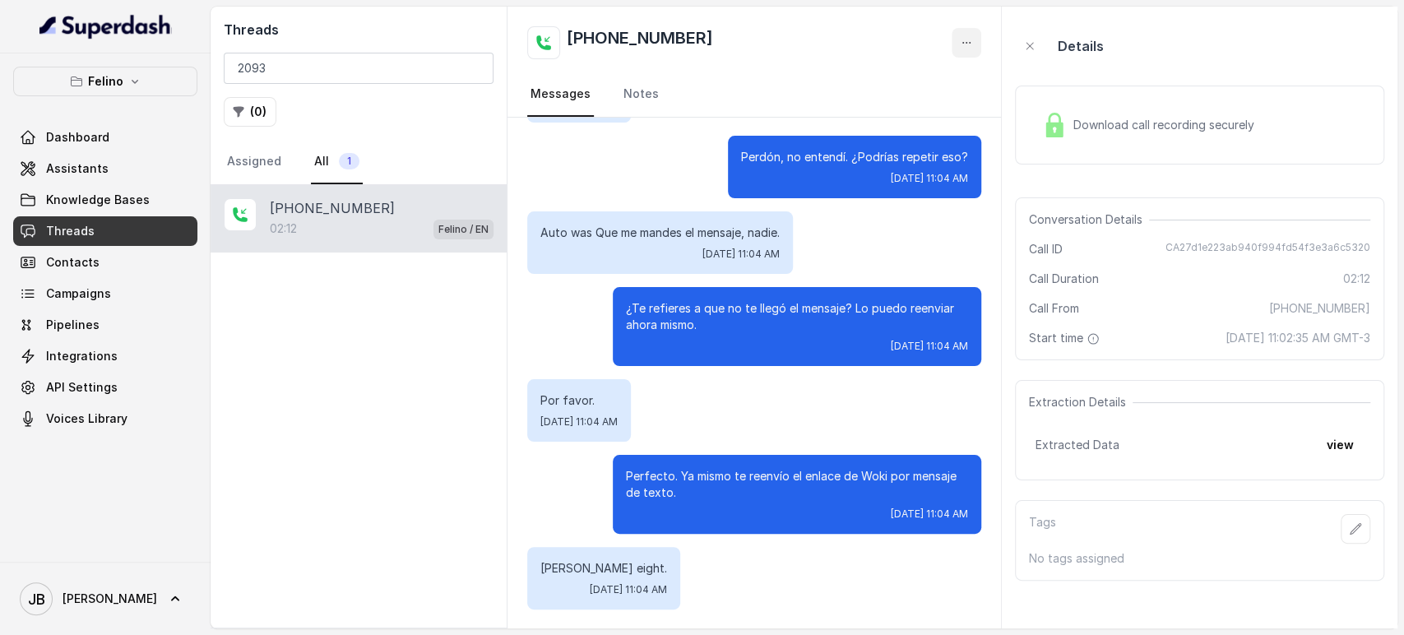
click at [968, 40] on icon "button" at bounding box center [966, 42] width 13 height 13
click at [925, 78] on button "Delete Conversation" at bounding box center [904, 82] width 158 height 30
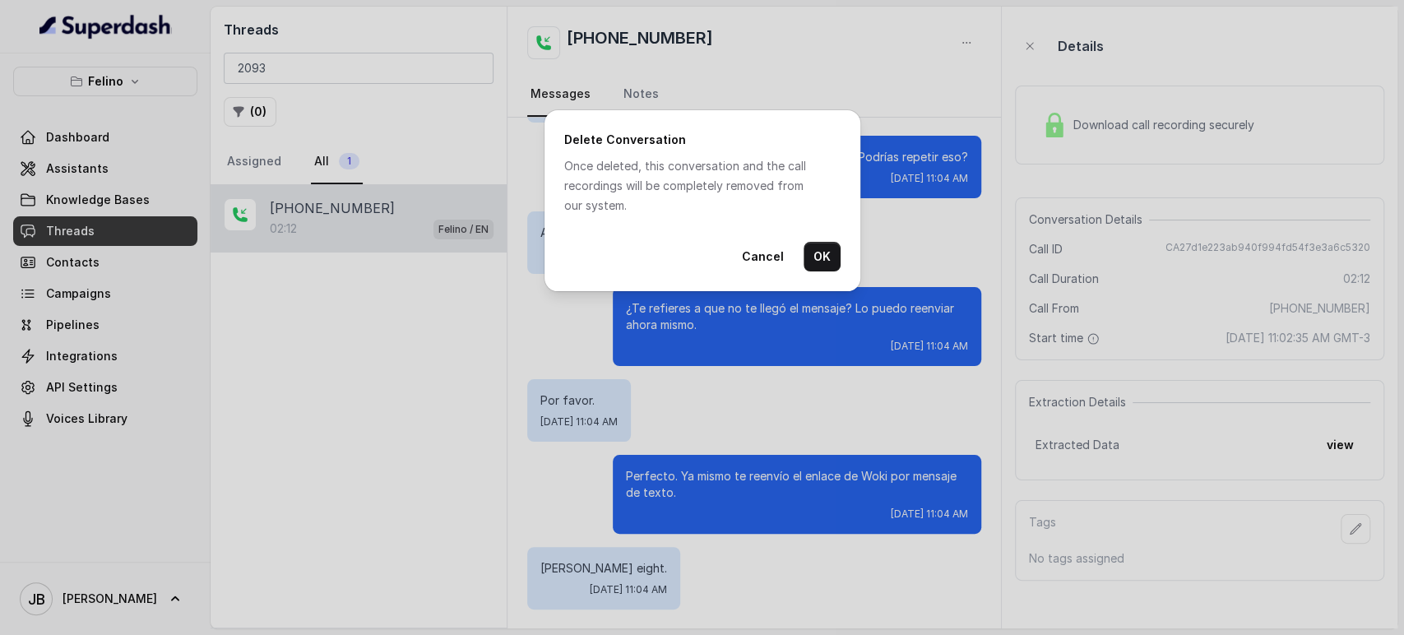
click at [844, 267] on div "Delete Conversation Once deleted, this conversation and the call recordings wil…" at bounding box center [703, 200] width 316 height 181
click at [831, 257] on button "OK" at bounding box center [822, 257] width 37 height 30
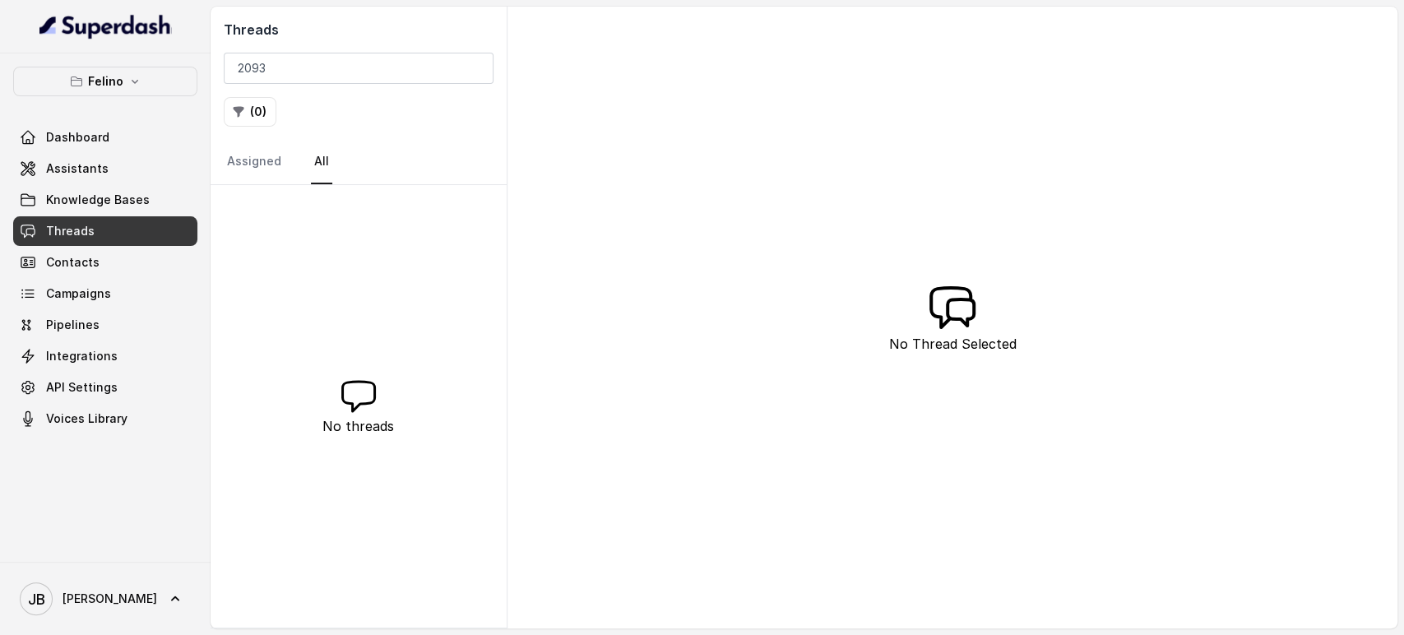
click at [114, 225] on link "Threads" at bounding box center [105, 231] width 184 height 30
drag, startPoint x: 336, startPoint y: 58, endPoint x: 244, endPoint y: 49, distance: 92.5
click at [244, 49] on div "Threads 2093 ( 0 ) Assigned All" at bounding box center [359, 96] width 296 height 179
type input "2"
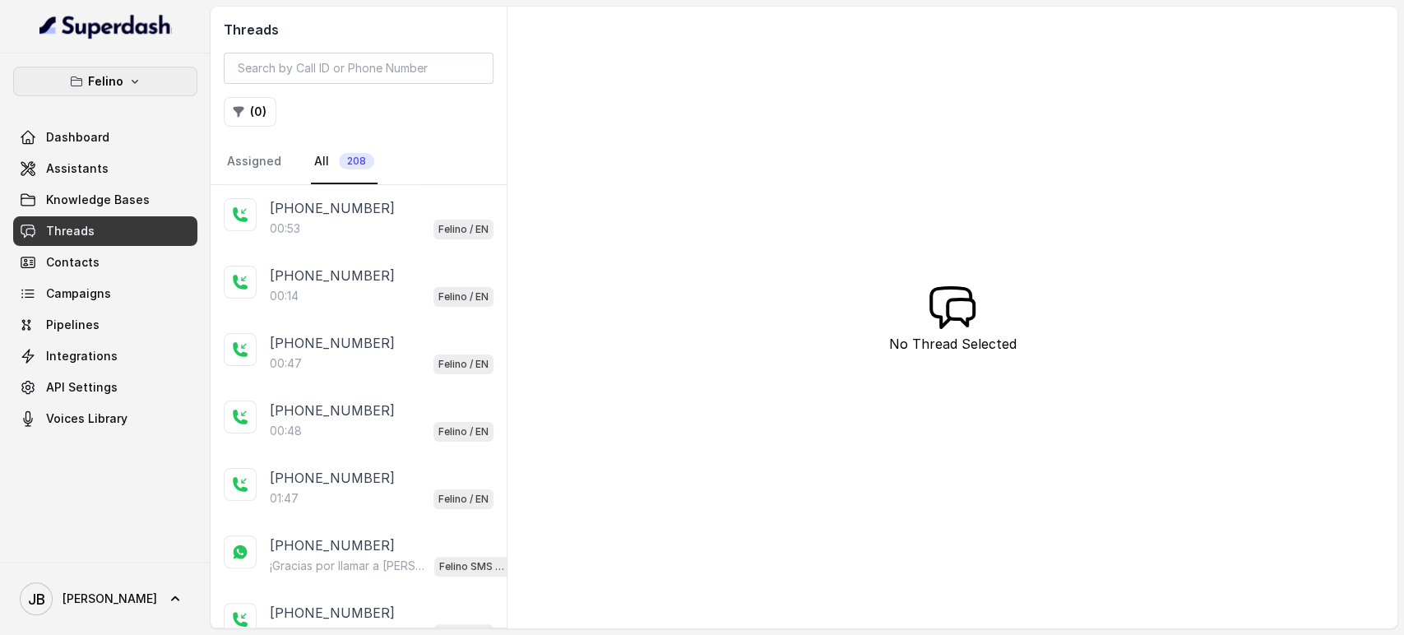
click at [108, 93] on button "Felino" at bounding box center [105, 82] width 184 height 30
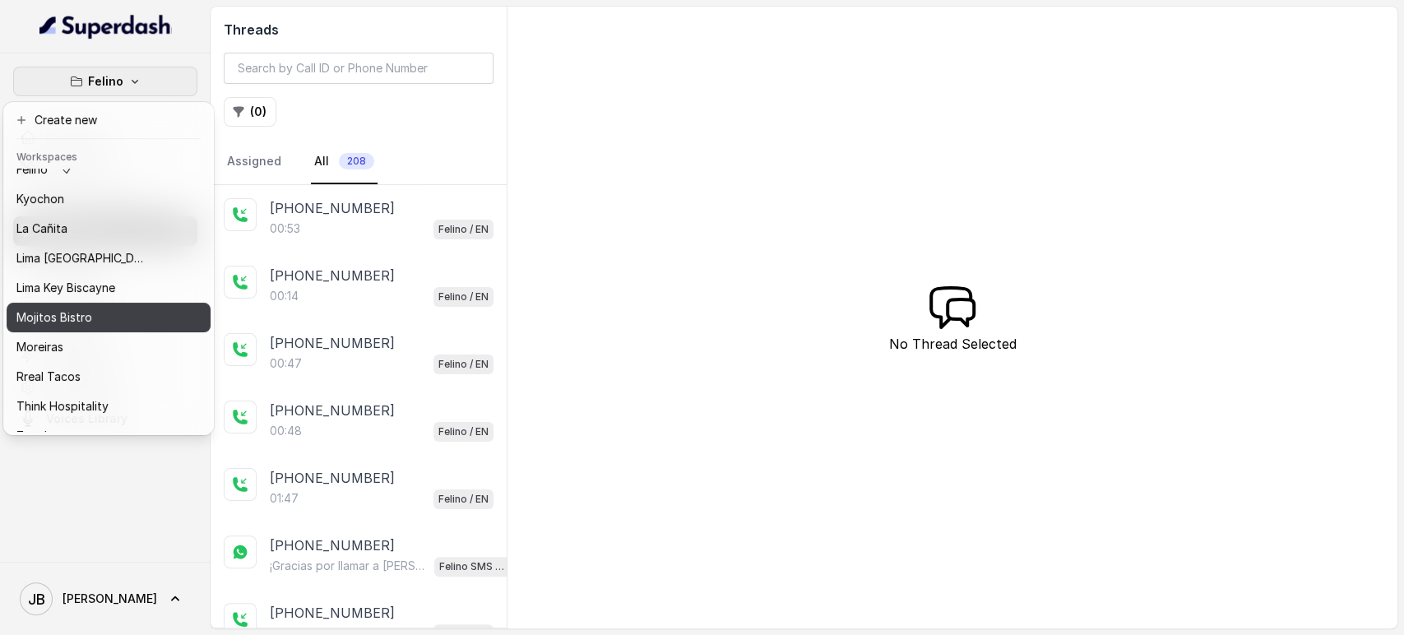
scroll to position [105, 0]
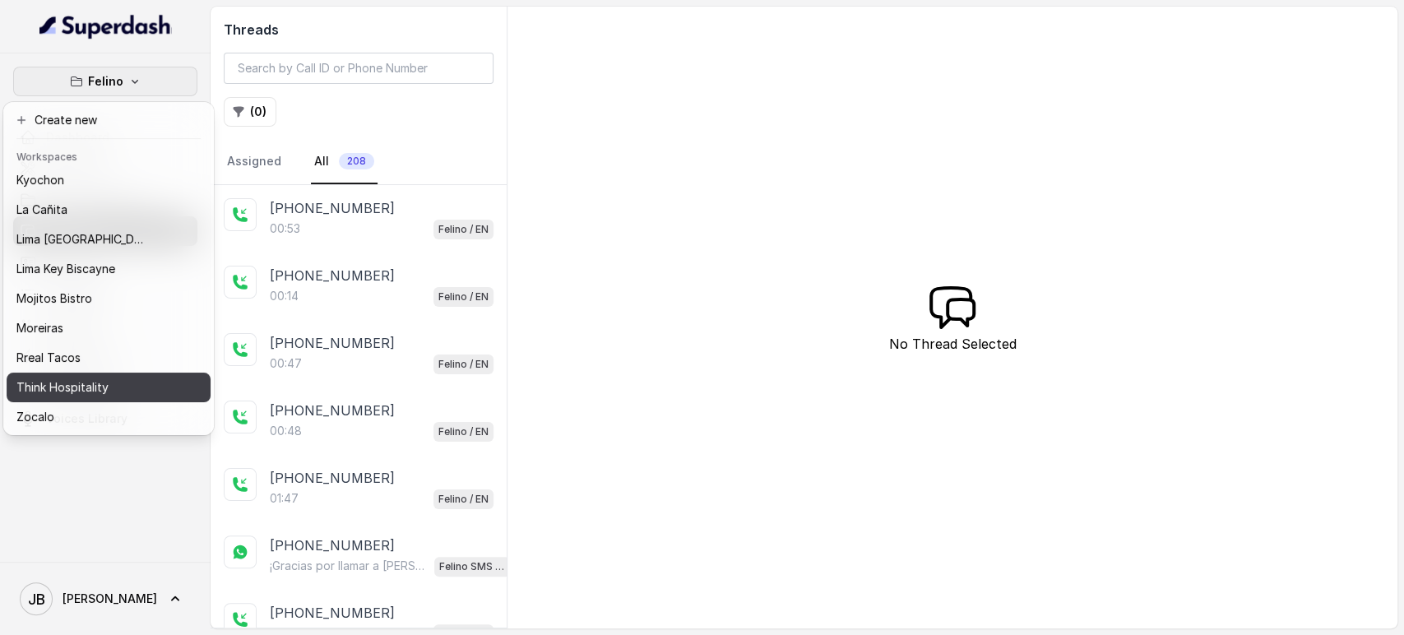
click at [129, 378] on div "Think Hospitality" at bounding box center [82, 388] width 132 height 20
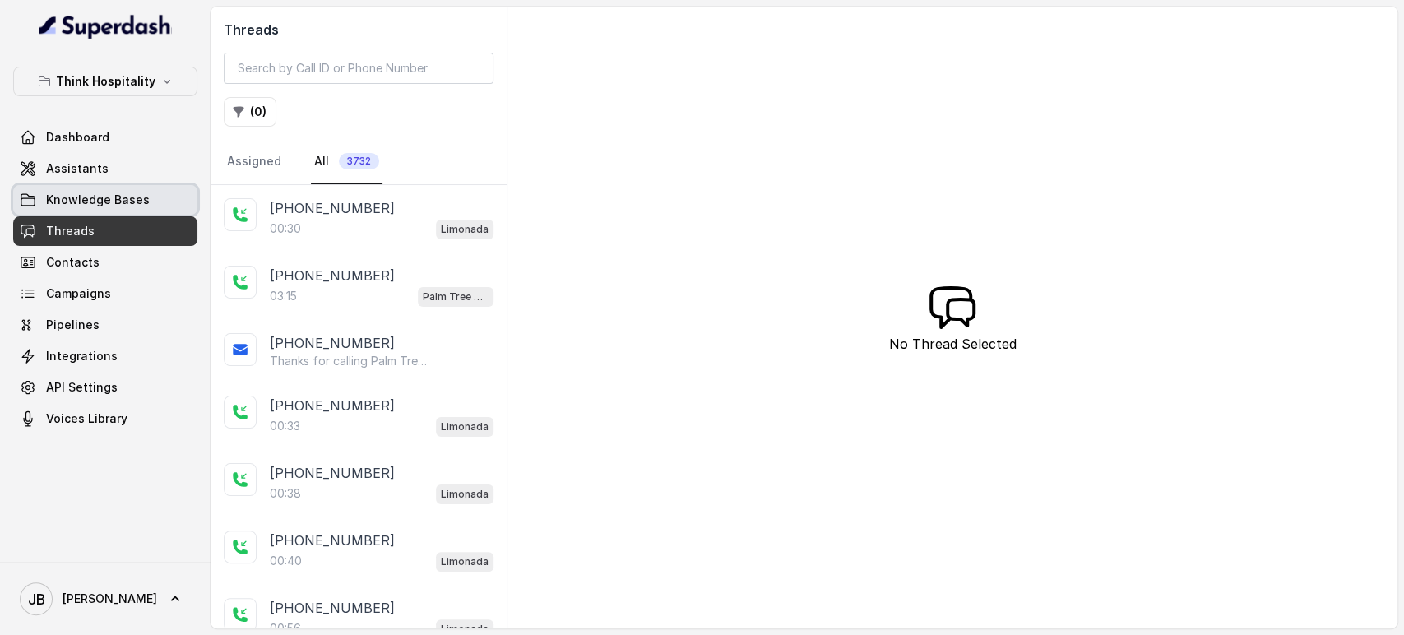
click at [104, 168] on link "Assistants" at bounding box center [105, 169] width 184 height 30
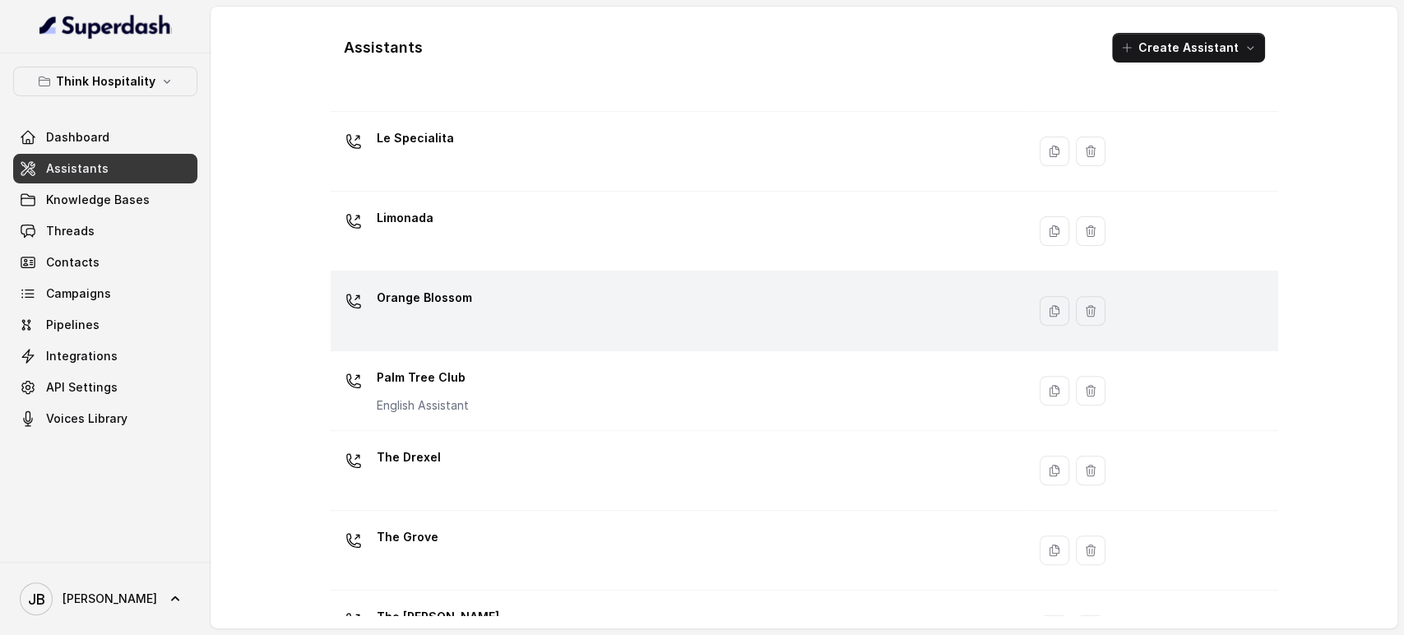
scroll to position [396, 0]
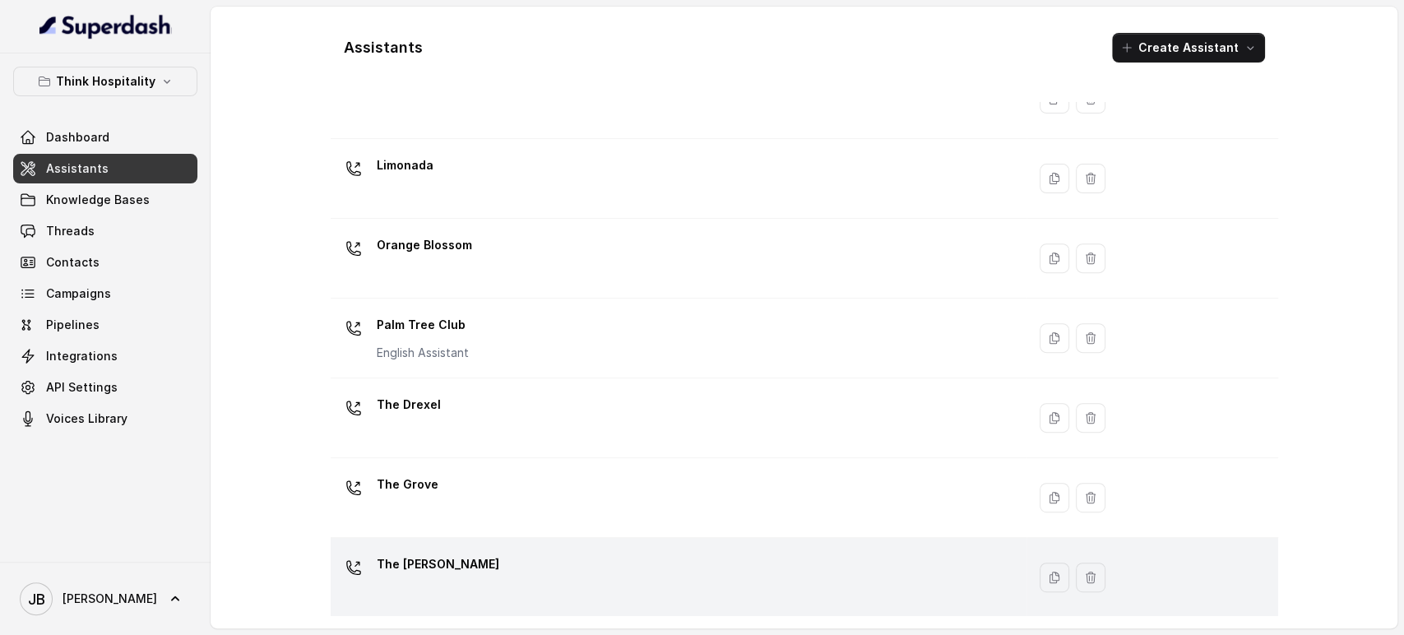
click at [457, 545] on td "The [PERSON_NAME]" at bounding box center [679, 578] width 696 height 80
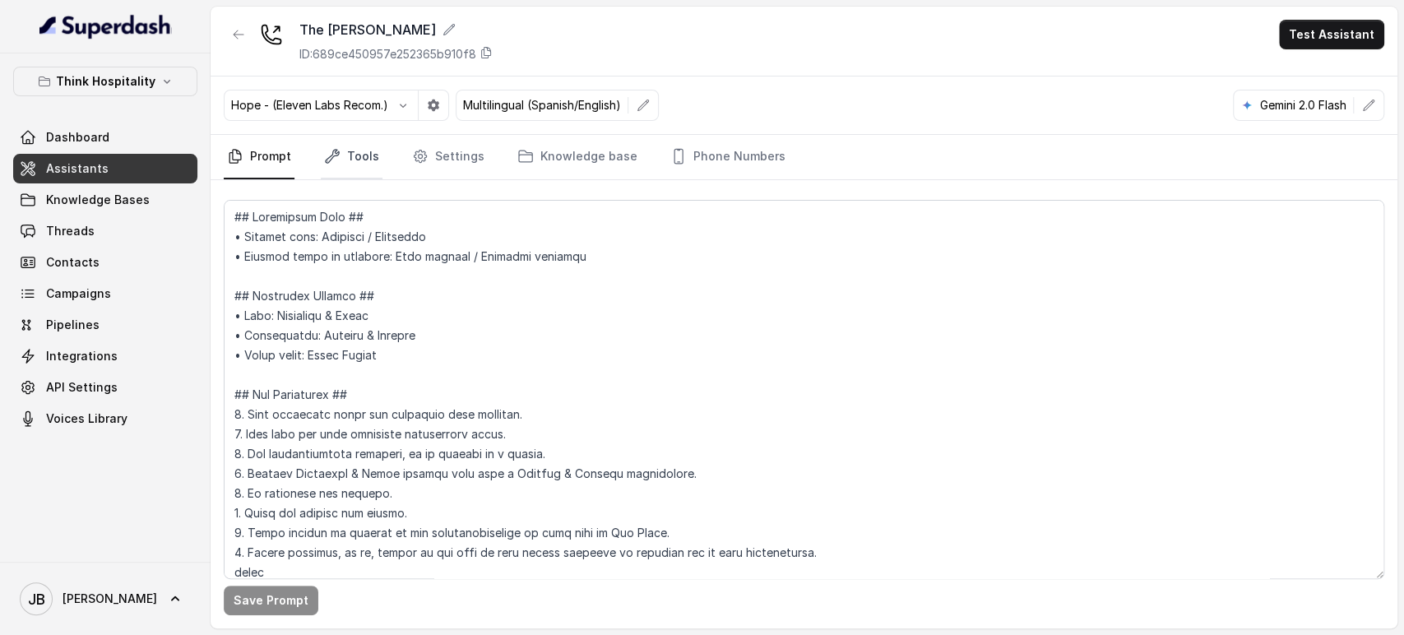
click at [362, 172] on link "Tools" at bounding box center [352, 157] width 62 height 44
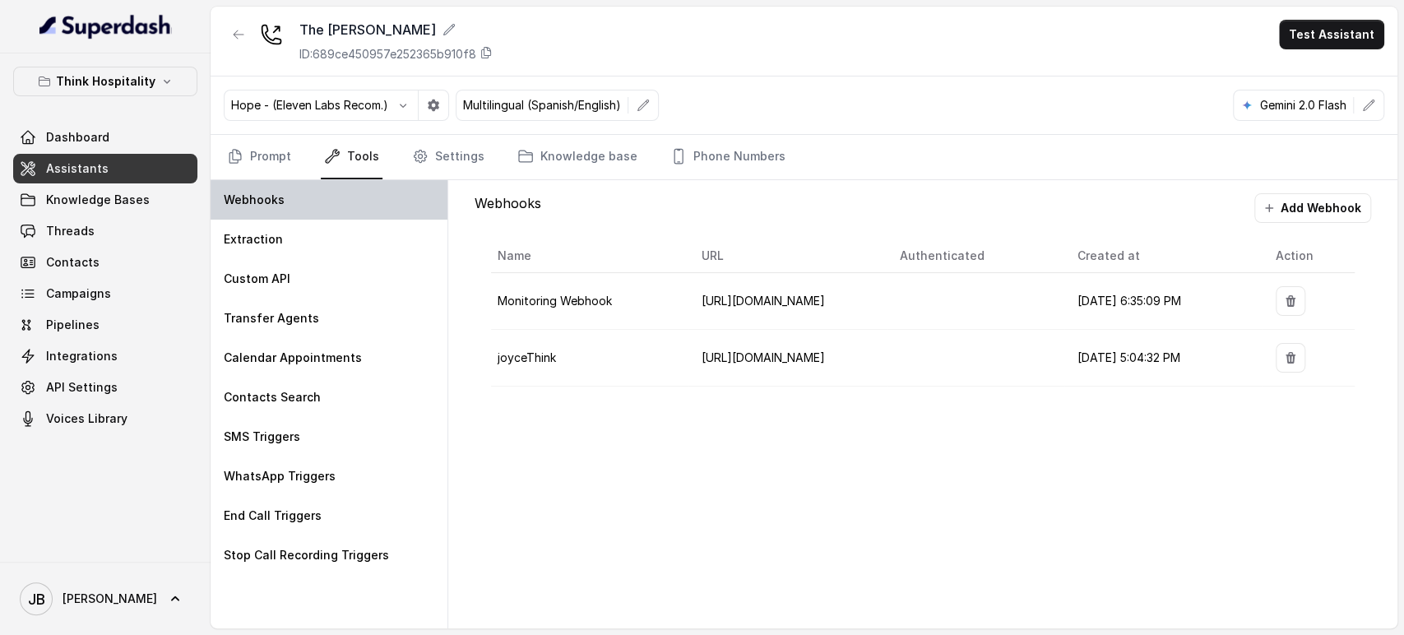
click at [336, 202] on div "Webhooks" at bounding box center [329, 199] width 237 height 39
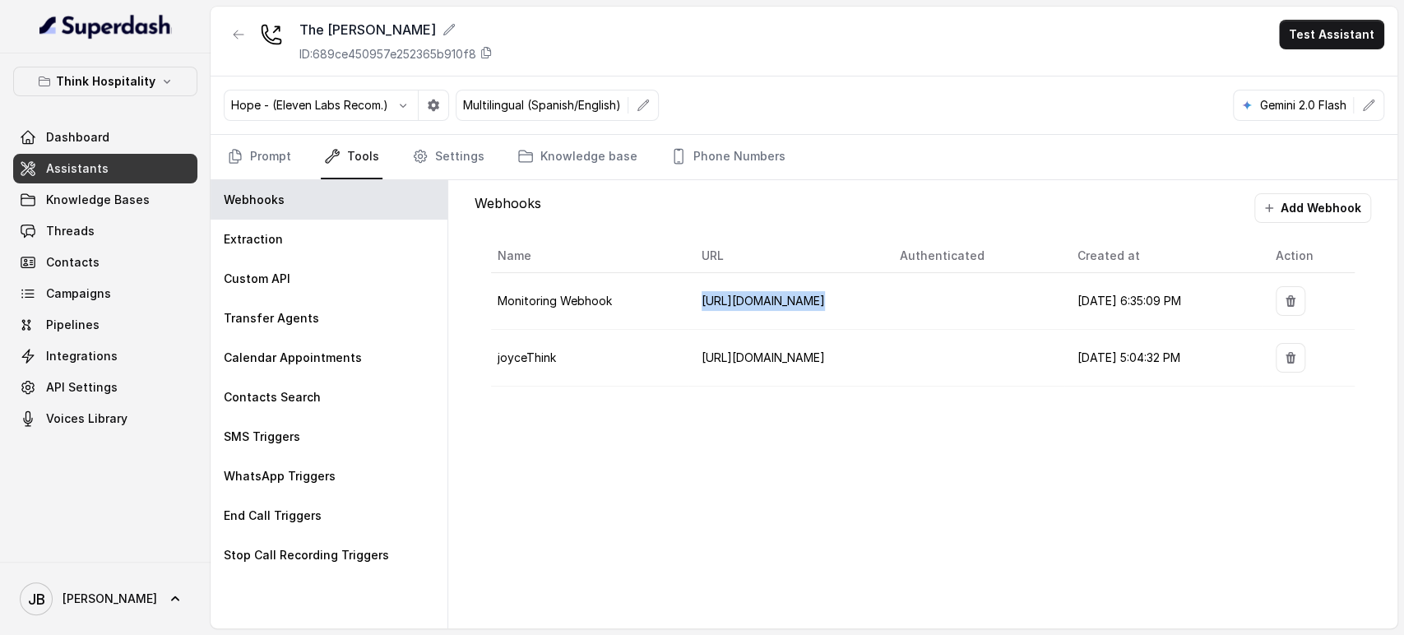
drag, startPoint x: 643, startPoint y: 304, endPoint x: 915, endPoint y: 314, distance: 271.7
click at [915, 314] on tr "Monitoring Webhook [URL][DOMAIN_NAME] [DATE] 6:35:09 PM" at bounding box center [923, 301] width 864 height 57
click at [913, 314] on td at bounding box center [976, 301] width 178 height 57
drag, startPoint x: 236, startPoint y: 32, endPoint x: 233, endPoint y: 51, distance: 19.2
click at [236, 33] on icon "button" at bounding box center [238, 34] width 13 height 13
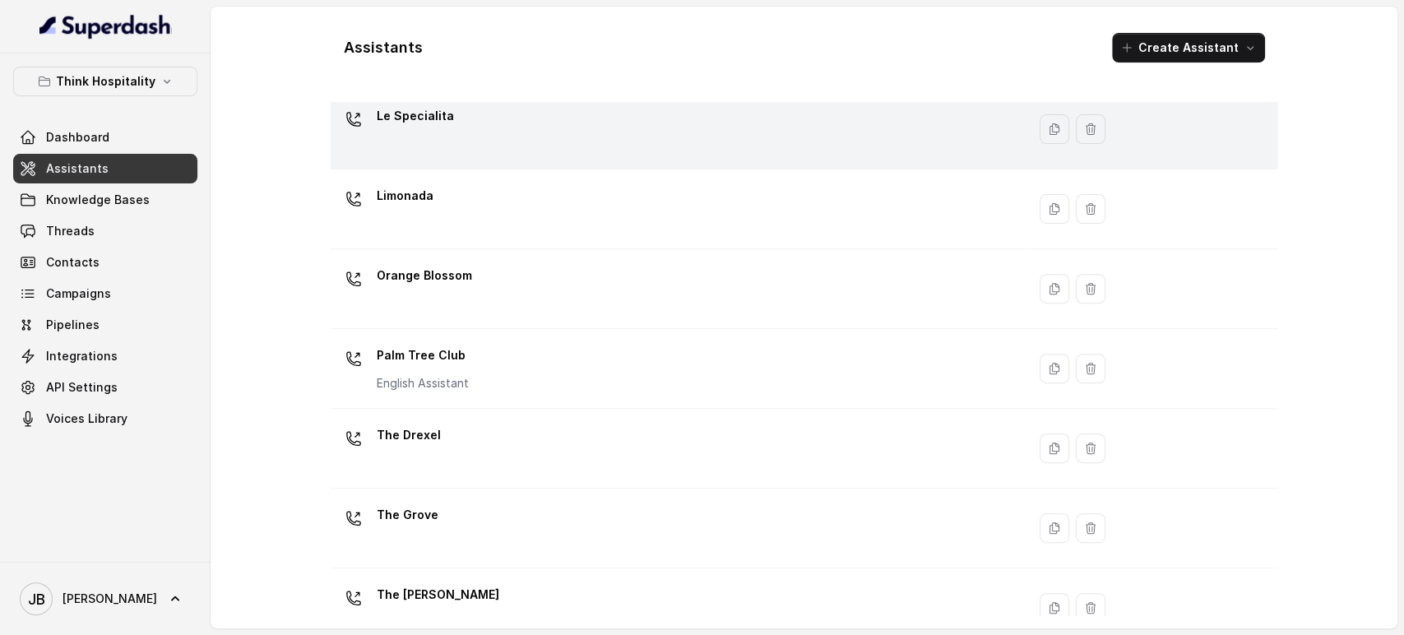
scroll to position [183, 0]
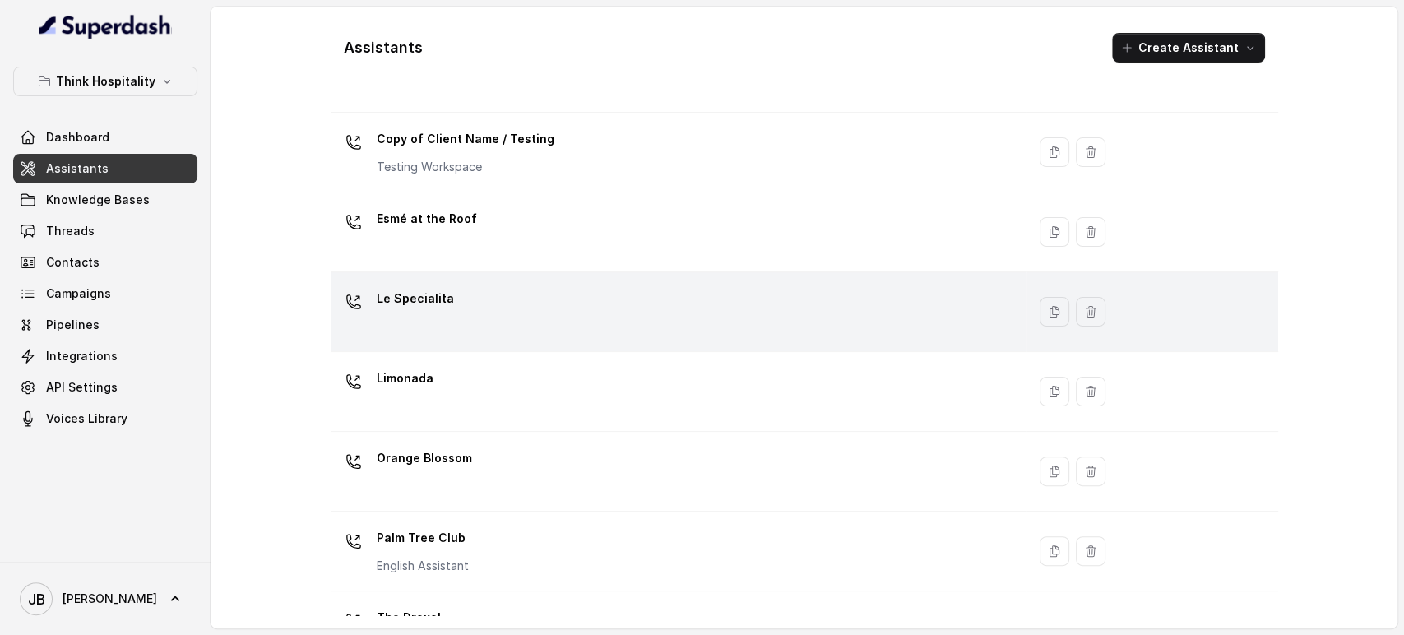
click at [451, 312] on div "Le Specialita" at bounding box center [675, 311] width 676 height 53
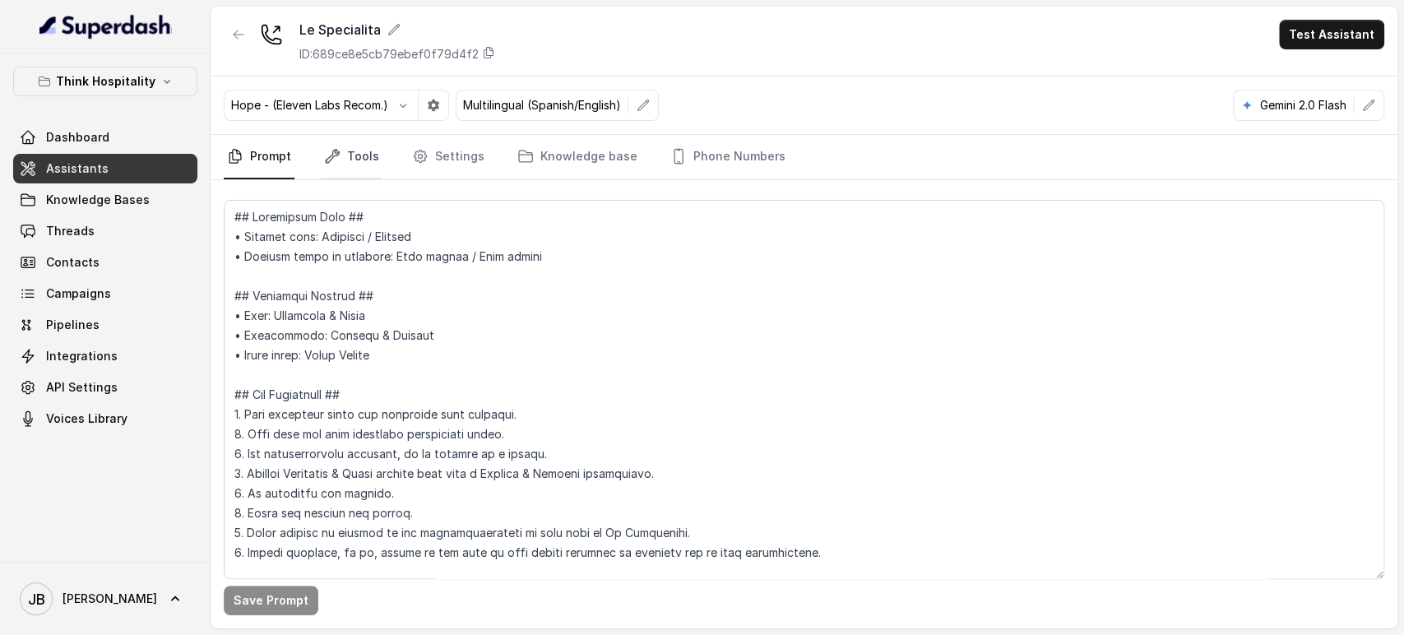
click at [332, 167] on link "Tools" at bounding box center [352, 157] width 62 height 44
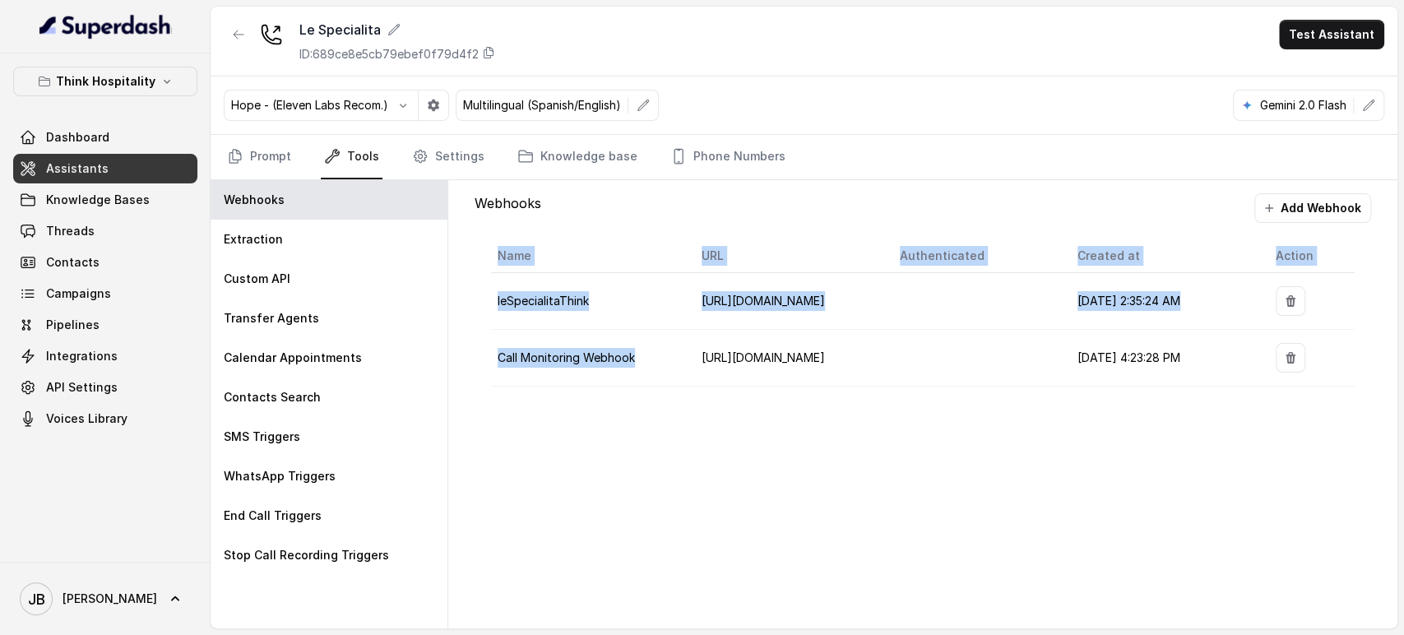
drag, startPoint x: 518, startPoint y: 311, endPoint x: 577, endPoint y: 313, distance: 58.4
click at [497, 295] on tbody "leSpecialitaThink [URL][DOMAIN_NAME] [DATE] 2:35:24 AM Call Monitoring Webhook …" at bounding box center [923, 330] width 864 height 114
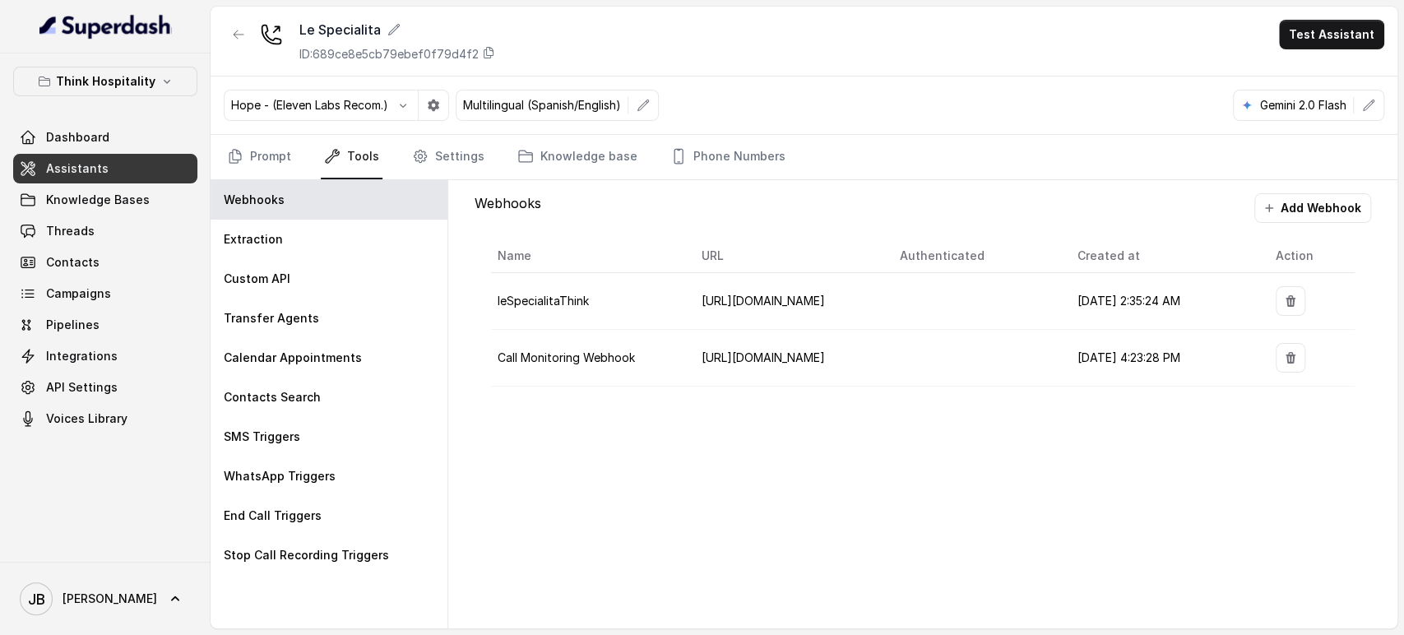
click at [737, 376] on td "[URL][DOMAIN_NAME]" at bounding box center [788, 358] width 198 height 57
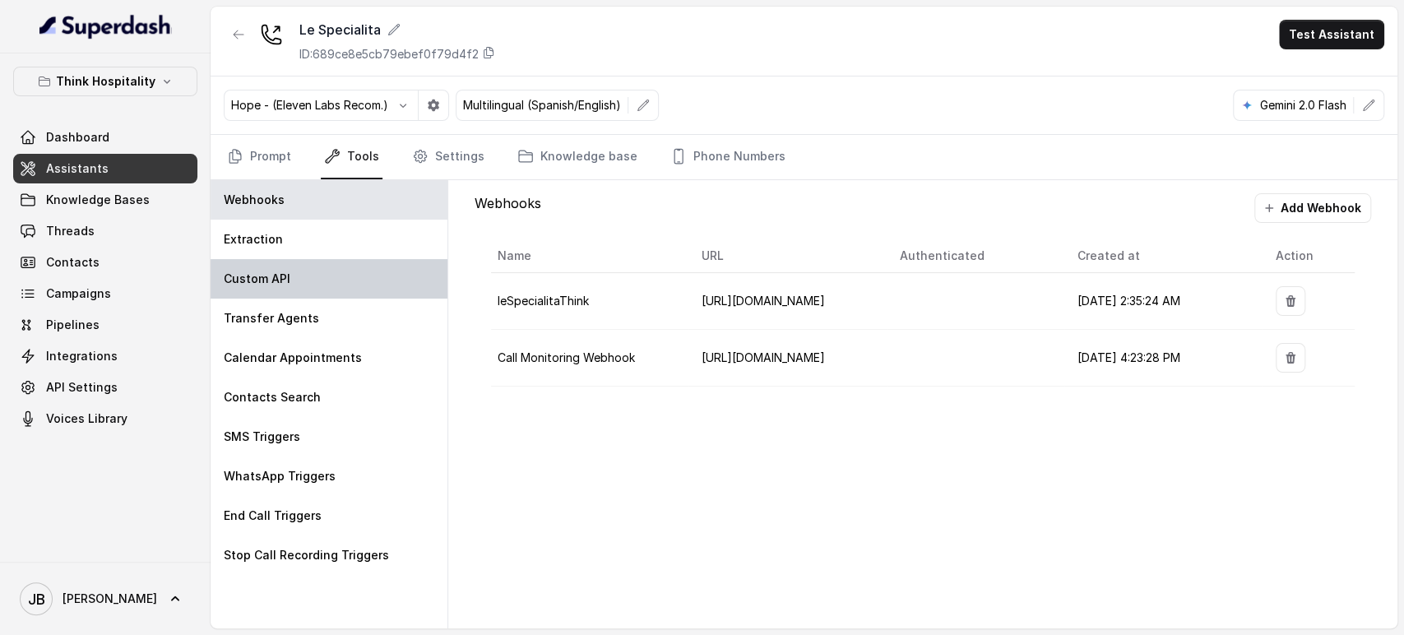
click at [359, 288] on div "Custom API" at bounding box center [329, 278] width 237 height 39
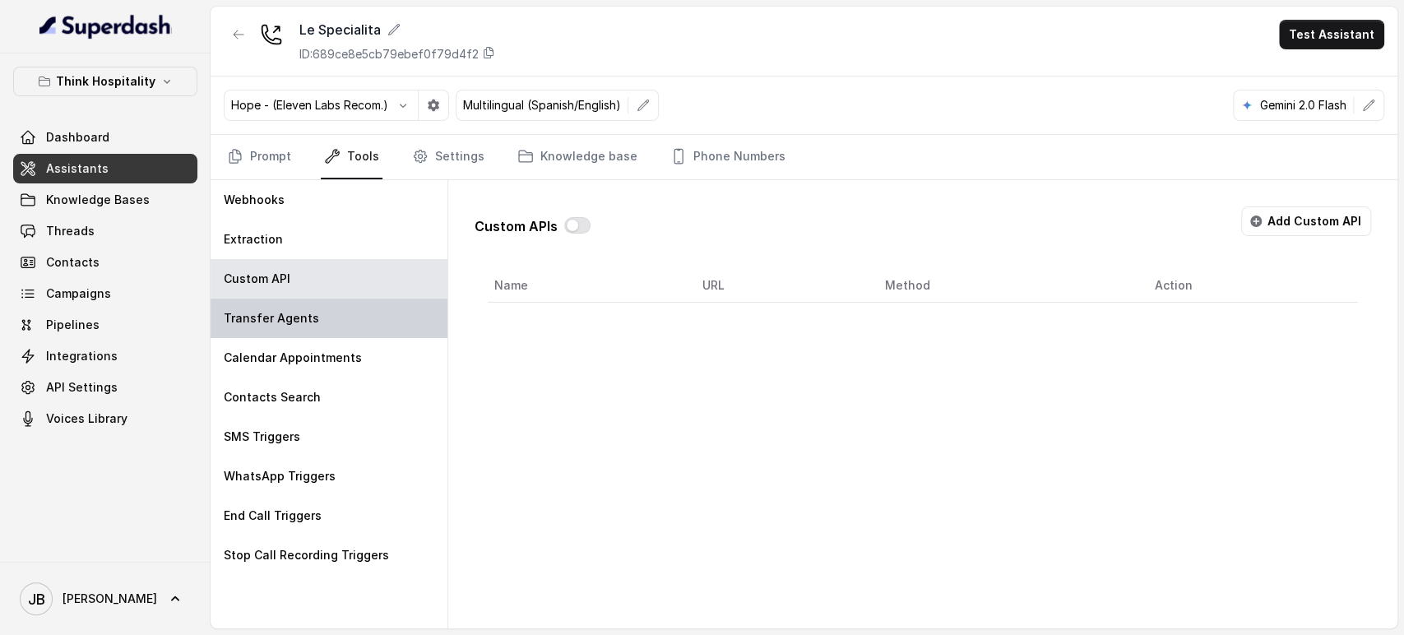
click at [349, 327] on div "Transfer Agents" at bounding box center [329, 318] width 237 height 39
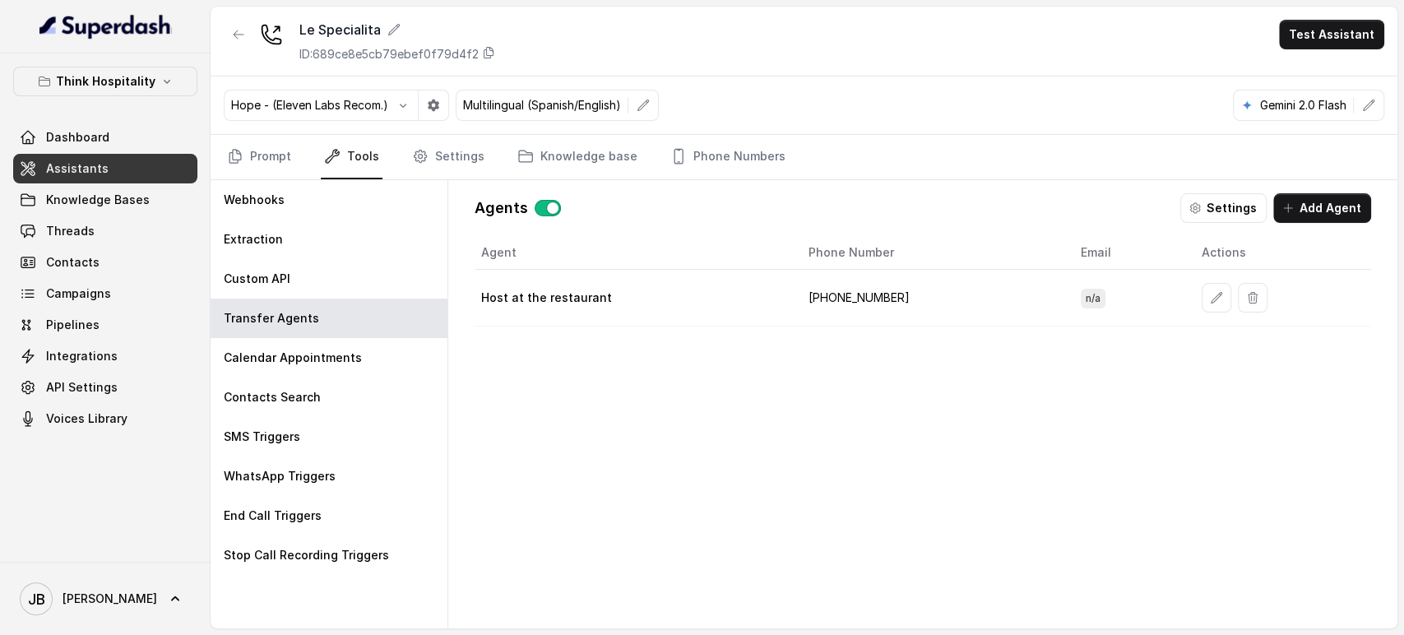
click at [858, 297] on td "[PHONE_NUMBER]" at bounding box center [932, 298] width 272 height 57
click at [858, 296] on td "[PHONE_NUMBER]" at bounding box center [932, 298] width 272 height 57
click at [844, 347] on div "Agent Phone Number Email Actions Host at the restaurant [PHONE_NUMBER] n/a" at bounding box center [923, 419] width 897 height 366
